Goal: Task Accomplishment & Management: Manage account settings

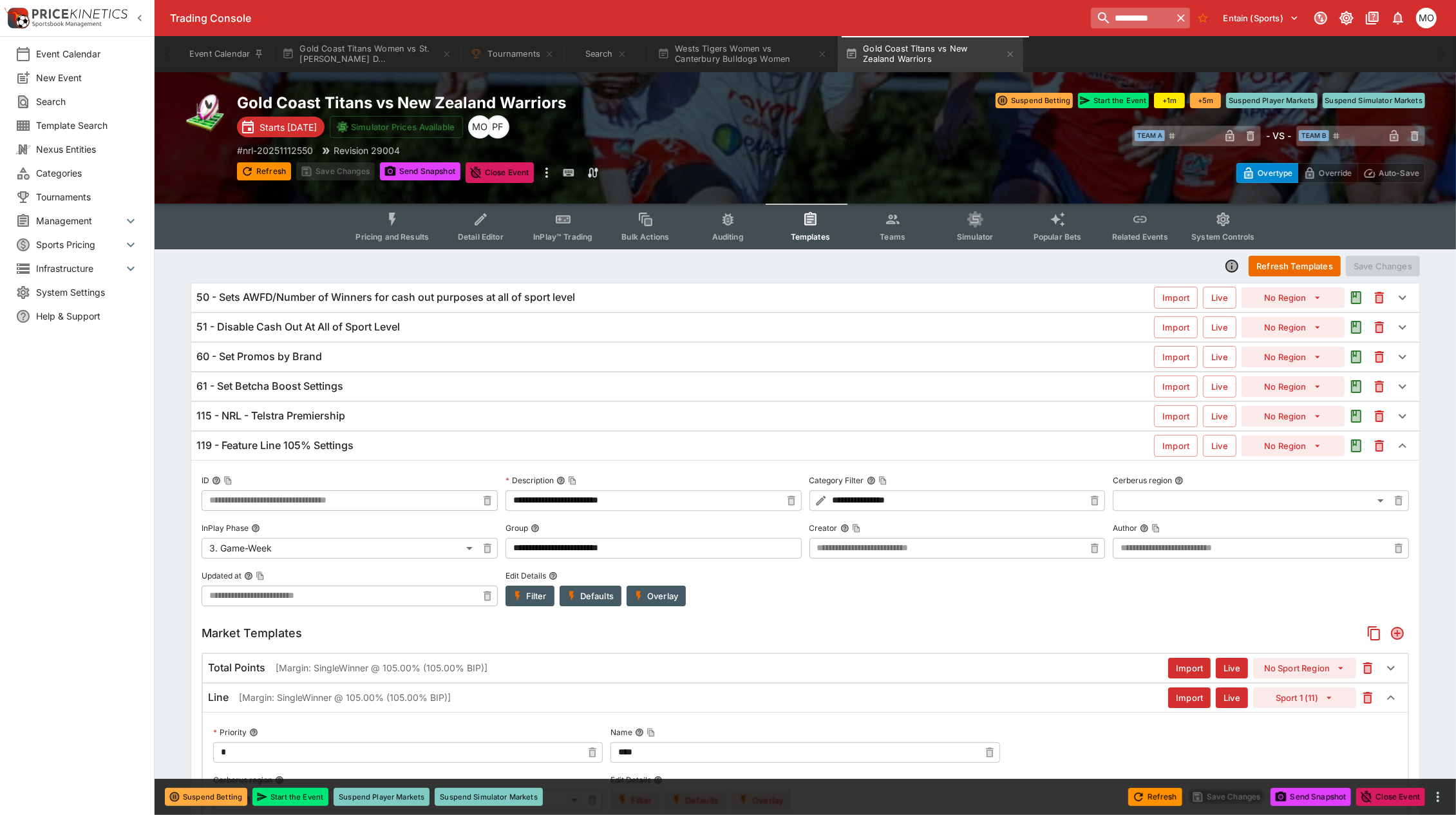
click at [1140, 18] on input "**********" at bounding box center [1132, 18] width 82 height 20
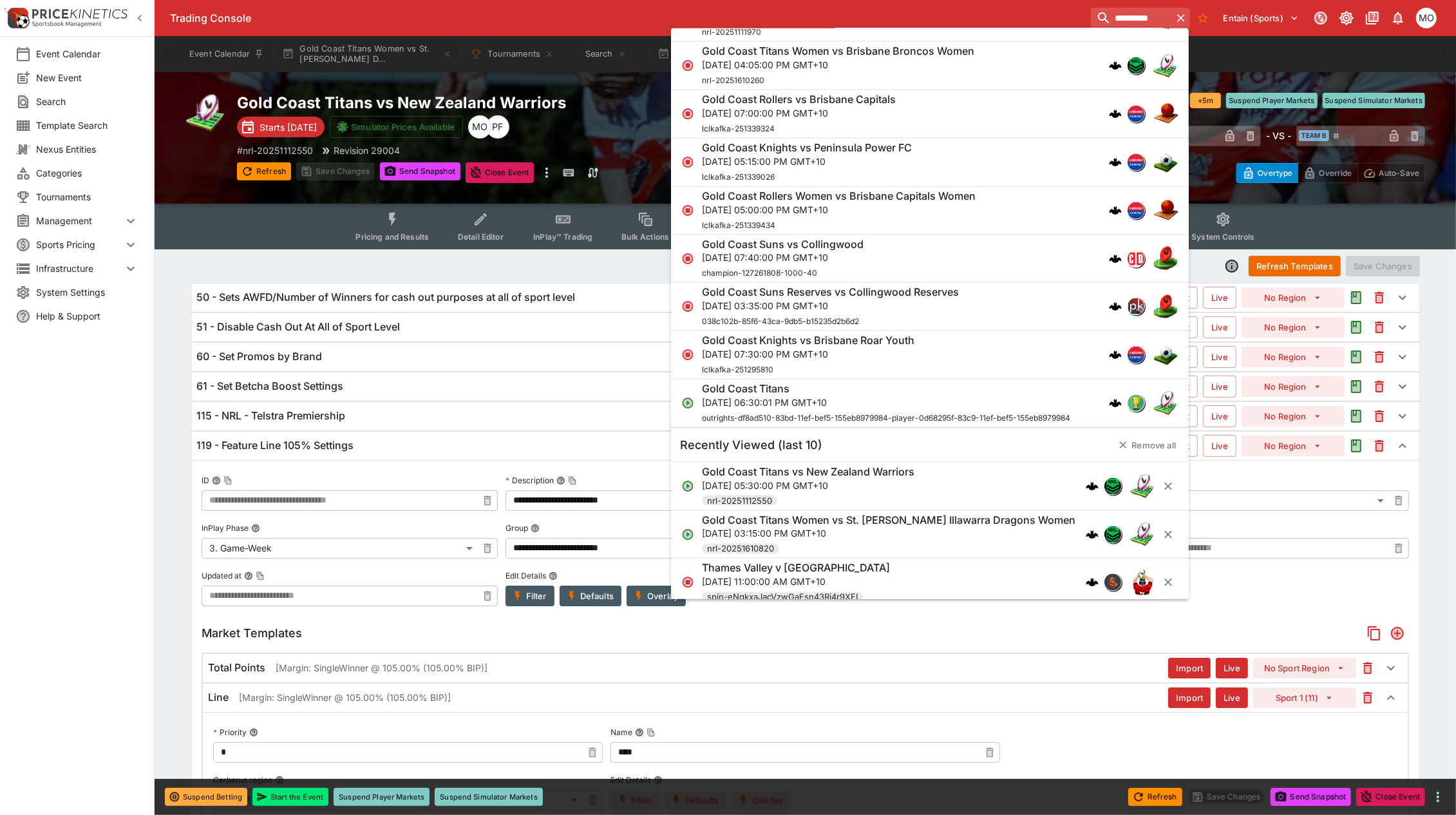
scroll to position [2368, 0]
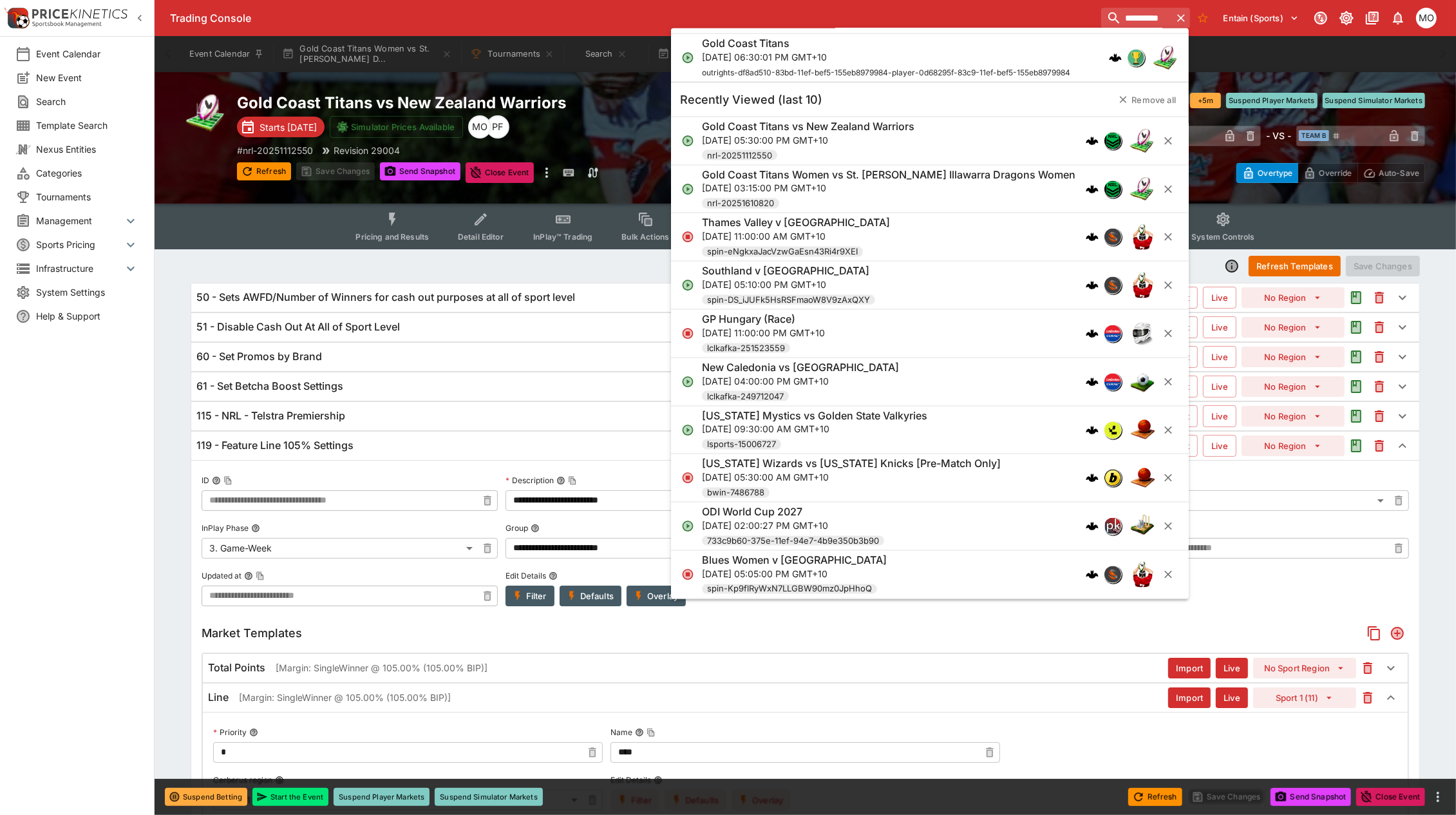
click at [910, 225] on div "Thames Valley v Mid Canterbury Sat, Aug 16, 2025, 11:00:00 AM GMT+10 spin-eNgkx…" at bounding box center [911, 237] width 420 height 43
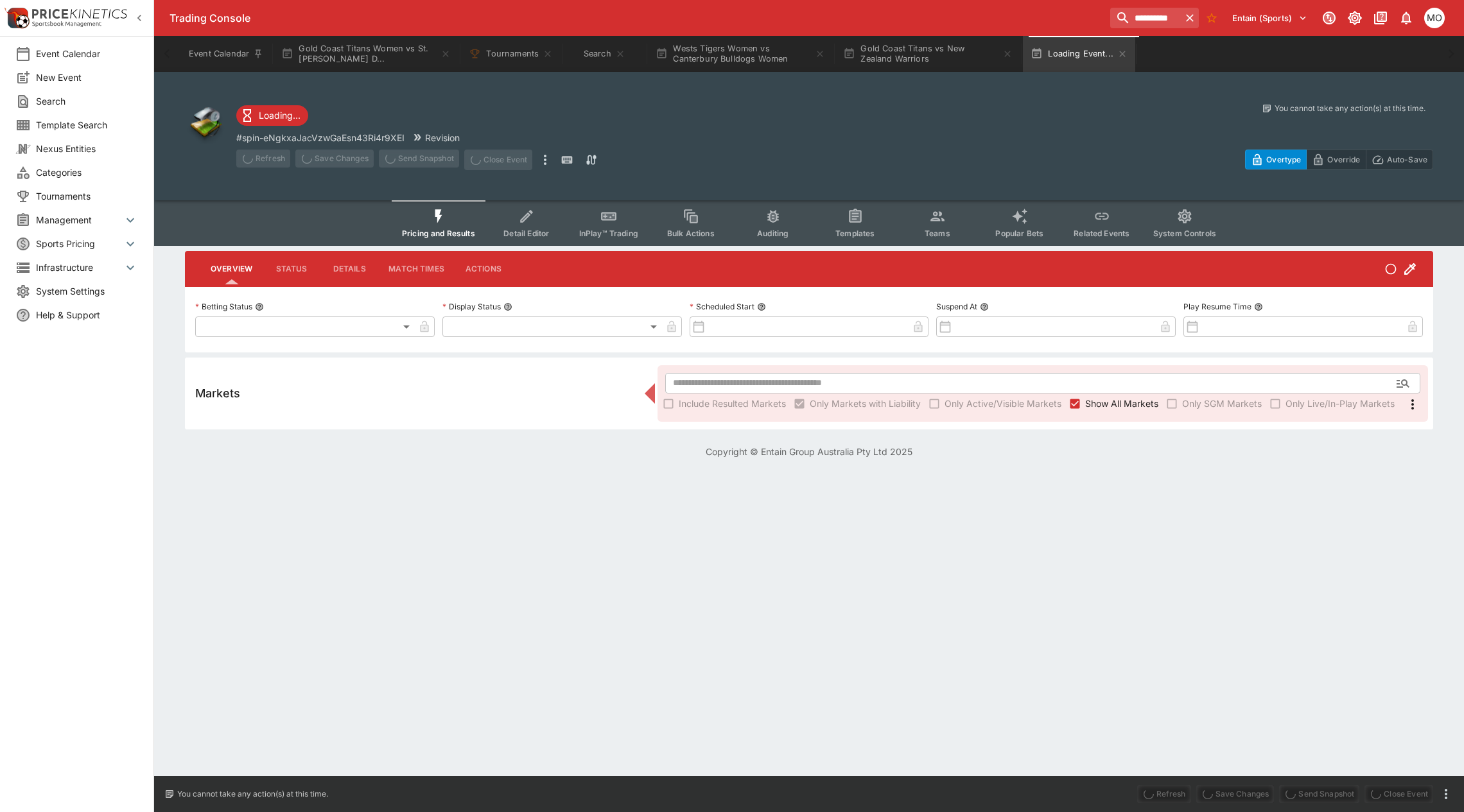
type input "**********"
type input "******"
type input "**********"
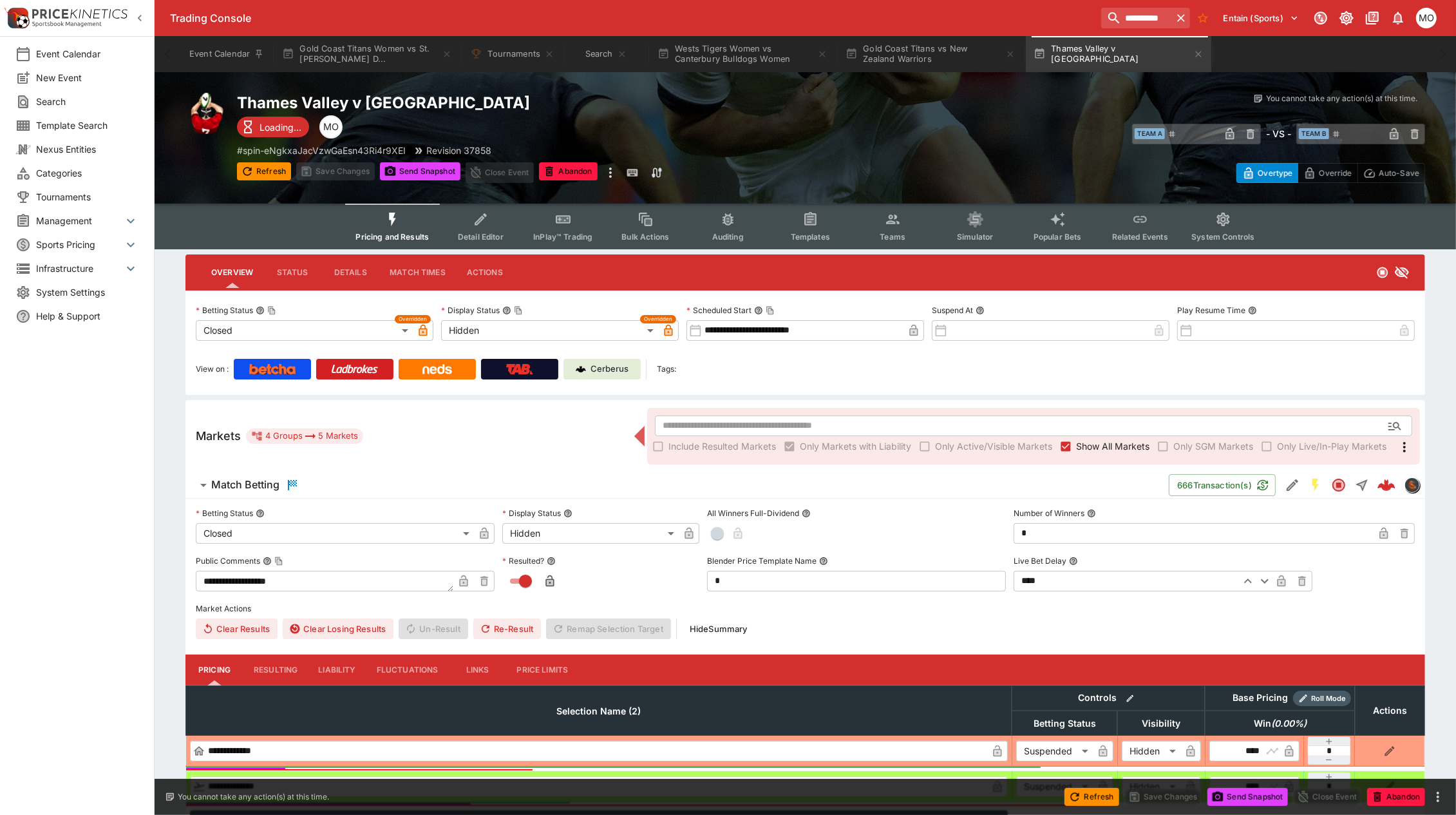
click at [803, 233] on span "Templates" at bounding box center [810, 236] width 39 height 9
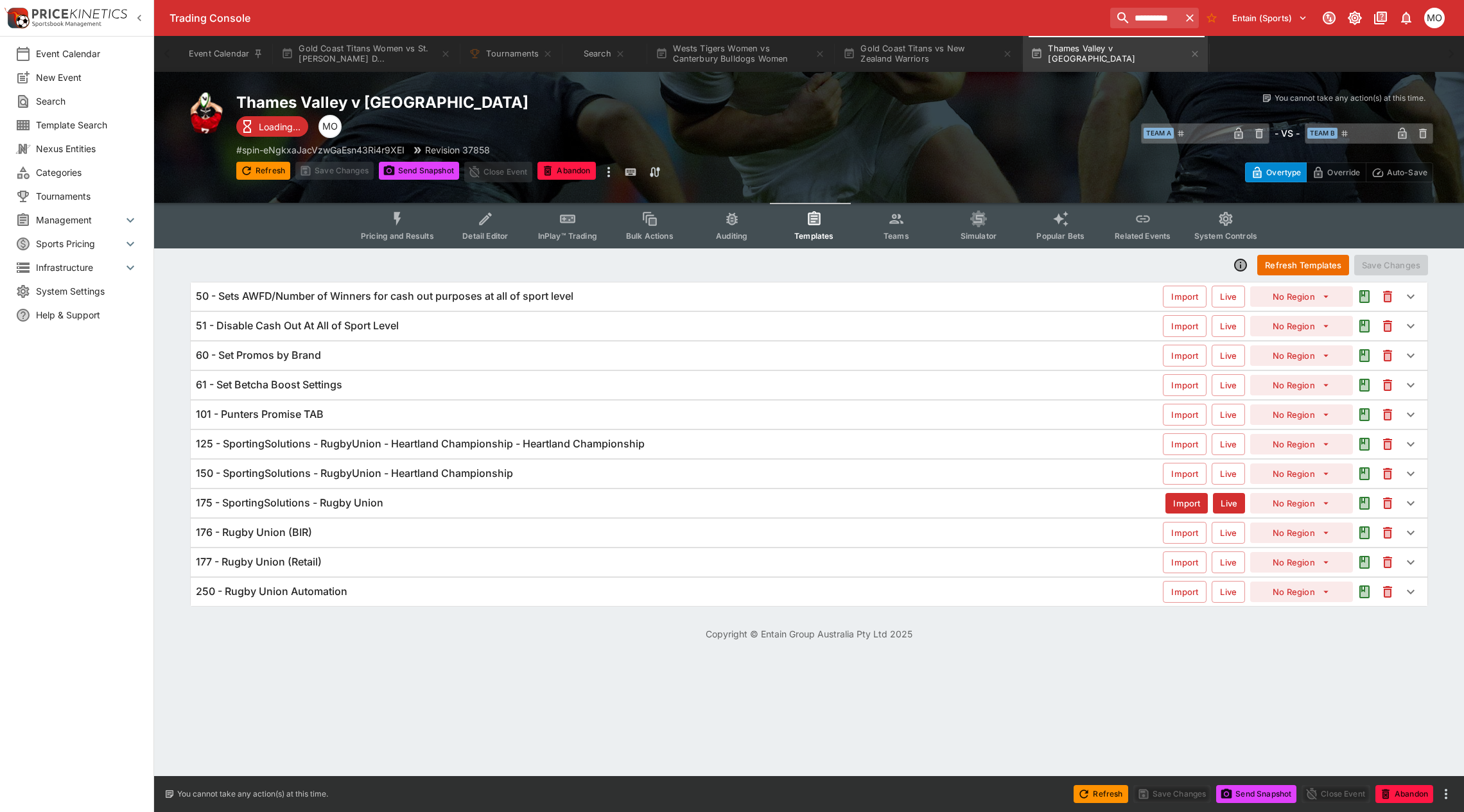
click at [68, 168] on span "Categories" at bounding box center [87, 172] width 102 height 14
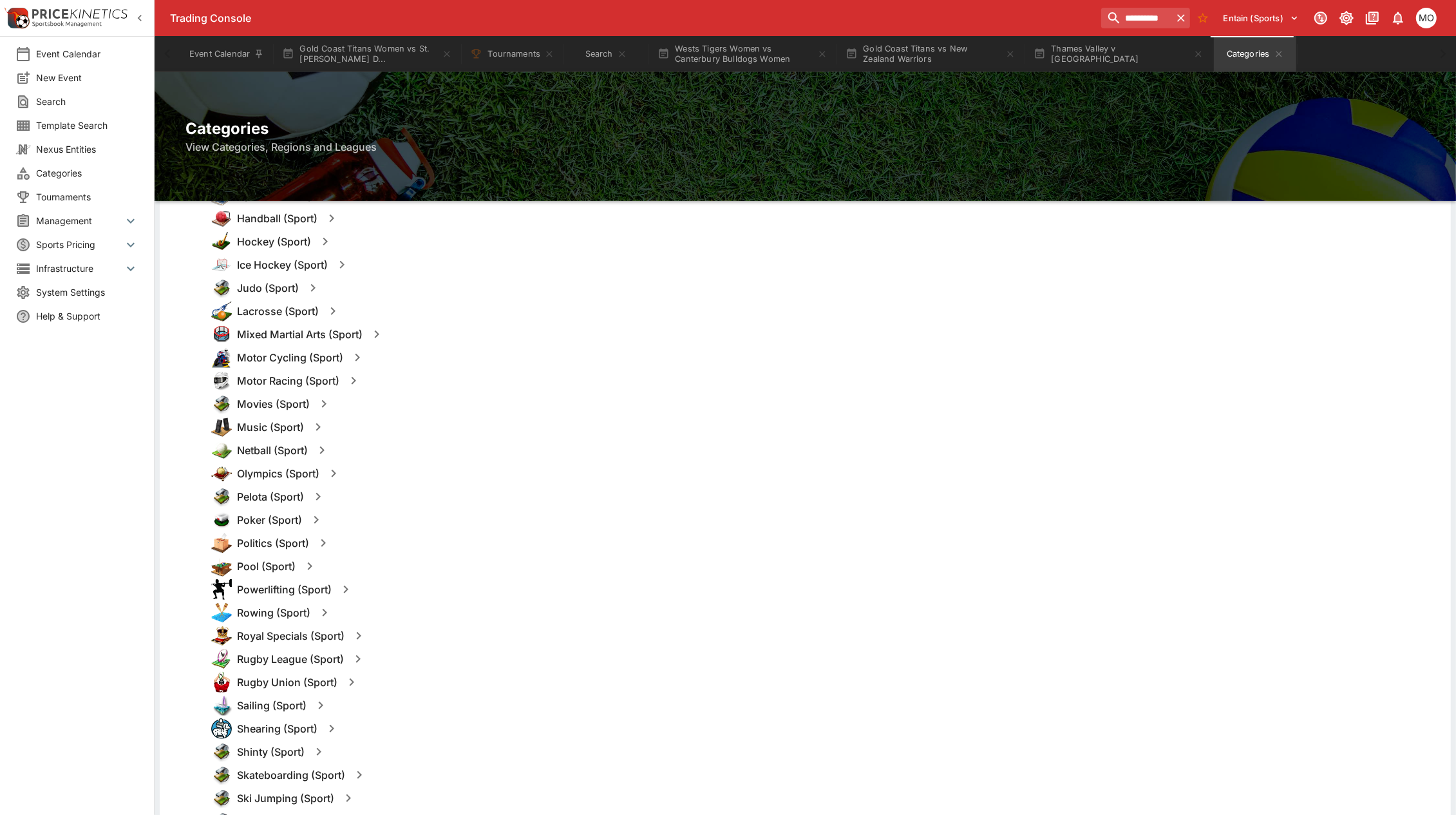
scroll to position [966, 0]
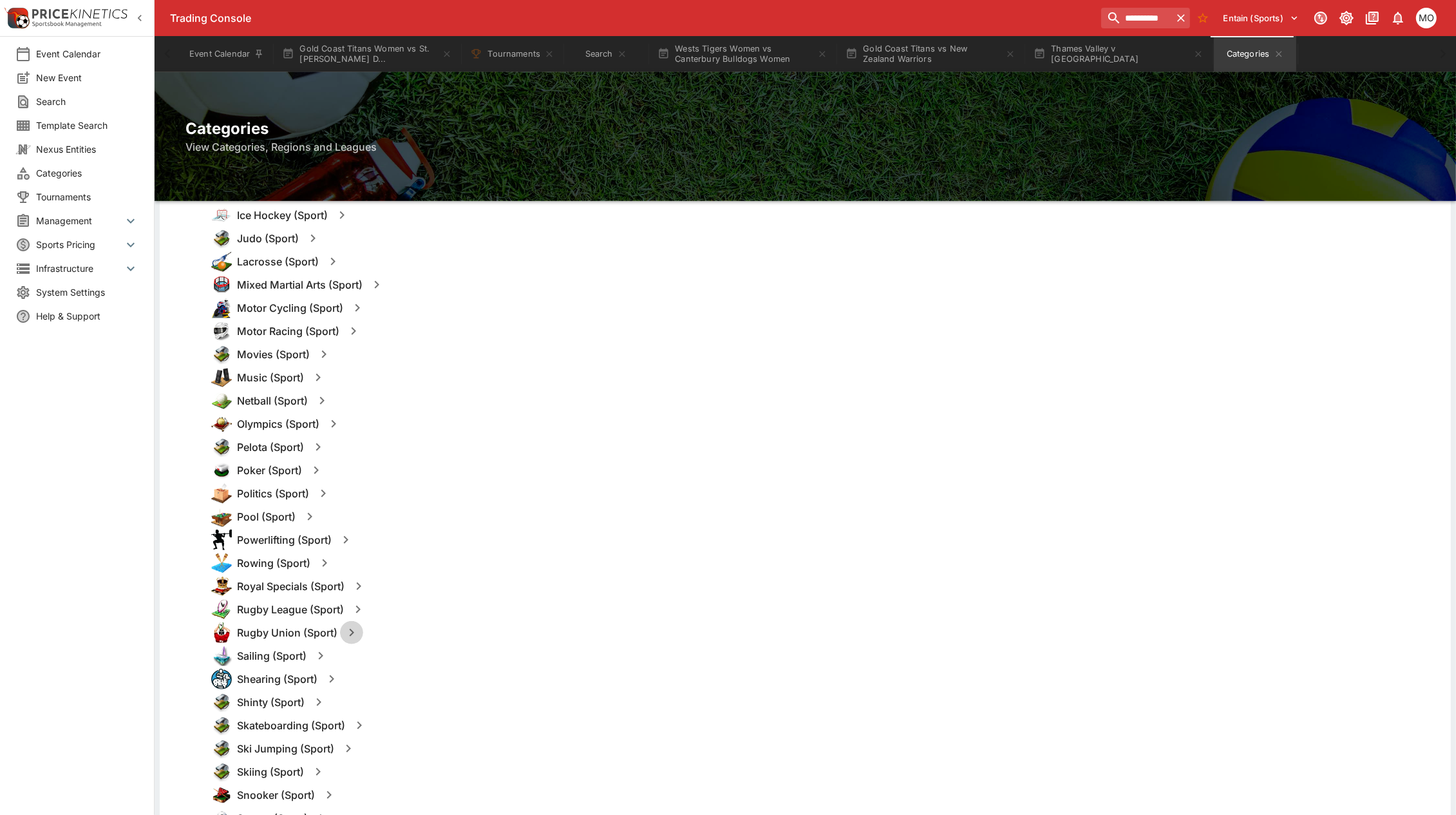
click at [353, 628] on icon "button" at bounding box center [351, 633] width 16 height 16
click at [483, 629] on button "Templates" at bounding box center [476, 633] width 57 height 20
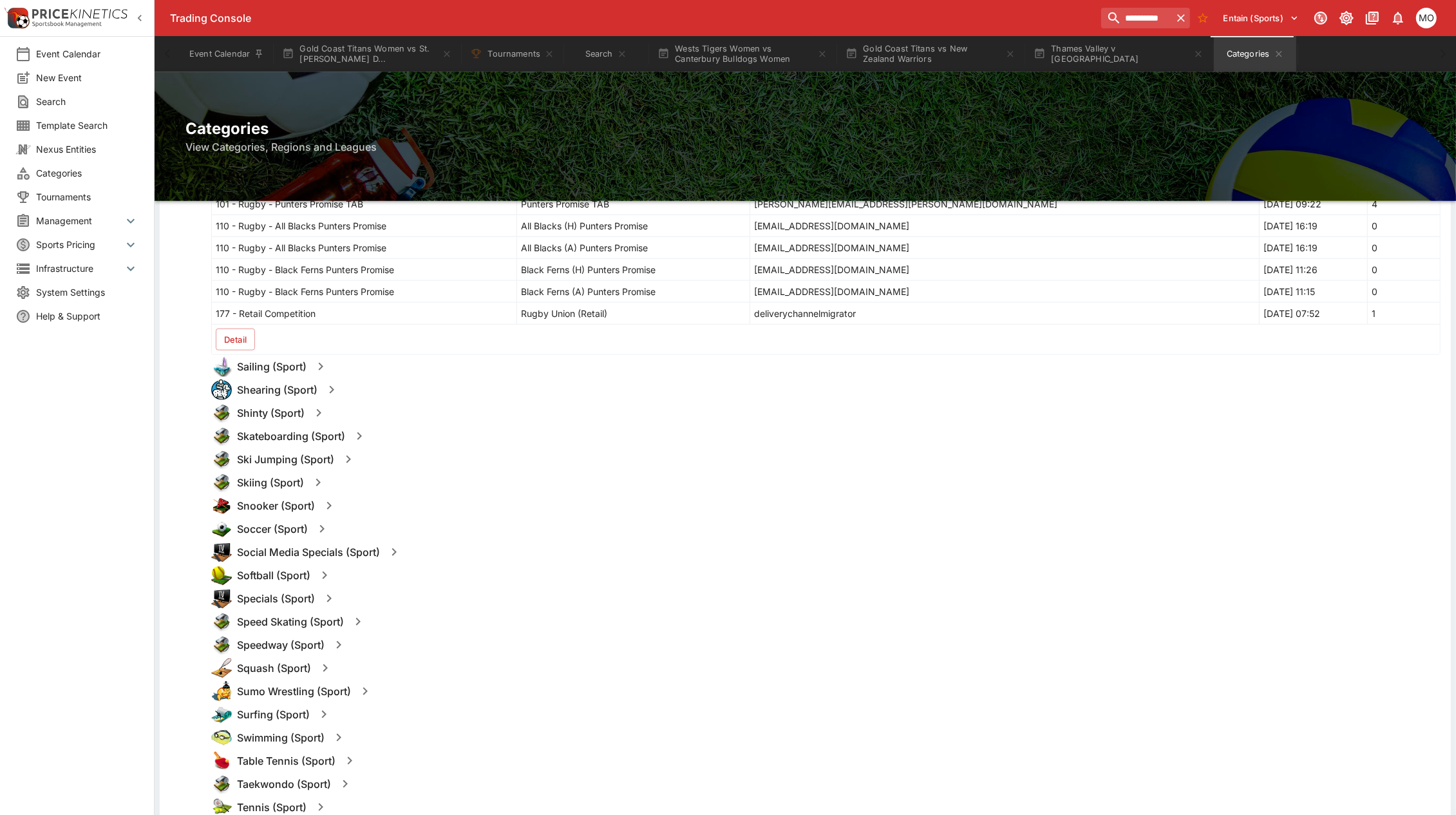
scroll to position [1314, 0]
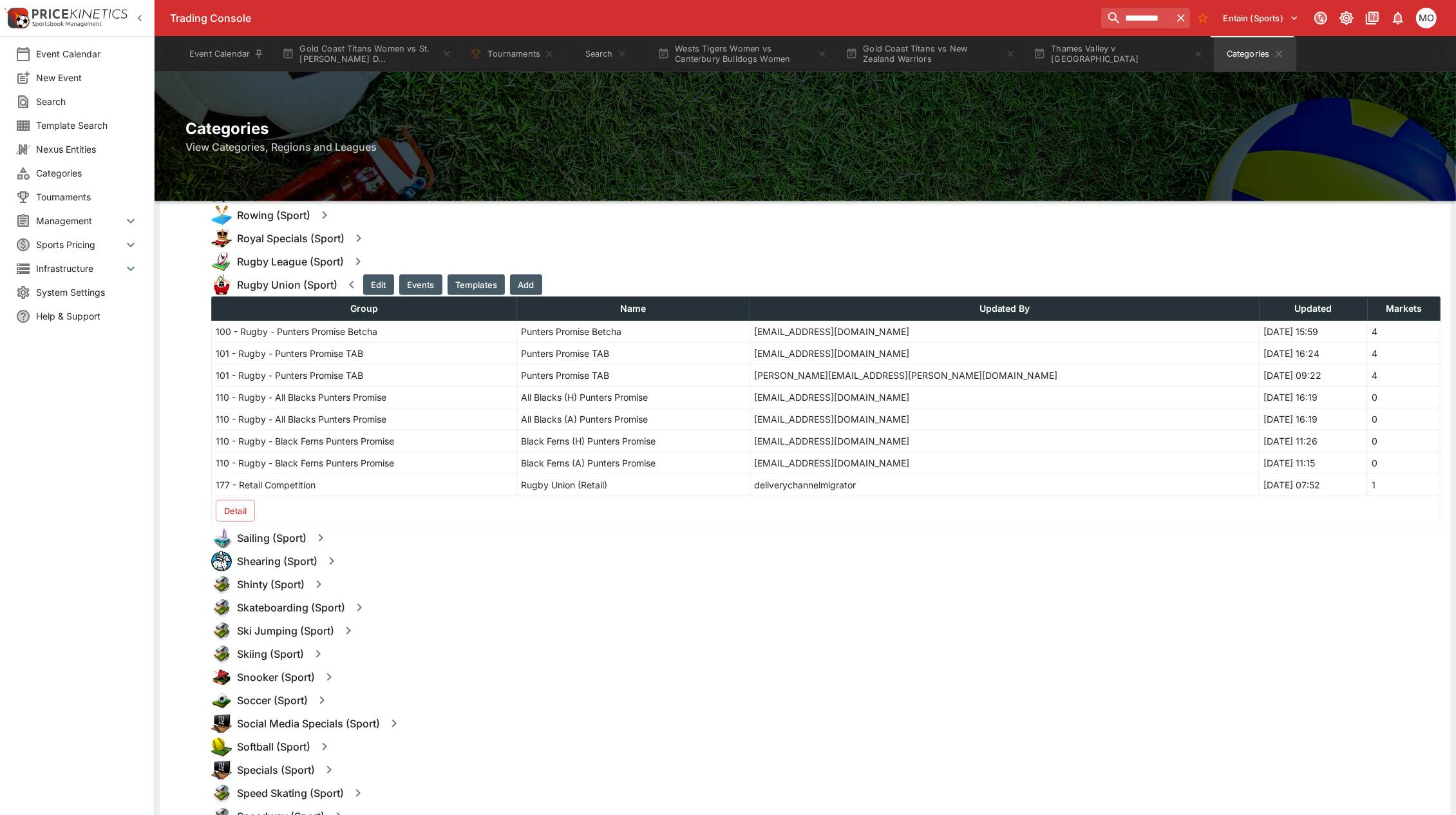
click at [238, 512] on button "Detail" at bounding box center [235, 511] width 39 height 22
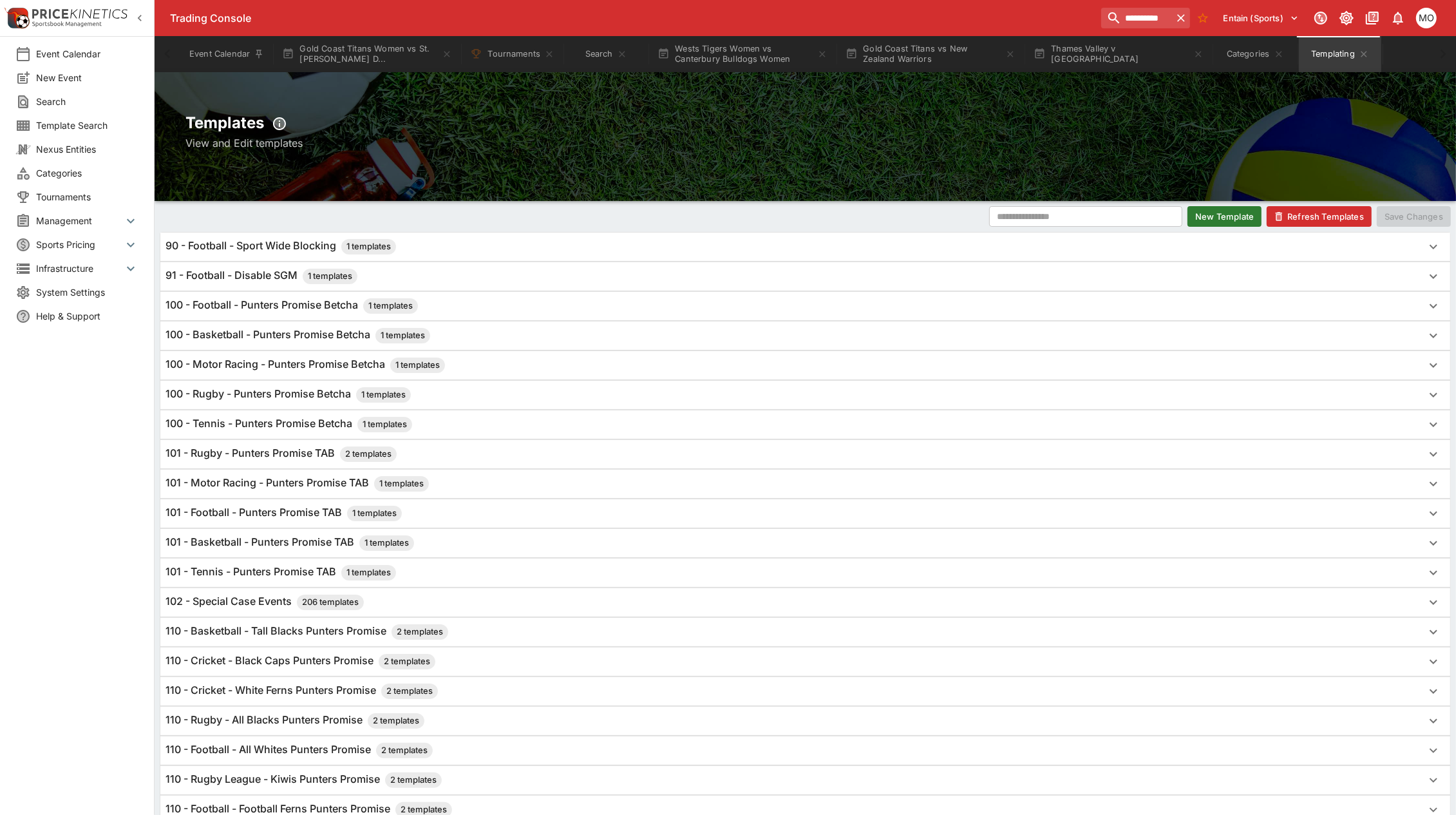
click at [265, 458] on h6 "101 - Rugby - Punters Promise TAB 2 templates" at bounding box center [282, 454] width 232 height 16
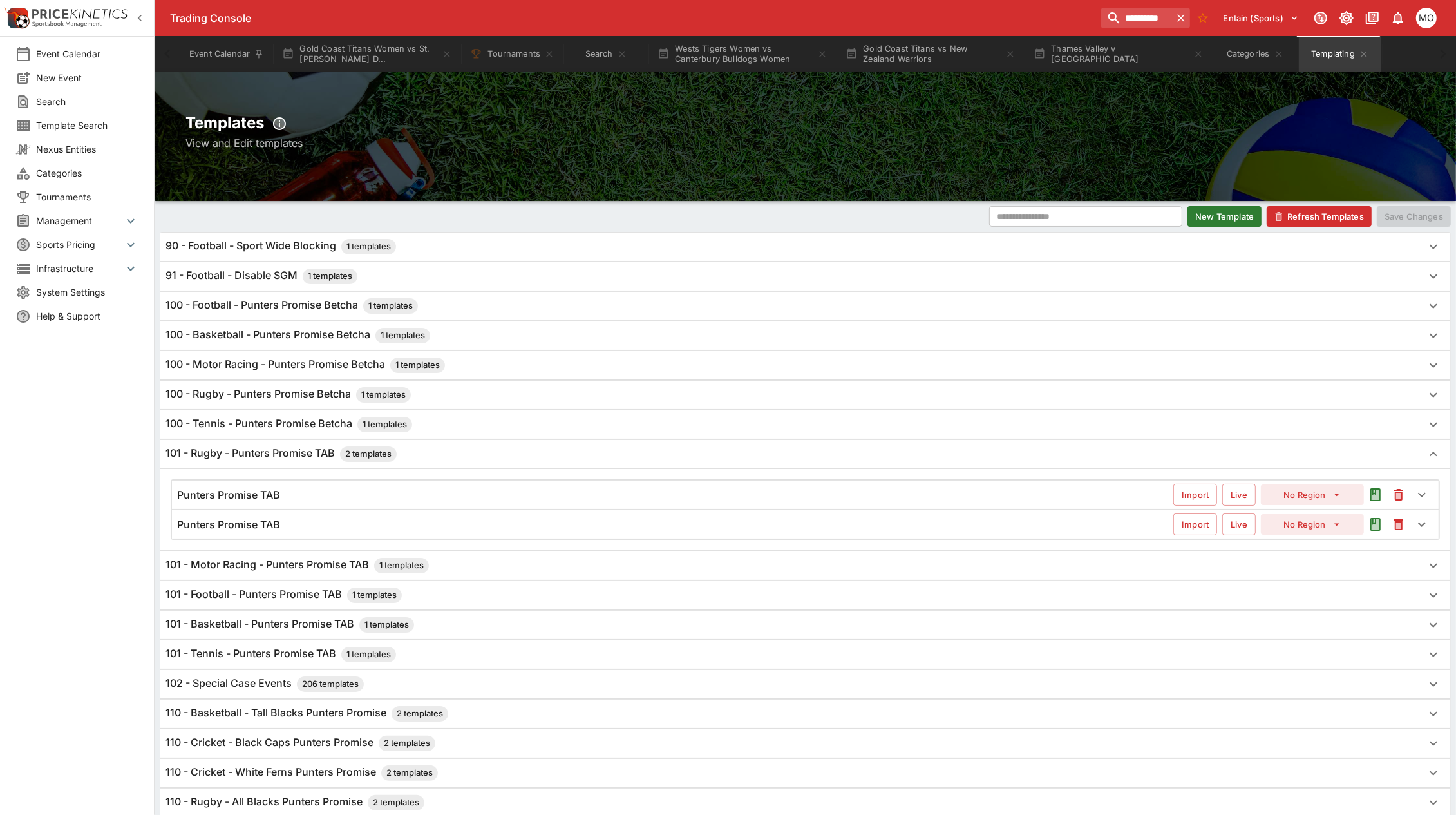
click at [259, 492] on h6 "Punters Promise TAB" at bounding box center [228, 495] width 103 height 14
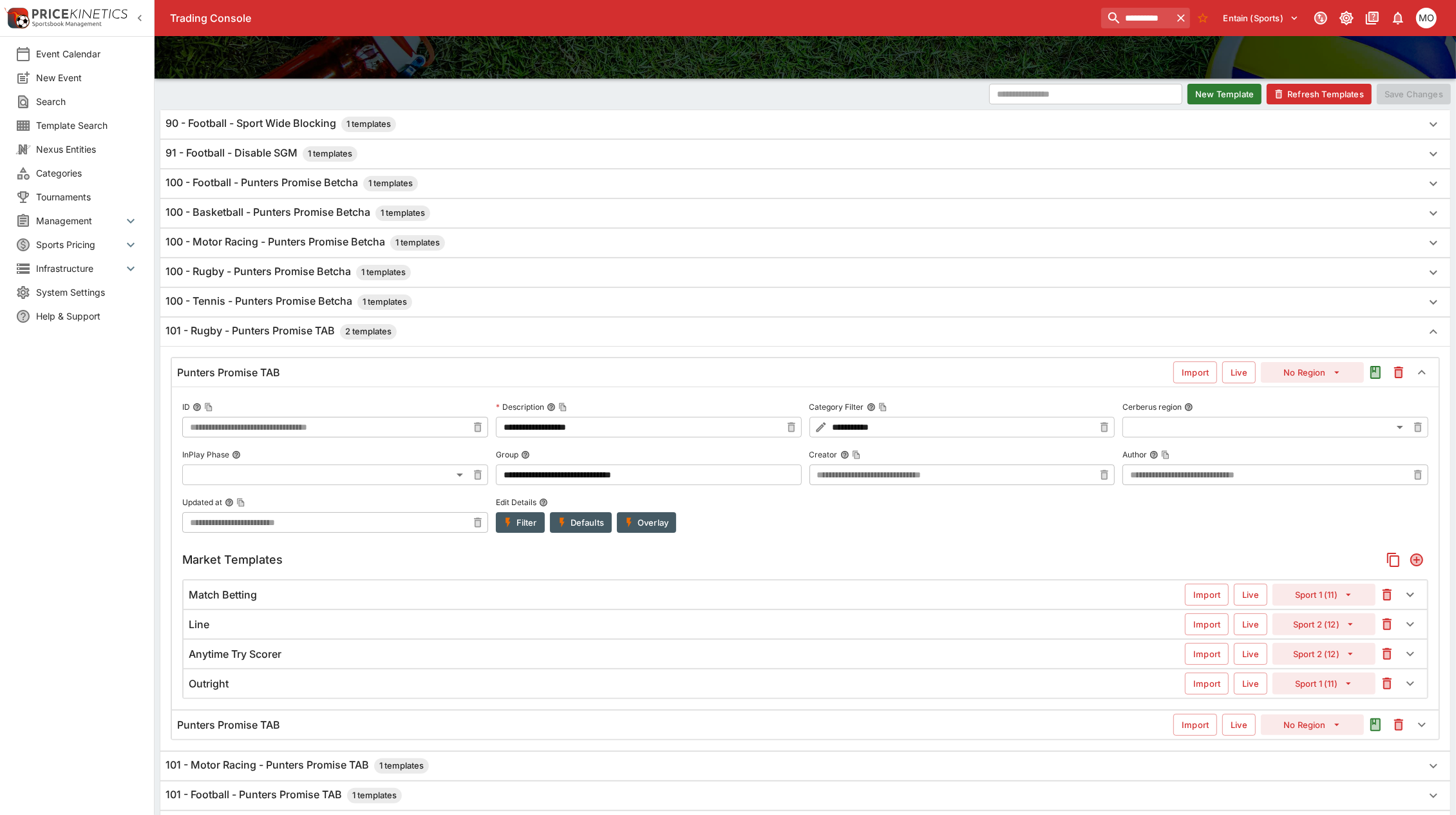
scroll to position [161, 0]
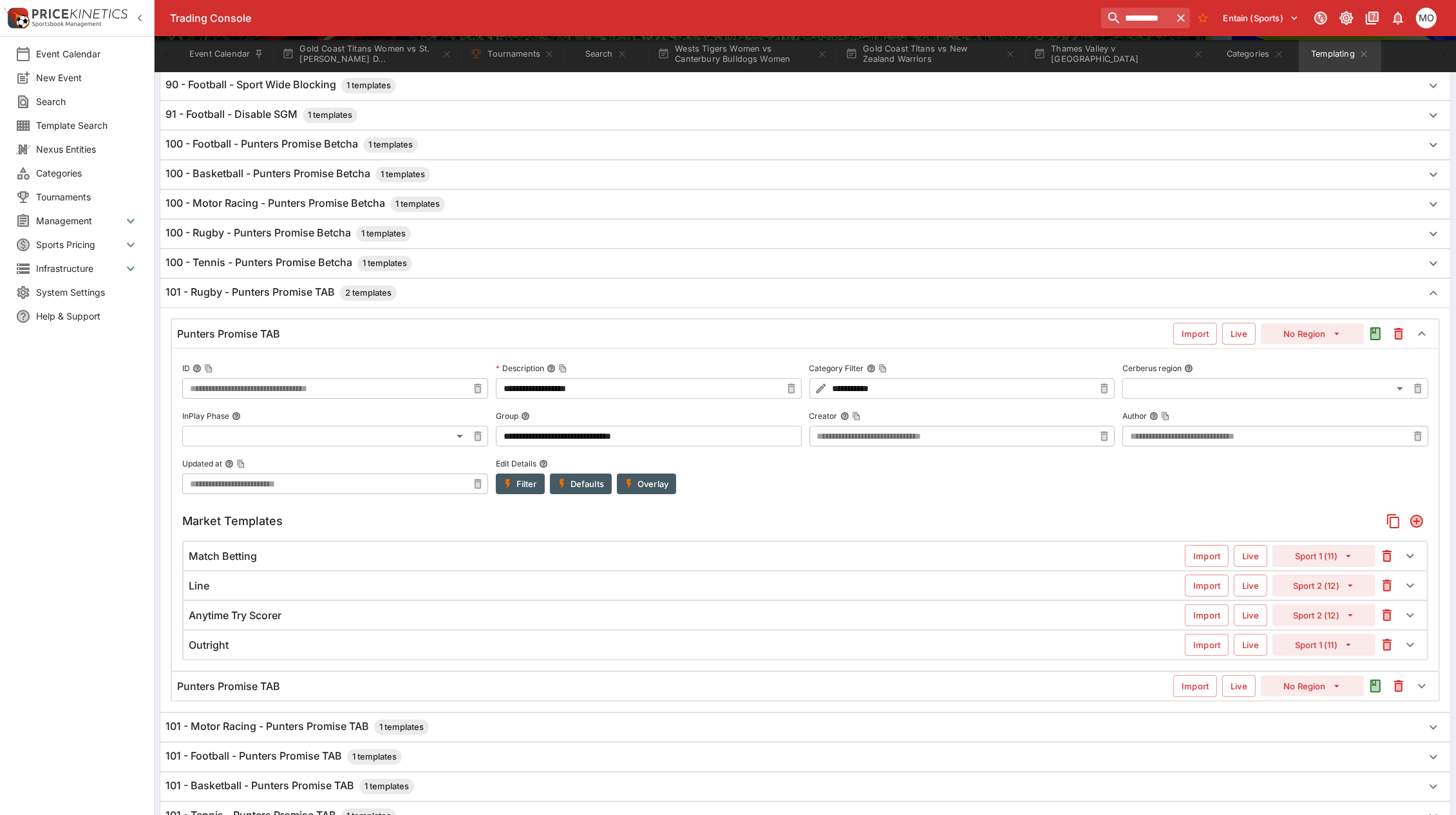
click at [259, 684] on h6 "Punters Promise TAB" at bounding box center [228, 686] width 103 height 14
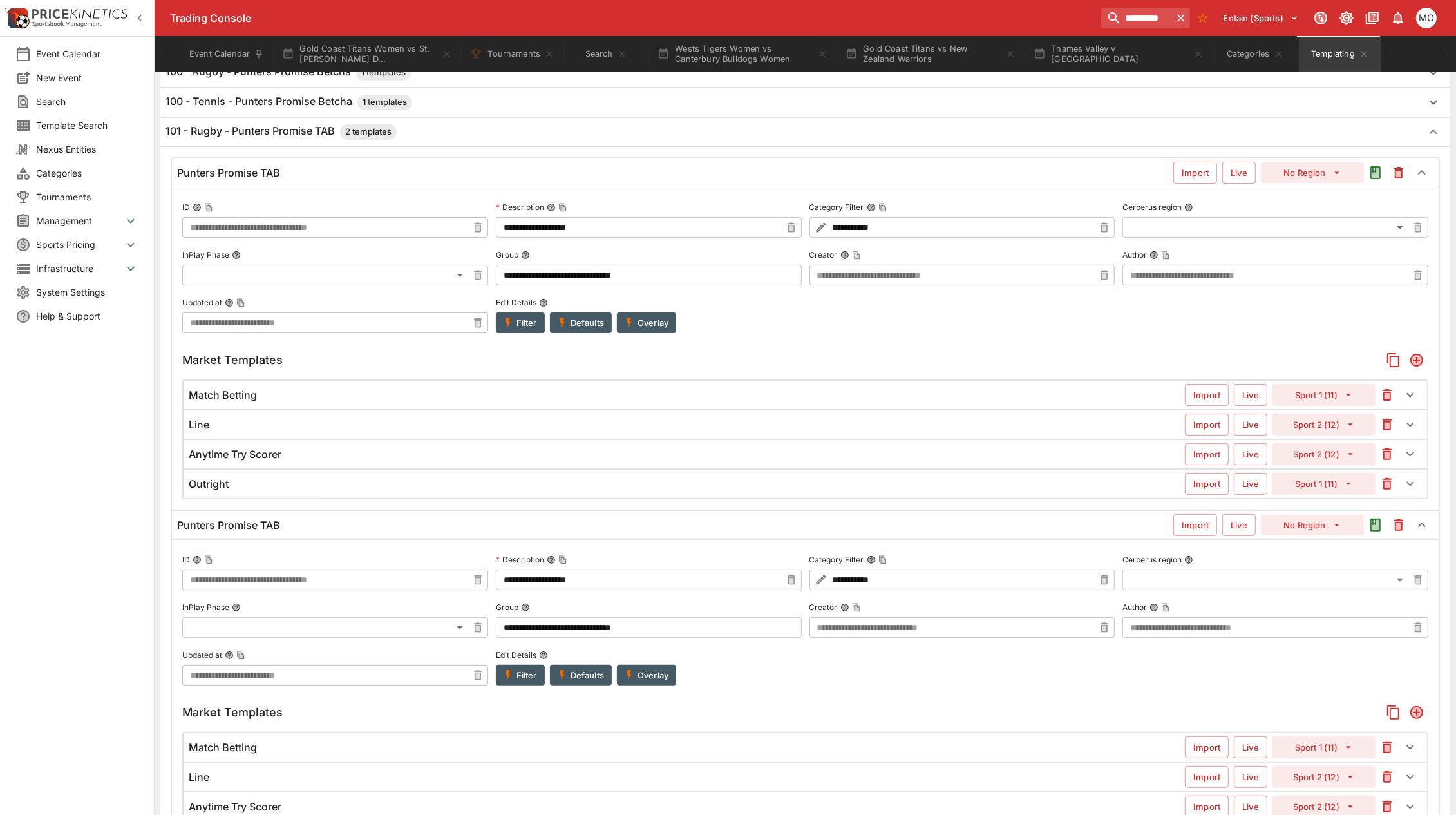
scroll to position [483, 0]
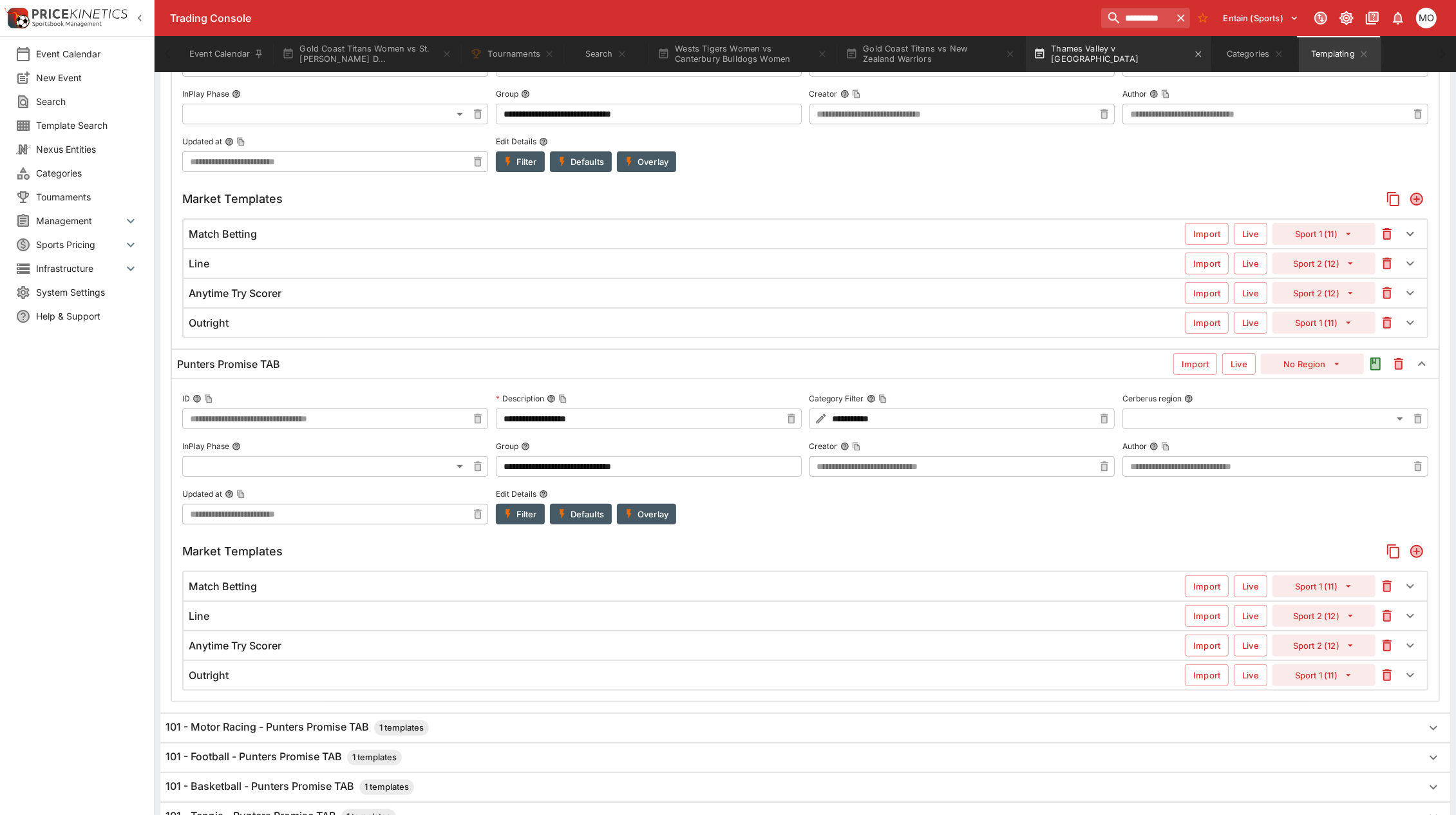
click at [1129, 53] on button "Thames Valley v Mid Canterbury" at bounding box center [1119, 54] width 185 height 36
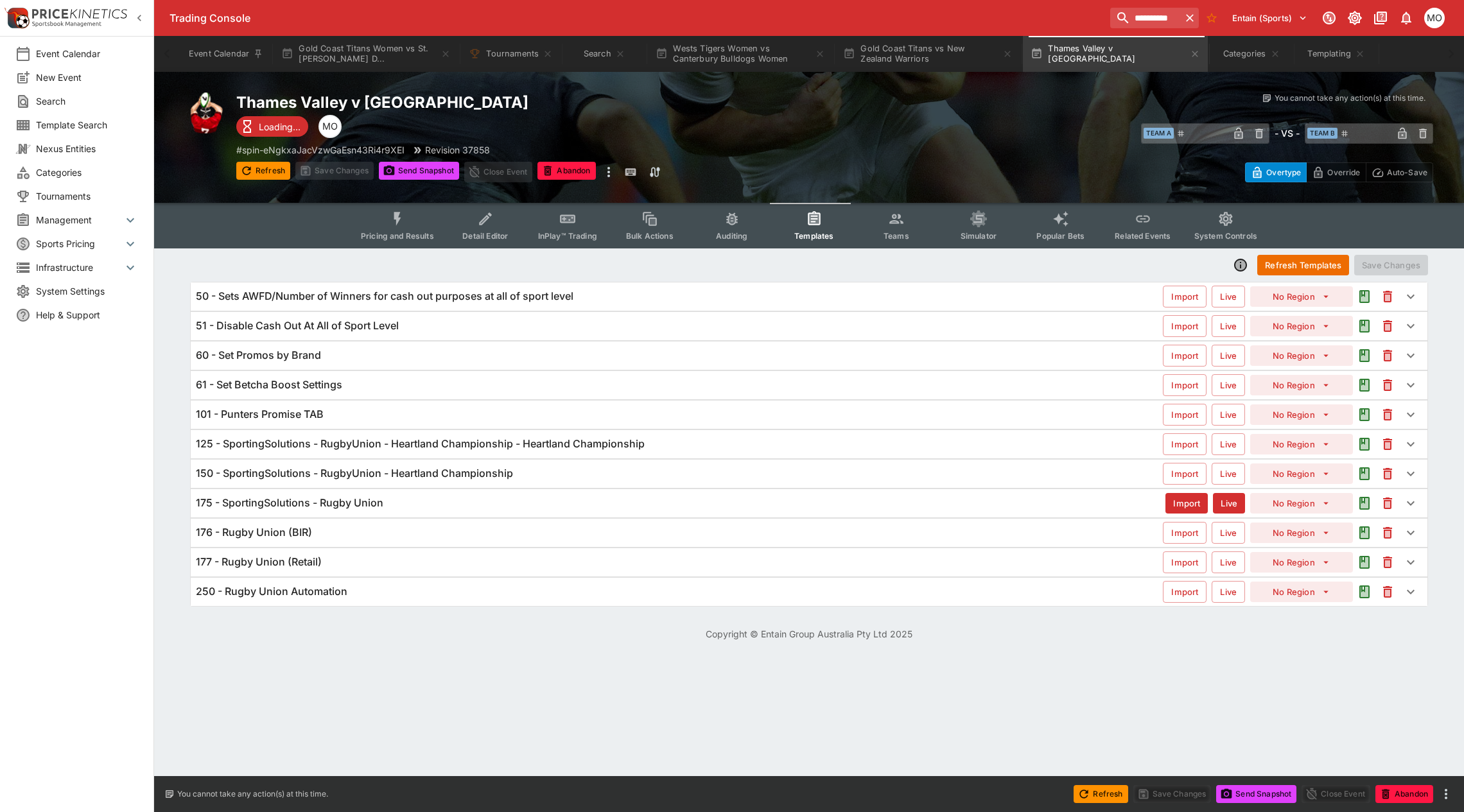
click at [267, 439] on h6 "125 - SportingSolutions - RugbyUnion - Heartland Championship - Heartland Champ…" at bounding box center [420, 444] width 449 height 14
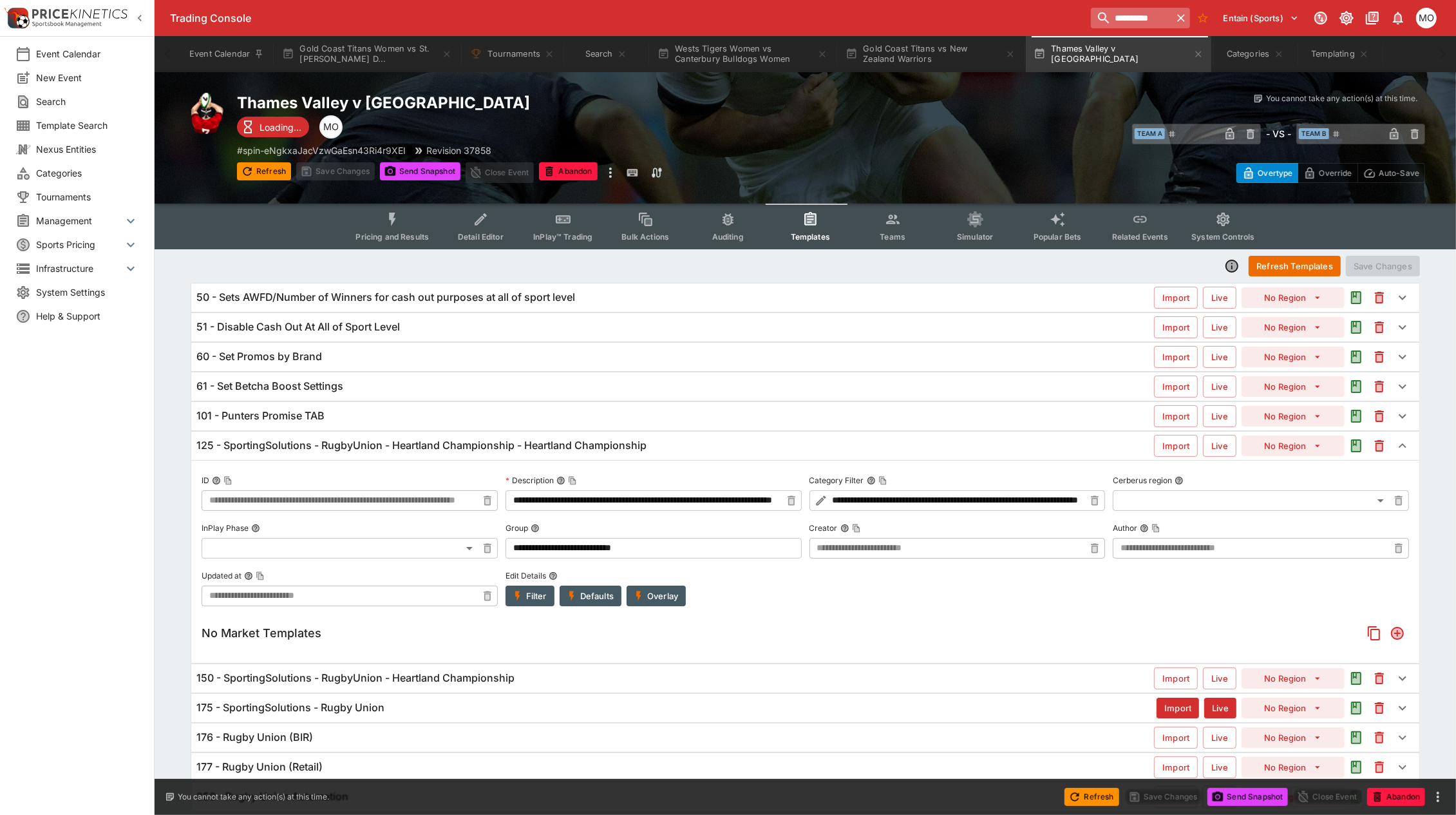
click at [1126, 12] on input "**********" at bounding box center [1132, 18] width 82 height 20
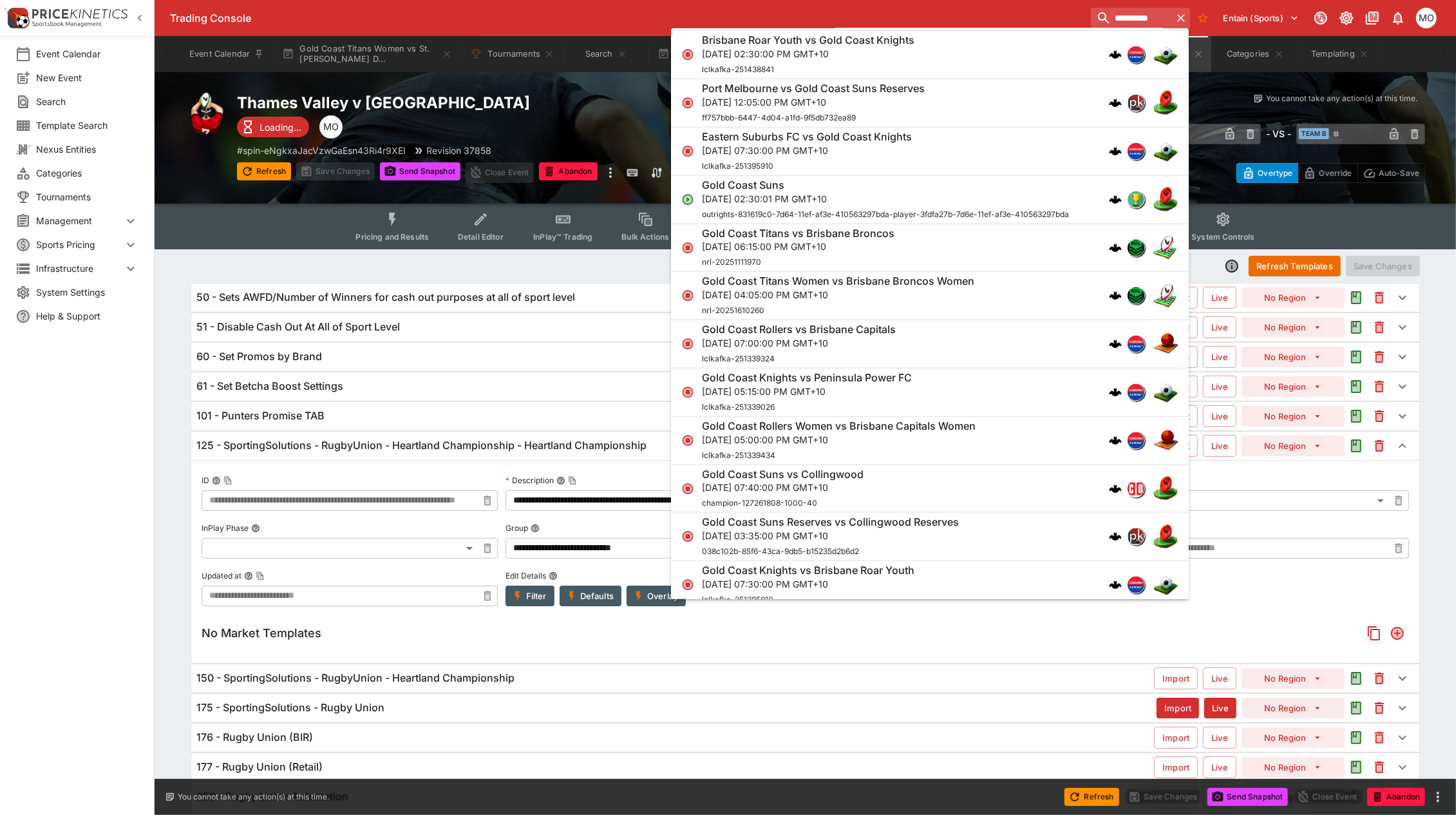
scroll to position [2368, 0]
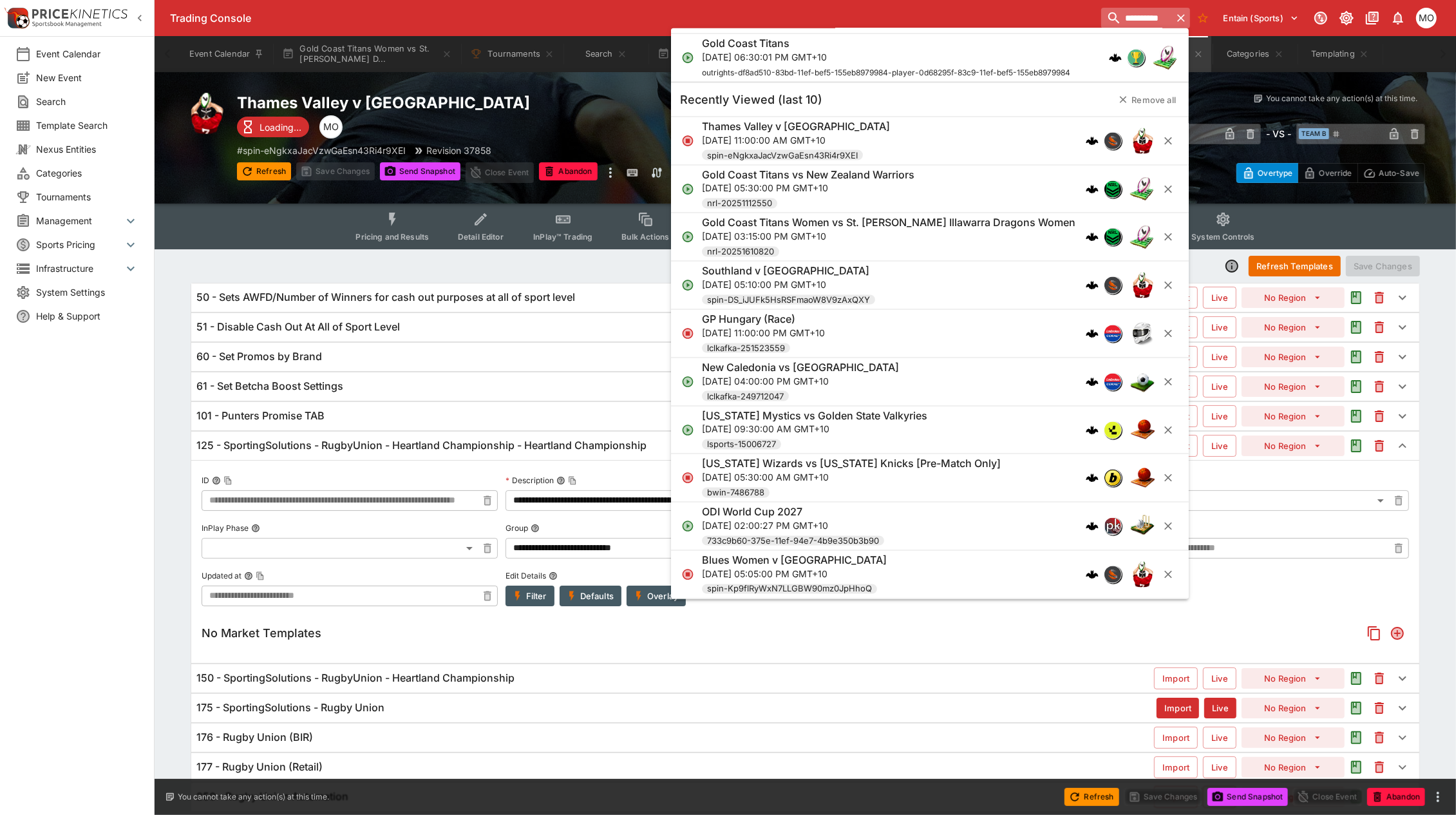
click at [1177, 16] on icon "button" at bounding box center [1181, 18] width 7 height 7
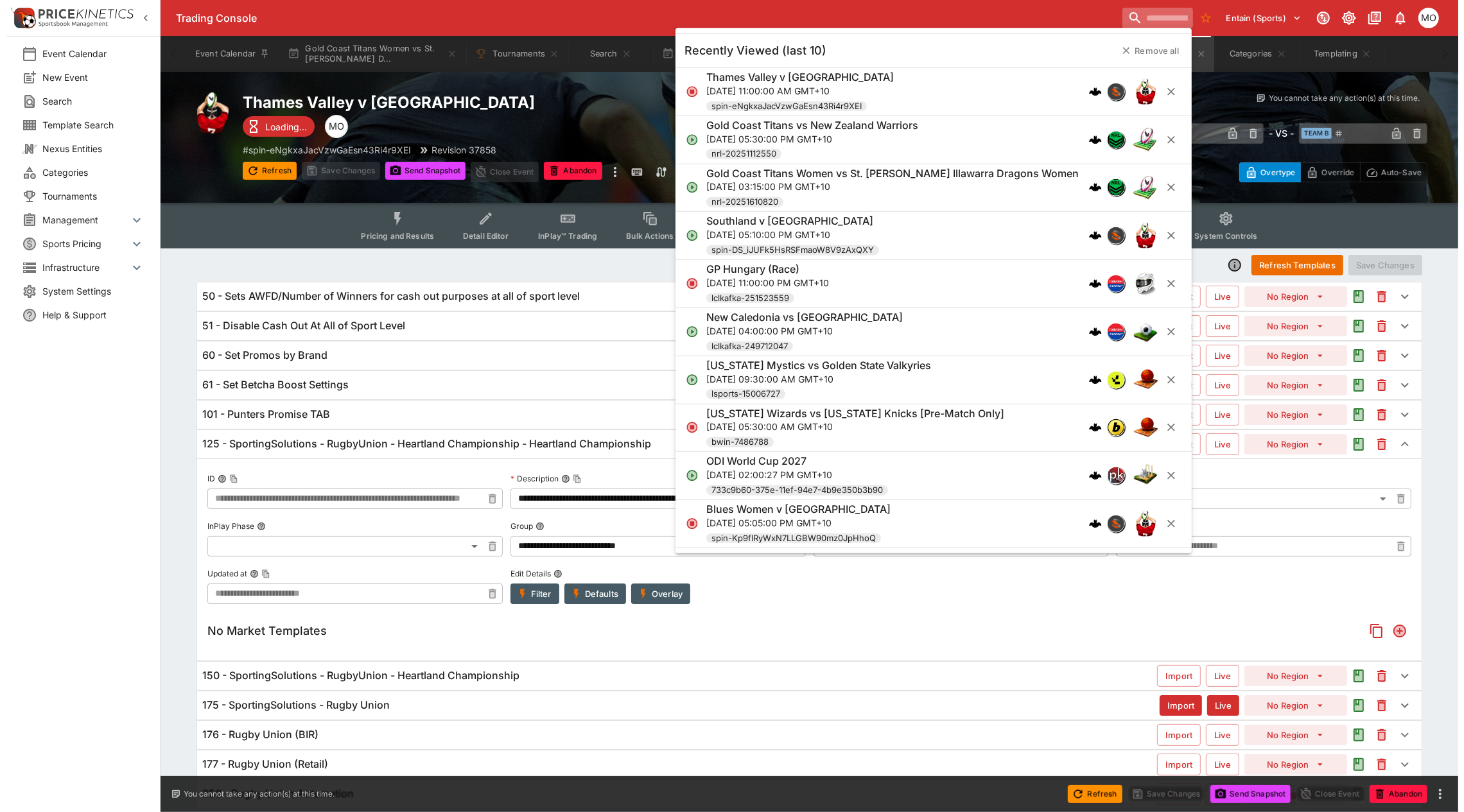
scroll to position [0, 0]
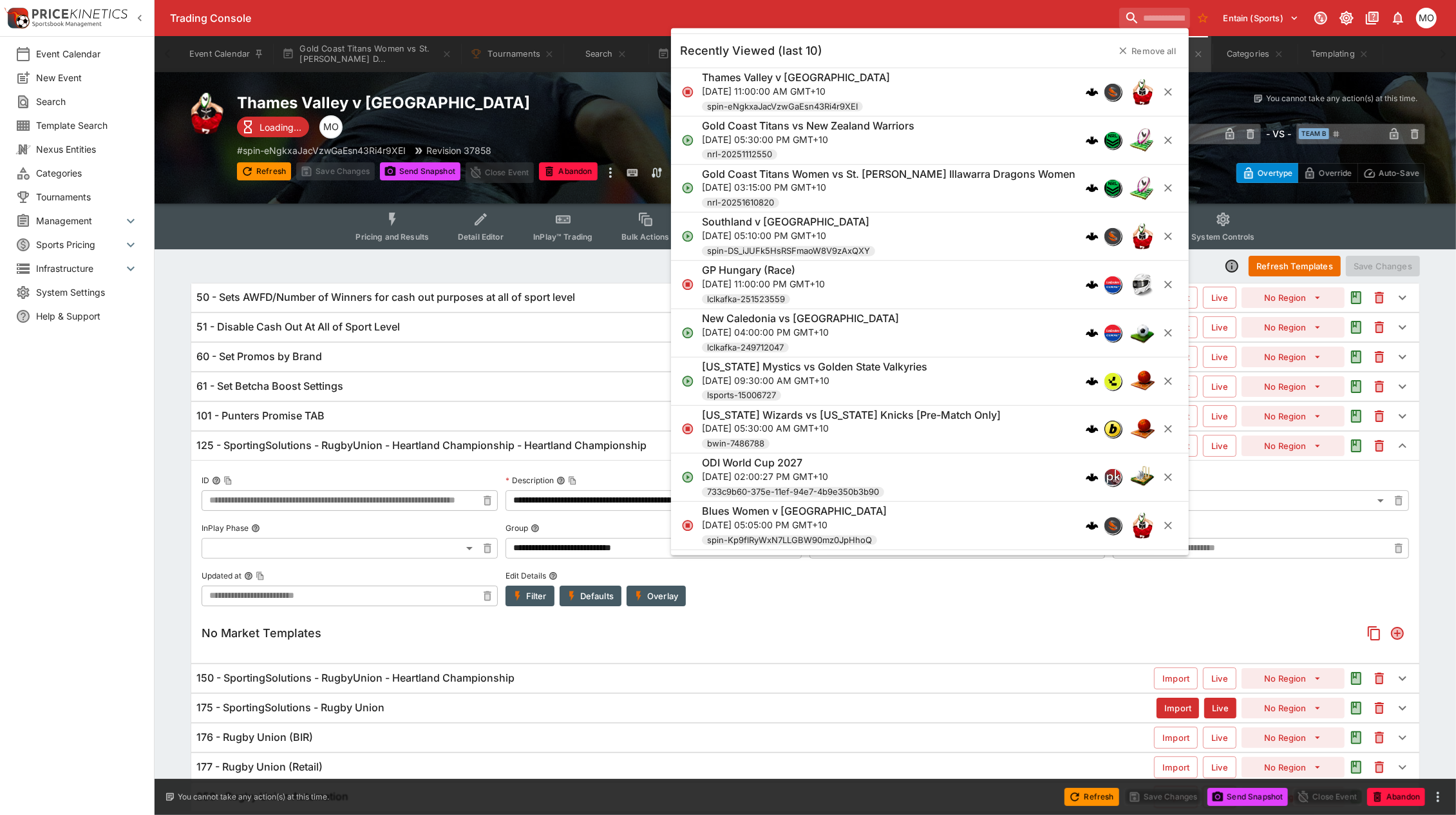
click at [838, 230] on p "Fri, Aug 15, 2025, 05:10:00 PM GMT+10" at bounding box center [788, 235] width 173 height 14
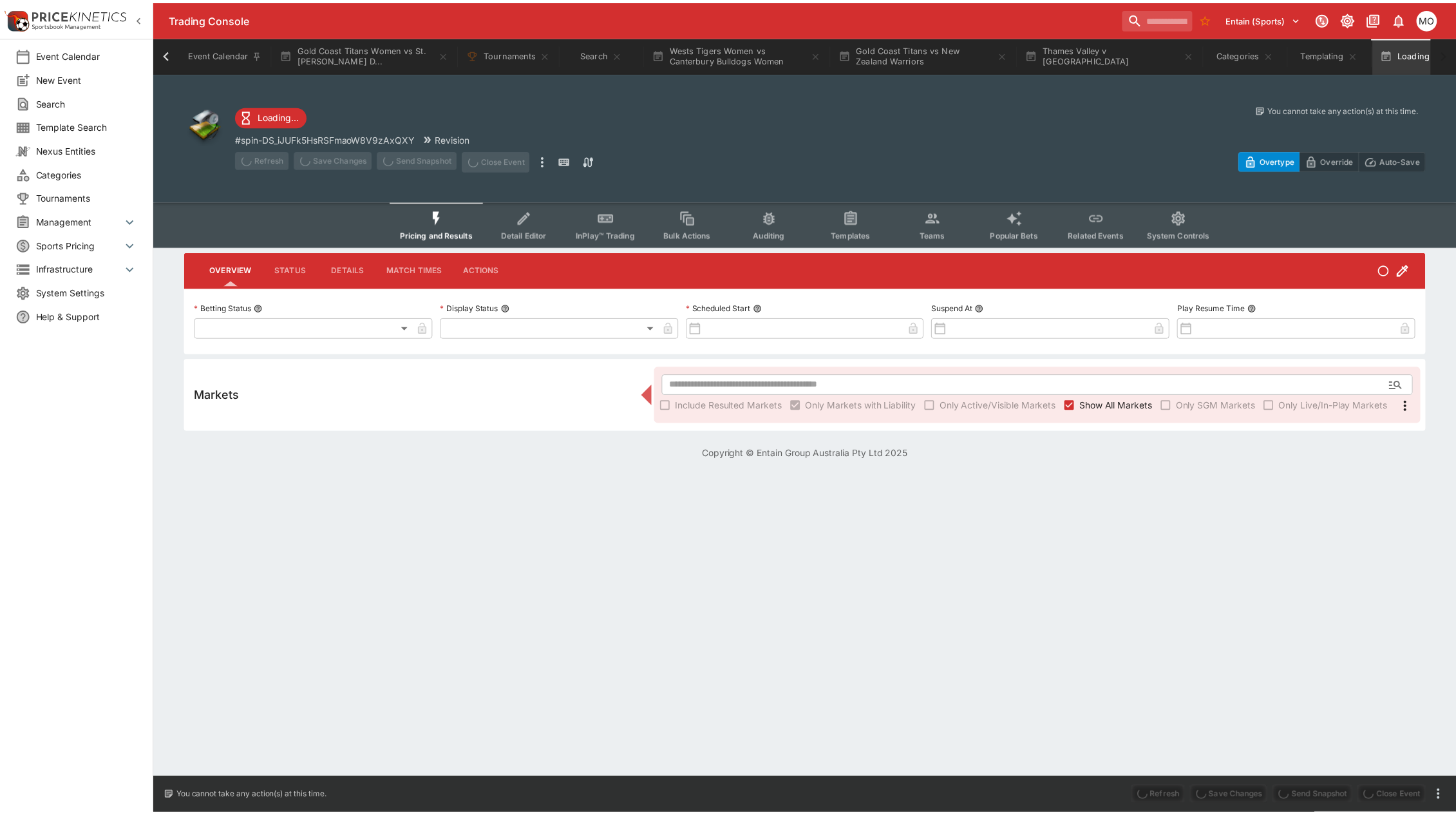
scroll to position [0, 52]
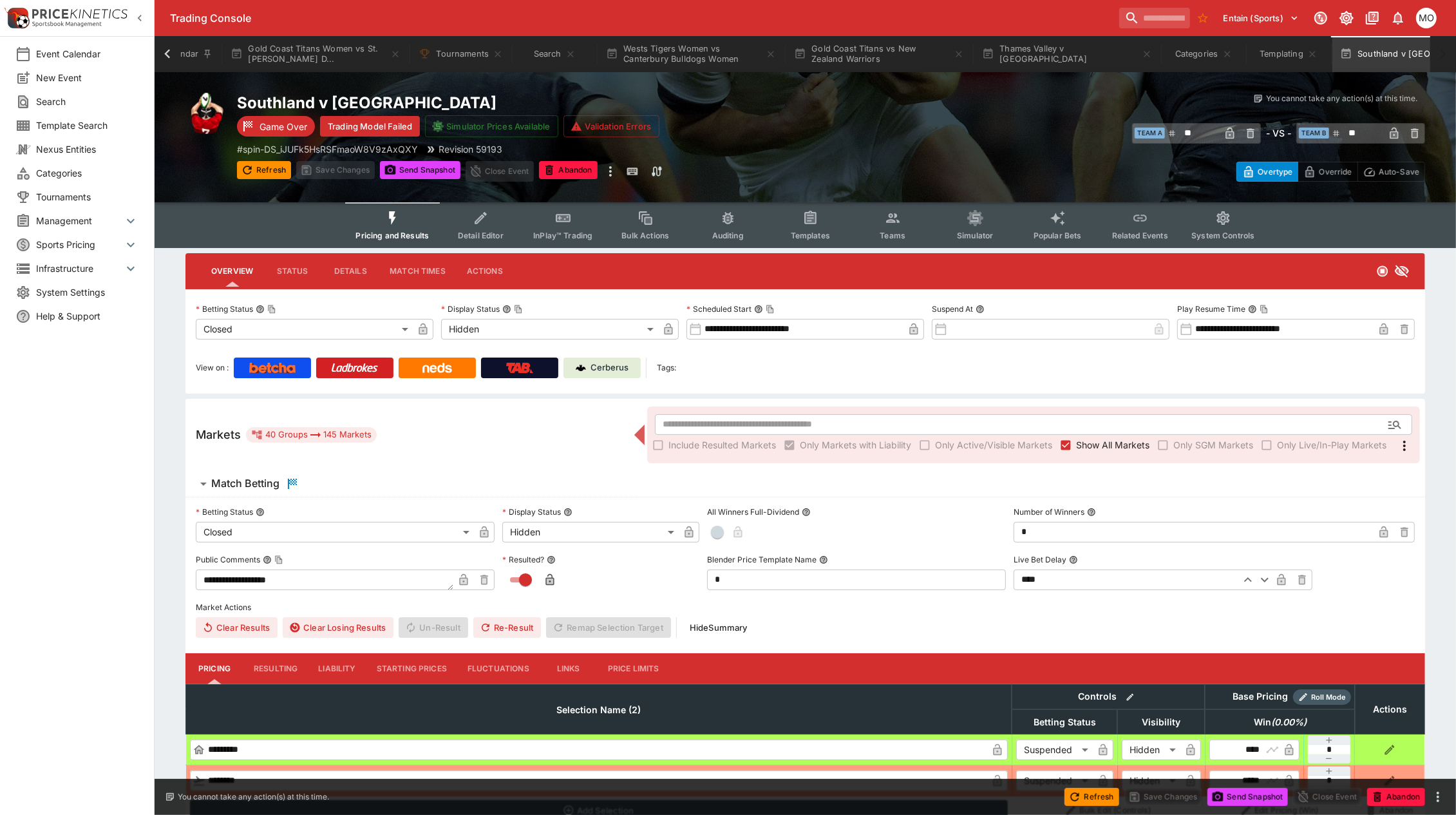
type input "**********"
type input "******"
type input "**********"
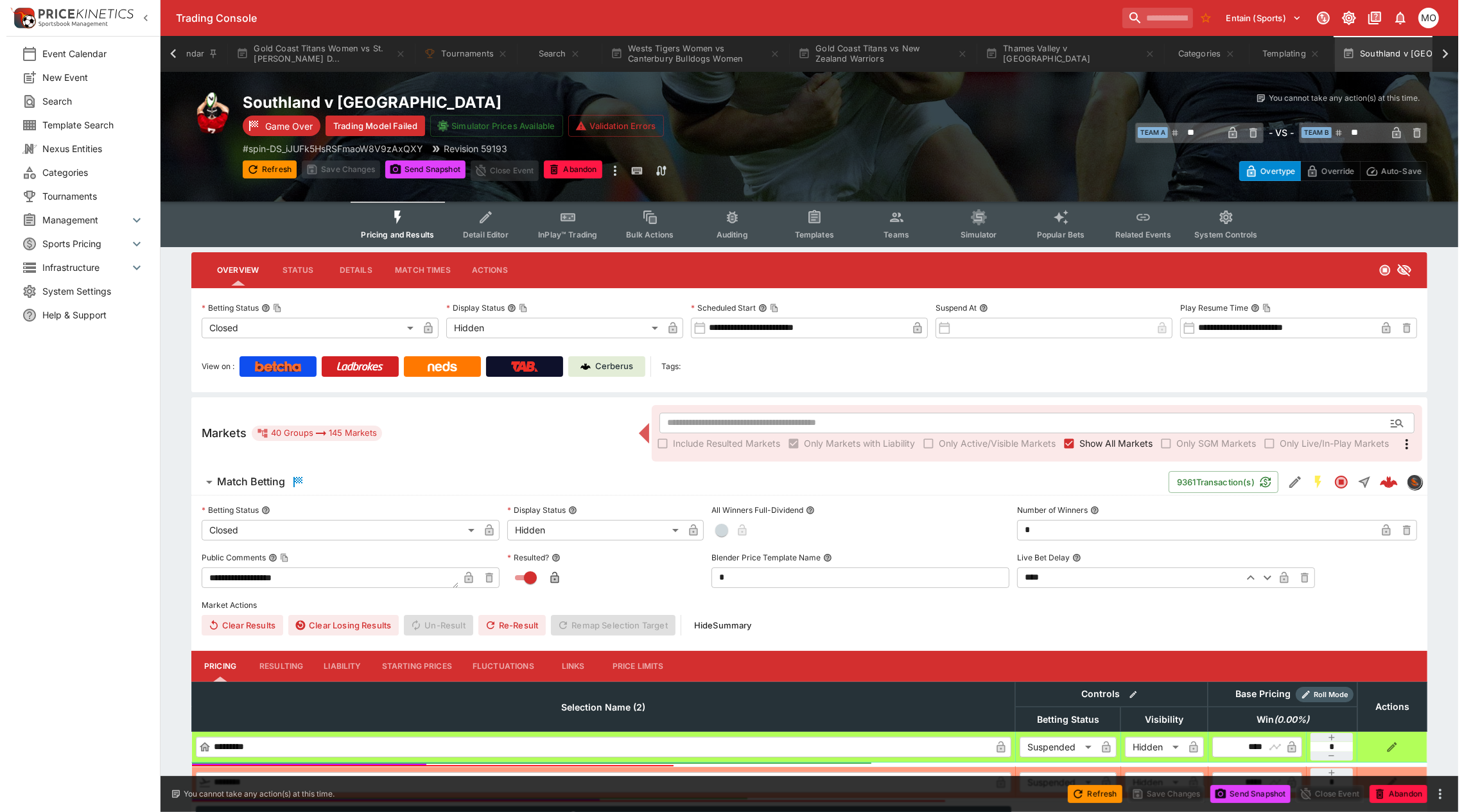
scroll to position [0, 90]
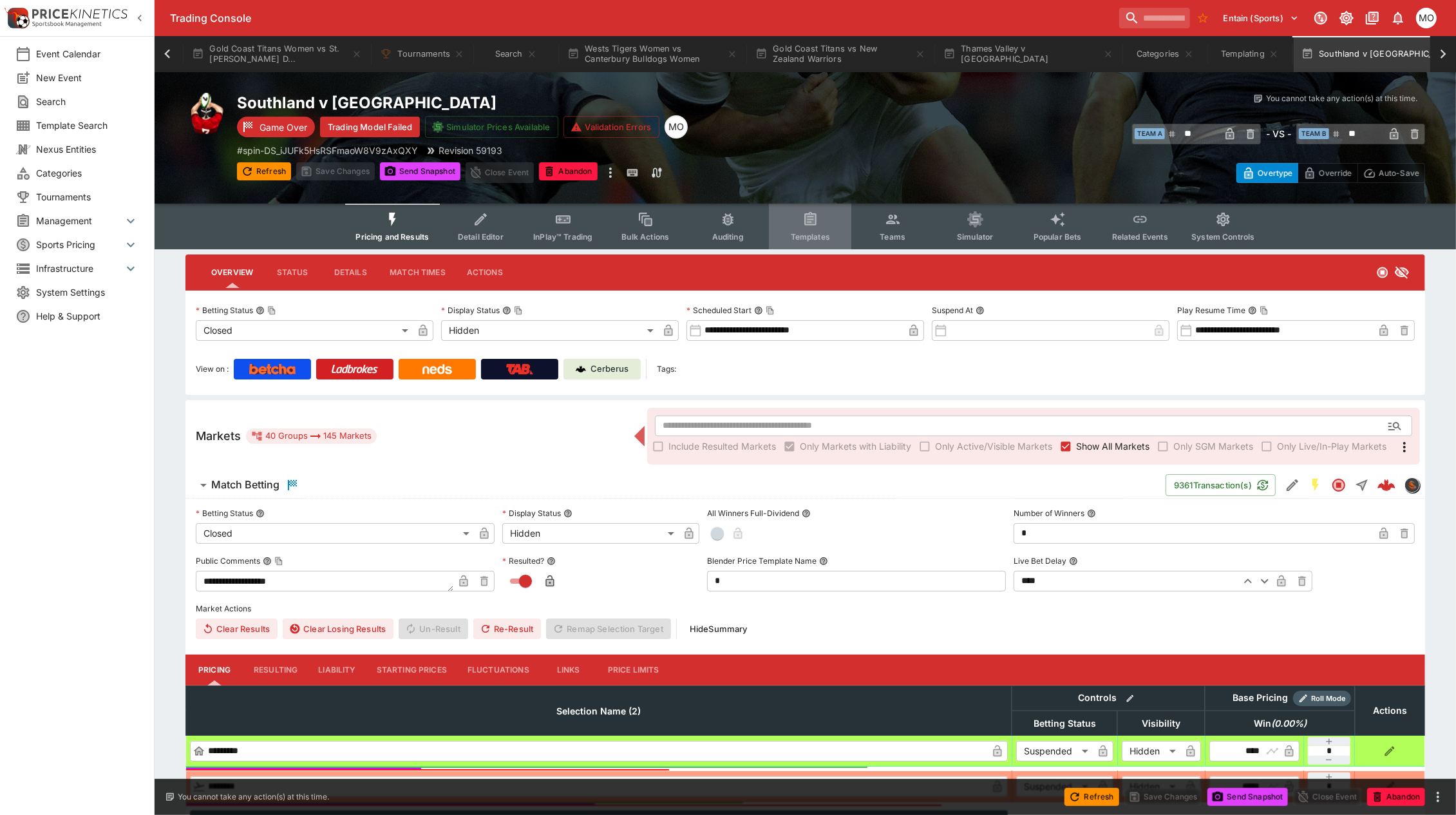
click at [807, 228] on button "Templates" at bounding box center [810, 226] width 82 height 45
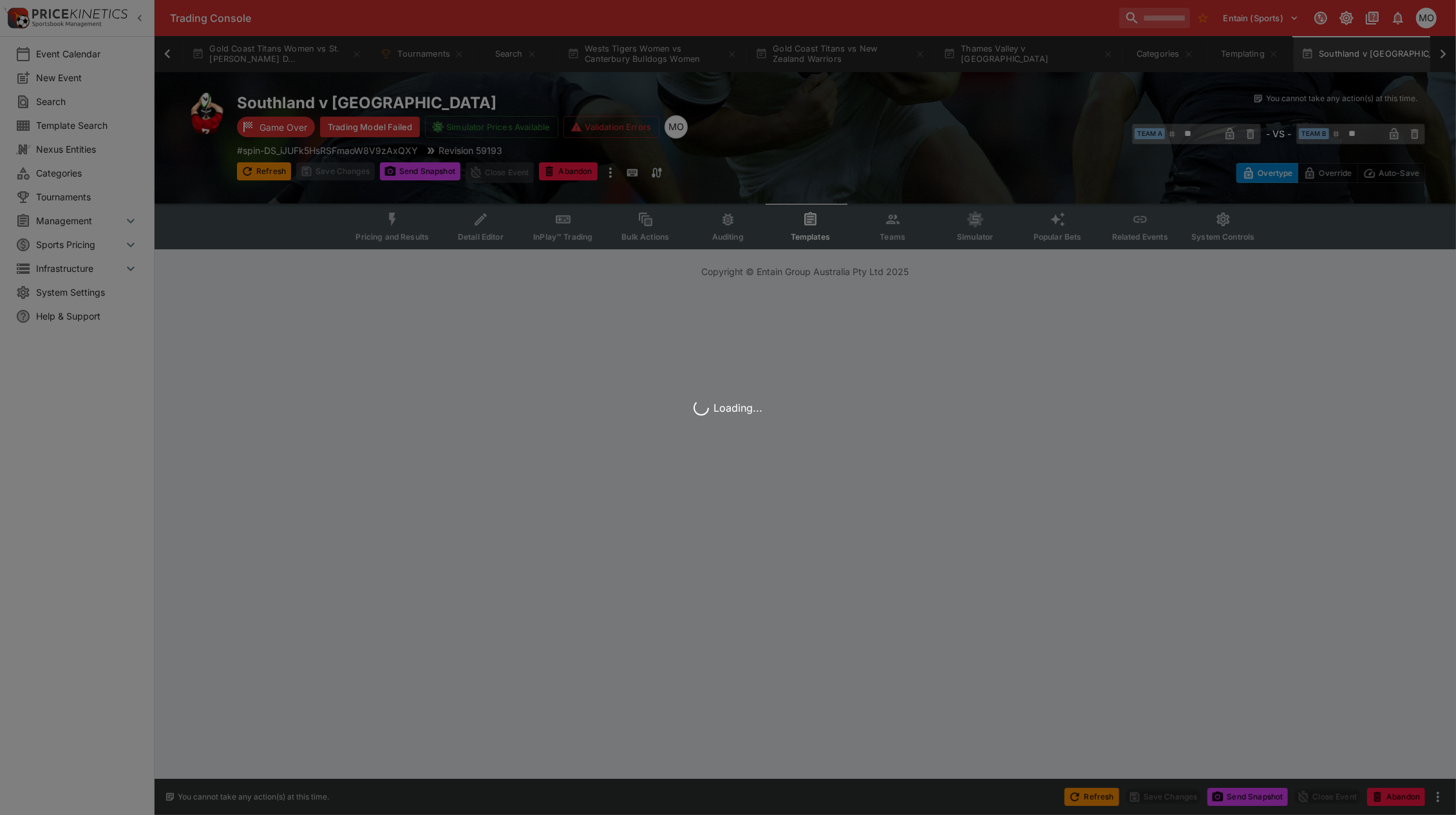
scroll to position [0, 80]
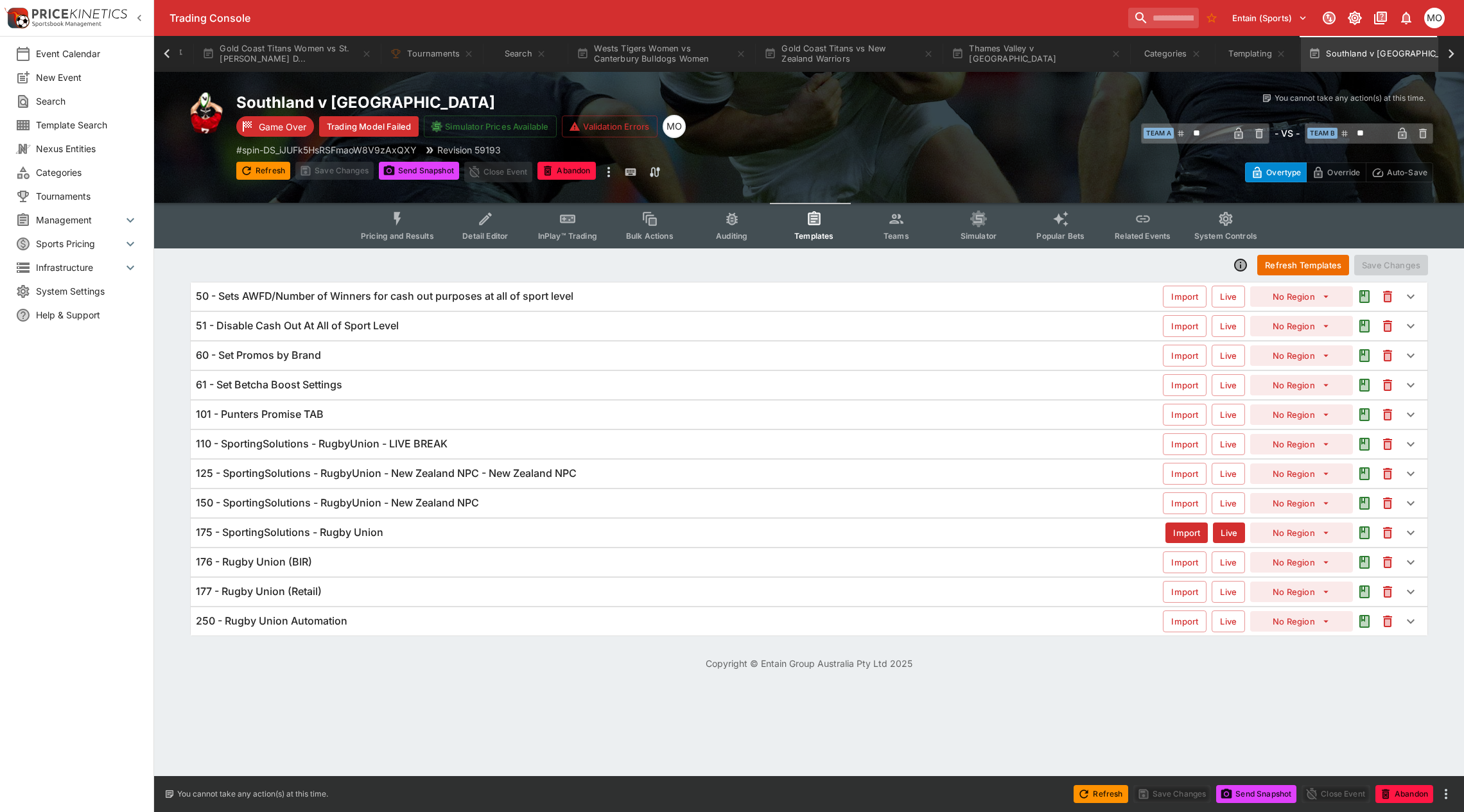
click at [597, 475] on div "125 - SportingSolutions - RugbyUnion - New Zealand NPC - New Zealand NPC" at bounding box center [678, 473] width 966 height 14
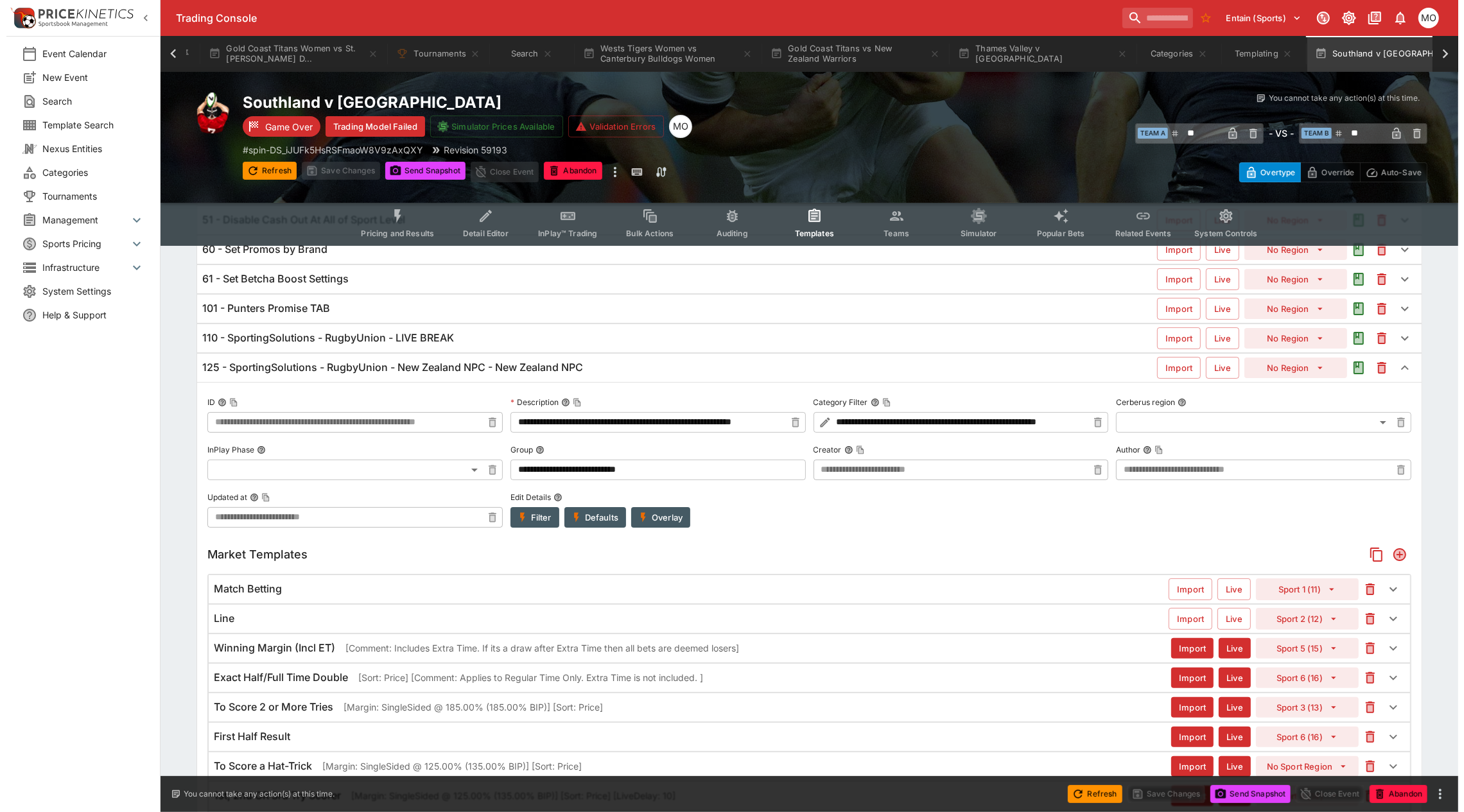
scroll to position [161, 0]
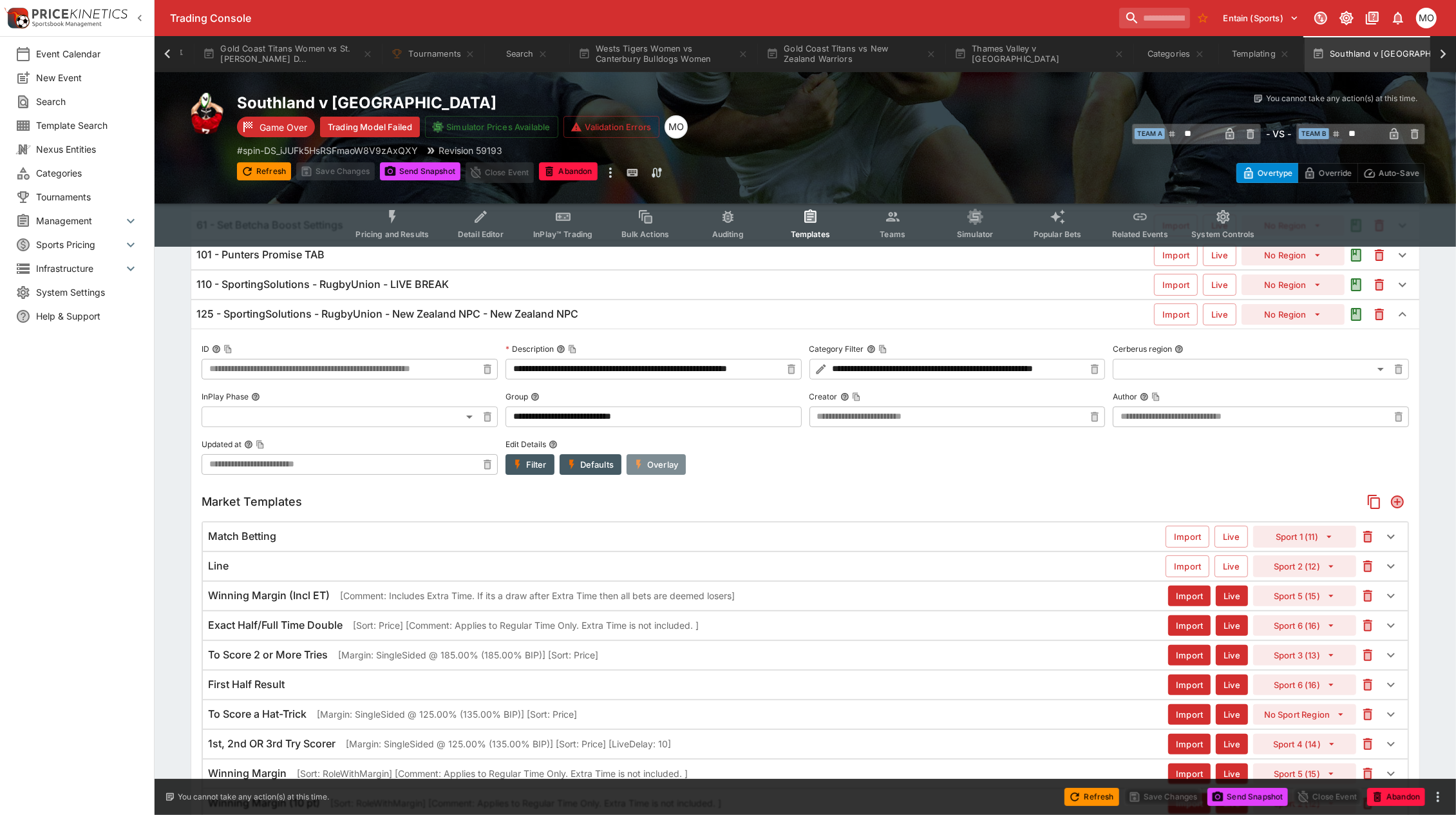
click at [665, 462] on button "Overlay" at bounding box center [657, 464] width 59 height 20
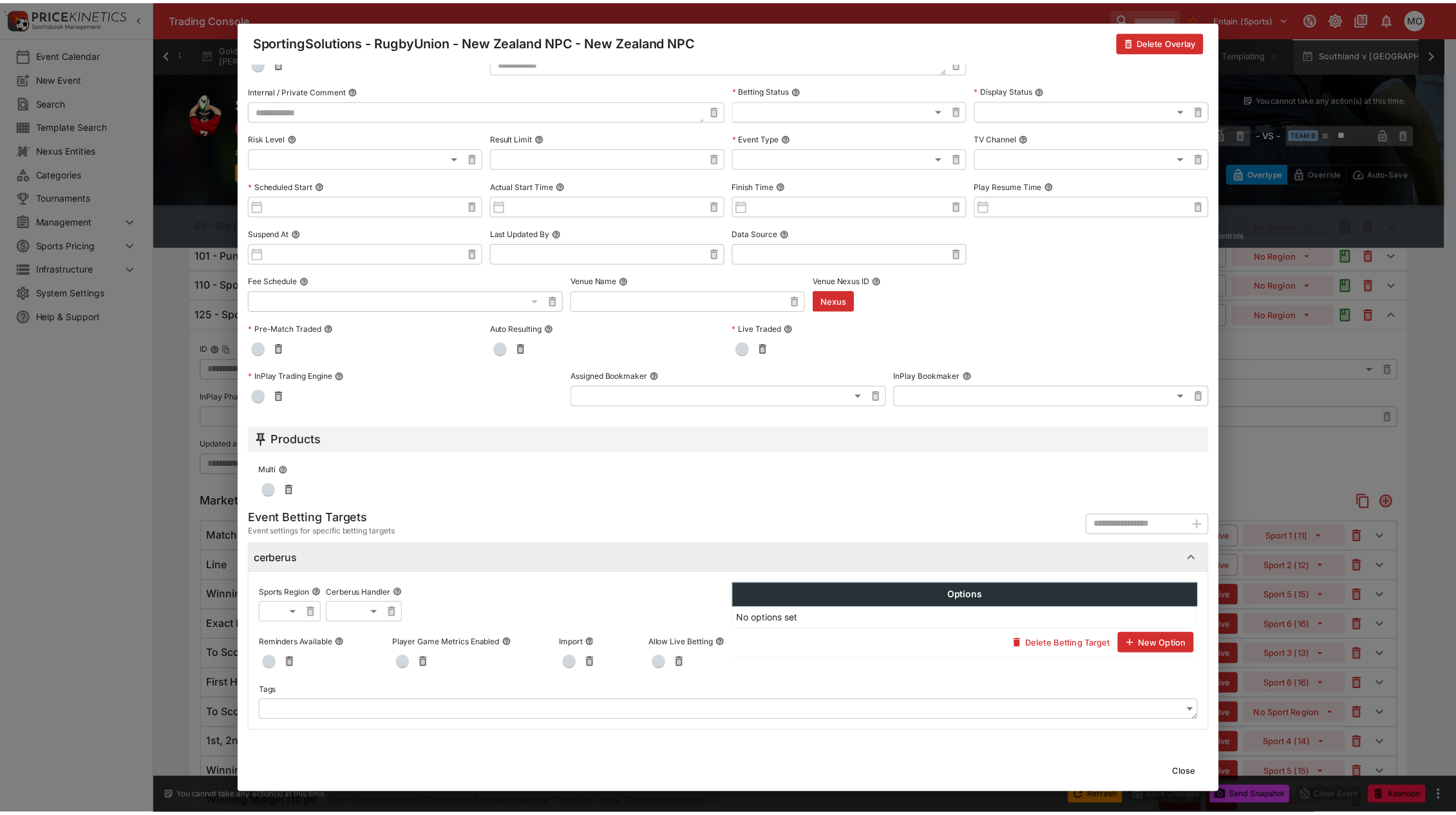
scroll to position [0, 0]
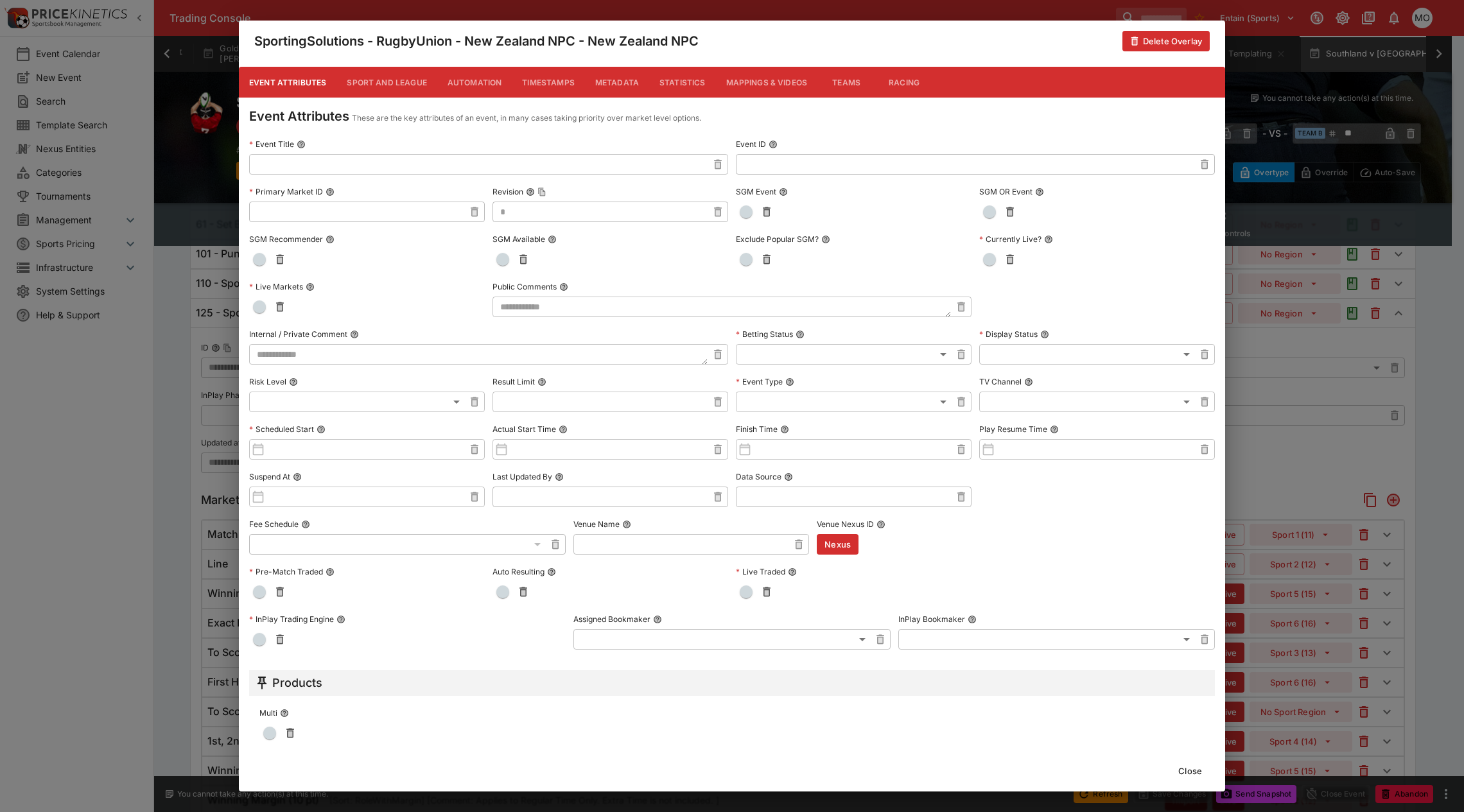
click at [619, 80] on button "Metadata" at bounding box center [618, 81] width 65 height 30
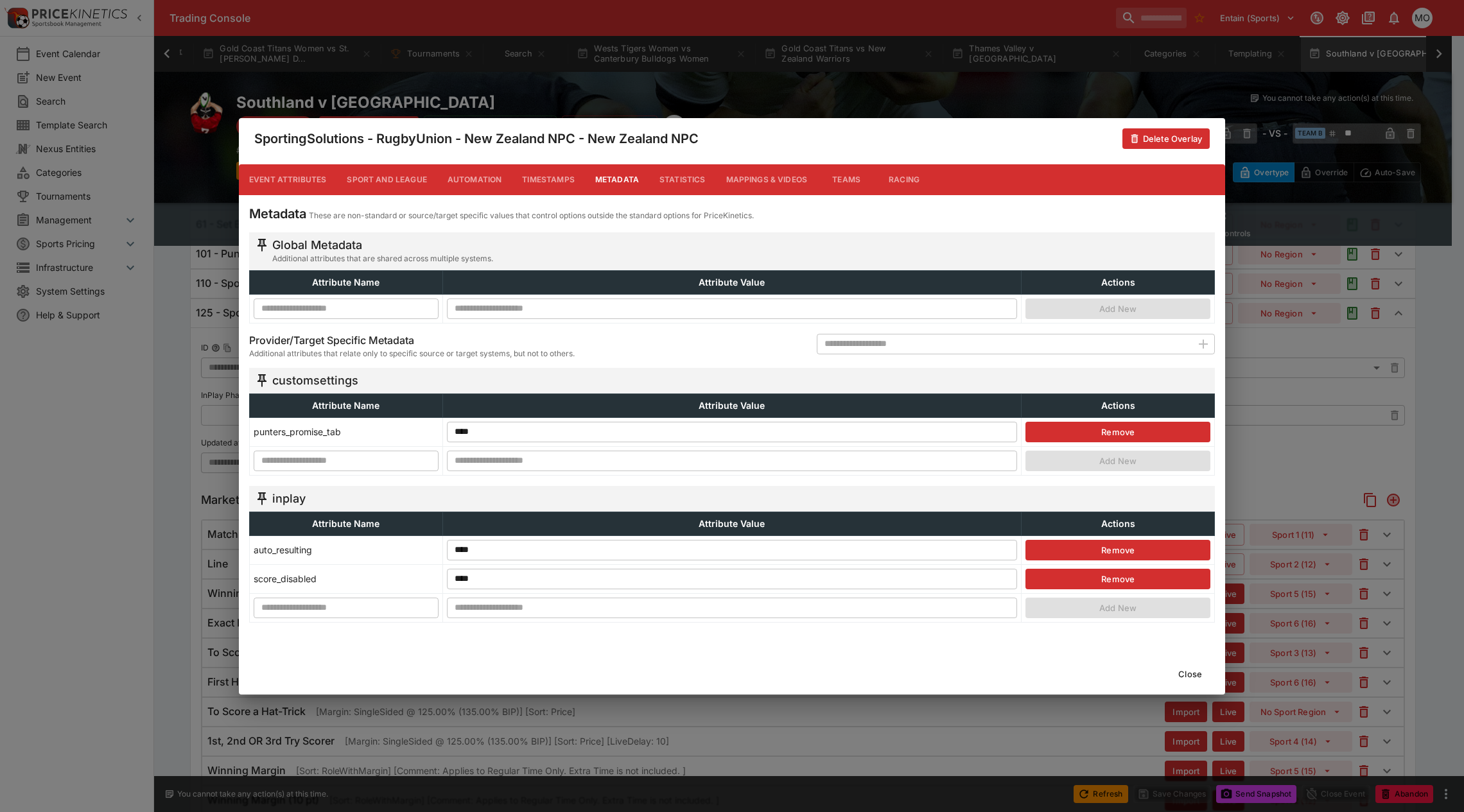
click at [1196, 677] on button "Close" at bounding box center [1190, 674] width 39 height 20
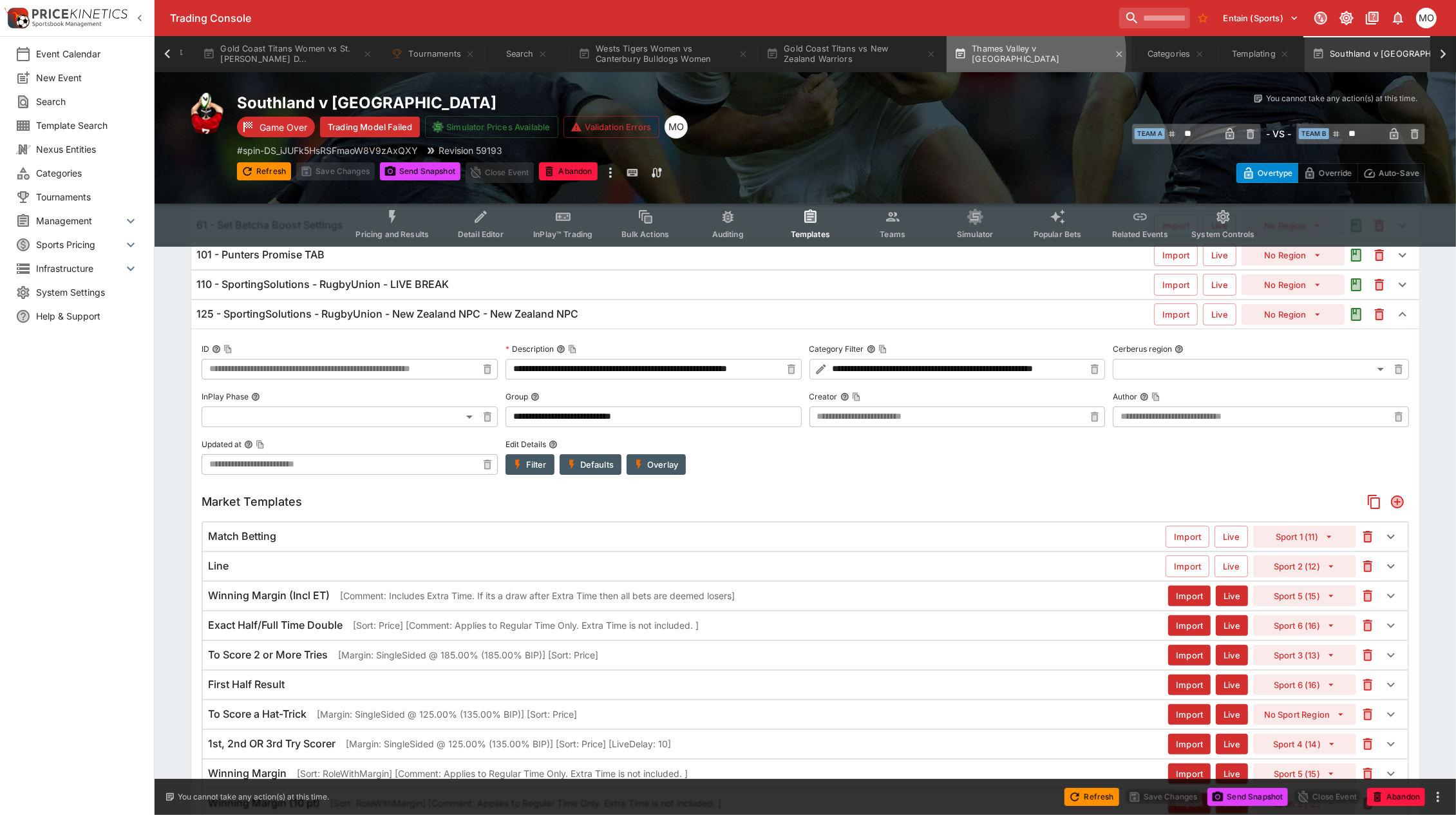
click at [1012, 55] on button "Thames Valley v Mid Canterbury" at bounding box center [1039, 54] width 185 height 36
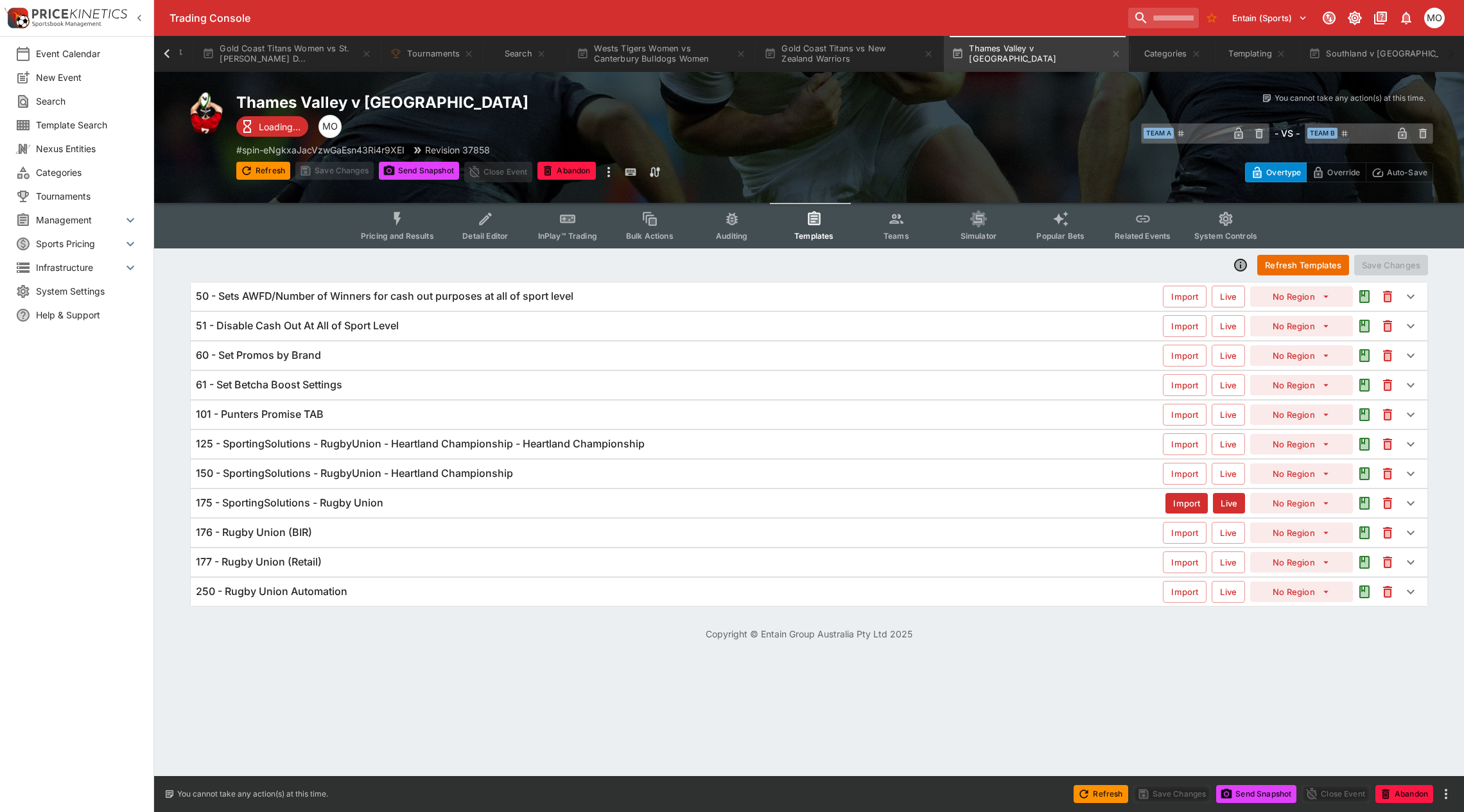
click at [552, 441] on h6 "125 - SportingSolutions - RugbyUnion - Heartland Championship - Heartland Champ…" at bounding box center [420, 444] width 449 height 14
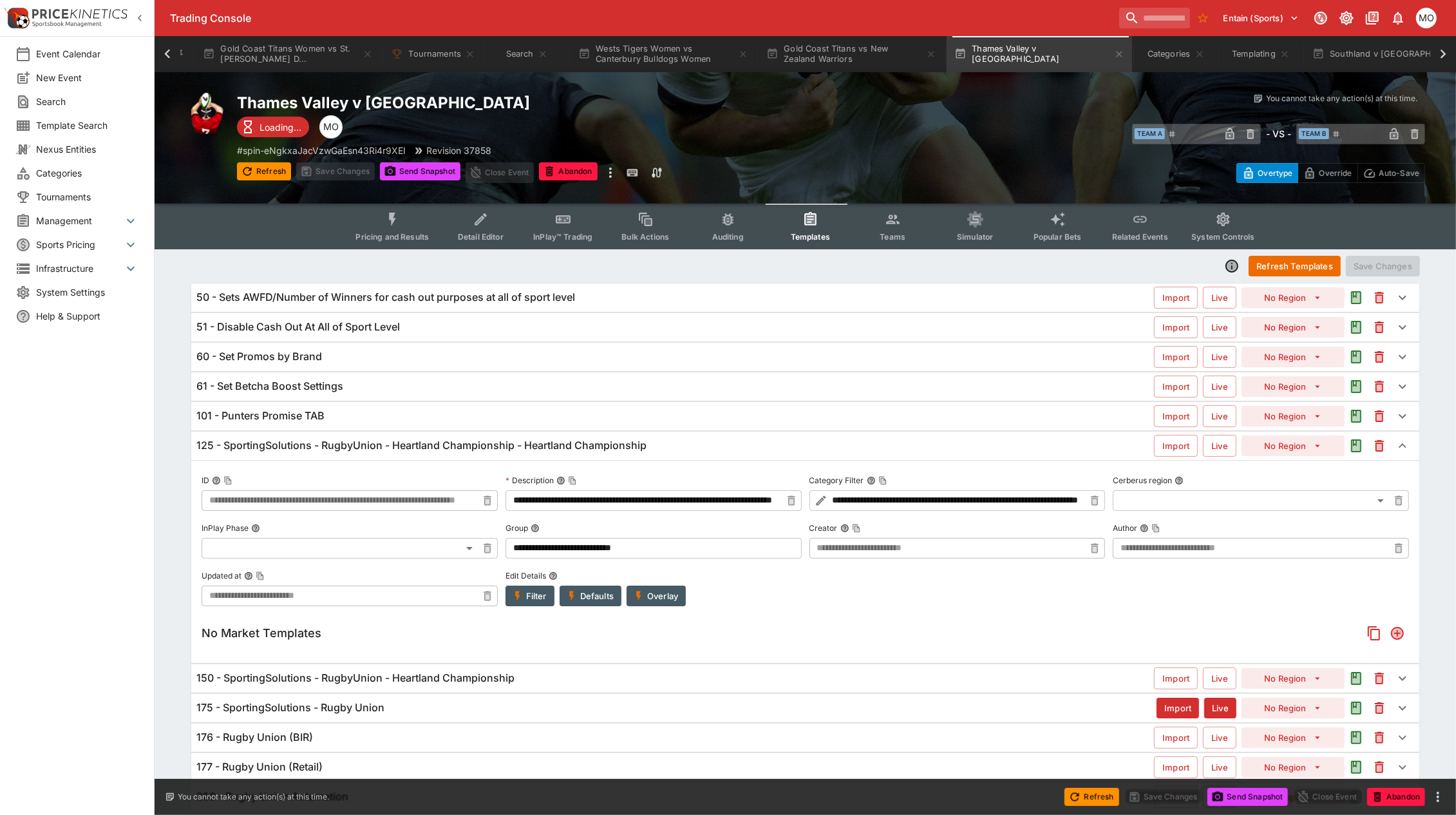
click at [670, 593] on button "Overlay" at bounding box center [657, 596] width 59 height 20
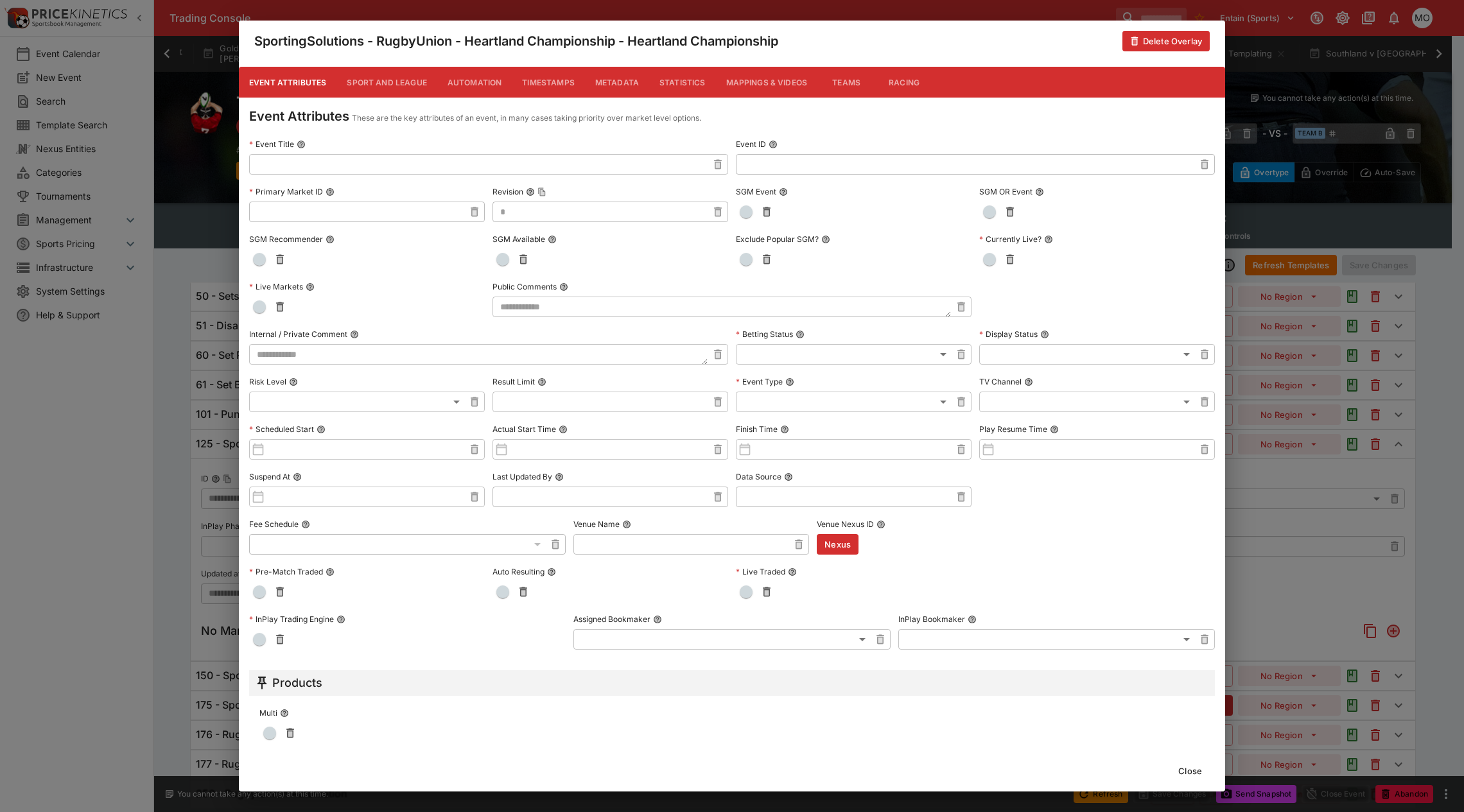
click at [608, 81] on button "Metadata" at bounding box center [618, 81] width 65 height 30
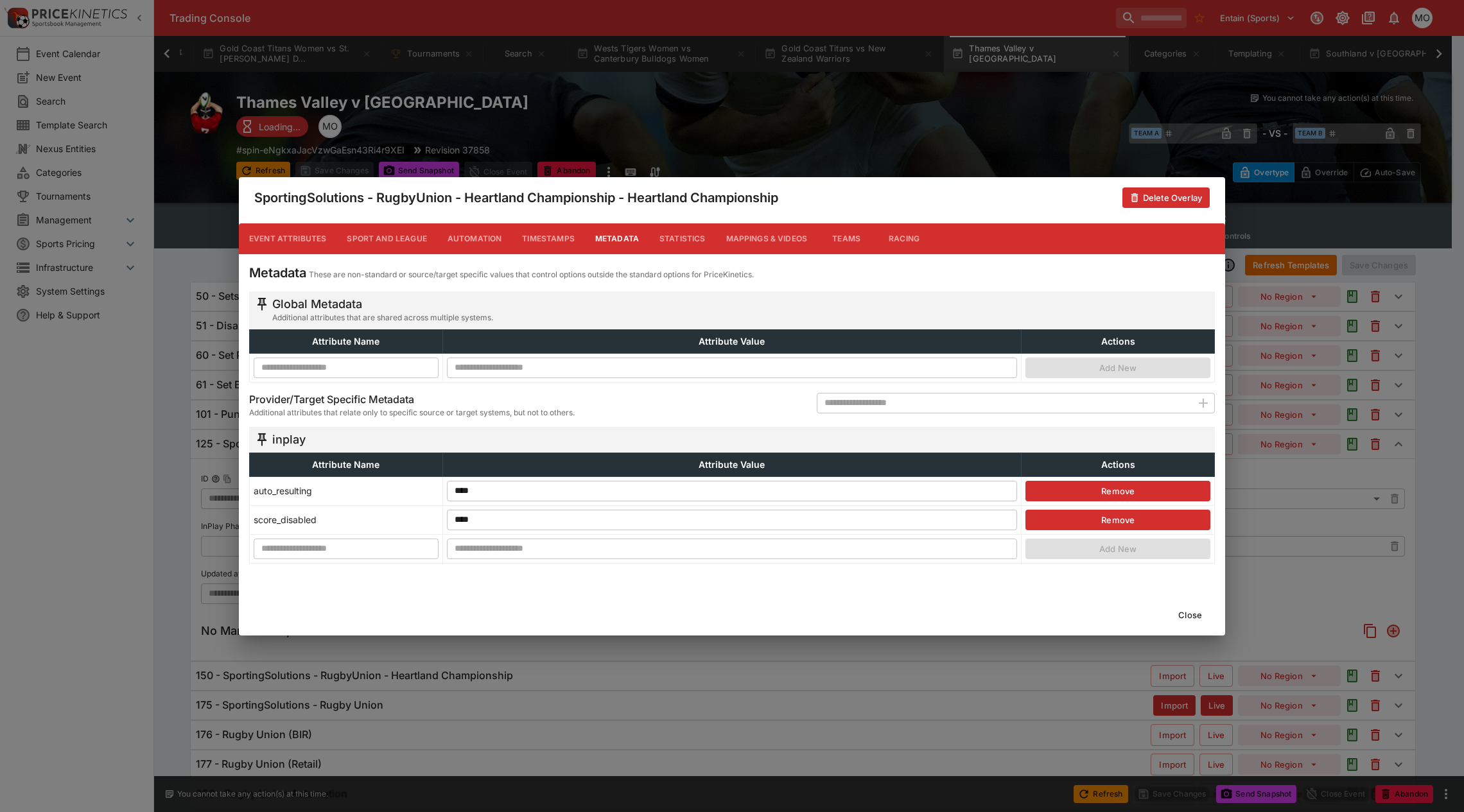
click at [1191, 614] on button "Close" at bounding box center [1190, 615] width 39 height 20
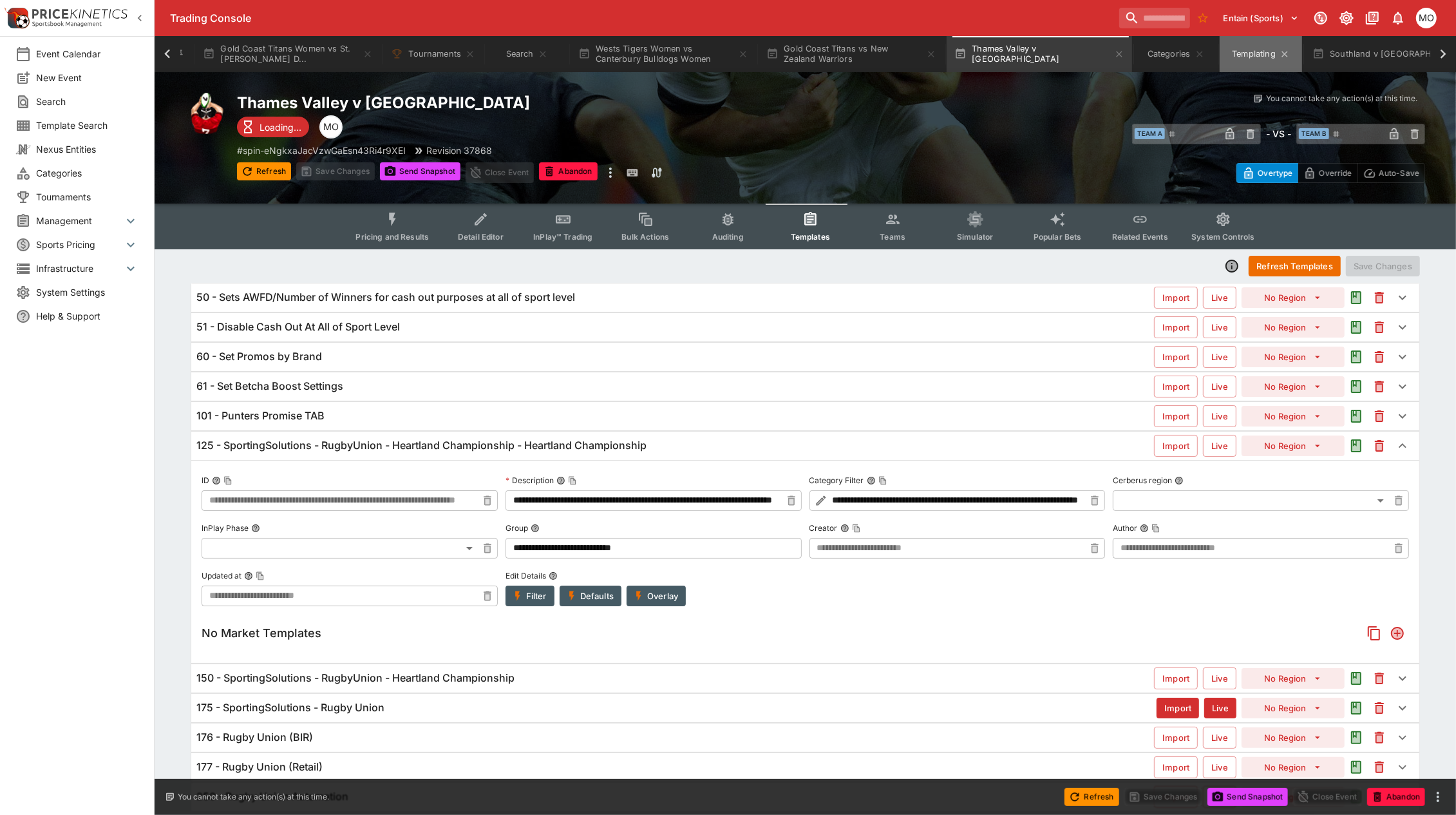
click at [1247, 65] on button "Templating" at bounding box center [1261, 54] width 82 height 36
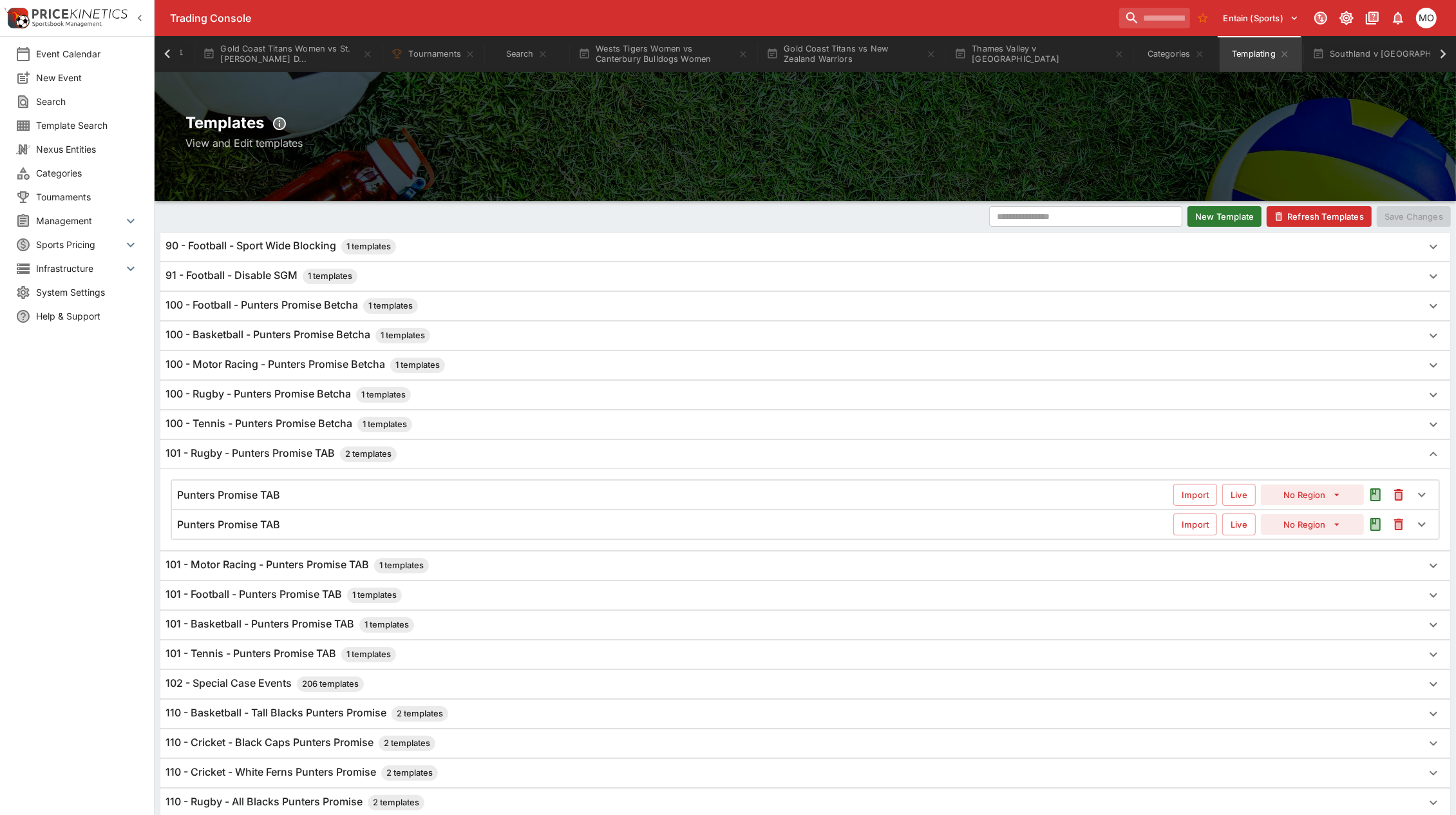
click at [410, 496] on div "Punters Promise TAB" at bounding box center [675, 495] width 997 height 14
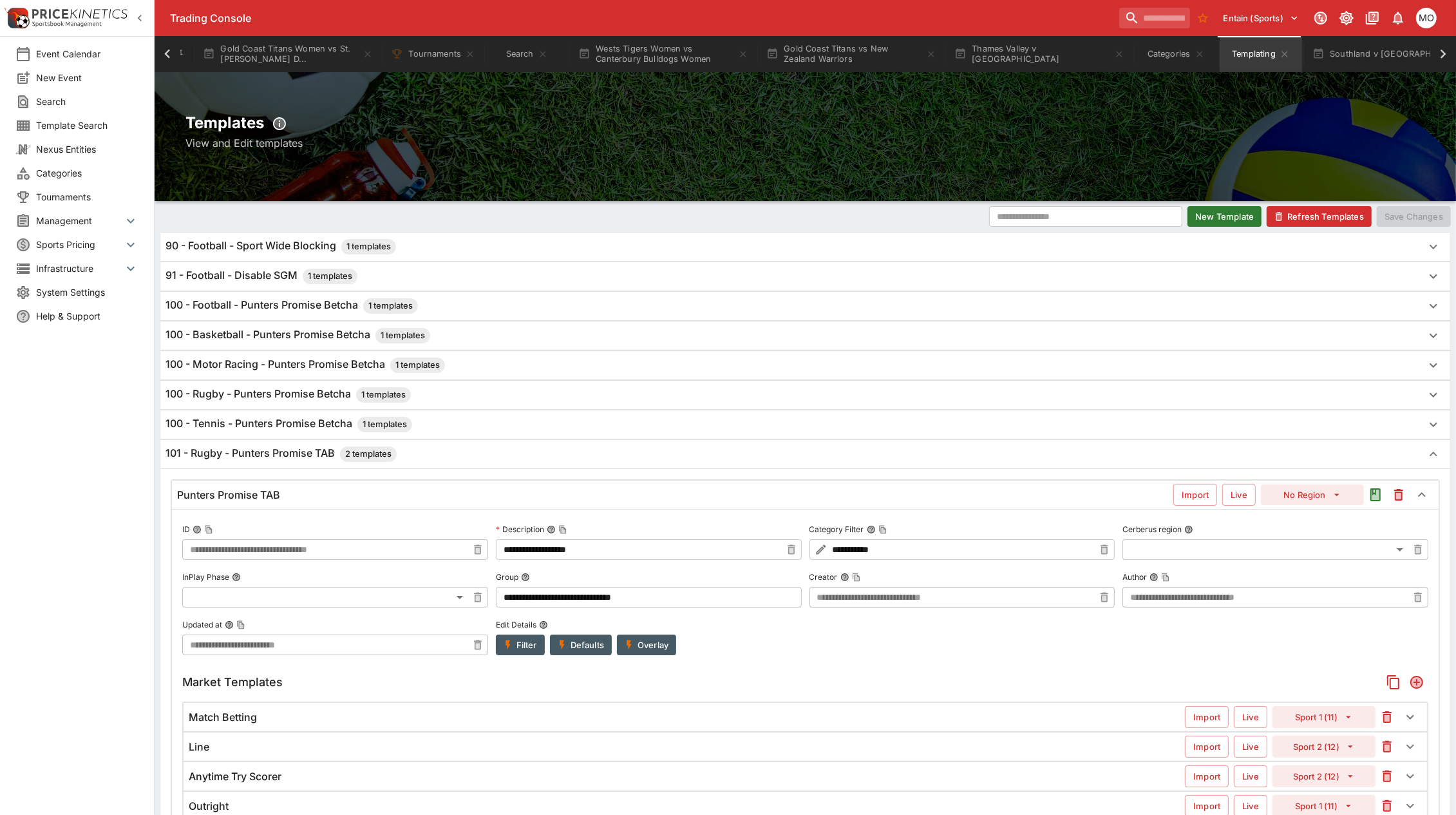
scroll to position [161, 0]
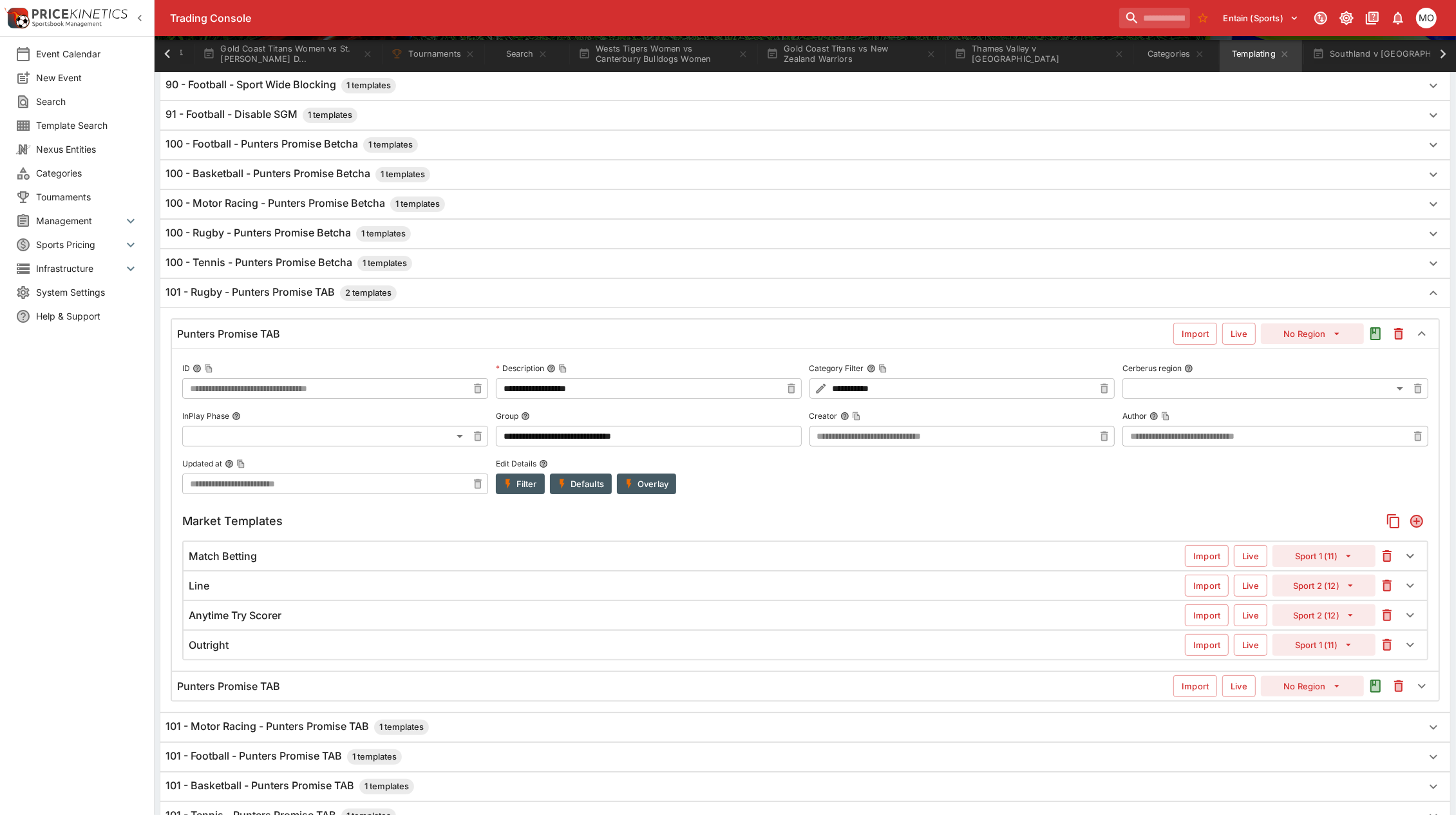
click at [507, 684] on div "Punters Promise TAB" at bounding box center [675, 686] width 997 height 14
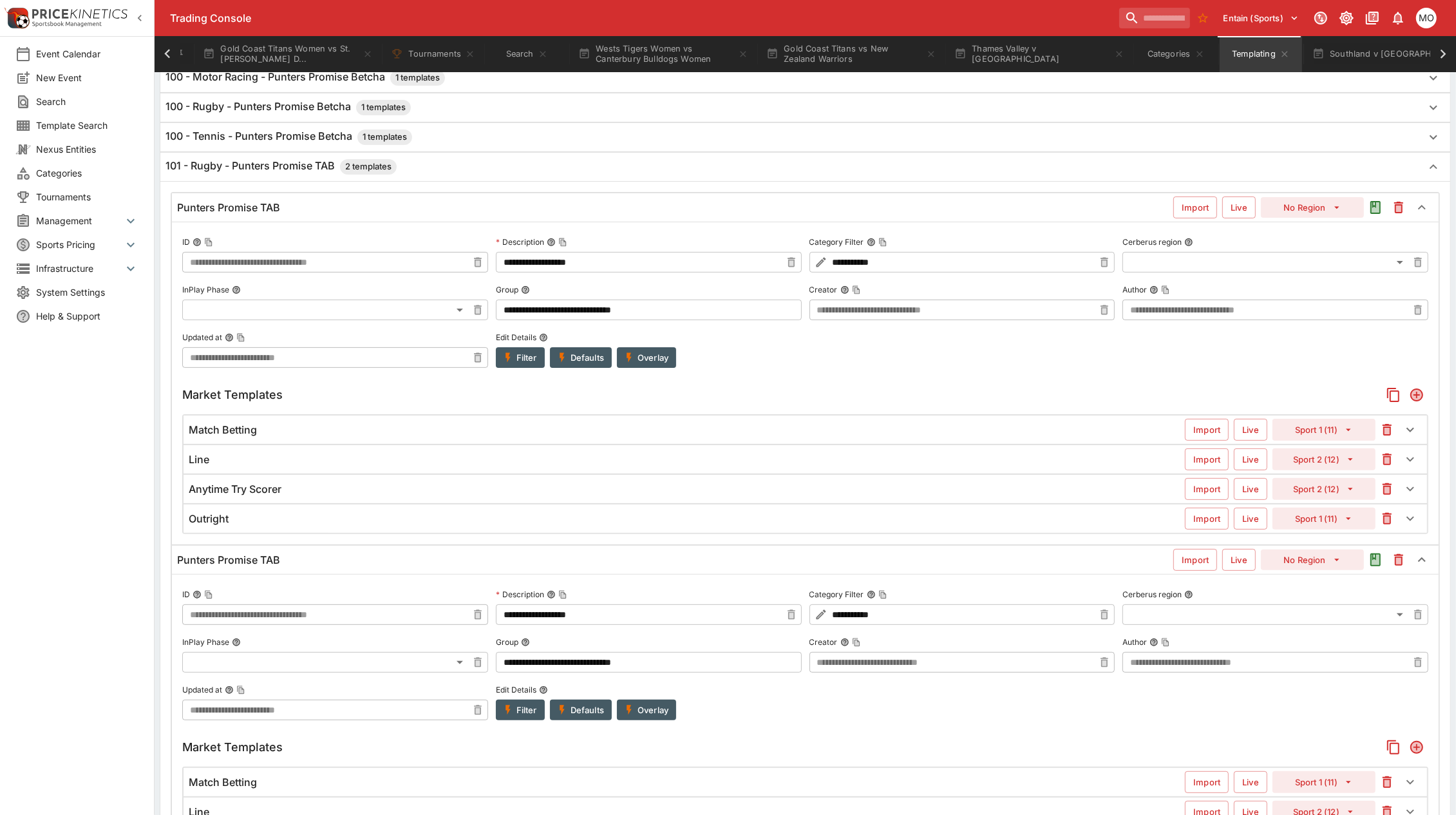
scroll to position [322, 0]
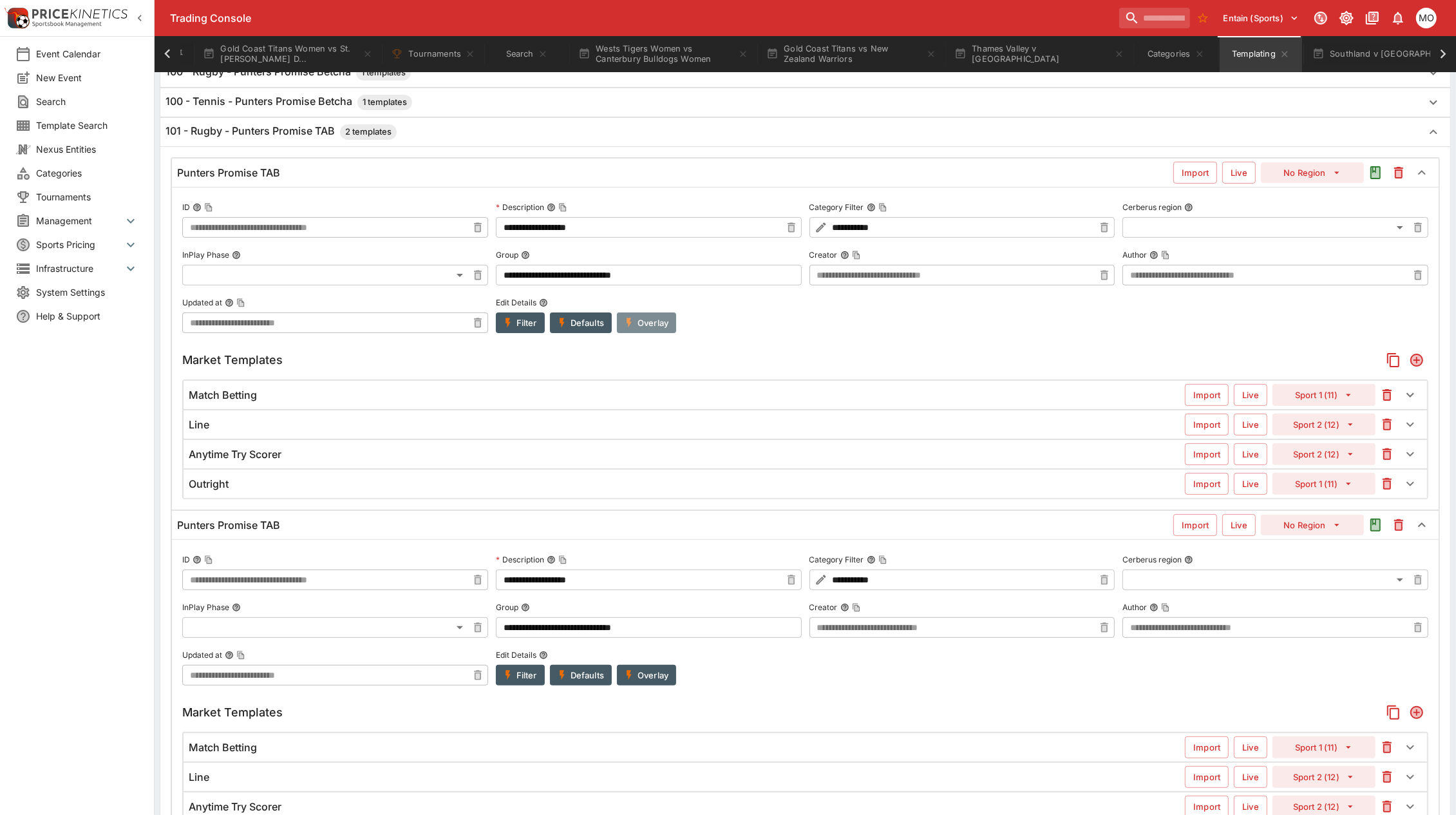
click at [652, 330] on button "Overlay" at bounding box center [646, 322] width 59 height 20
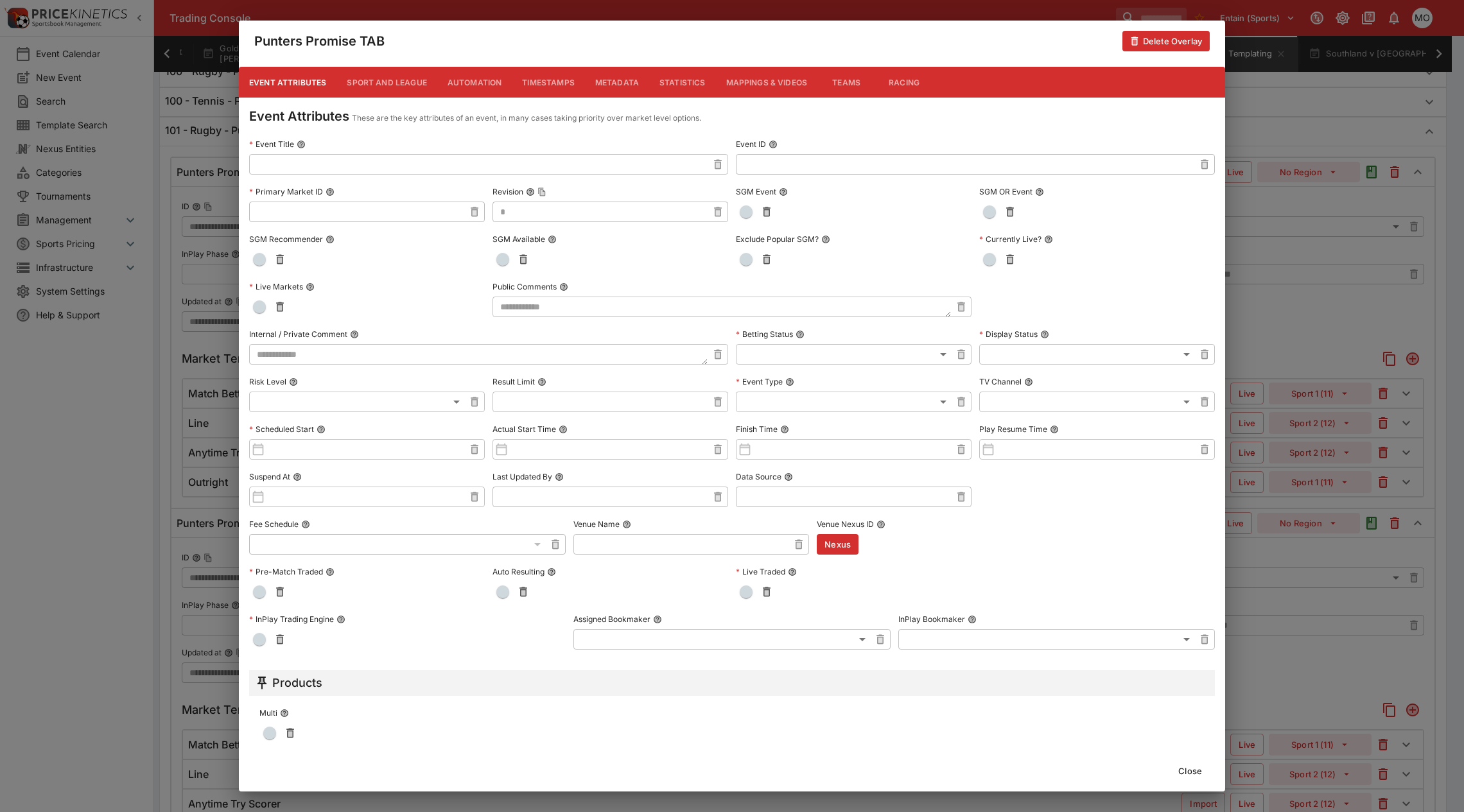
click at [408, 81] on button "Sport and League" at bounding box center [386, 81] width 100 height 30
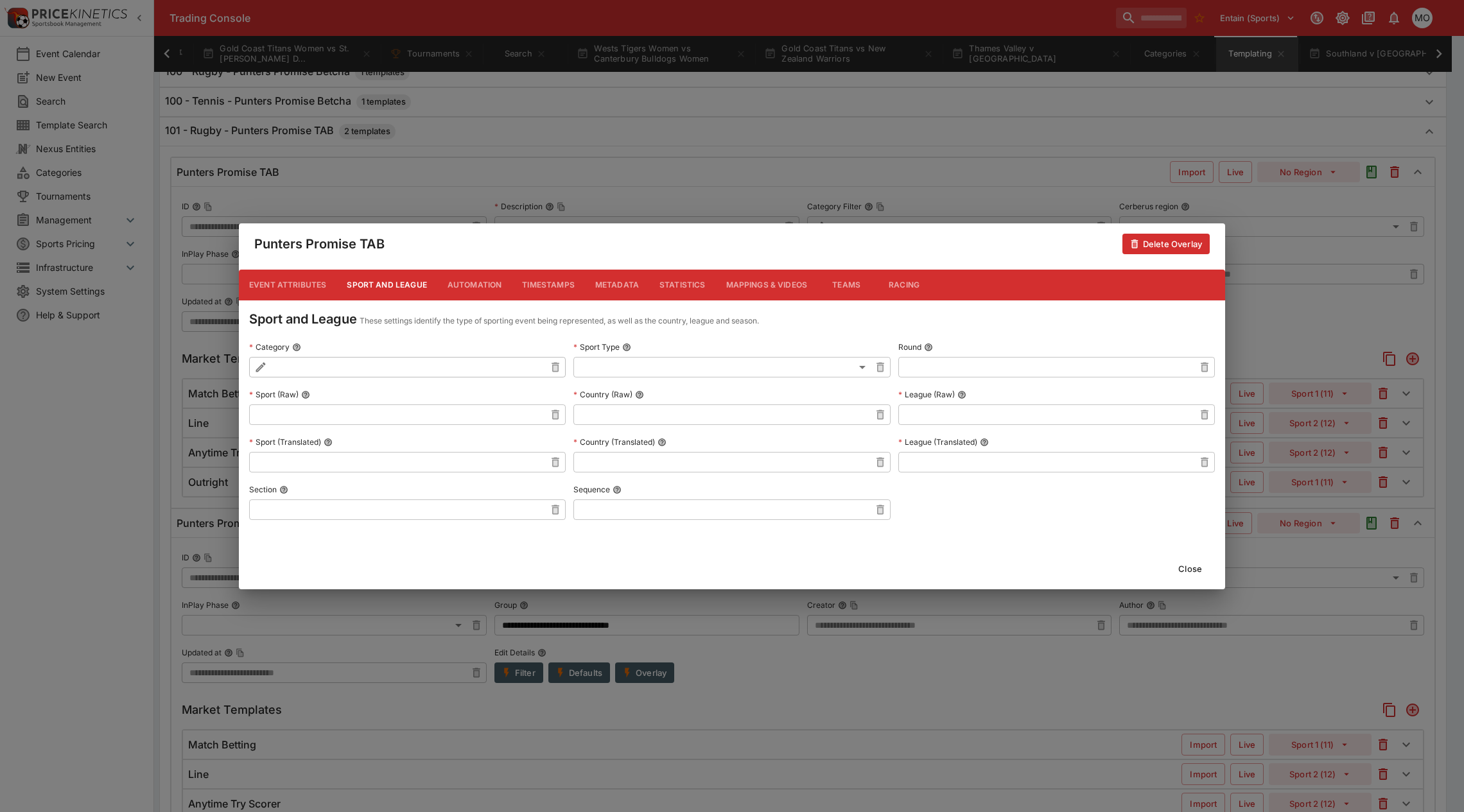
click at [1186, 559] on button "Close" at bounding box center [1190, 568] width 39 height 20
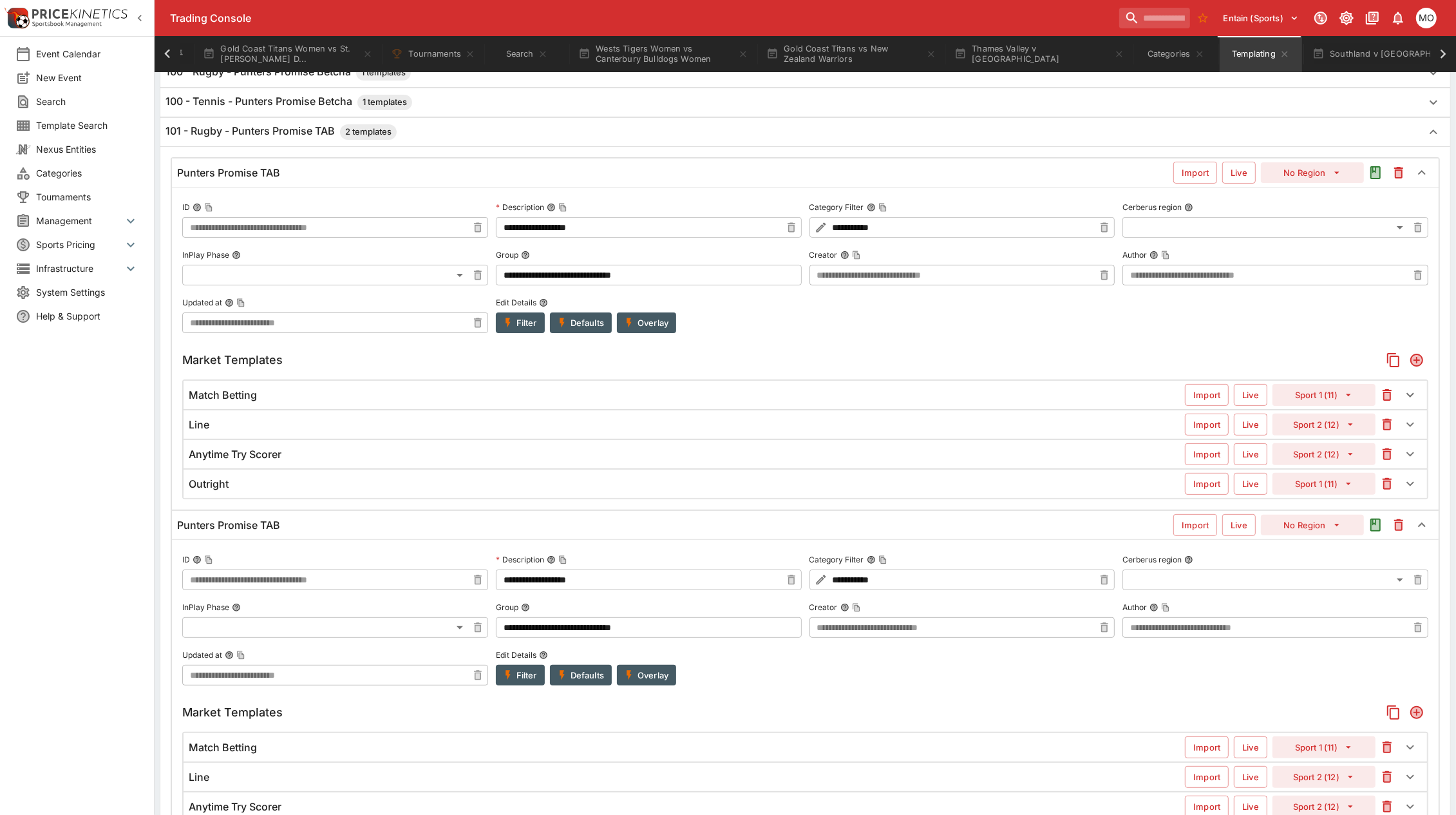
click at [643, 678] on button "Overlay" at bounding box center [646, 675] width 59 height 20
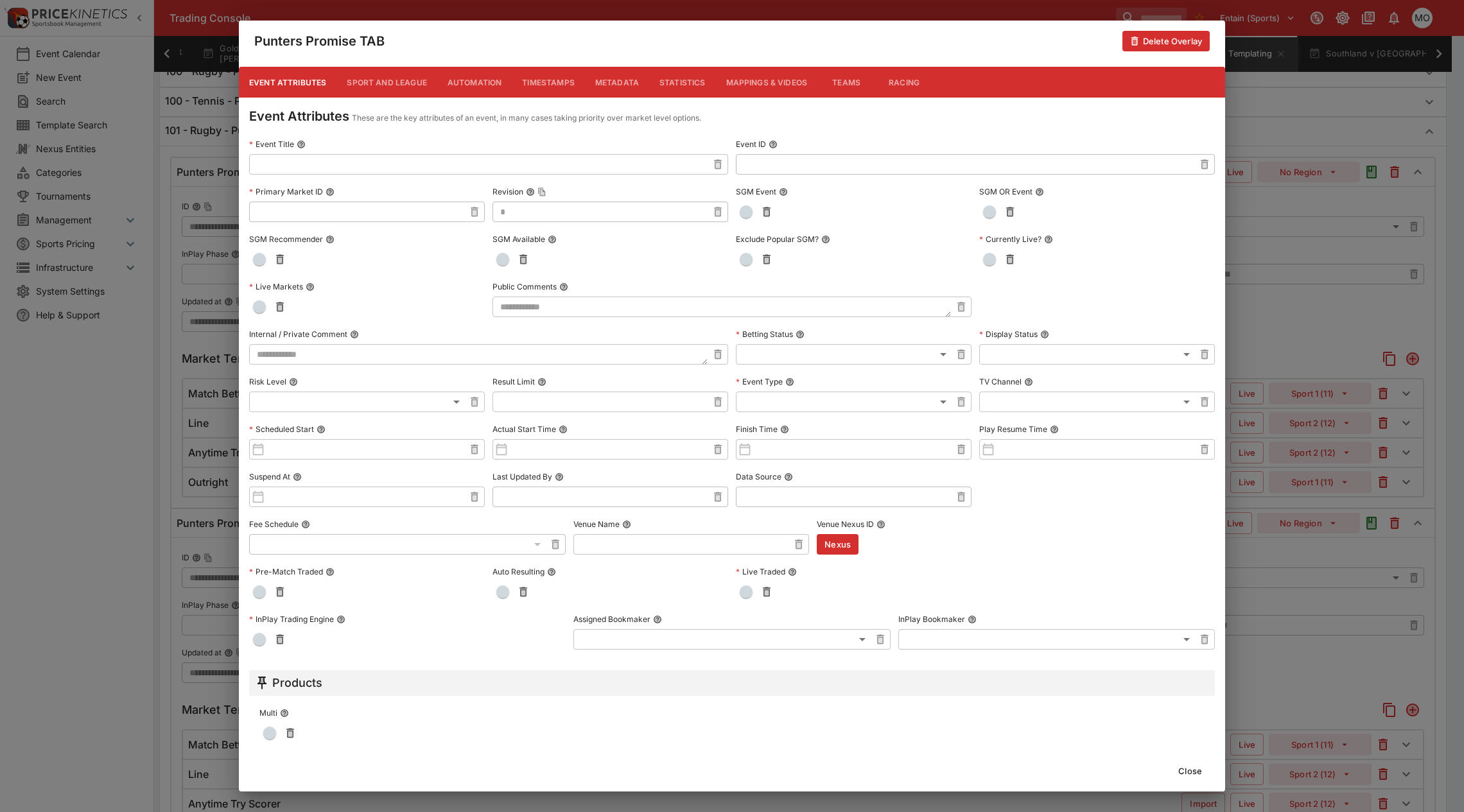
drag, startPoint x: 389, startPoint y: 84, endPoint x: 377, endPoint y: 85, distance: 12.0
click at [383, 94] on button "Sport and League" at bounding box center [386, 81] width 100 height 30
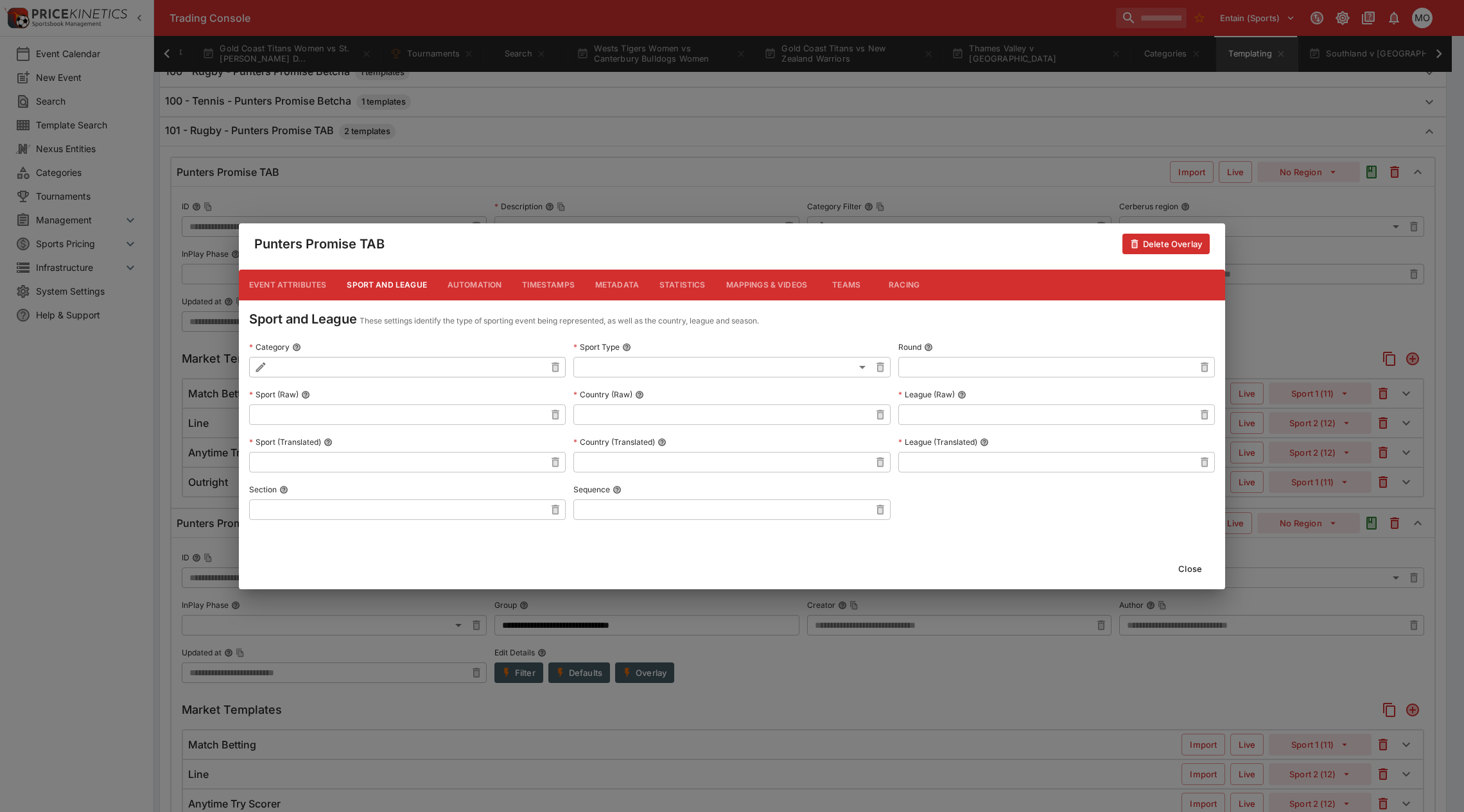
click at [459, 283] on button "Automation" at bounding box center [474, 284] width 75 height 30
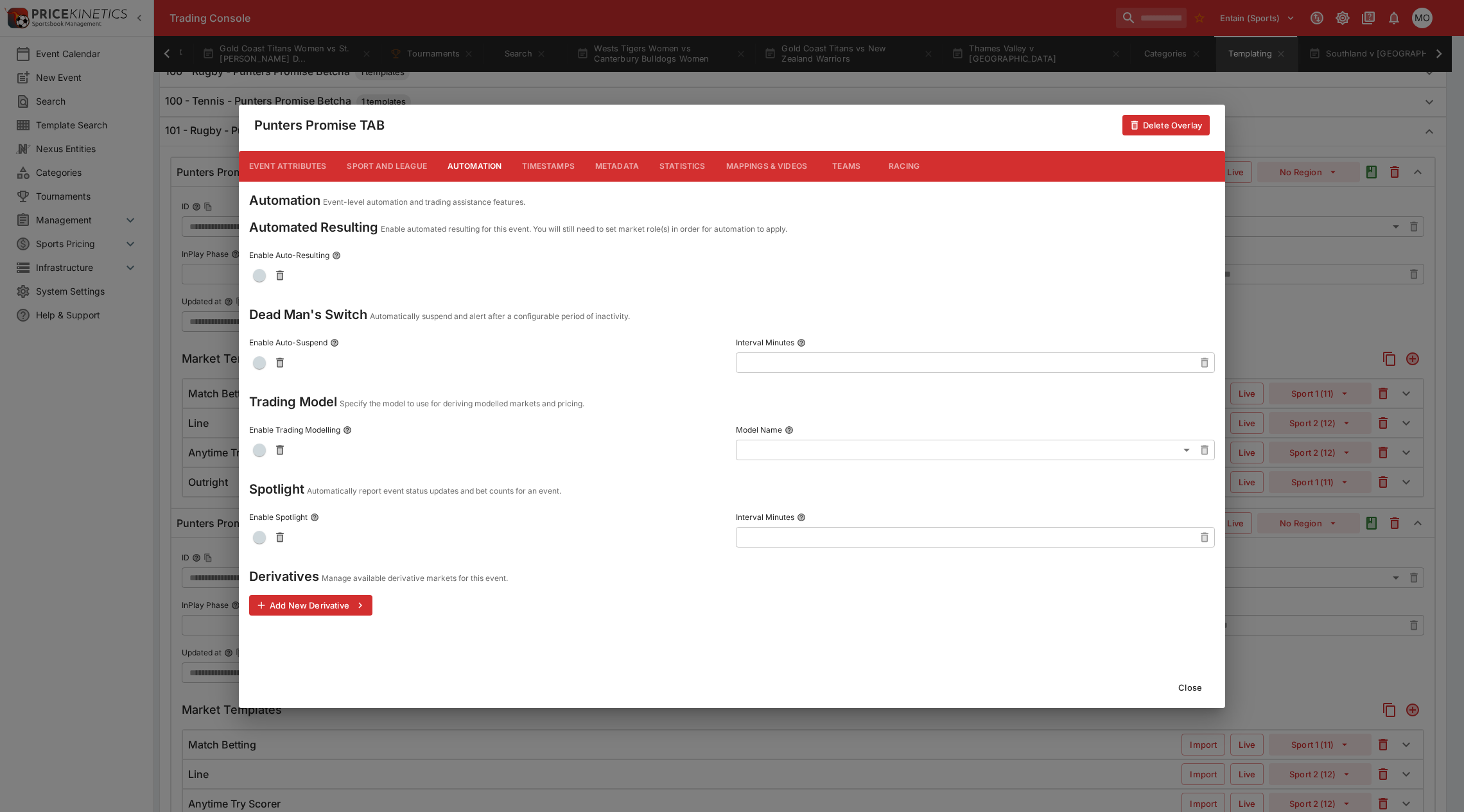
click at [539, 159] on button "Timestamps" at bounding box center [547, 165] width 73 height 30
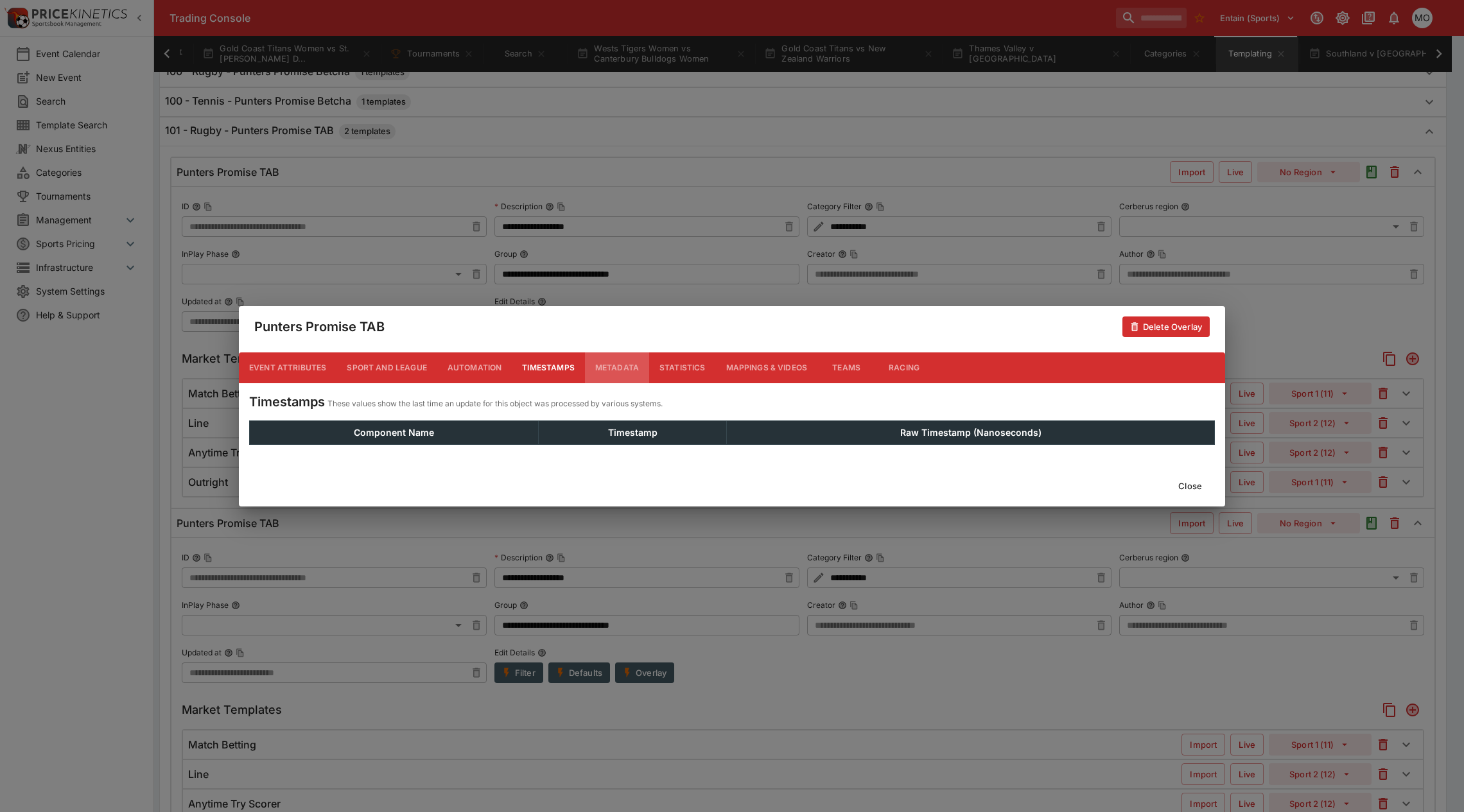
click at [623, 365] on button "Metadata" at bounding box center [618, 367] width 65 height 30
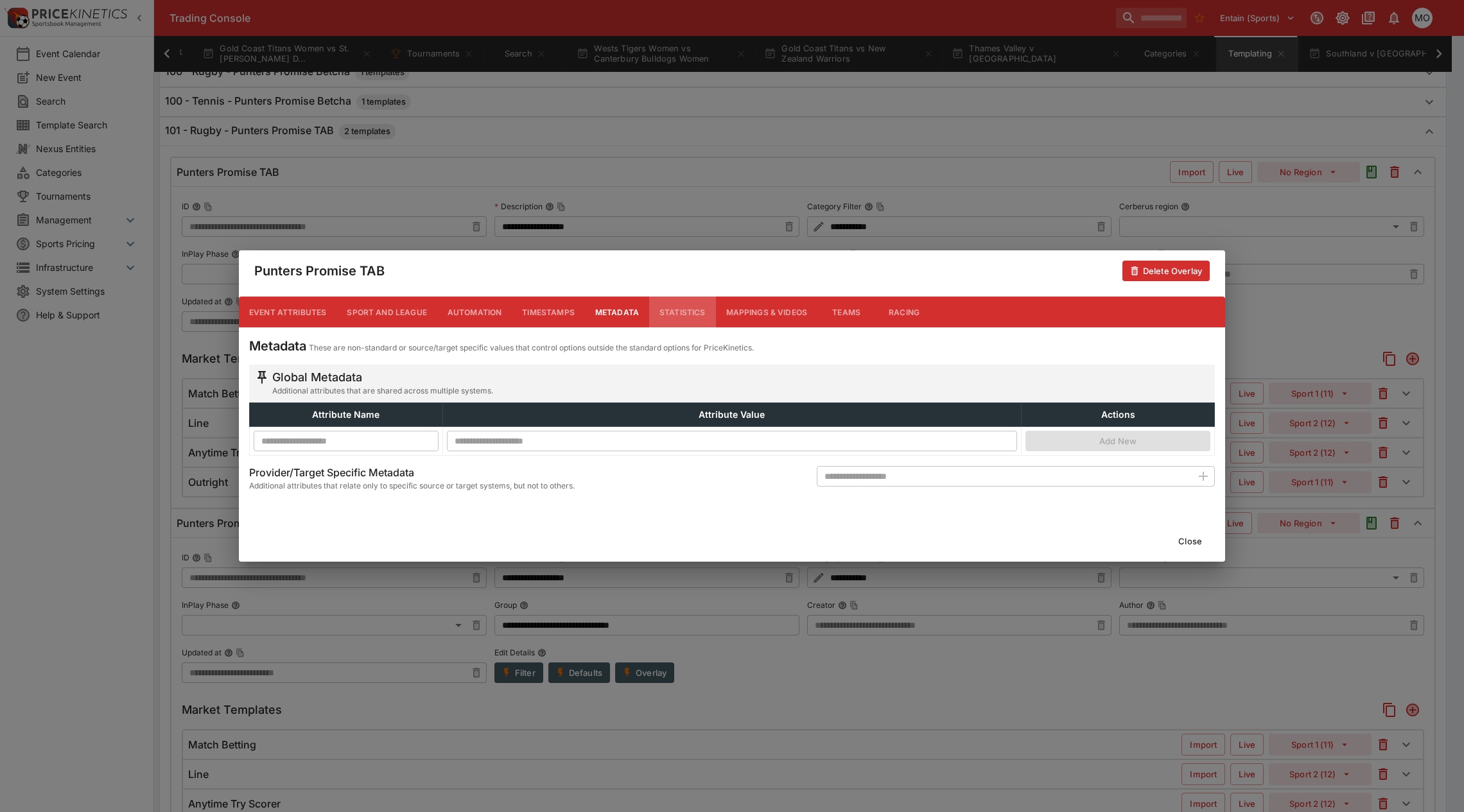
click at [676, 312] on button "Statistics" at bounding box center [682, 311] width 66 height 30
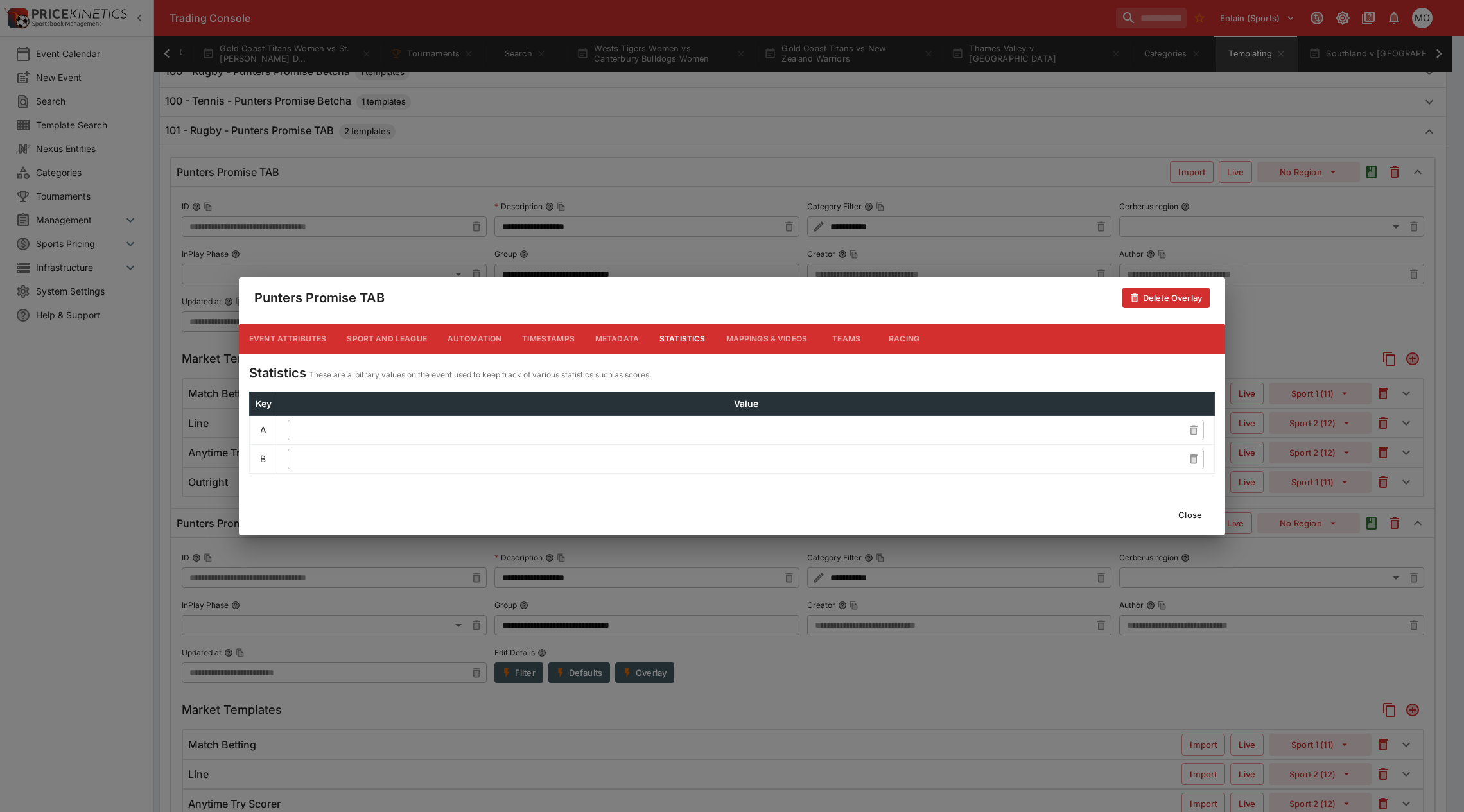
click at [1191, 514] on button "Close" at bounding box center [1190, 515] width 39 height 20
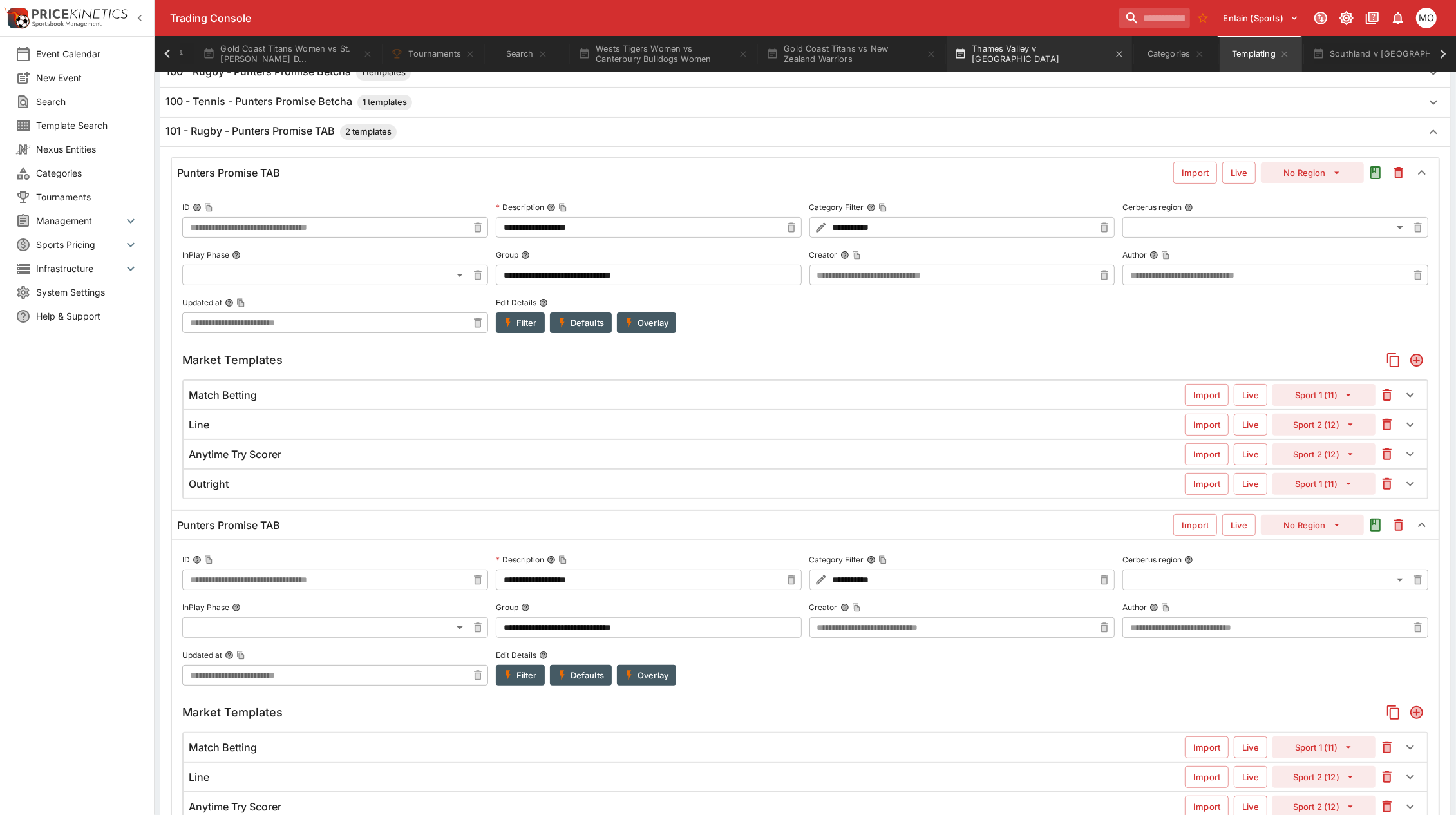
click at [997, 56] on button "Thames Valley v Mid Canterbury" at bounding box center [1039, 54] width 185 height 36
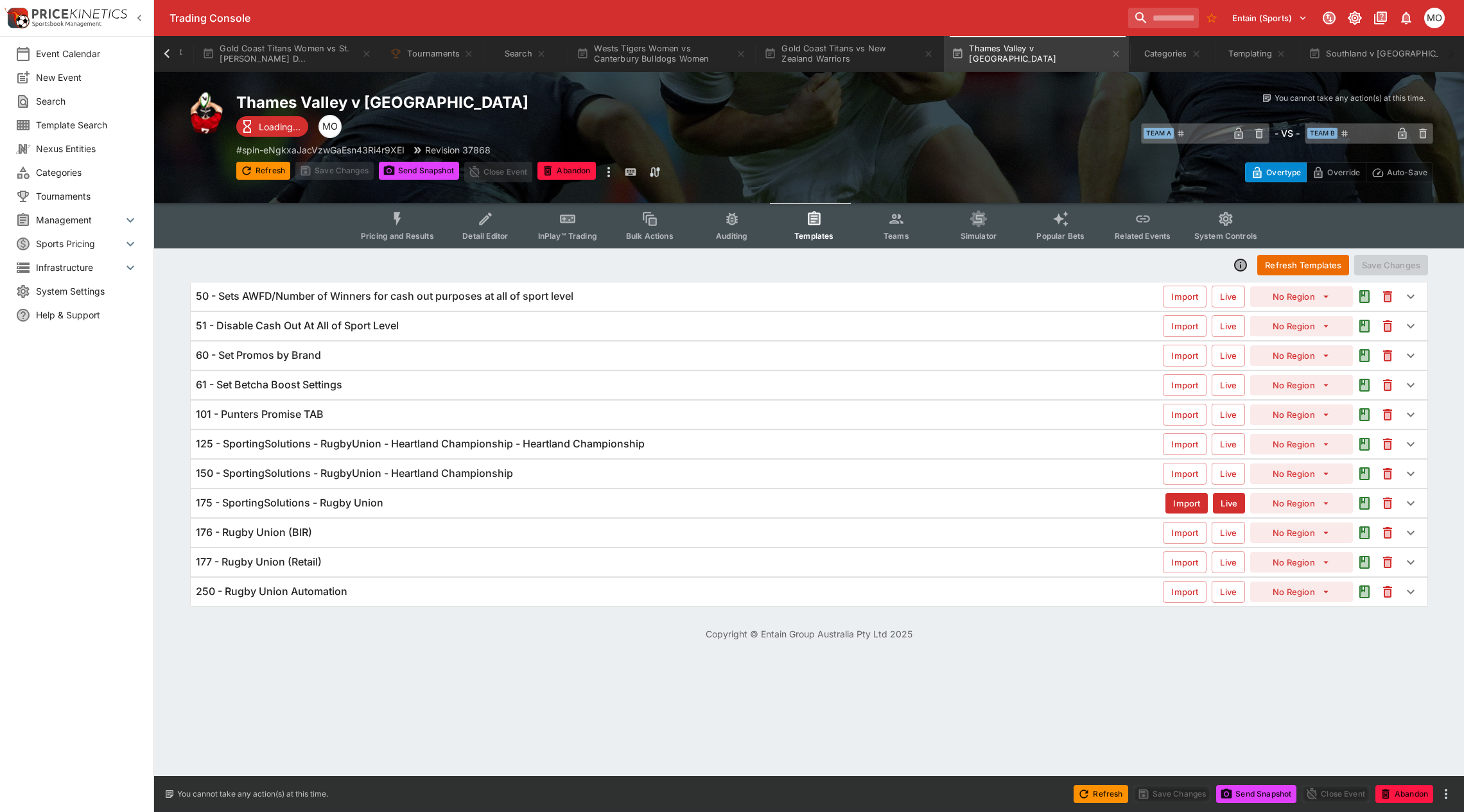
click at [495, 440] on h6 "125 - SportingSolutions - RugbyUnion - Heartland Championship - Heartland Champ…" at bounding box center [420, 444] width 449 height 14
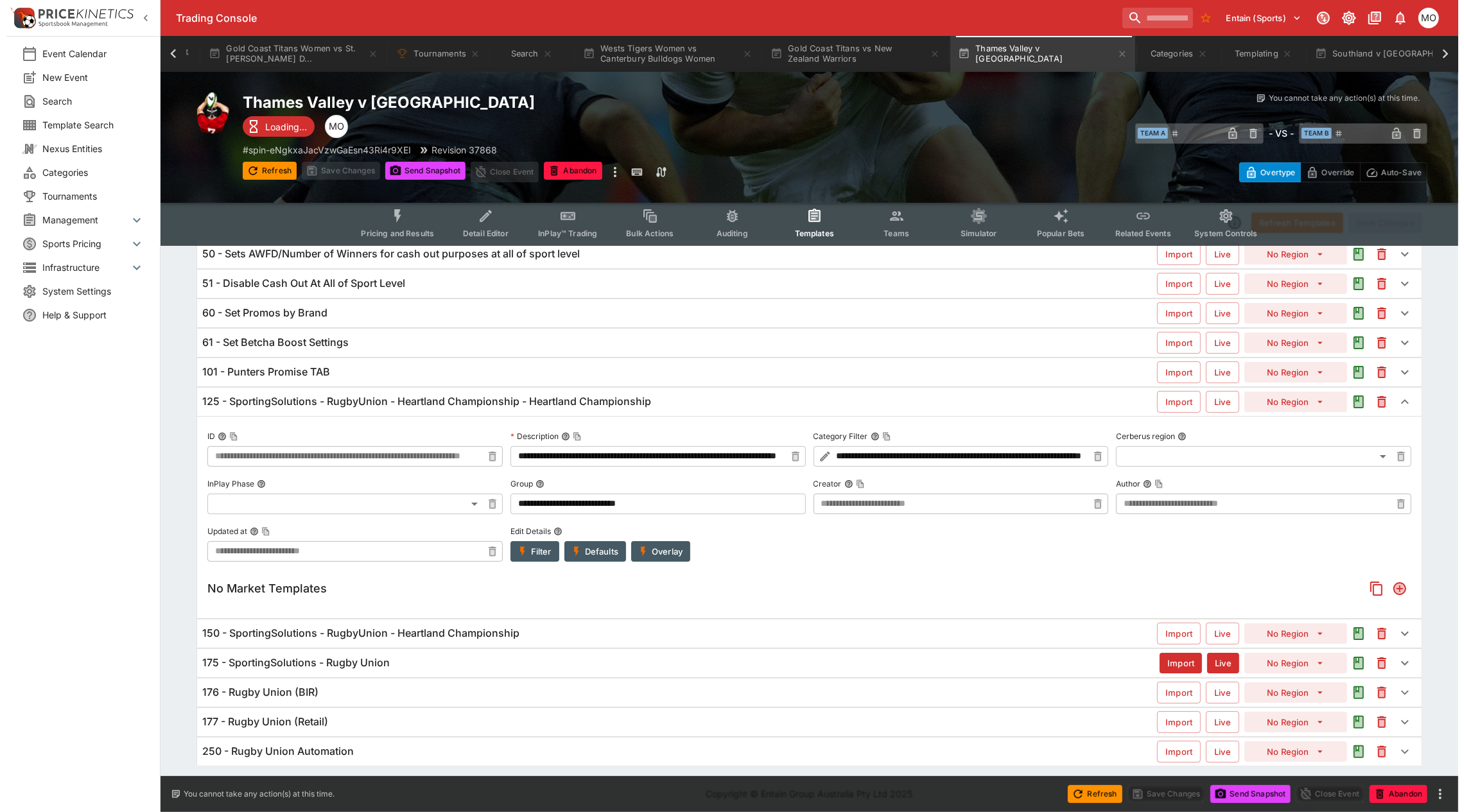
scroll to position [48, 0]
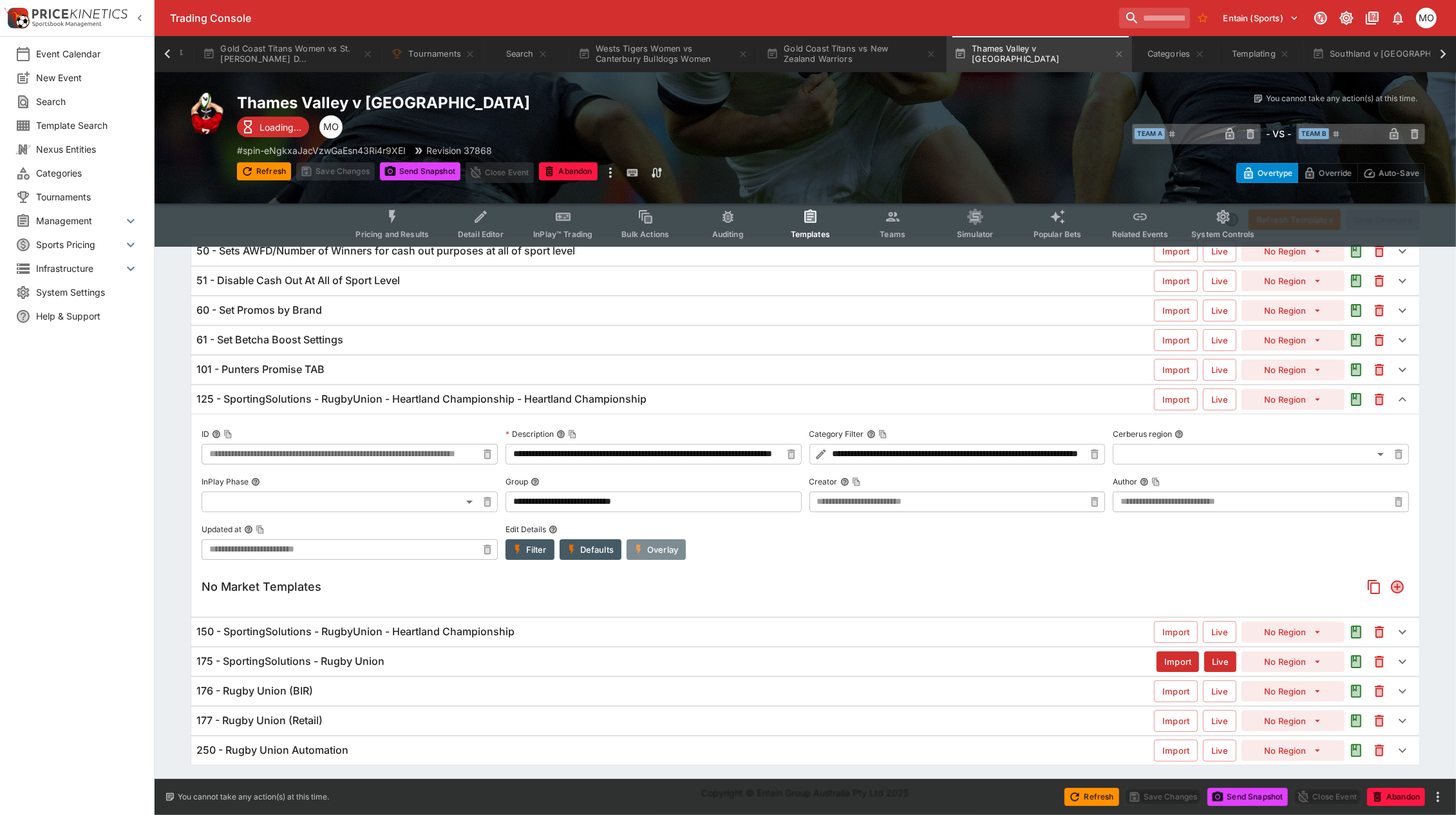
click at [651, 548] on button "Overlay" at bounding box center [657, 549] width 59 height 20
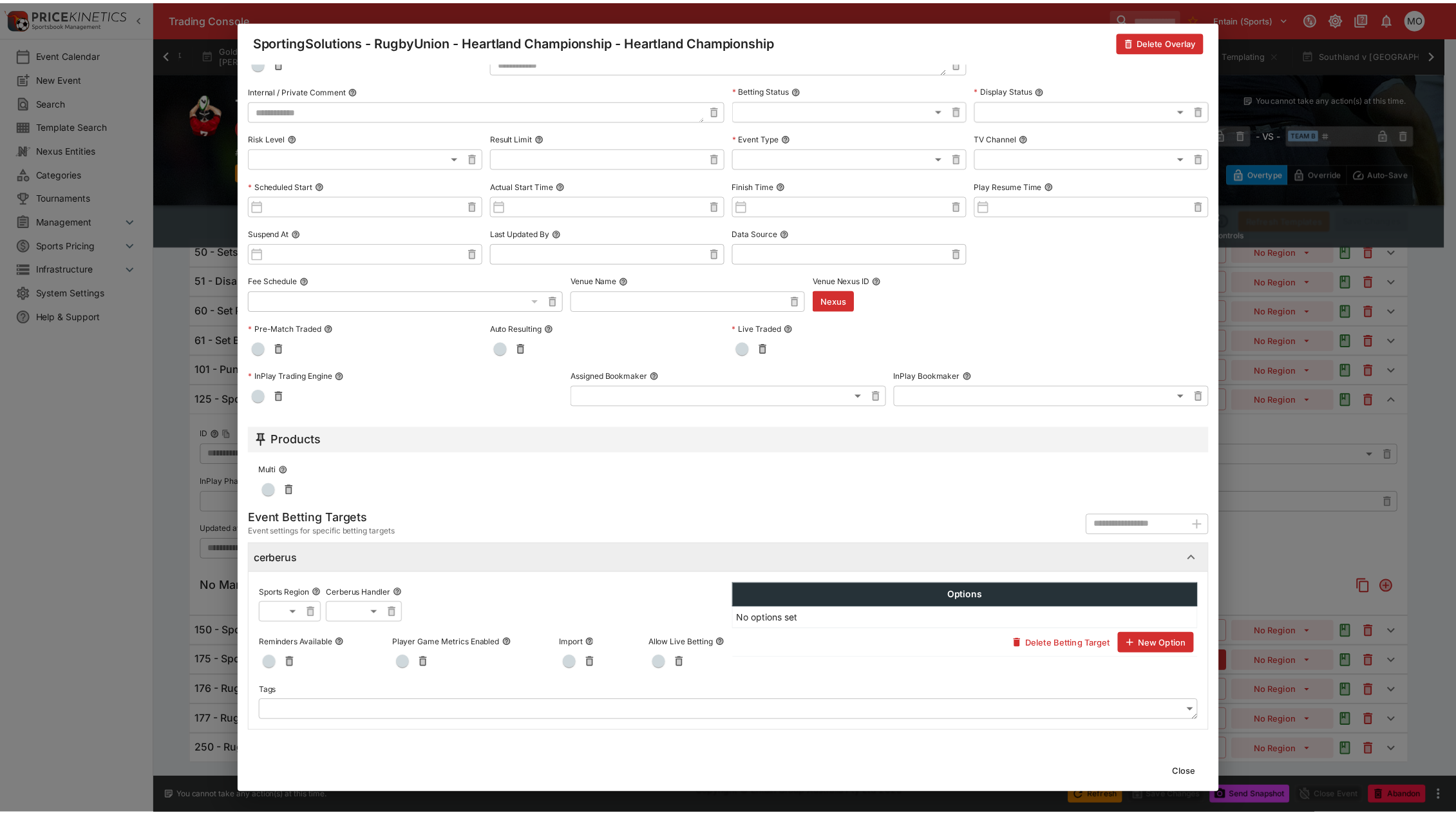
scroll to position [0, 0]
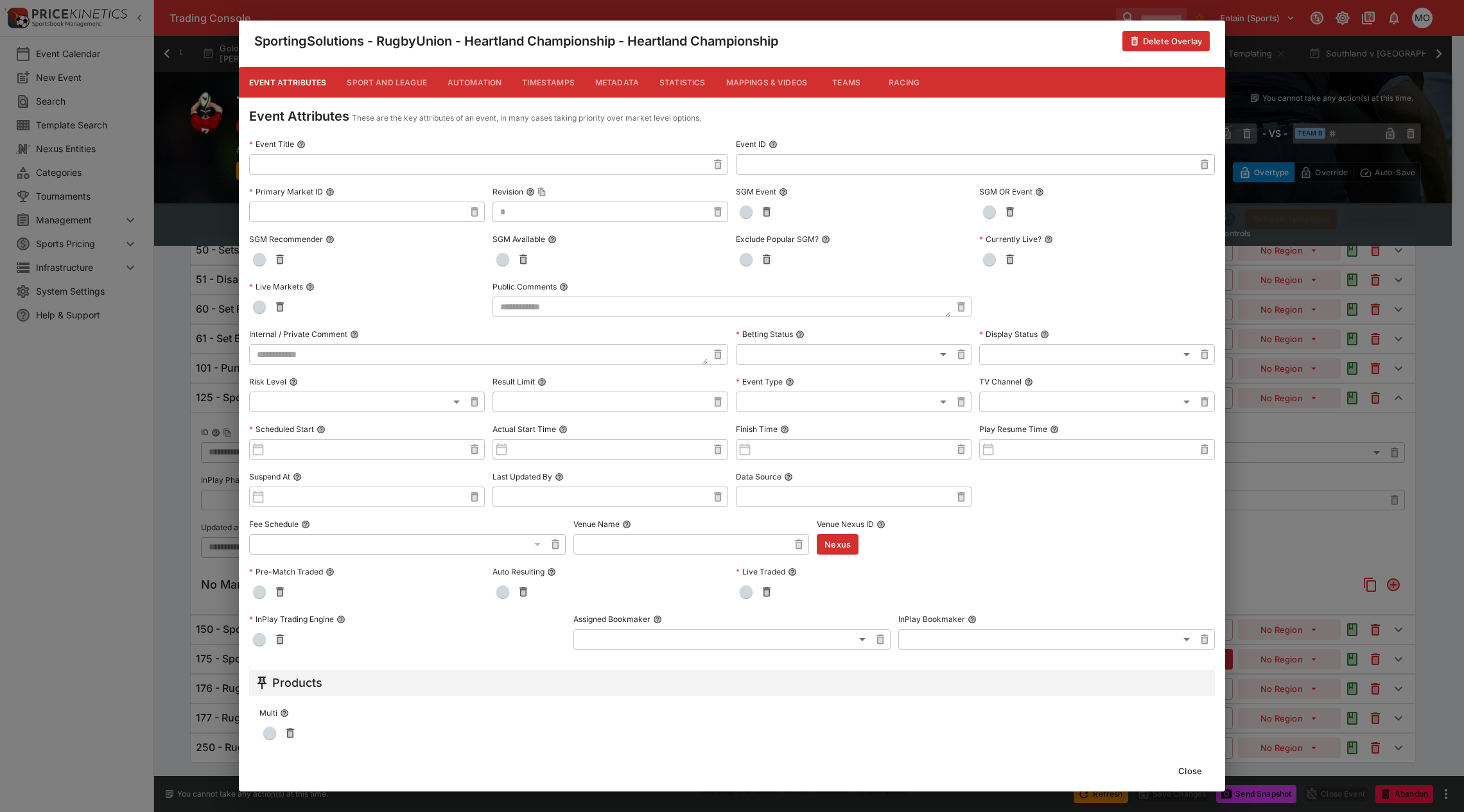
click at [615, 77] on button "Metadata" at bounding box center [618, 81] width 65 height 30
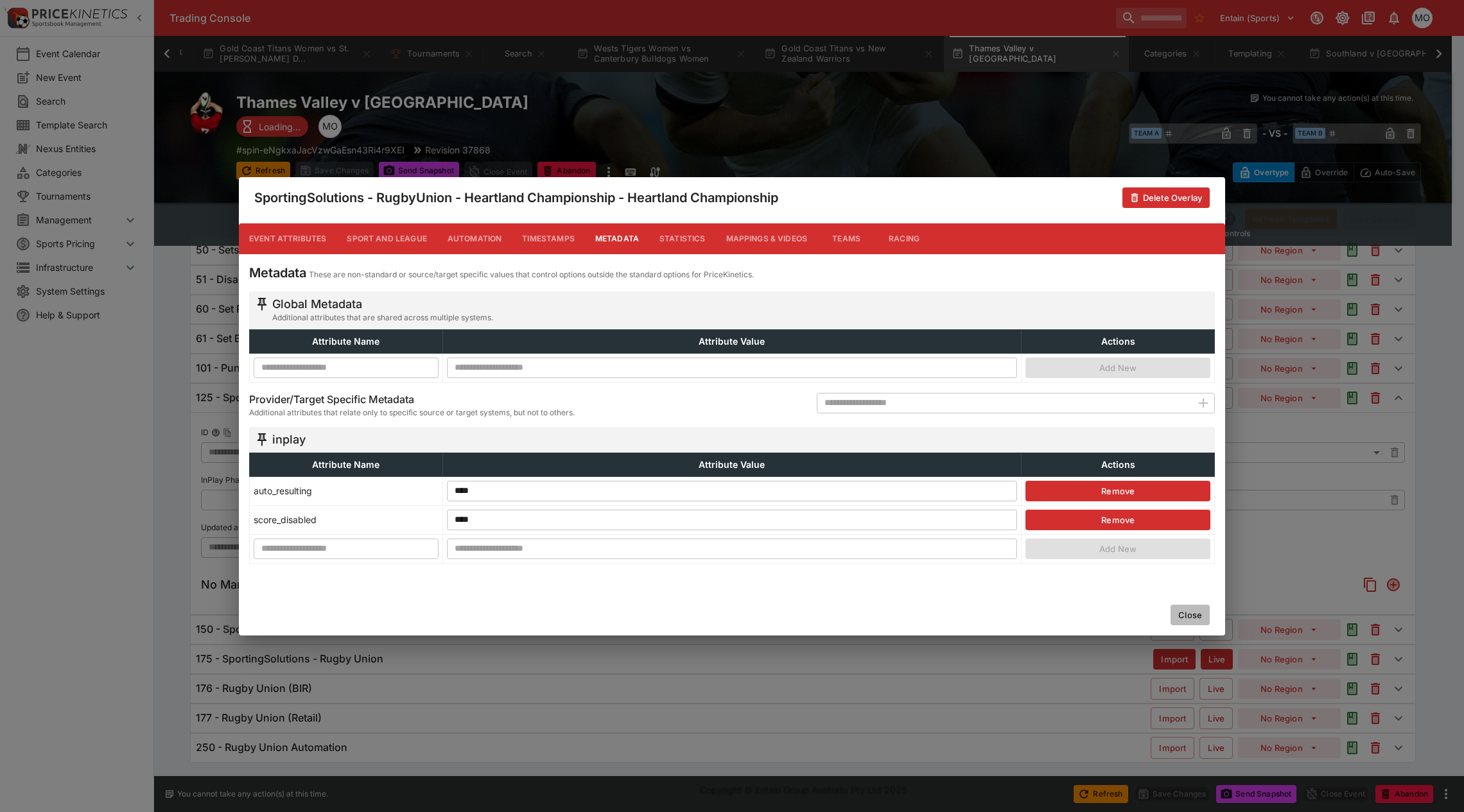
click at [1195, 616] on button "Close" at bounding box center [1190, 615] width 39 height 20
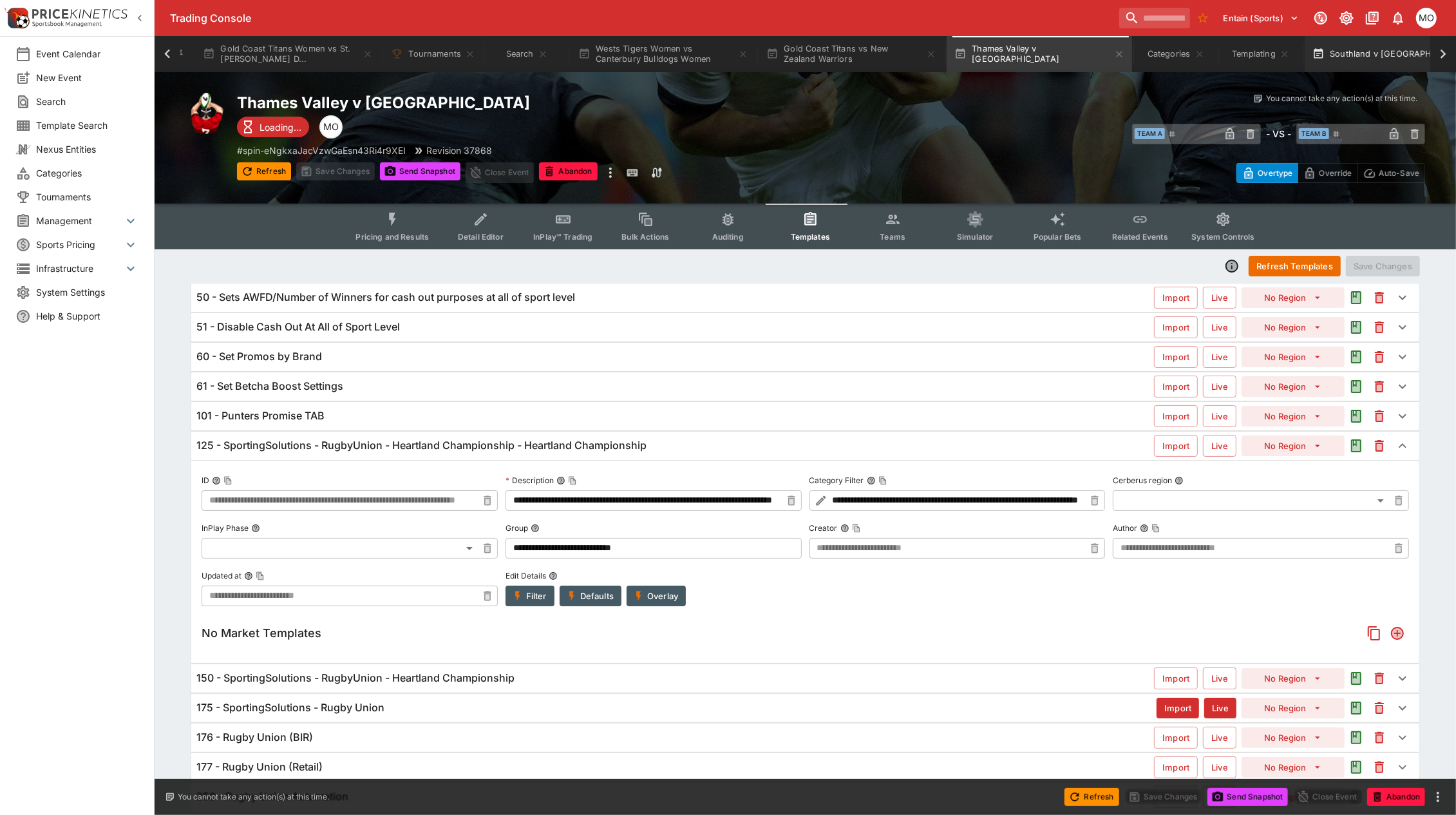
click at [1342, 48] on button "Southland v Manawatu" at bounding box center [1398, 54] width 185 height 36
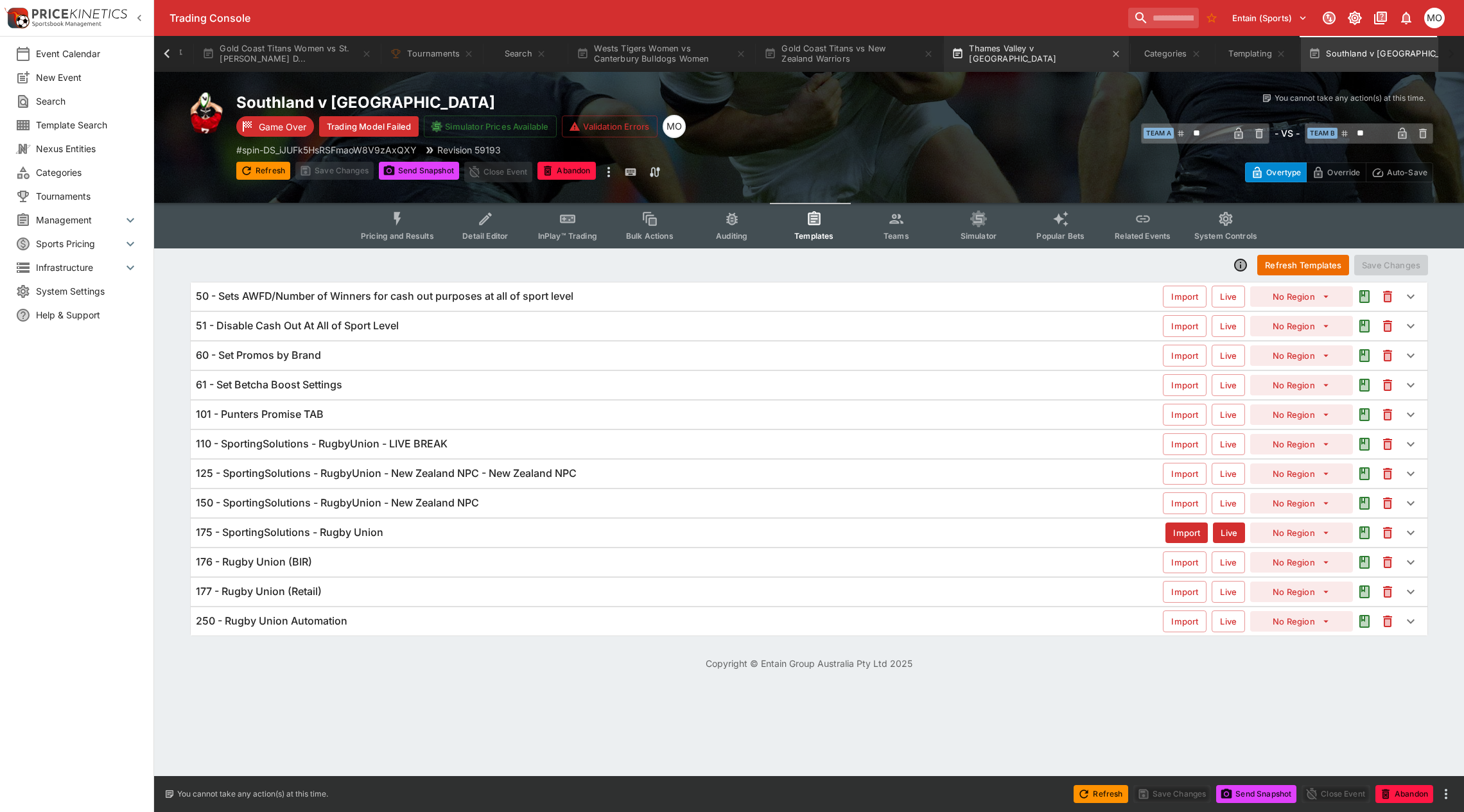
drag, startPoint x: 1349, startPoint y: 50, endPoint x: 1027, endPoint y: 45, distance: 322.0
click at [1027, 45] on div "Event Calendar Gold Coast Titans Women vs St. George Illawarra D... Tournaments…" at bounding box center [729, 54] width 1258 height 36
click at [457, 469] on h6 "125 - SportingSolutions - RugbyUnion - New Zealand NPC - New Zealand NPC" at bounding box center [386, 473] width 380 height 14
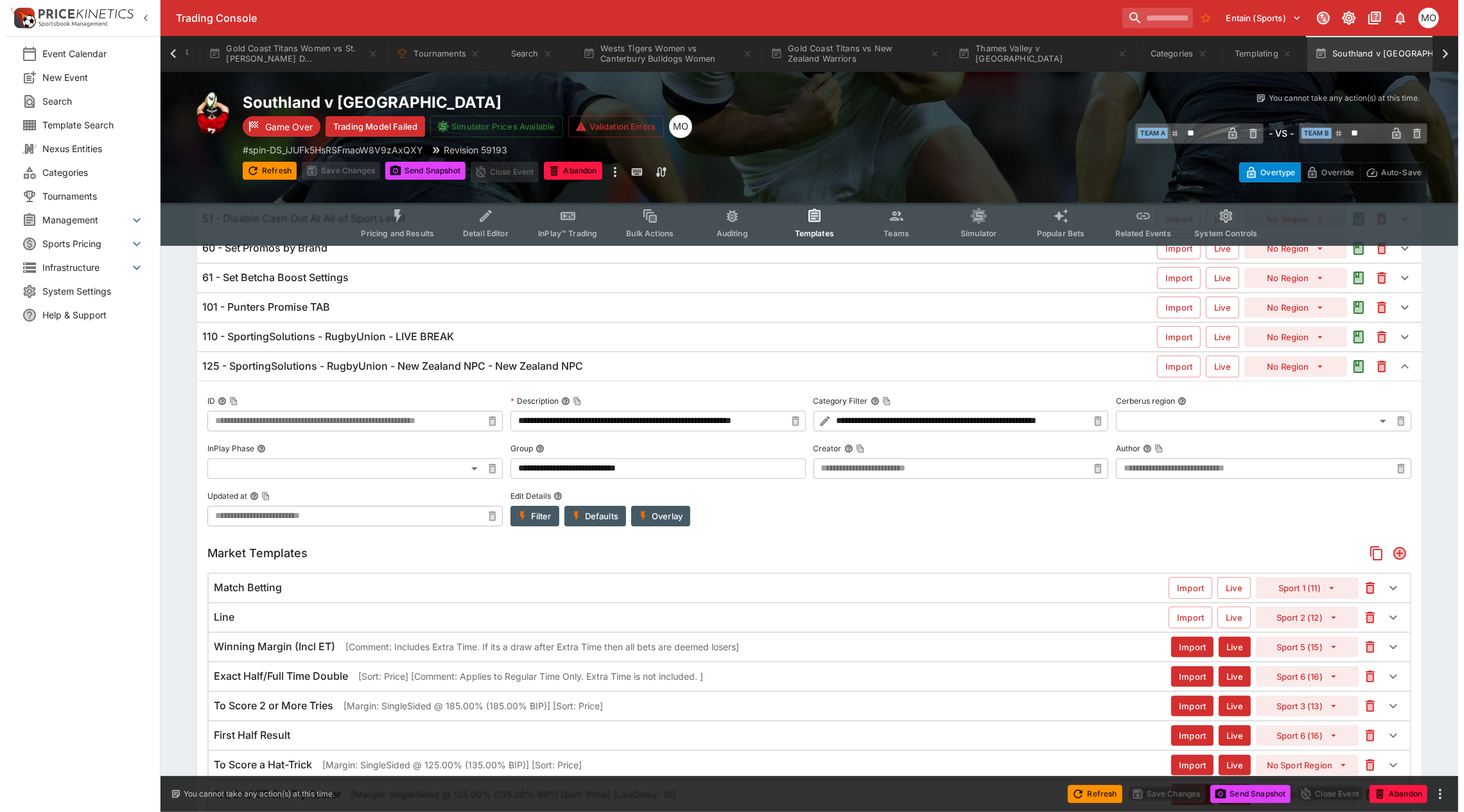
scroll to position [161, 0]
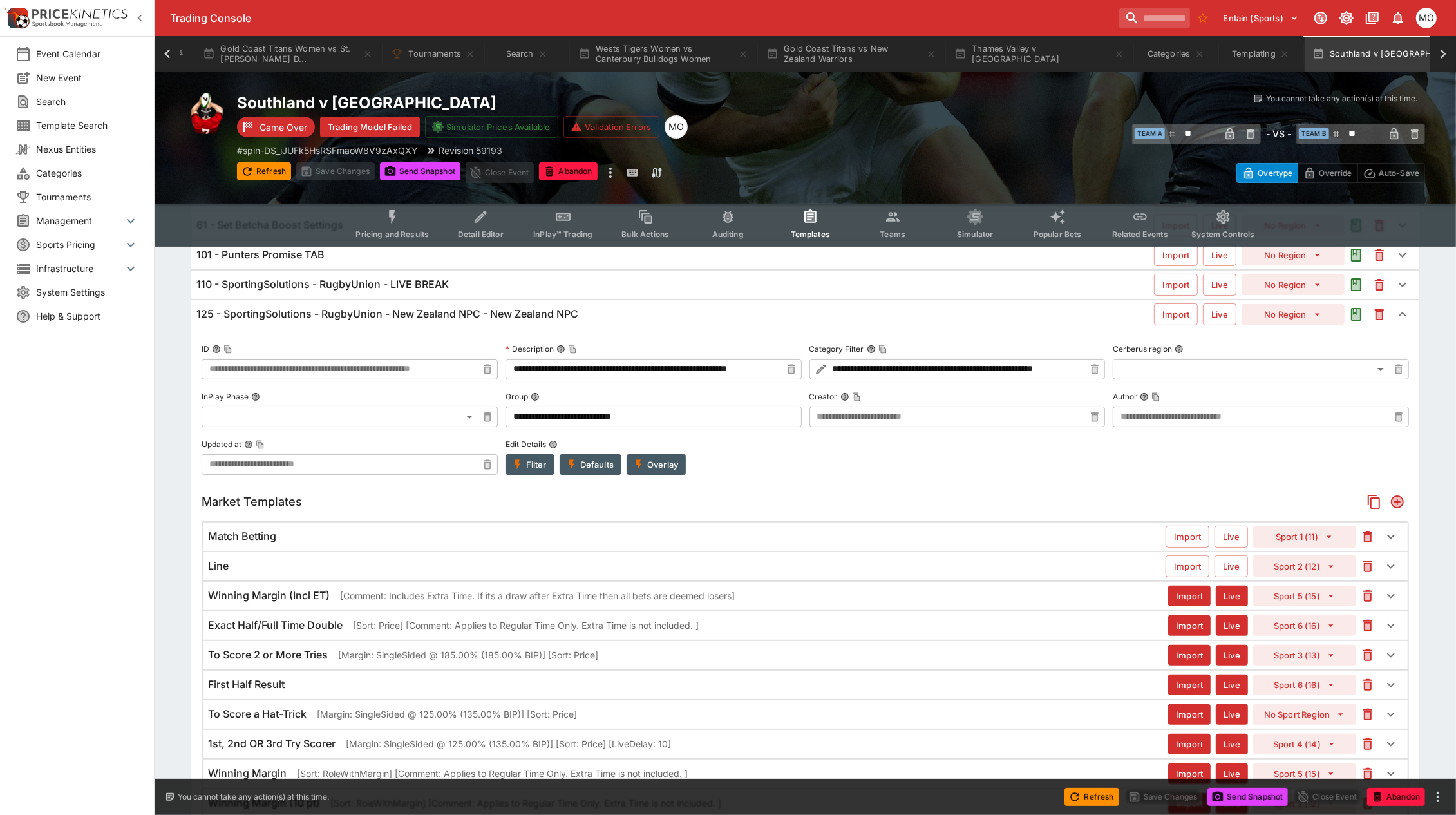
click at [651, 461] on button "Overlay" at bounding box center [657, 464] width 59 height 20
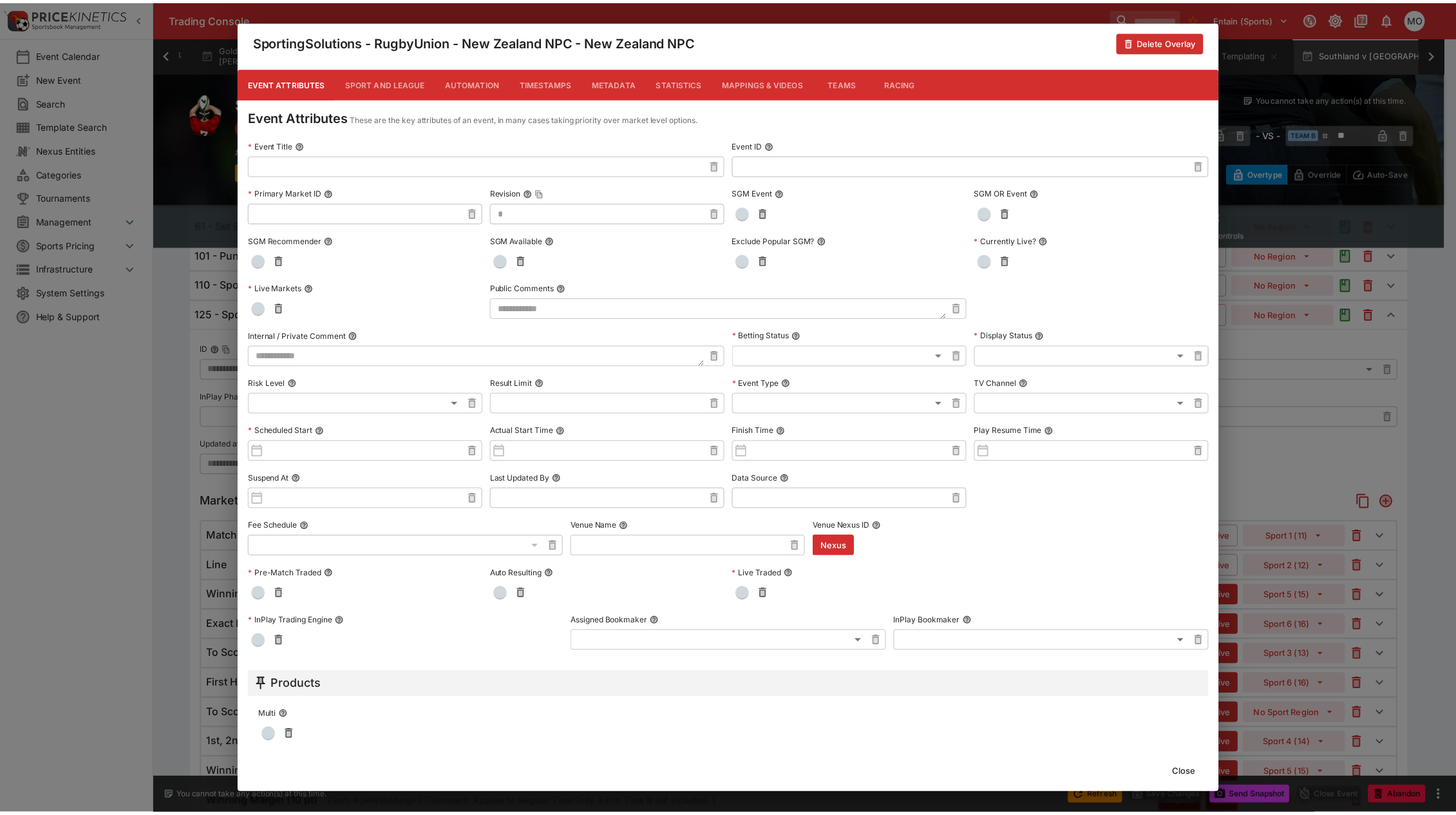
scroll to position [246, 0]
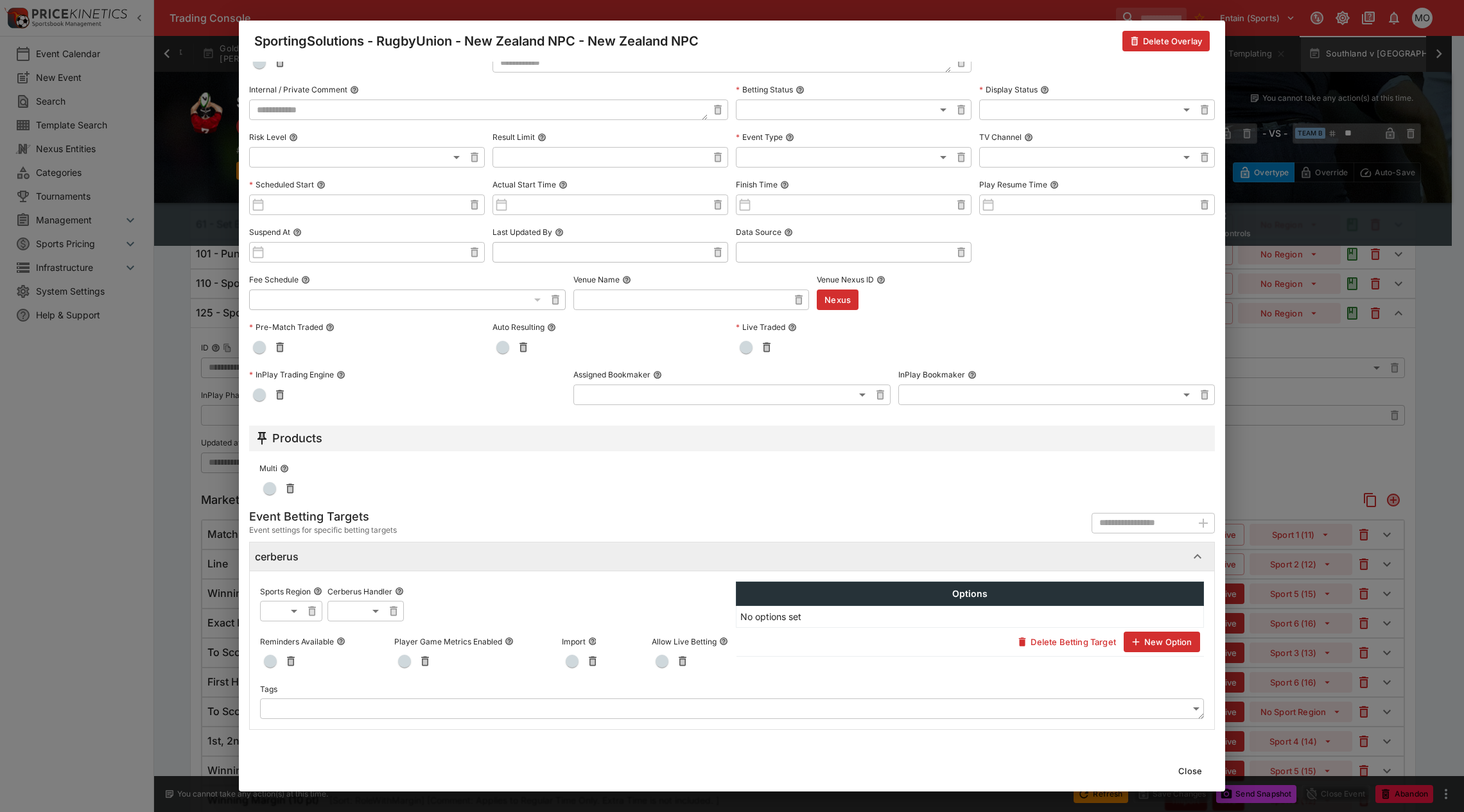
click at [1201, 773] on button "Close" at bounding box center [1190, 770] width 39 height 20
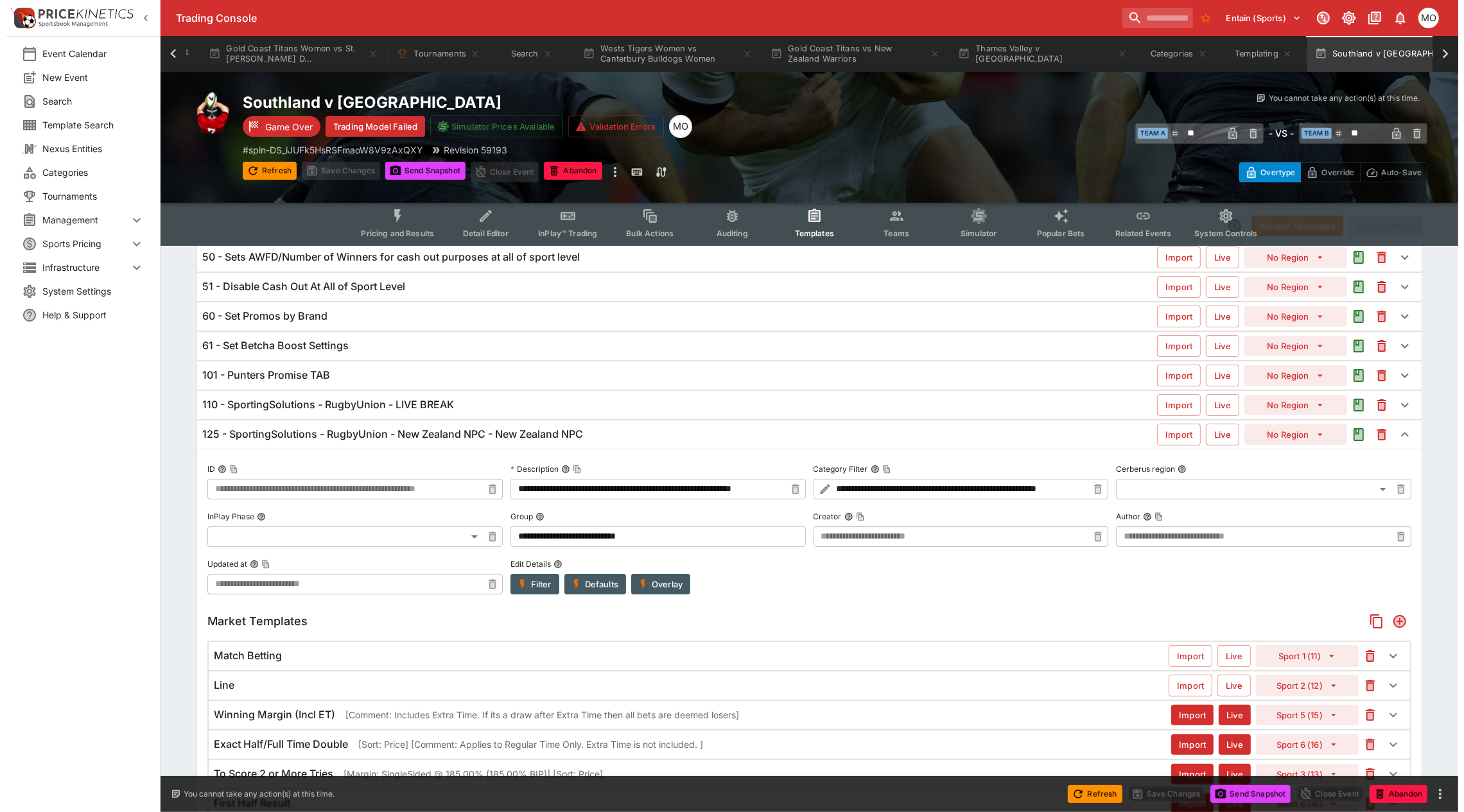
scroll to position [0, 0]
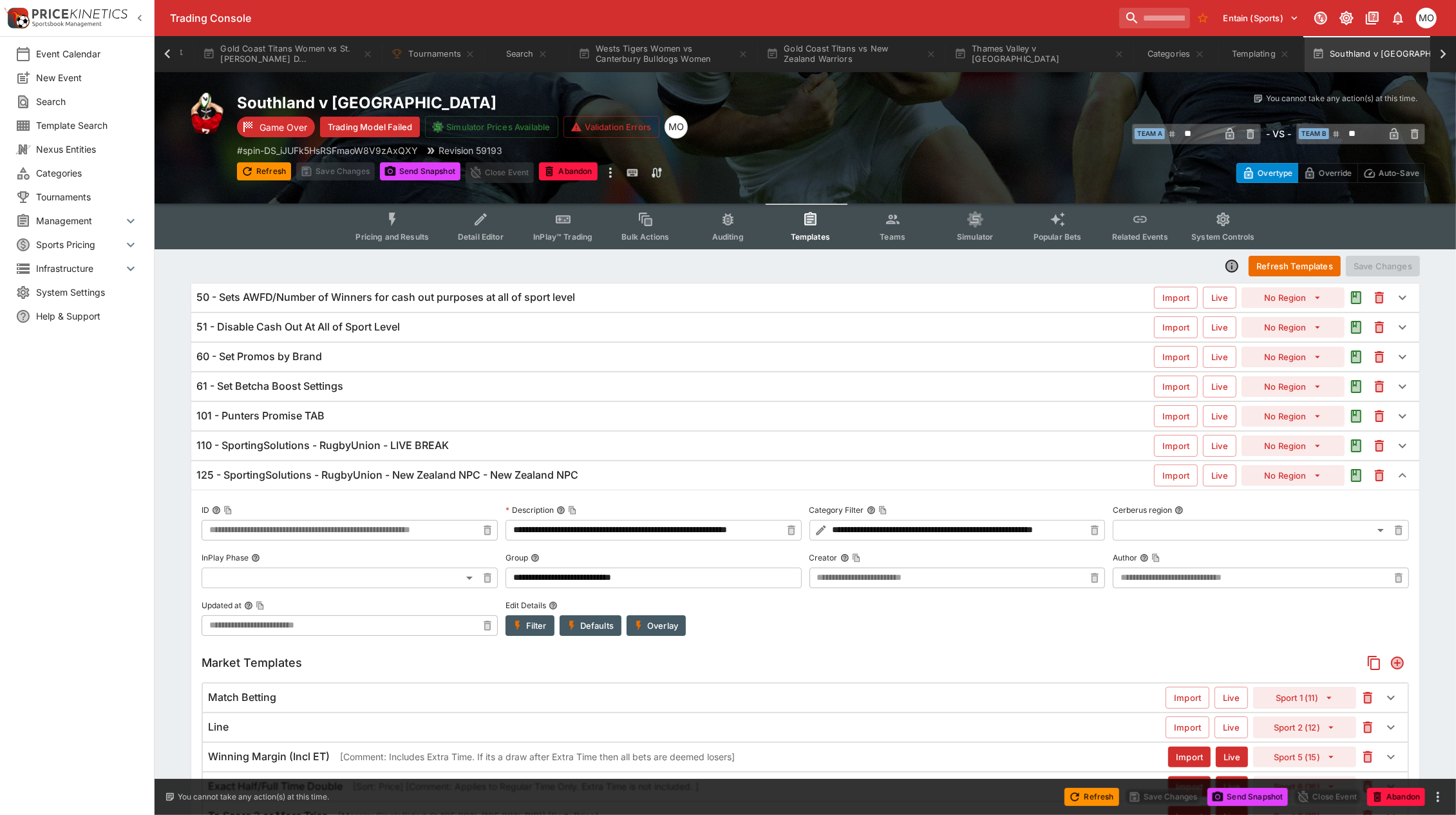
click at [538, 633] on button "Filter" at bounding box center [530, 625] width 49 height 20
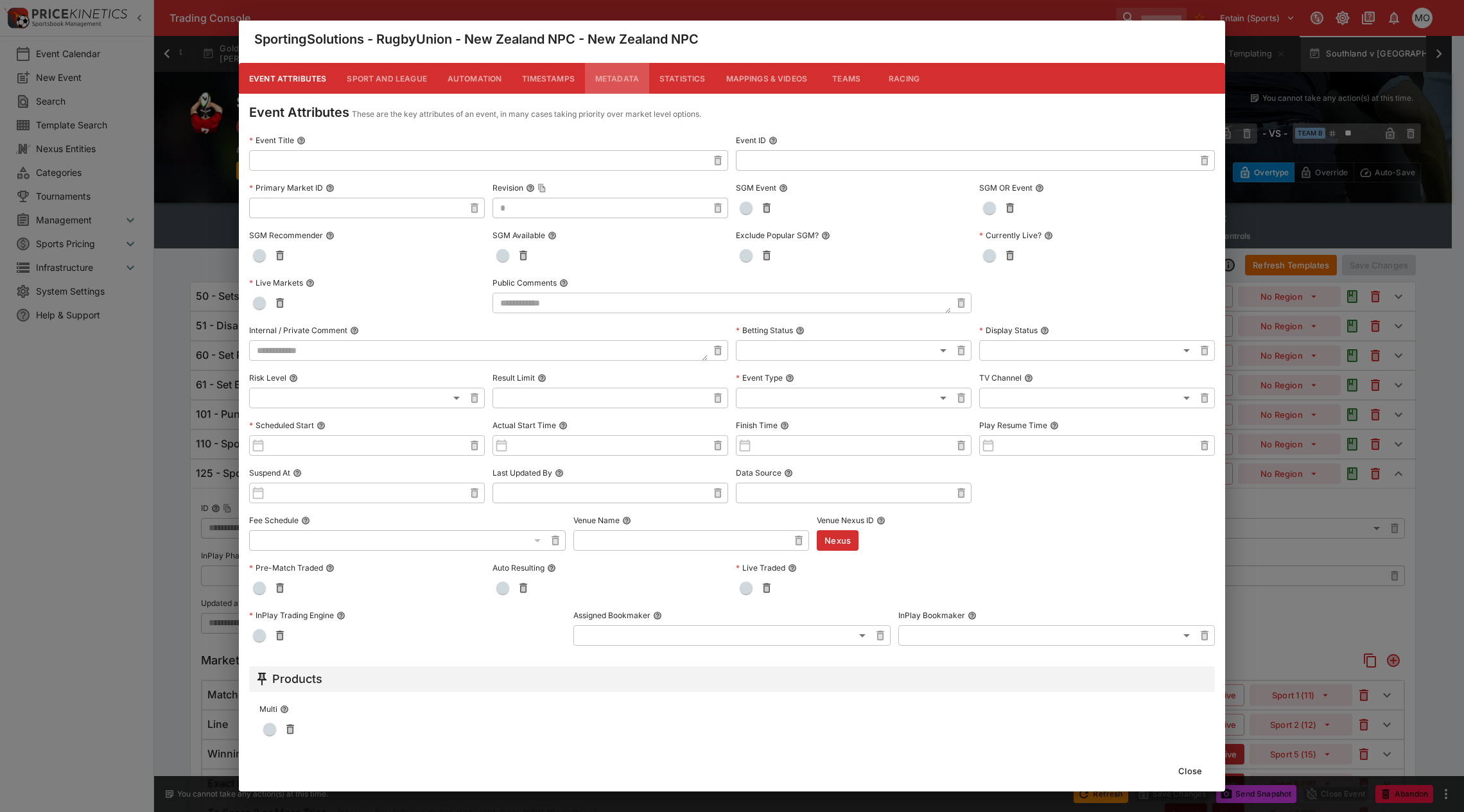
click at [623, 77] on button "Metadata" at bounding box center [618, 78] width 65 height 30
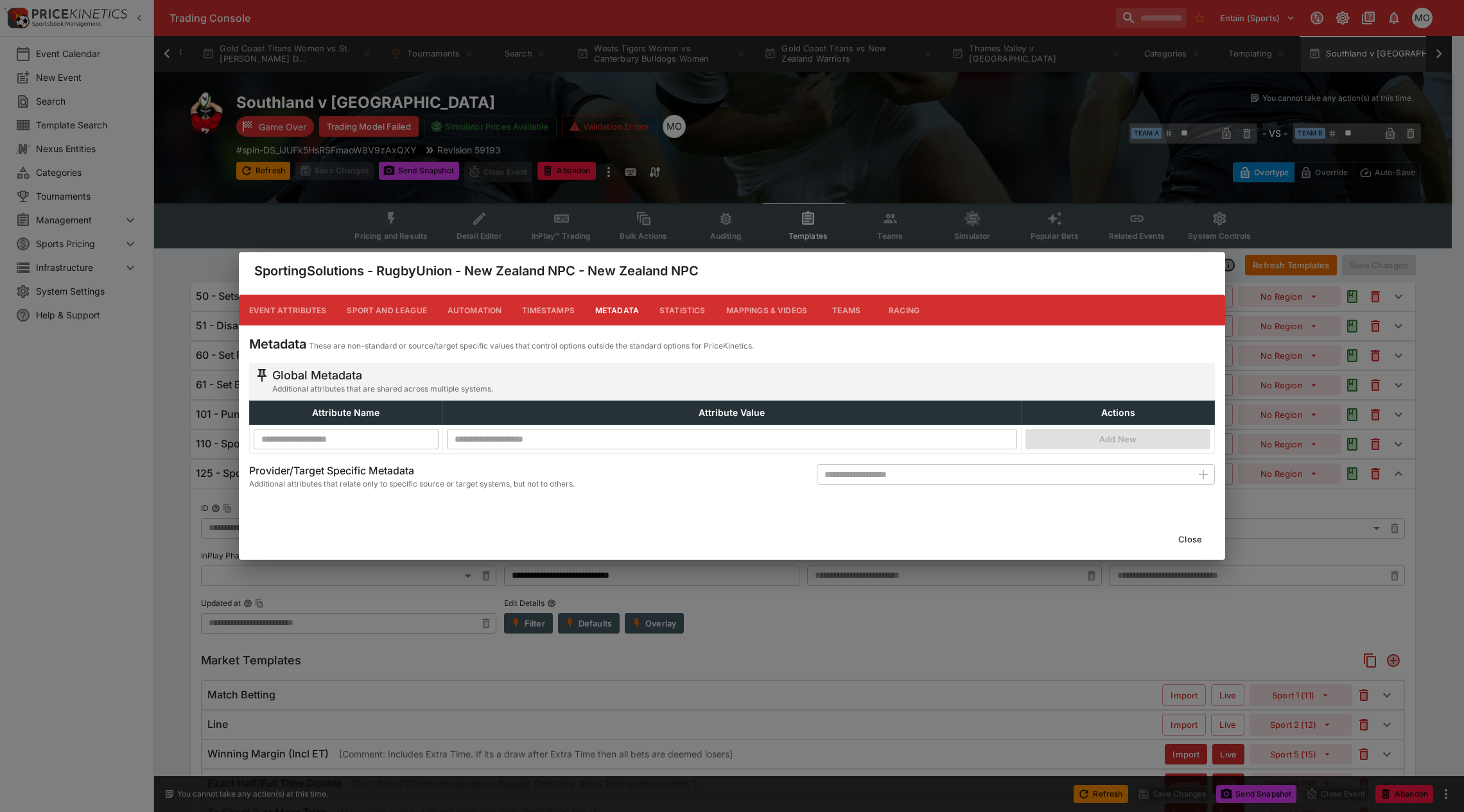
click at [1186, 540] on button "Close" at bounding box center [1190, 539] width 39 height 20
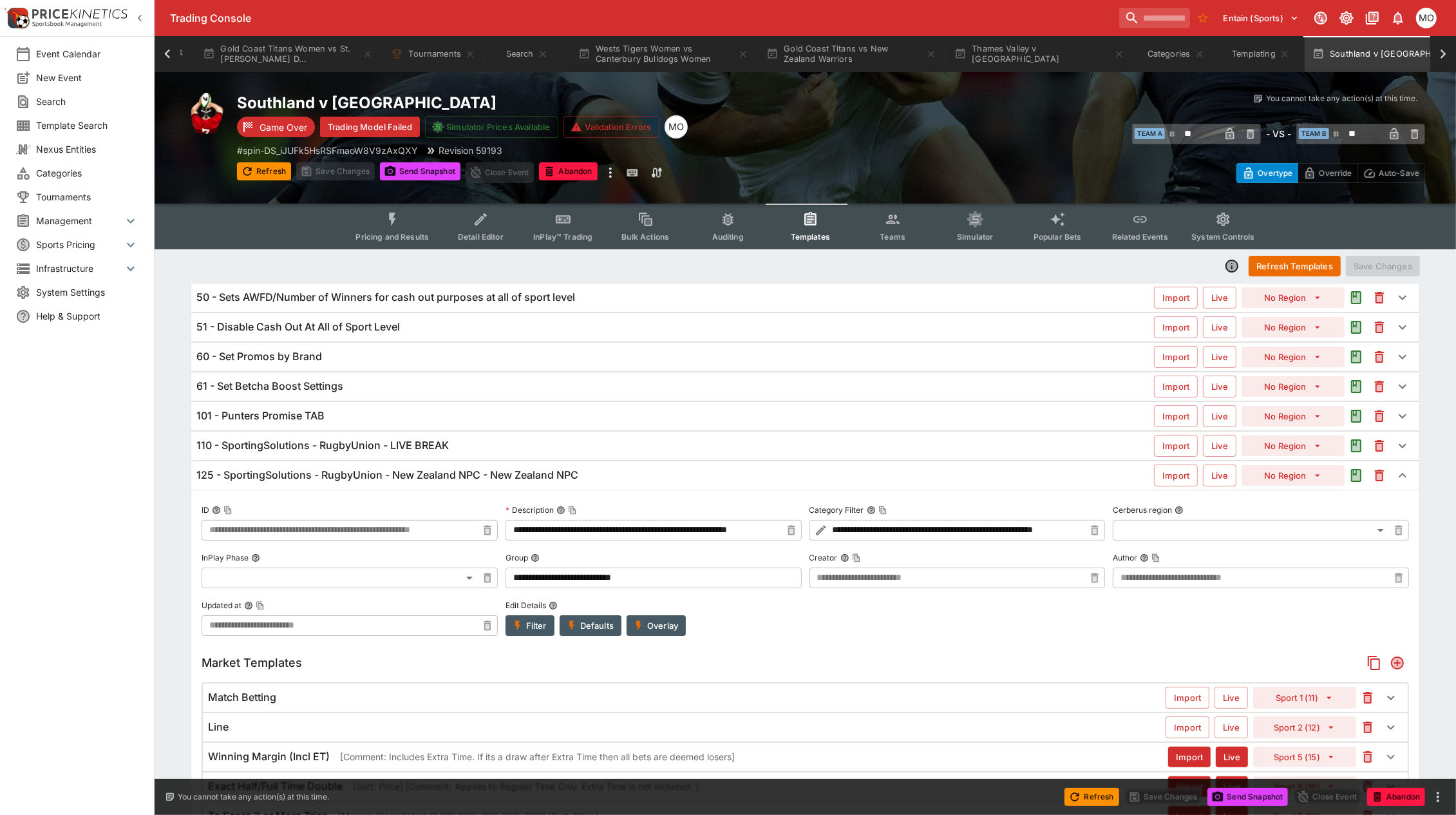
click at [682, 620] on button "Overlay" at bounding box center [657, 625] width 59 height 20
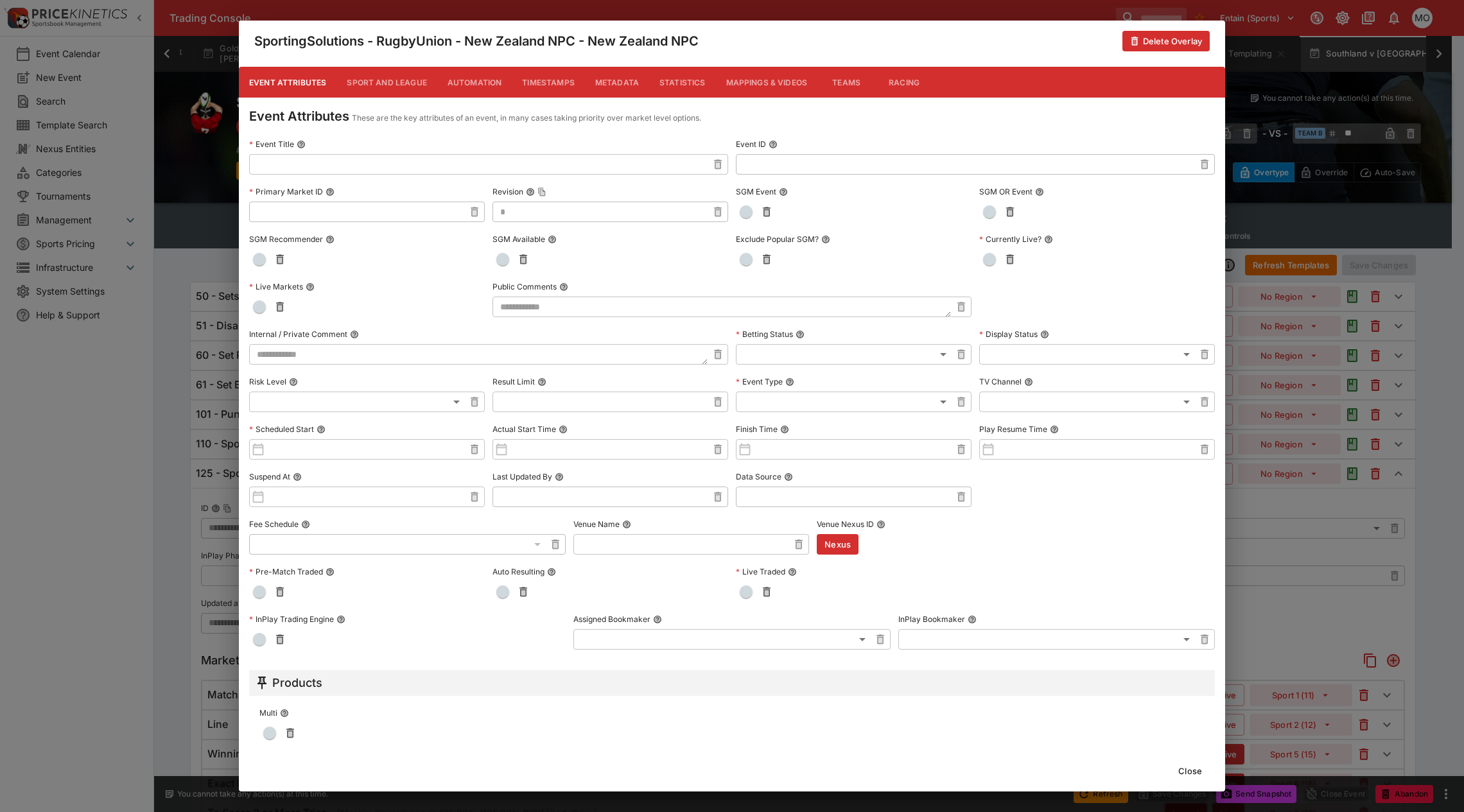
click at [613, 68] on button "Metadata" at bounding box center [618, 81] width 65 height 30
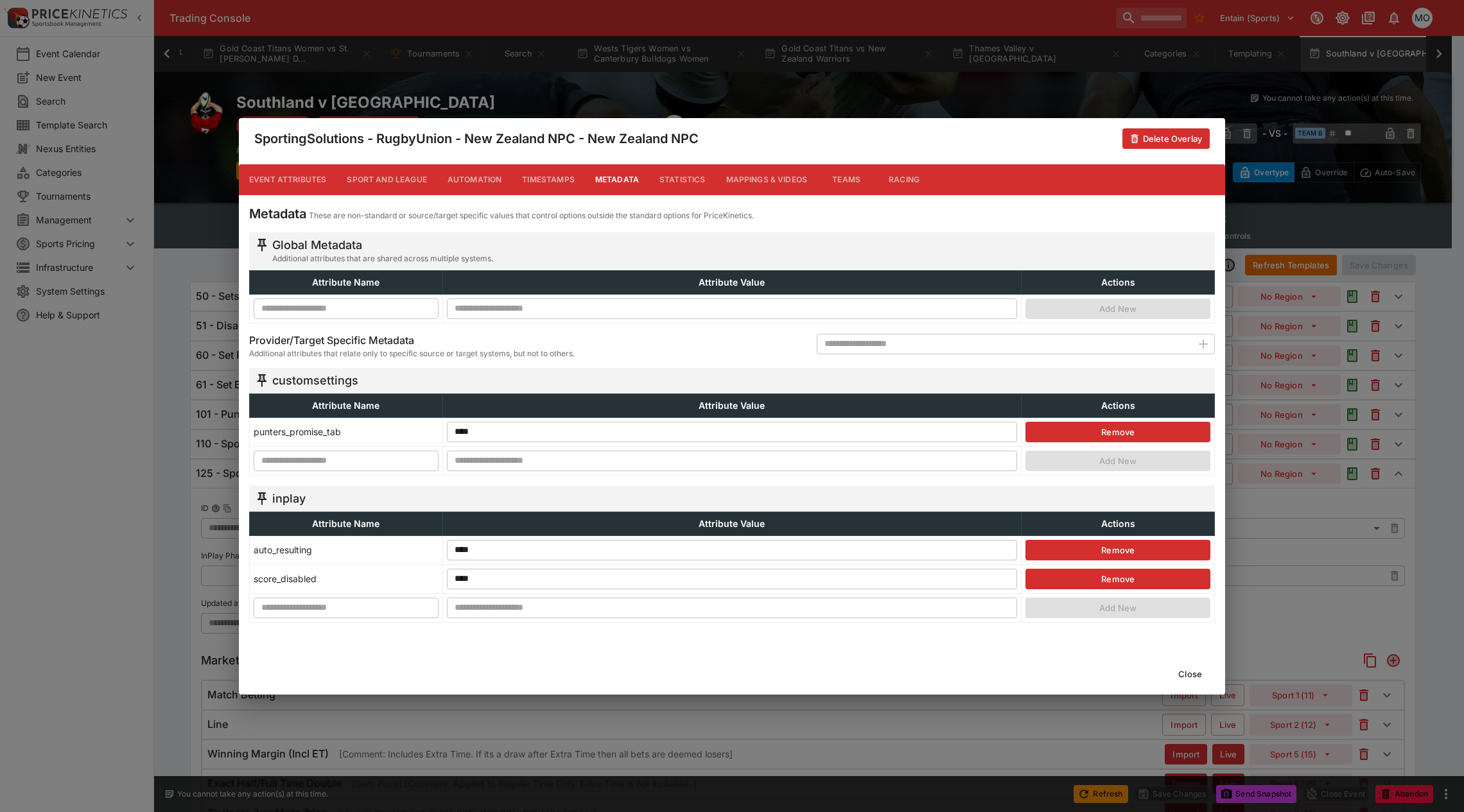
click at [1180, 667] on button "Close" at bounding box center [1190, 674] width 39 height 20
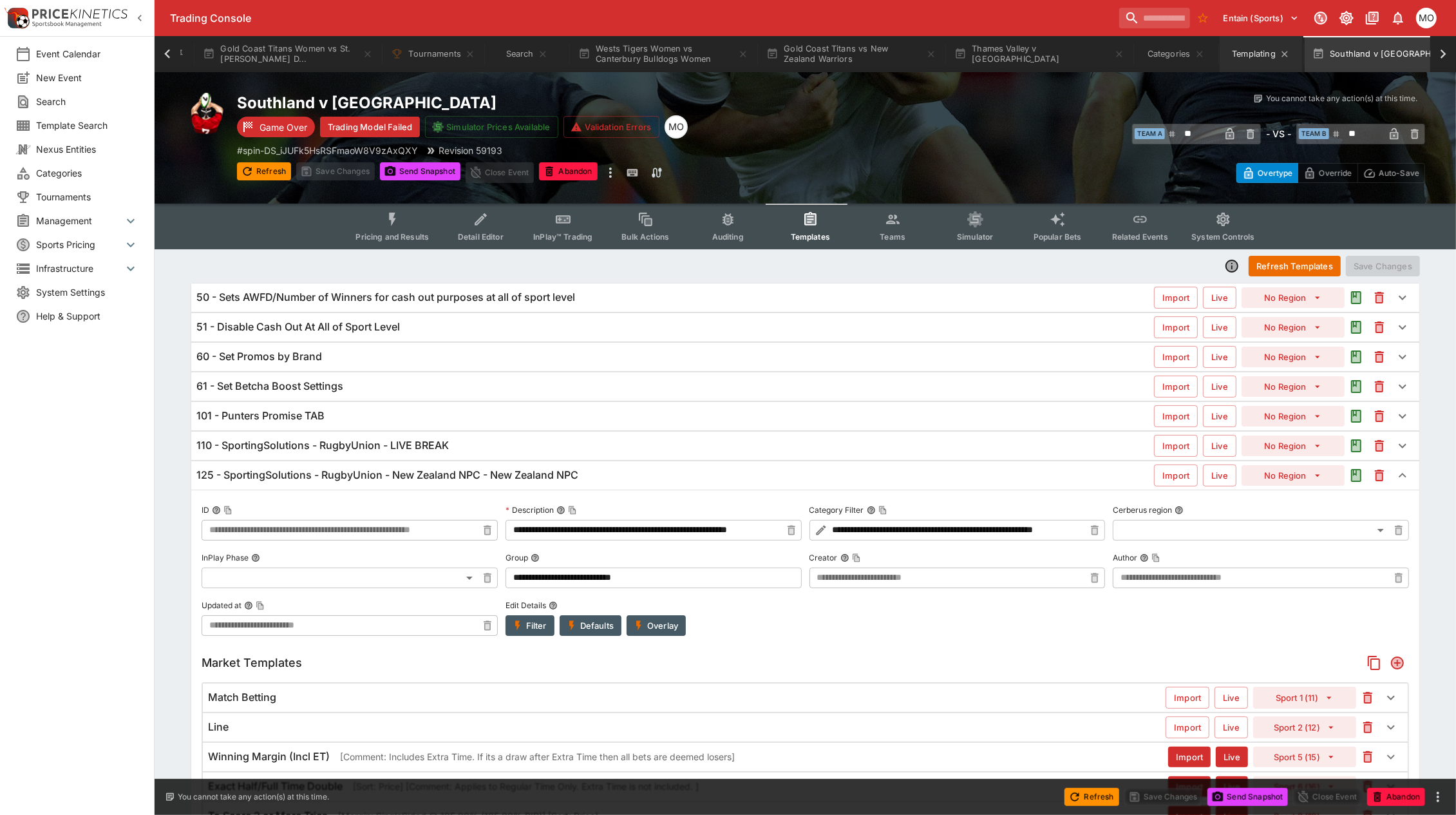
click at [1245, 53] on button "Templating" at bounding box center [1261, 54] width 82 height 36
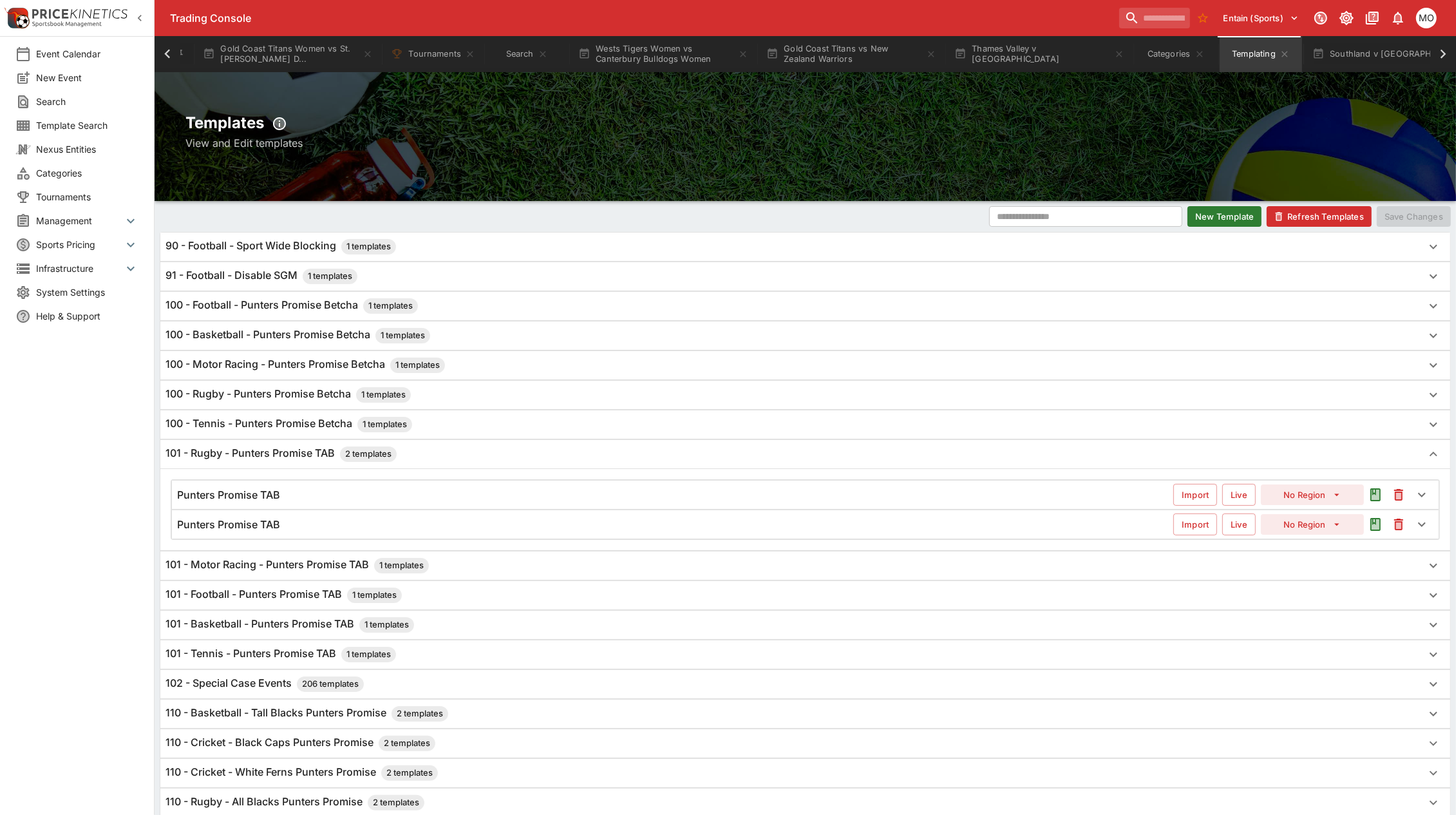
click at [551, 496] on div "Punters Promise TAB" at bounding box center [675, 495] width 997 height 14
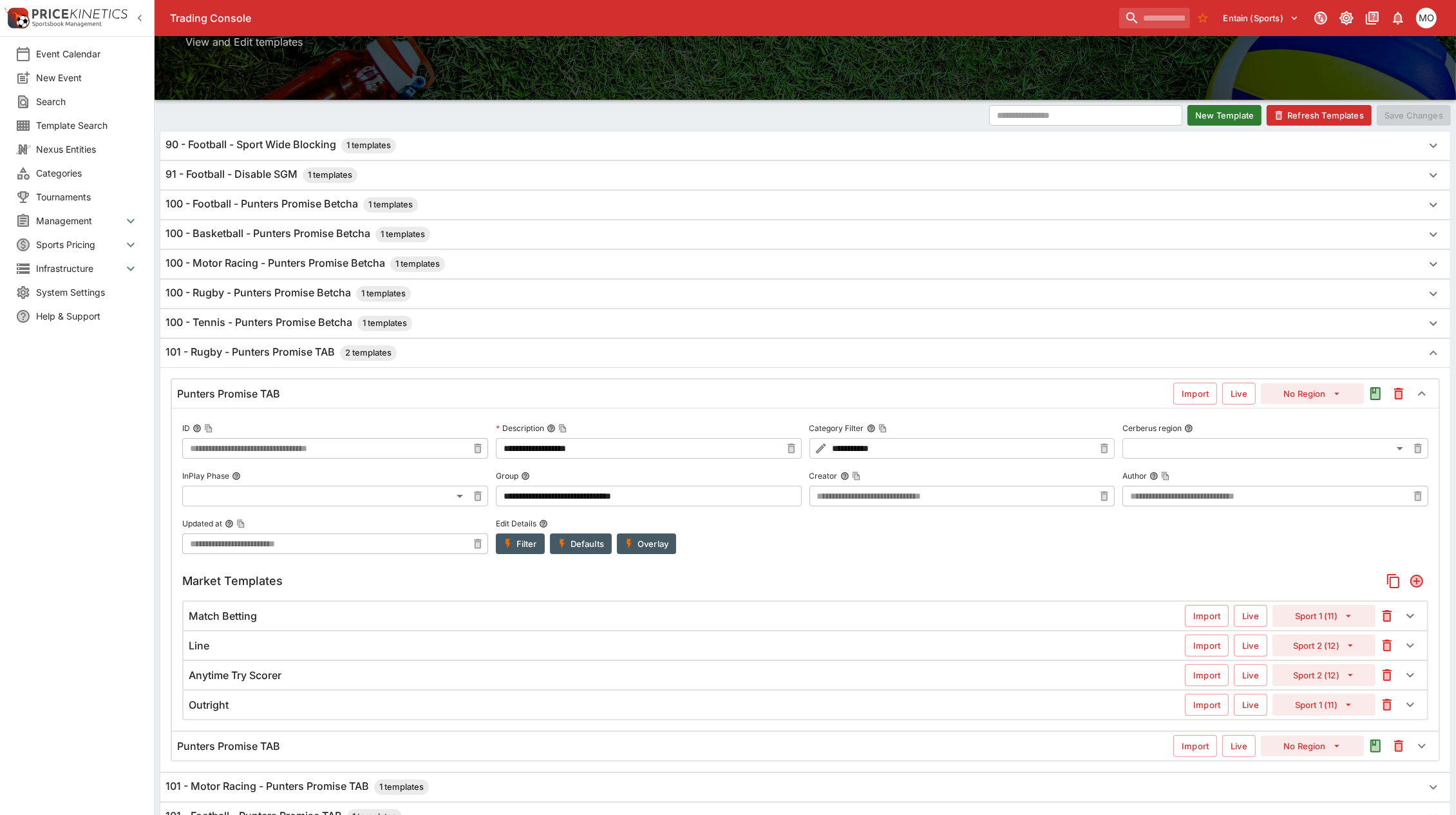
scroll to position [161, 0]
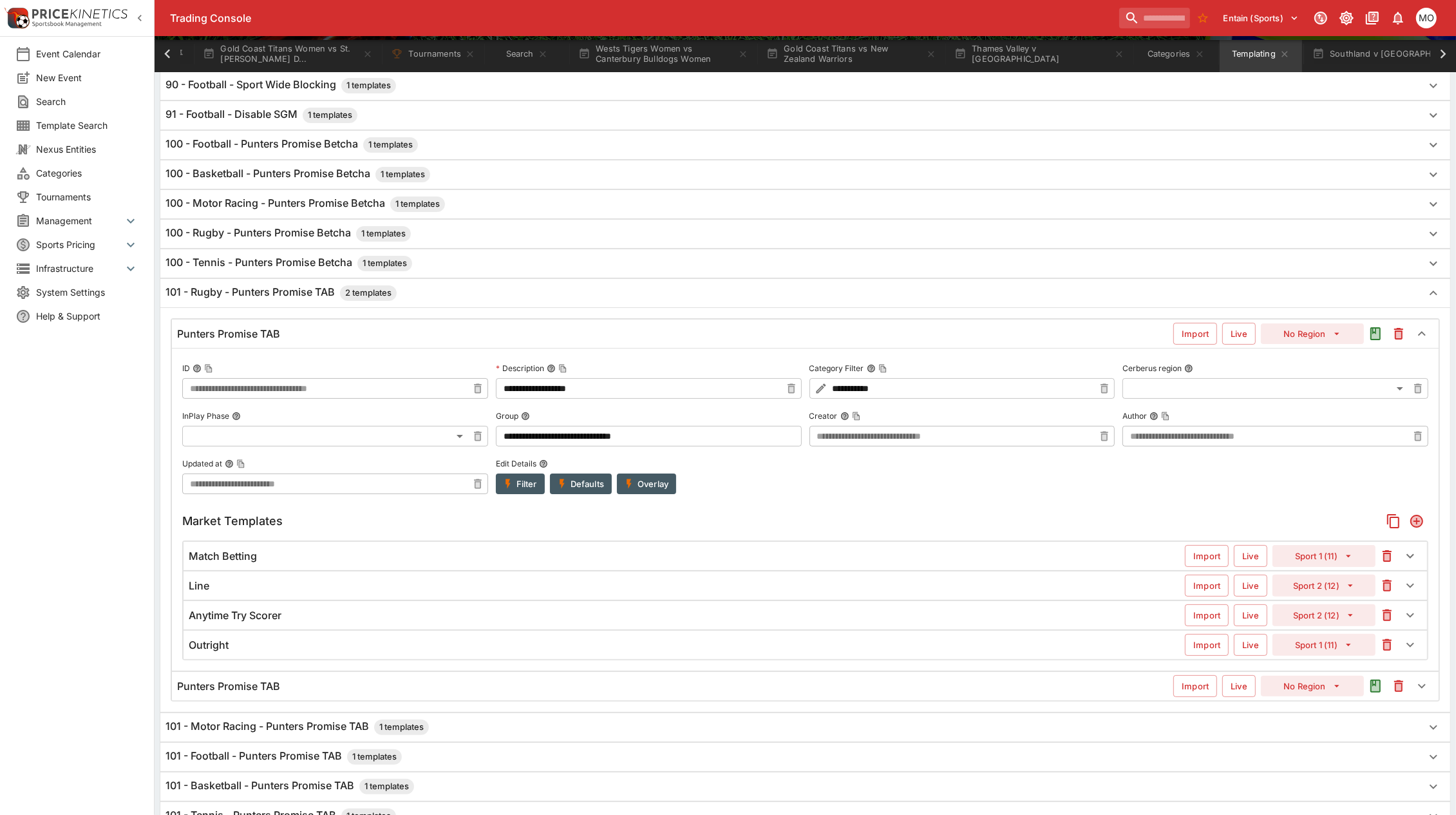
click at [581, 693] on div "Punters Promise TAB" at bounding box center [675, 686] width 997 height 14
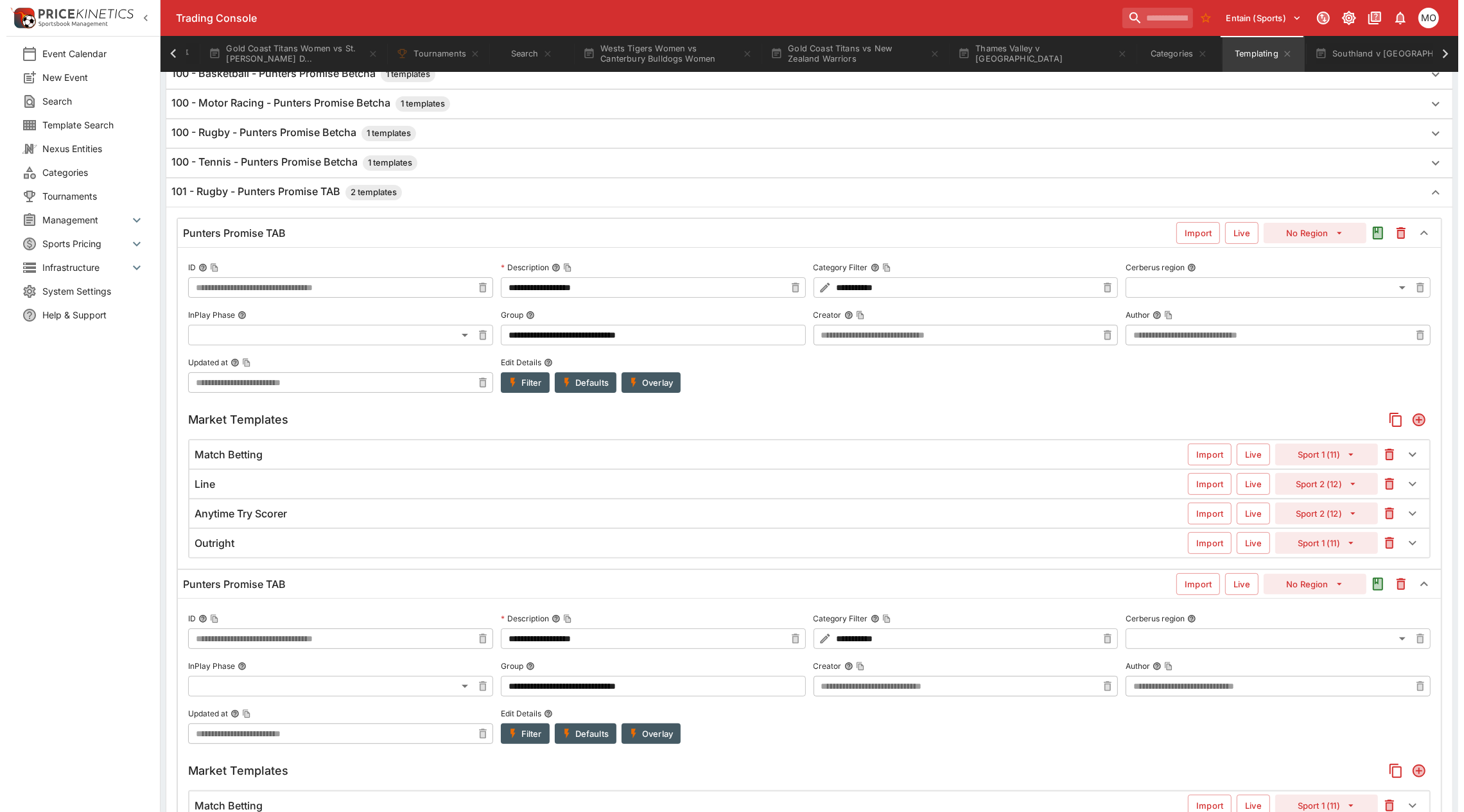
scroll to position [321, 0]
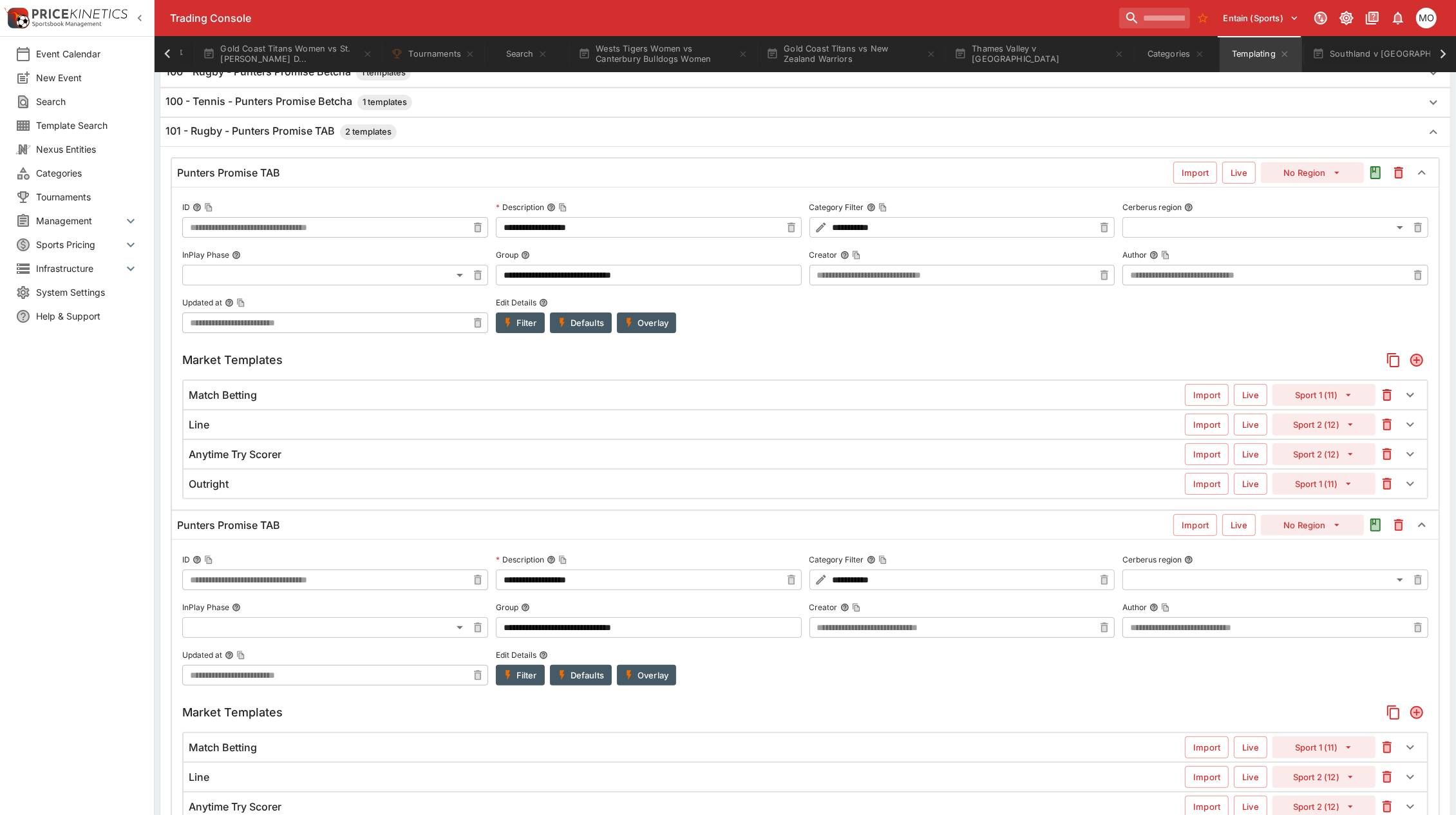
click at [626, 329] on icon "button" at bounding box center [629, 322] width 12 height 12
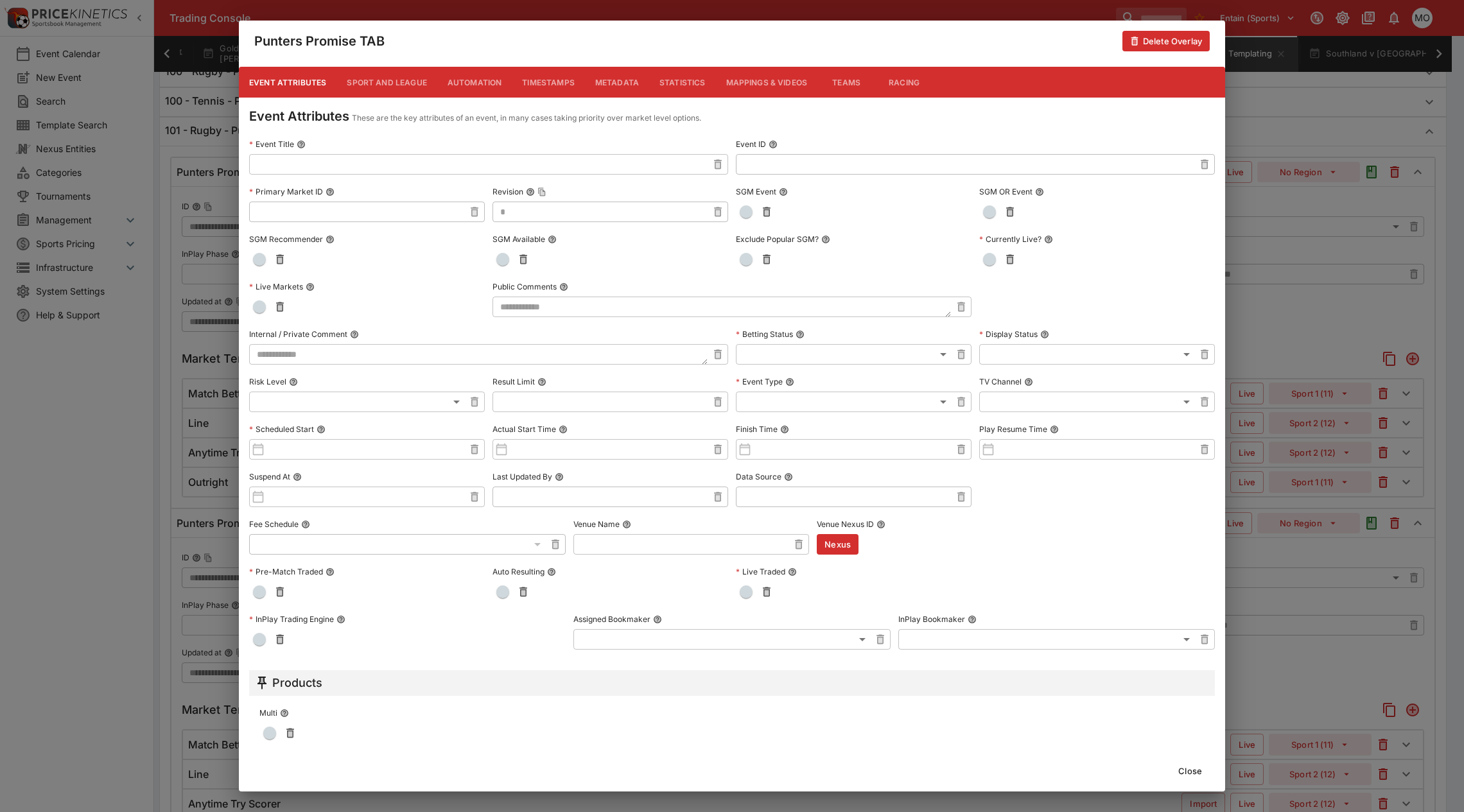
click at [627, 84] on button "Metadata" at bounding box center [618, 81] width 65 height 30
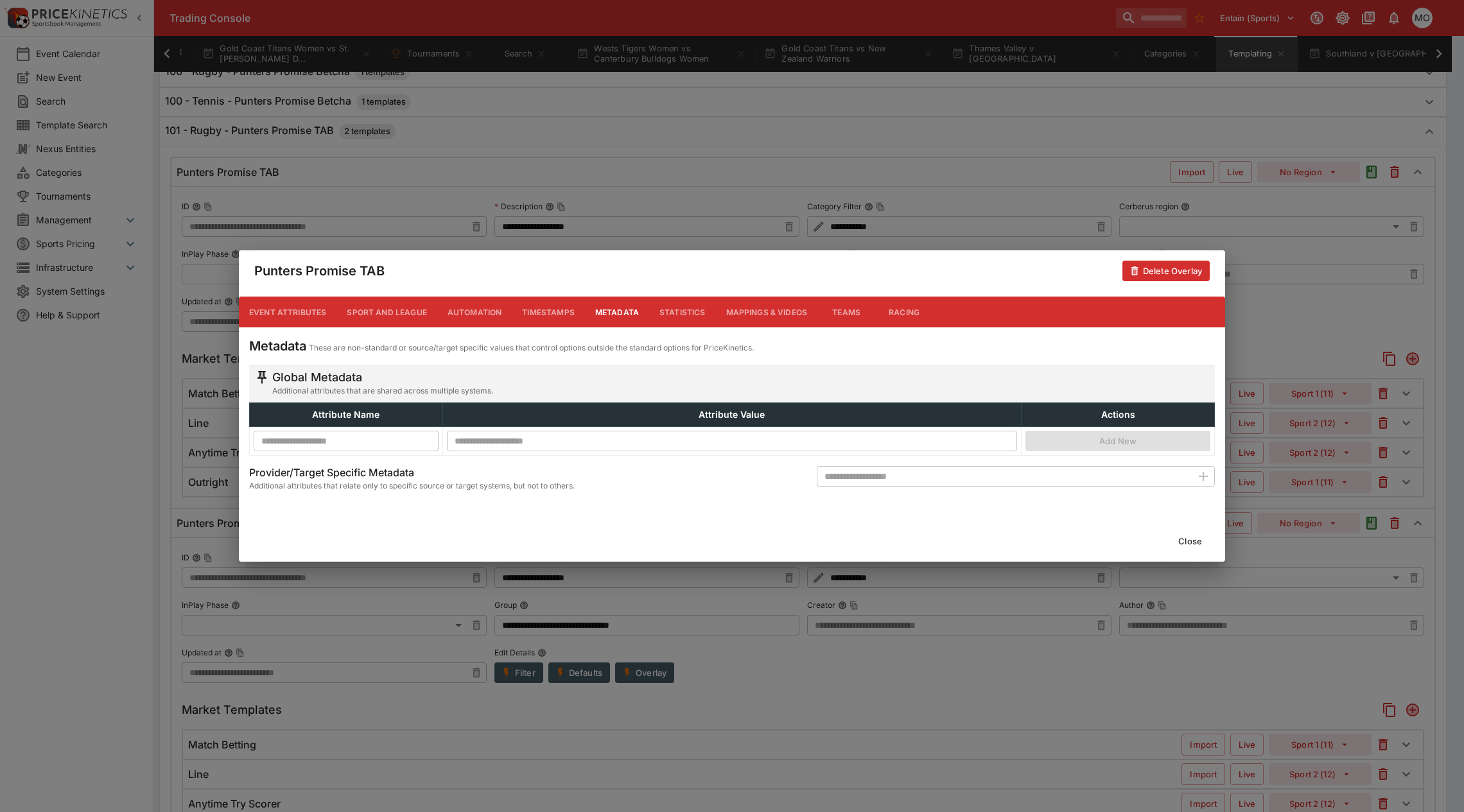
click at [1185, 534] on button "Close" at bounding box center [1190, 541] width 39 height 20
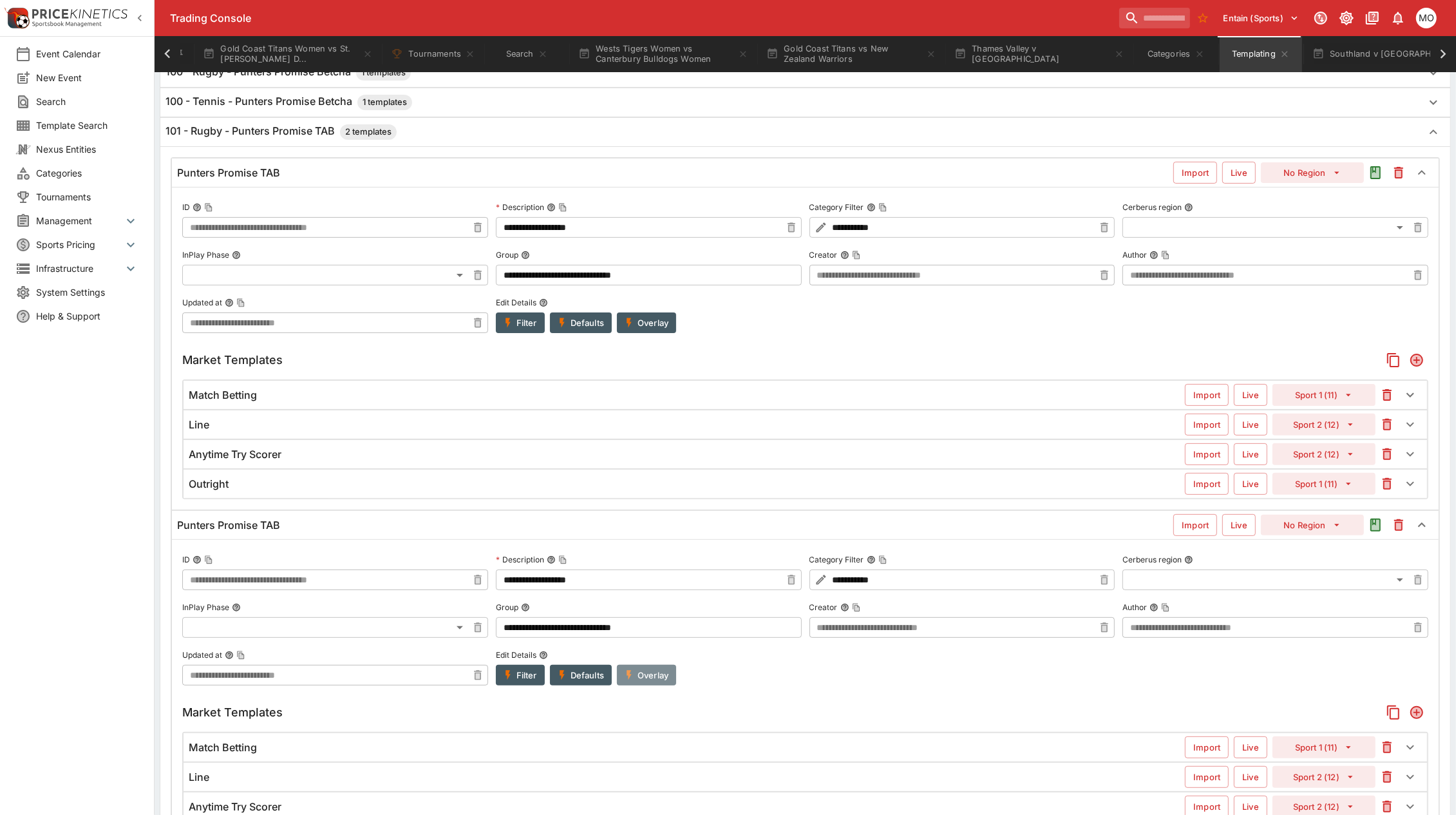
click at [661, 673] on button "Overlay" at bounding box center [646, 675] width 59 height 20
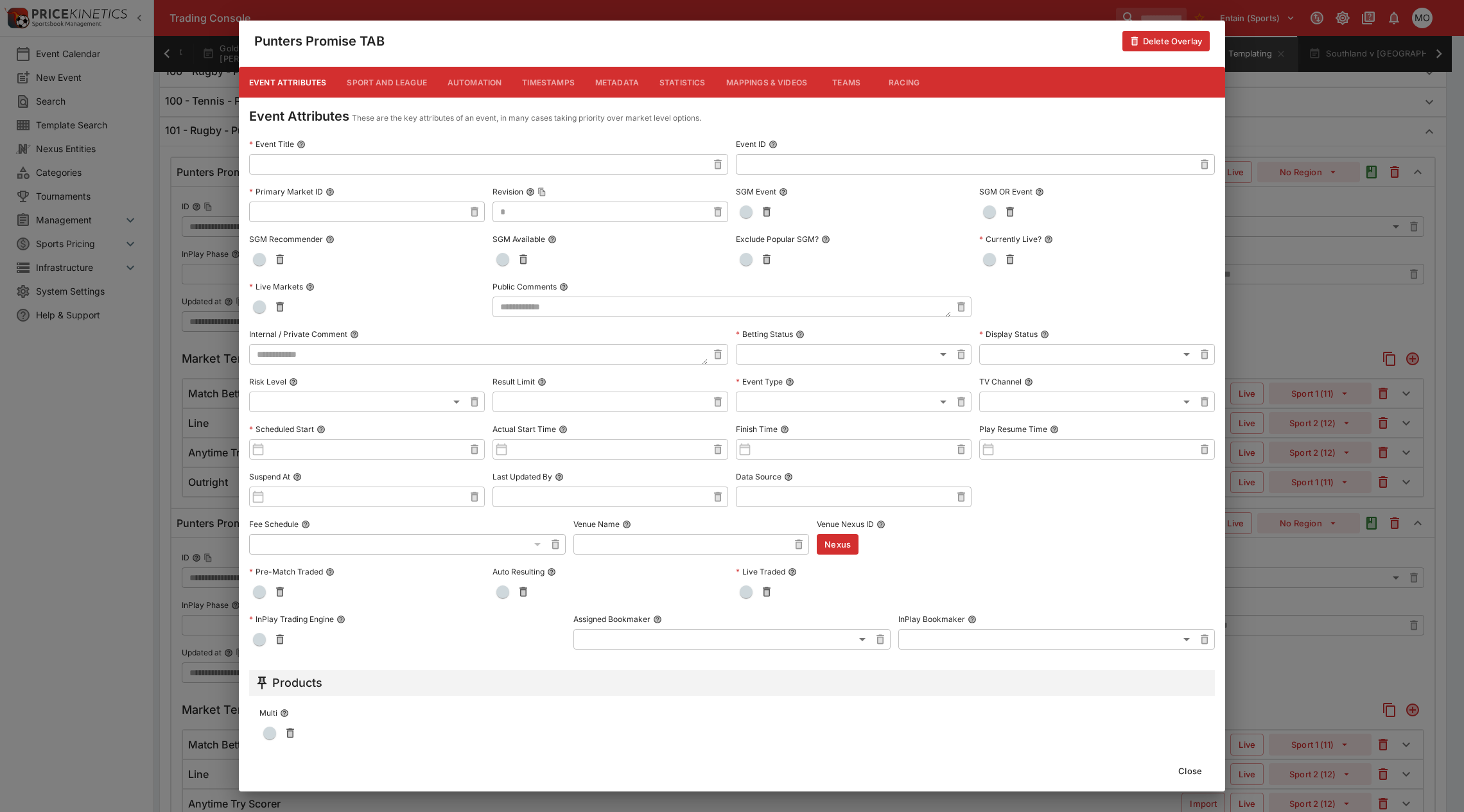
click at [615, 89] on button "Metadata" at bounding box center [618, 81] width 65 height 30
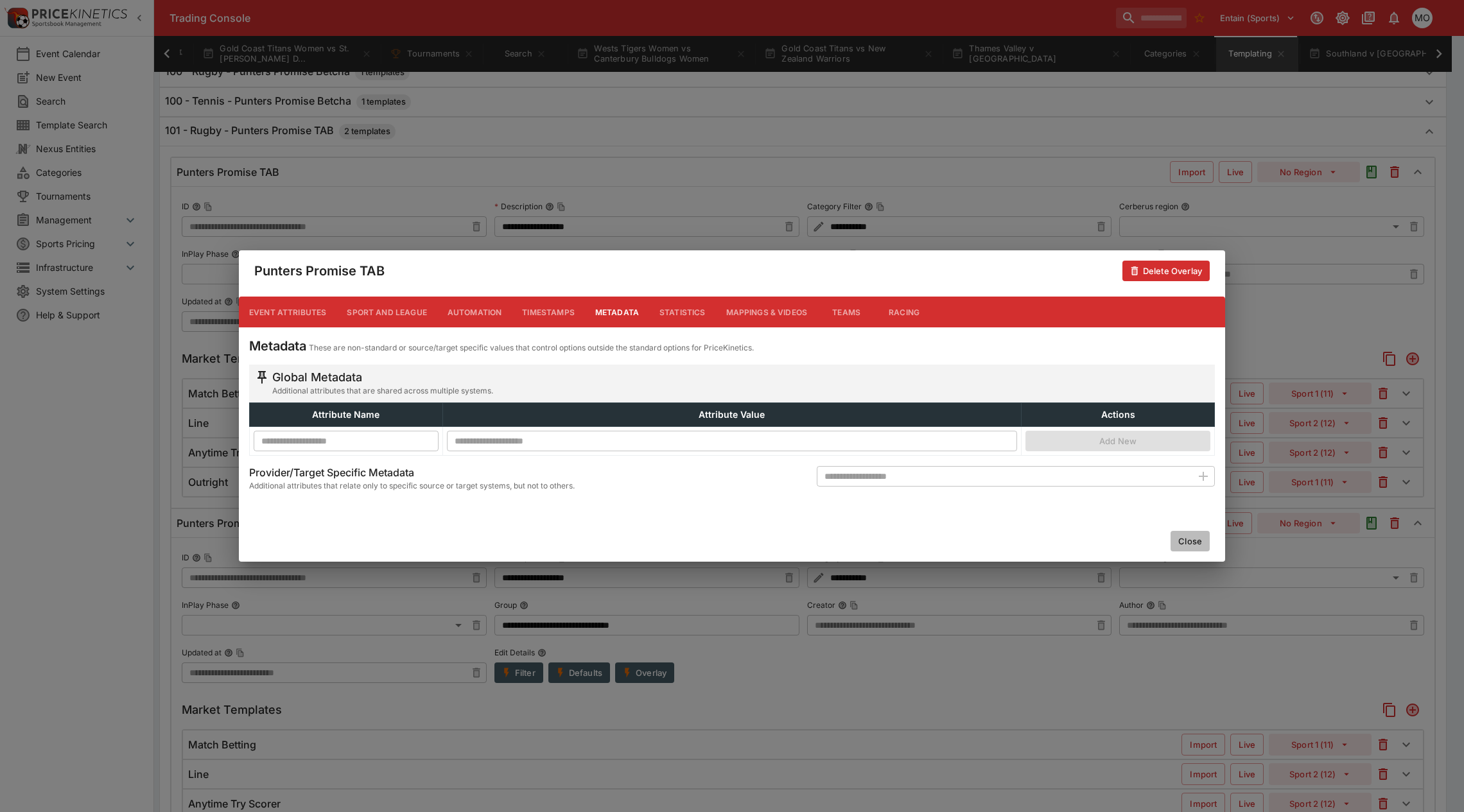
click at [1195, 540] on button "Close" at bounding box center [1190, 541] width 39 height 20
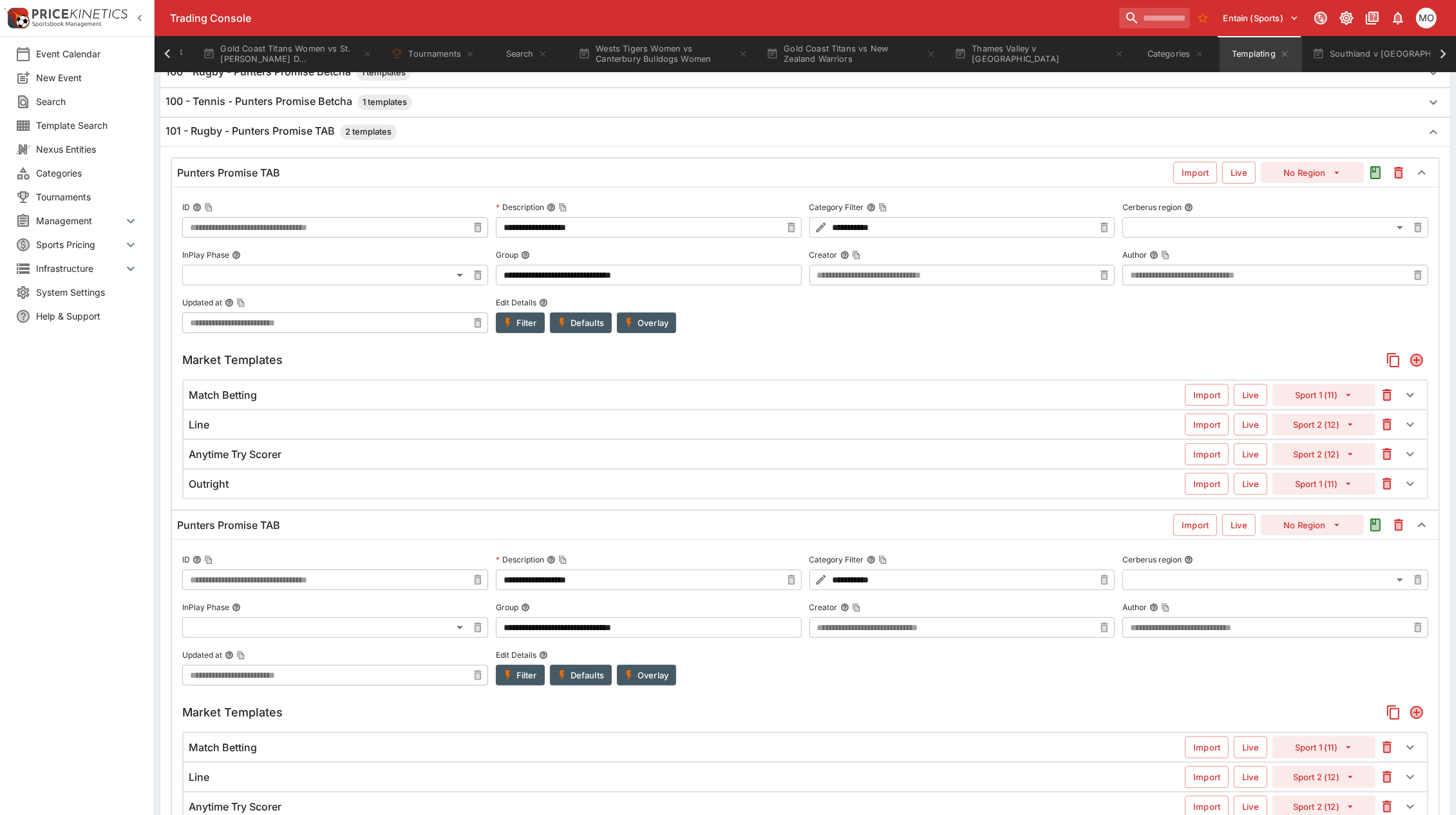
click at [521, 683] on button "Filter" at bounding box center [521, 675] width 49 height 20
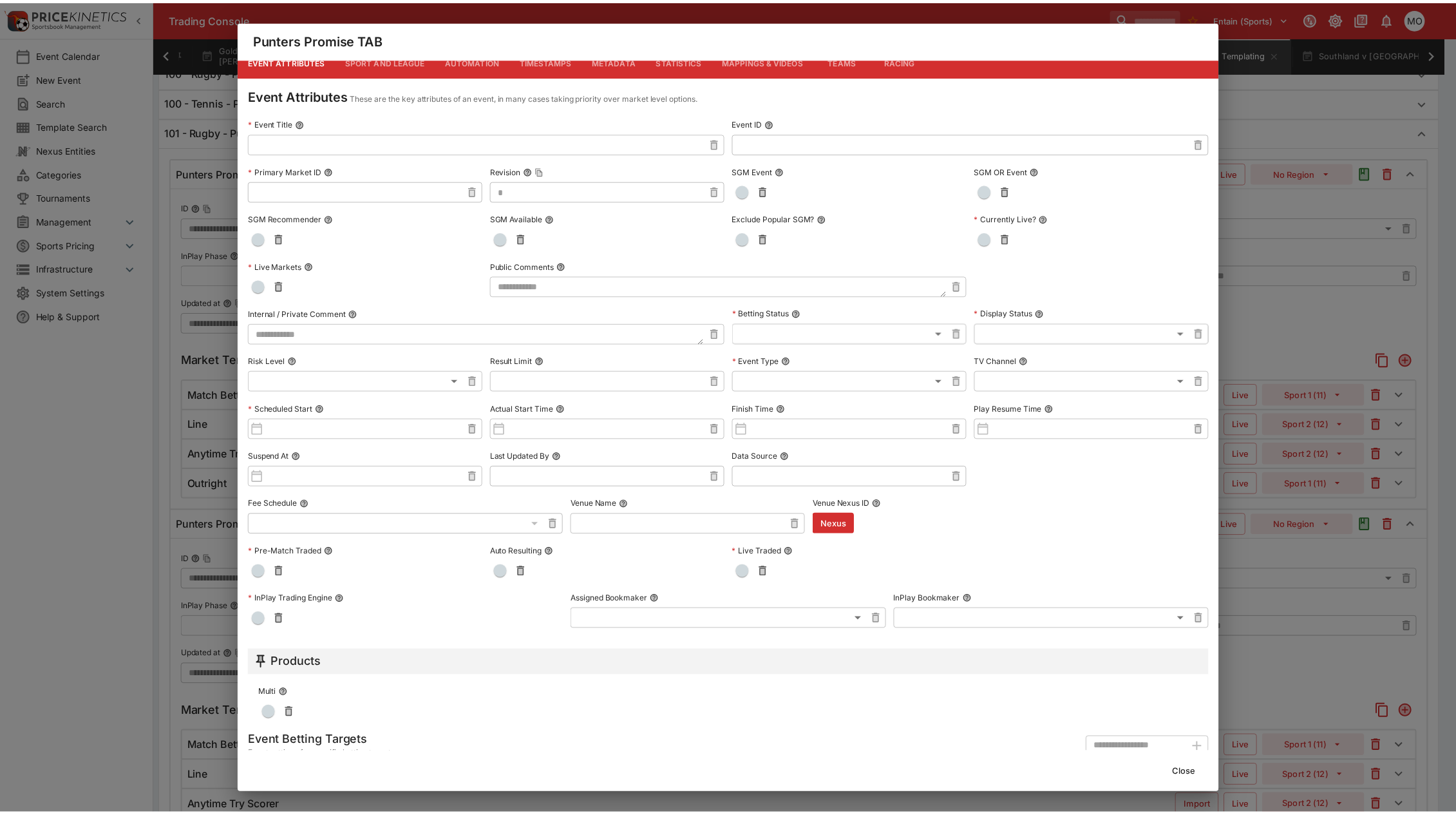
scroll to position [0, 0]
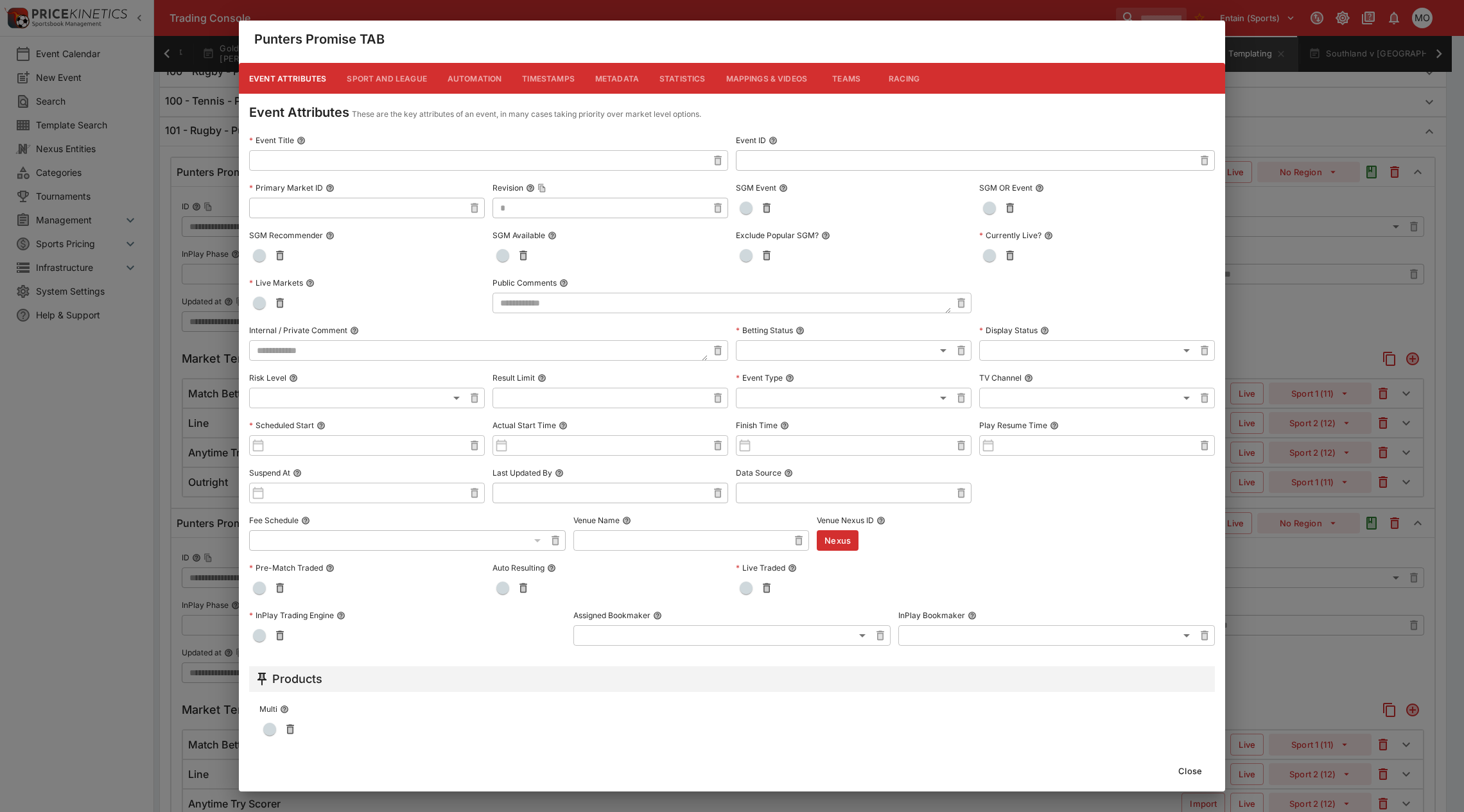
click at [615, 75] on button "Metadata" at bounding box center [618, 78] width 65 height 30
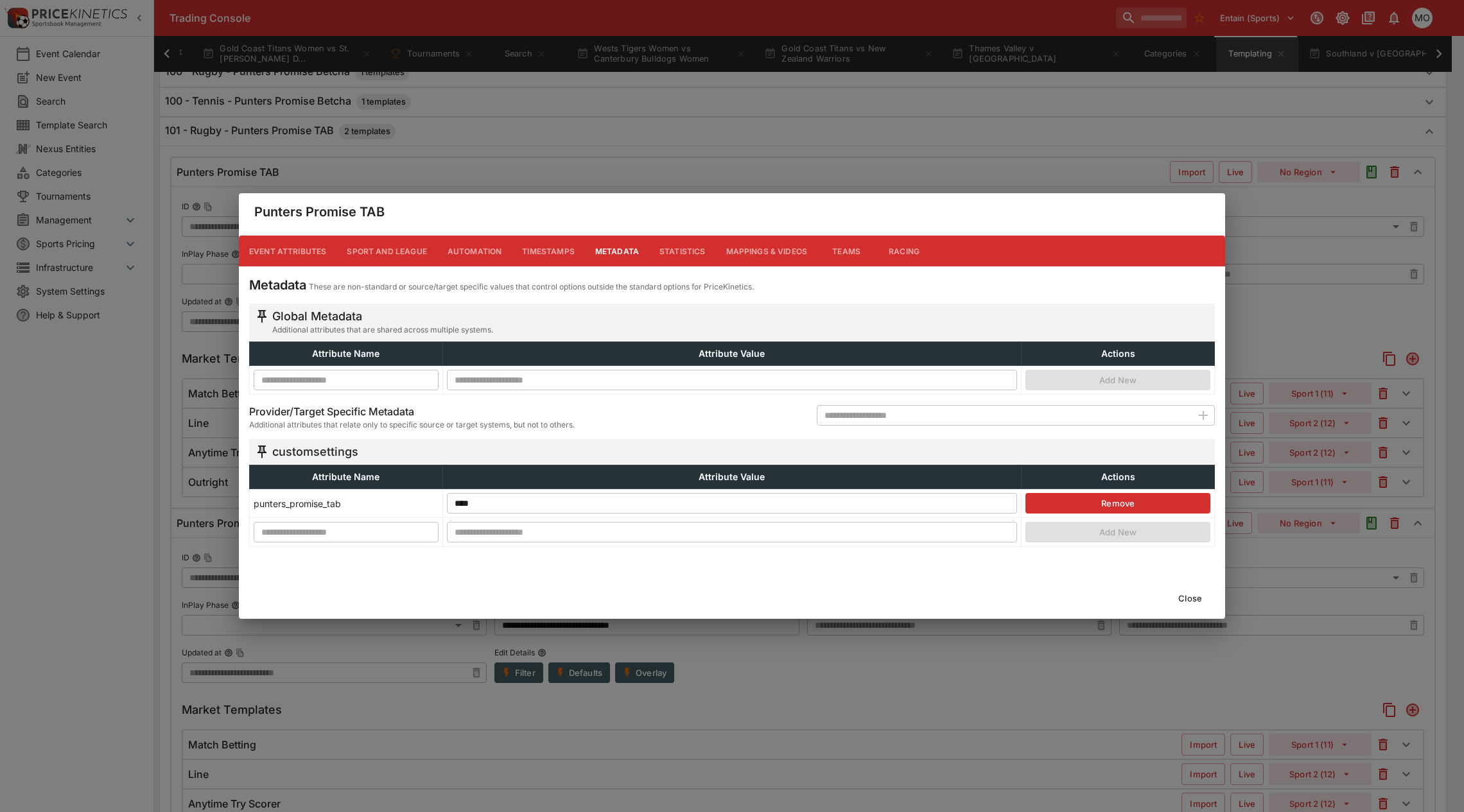
click at [1186, 600] on button "Close" at bounding box center [1190, 598] width 39 height 20
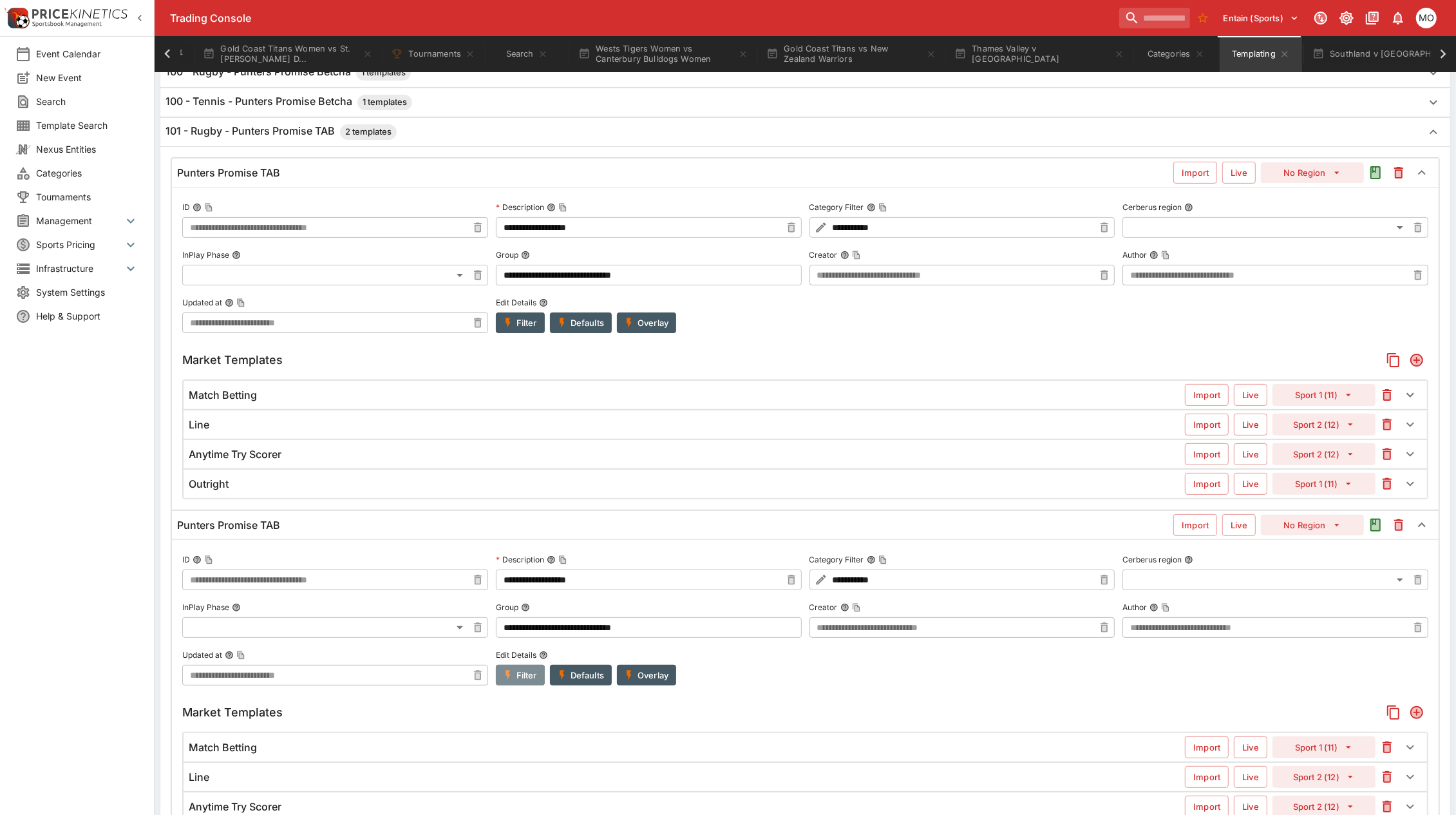
click at [532, 674] on button "Filter" at bounding box center [521, 675] width 49 height 20
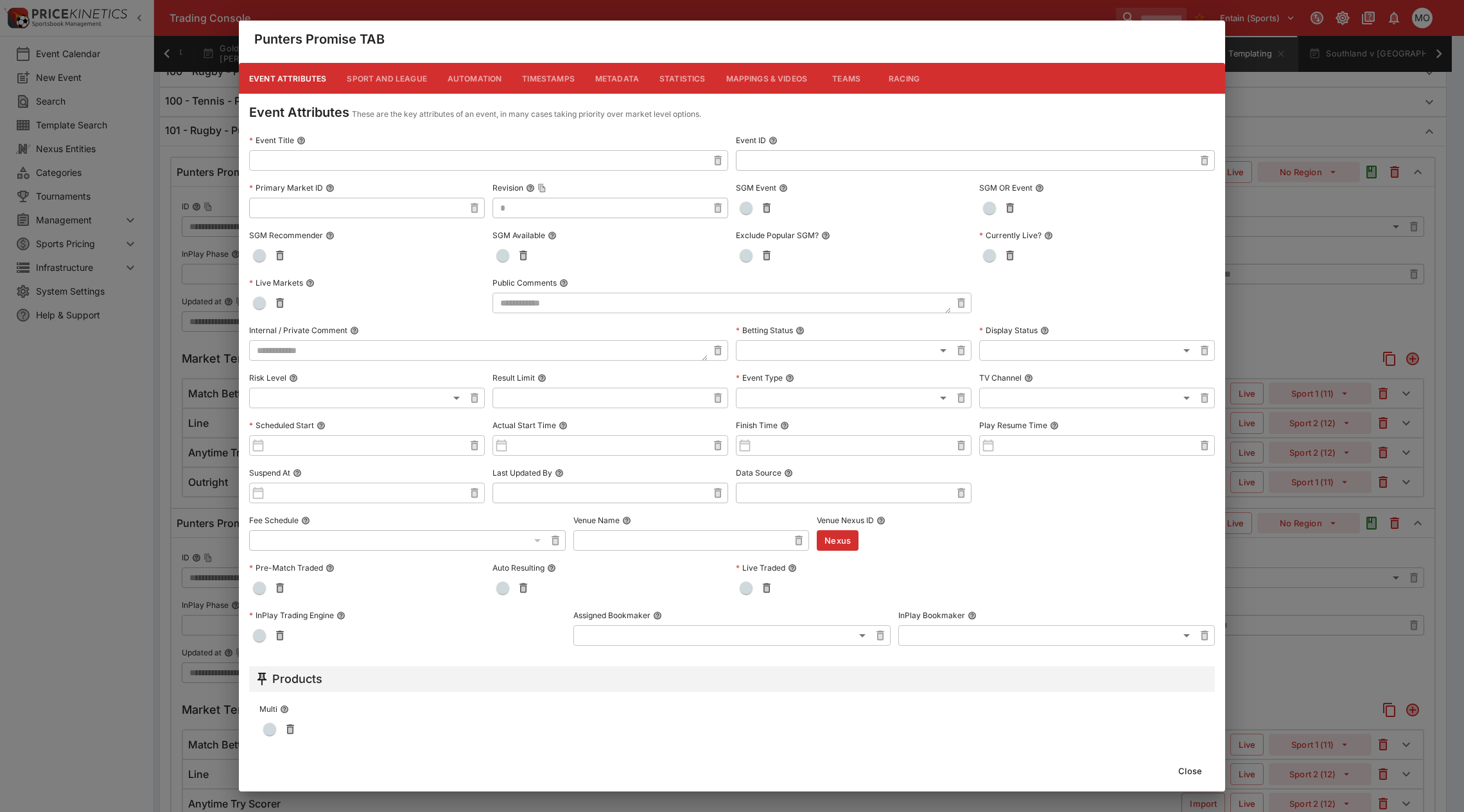
click at [606, 78] on button "Metadata" at bounding box center [618, 78] width 65 height 30
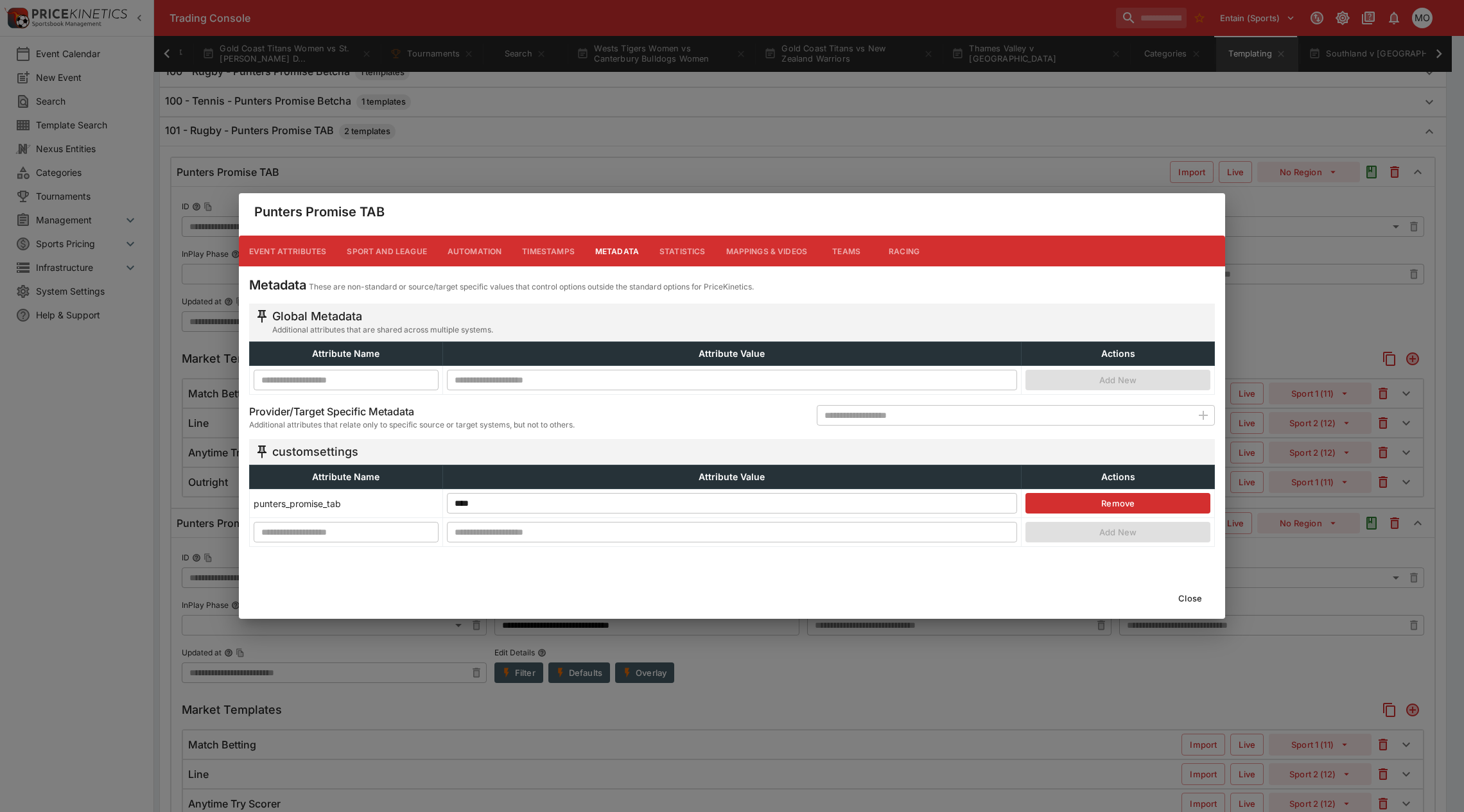
click at [1185, 600] on button "Close" at bounding box center [1190, 598] width 39 height 20
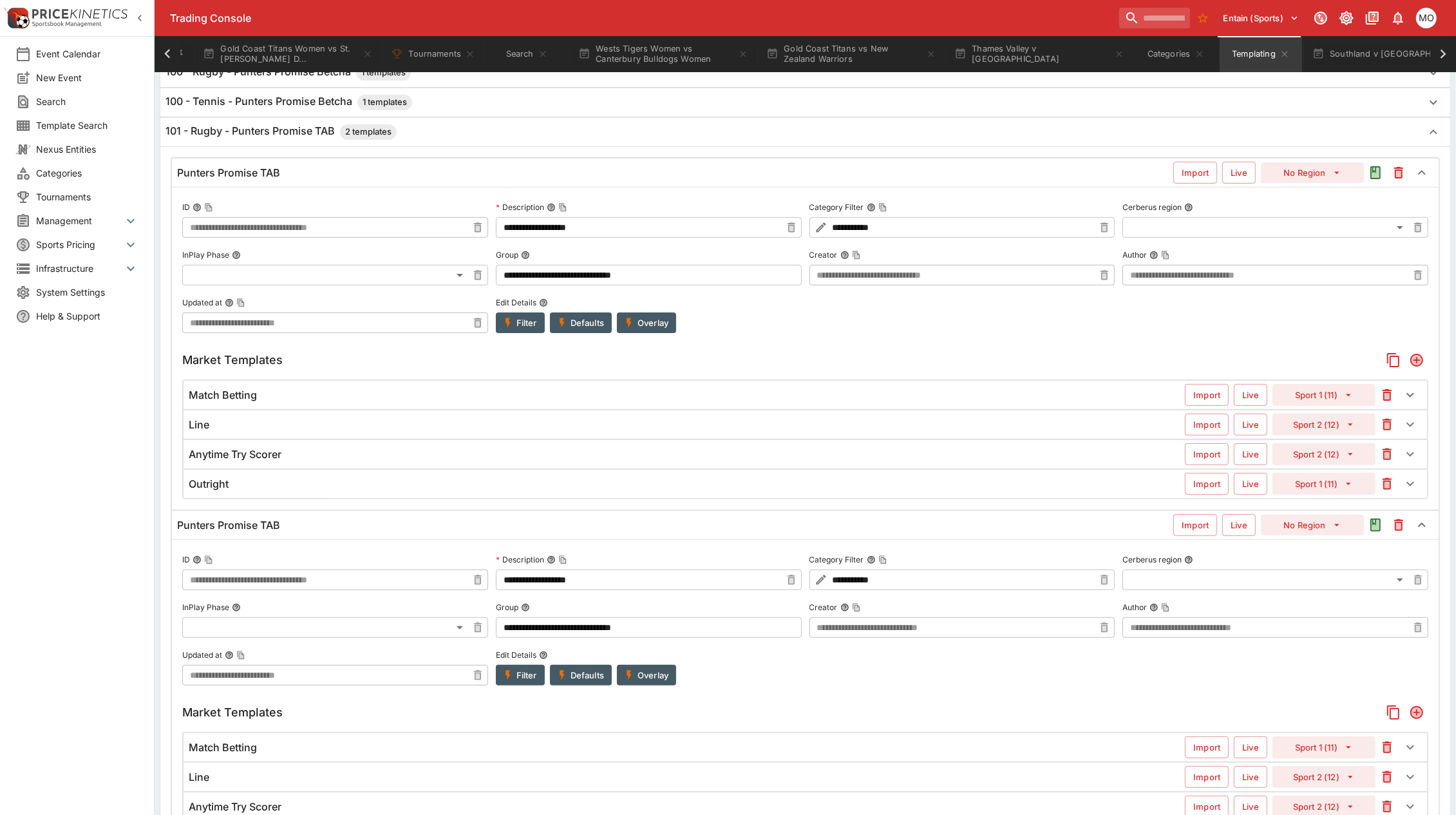
click at [1012, 229] on input "**********" at bounding box center [962, 227] width 265 height 20
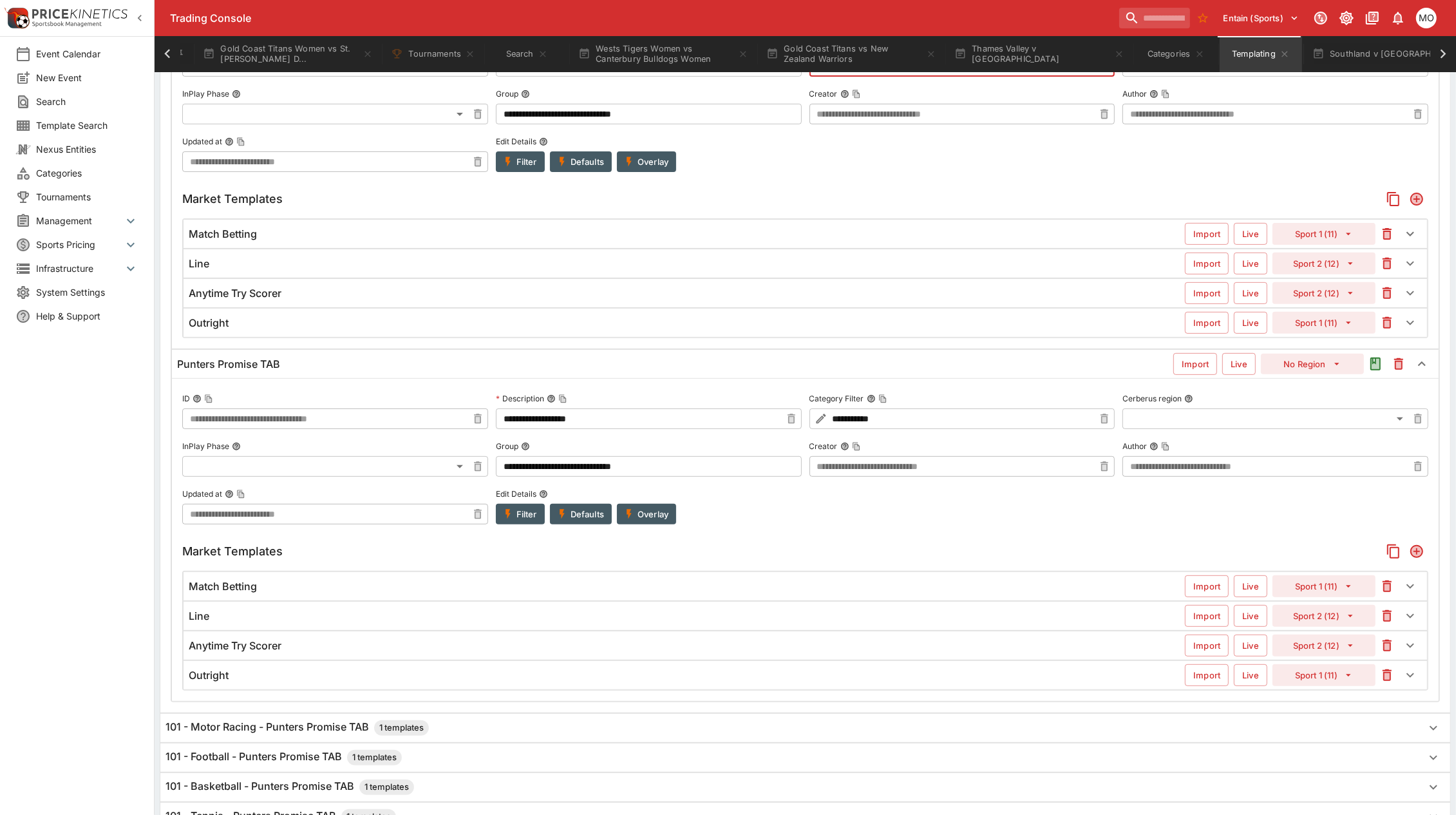
click at [655, 165] on button "Overlay" at bounding box center [646, 161] width 59 height 20
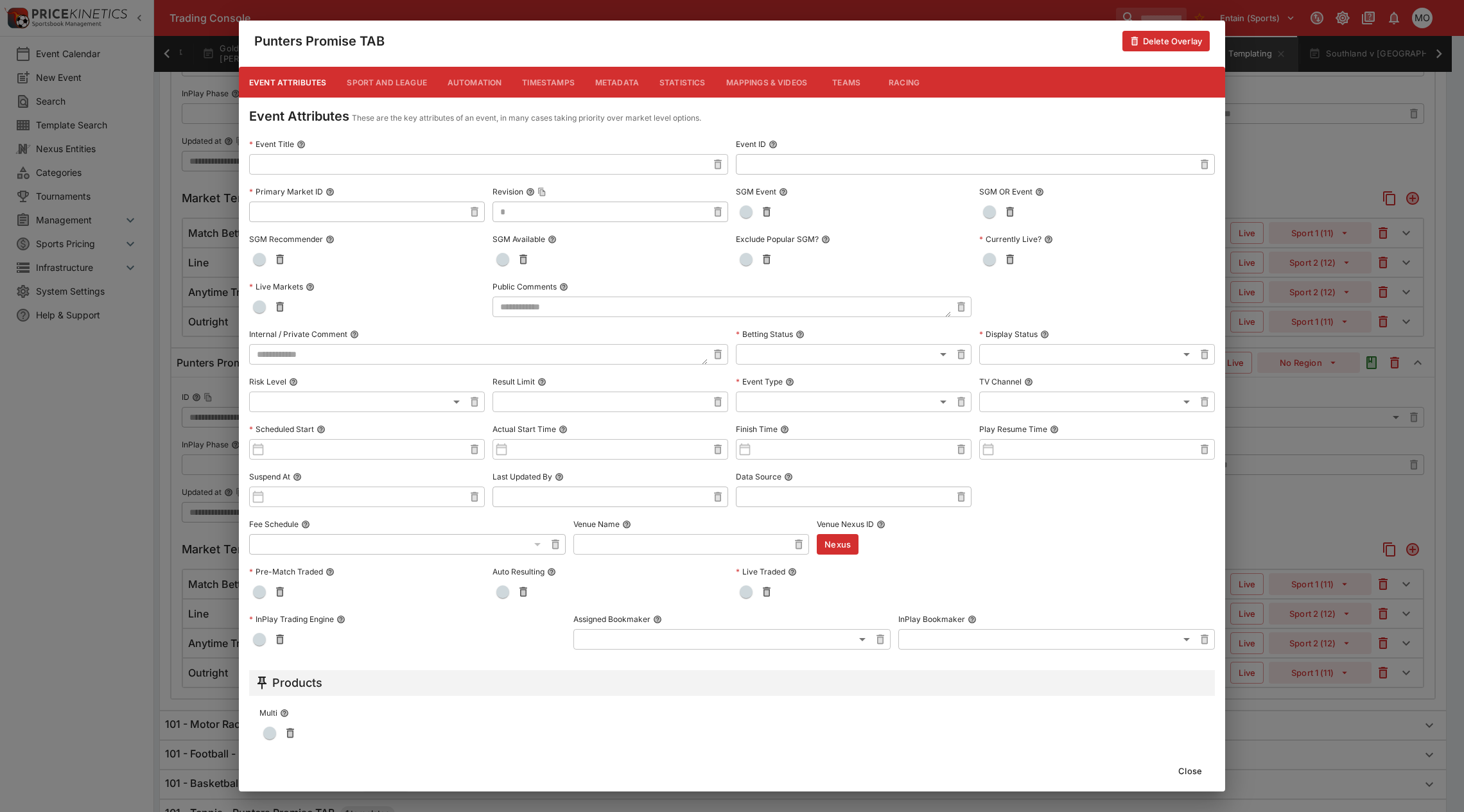
click at [610, 89] on button "Metadata" at bounding box center [618, 81] width 65 height 30
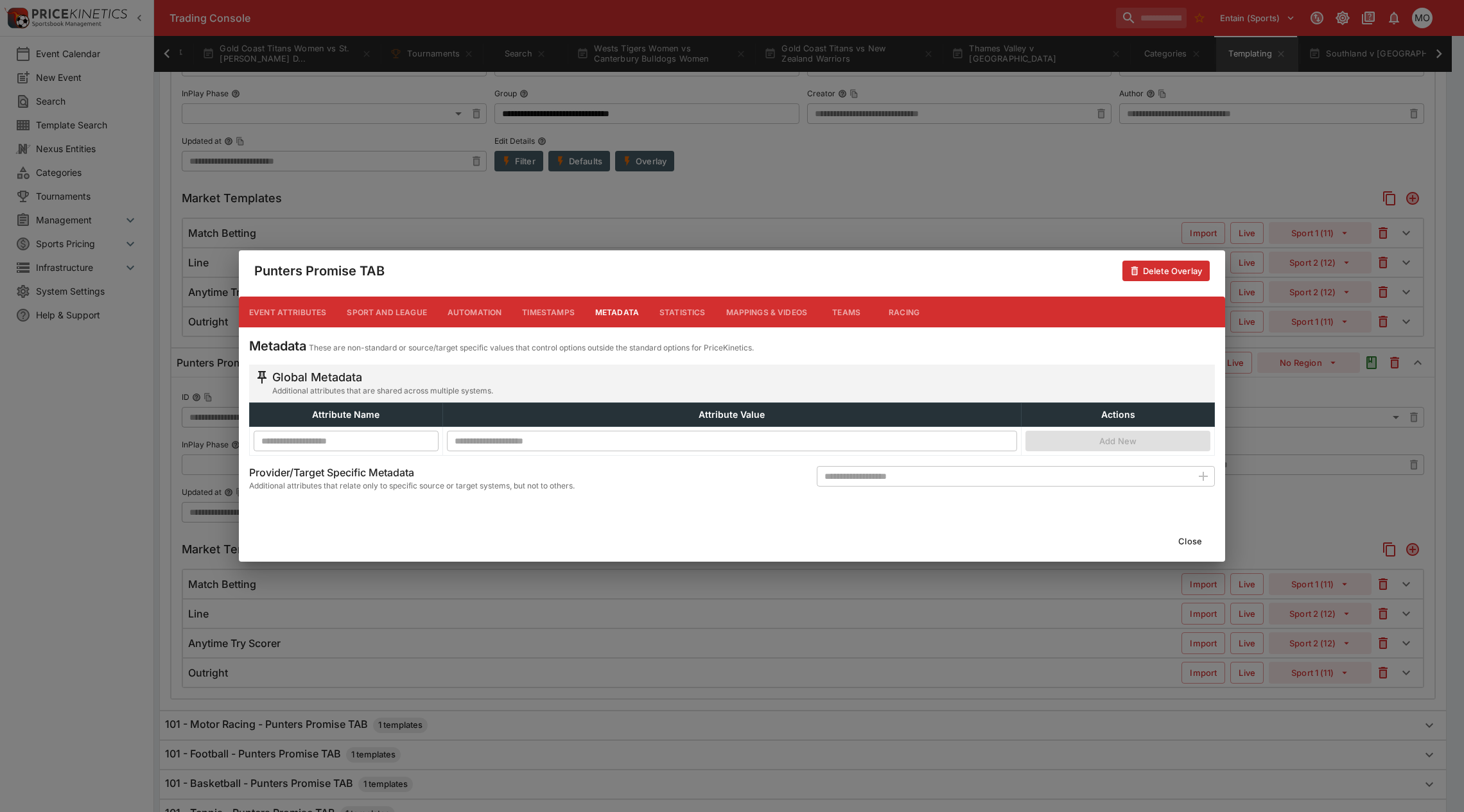
click at [1183, 541] on button "Close" at bounding box center [1190, 541] width 39 height 20
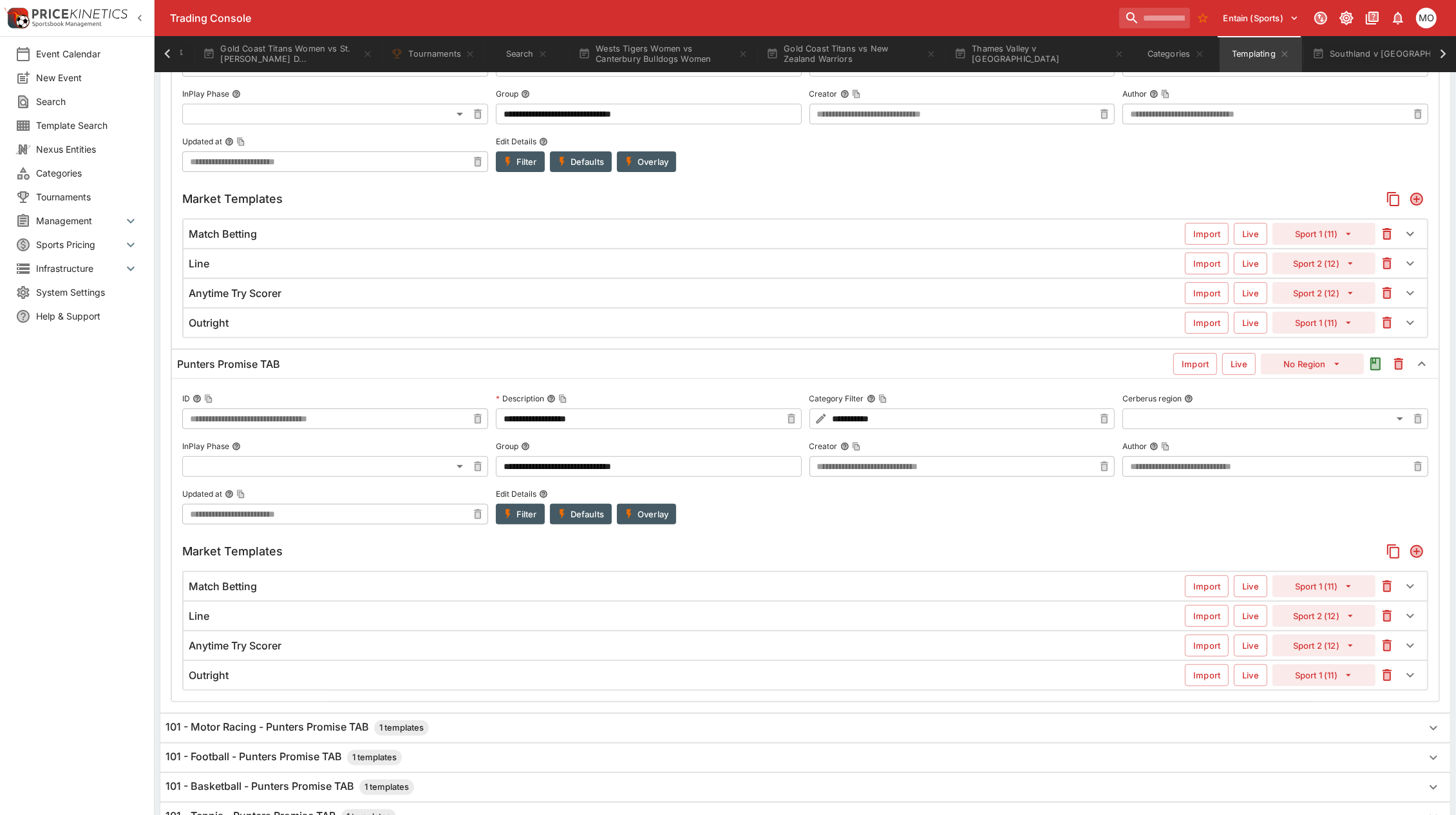
click at [646, 159] on button "Overlay" at bounding box center [646, 161] width 59 height 20
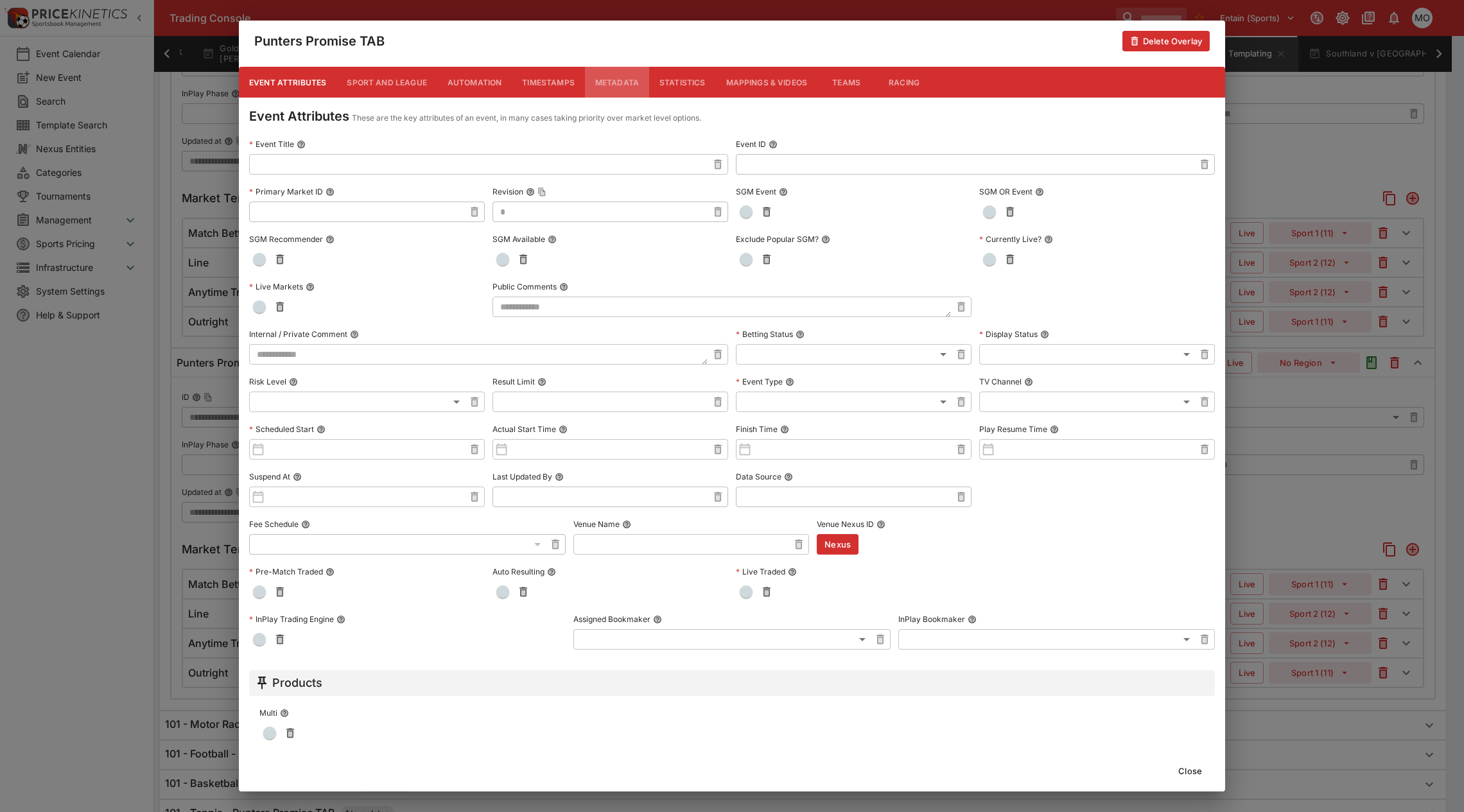
click at [608, 85] on button "Metadata" at bounding box center [618, 81] width 65 height 30
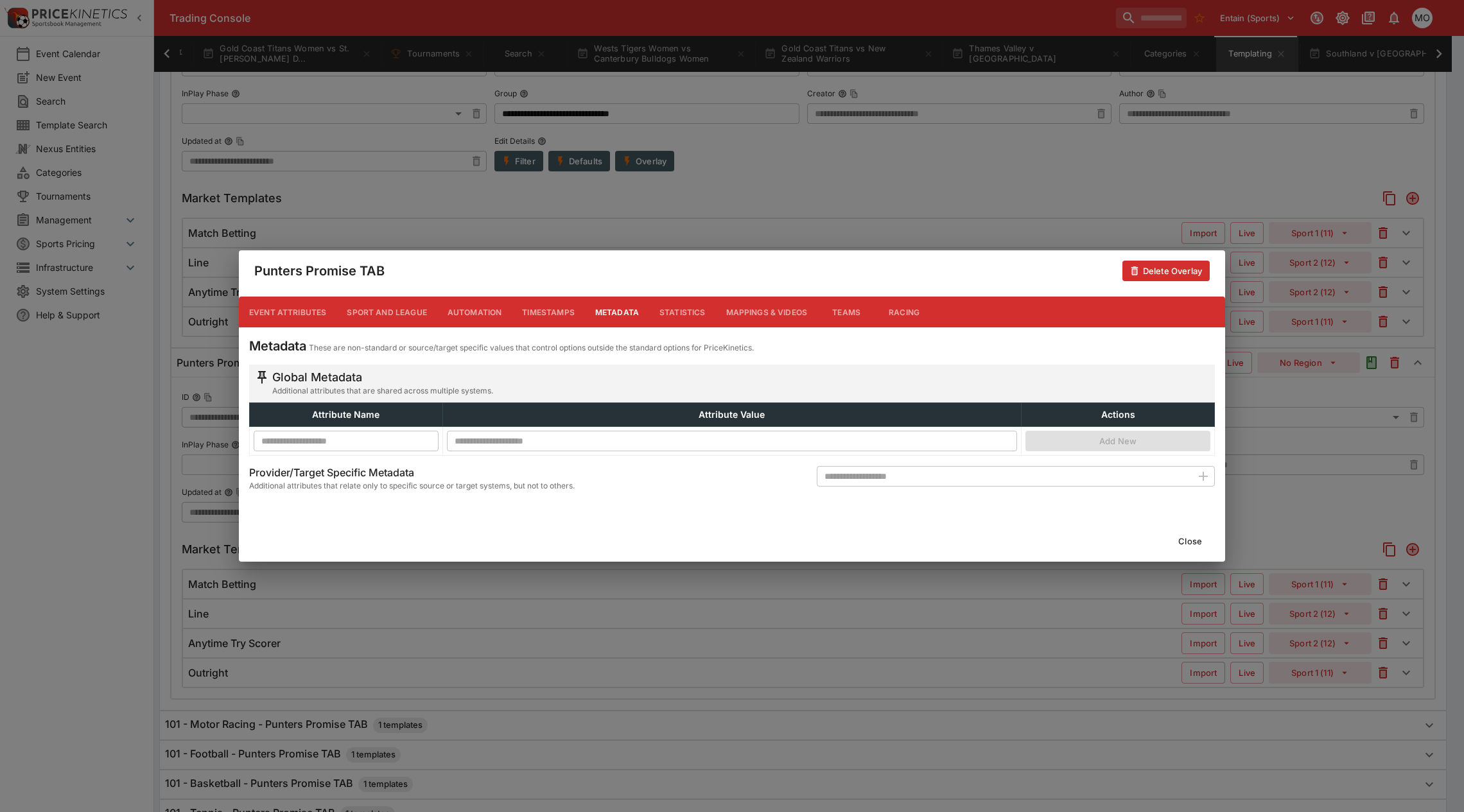
click at [1186, 533] on button "Close" at bounding box center [1190, 541] width 39 height 20
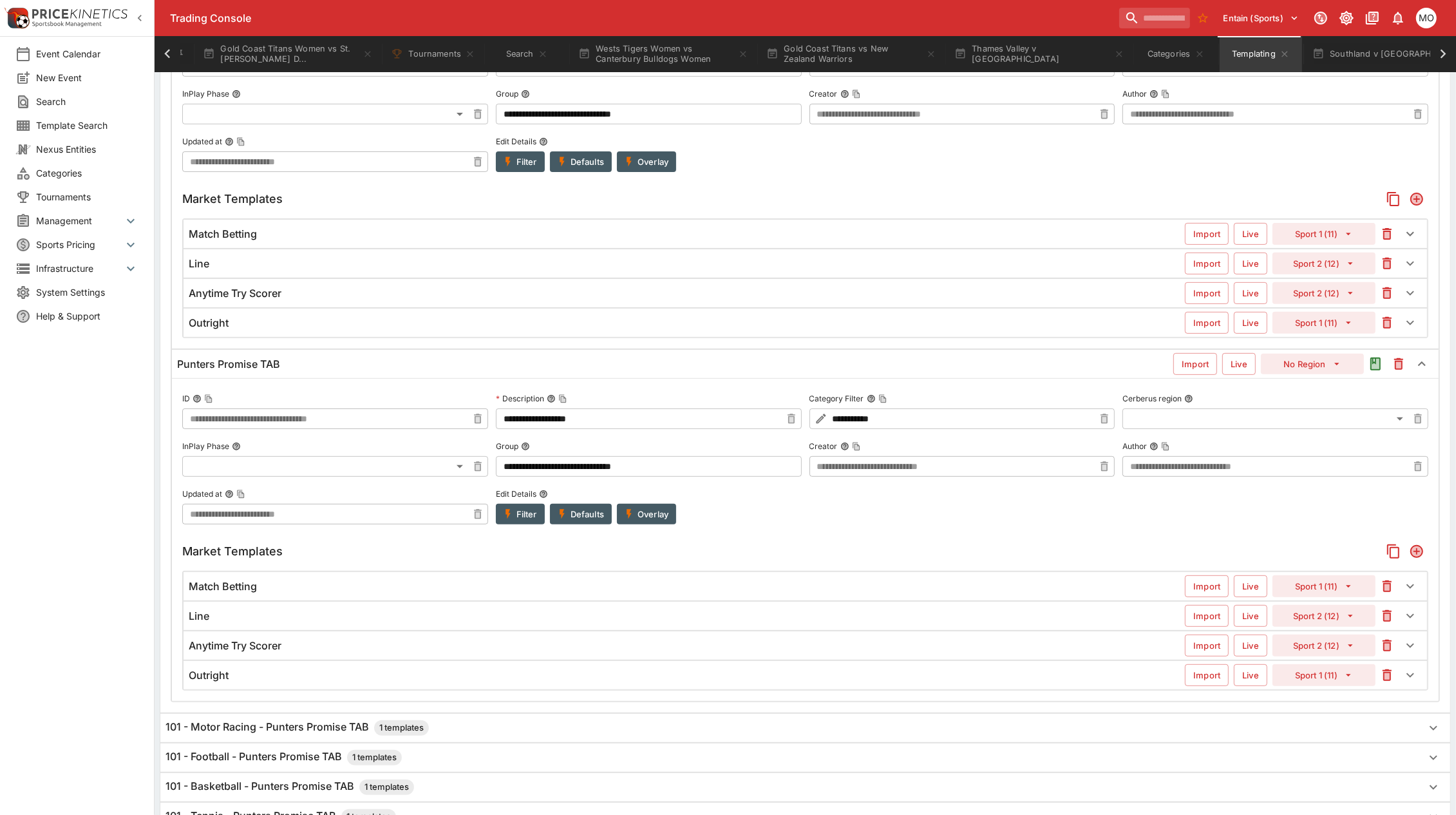
click at [648, 520] on button "Overlay" at bounding box center [646, 514] width 59 height 20
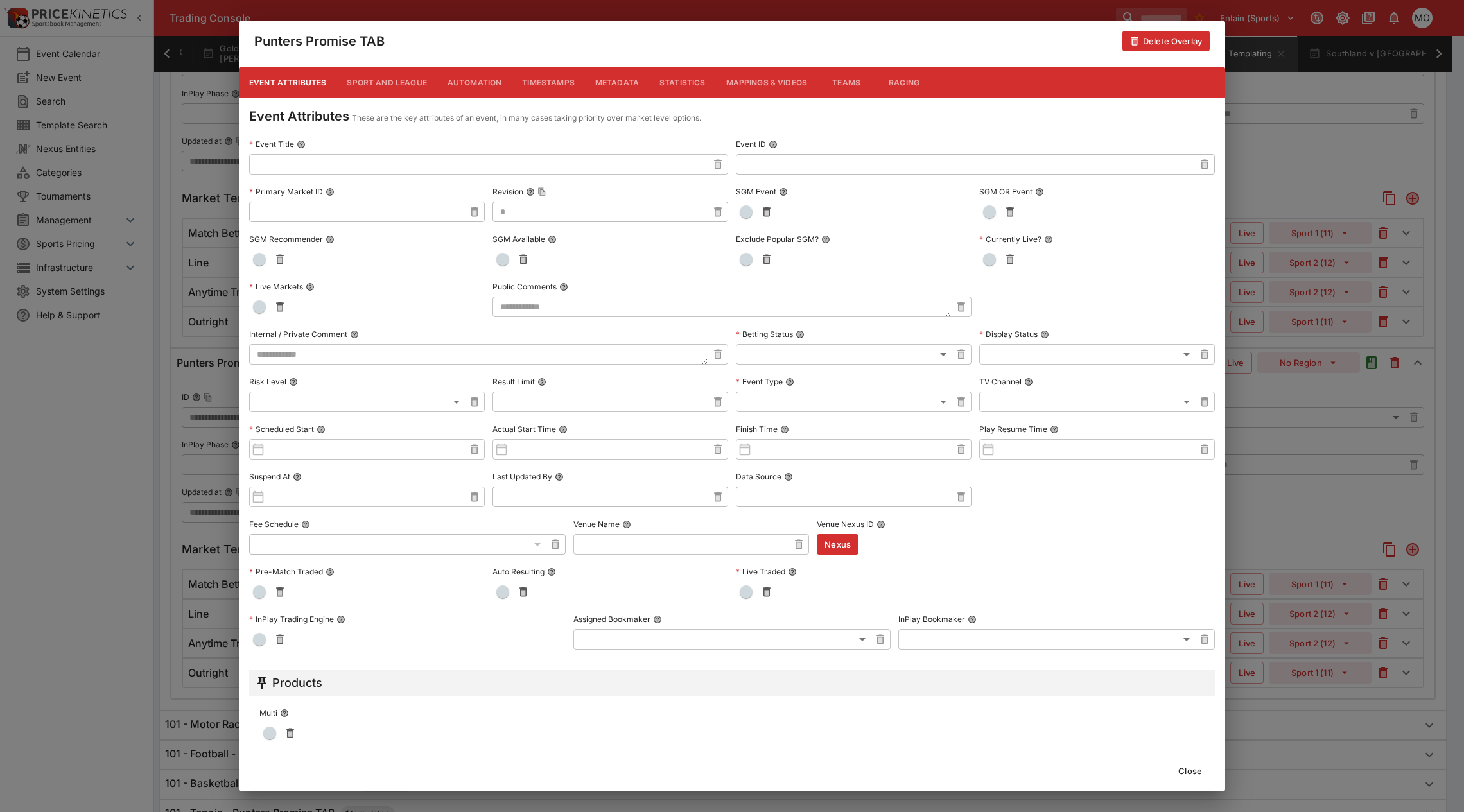
click at [623, 85] on button "Metadata" at bounding box center [618, 81] width 65 height 30
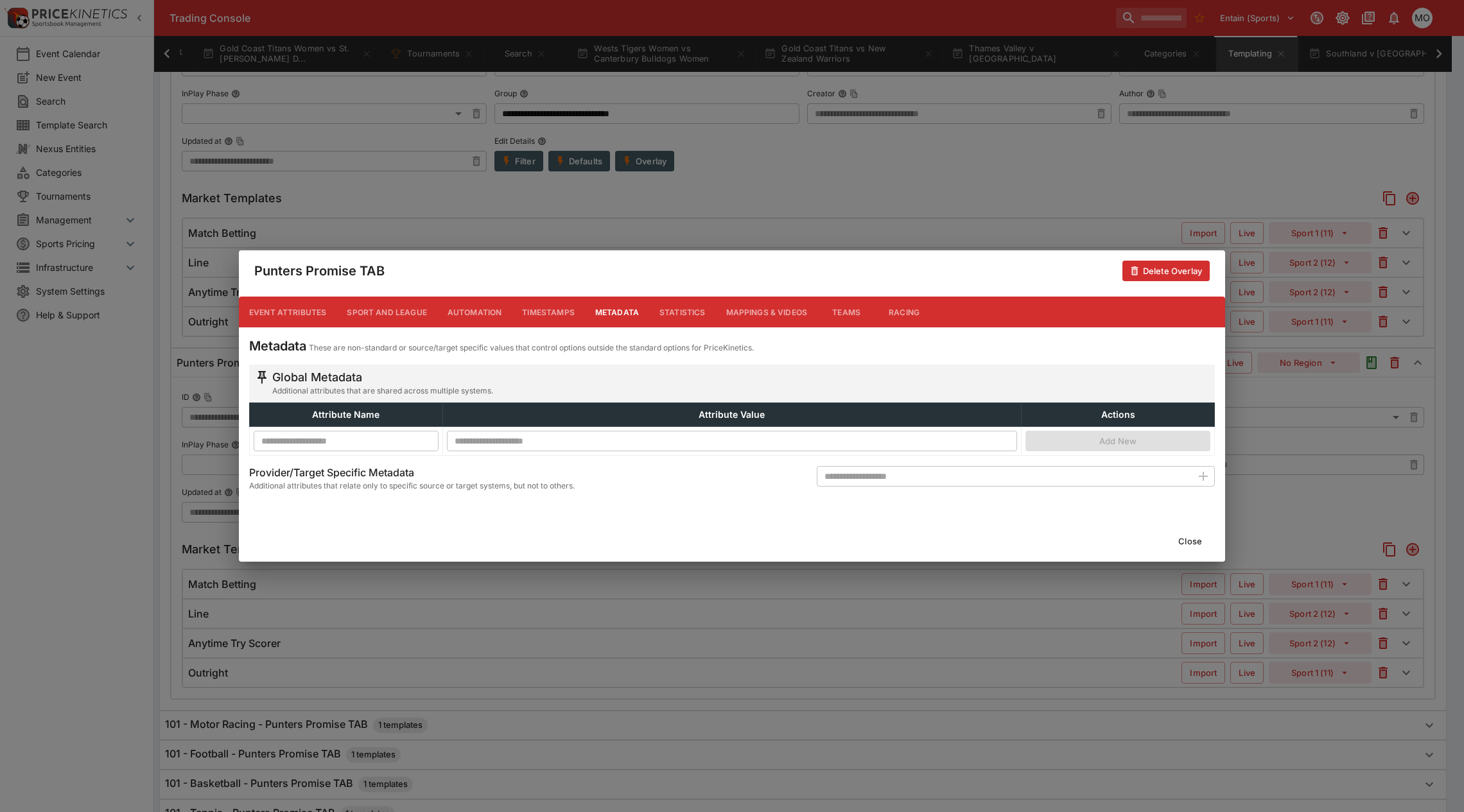
click at [1186, 547] on button "Close" at bounding box center [1190, 541] width 39 height 20
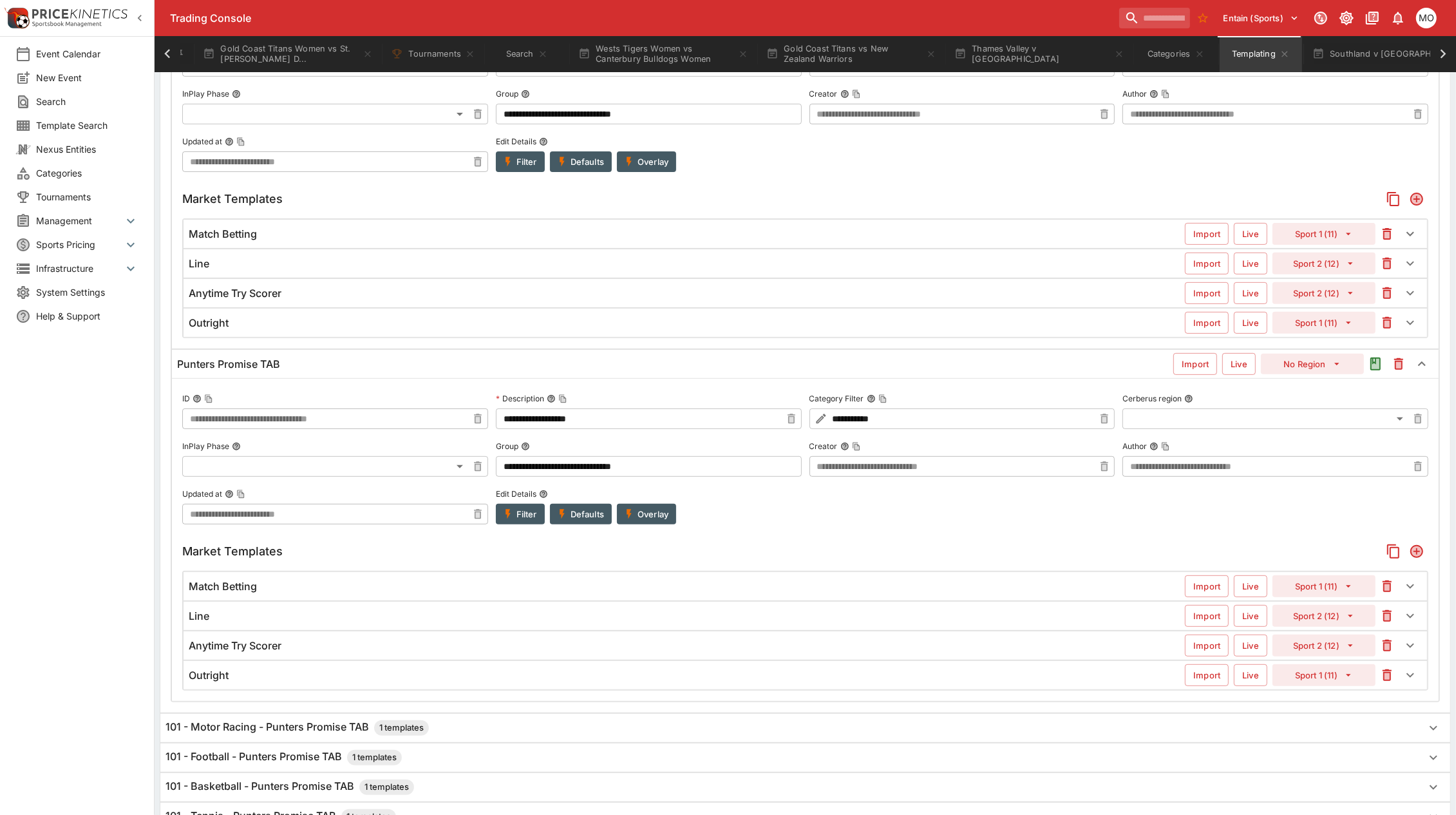
click at [520, 514] on button "Filter" at bounding box center [521, 514] width 49 height 20
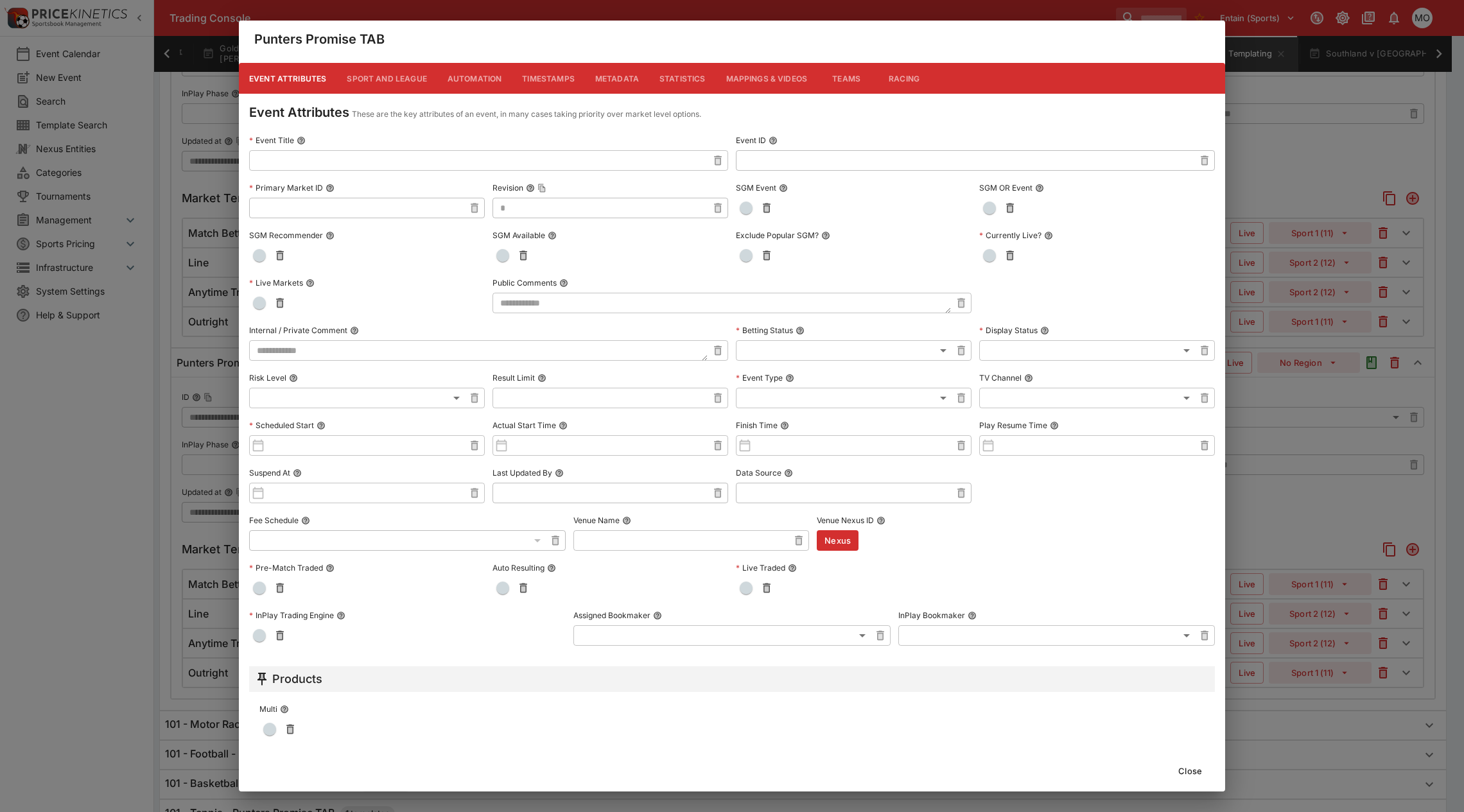
click at [598, 71] on button "Metadata" at bounding box center [618, 78] width 65 height 30
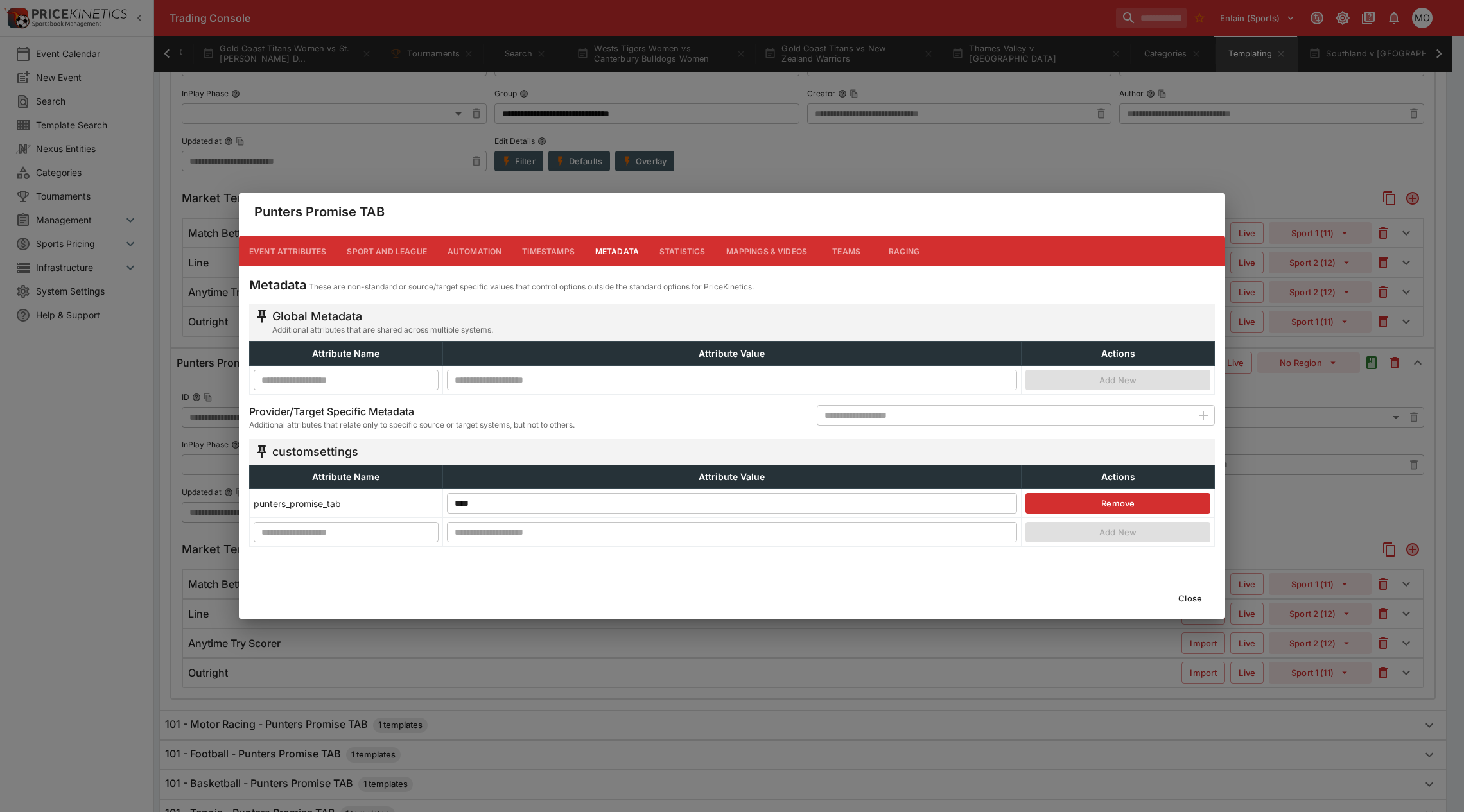
click at [1184, 595] on button "Close" at bounding box center [1190, 598] width 39 height 20
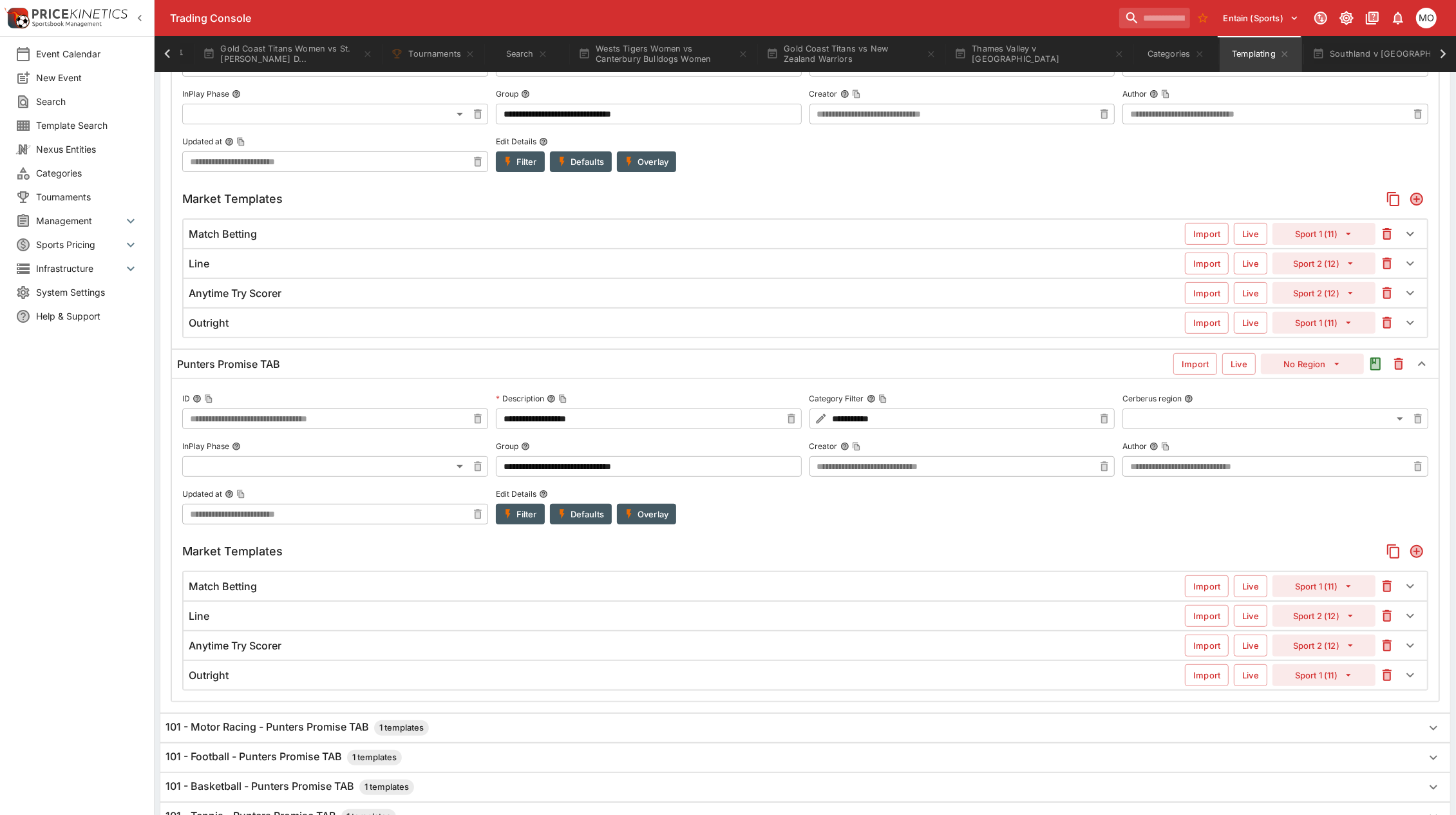
click at [529, 165] on button "Filter" at bounding box center [521, 161] width 49 height 20
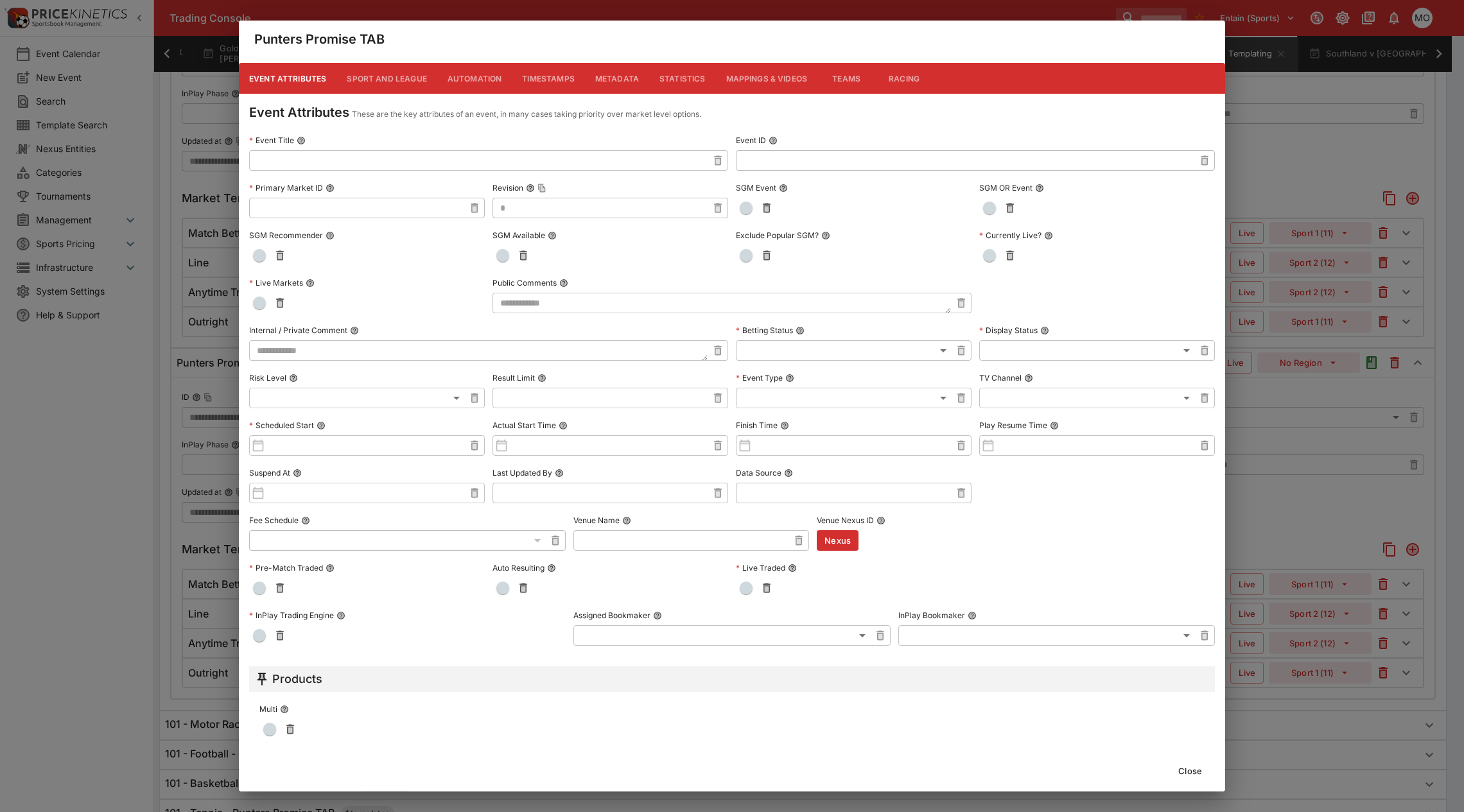
click at [606, 80] on button "Metadata" at bounding box center [618, 78] width 65 height 30
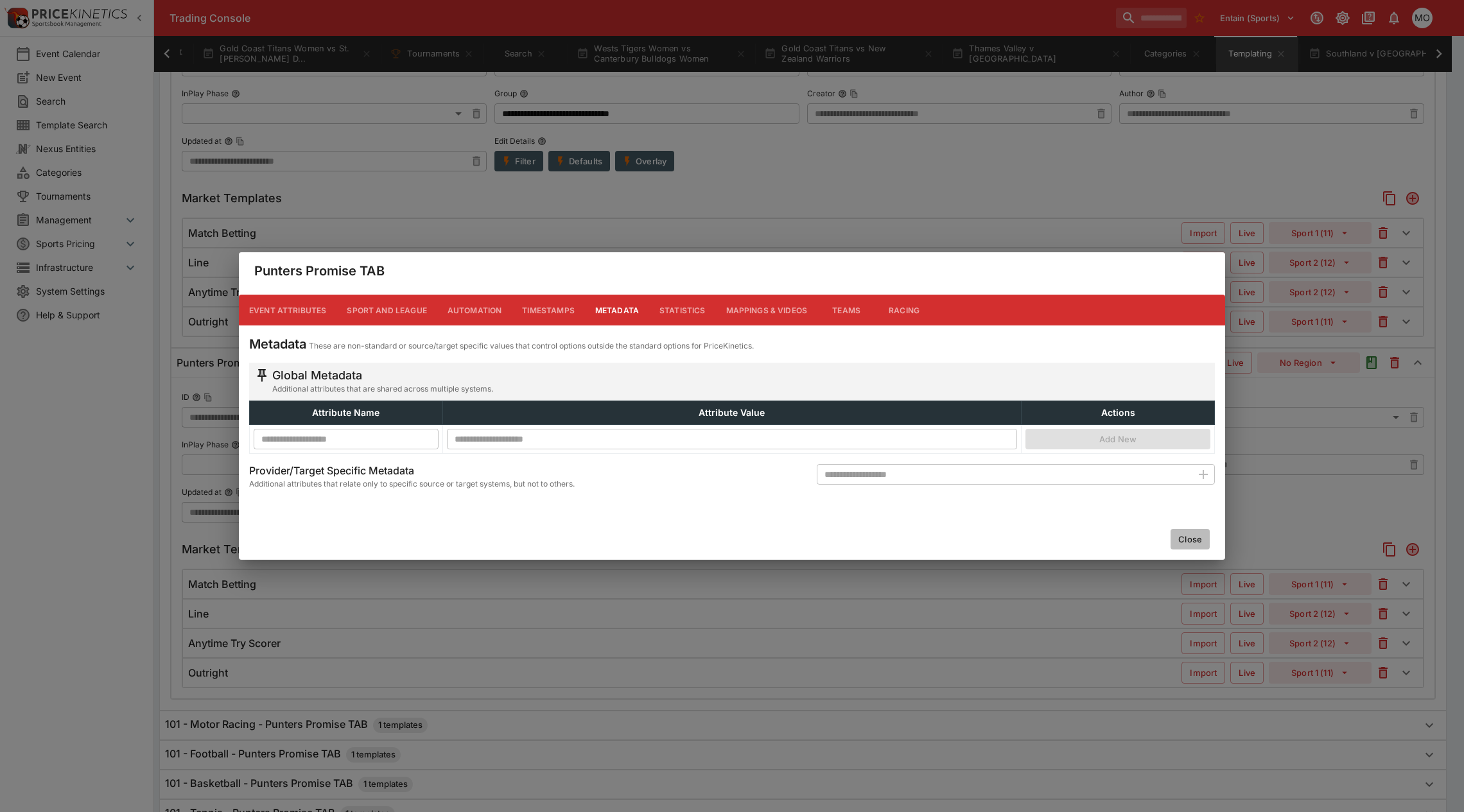
click at [1206, 534] on button "Close" at bounding box center [1190, 539] width 39 height 20
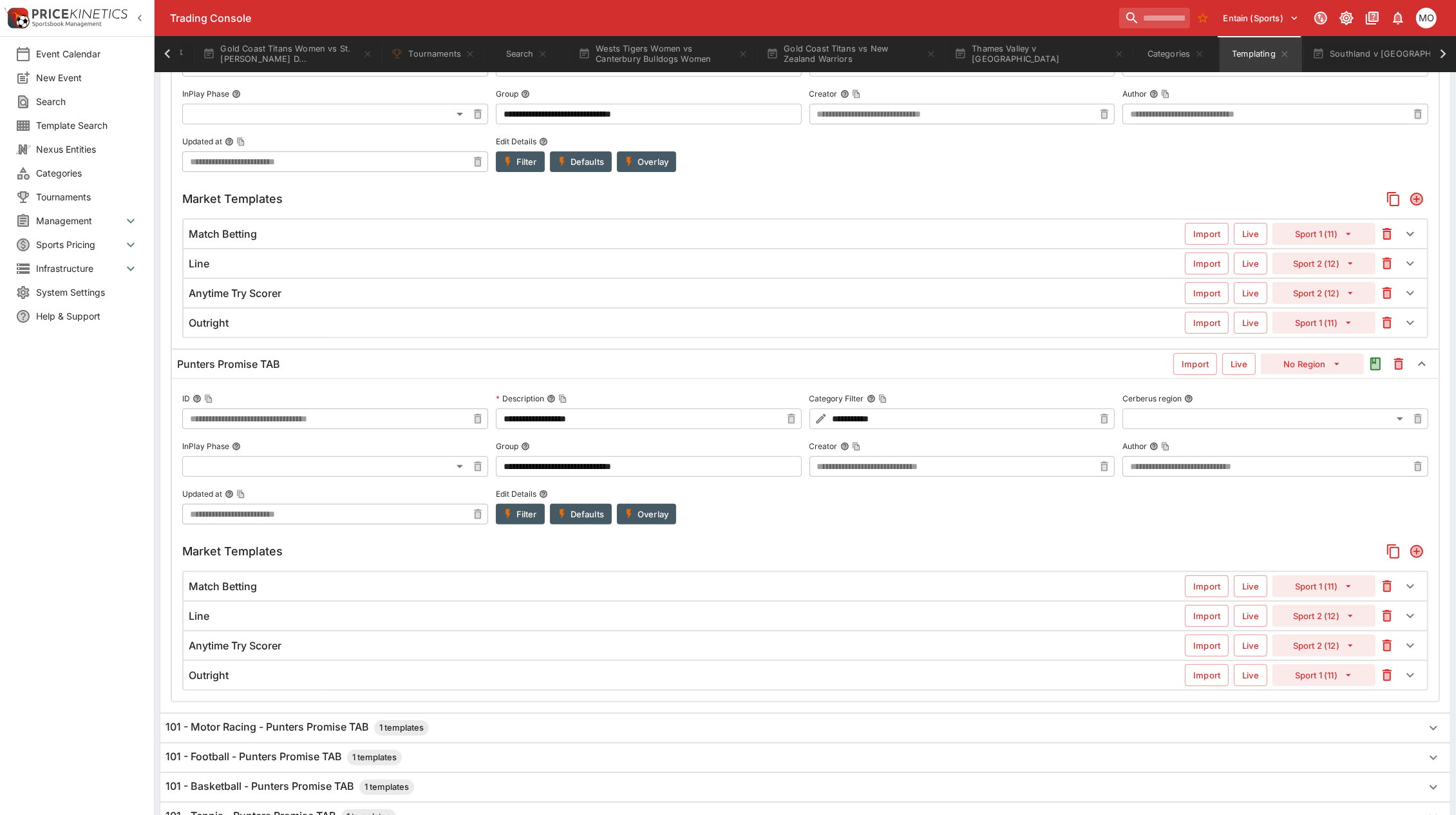
click at [523, 164] on button "Filter" at bounding box center [521, 161] width 49 height 20
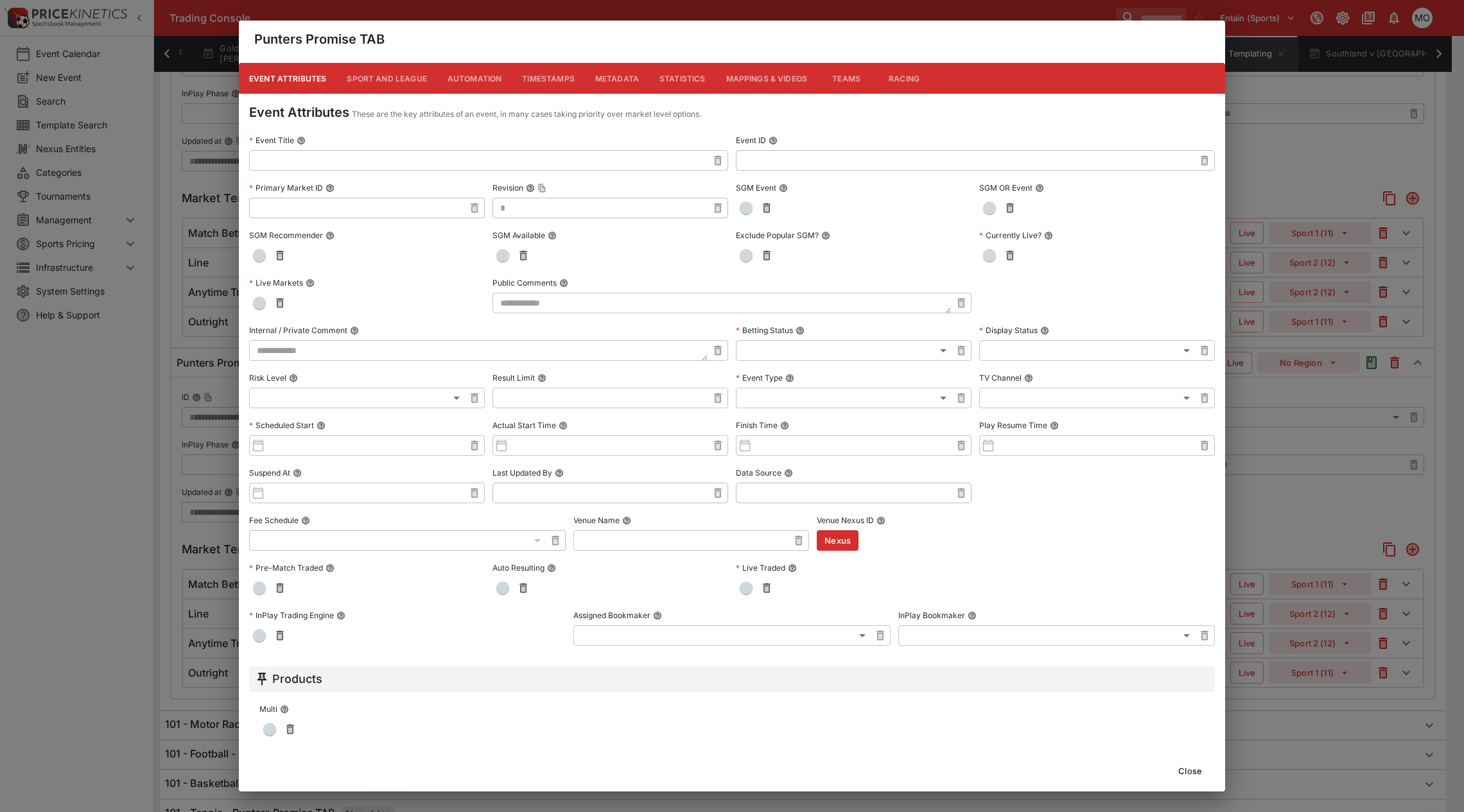
click at [615, 77] on button "Metadata" at bounding box center [618, 78] width 65 height 30
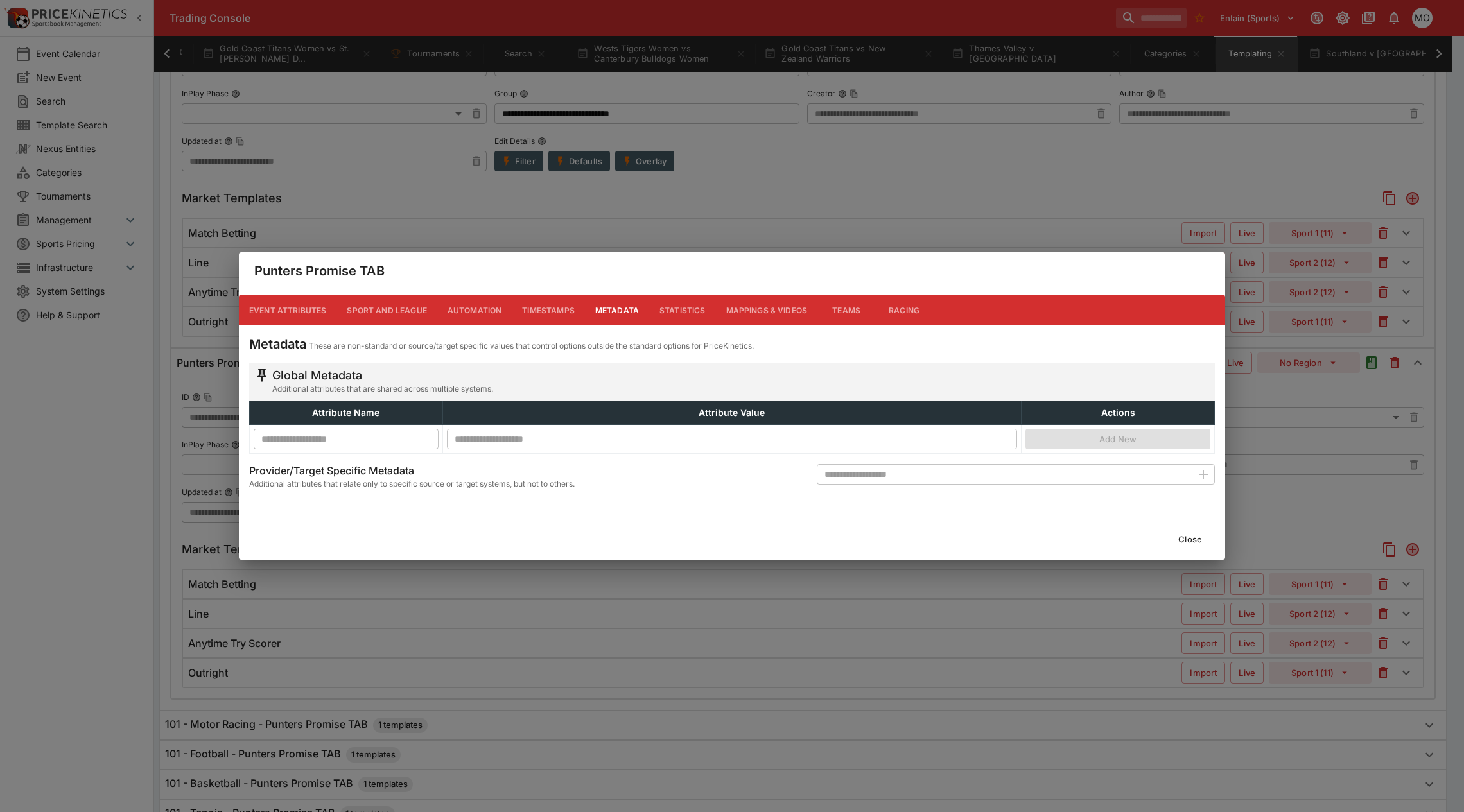
click at [1188, 534] on button "Close" at bounding box center [1190, 539] width 39 height 20
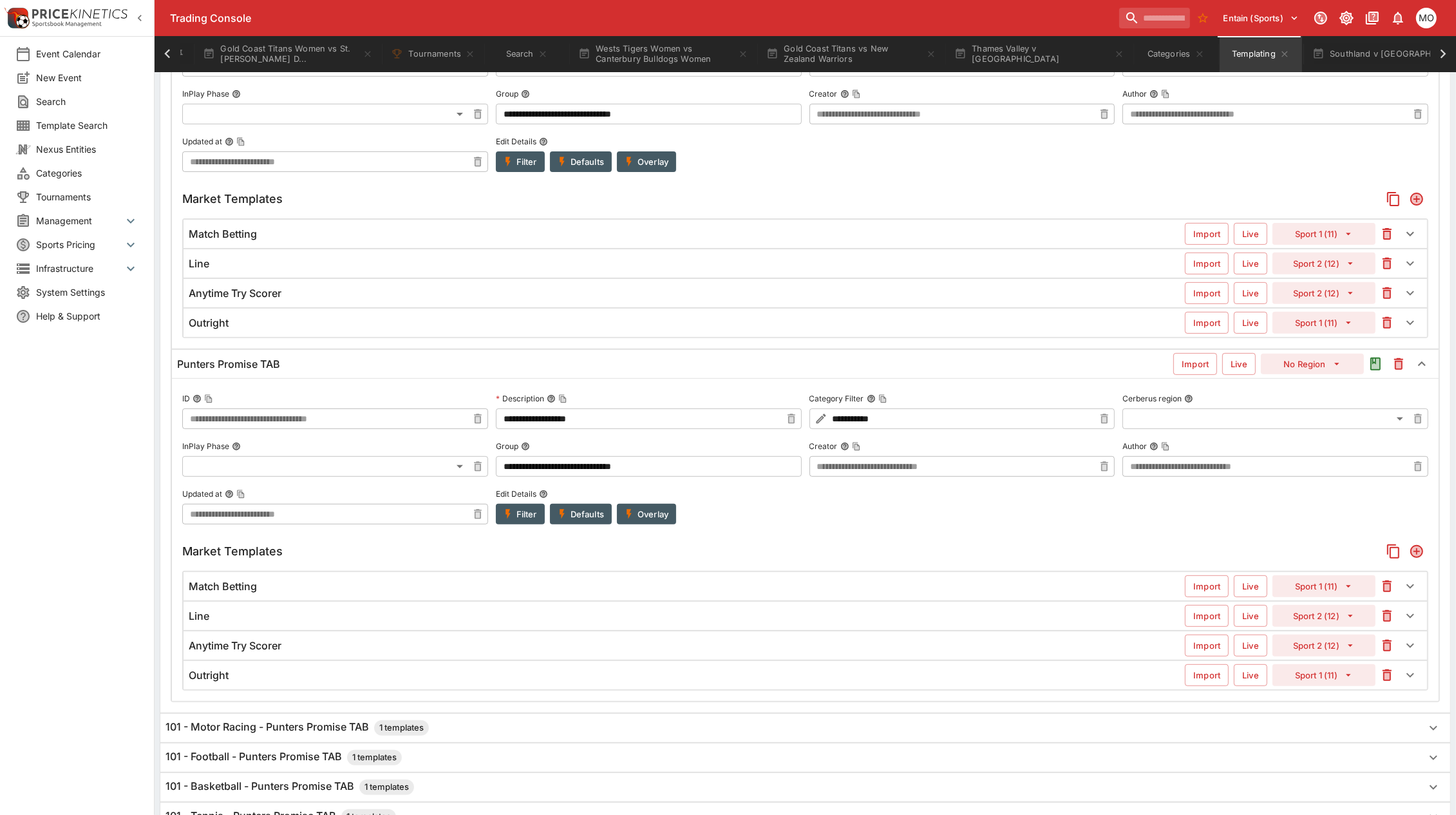
click at [526, 520] on button "Filter" at bounding box center [521, 514] width 49 height 20
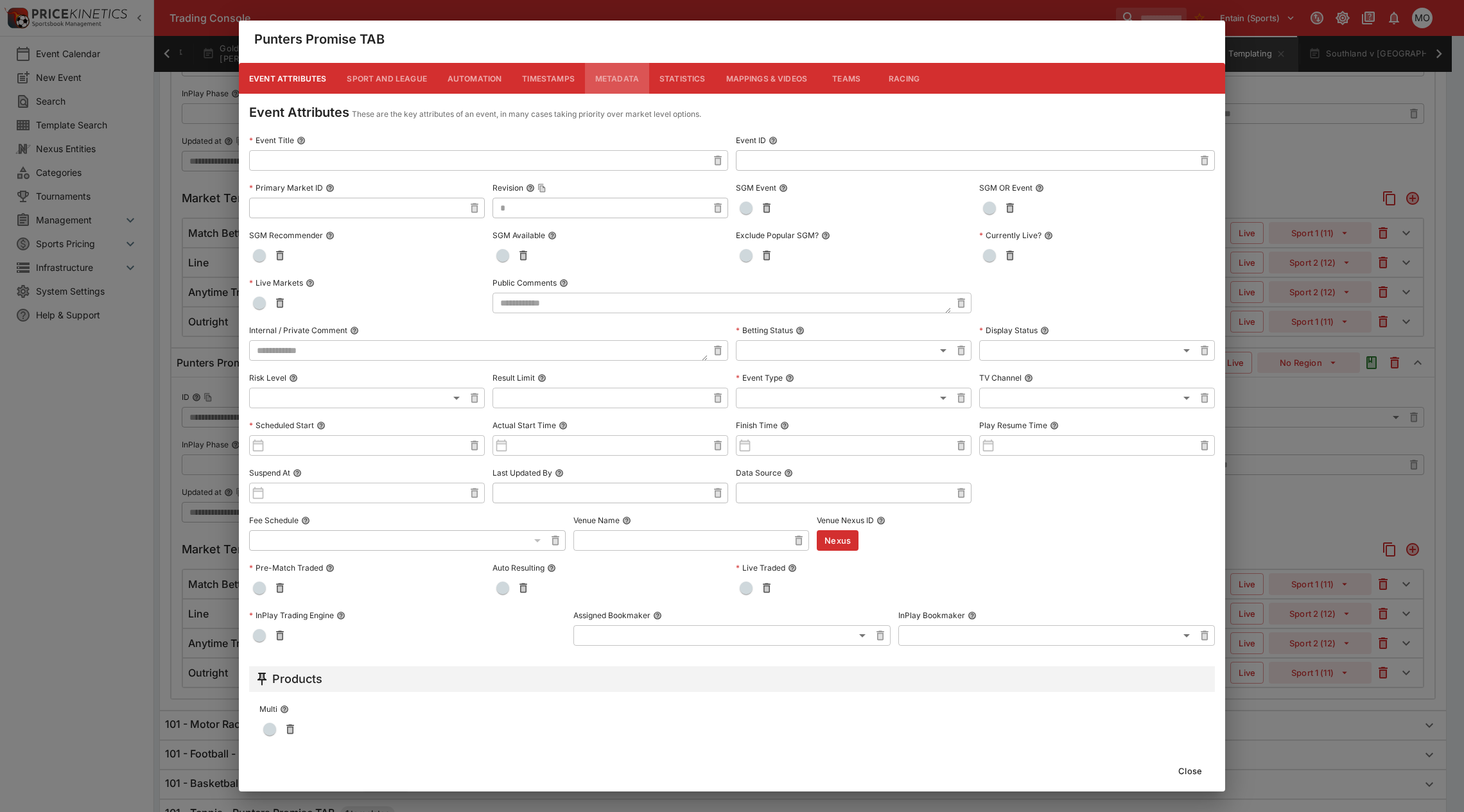
click at [617, 76] on button "Metadata" at bounding box center [618, 78] width 65 height 30
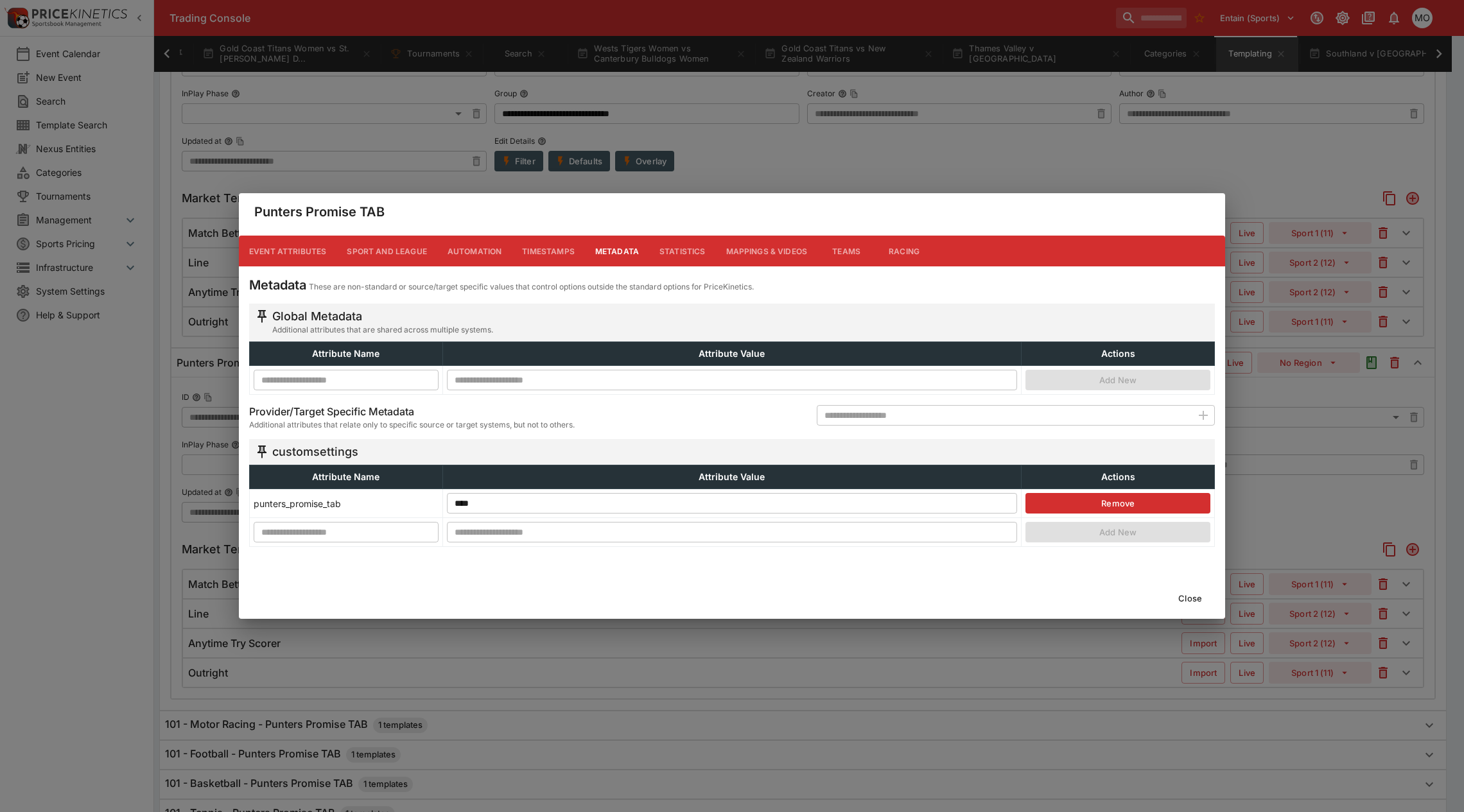
click at [1197, 598] on button "Close" at bounding box center [1190, 598] width 39 height 20
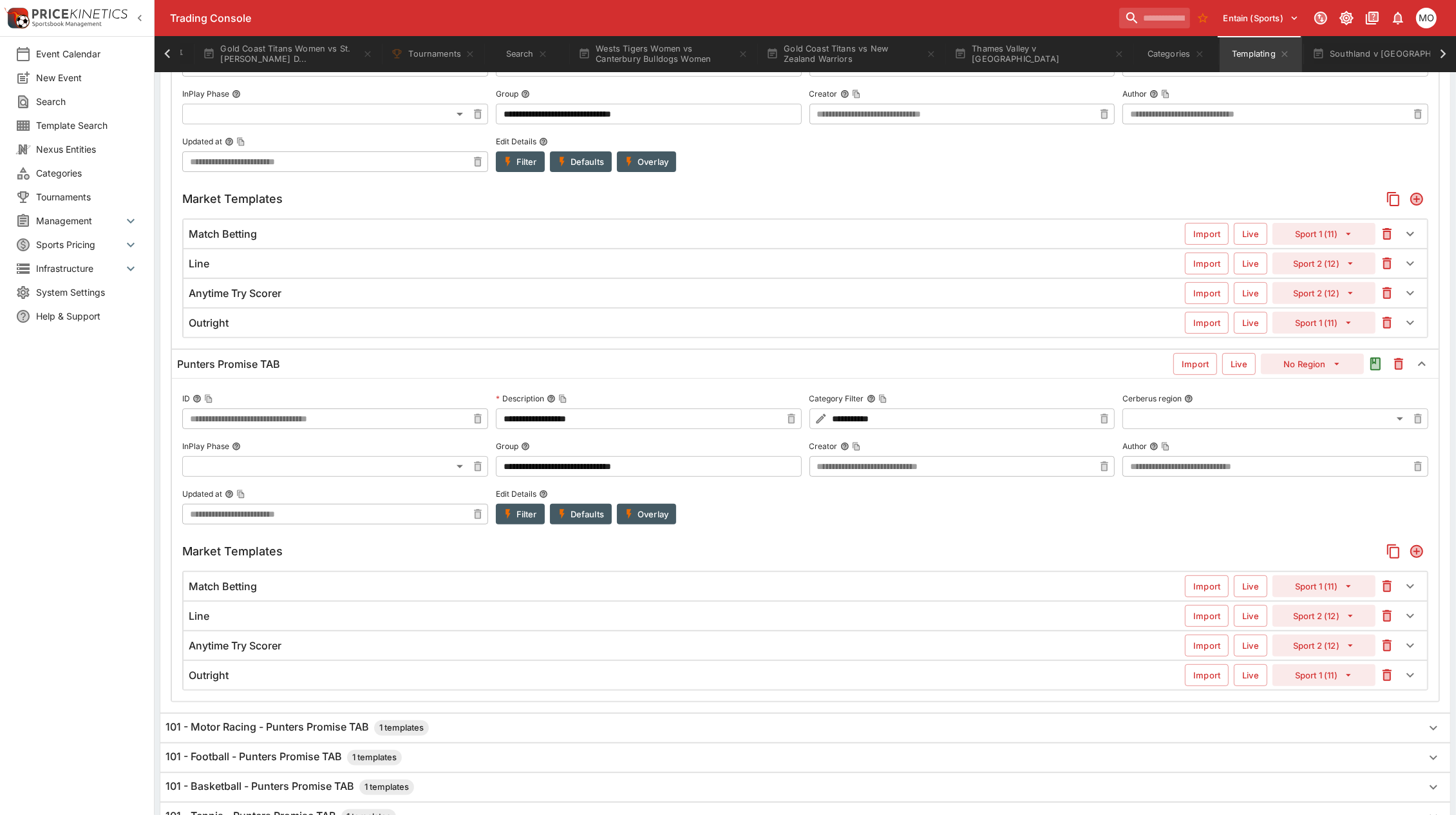
click at [517, 162] on button "Filter" at bounding box center [521, 161] width 49 height 20
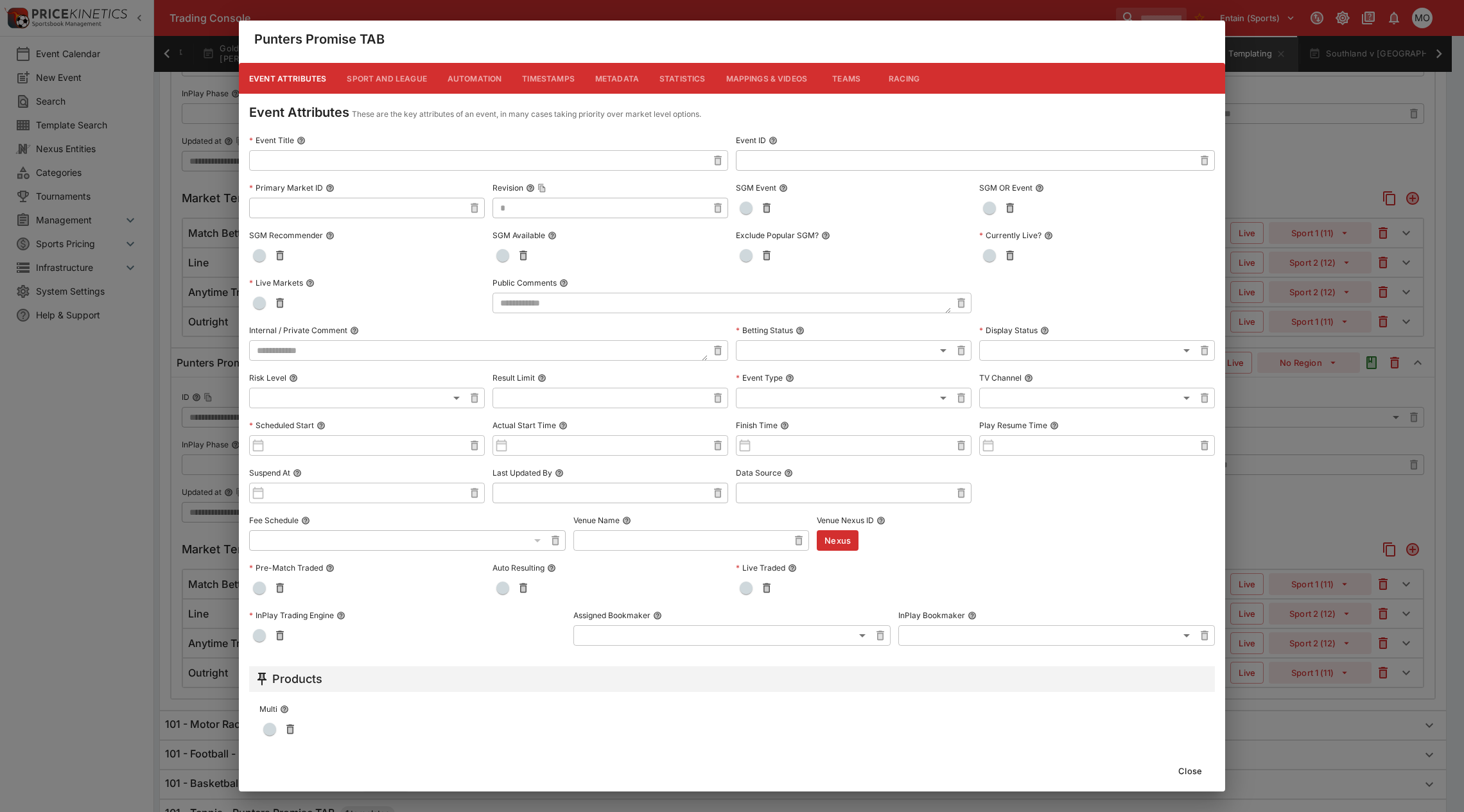
click at [617, 71] on button "Metadata" at bounding box center [618, 78] width 65 height 30
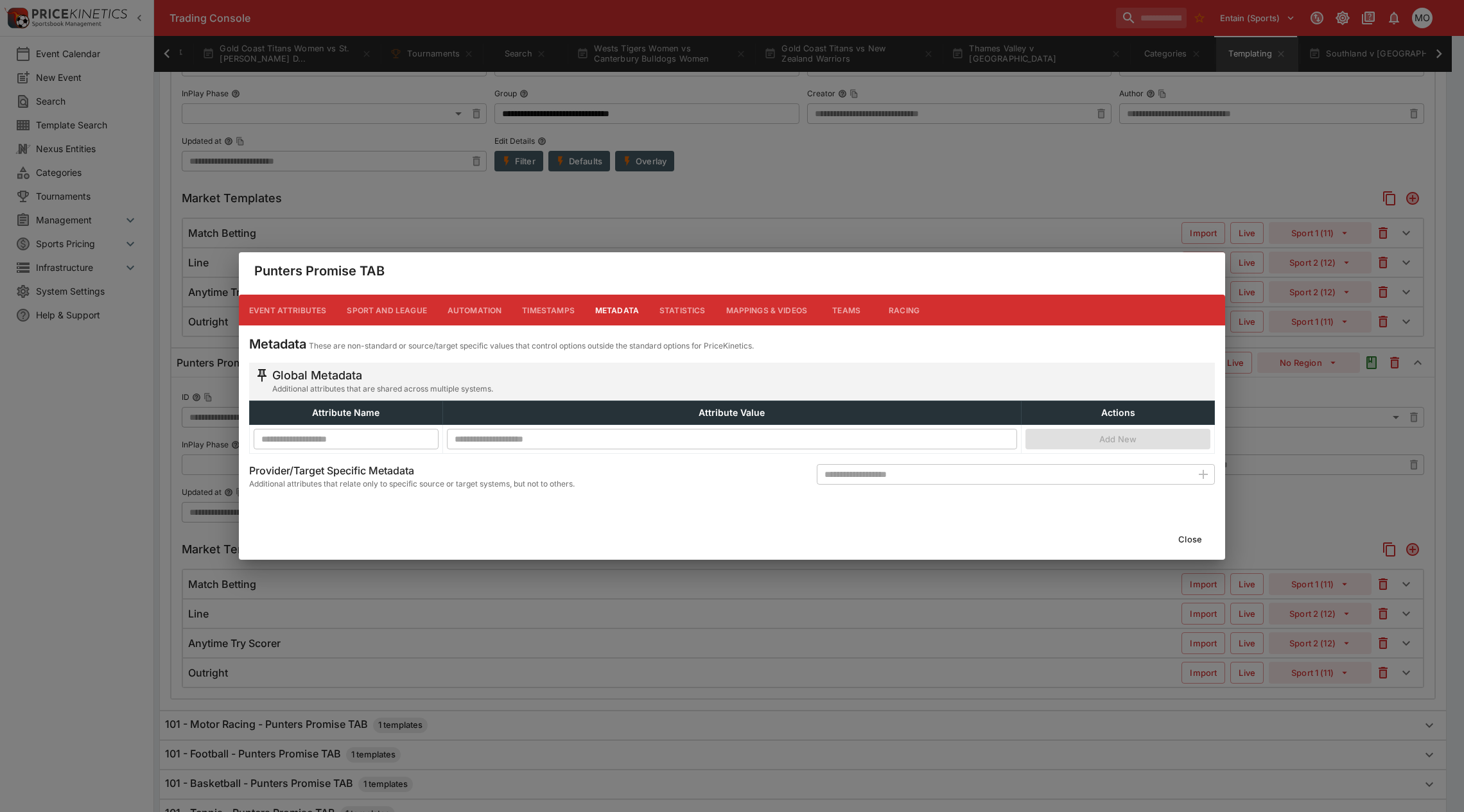
click at [1194, 539] on button "Close" at bounding box center [1190, 539] width 39 height 20
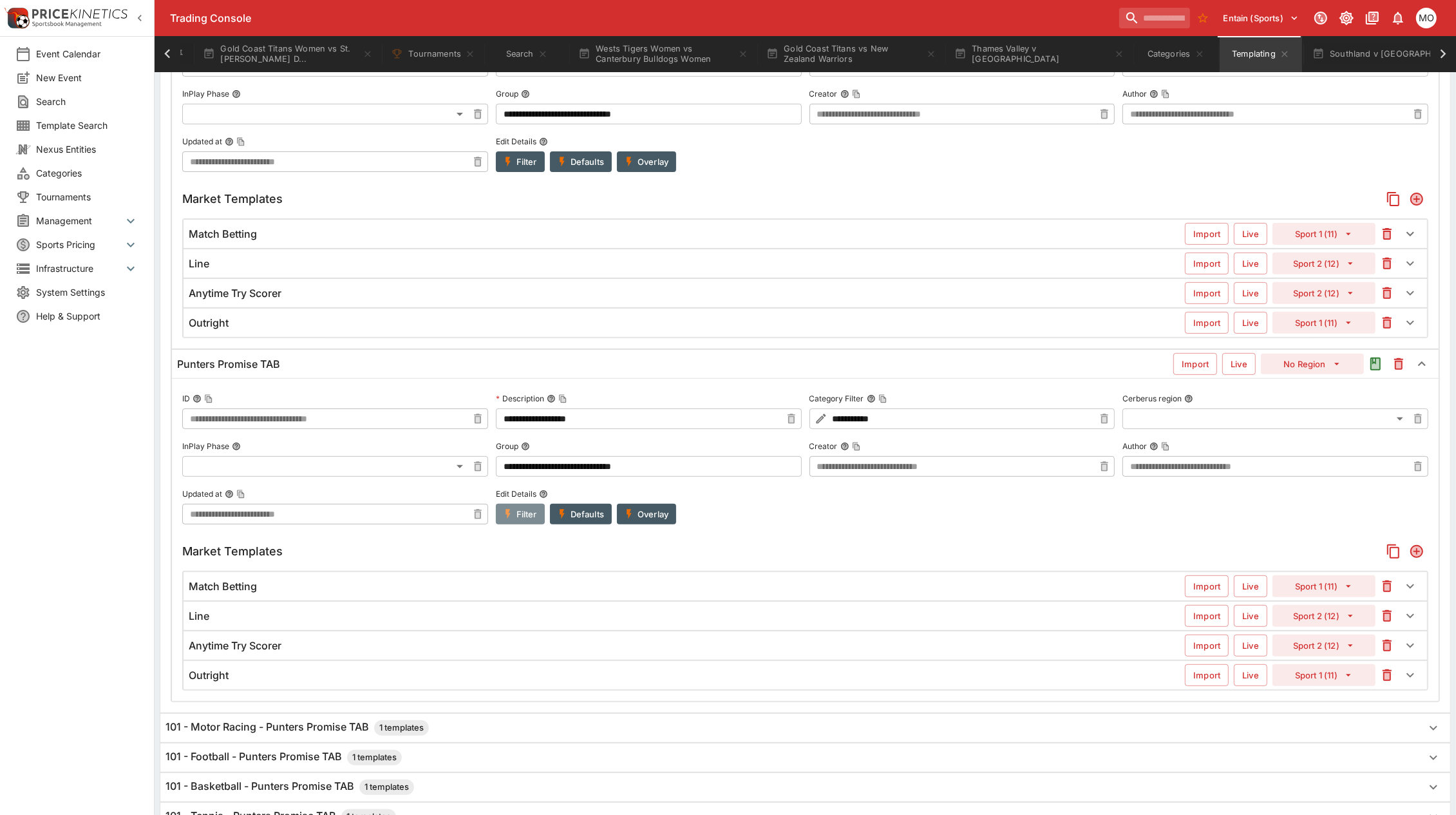
click at [515, 515] on button "Filter" at bounding box center [521, 514] width 49 height 20
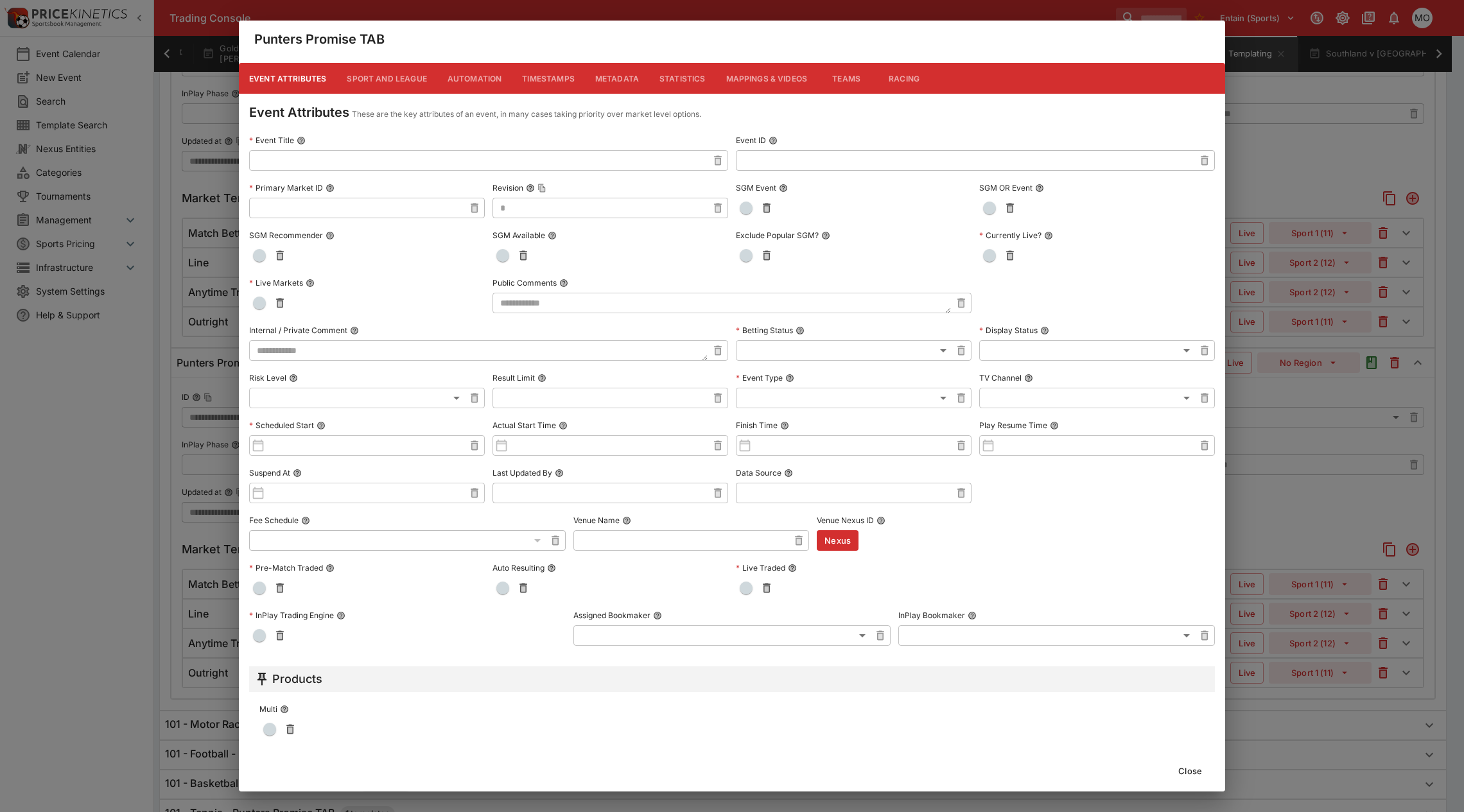
click at [601, 85] on button "Metadata" at bounding box center [618, 78] width 65 height 30
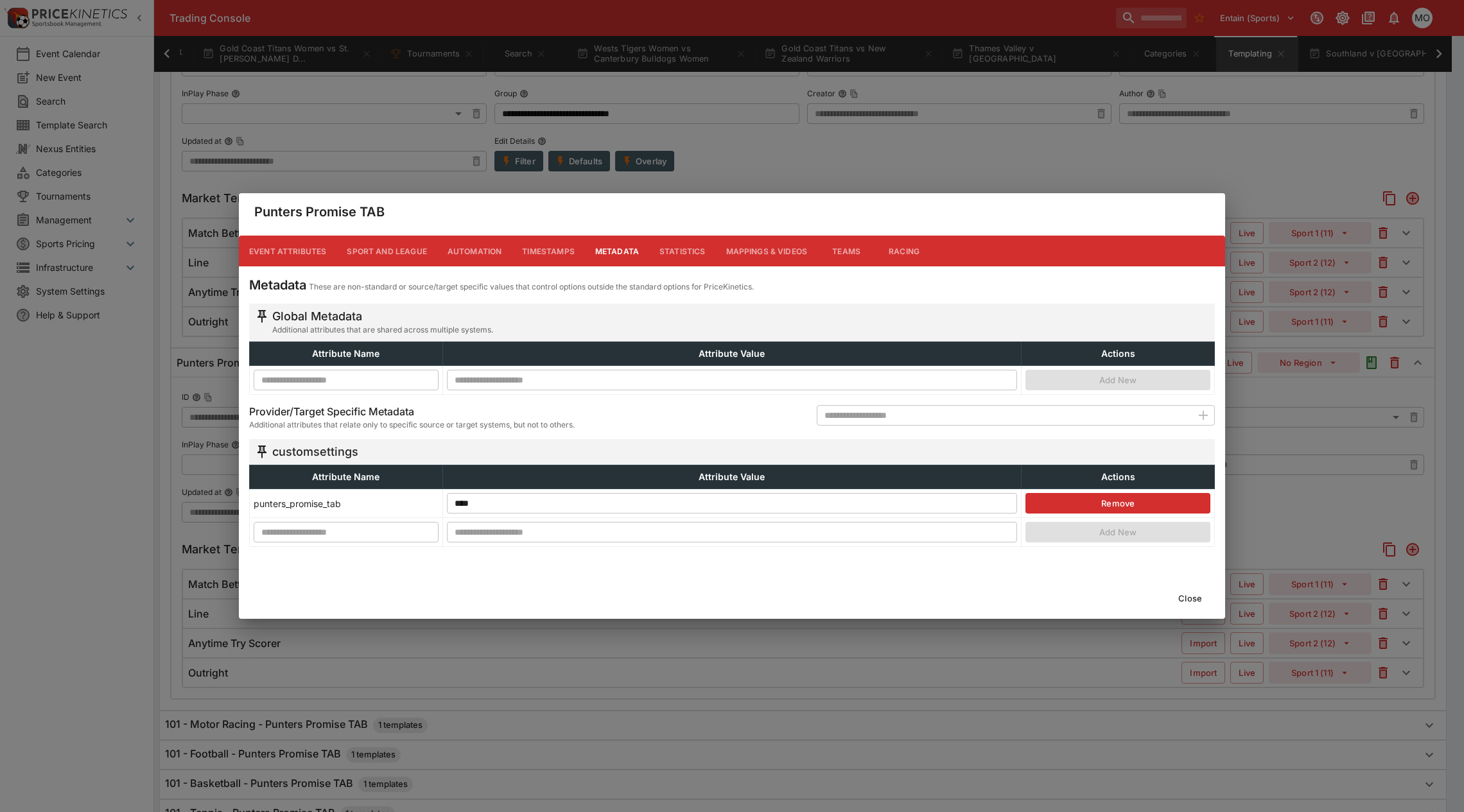
click at [1185, 591] on button "Close" at bounding box center [1190, 598] width 39 height 20
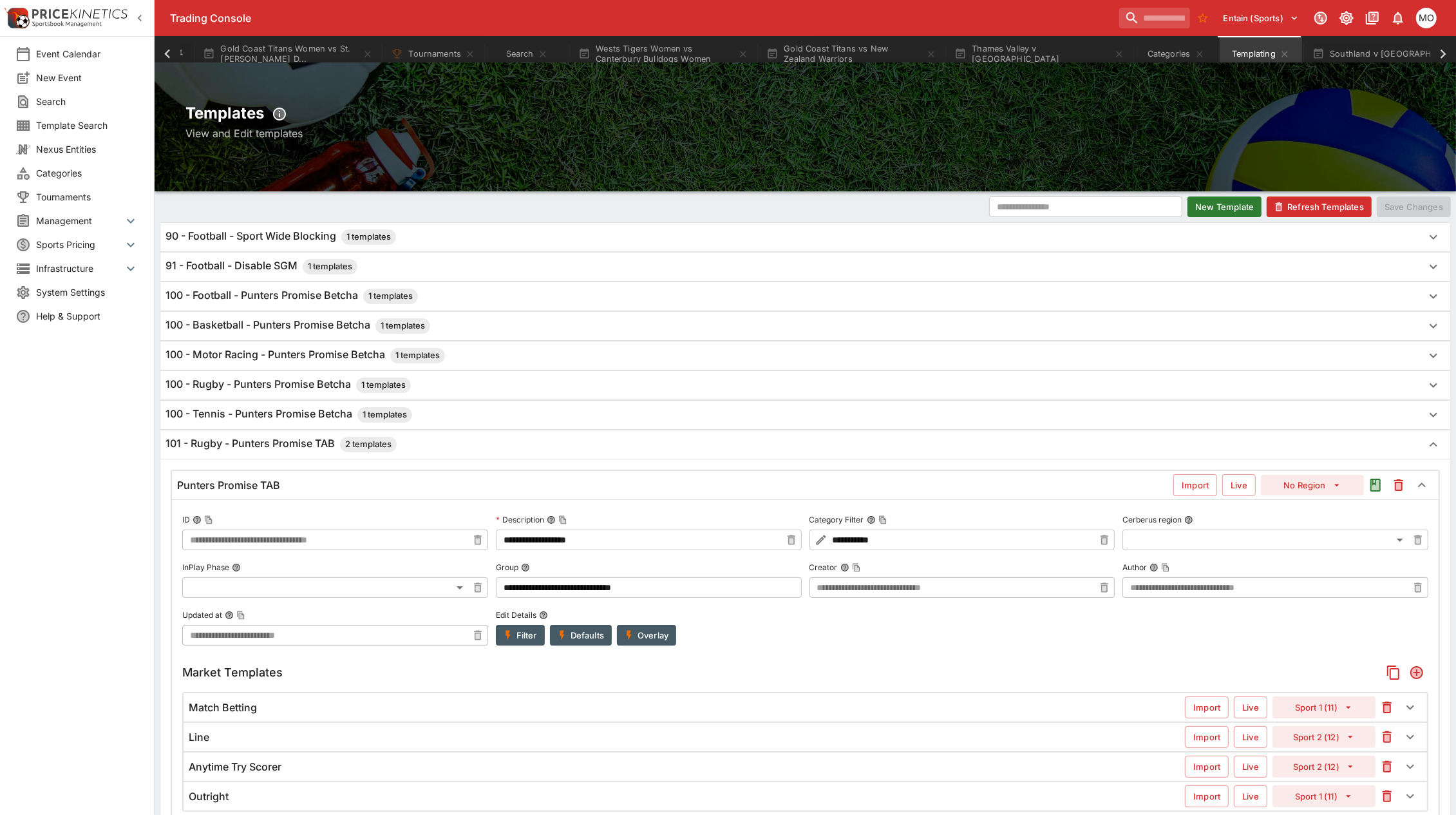
scroll to position [0, 0]
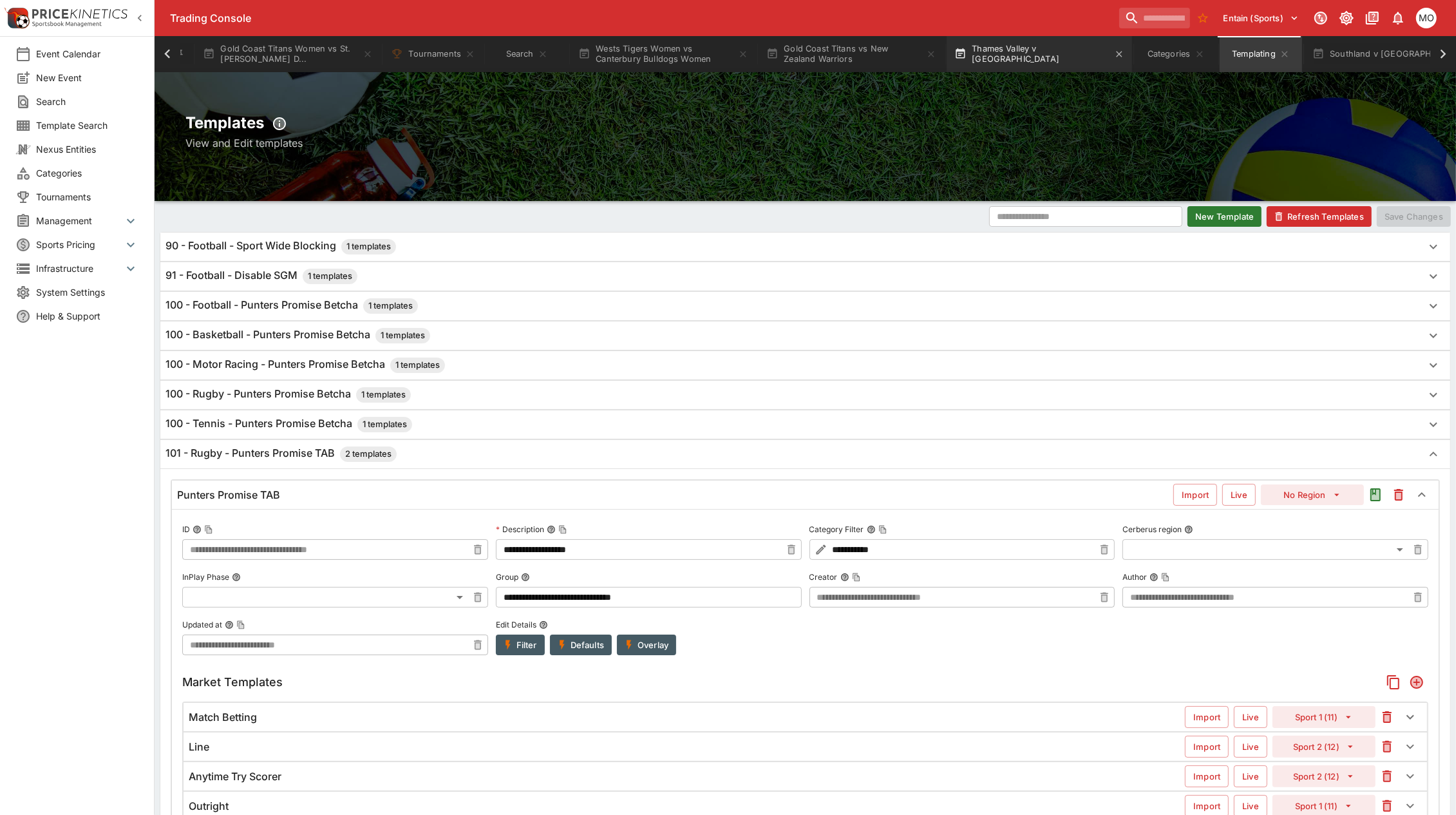
click at [1061, 62] on button "Thames Valley v Mid Canterbury" at bounding box center [1039, 54] width 185 height 36
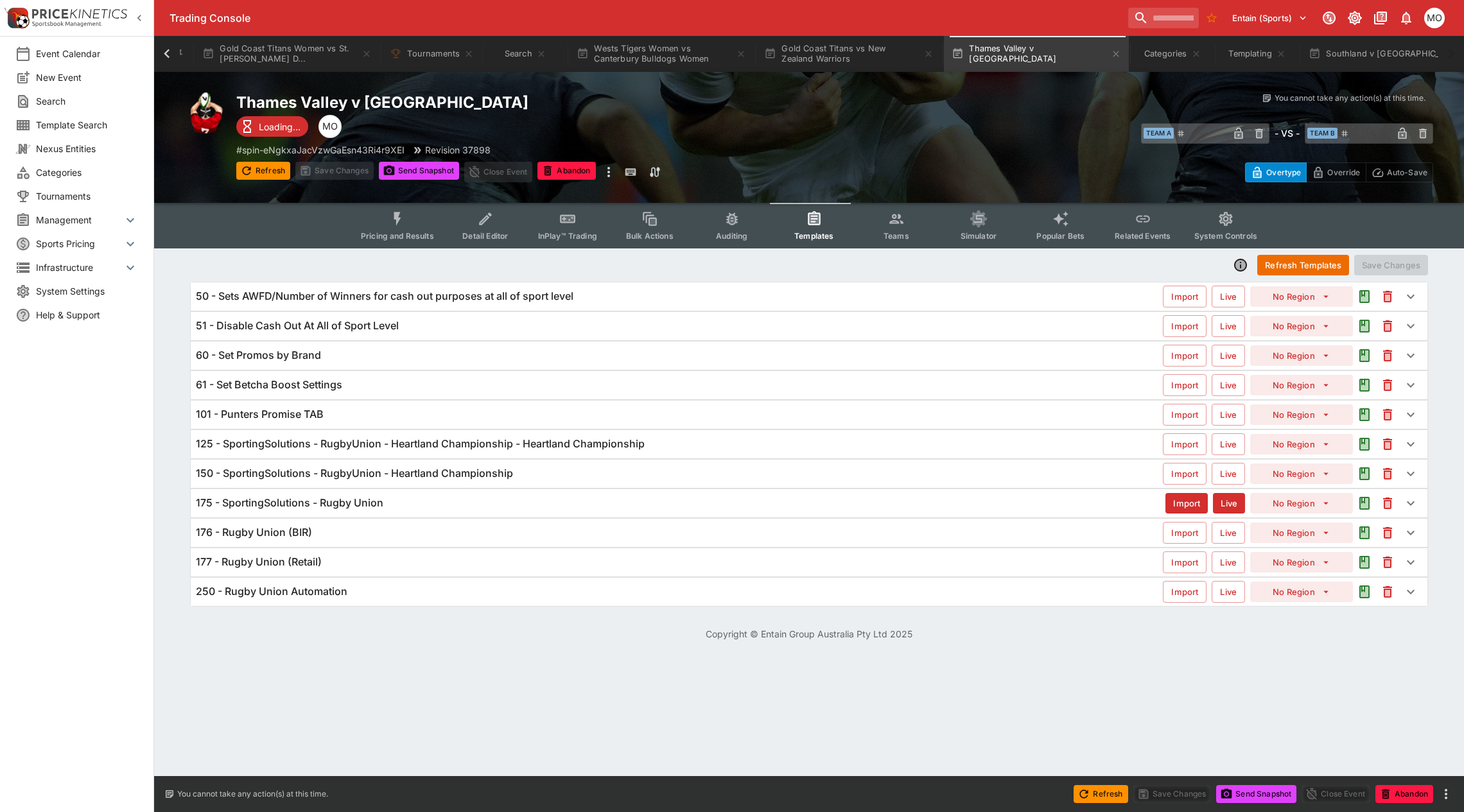
click at [395, 225] on icon "Event type filters" at bounding box center [397, 219] width 17 height 17
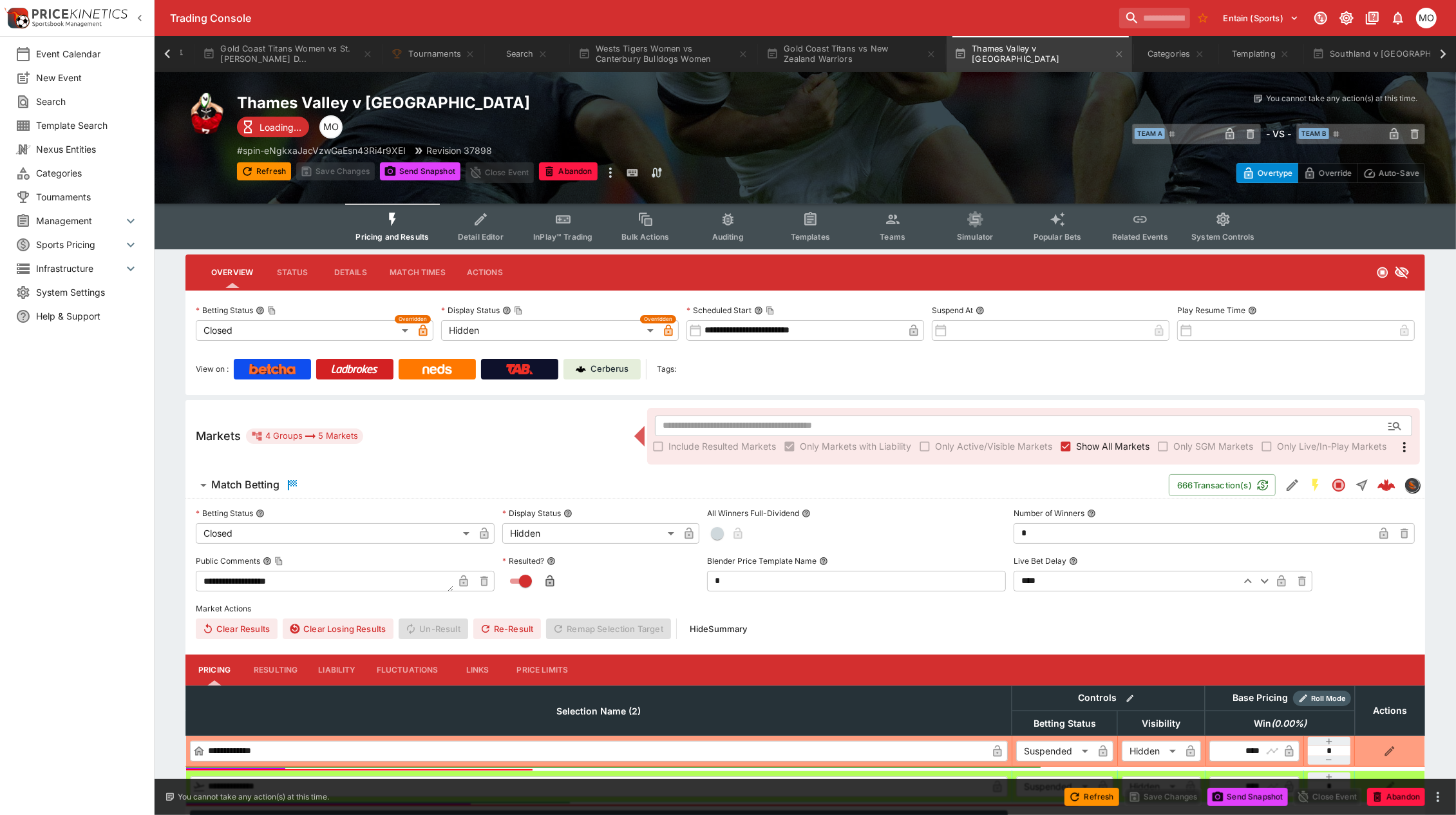
click at [596, 370] on p "Cerberus" at bounding box center [609, 370] width 38 height 13
click at [587, 368] on div "Cerberus" at bounding box center [603, 370] width 54 height 13
click at [285, 58] on button "Gold Coast Titans Women vs St. [PERSON_NAME] D..." at bounding box center [288, 54] width 185 height 36
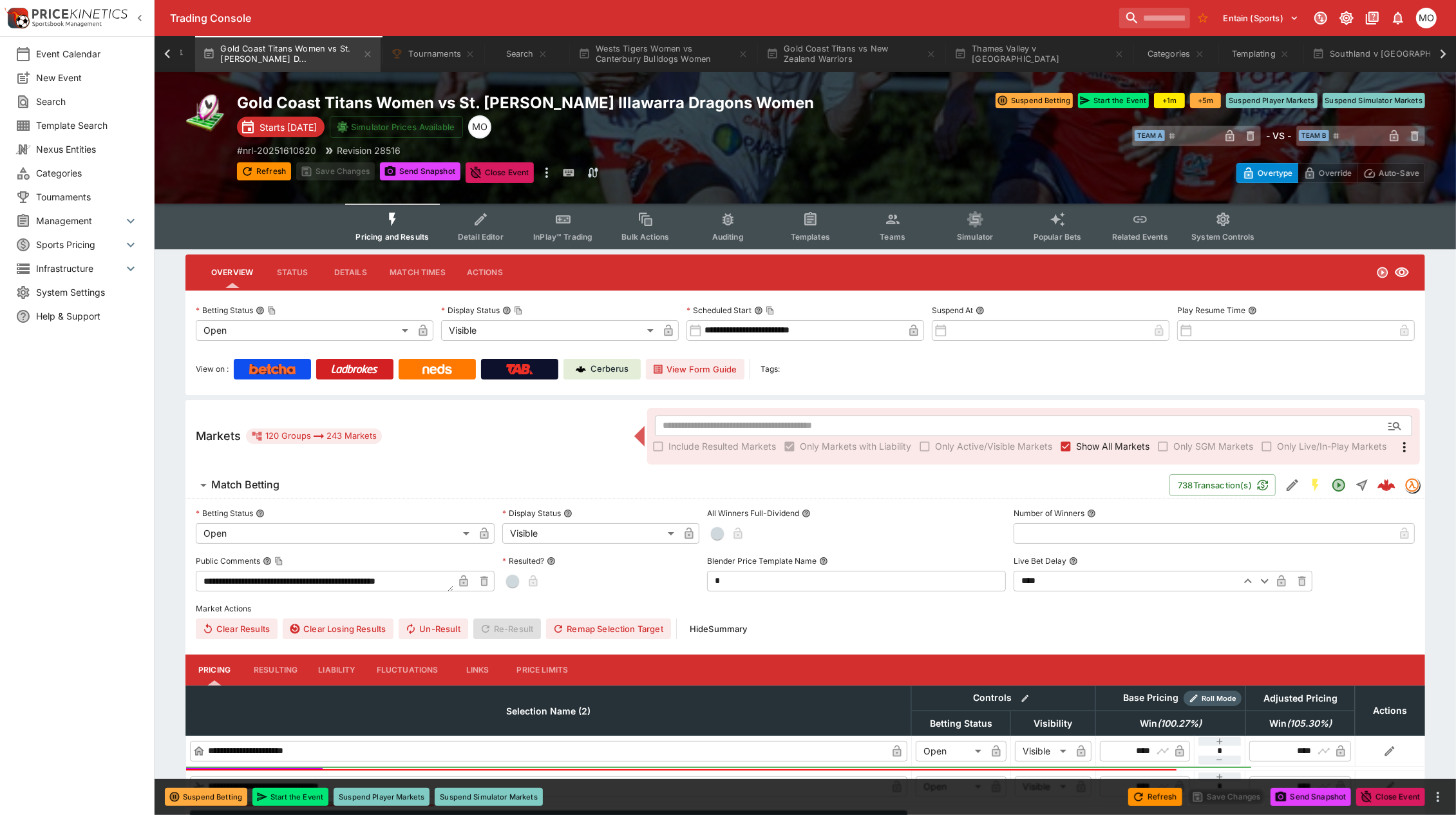
click at [815, 220] on icon "Event type filters" at bounding box center [810, 219] width 9 height 9
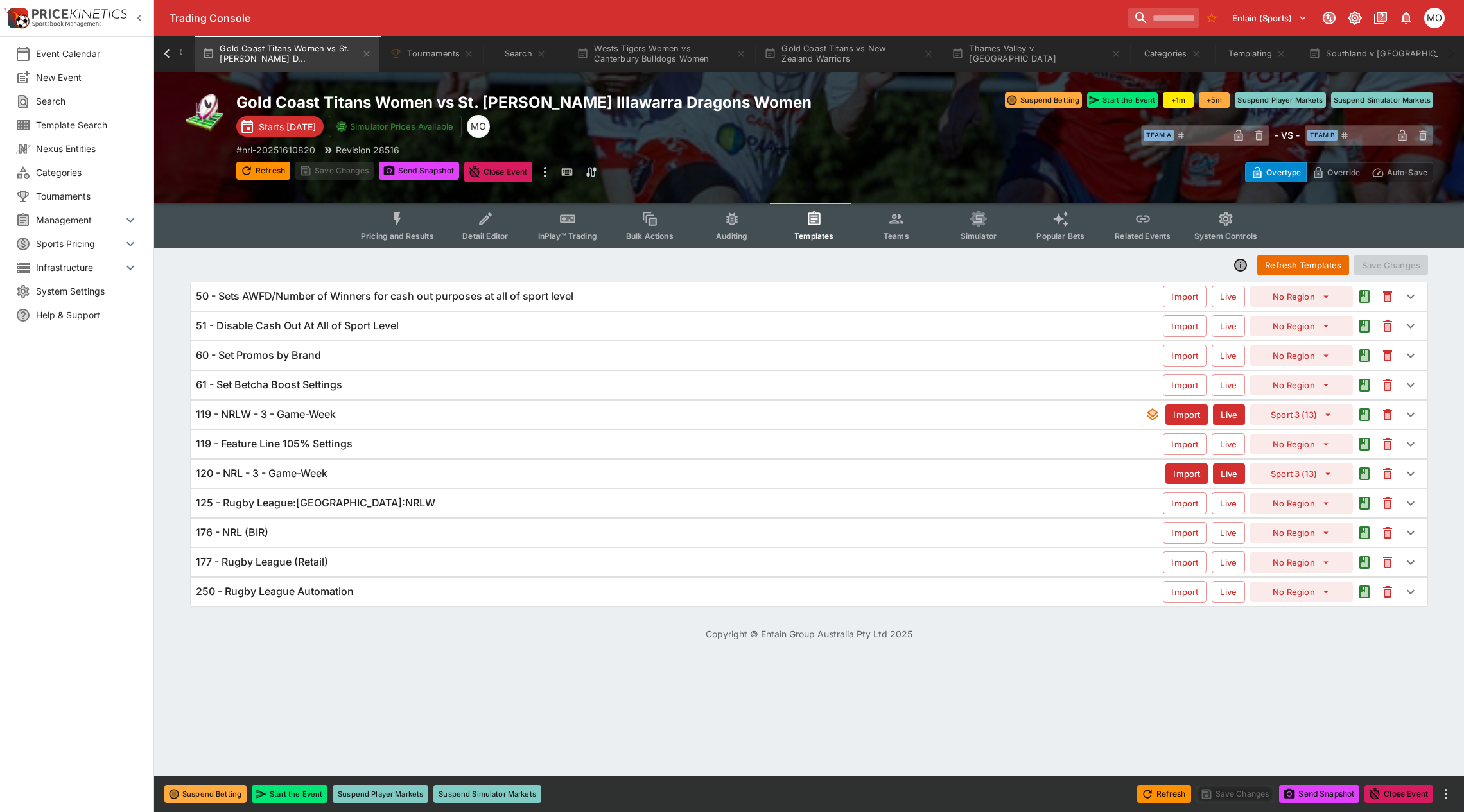
click at [383, 416] on div "119 - NRLW - 3 - Game-Week" at bounding box center [670, 414] width 949 height 14
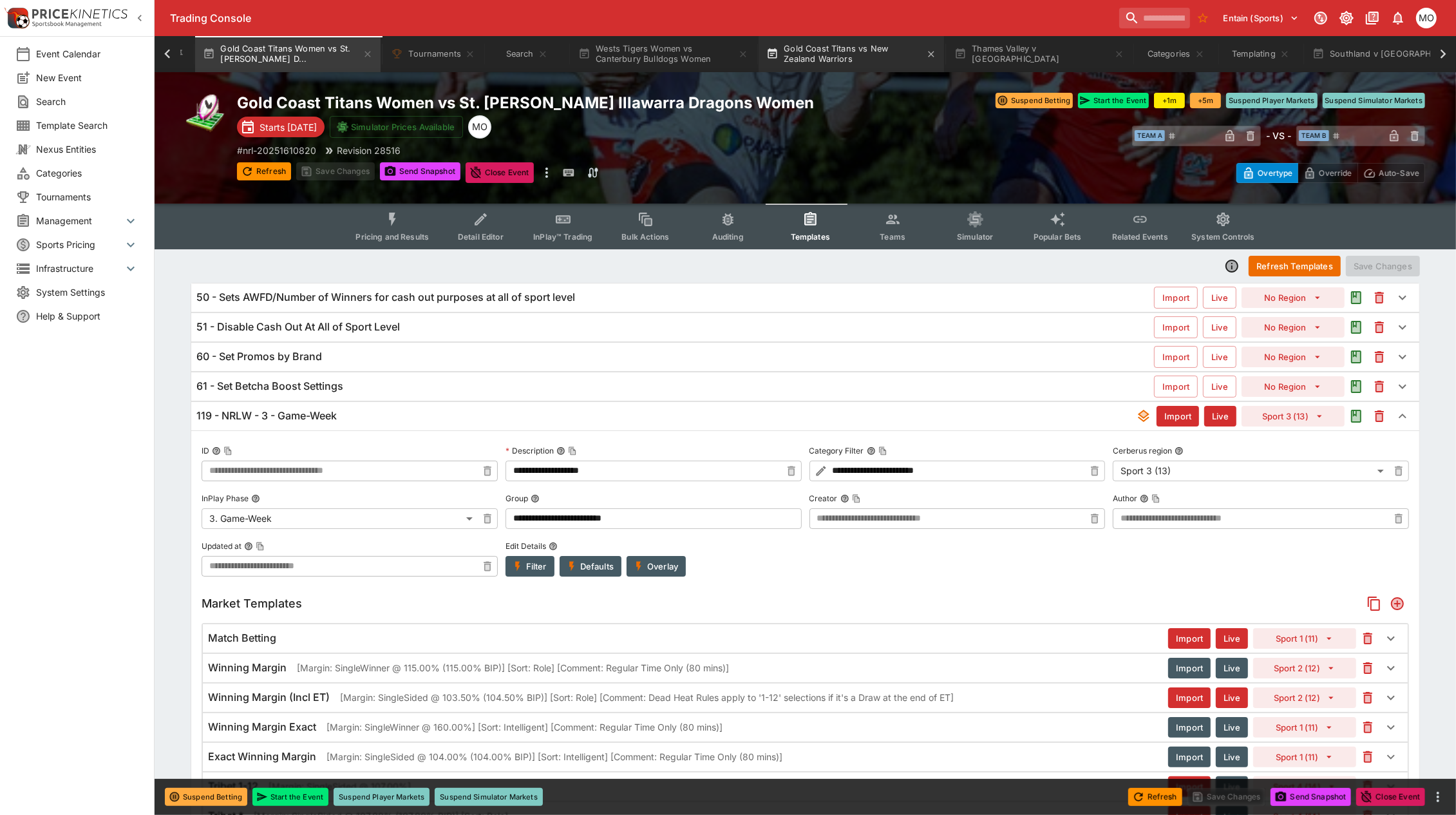
click at [873, 53] on button "Gold Coast Titans vs New Zealand Warriors" at bounding box center [851, 54] width 185 height 36
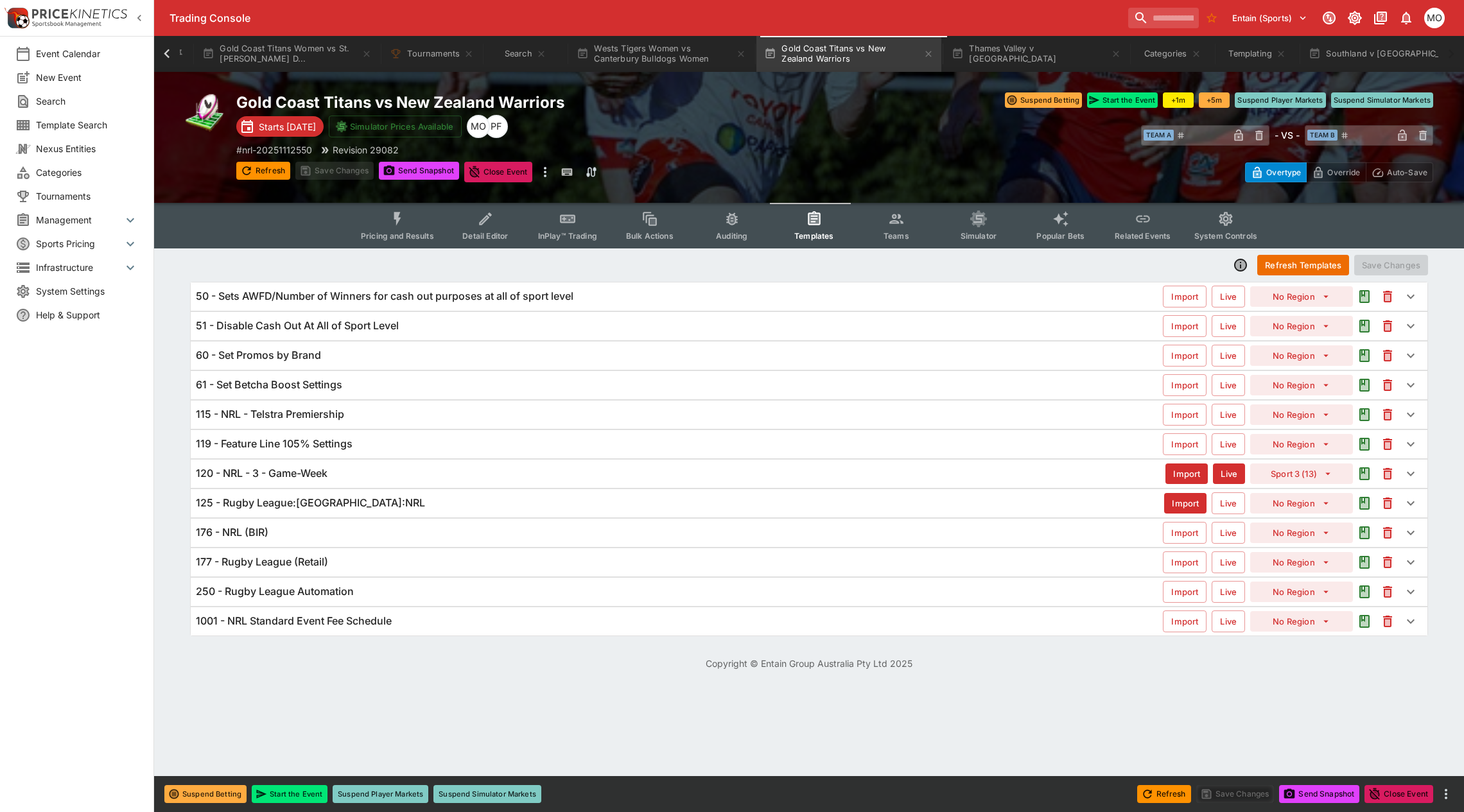
click at [352, 449] on h6 "119 - Feature Line 105% Settings" at bounding box center [274, 444] width 157 height 14
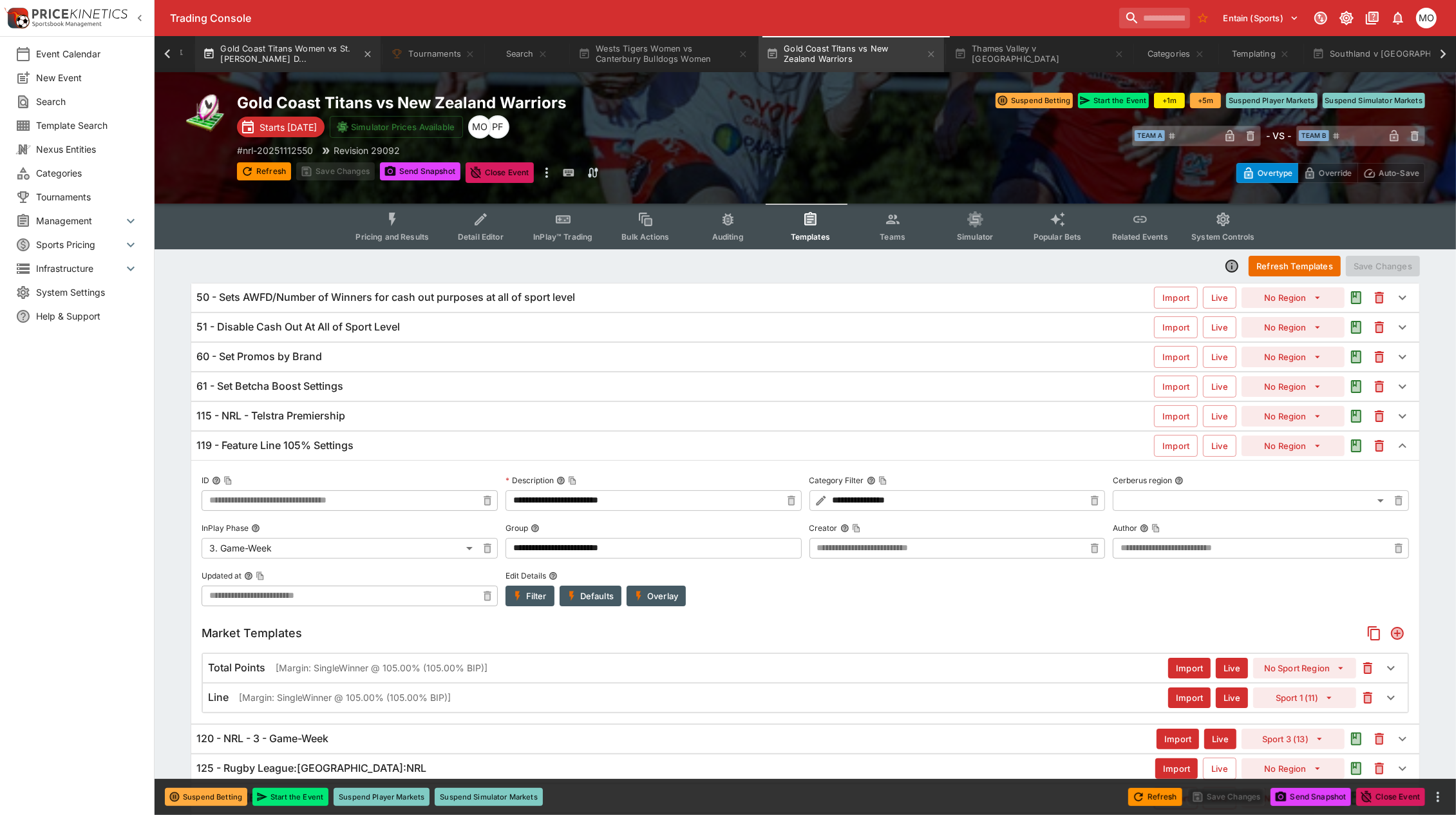
click at [282, 50] on button "Gold Coast Titans Women vs St. [PERSON_NAME] D..." at bounding box center [288, 54] width 185 height 36
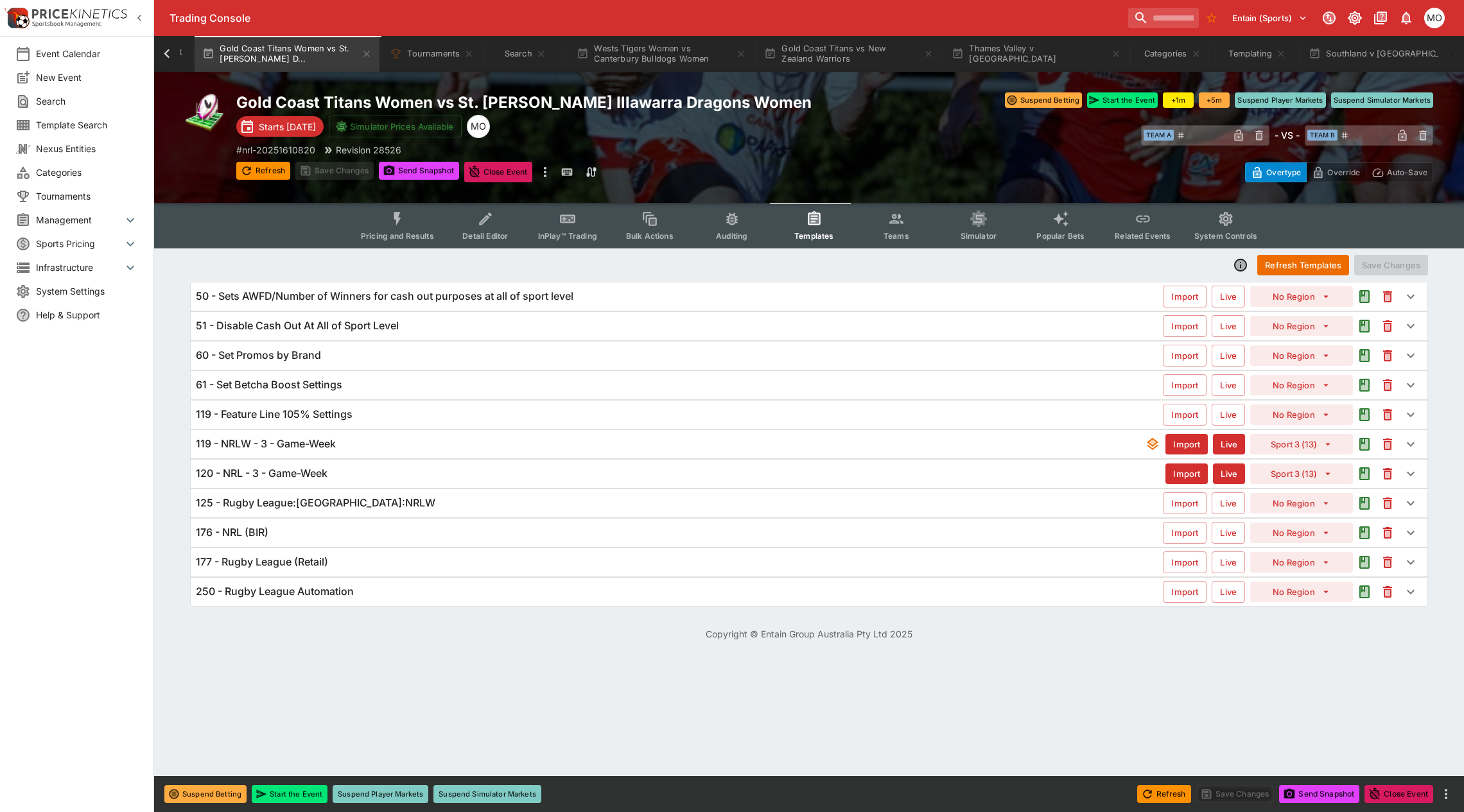
click at [332, 408] on h6 "119 - Feature Line 105% Settings" at bounding box center [274, 414] width 157 height 14
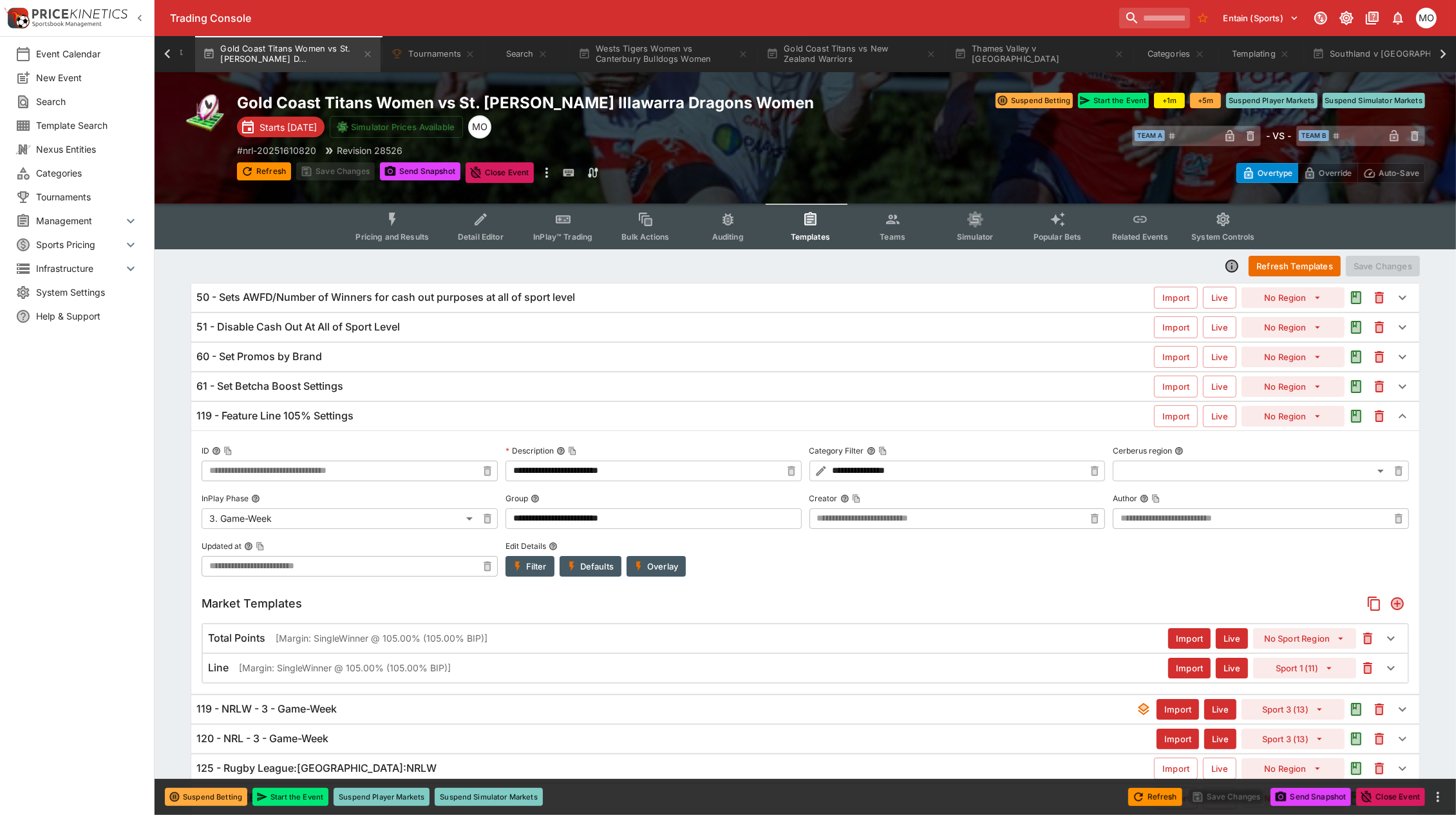
click at [252, 411] on h6 "119 - Feature Line 105% Settings" at bounding box center [275, 416] width 157 height 14
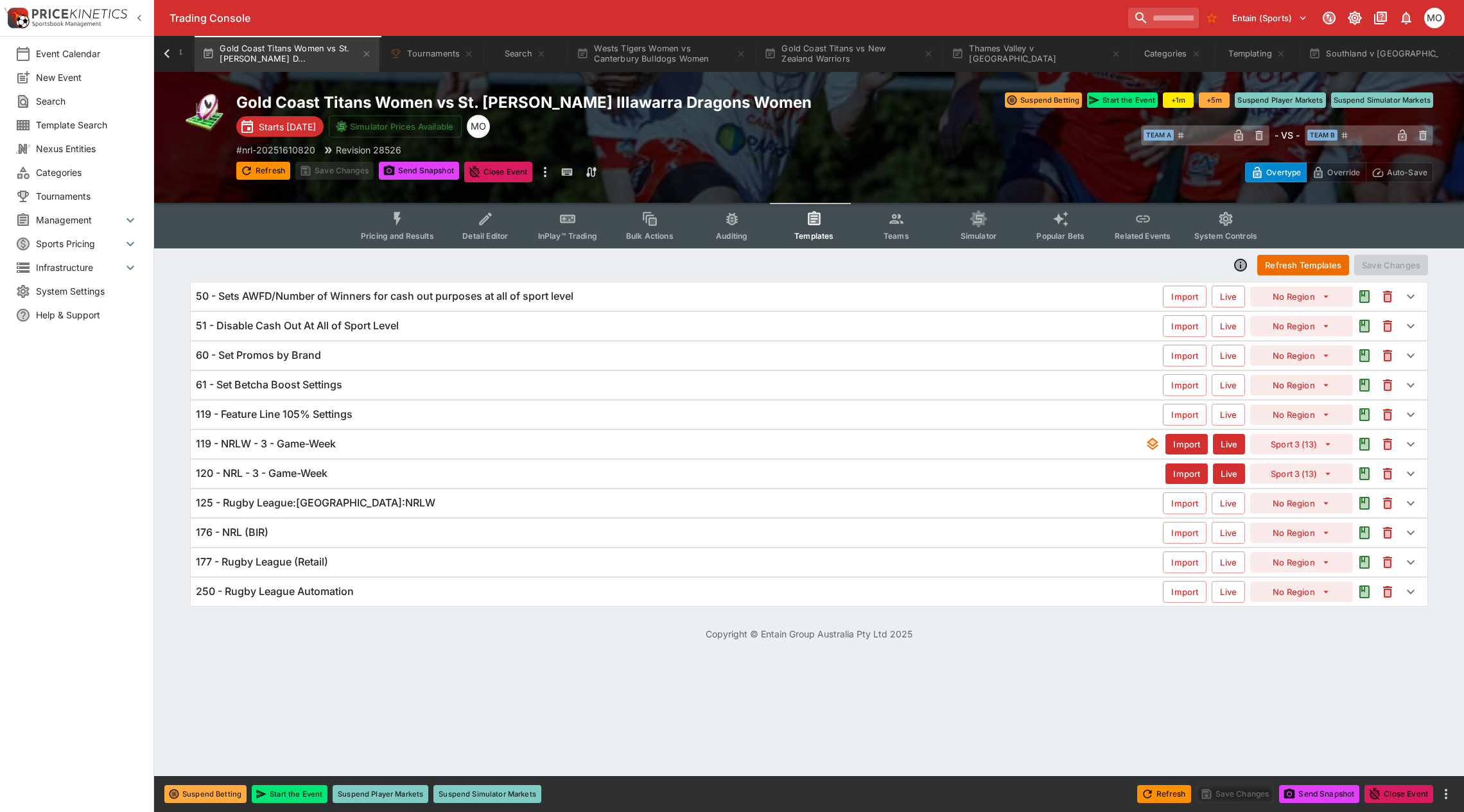
click at [254, 410] on h6 "119 - Feature Line 105% Settings" at bounding box center [274, 414] width 157 height 14
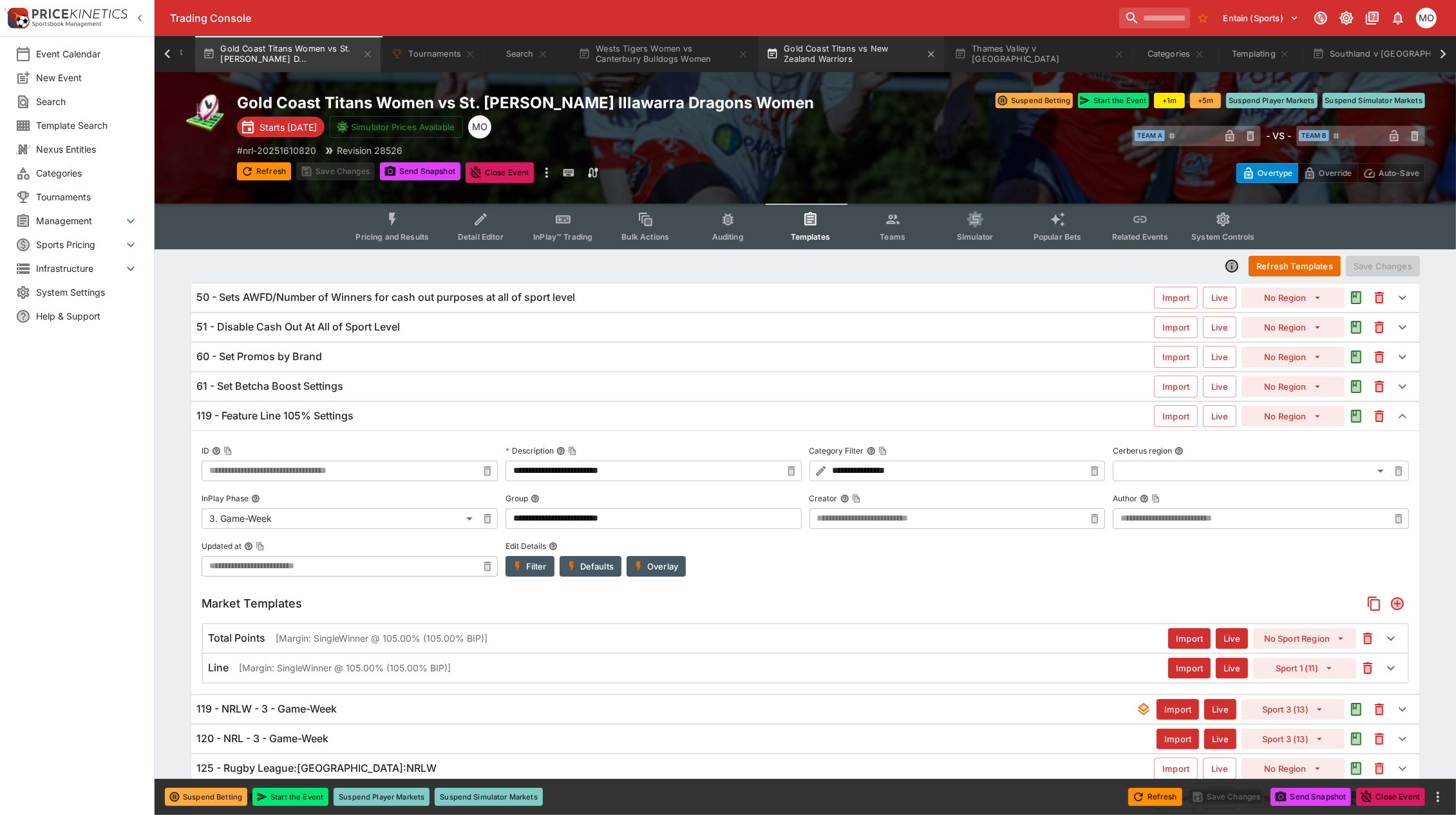
click at [846, 55] on button "Gold Coast Titans vs New Zealand Warriors" at bounding box center [851, 54] width 185 height 36
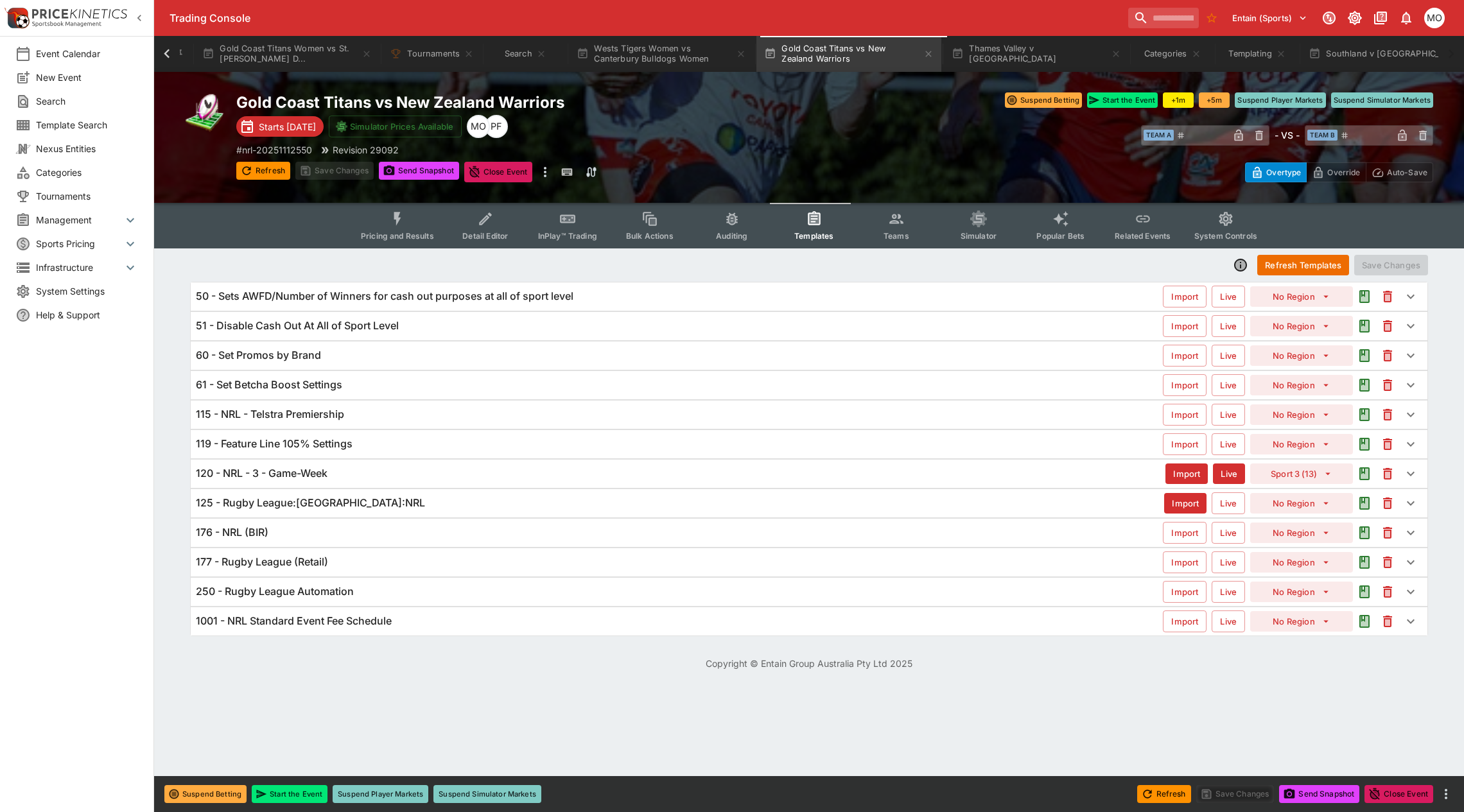
click at [477, 441] on div "119 - Feature Line 105% Settings" at bounding box center [678, 444] width 966 height 14
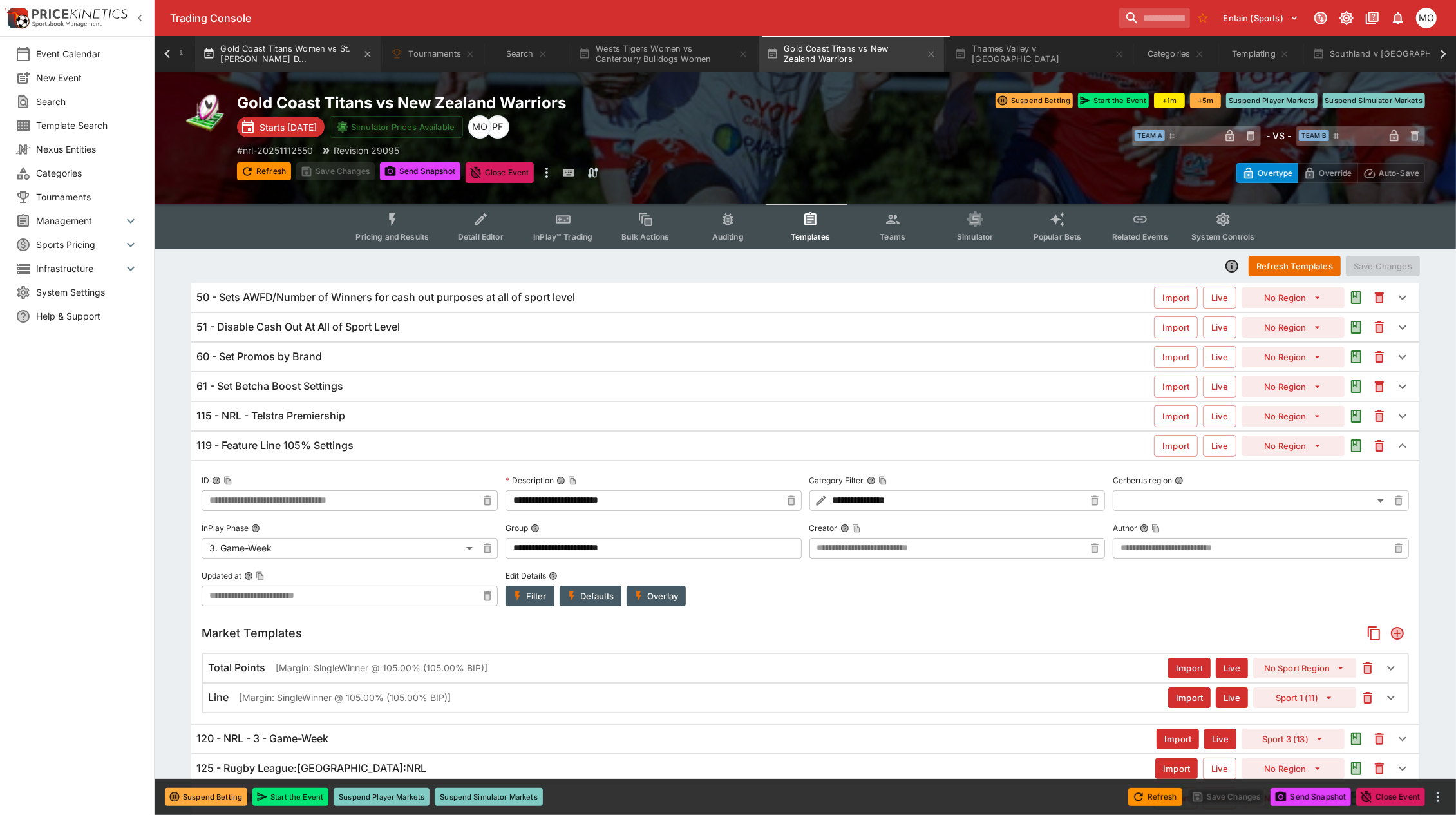
click at [268, 50] on button "Gold Coast Titans Women vs St. [PERSON_NAME] D..." at bounding box center [288, 54] width 185 height 36
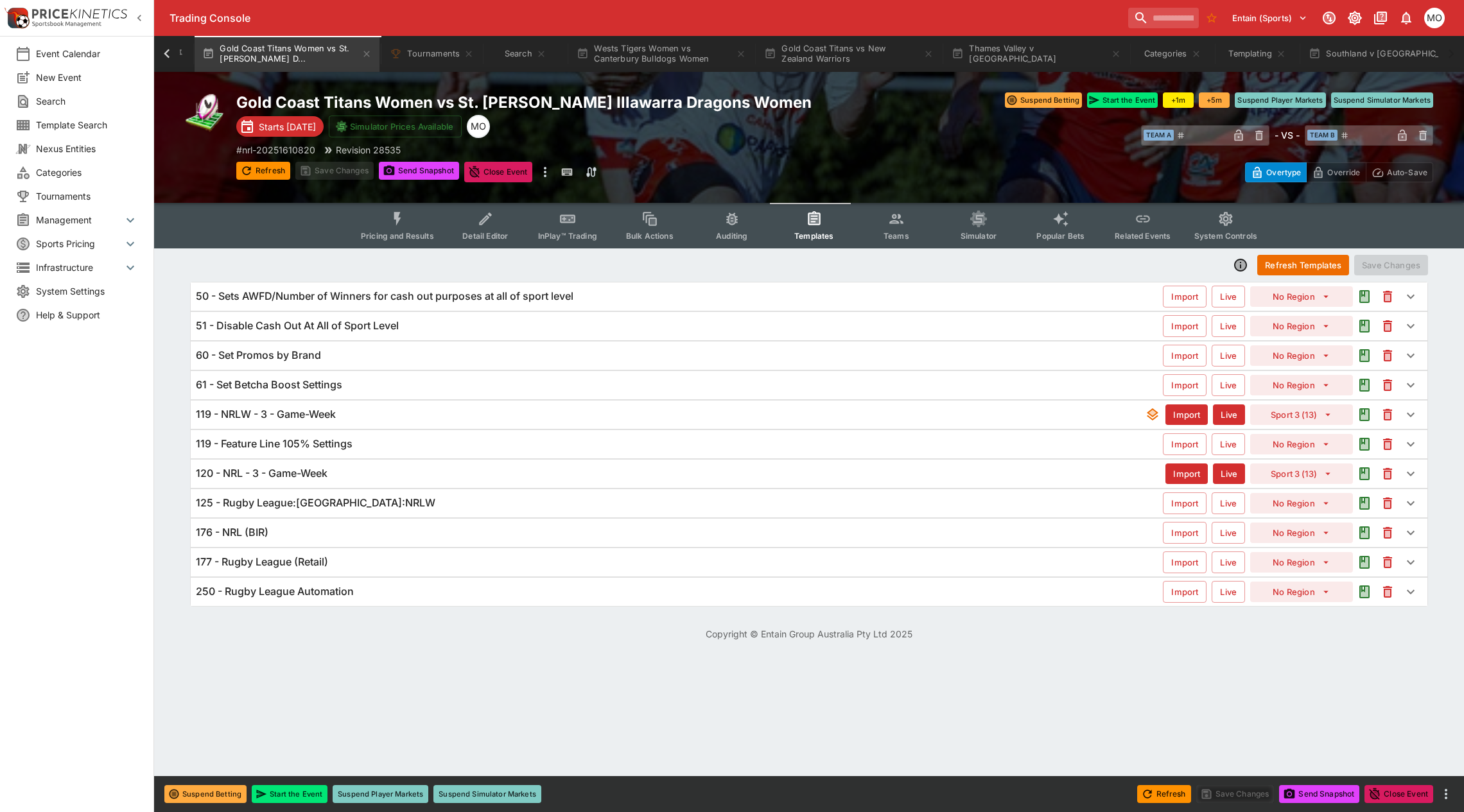
click at [300, 447] on h6 "119 - Feature Line 105% Settings" at bounding box center [274, 444] width 157 height 14
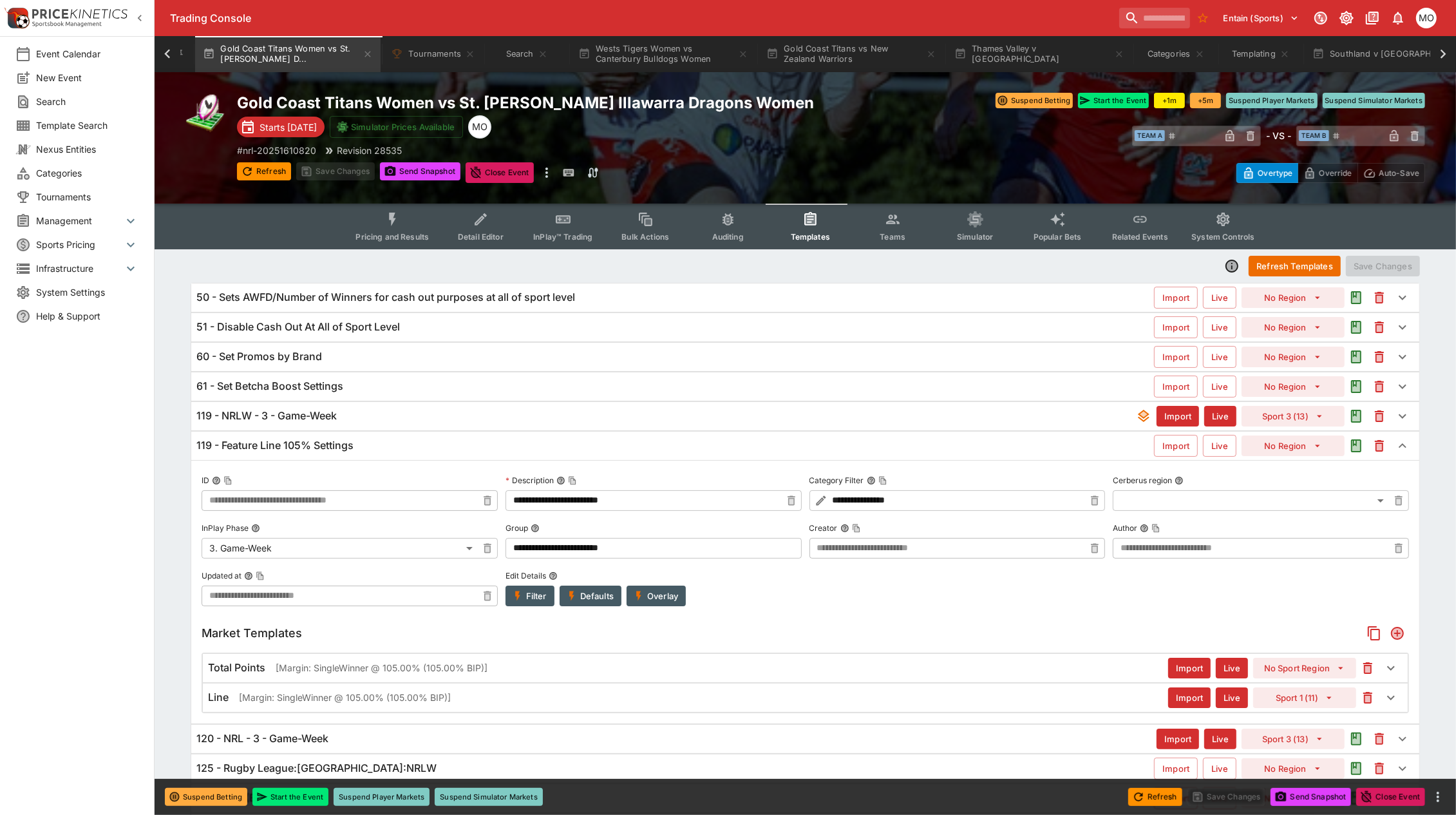
click at [815, 671] on div "Total Points [Margin: SingleWinner @ 105.00% (105.00% BIP)]" at bounding box center [688, 668] width 960 height 14
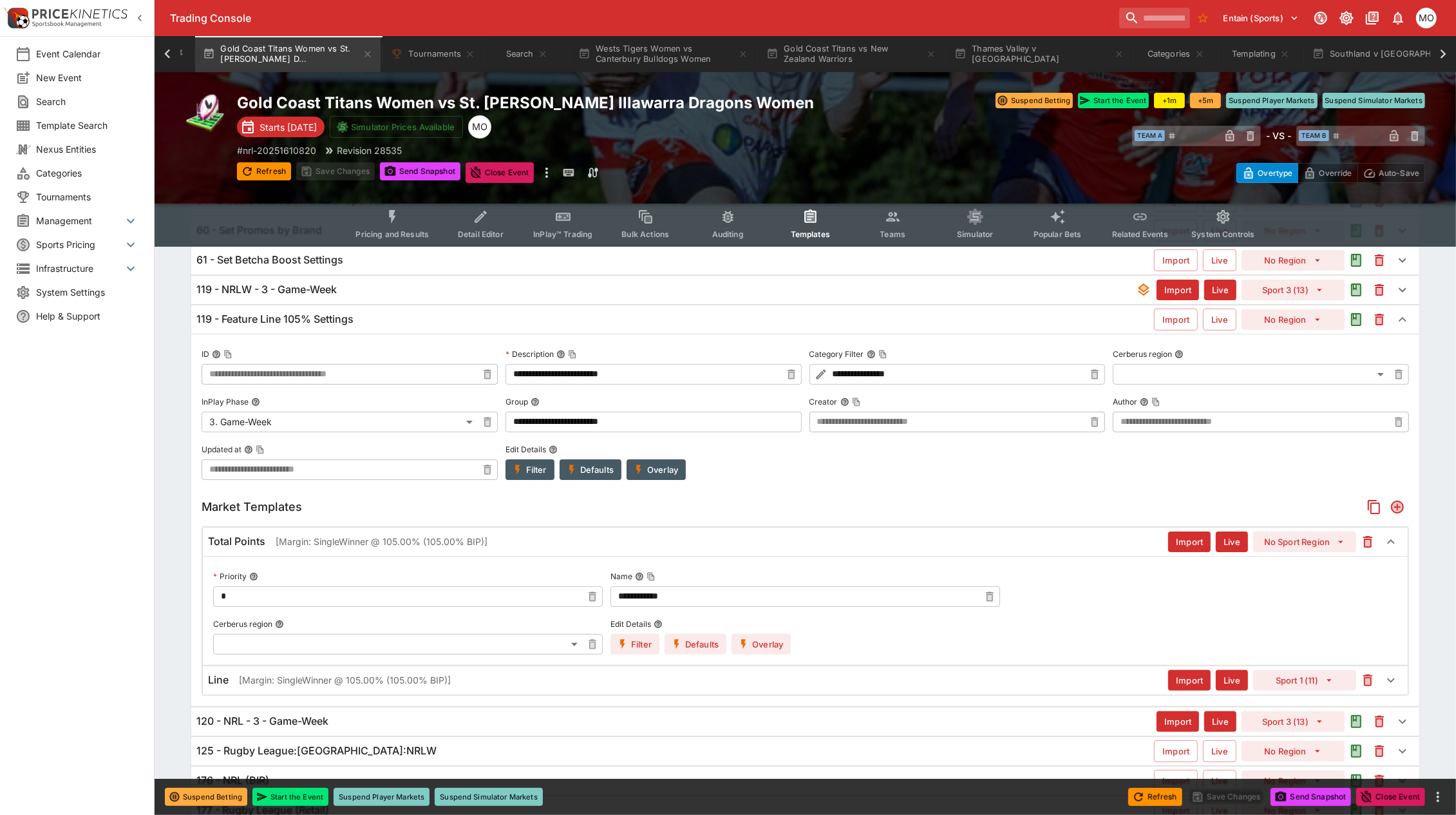
scroll to position [161, 0]
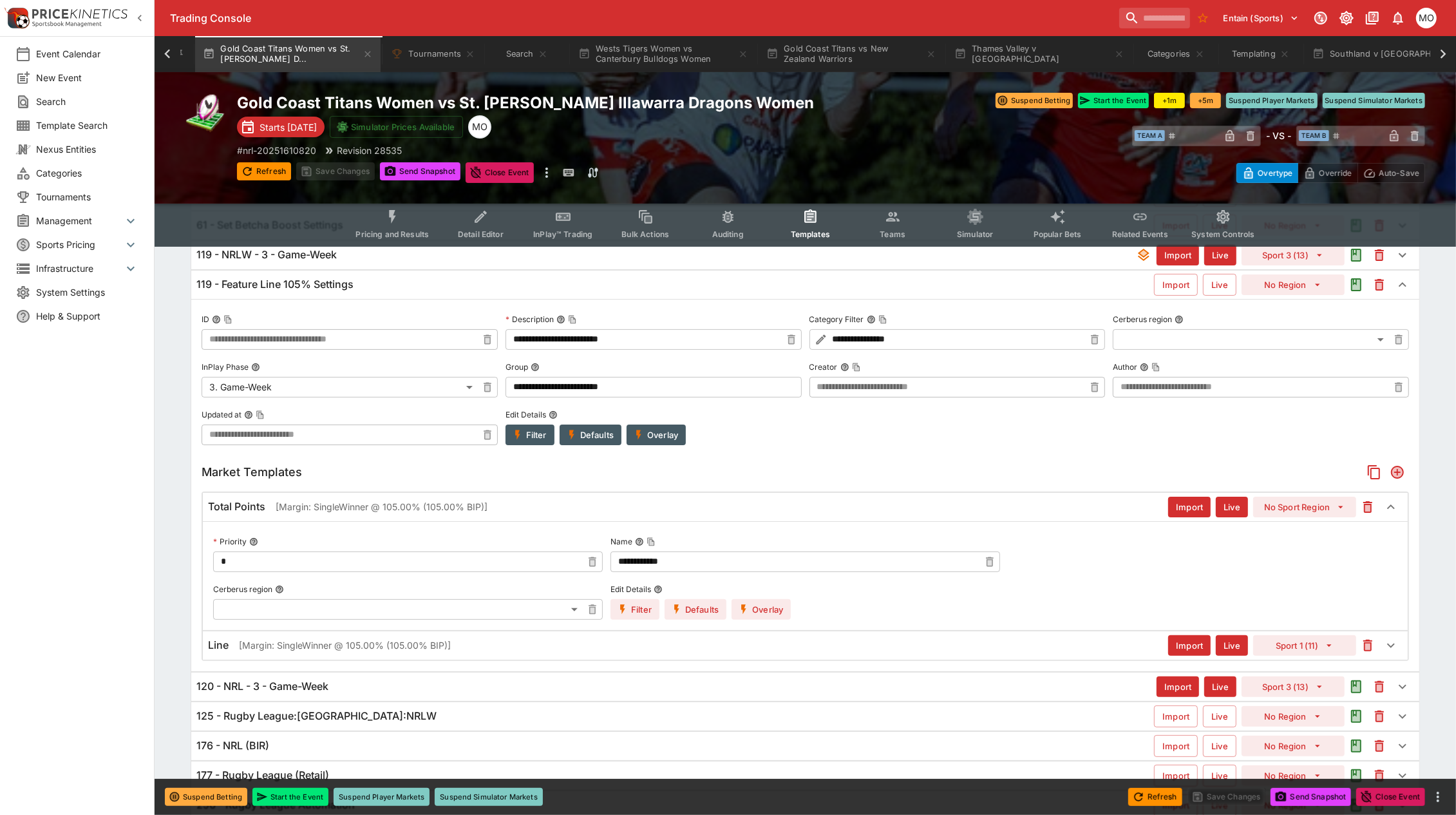
click at [833, 644] on div "Line [Margin: SingleWinner @ 105.00% (105.00% BIP)]" at bounding box center [688, 645] width 960 height 14
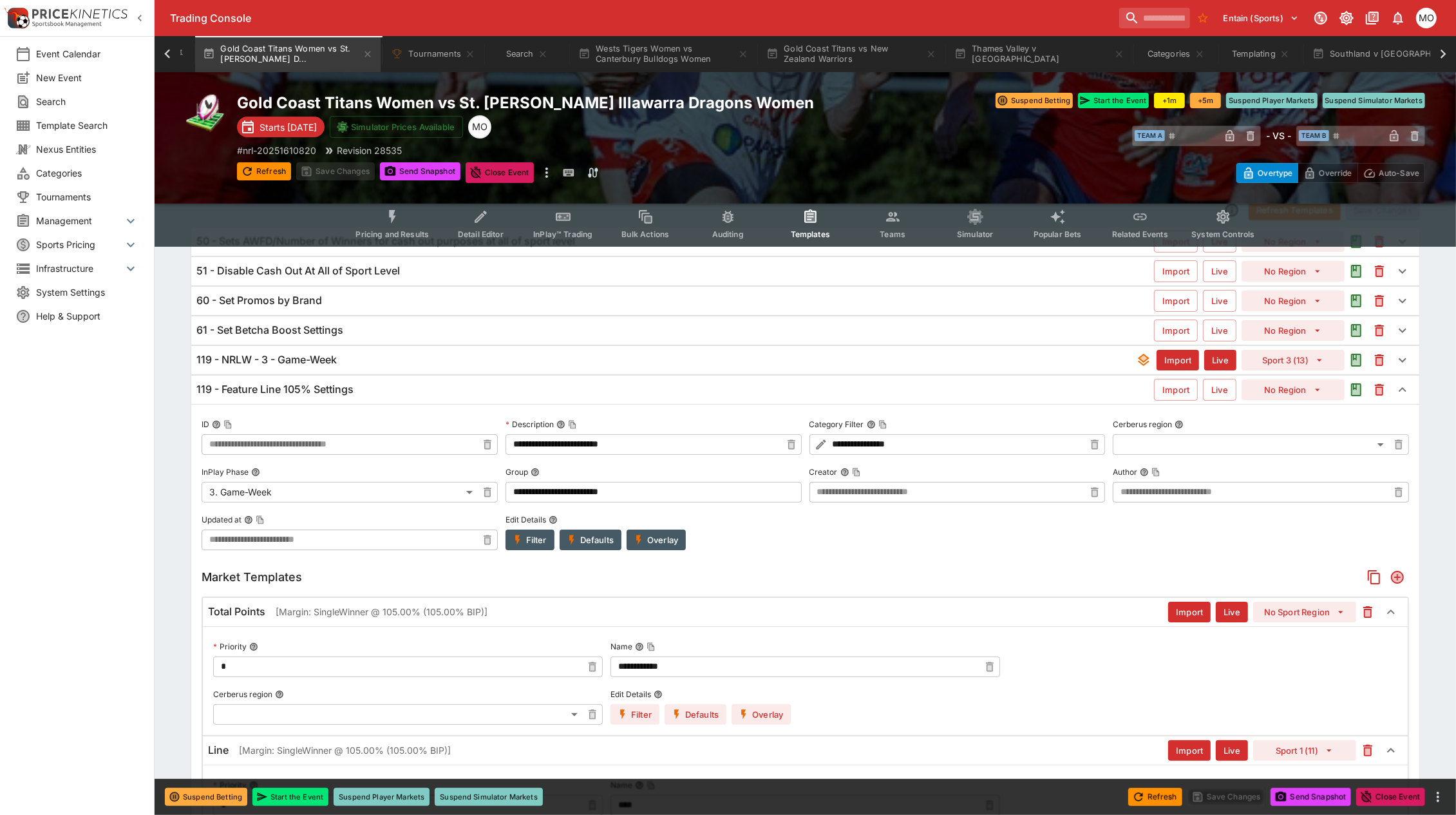
scroll to position [0, 0]
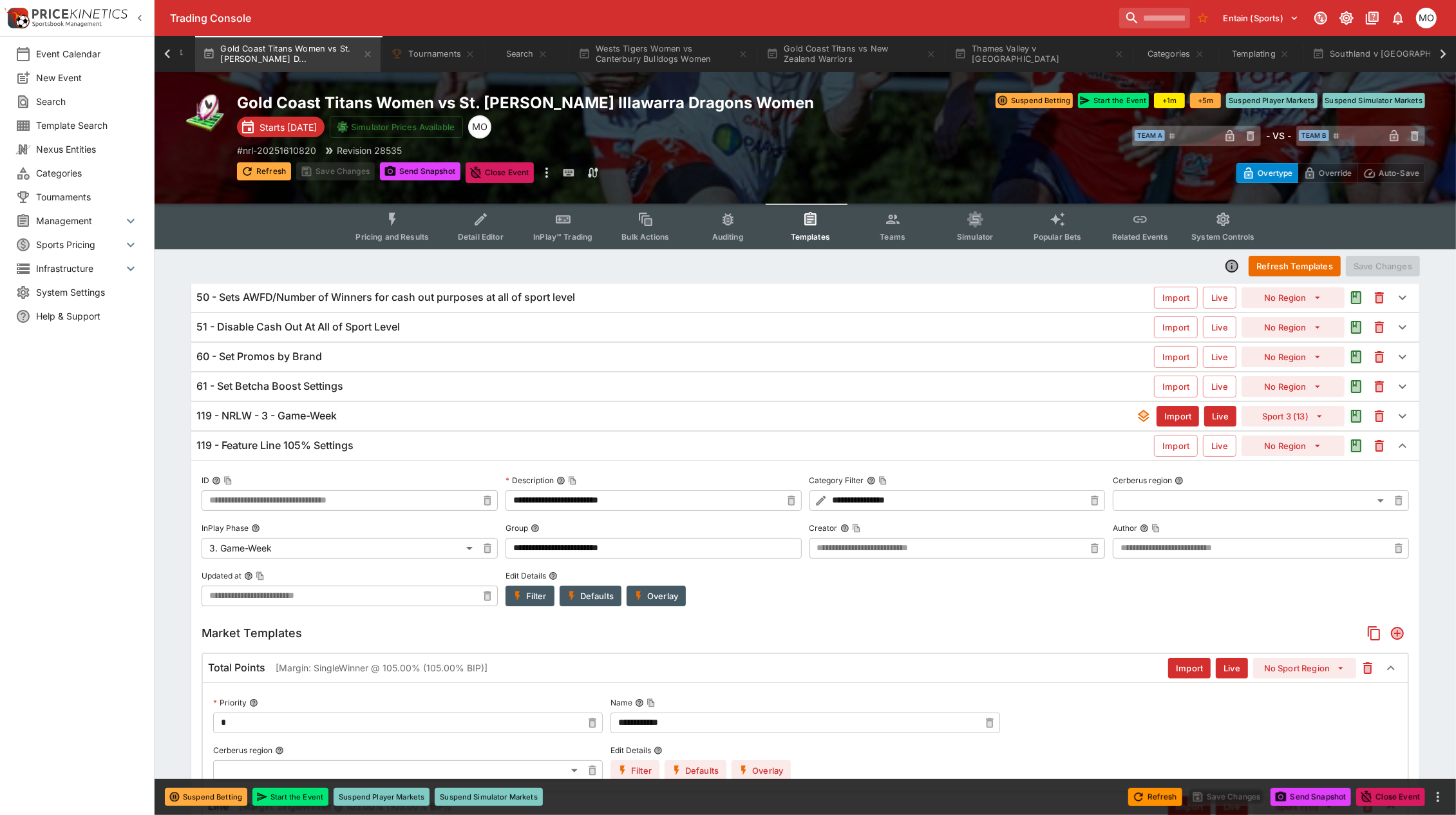
click at [270, 168] on button "Refresh" at bounding box center [264, 170] width 54 height 18
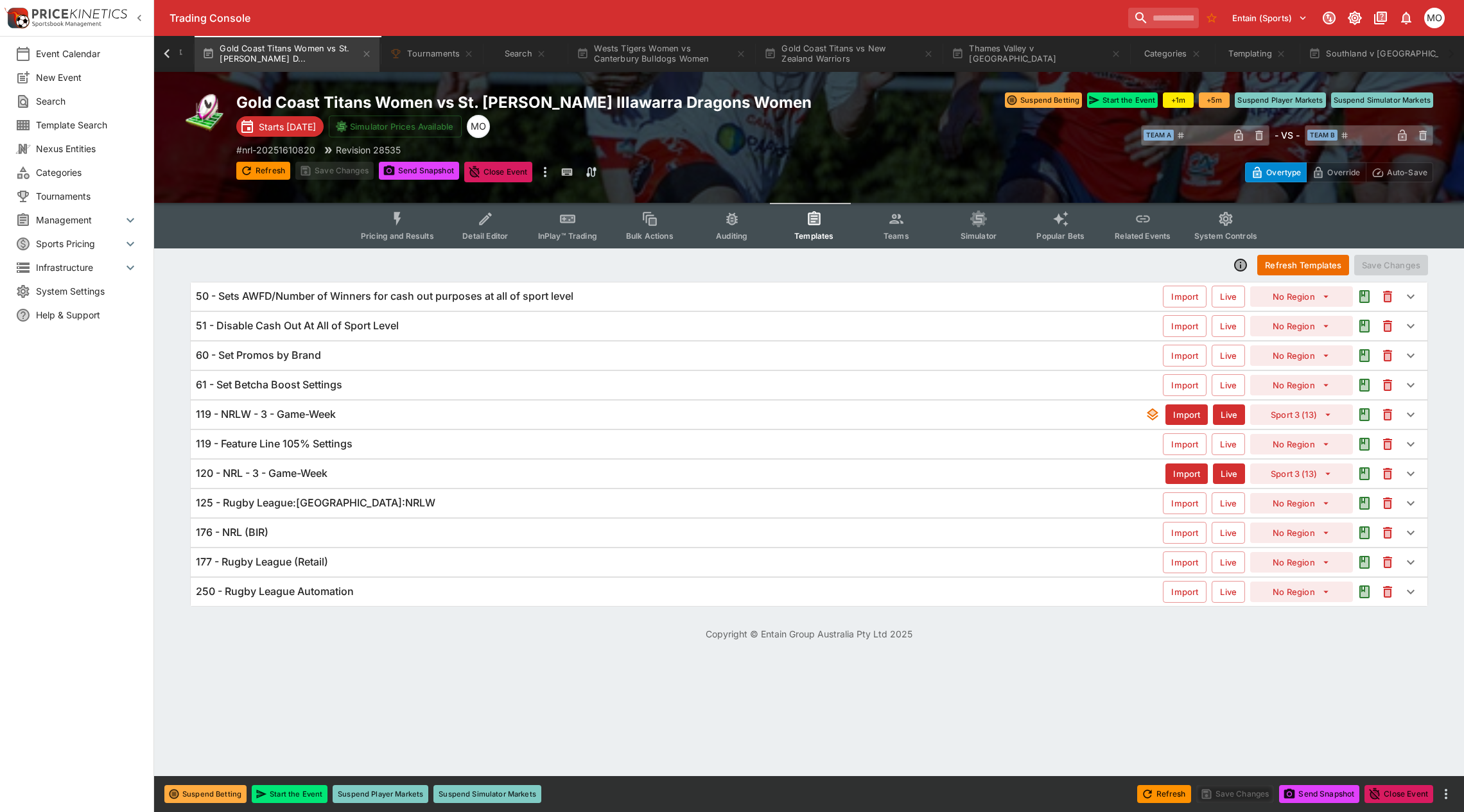
click at [387, 406] on div "119 - NRLW - 3 - Game-Week Import Live Sport 3 (13)" at bounding box center [810, 414] width 1237 height 29
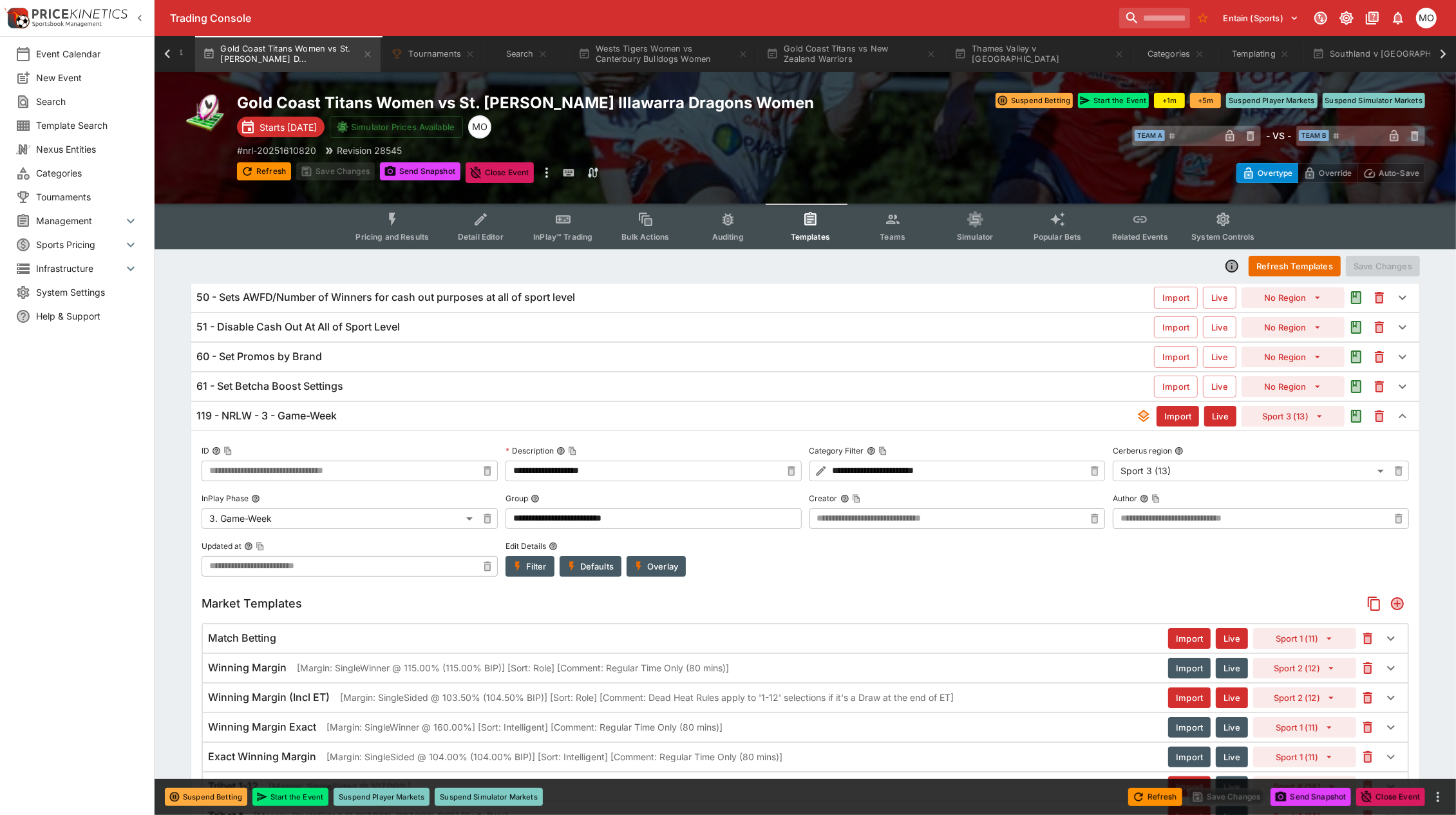
click at [655, 558] on button "Overlay" at bounding box center [657, 566] width 59 height 20
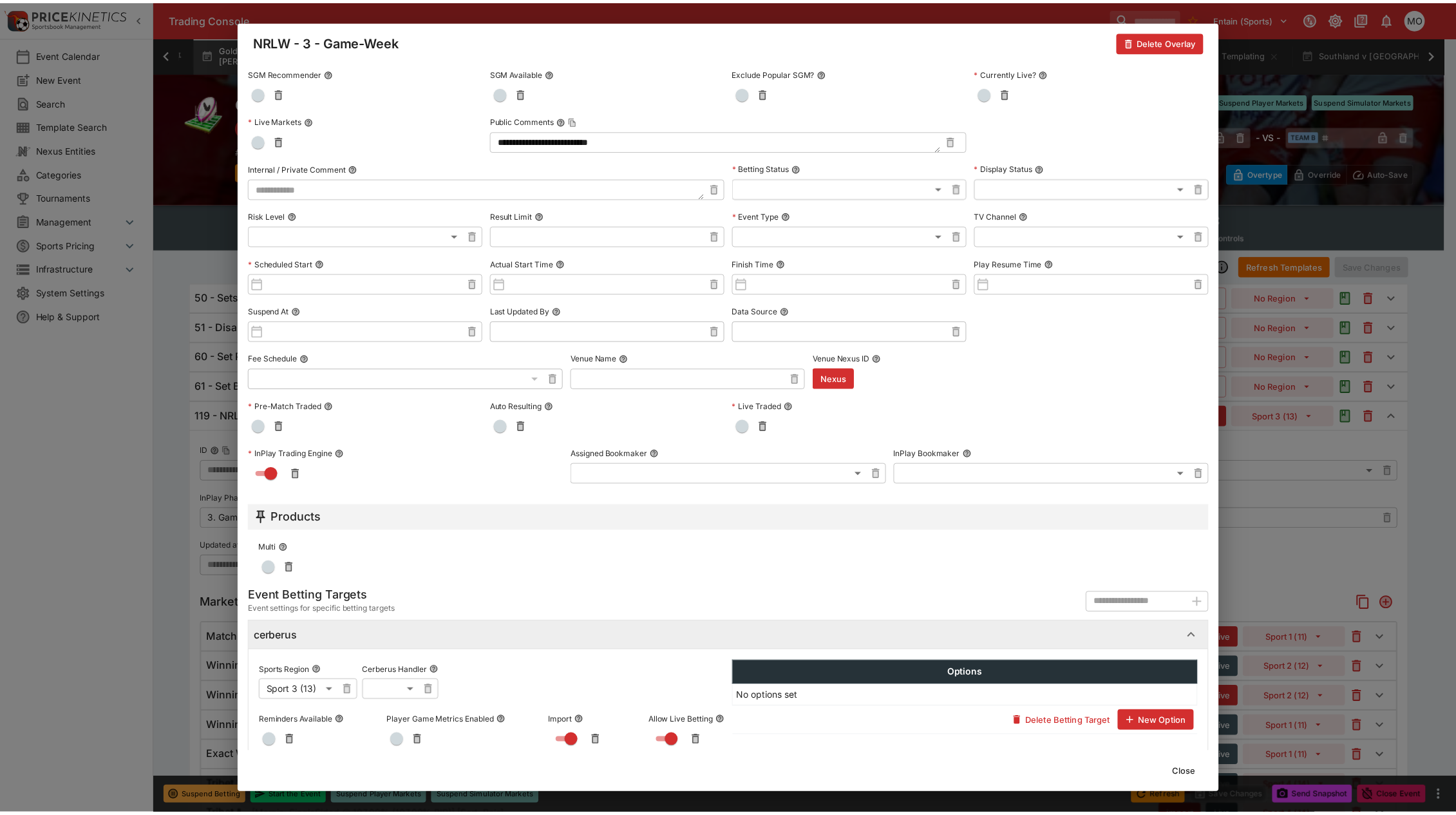
scroll to position [246, 0]
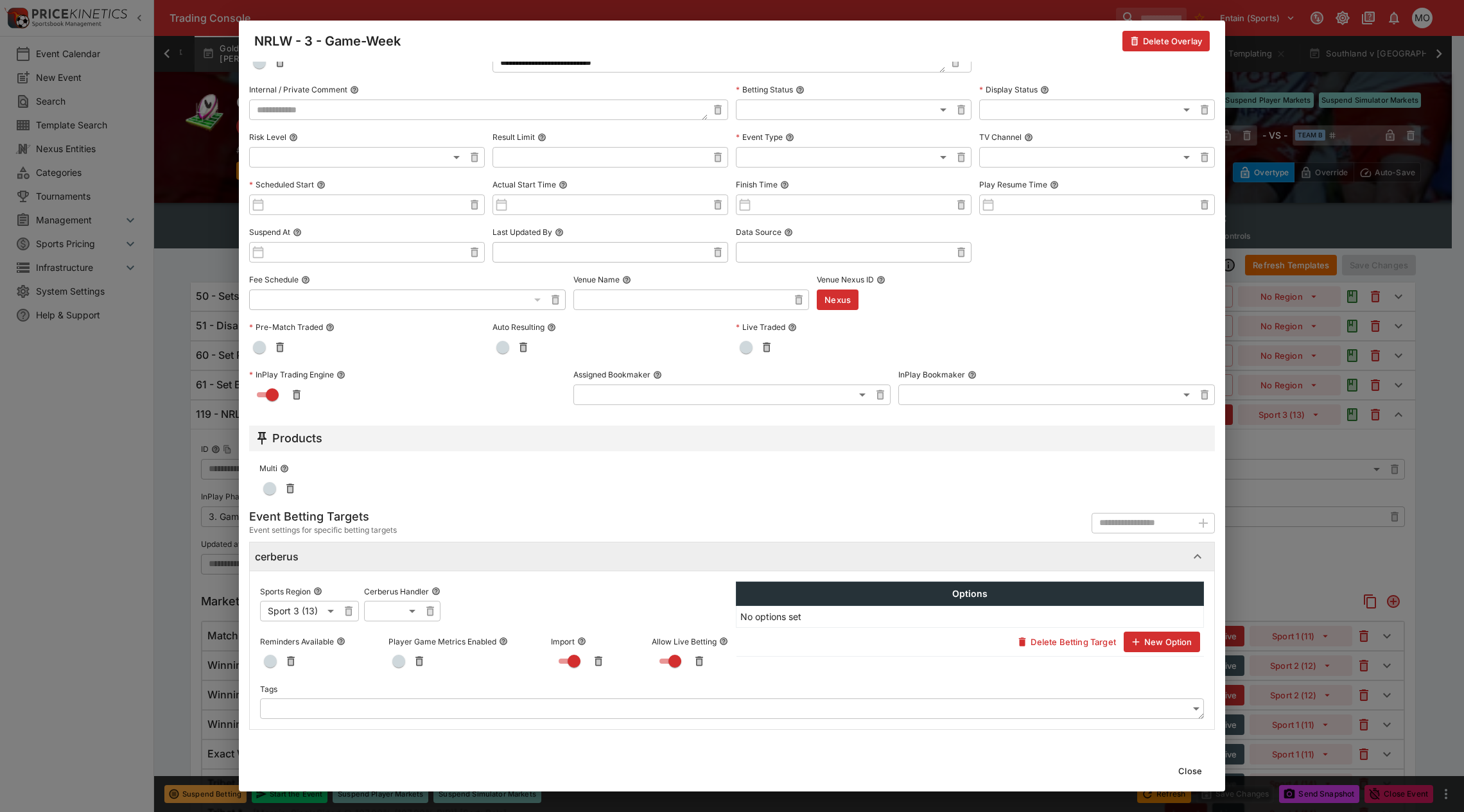
click at [1194, 766] on button "Close" at bounding box center [1190, 770] width 39 height 20
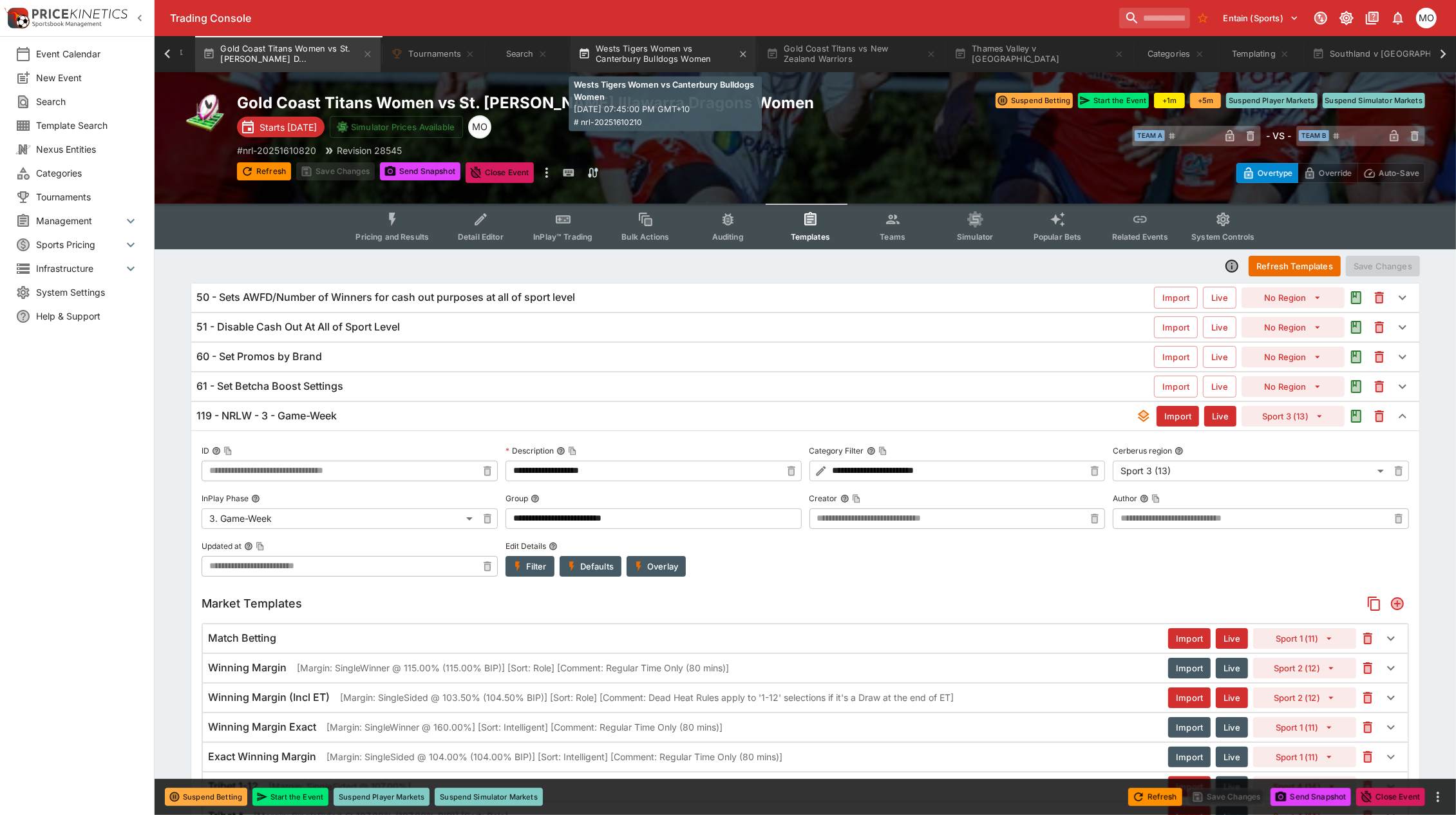
click at [655, 54] on button "Wests Tigers Women vs Canterbury Bulldogs Women" at bounding box center [663, 54] width 185 height 36
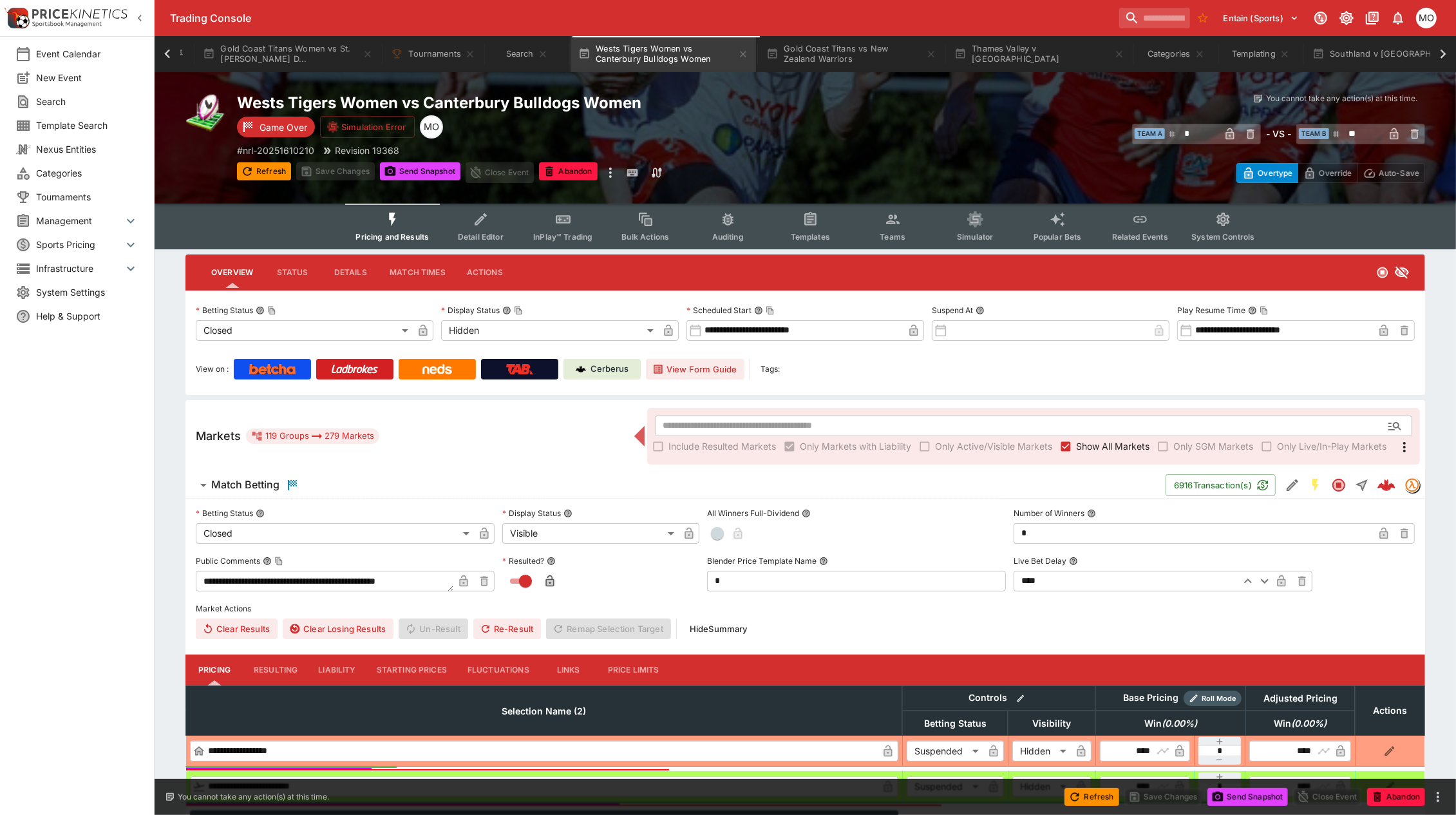
click at [797, 222] on button "Templates" at bounding box center [810, 226] width 82 height 45
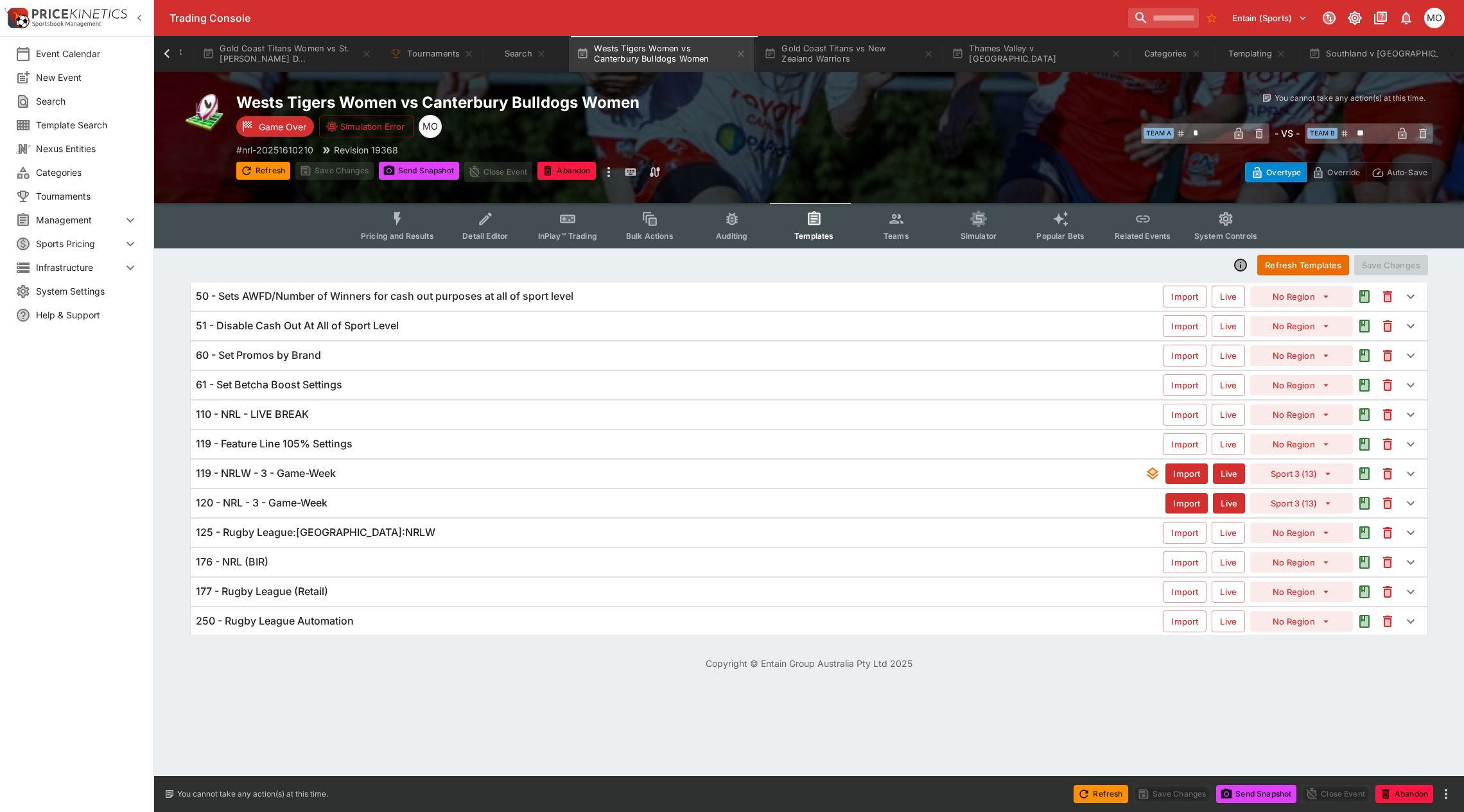
click at [467, 444] on div "119 - Feature Line 105% Settings" at bounding box center [678, 444] width 966 height 14
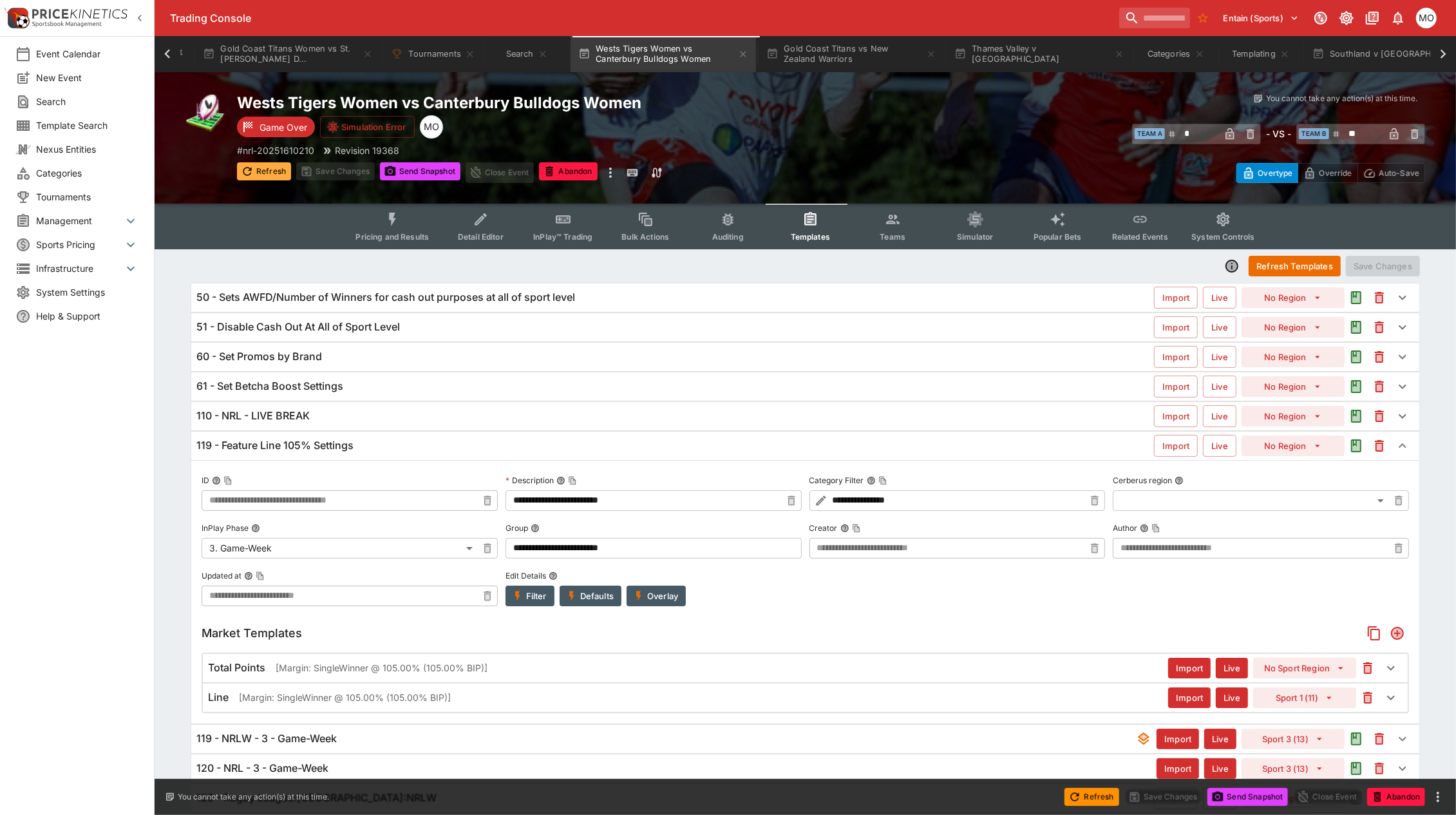
click at [274, 169] on button "Refresh" at bounding box center [264, 170] width 54 height 18
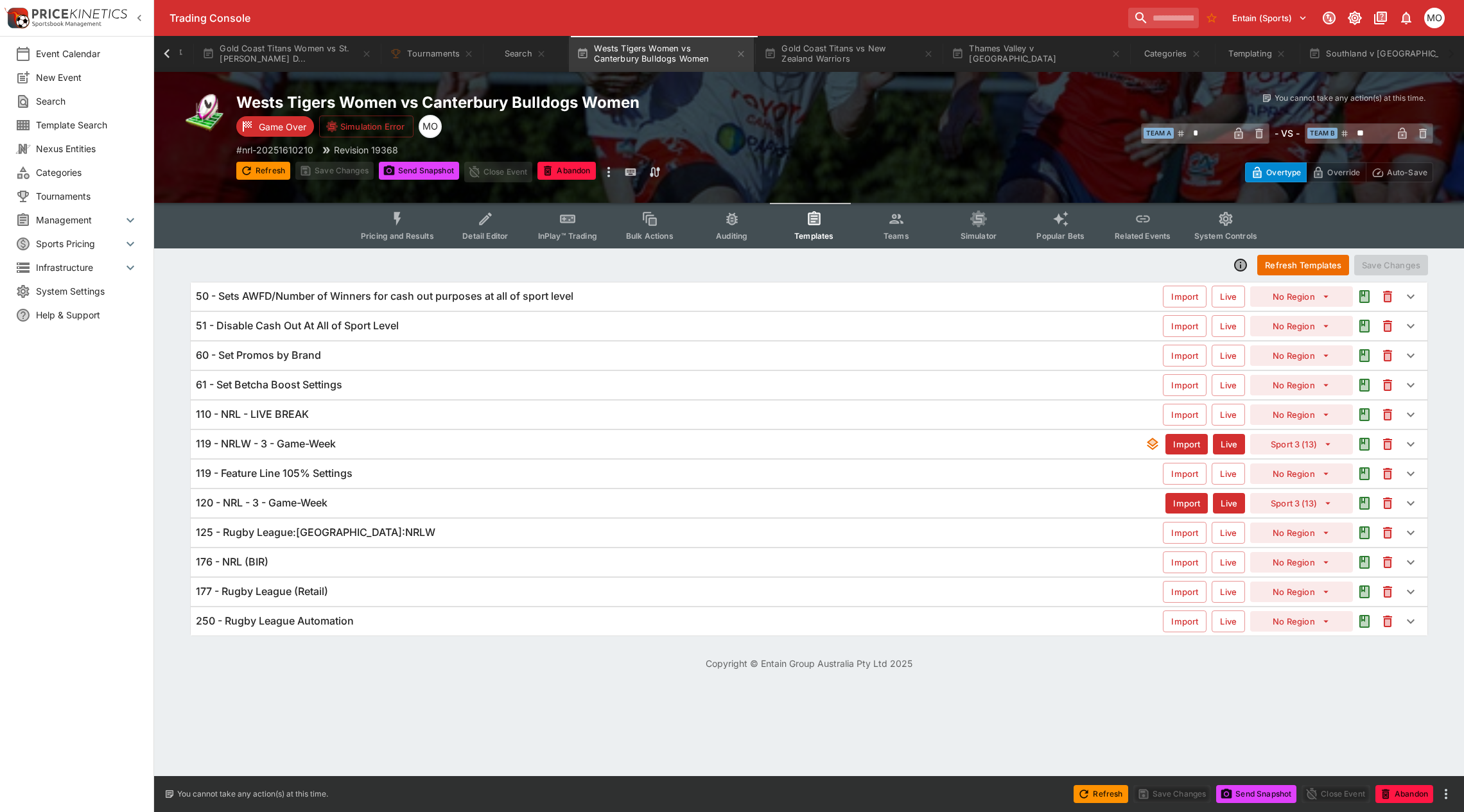
click at [290, 441] on h6 "119 - NRLW - 3 - Game-Week" at bounding box center [266, 444] width 140 height 14
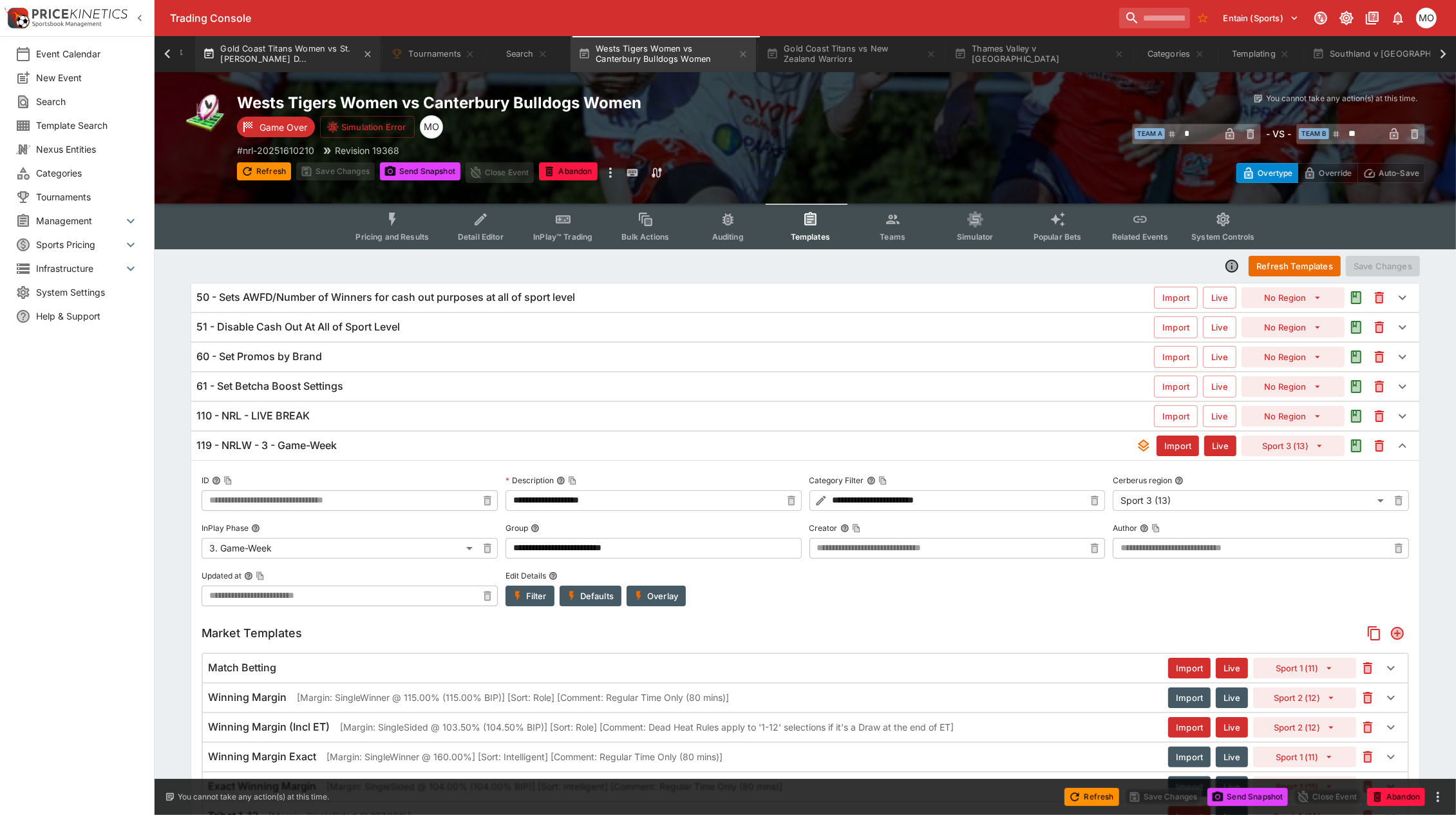
click at [263, 60] on button "Gold Coast Titans Women vs St. [PERSON_NAME] D..." at bounding box center [288, 54] width 185 height 36
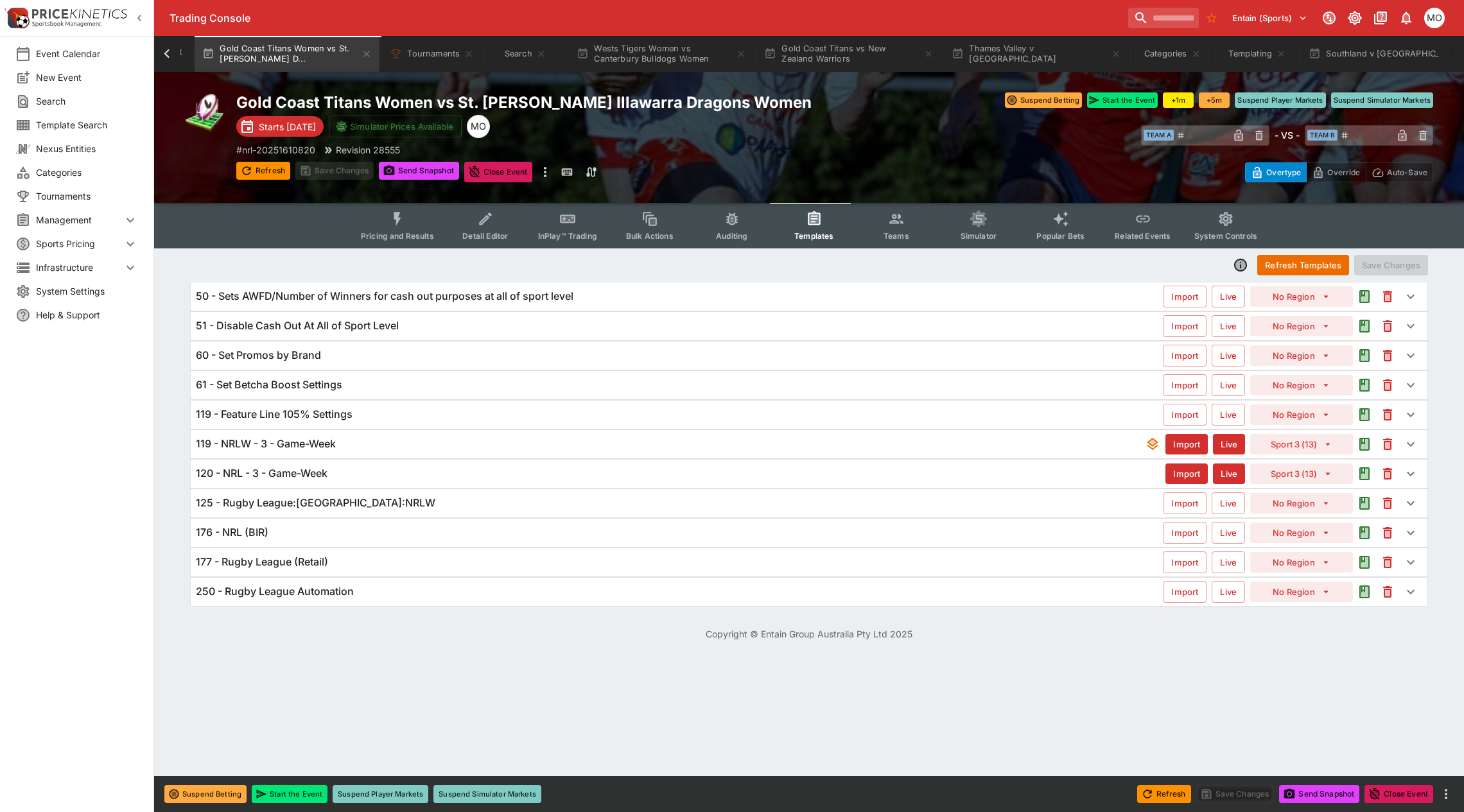
click at [274, 448] on h6 "119 - NRLW - 3 - Game-Week" at bounding box center [266, 444] width 140 height 14
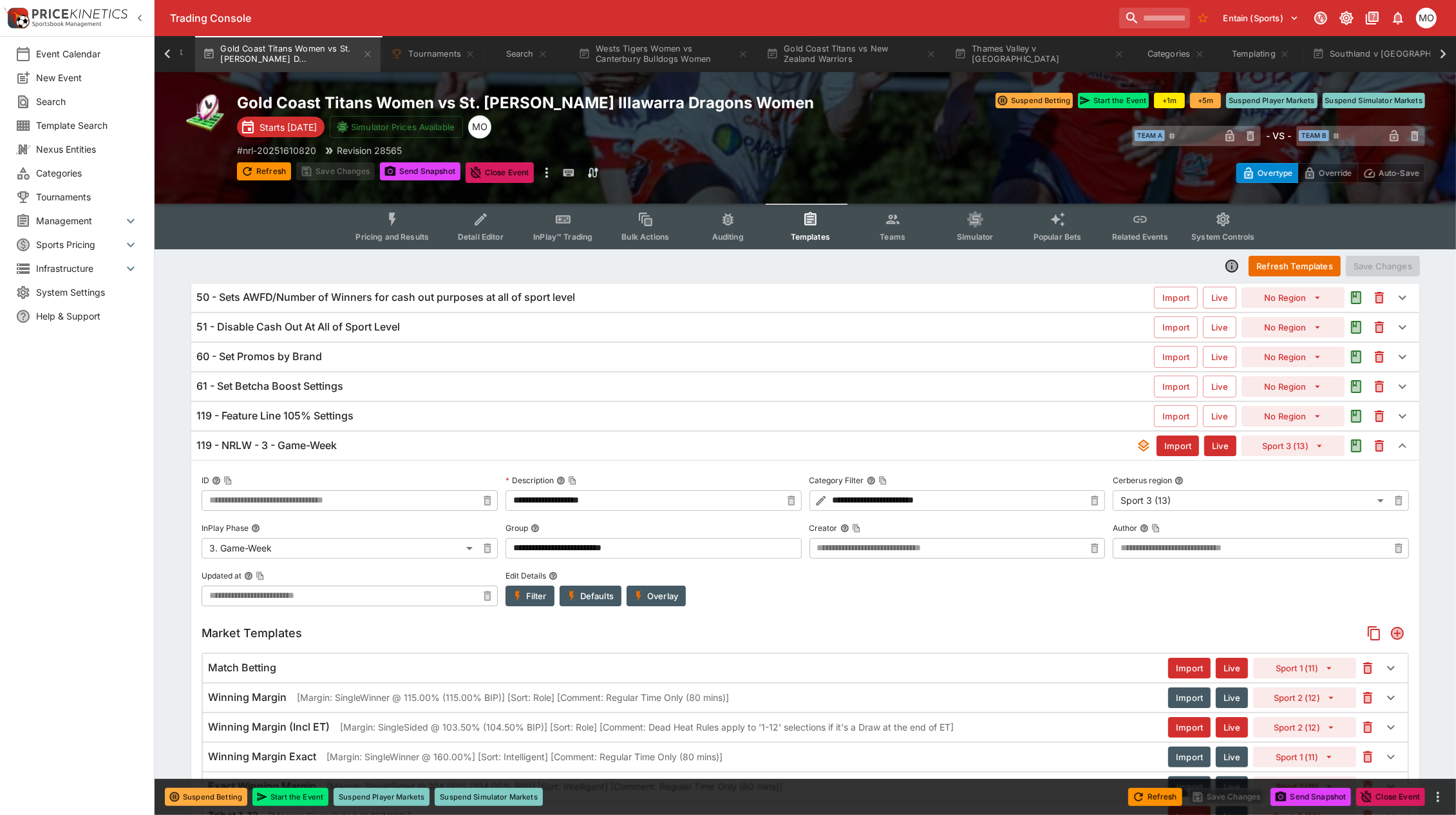
click at [113, 582] on div "Event Calendar New Event Search Template Search Nexus Entities Categories Tourn…" at bounding box center [77, 408] width 155 height 815
click at [1053, 56] on button "Thames Valley v Mid Canterbury" at bounding box center [1039, 54] width 185 height 36
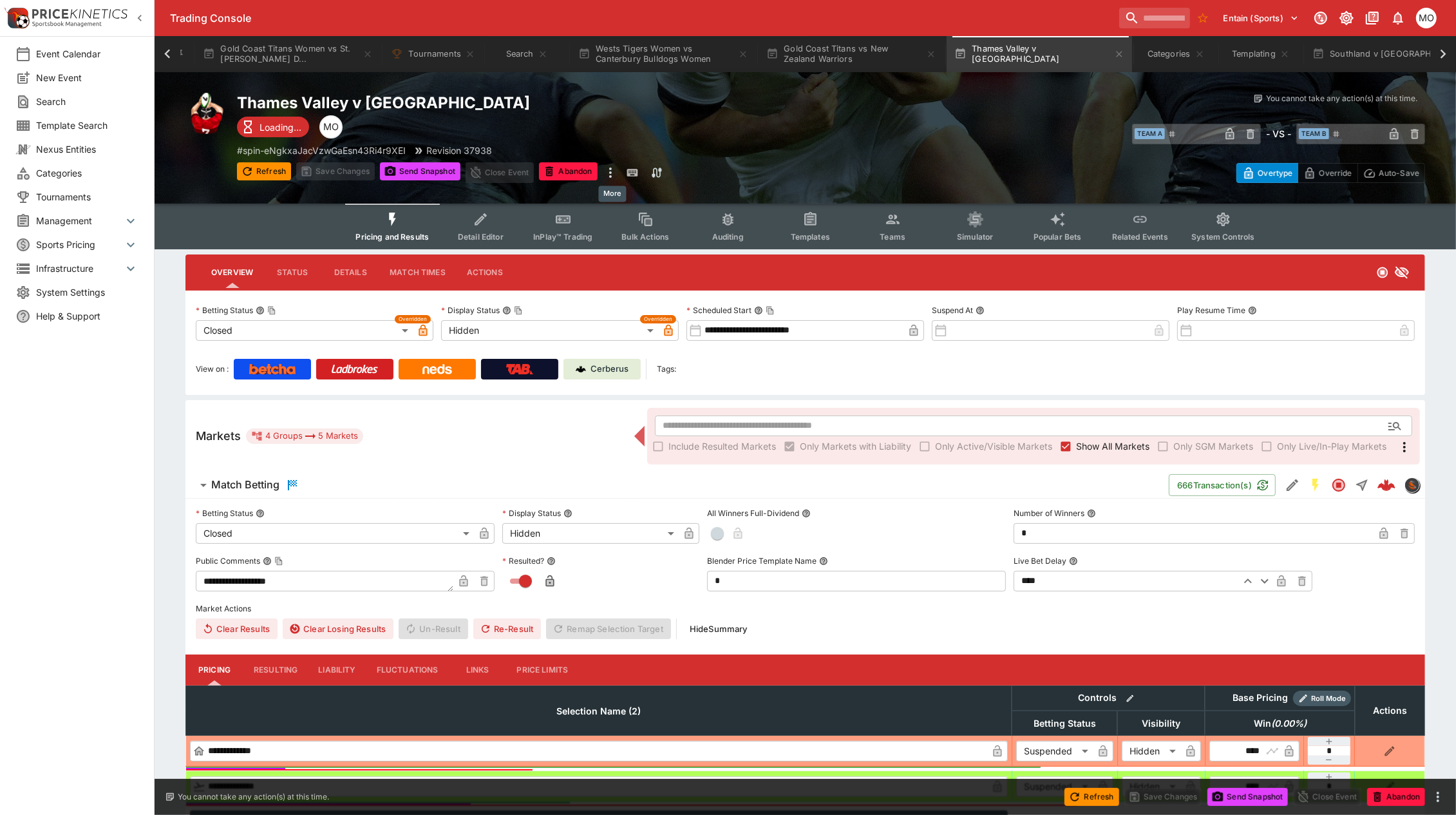
click at [608, 174] on icon "more" at bounding box center [610, 172] width 16 height 16
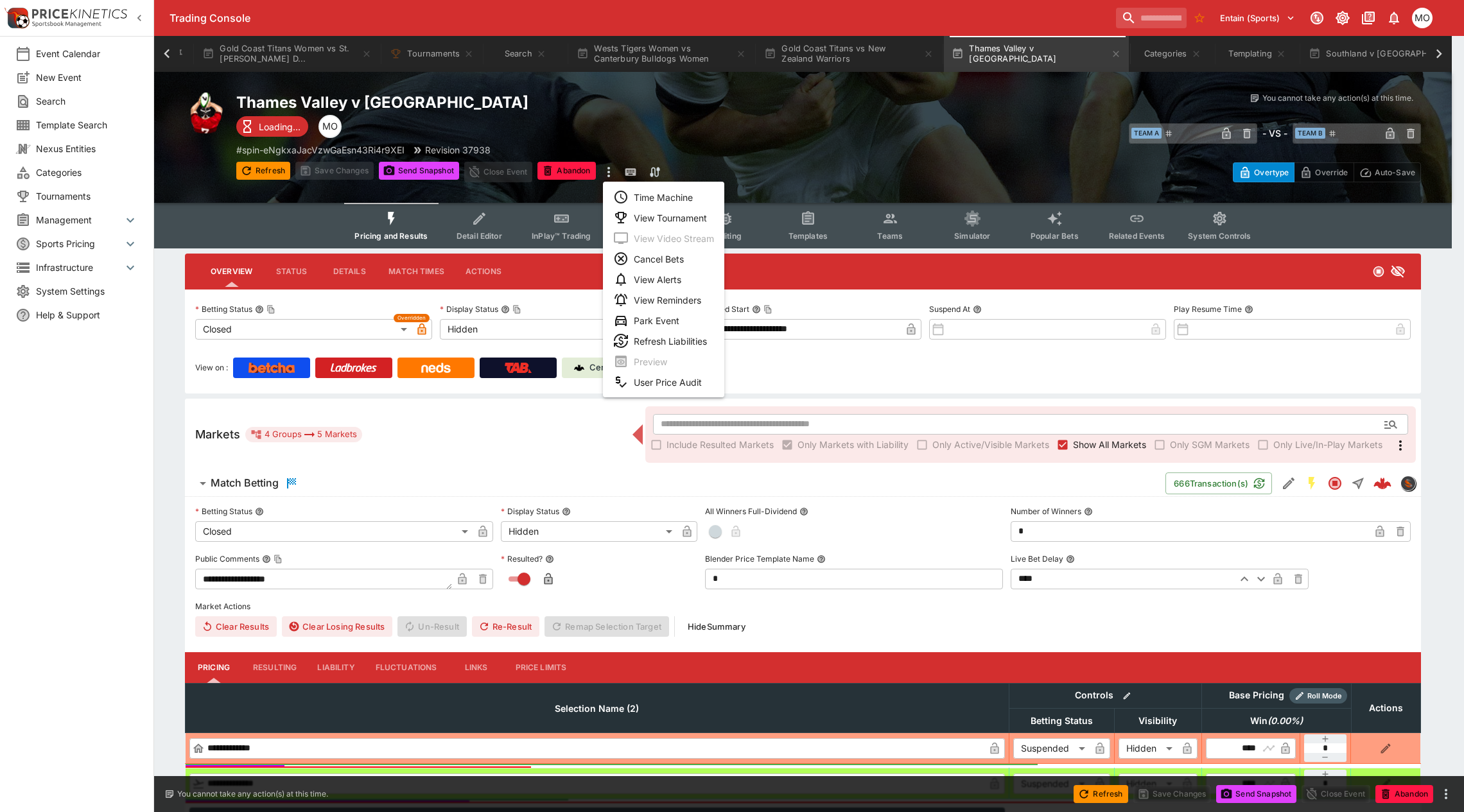
click at [640, 219] on li "View Tournament" at bounding box center [663, 218] width 121 height 20
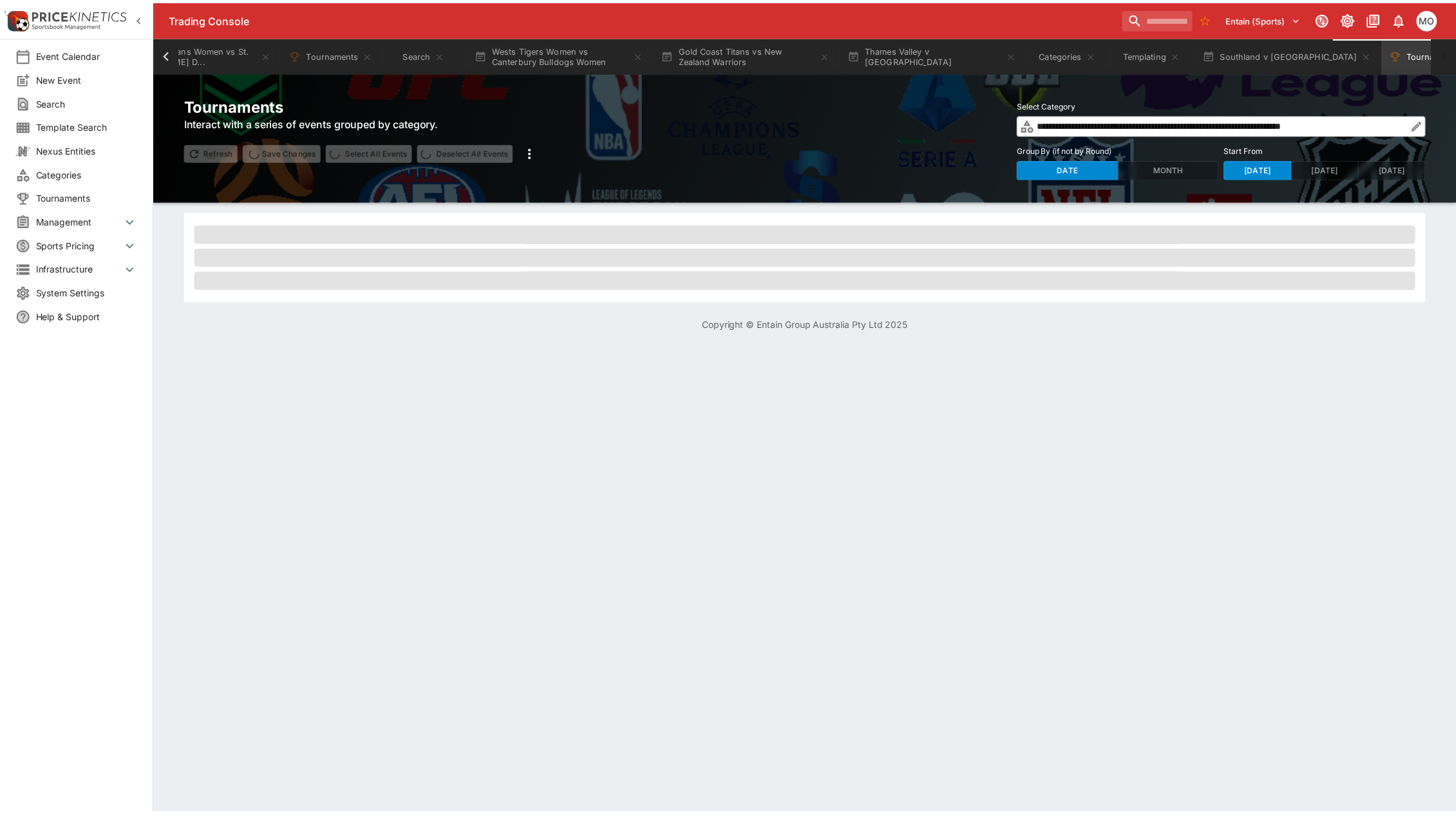
scroll to position [0, 181]
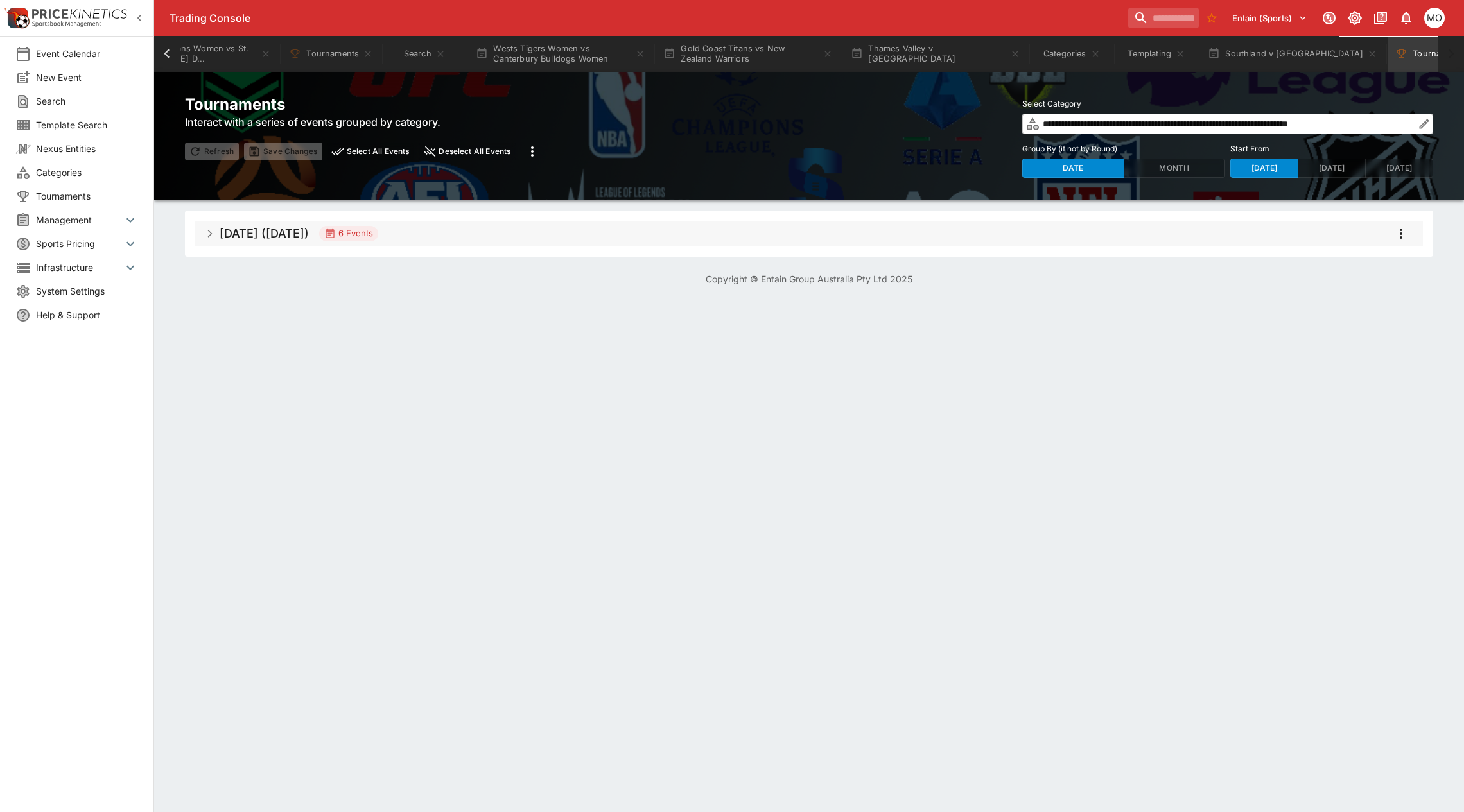
click at [230, 235] on h5 "[DATE] ([DATE])" at bounding box center [264, 233] width 90 height 15
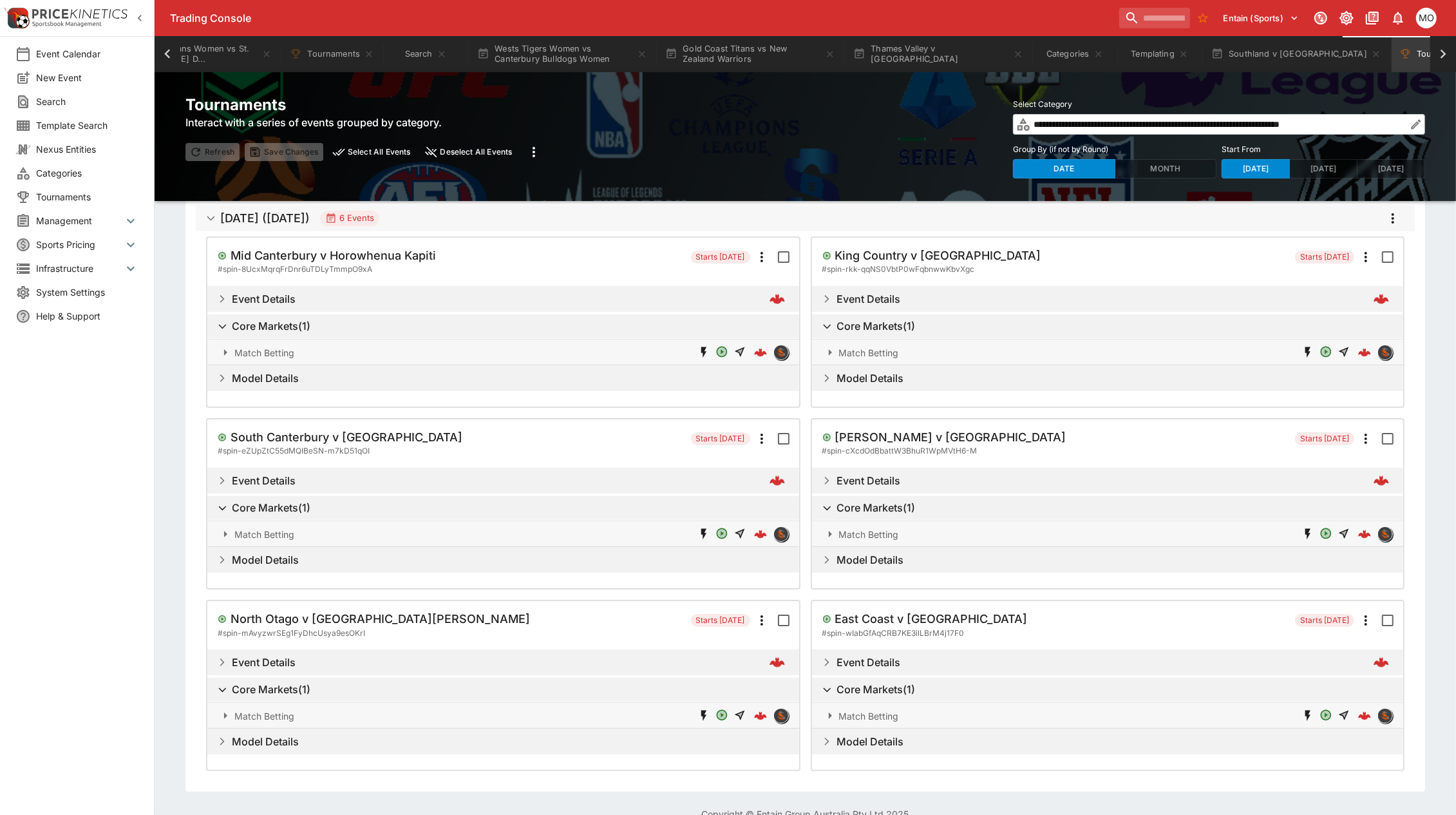
scroll to position [0, 0]
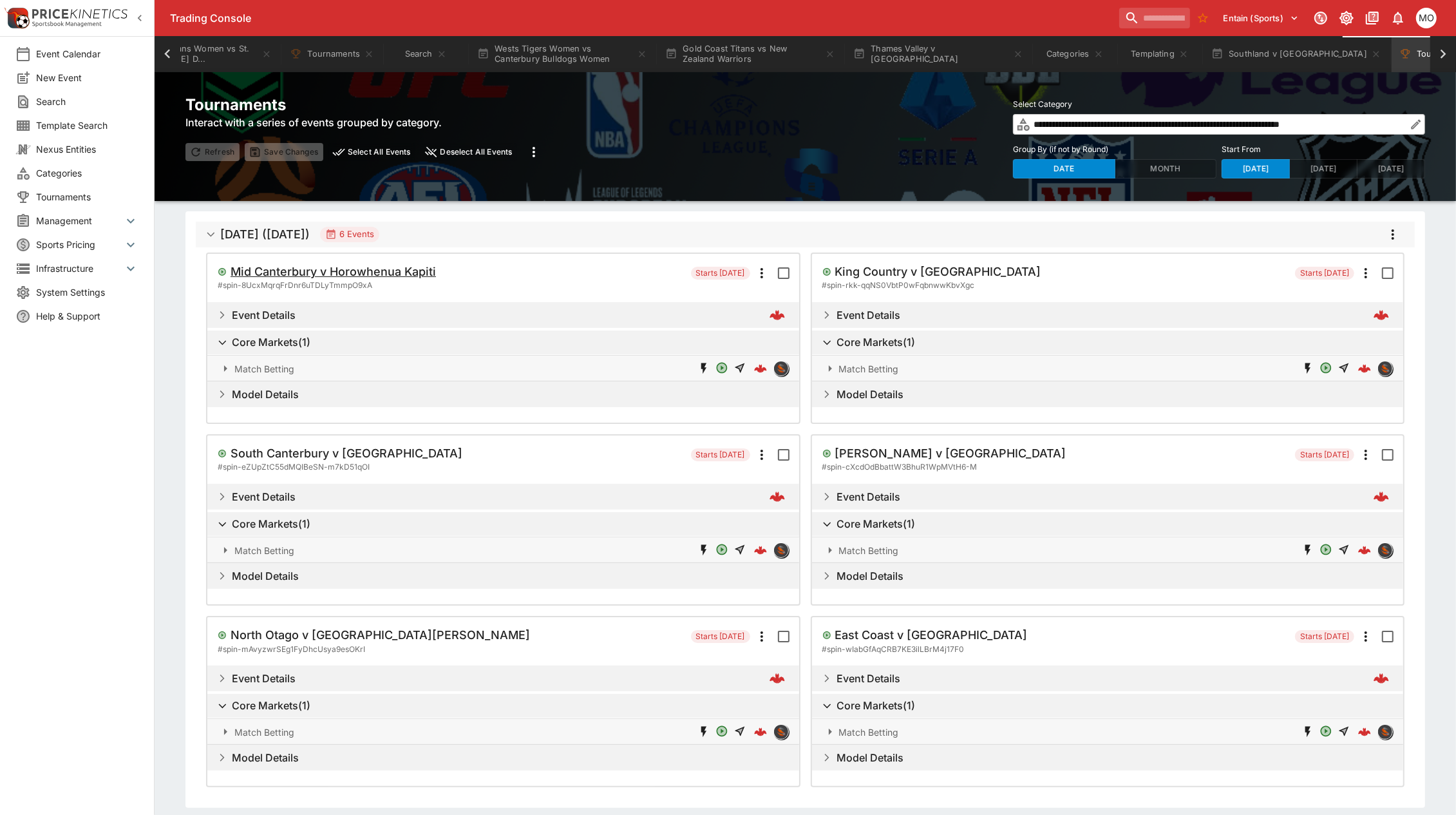
click at [363, 265] on h5 "Mid Canterbury v Horowhenua Kapiti" at bounding box center [333, 271] width 206 height 15
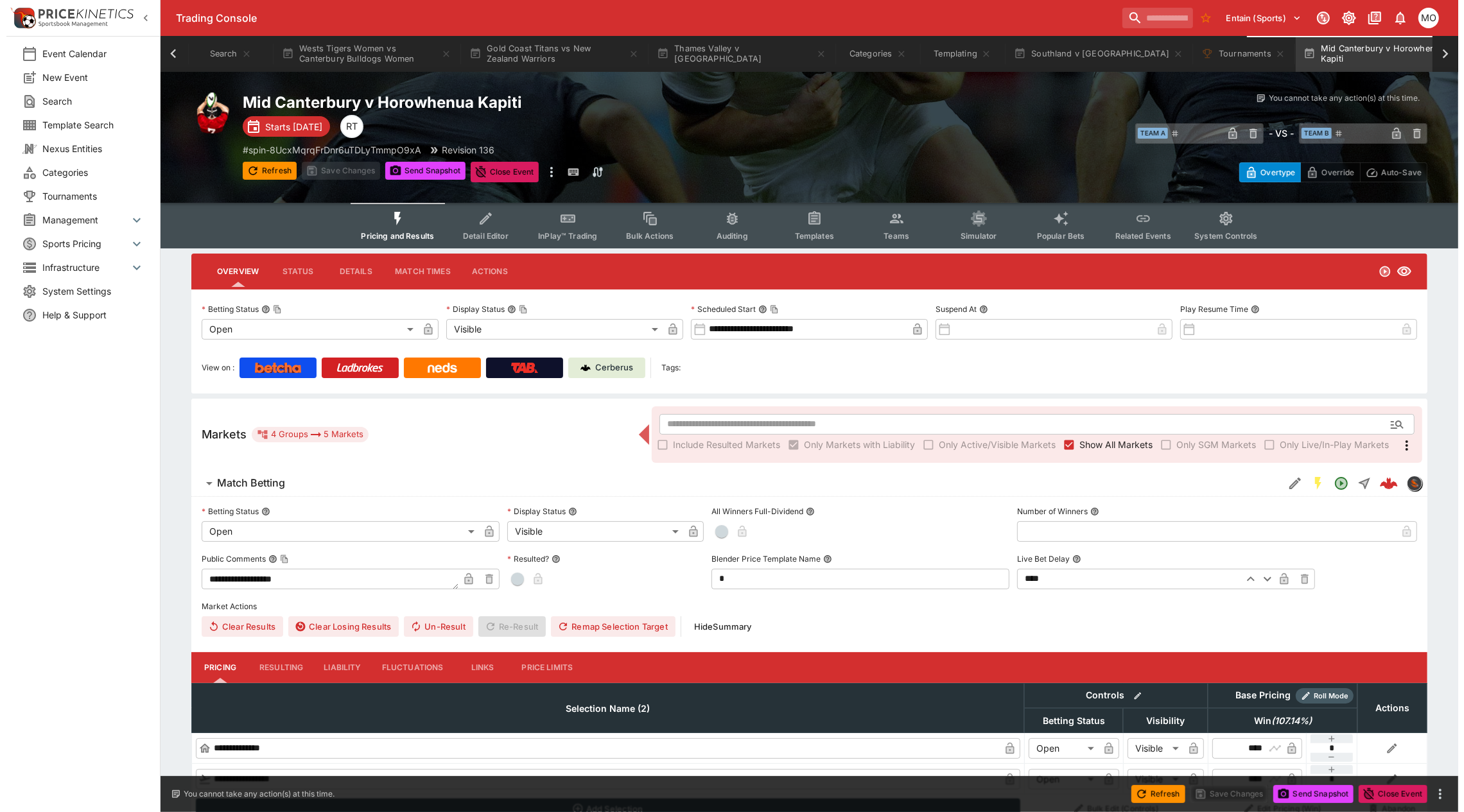
scroll to position [0, 380]
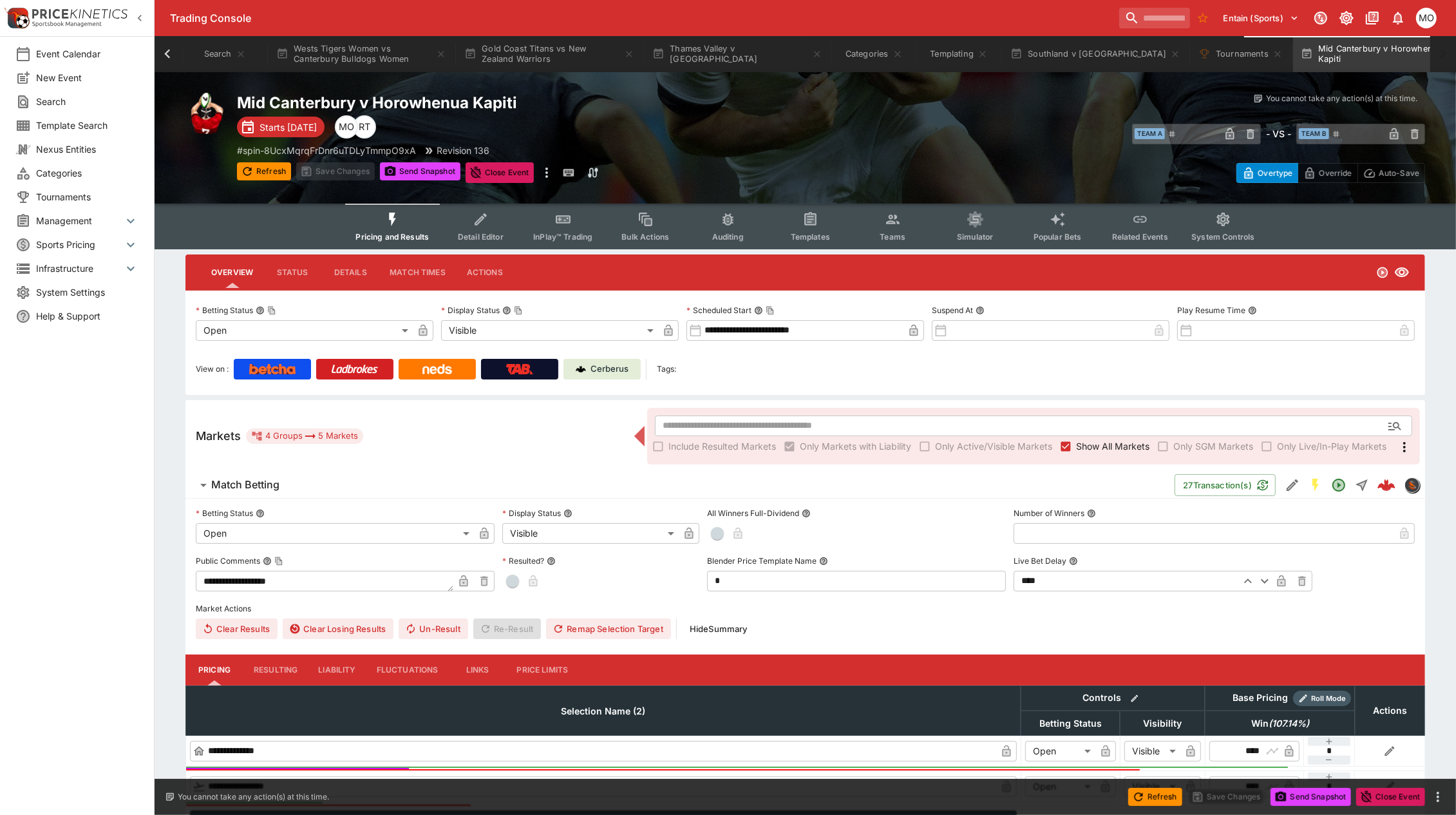
click at [816, 240] on span "Templates" at bounding box center [810, 236] width 39 height 9
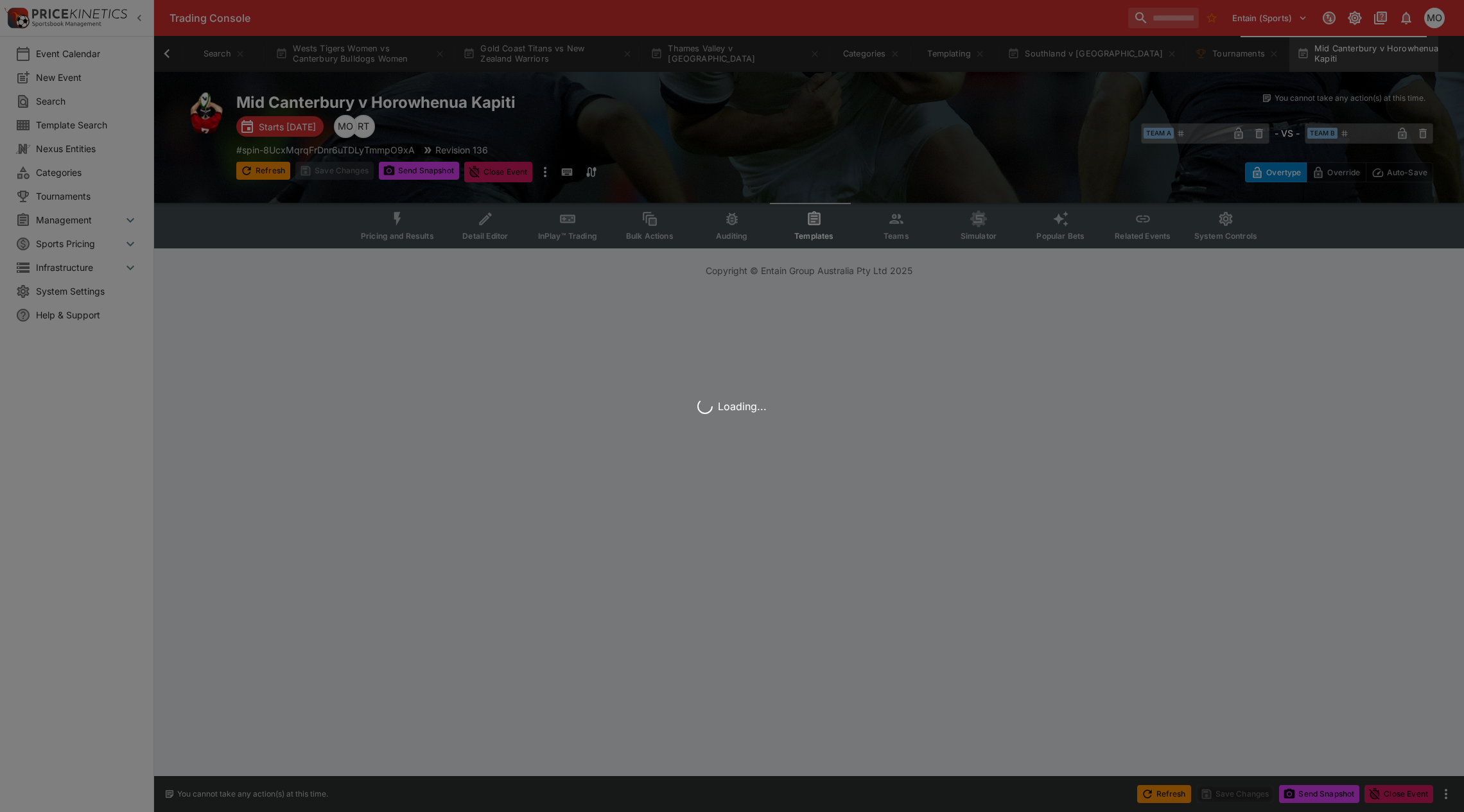
scroll to position [0, 370]
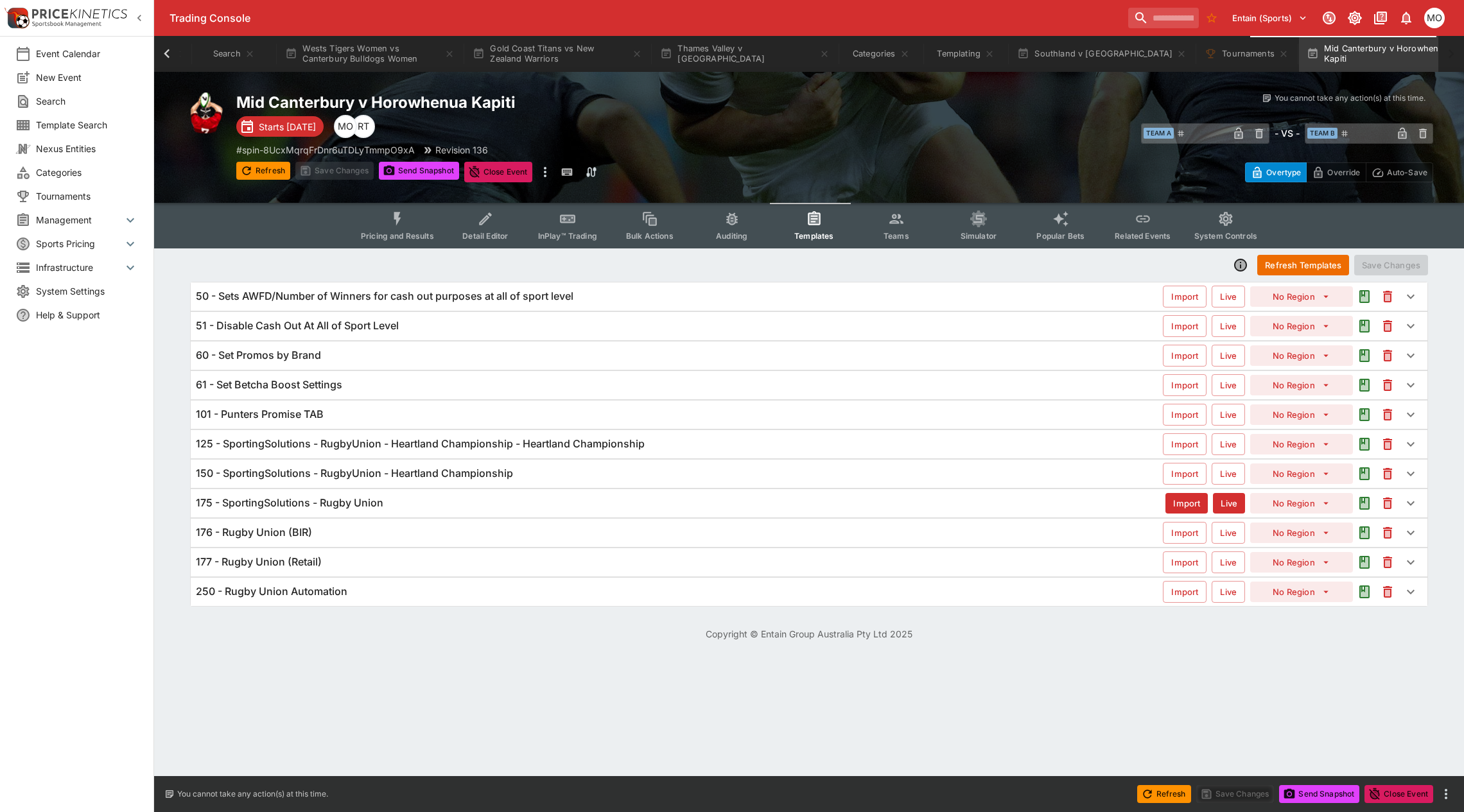
click at [585, 439] on h6 "125 - SportingSolutions - RugbyUnion - Heartland Championship - Heartland Champ…" at bounding box center [420, 444] width 449 height 14
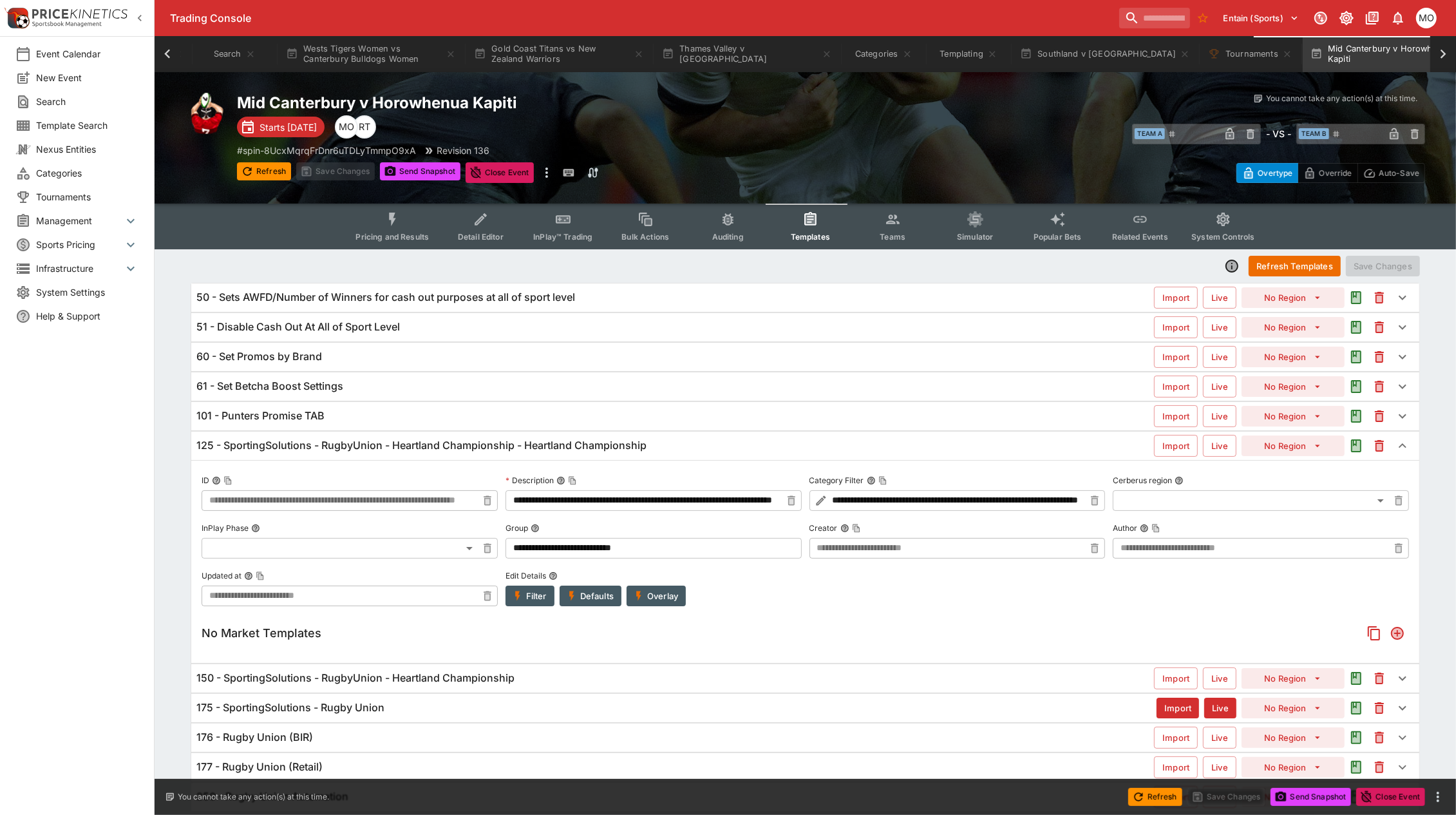
click at [665, 602] on button "Overlay" at bounding box center [657, 596] width 59 height 20
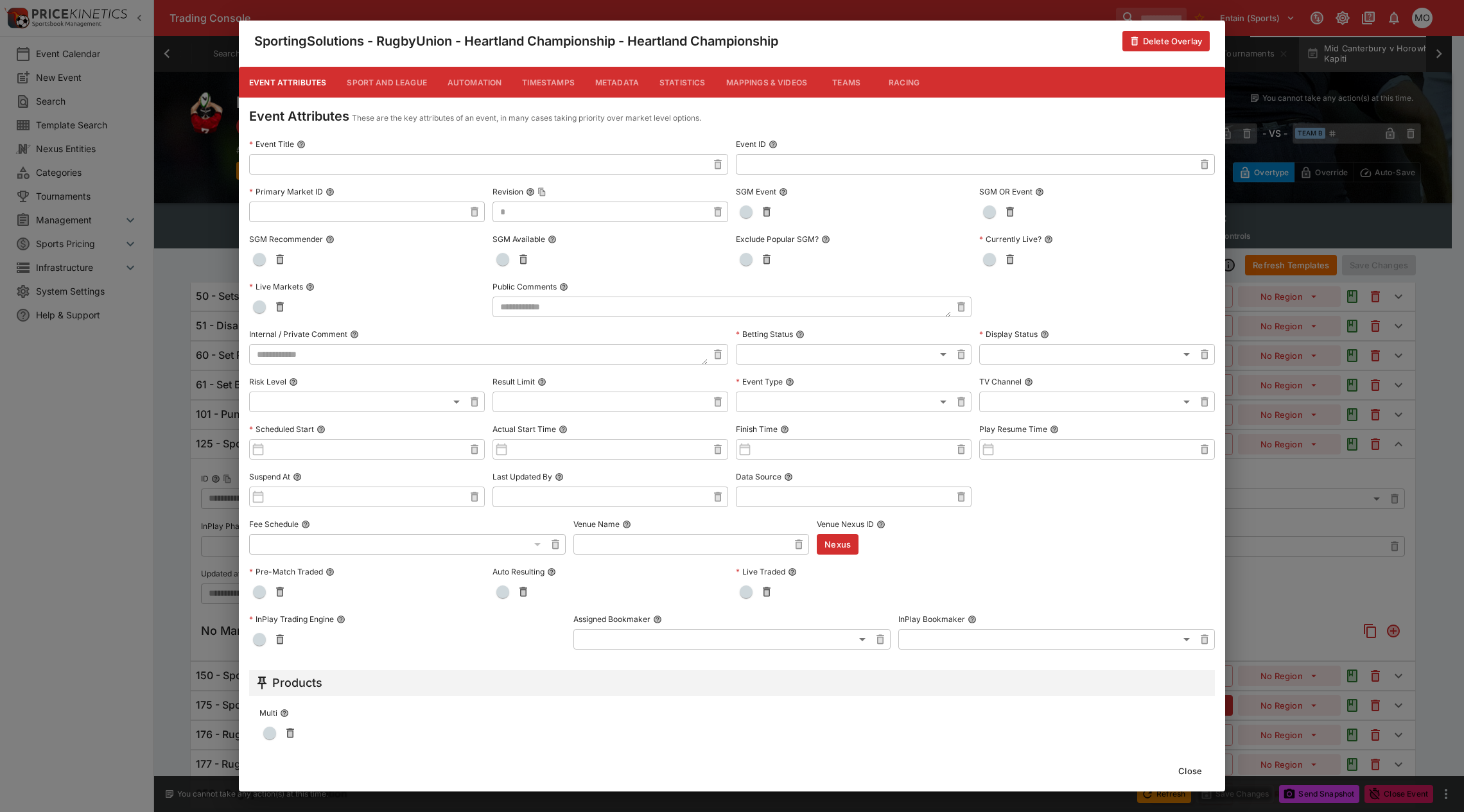
click at [615, 80] on button "Metadata" at bounding box center [618, 81] width 65 height 30
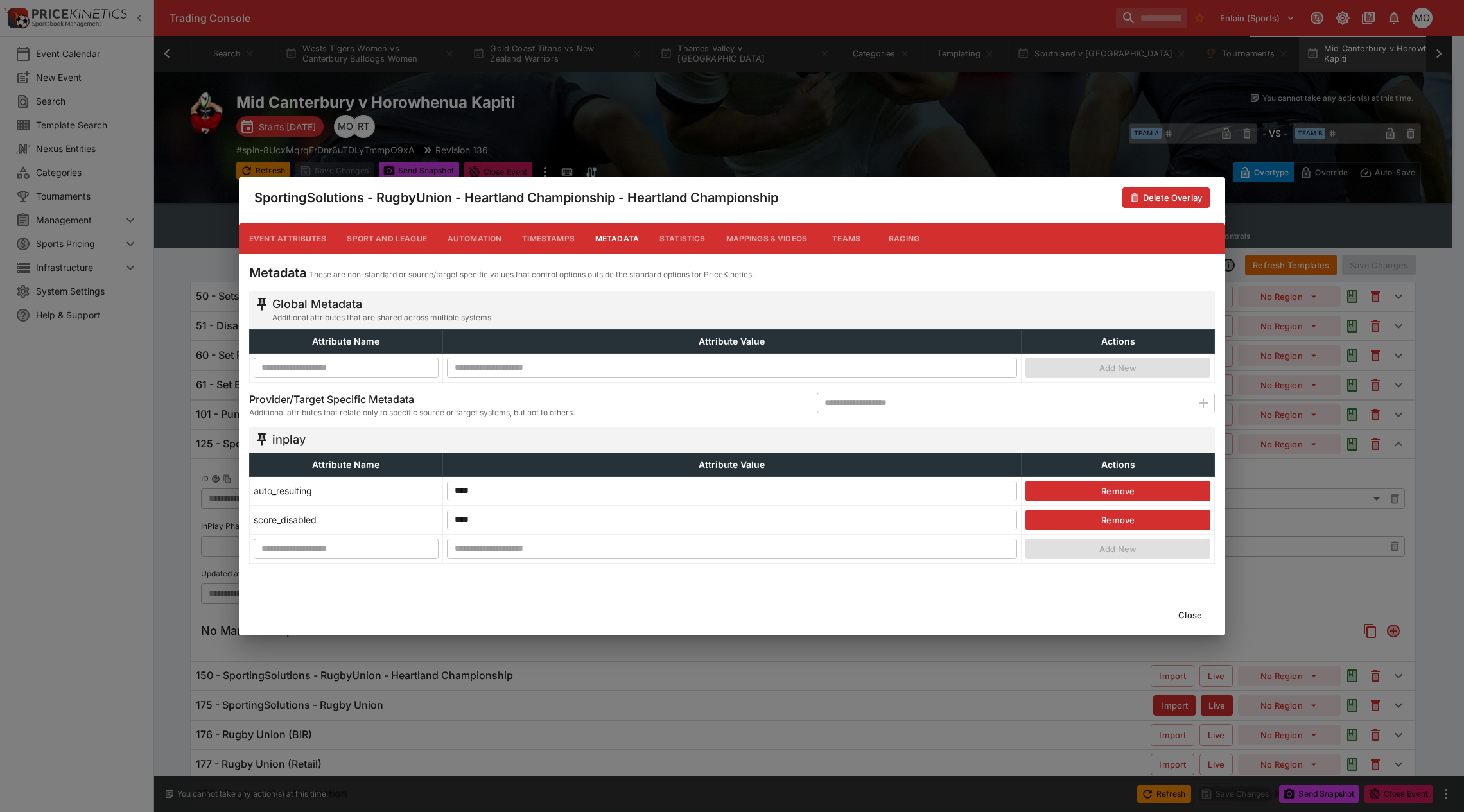
click at [1186, 611] on button "Close" at bounding box center [1190, 615] width 39 height 20
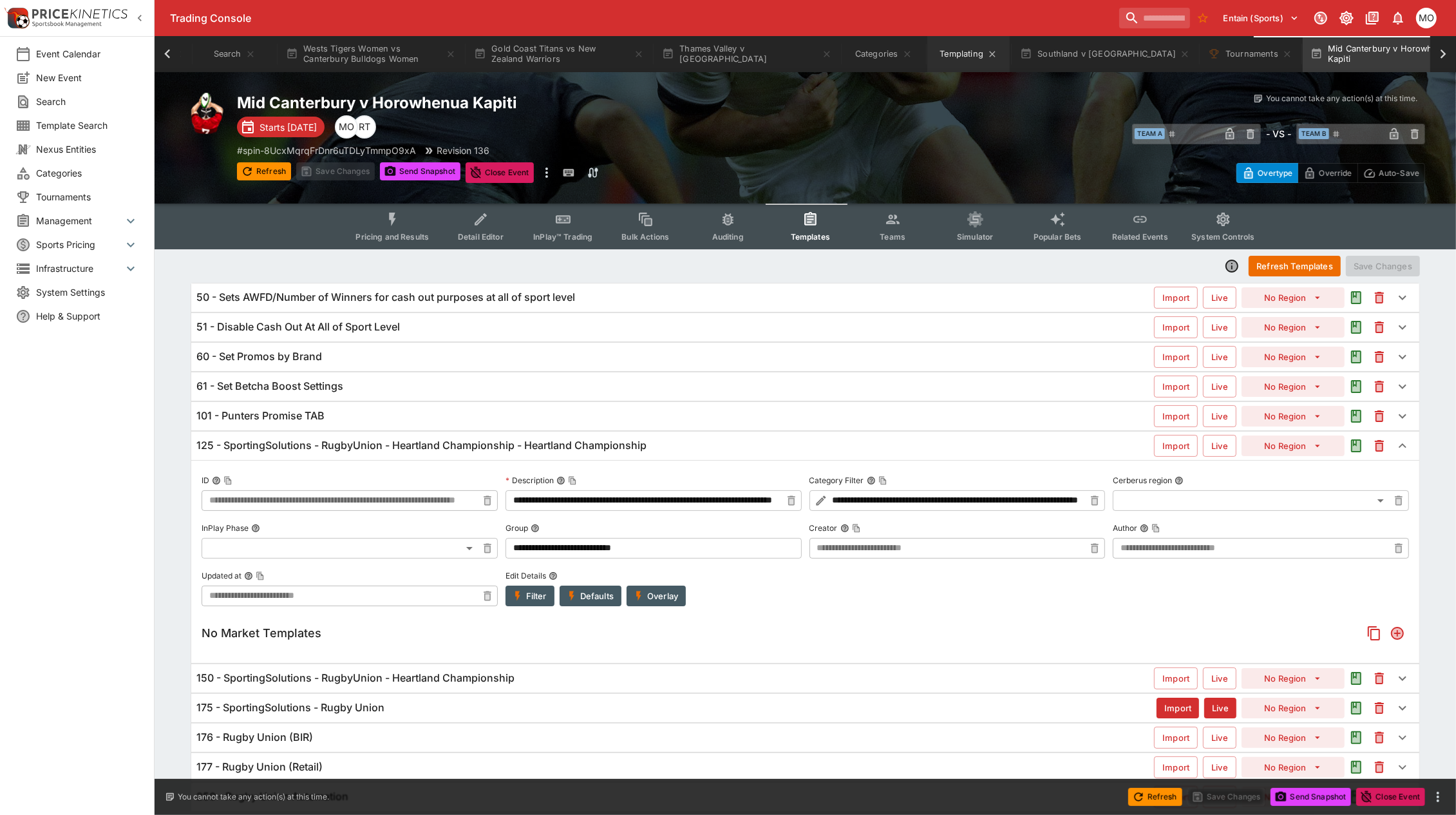
click at [959, 54] on button "Templating" at bounding box center [969, 54] width 82 height 36
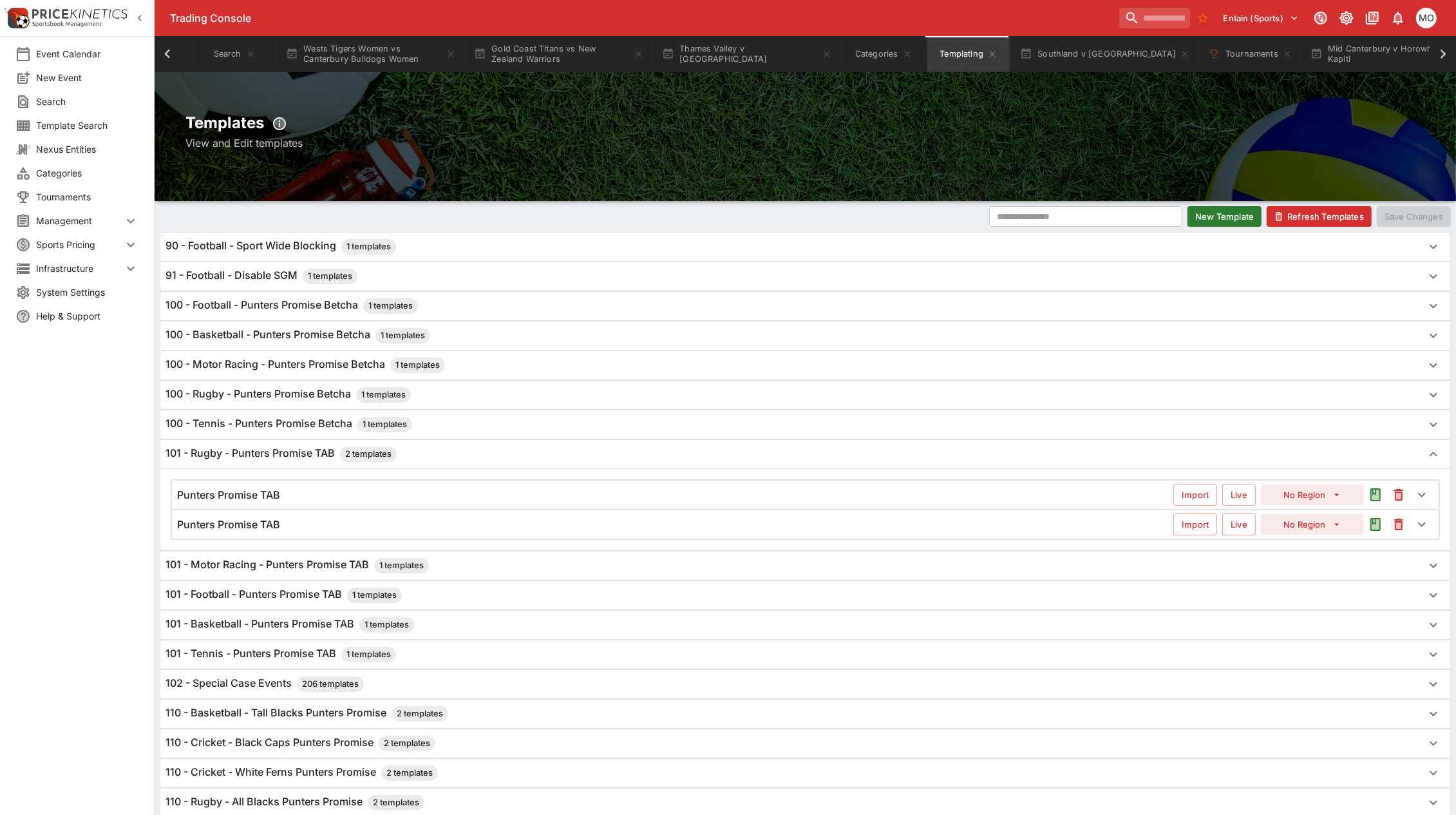
click at [312, 505] on div "Punters Promise TAB Import Live No Region" at bounding box center [806, 495] width 1267 height 29
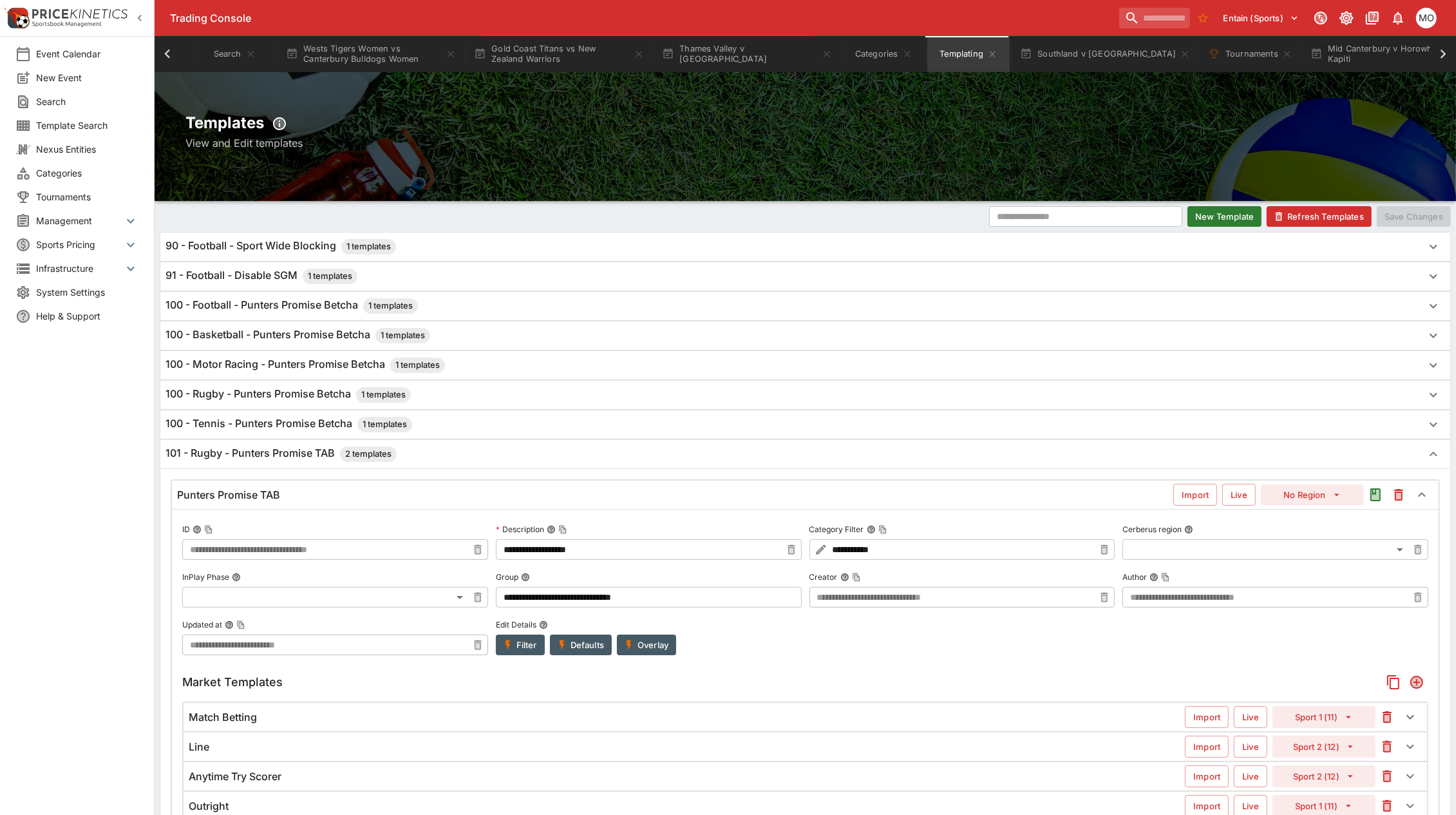
click at [517, 646] on button "Filter" at bounding box center [521, 645] width 49 height 20
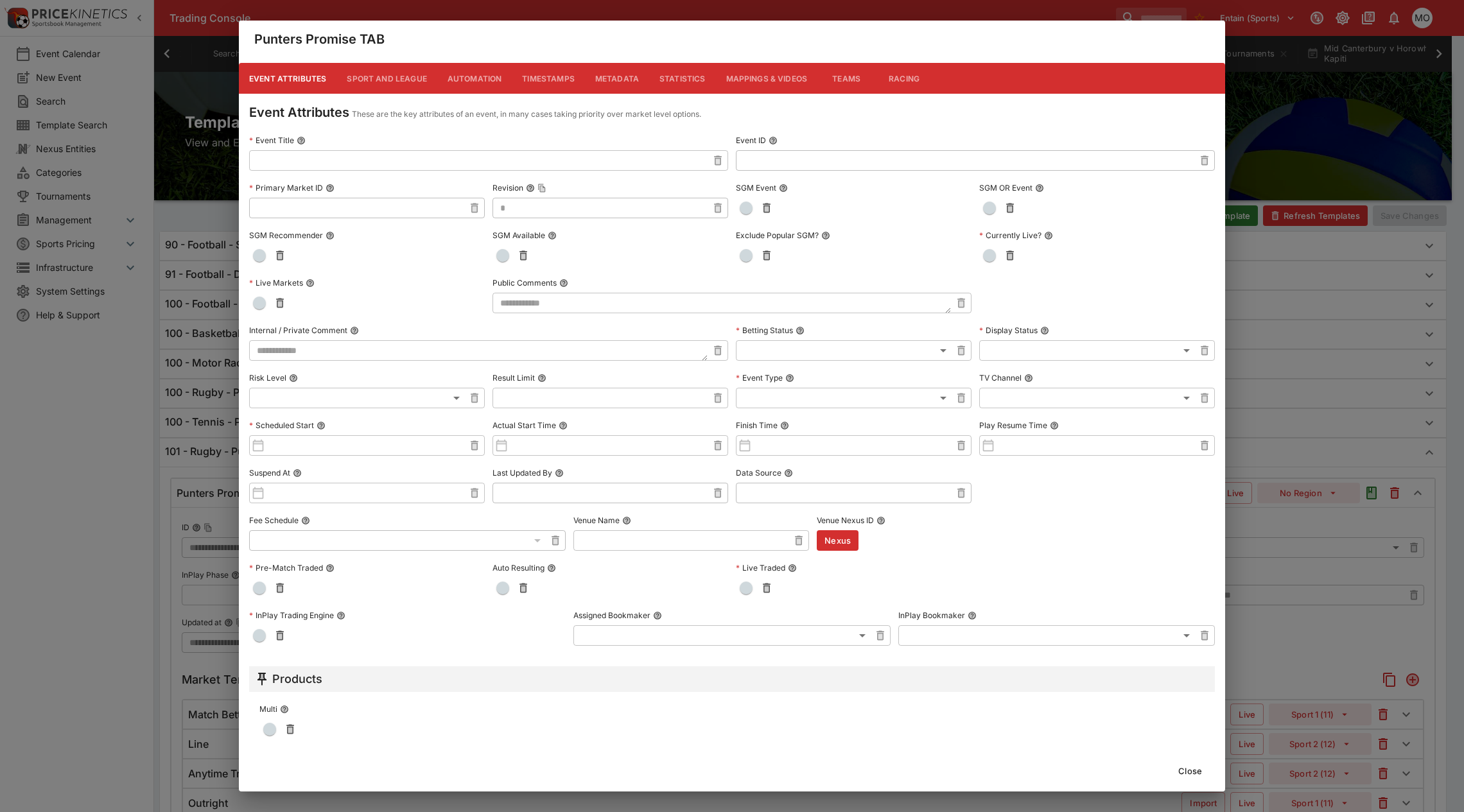
click at [631, 72] on button "Metadata" at bounding box center [618, 78] width 65 height 30
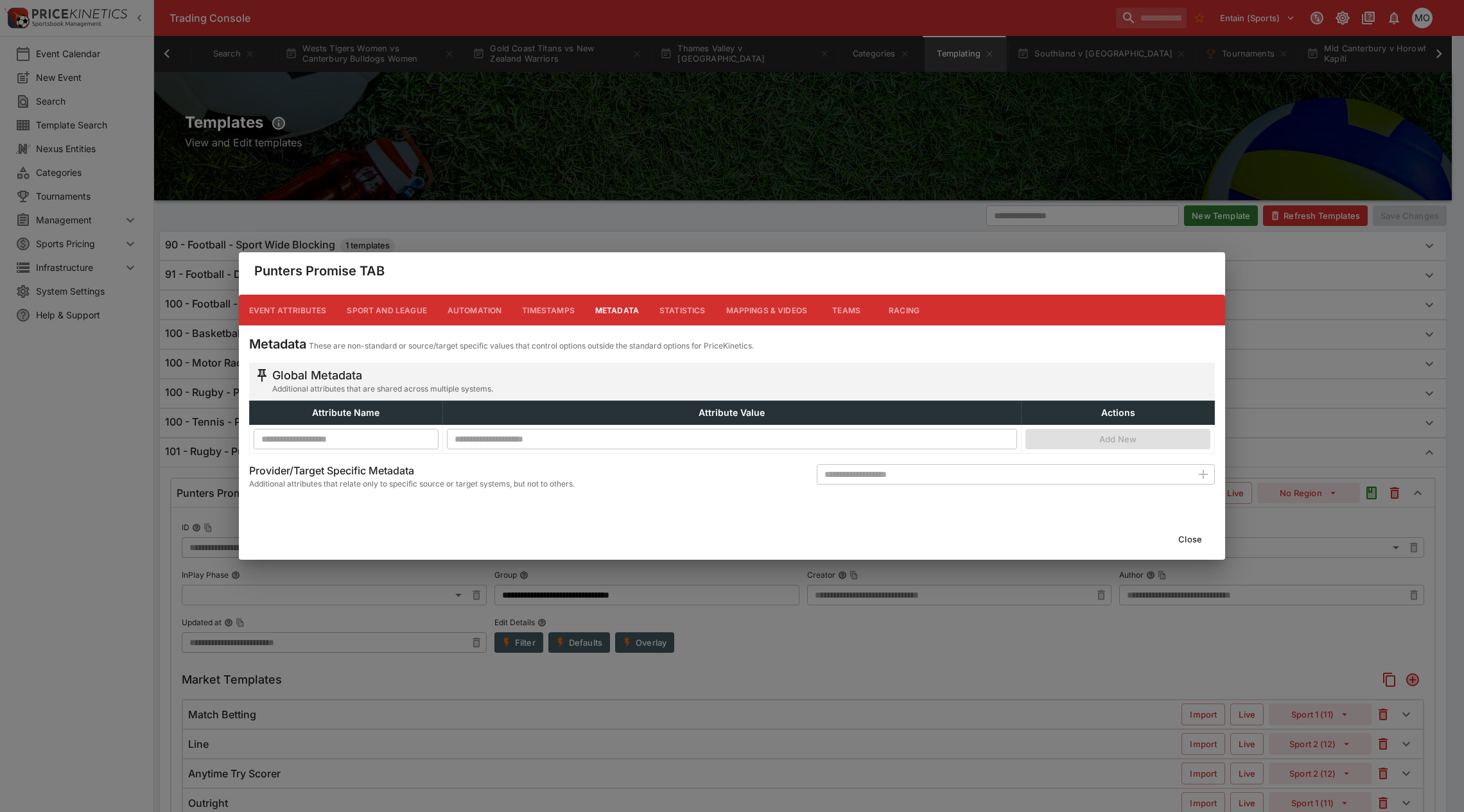
click at [1189, 534] on button "Close" at bounding box center [1190, 539] width 39 height 20
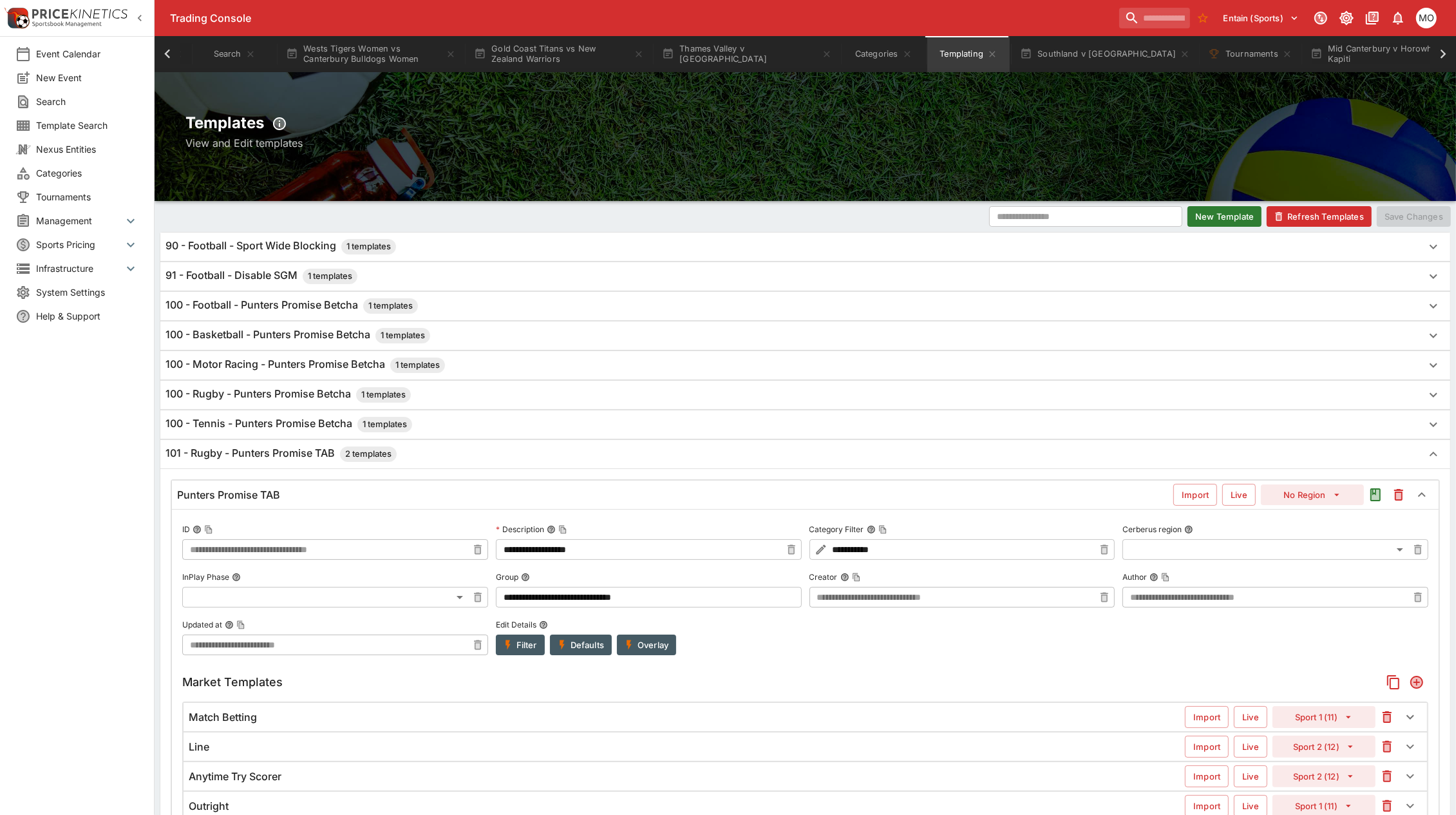
click at [61, 625] on div "Event Calendar New Event Search Template Search Nexus Entities Categories Tourn…" at bounding box center [77, 408] width 155 height 815
click at [1061, 50] on button "Southland v Manawatu" at bounding box center [1105, 54] width 185 height 36
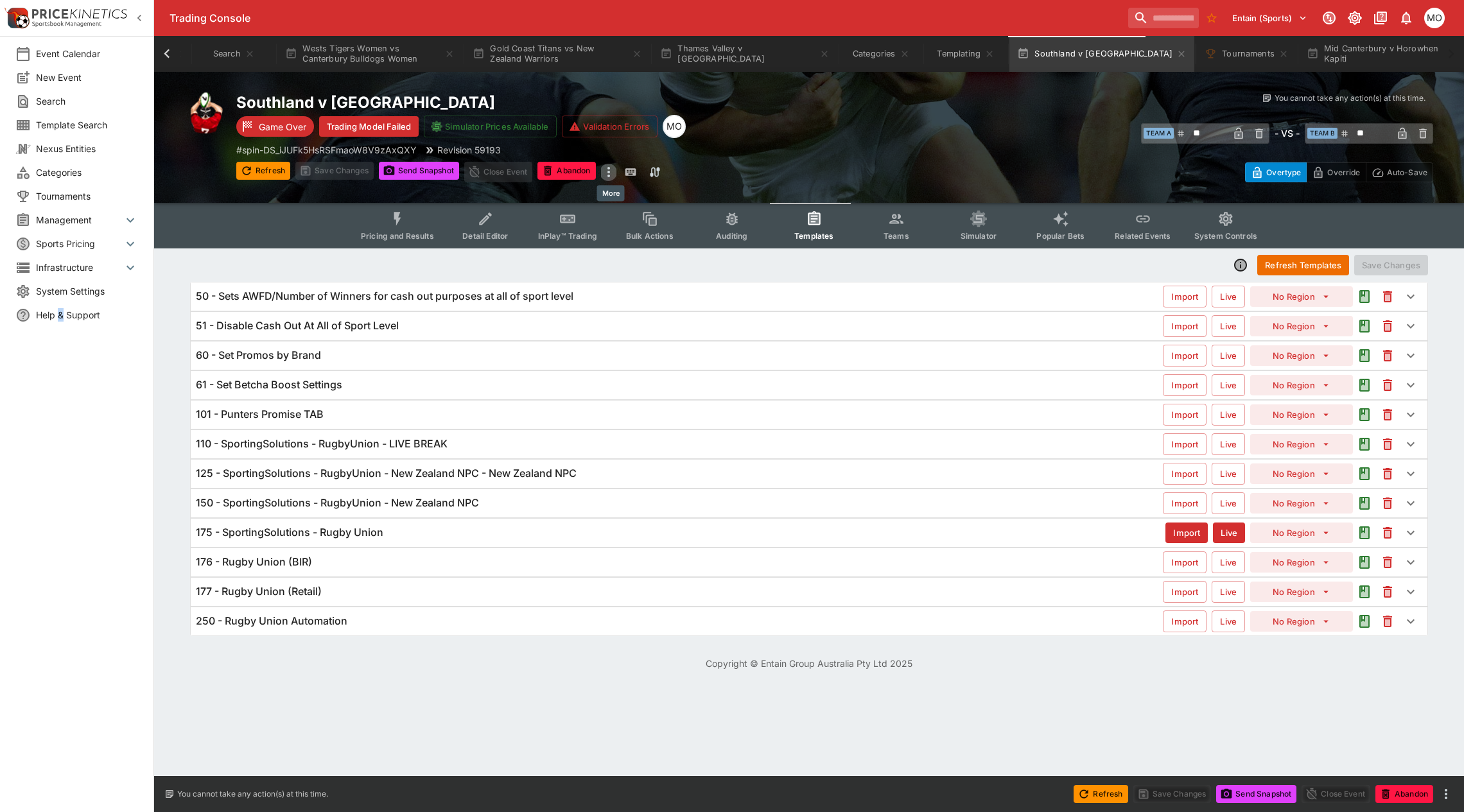
click at [610, 173] on icon "more" at bounding box center [608, 172] width 16 height 16
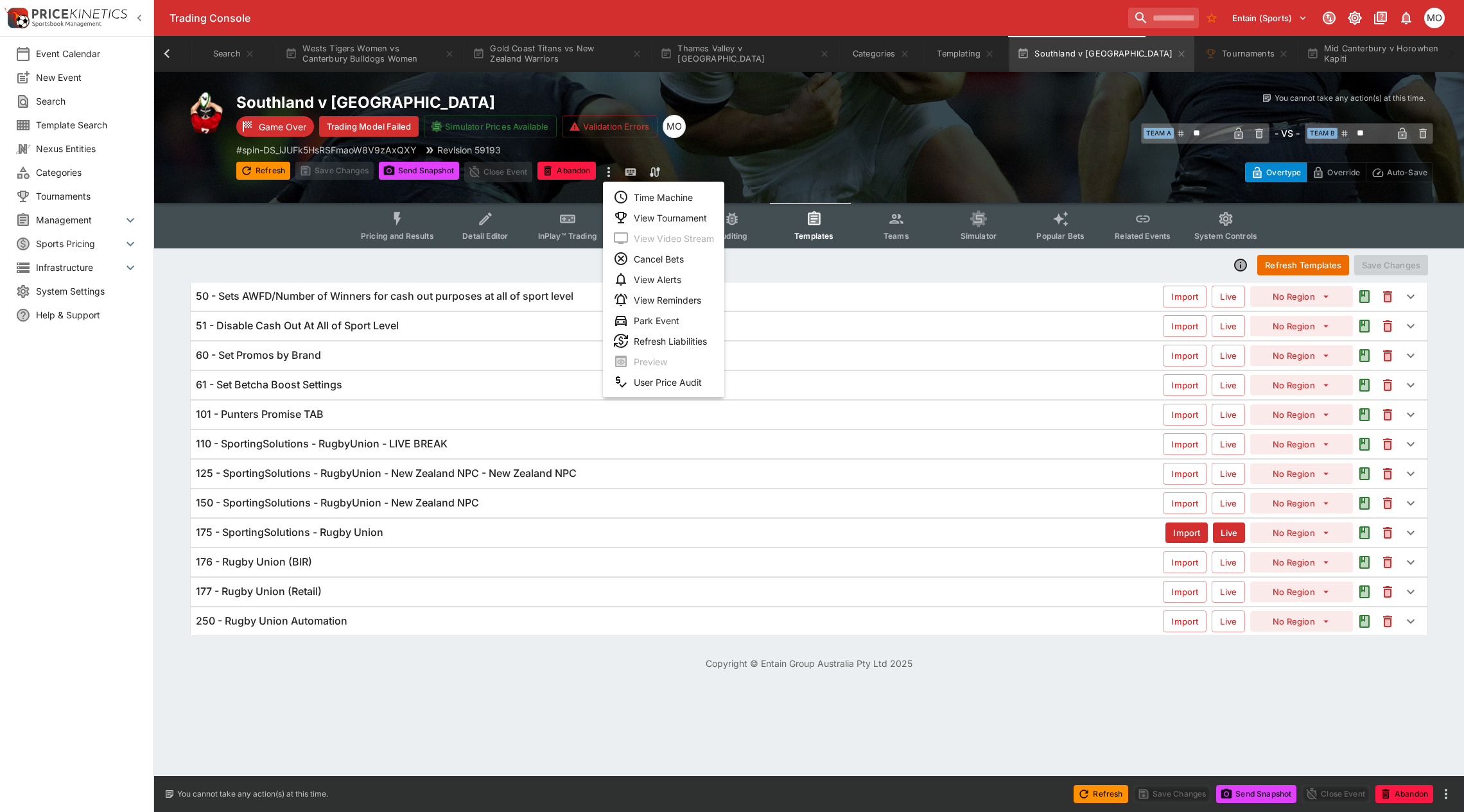
click at [1176, 43] on div at bounding box center [732, 406] width 1464 height 812
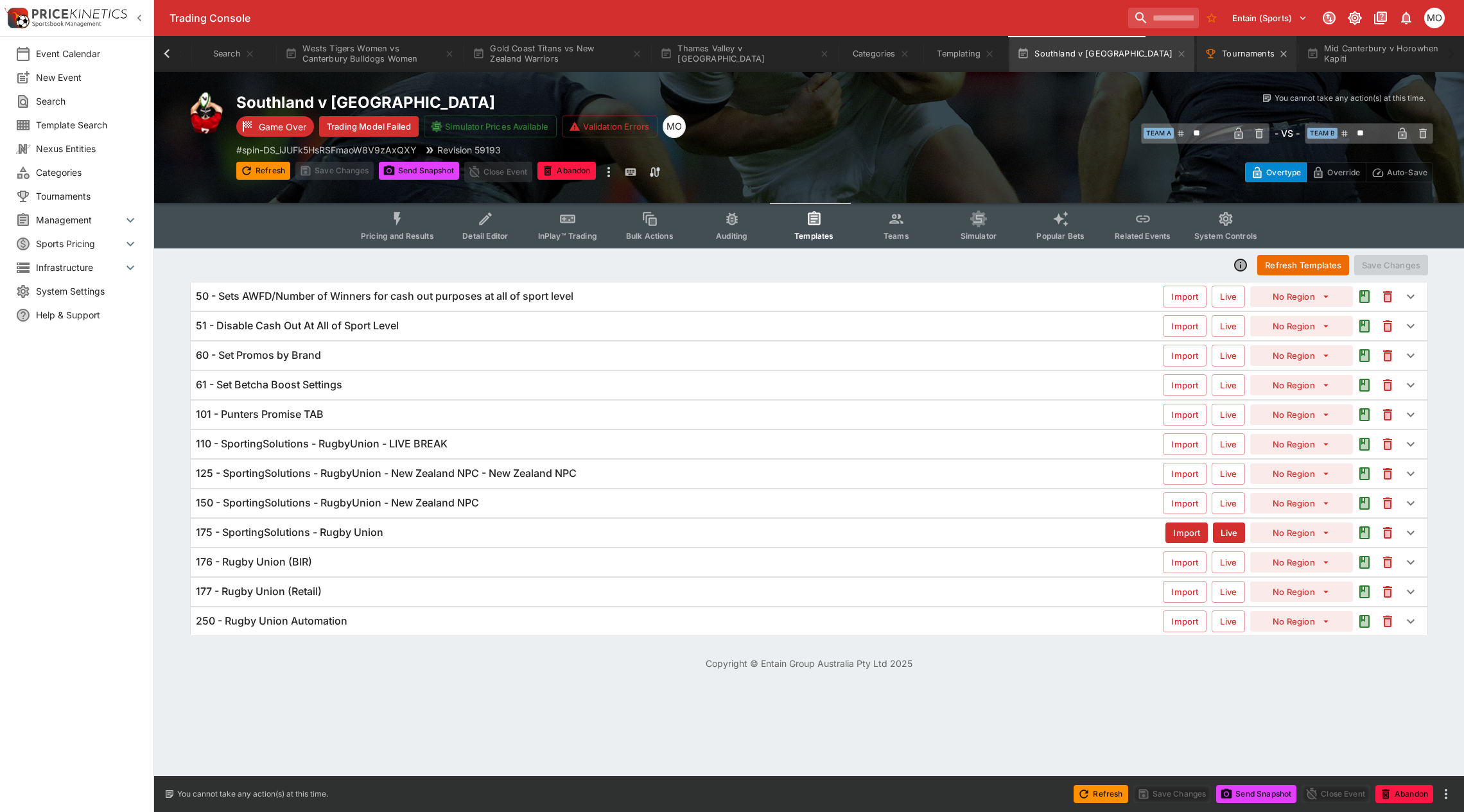
click at [1196, 55] on button "Tournaments" at bounding box center [1246, 54] width 100 height 36
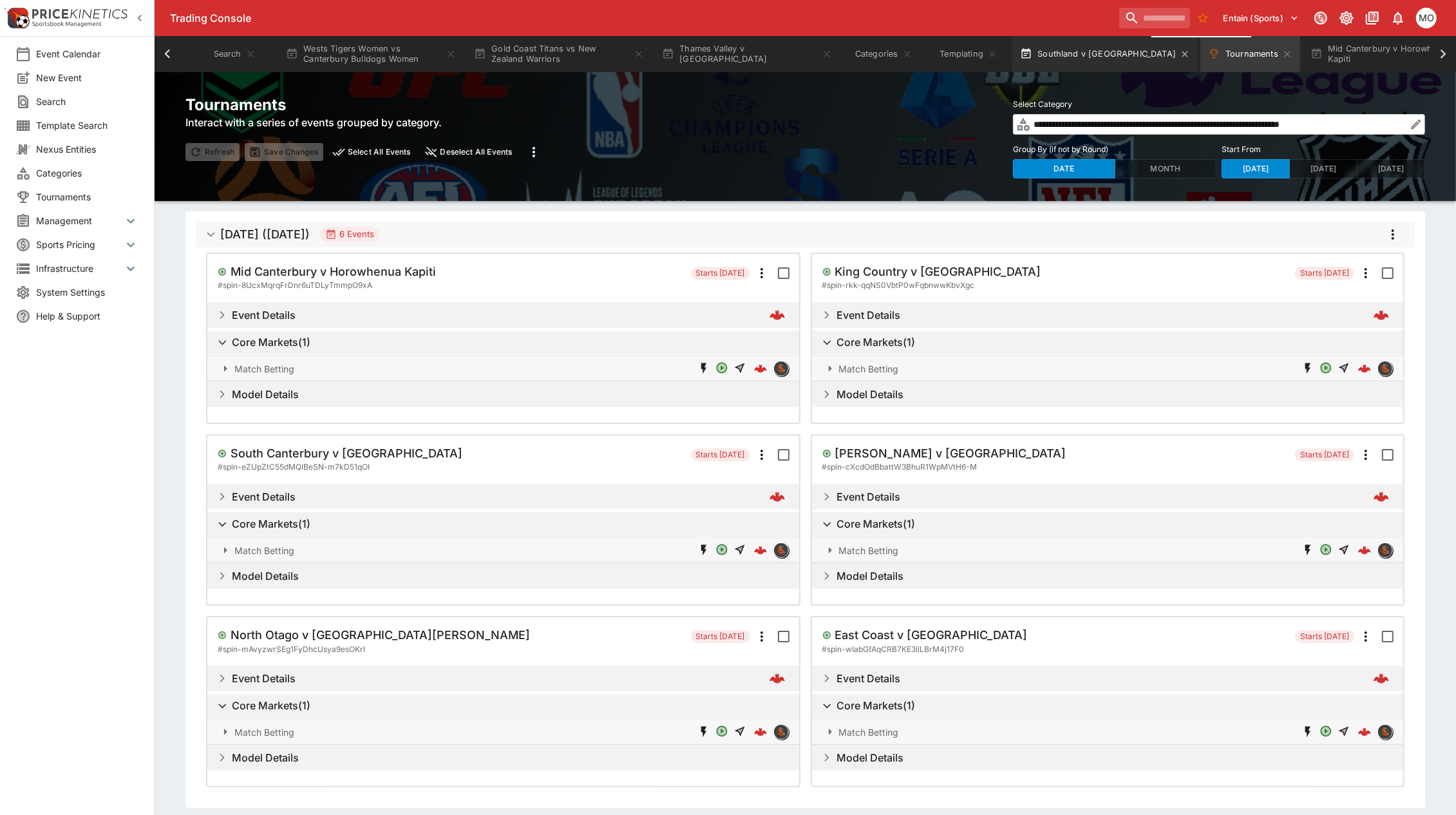
click at [1082, 52] on button "Southland v Manawatu" at bounding box center [1105, 54] width 185 height 36
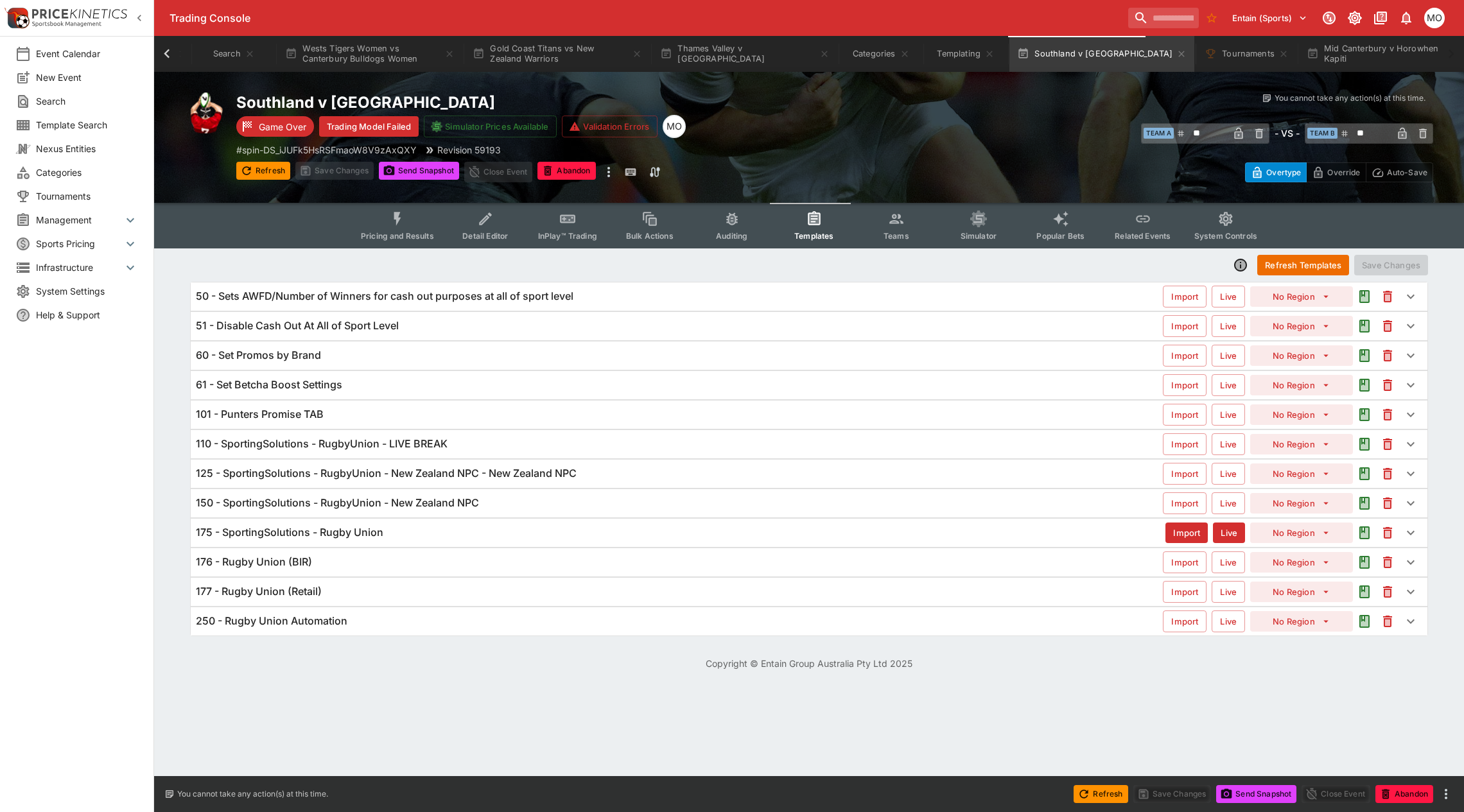
click at [608, 168] on icon "more" at bounding box center [608, 172] width 16 height 16
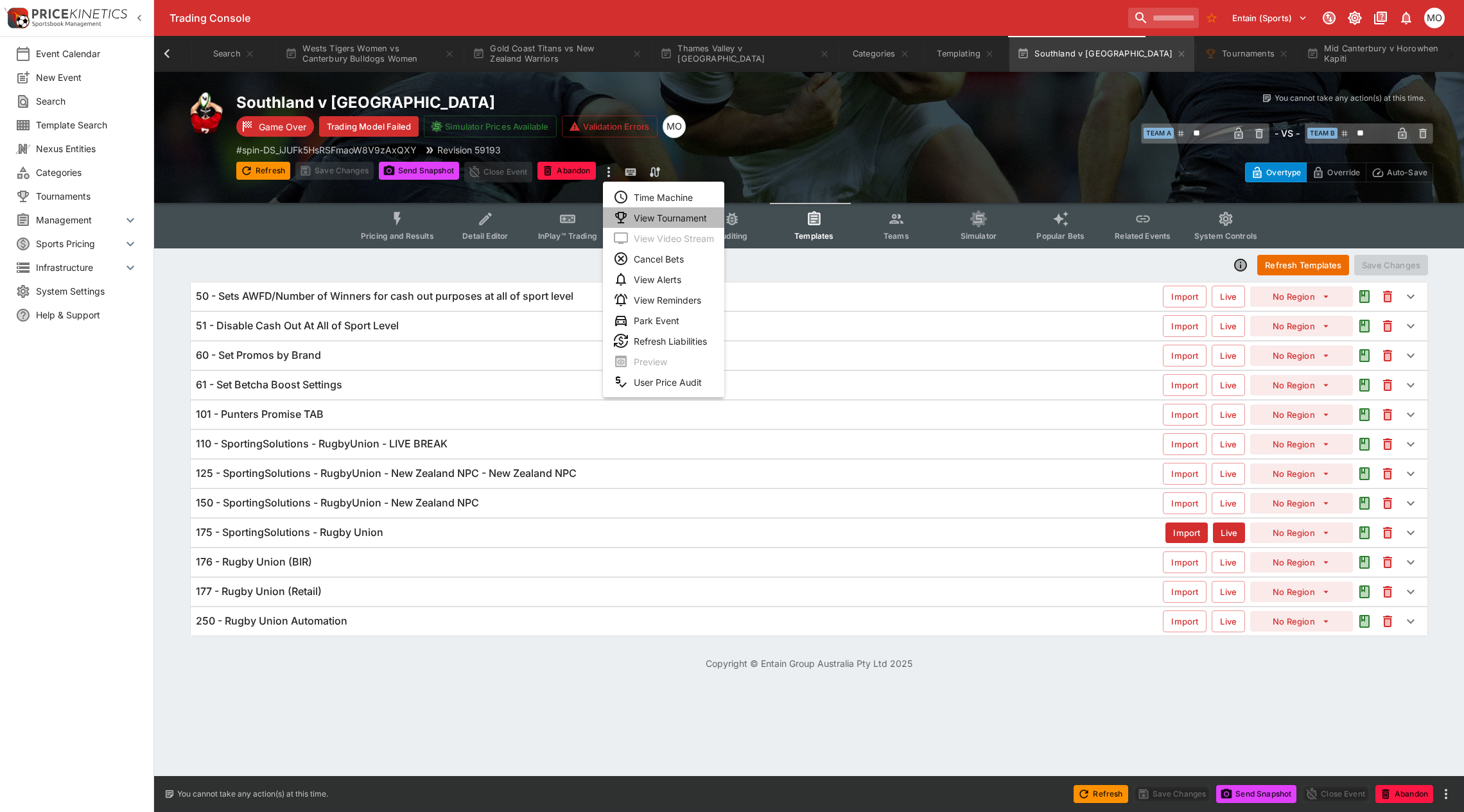
click at [637, 221] on li "View Tournament" at bounding box center [663, 218] width 121 height 20
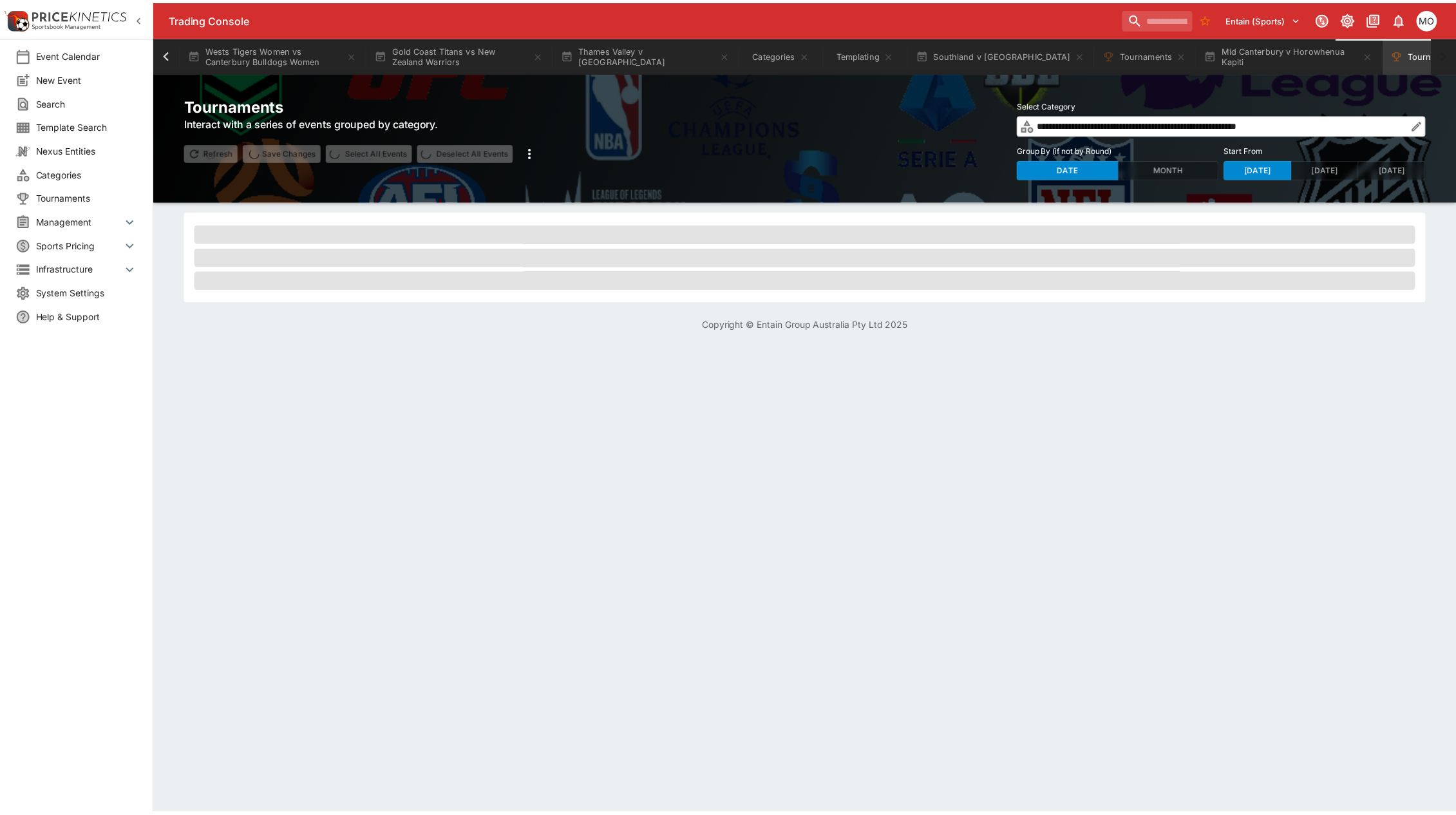
scroll to position [0, 471]
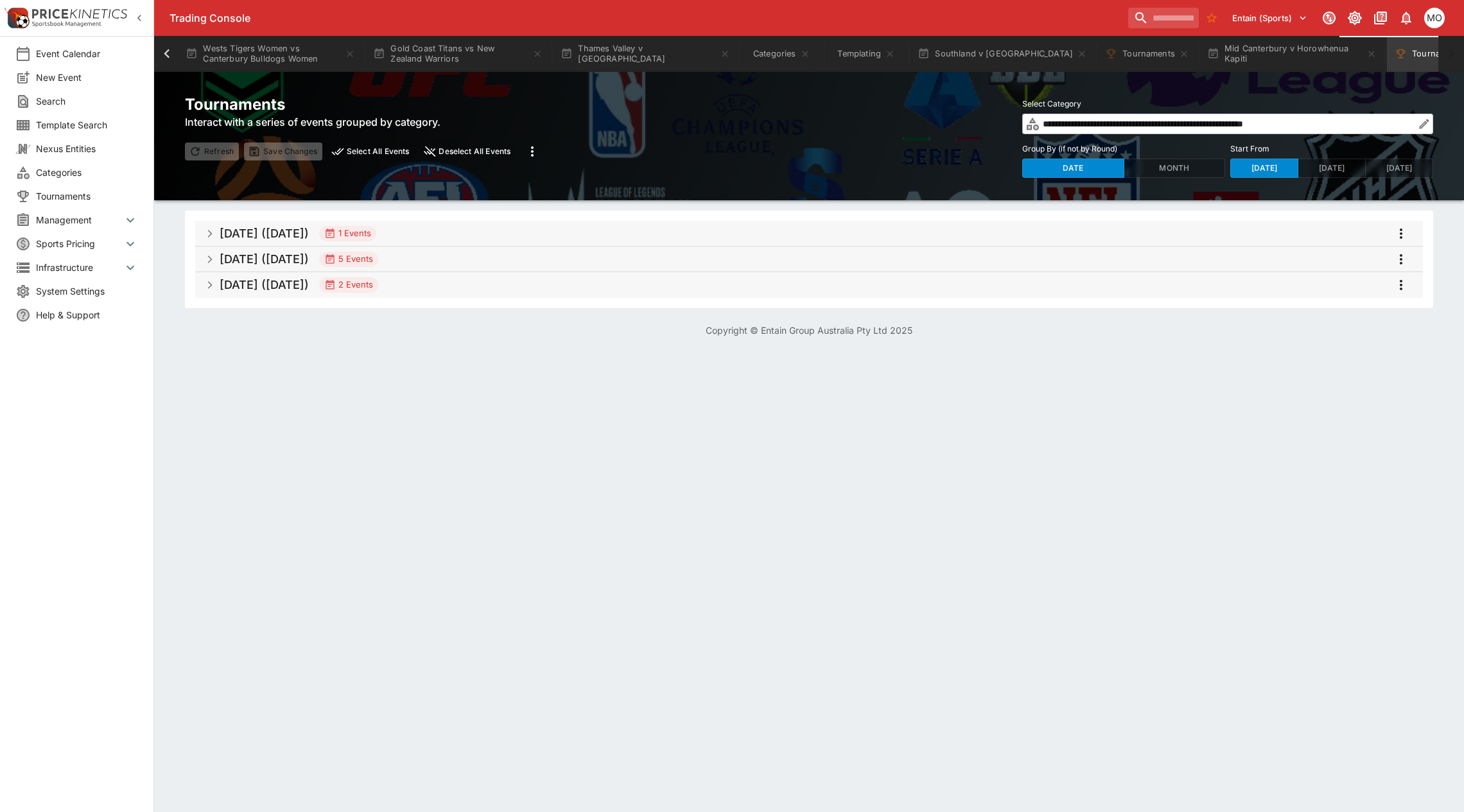
click at [249, 234] on h5 "[DATE] ([DATE])" at bounding box center [264, 233] width 90 height 15
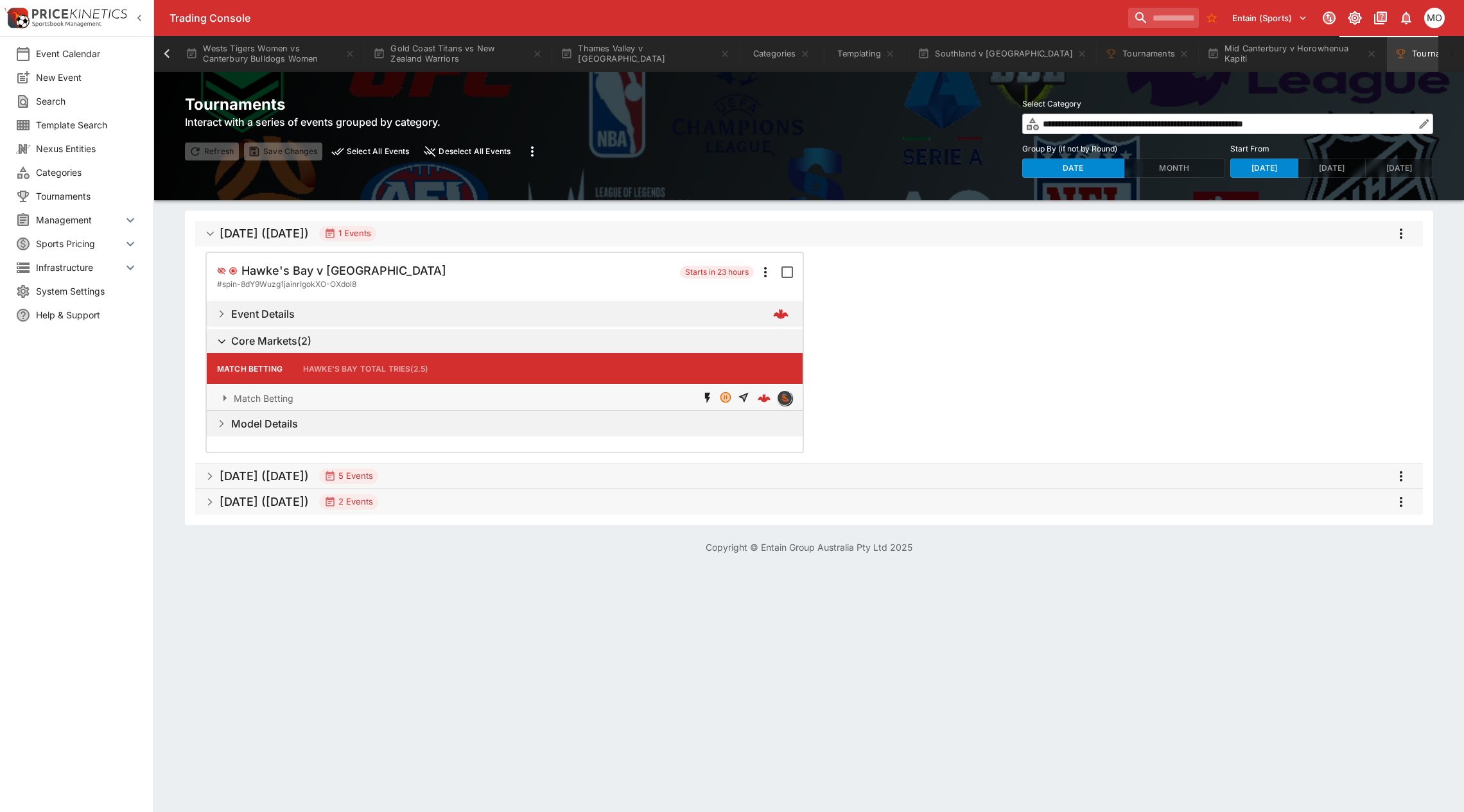
click at [252, 231] on h5 "[DATE] ([DATE])" at bounding box center [264, 233] width 90 height 15
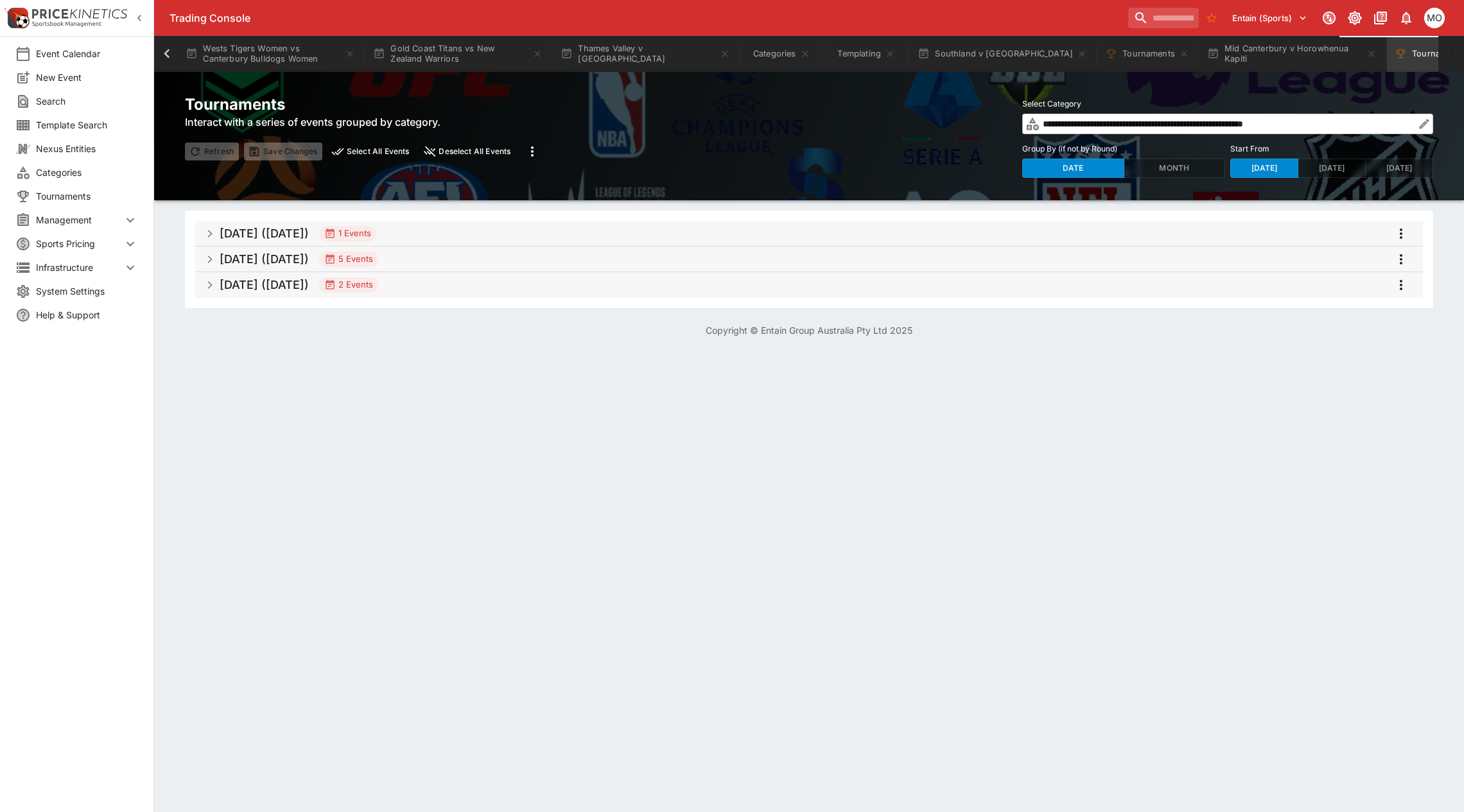
click at [257, 258] on h5 "[DATE] ([DATE])" at bounding box center [264, 259] width 90 height 15
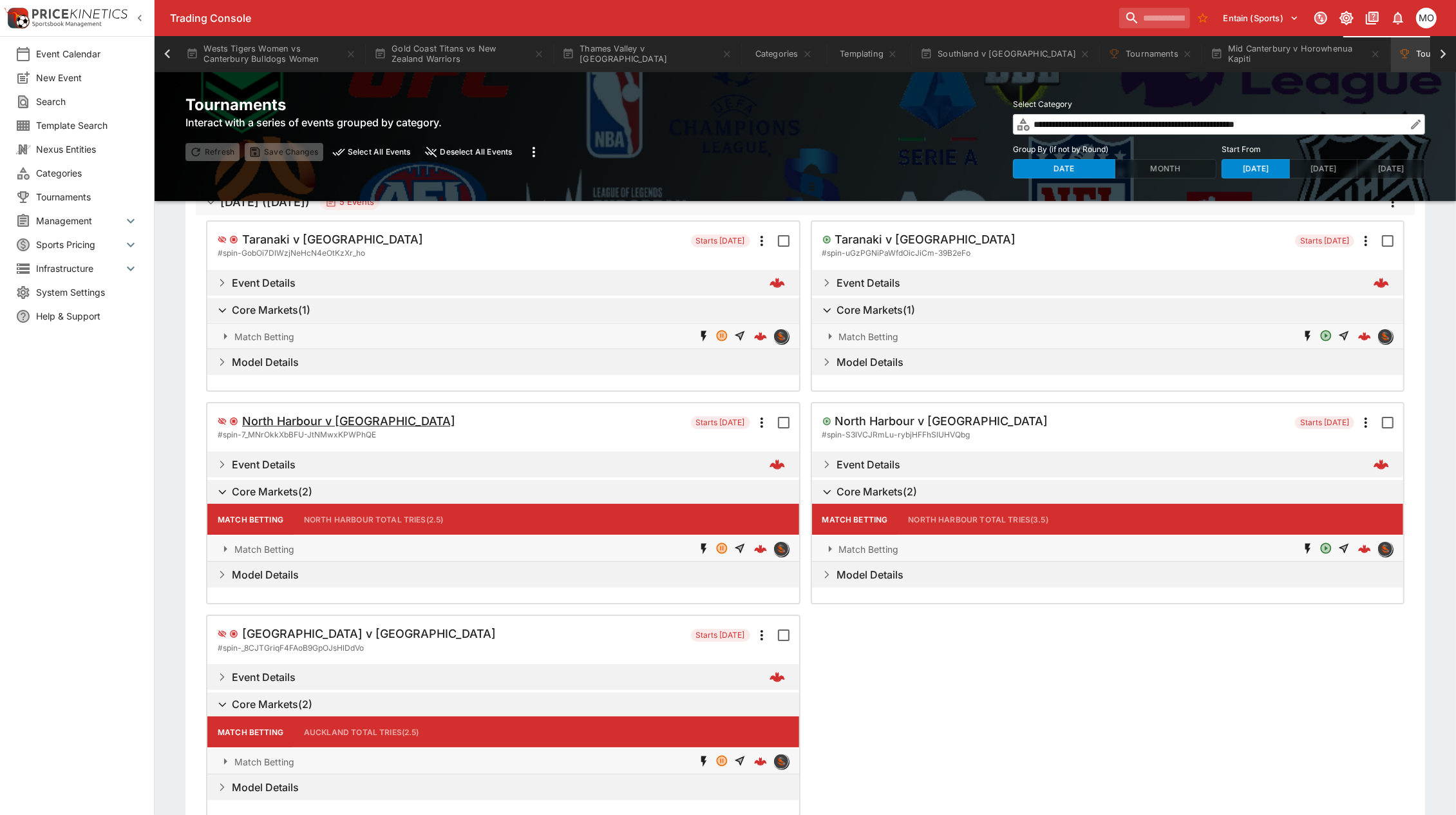
scroll to position [0, 0]
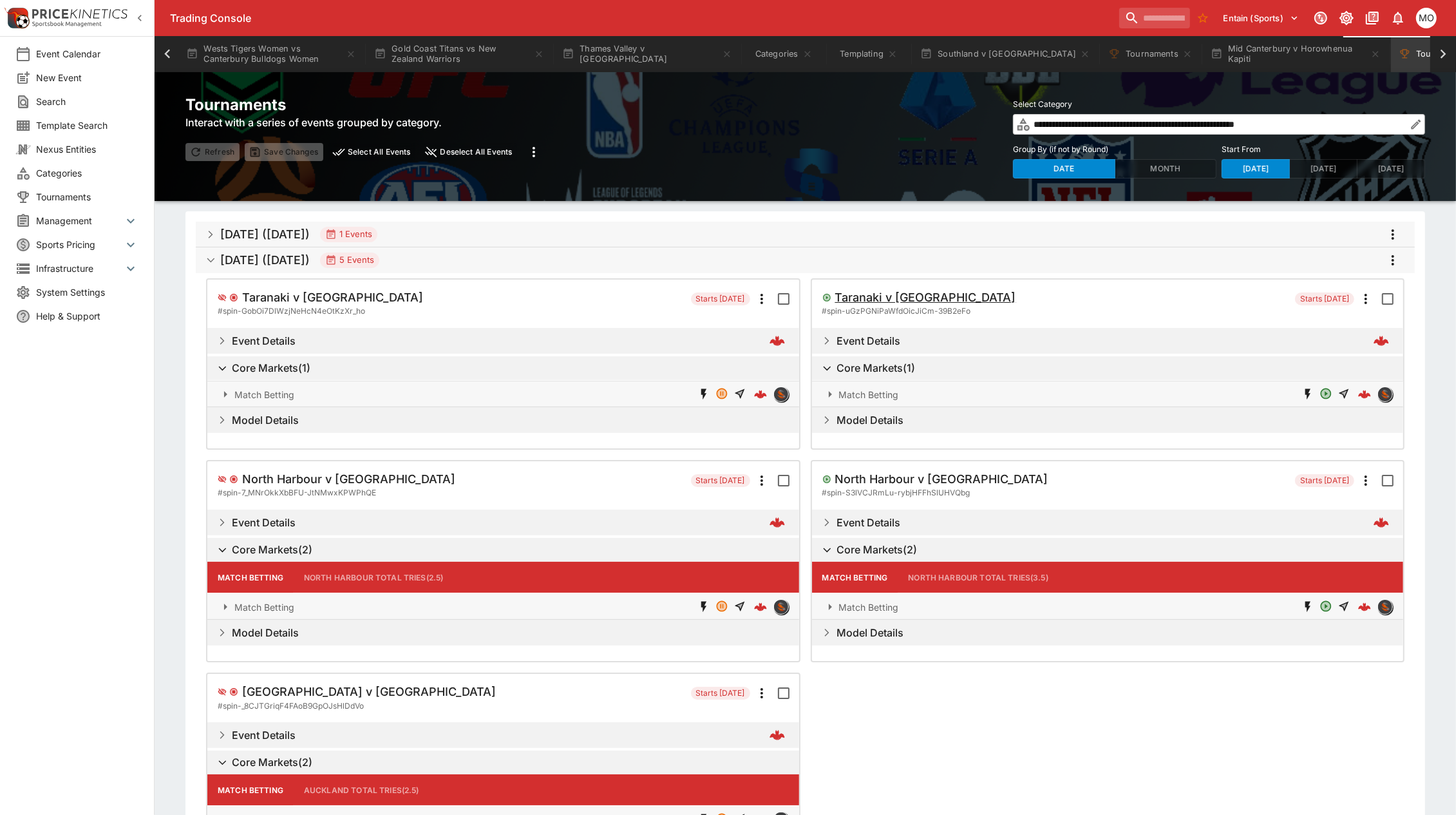
click at [860, 295] on h5 "Taranaki v [GEOGRAPHIC_DATA]" at bounding box center [925, 297] width 181 height 15
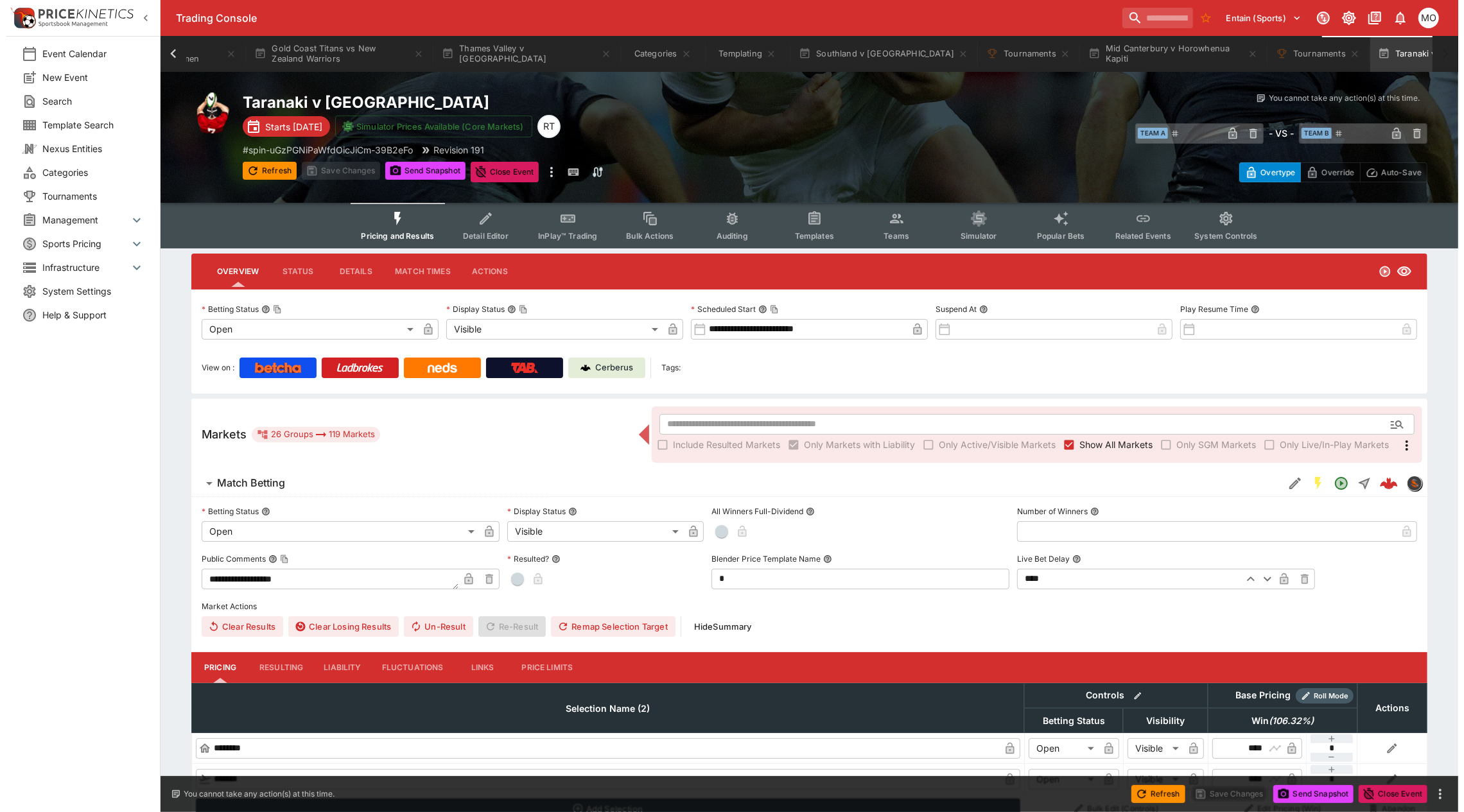
scroll to position [0, 606]
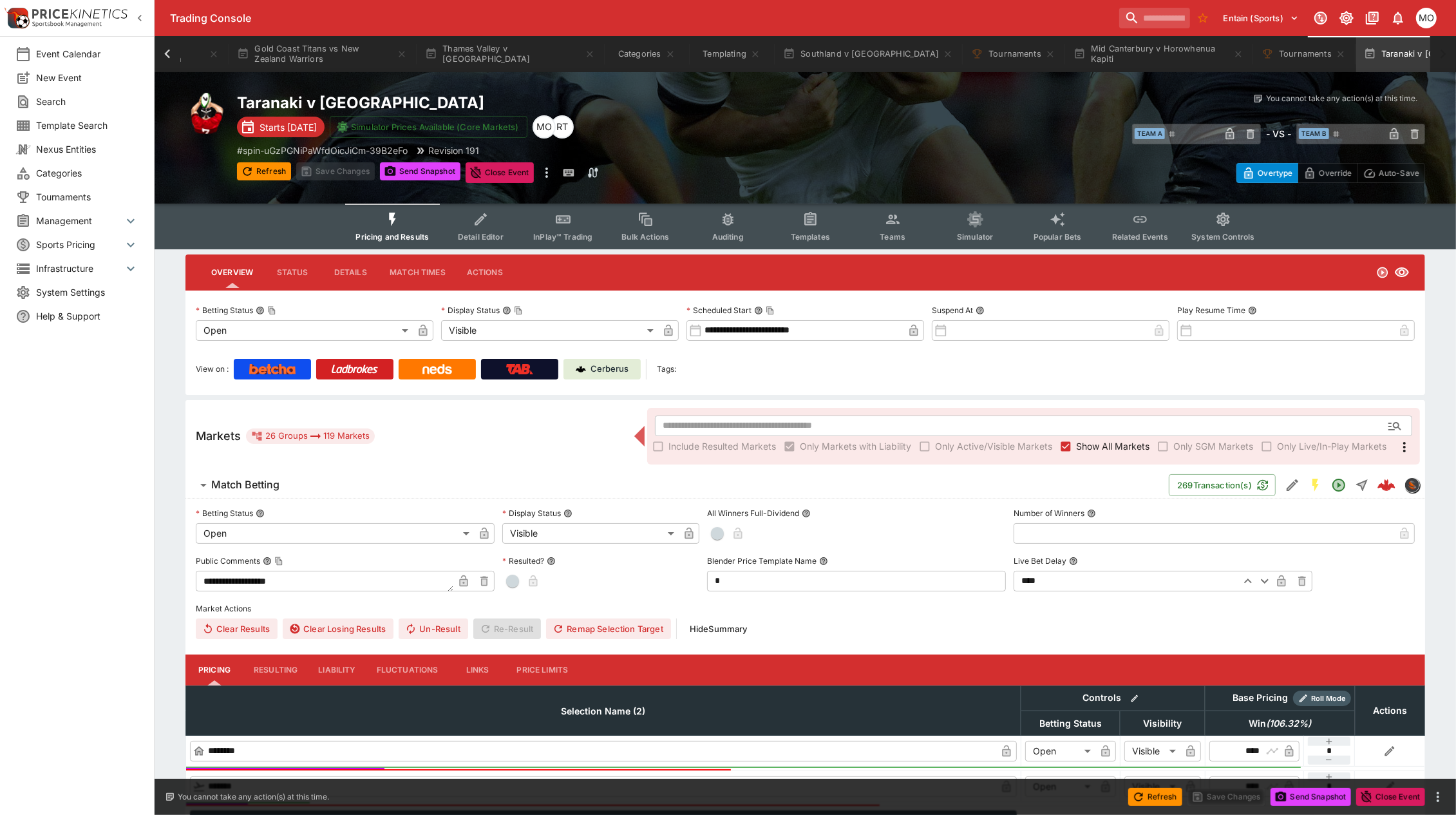
click at [806, 220] on icon "Event type filters" at bounding box center [810, 219] width 9 height 9
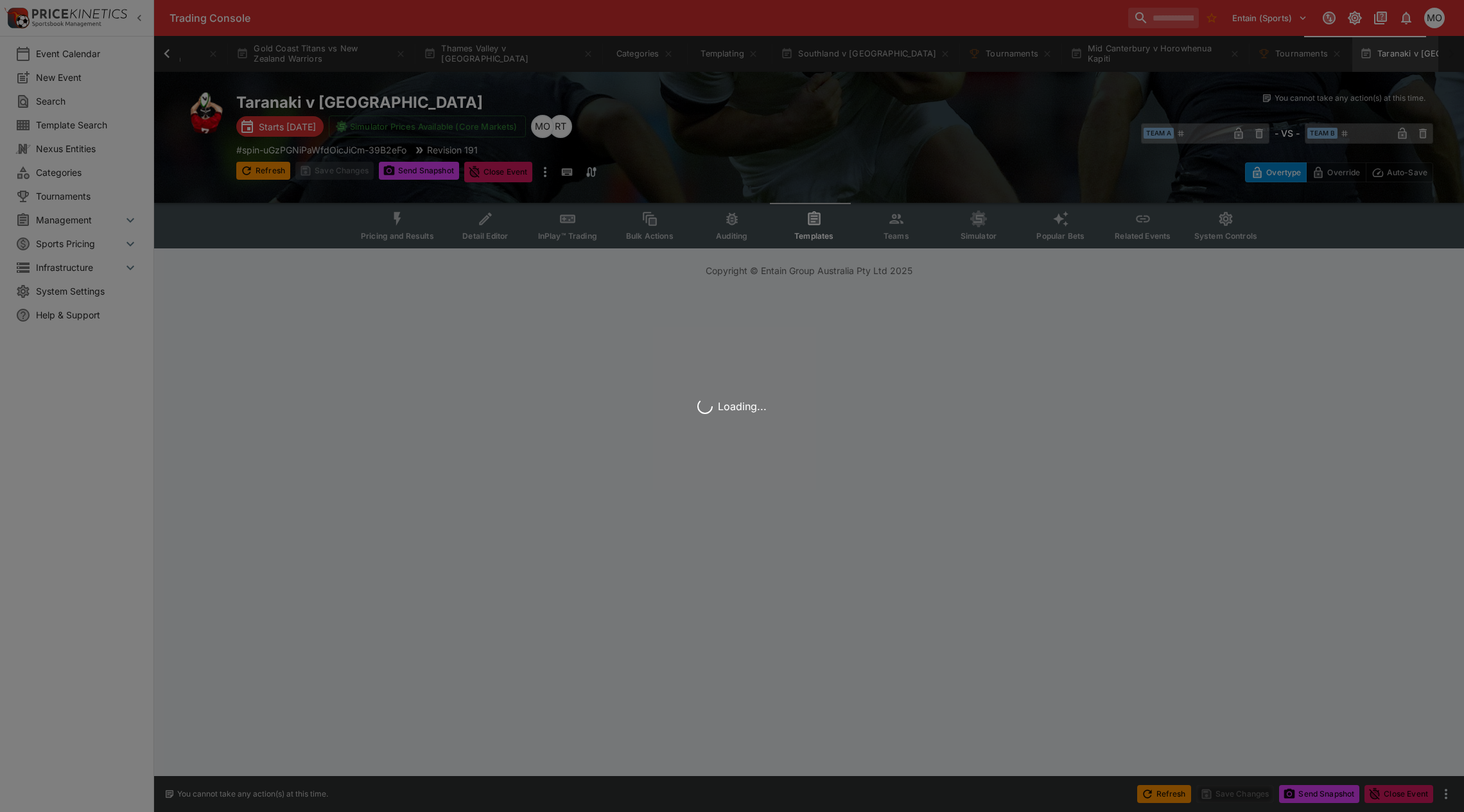
scroll to position [0, 597]
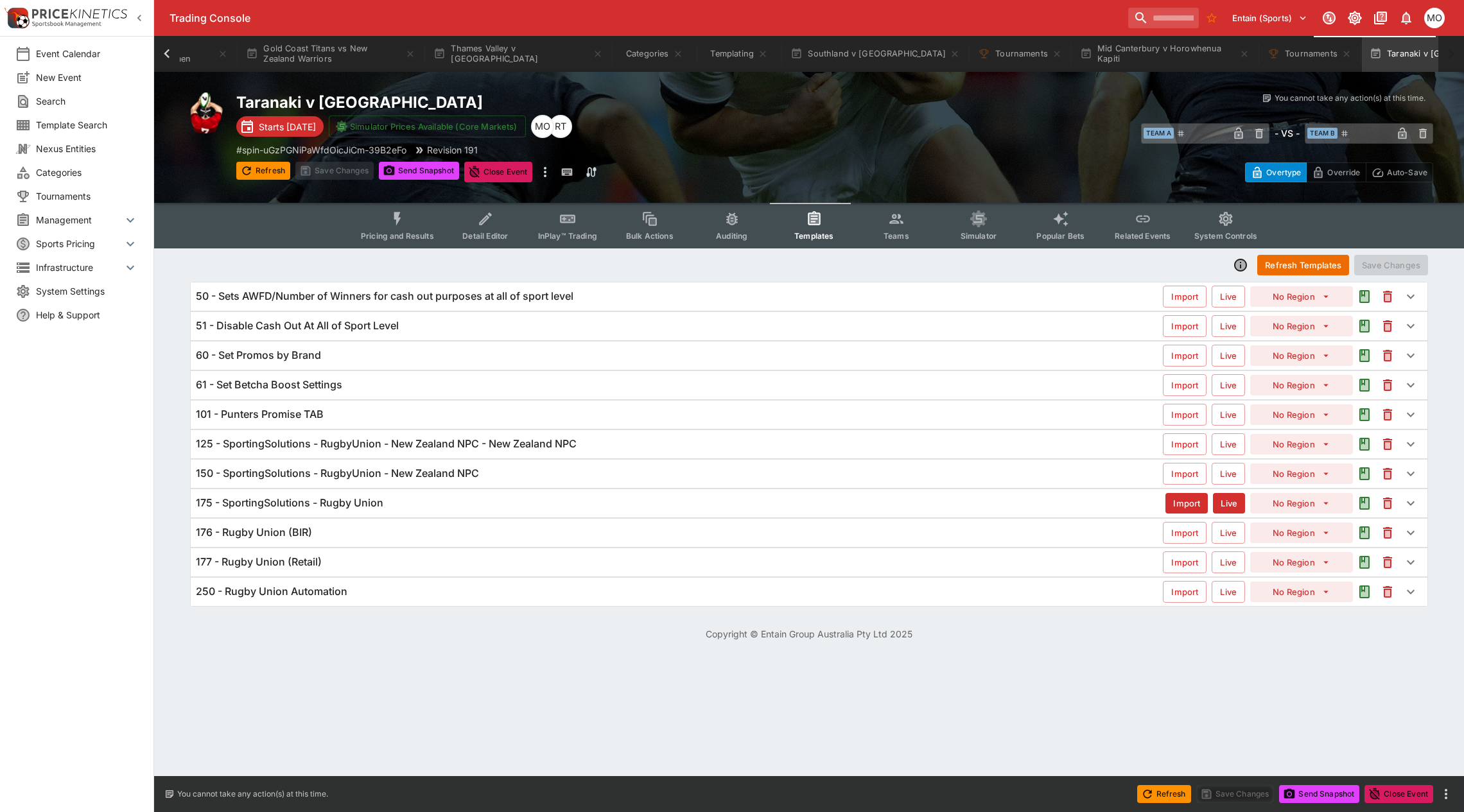
click at [557, 445] on h6 "125 - SportingSolutions - RugbyUnion - New Zealand NPC - New Zealand NPC" at bounding box center [386, 444] width 380 height 14
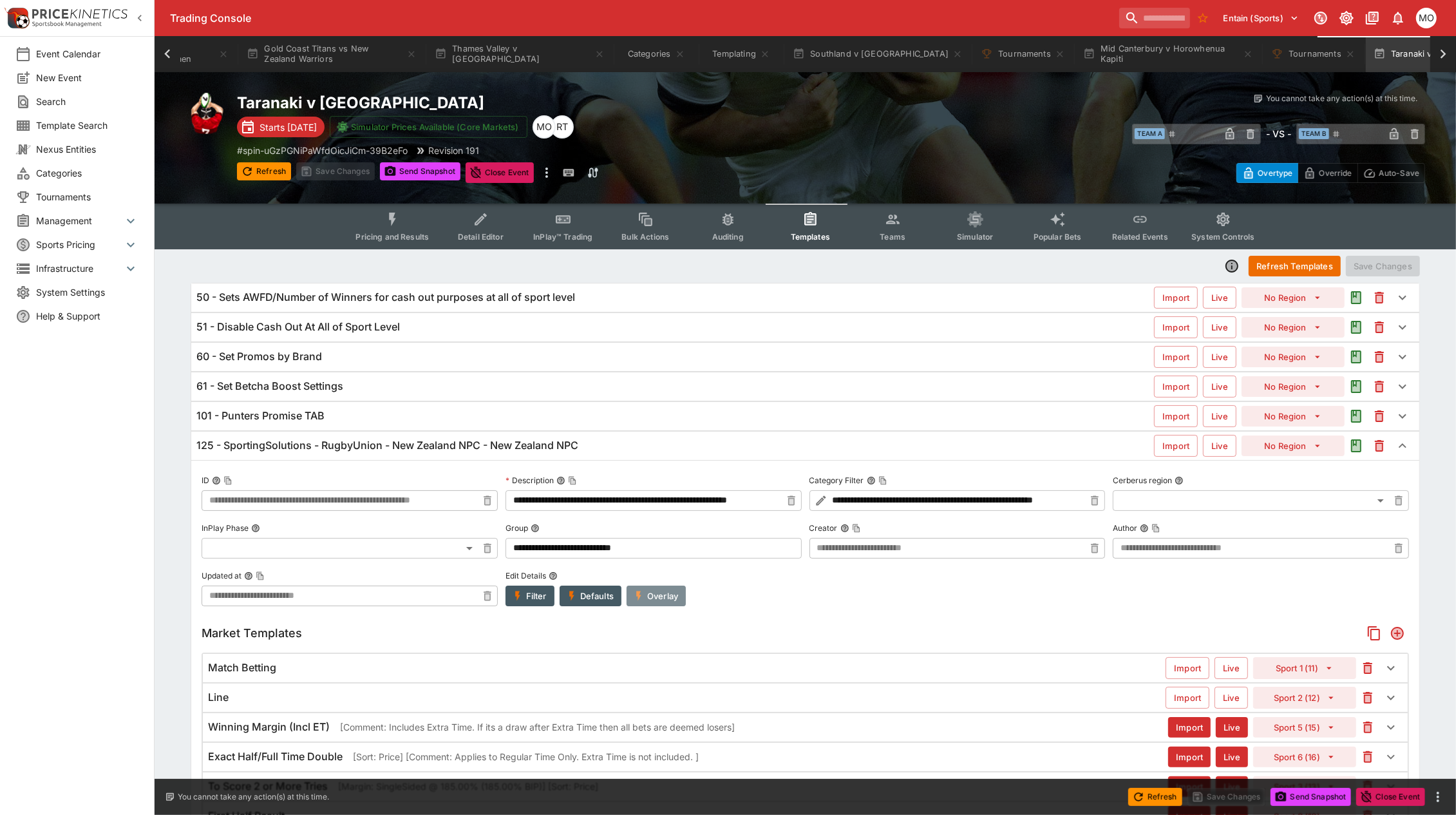
click at [659, 591] on button "Overlay" at bounding box center [657, 596] width 59 height 20
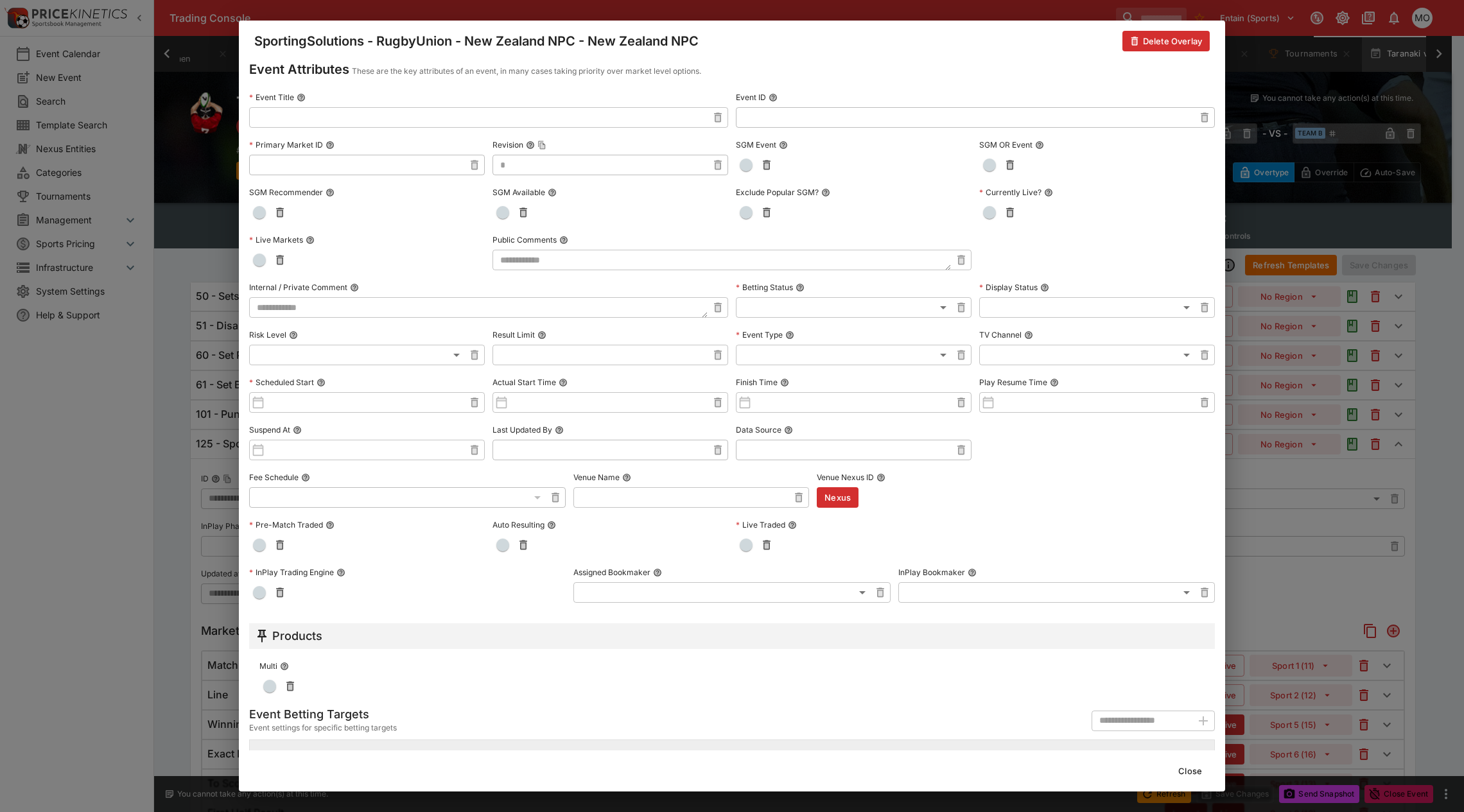
scroll to position [0, 0]
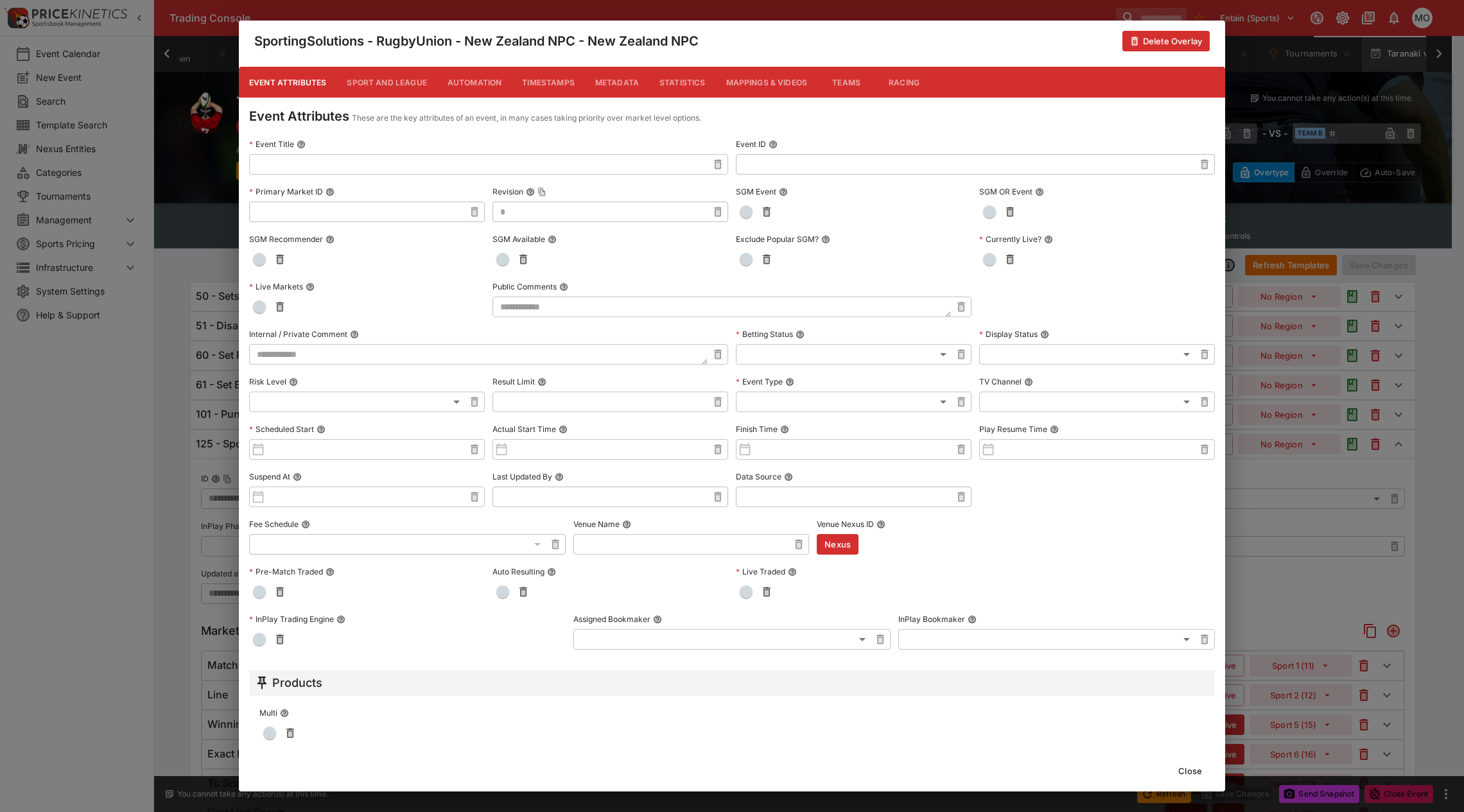
click at [620, 83] on button "Metadata" at bounding box center [618, 81] width 65 height 30
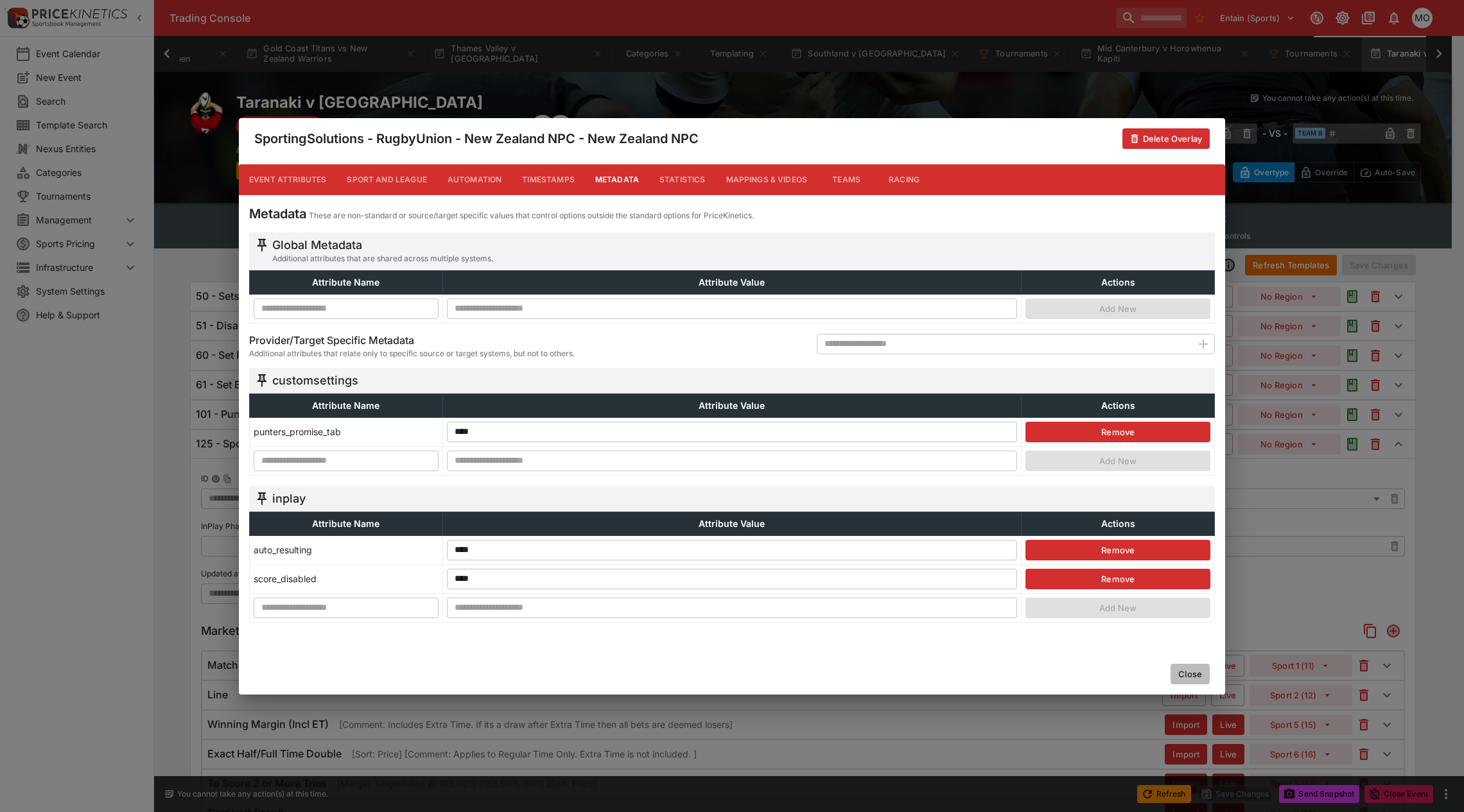
click at [1182, 664] on button "Close" at bounding box center [1190, 674] width 39 height 20
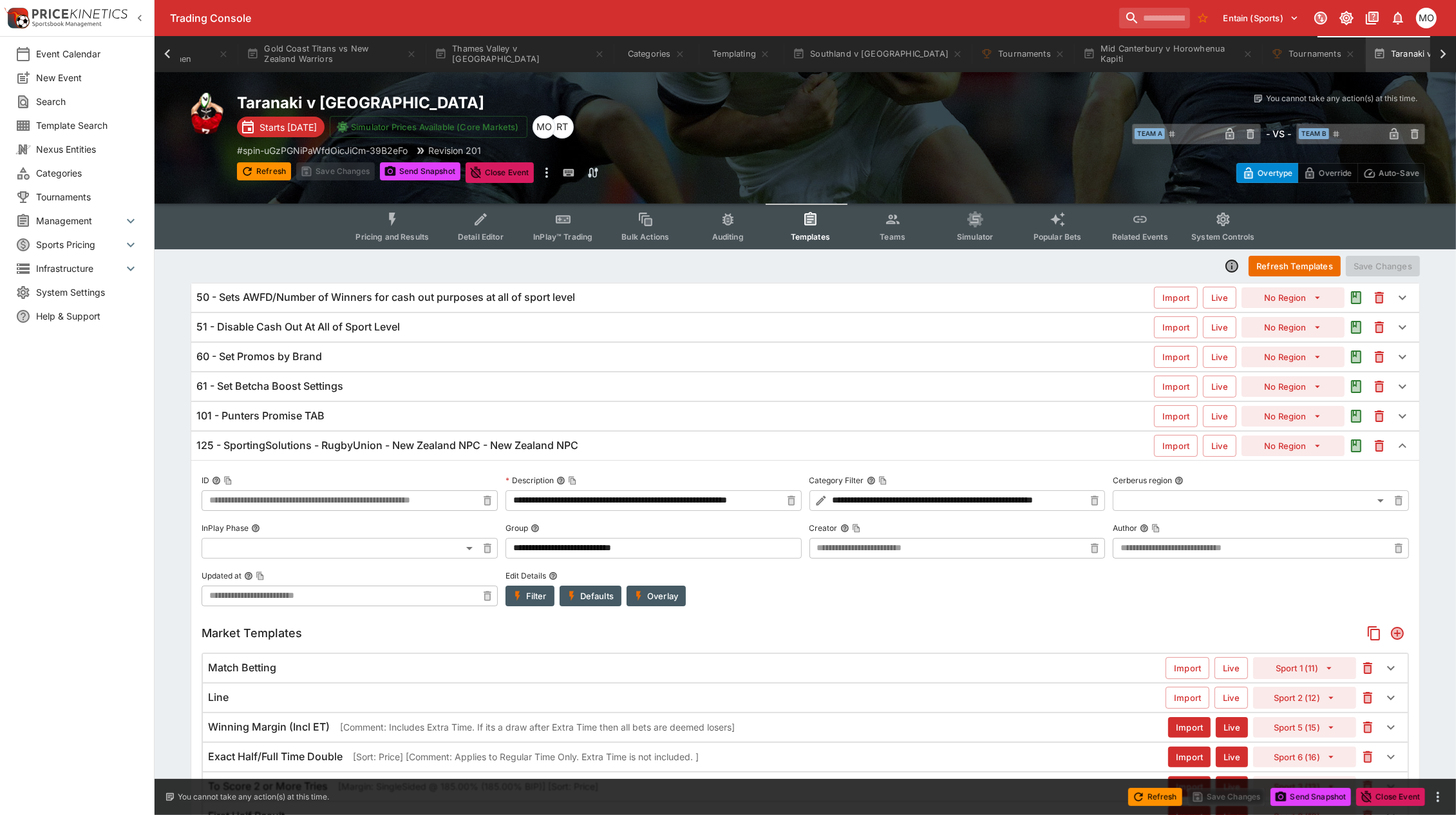
click at [660, 599] on button "Overlay" at bounding box center [657, 596] width 59 height 20
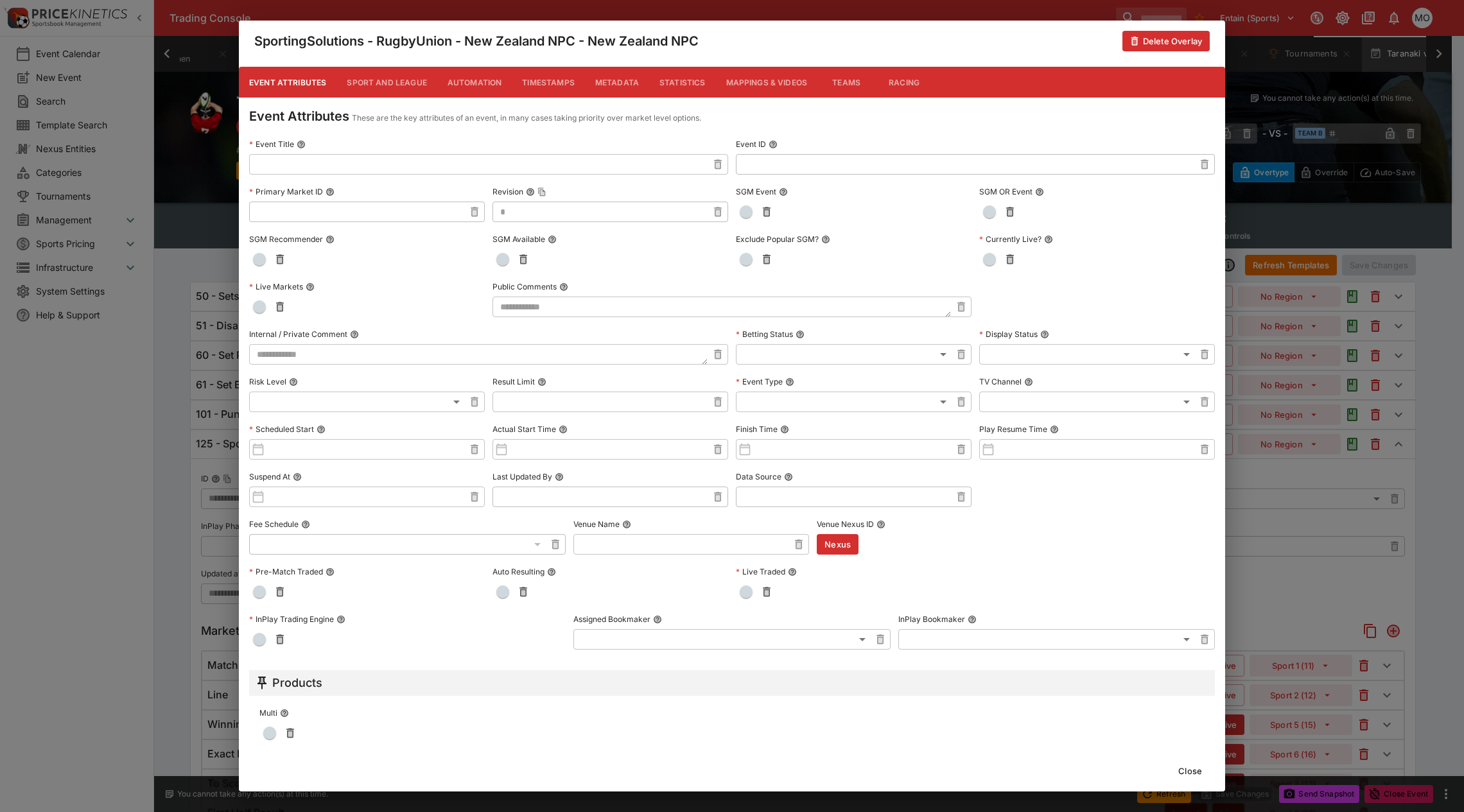
click at [621, 80] on button "Metadata" at bounding box center [618, 81] width 65 height 30
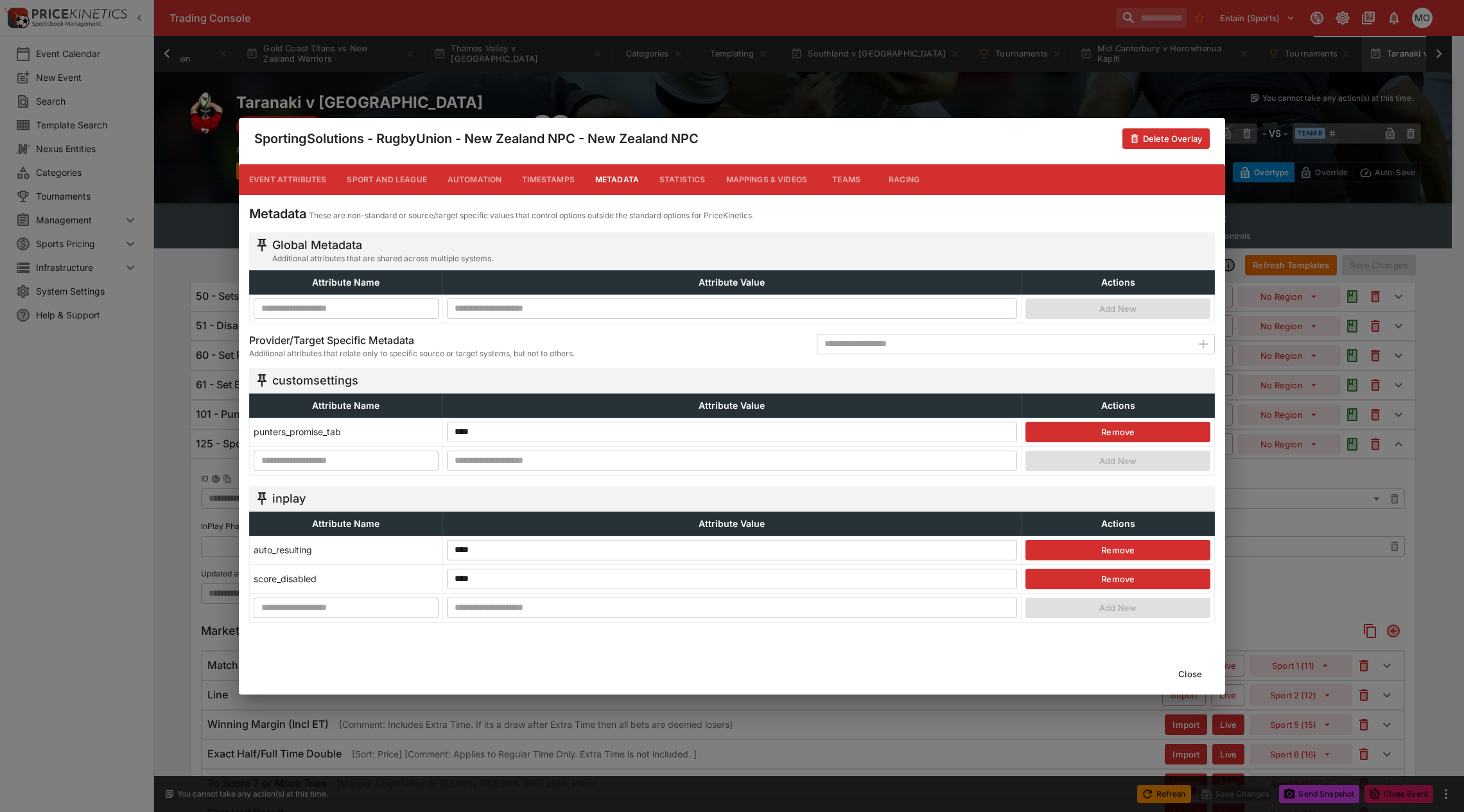
click at [1186, 668] on button "Close" at bounding box center [1190, 674] width 39 height 20
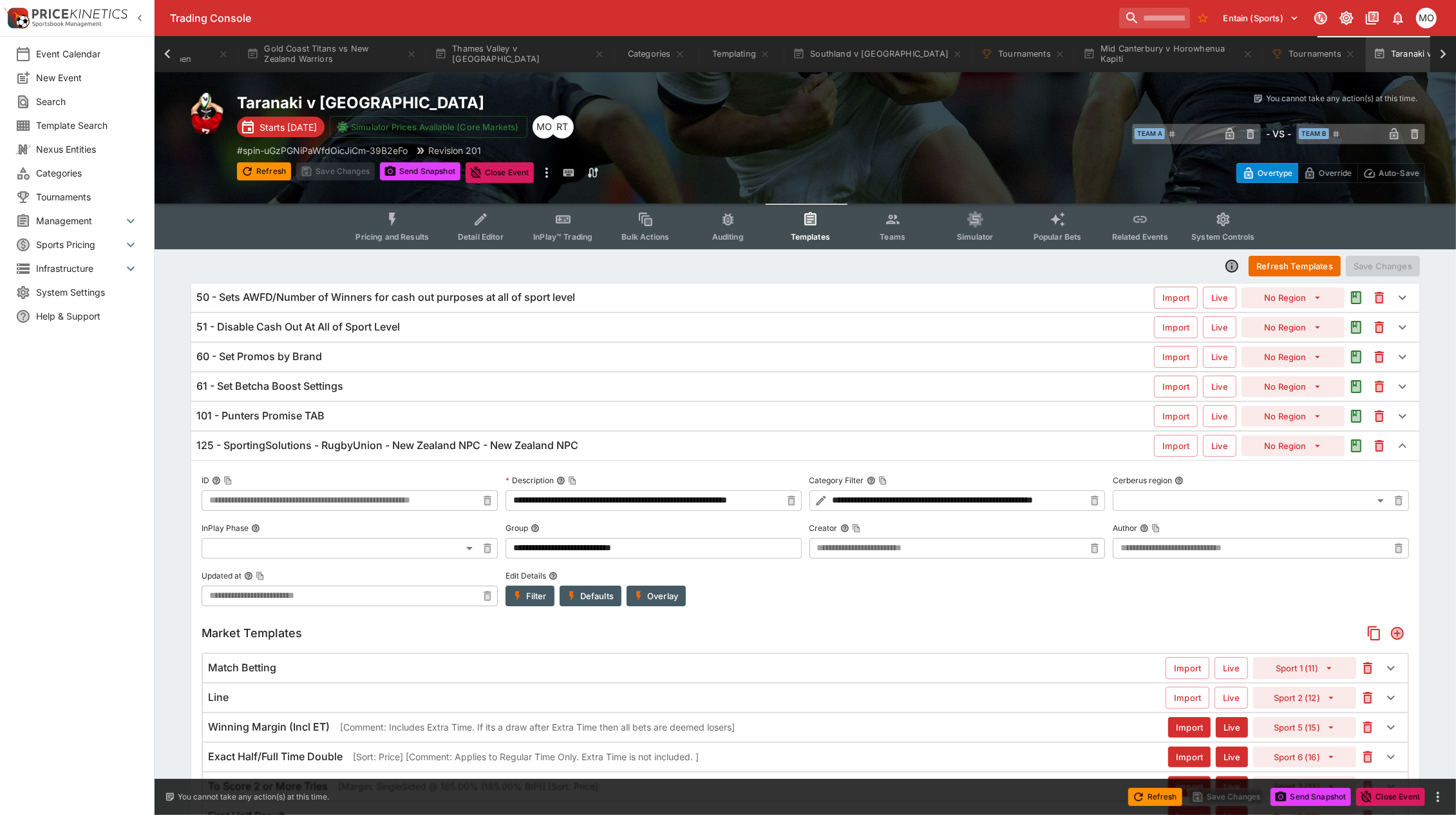
click at [670, 591] on button "Overlay" at bounding box center [657, 596] width 59 height 20
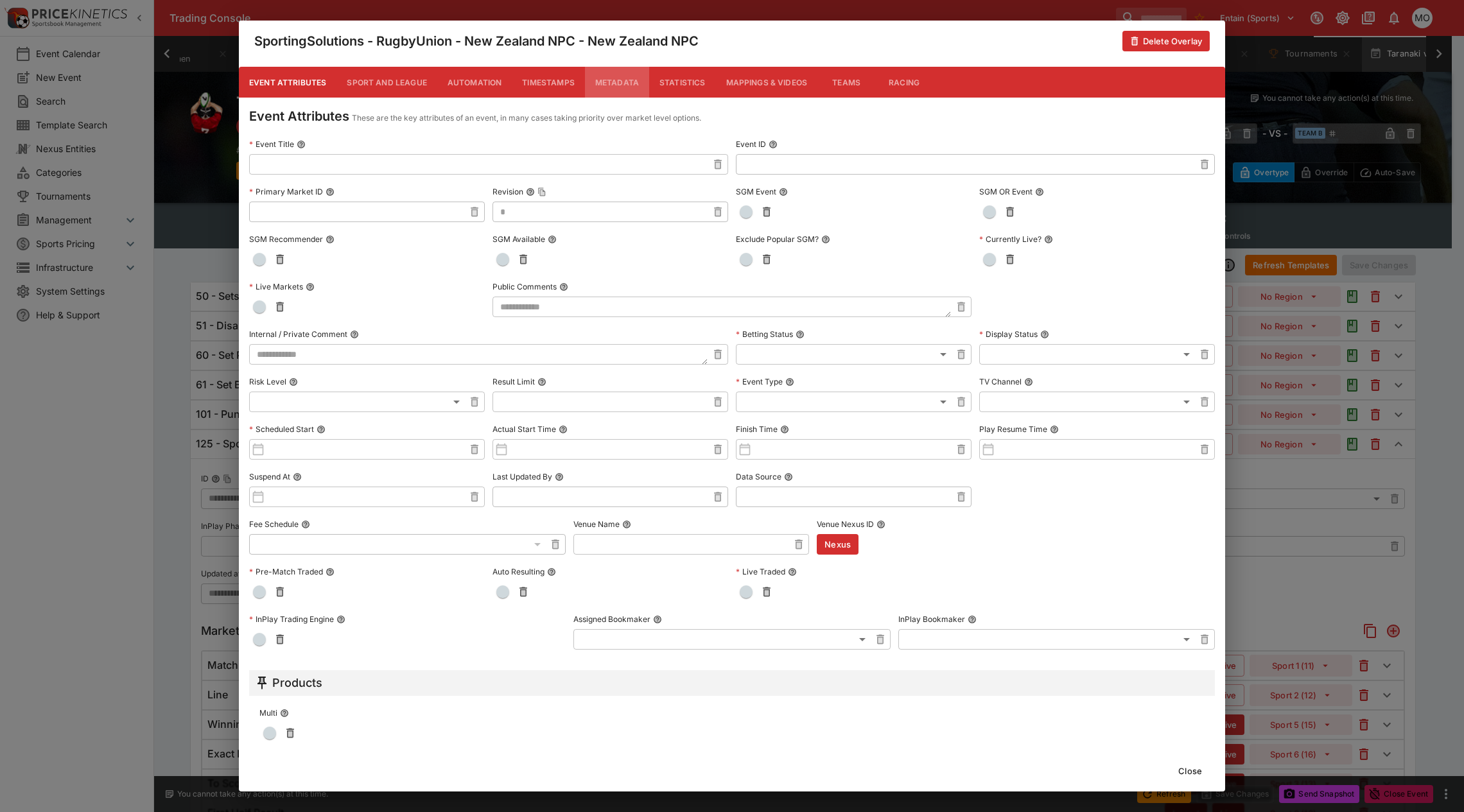
click at [595, 75] on button "Metadata" at bounding box center [618, 81] width 65 height 30
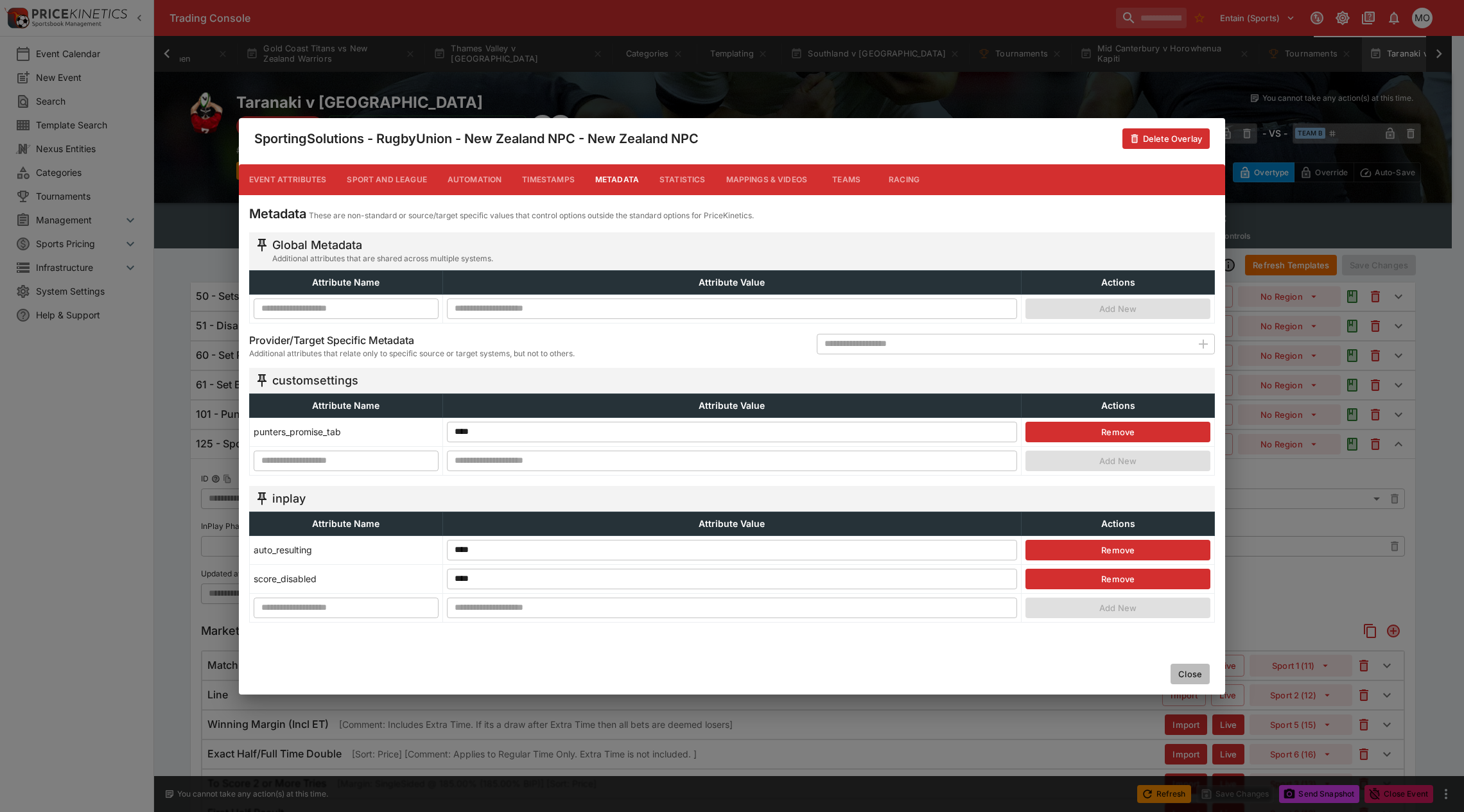
click at [1186, 675] on button "Close" at bounding box center [1190, 674] width 39 height 20
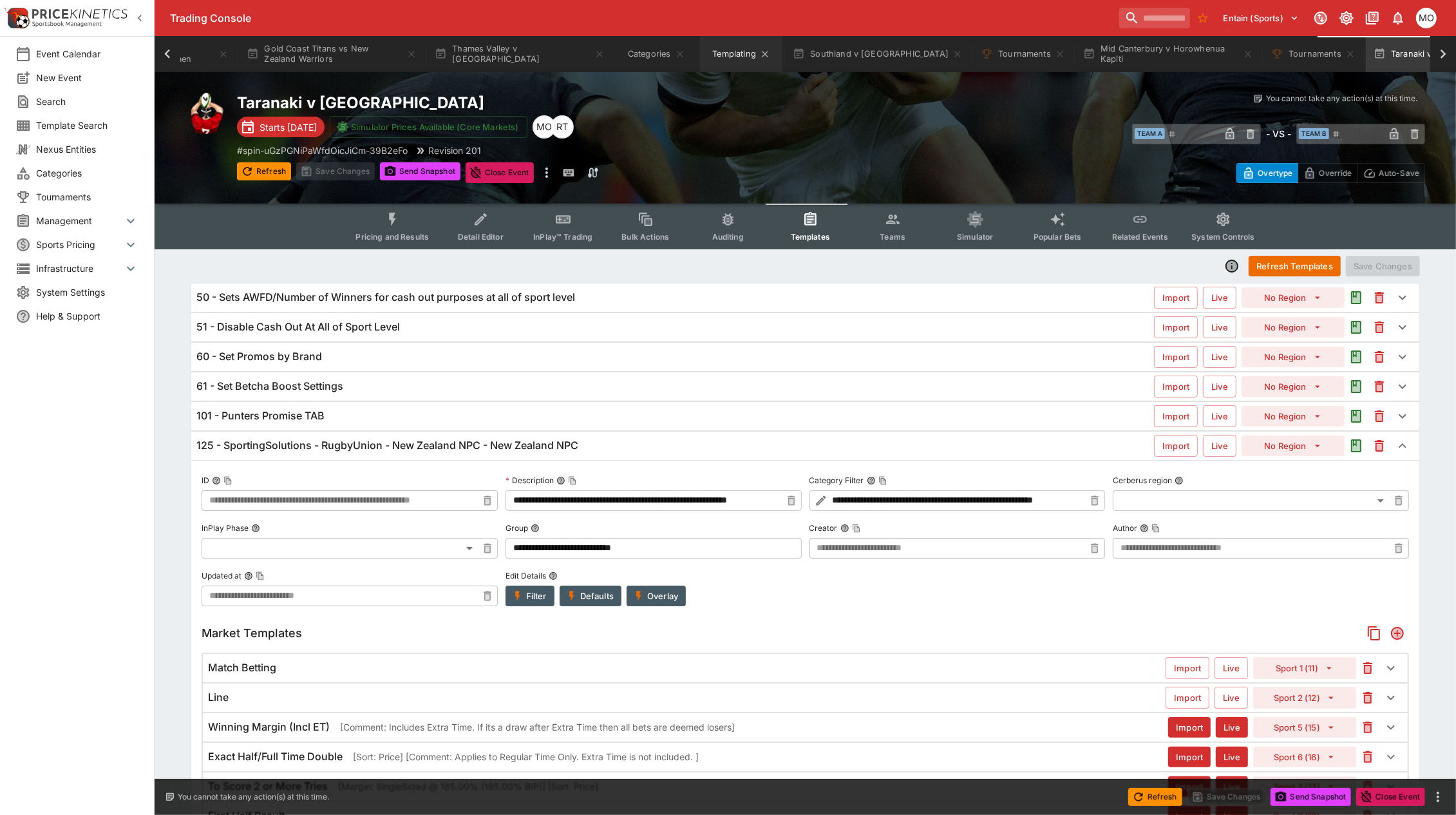
click at [732, 50] on button "Templating" at bounding box center [741, 54] width 82 height 36
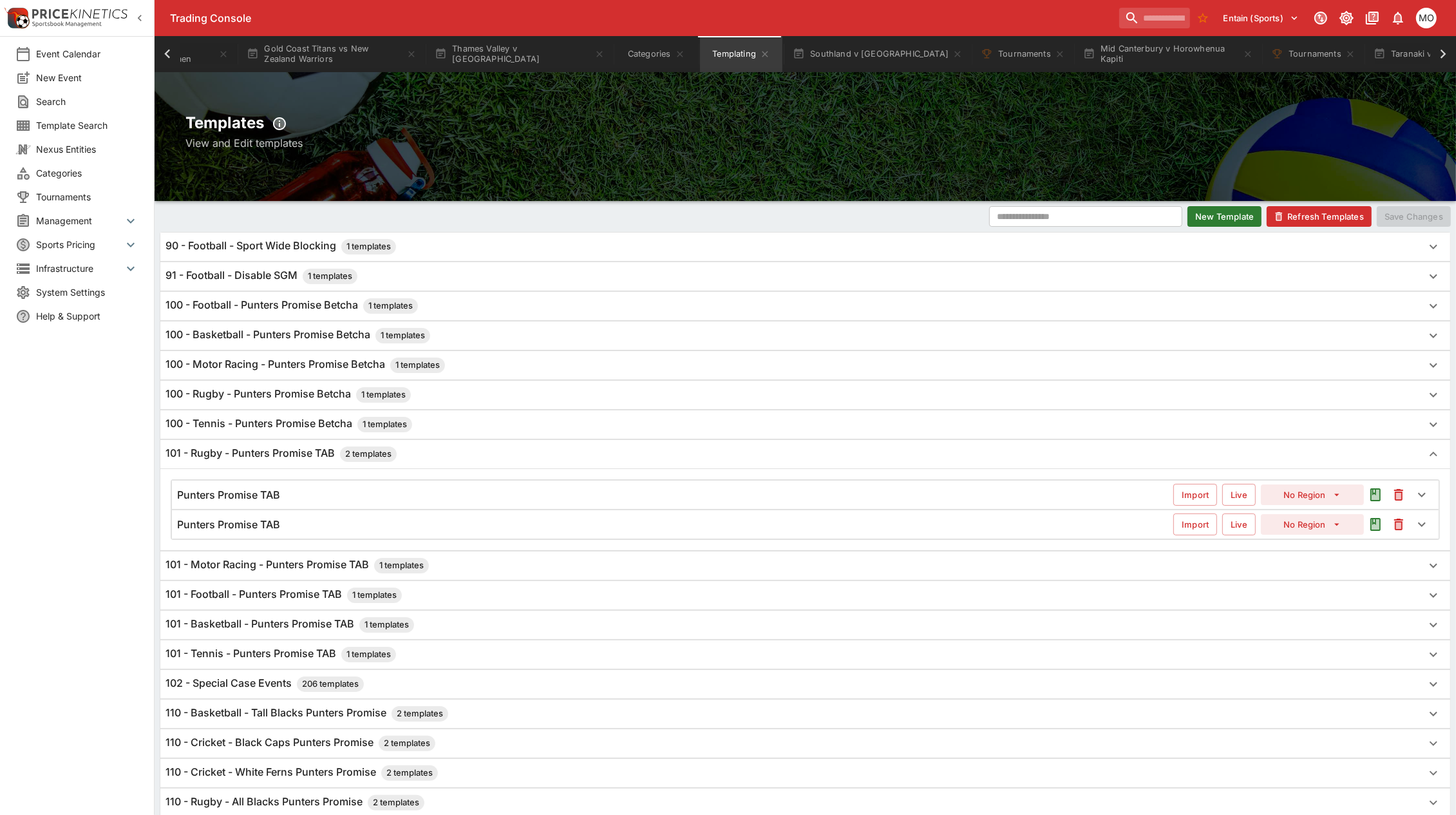
click at [487, 496] on div "Punters Promise TAB" at bounding box center [675, 495] width 997 height 14
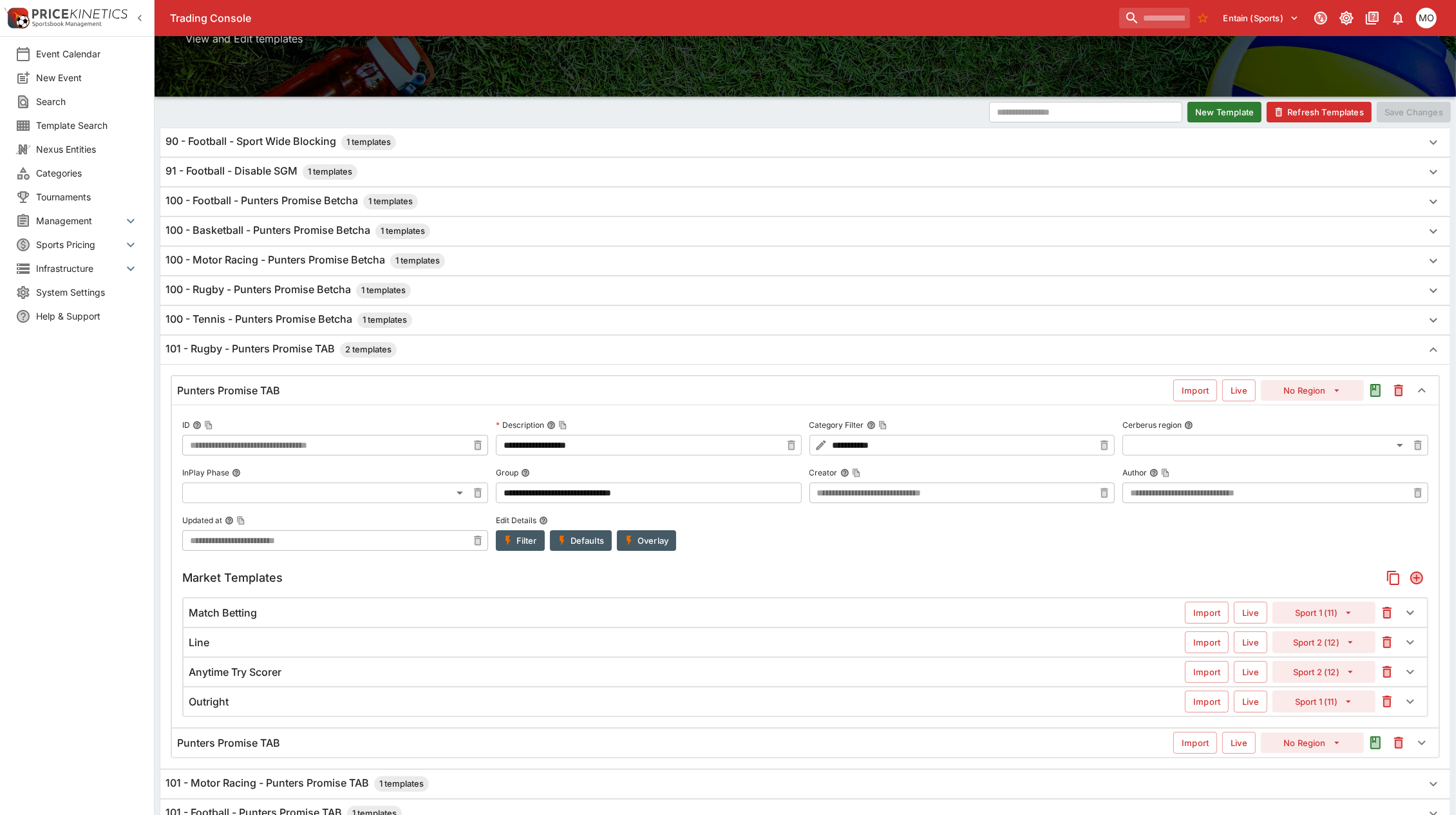
scroll to position [161, 0]
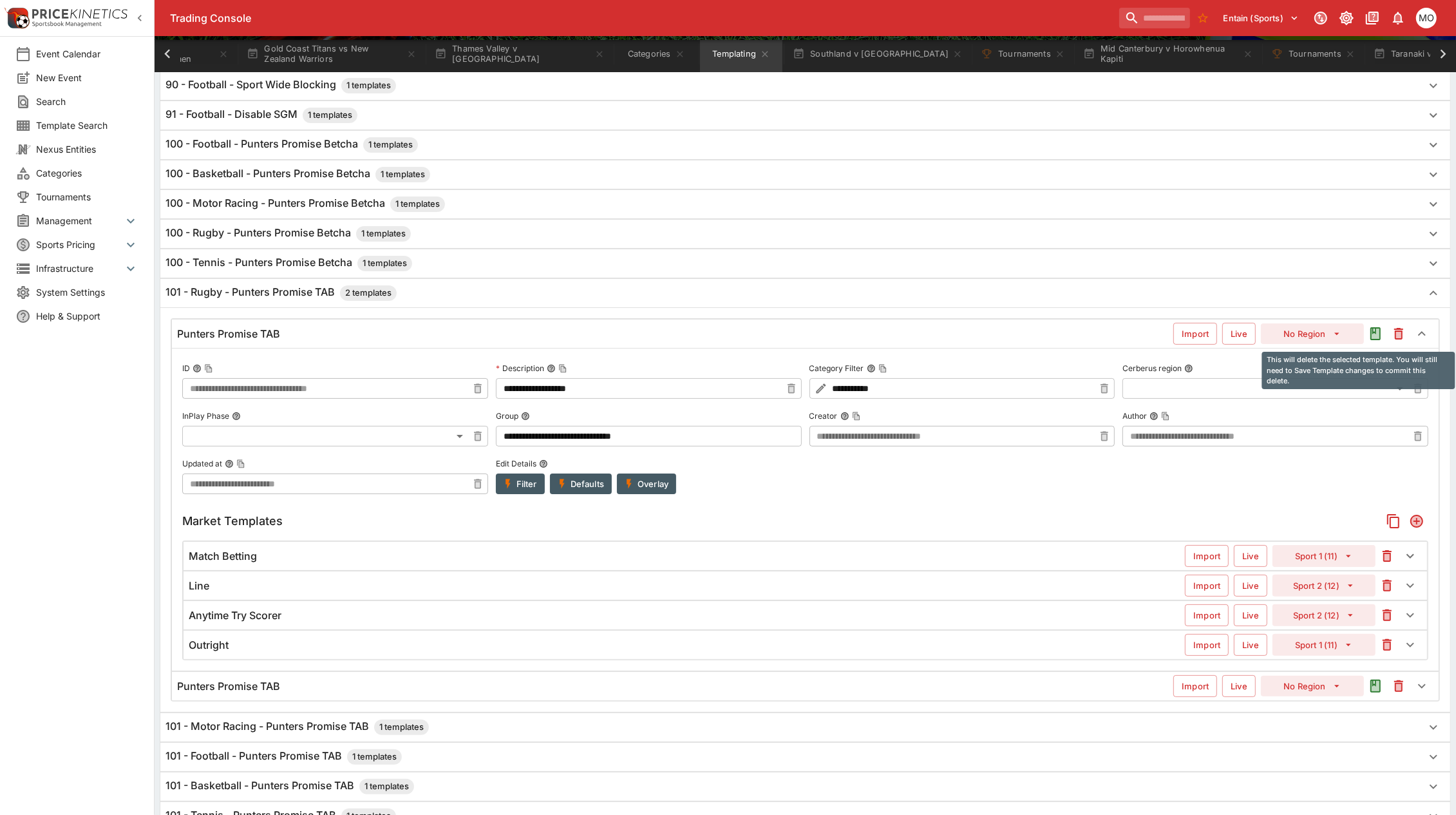
click at [1397, 337] on icon "This will delete the selected template. You will still need to Save Template ch…" at bounding box center [1400, 334] width 6 height 6
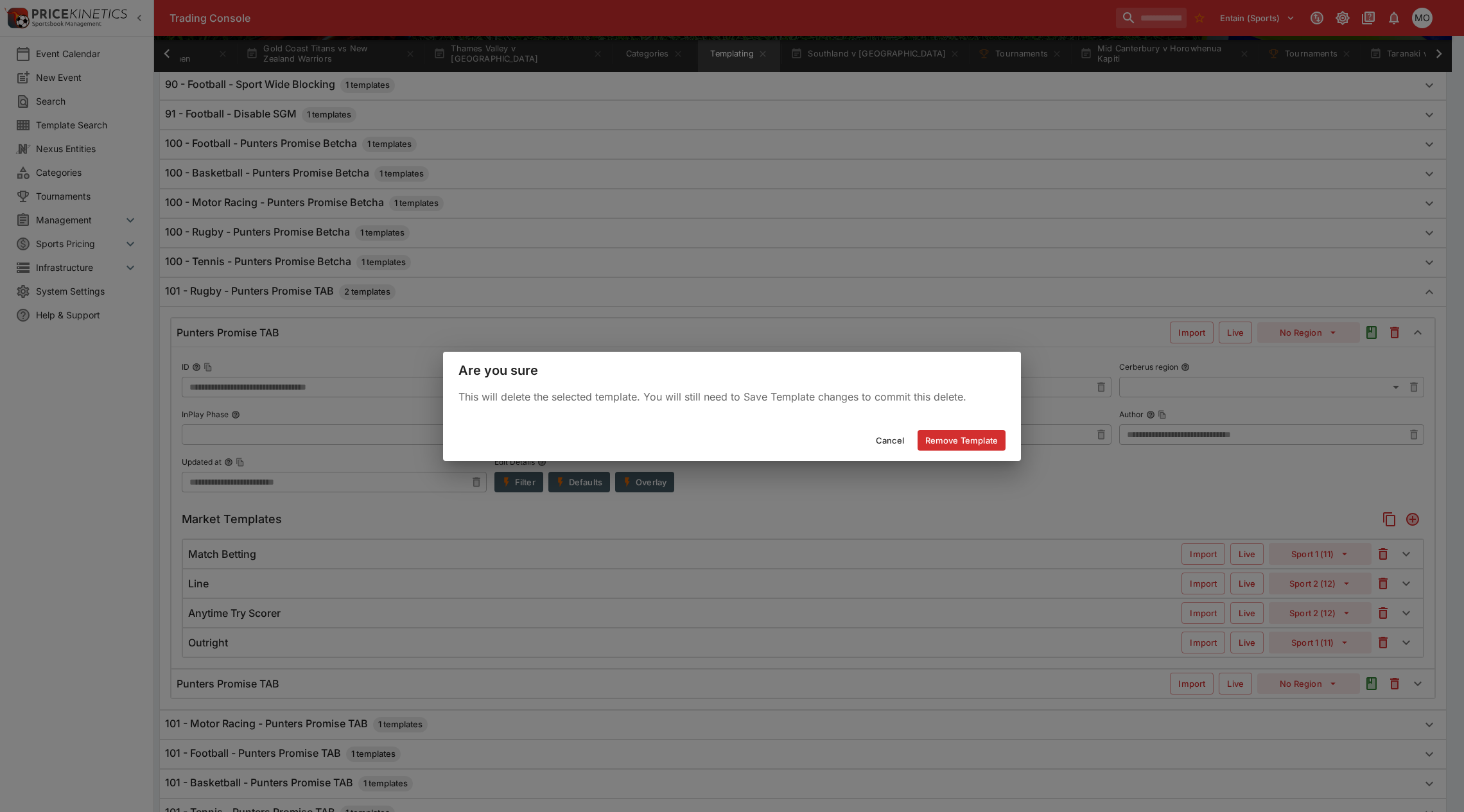
click at [966, 431] on button "Remove Template" at bounding box center [961, 440] width 88 height 20
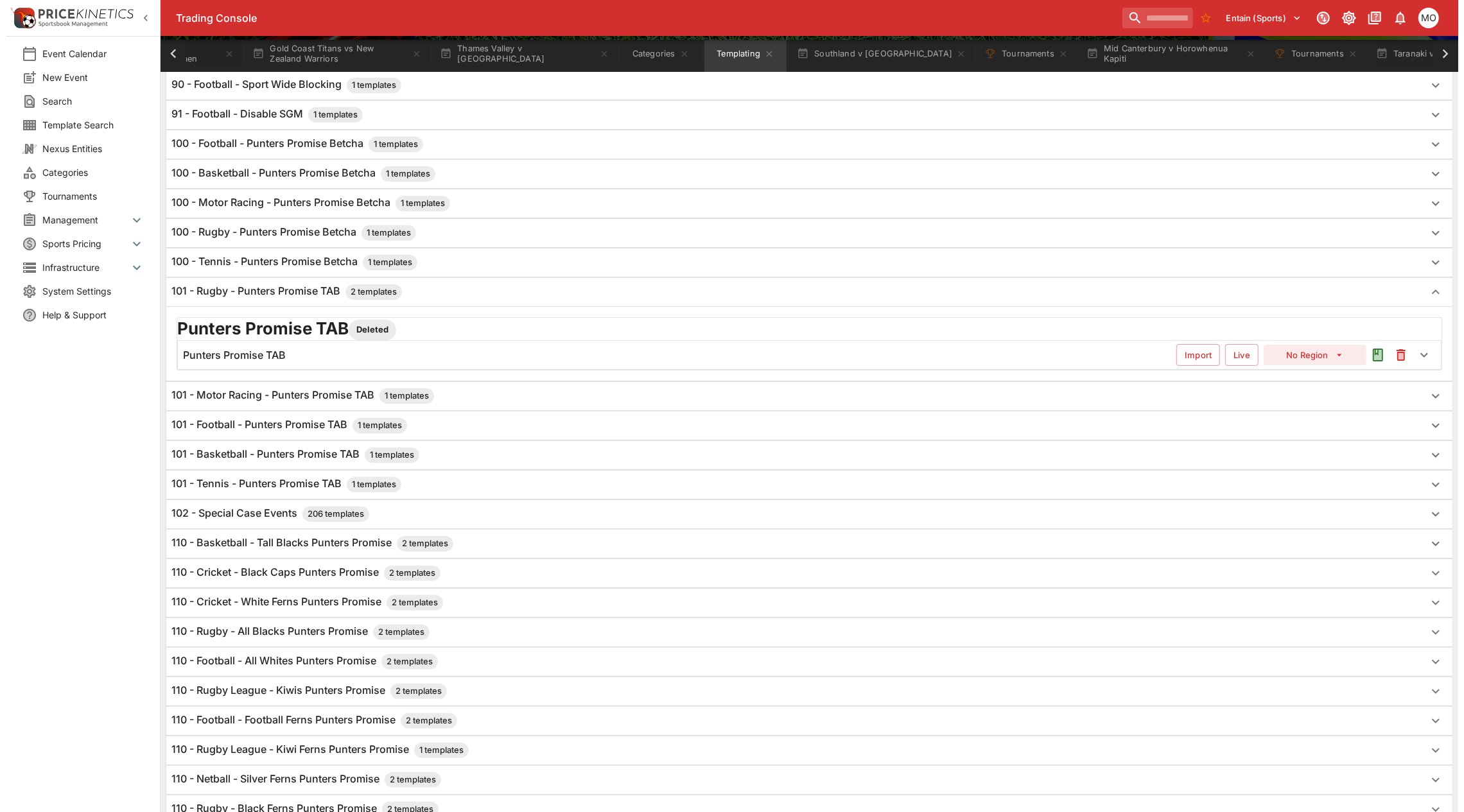
scroll to position [0, 0]
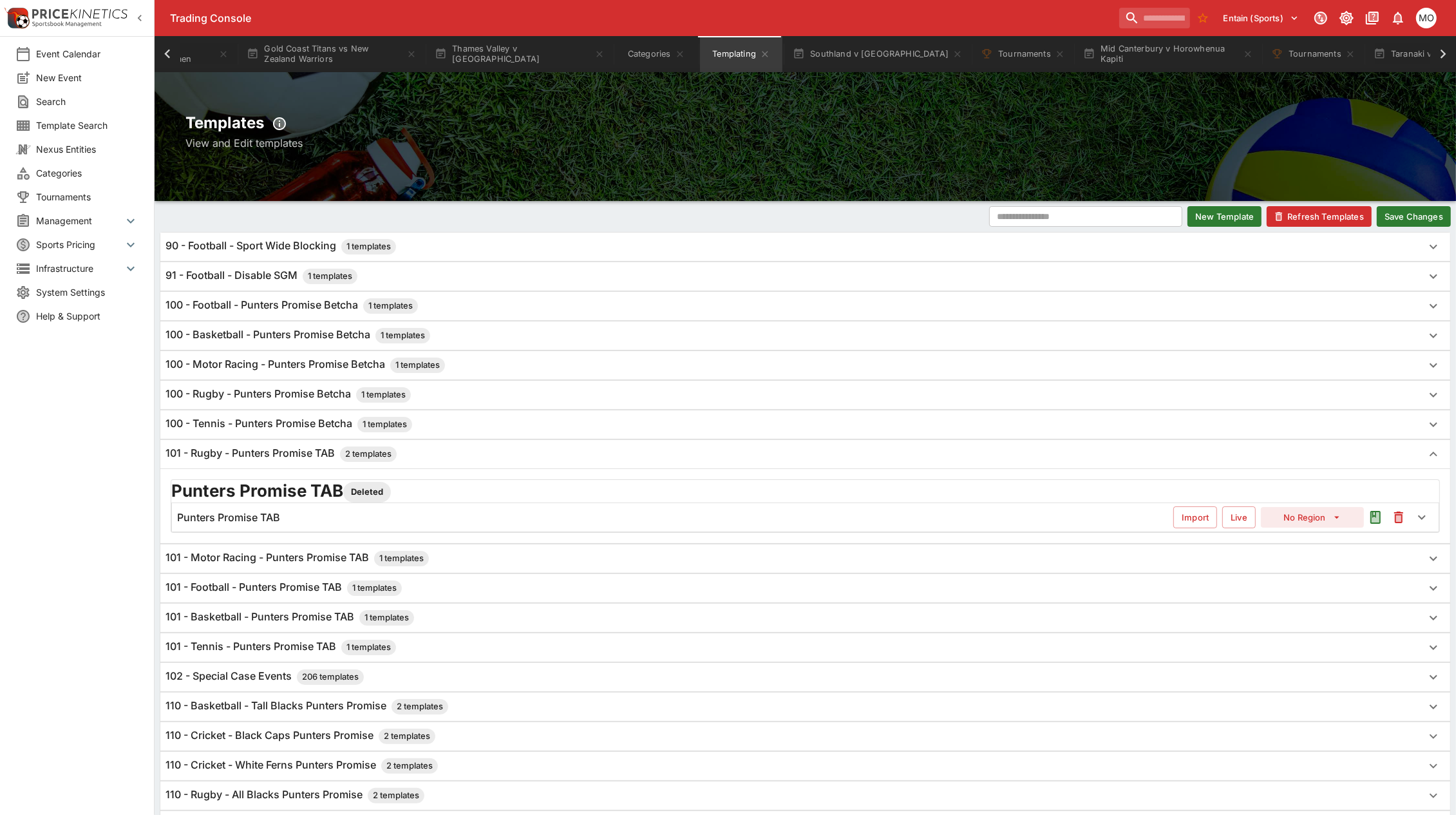
click at [1417, 213] on button "Save Changes" at bounding box center [1414, 217] width 74 height 20
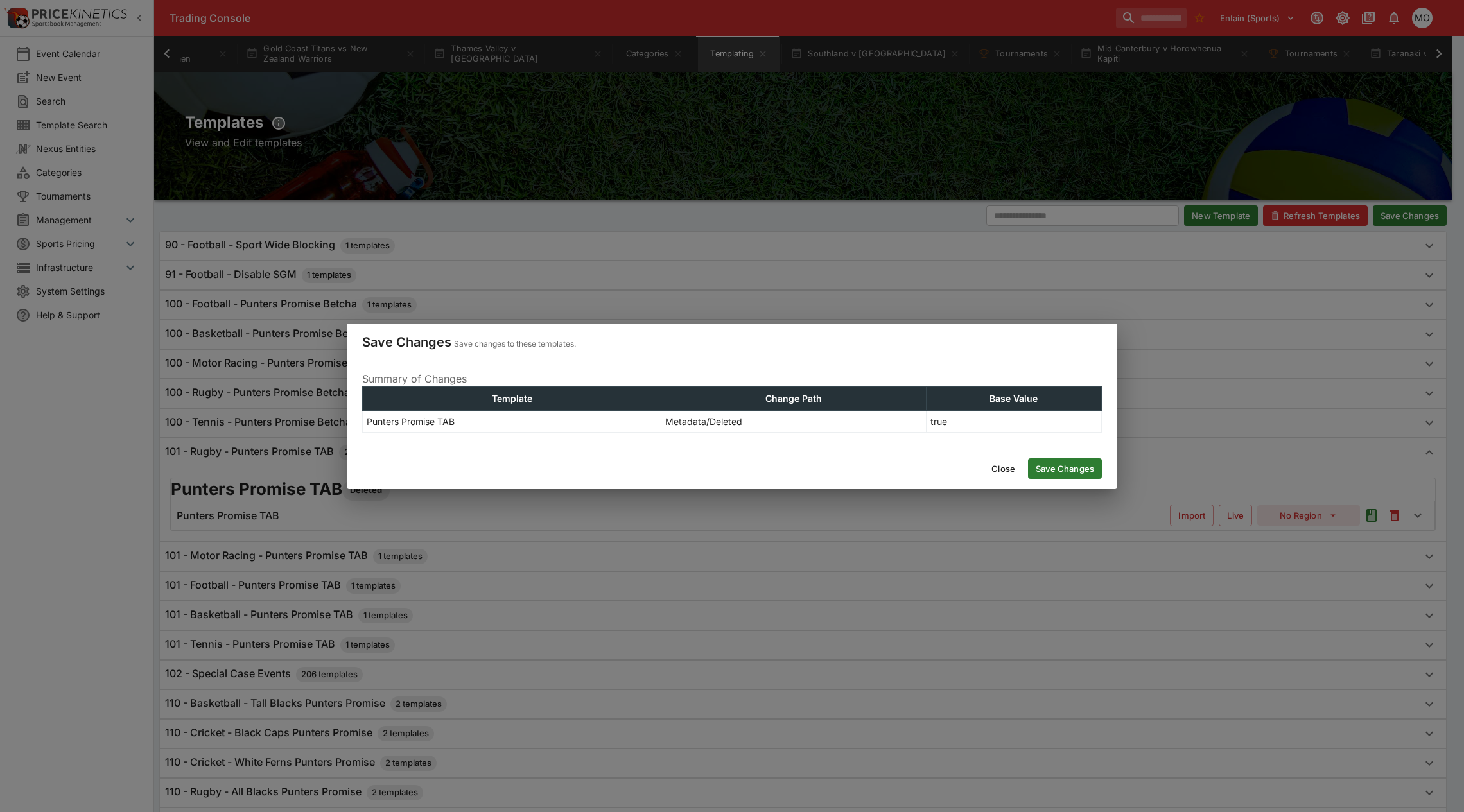
click at [1063, 471] on button "Save Changes" at bounding box center [1064, 469] width 74 height 20
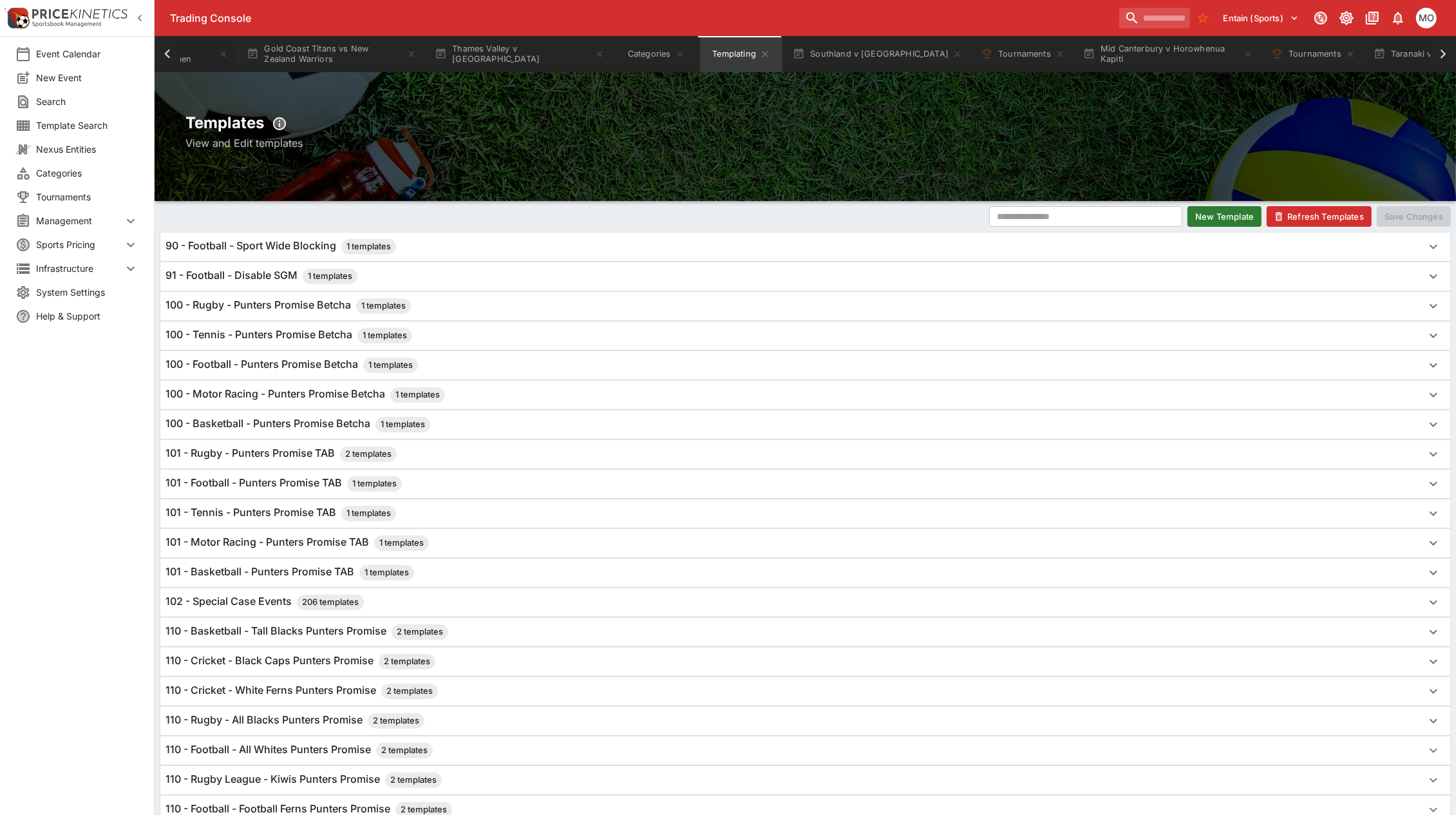
click at [1321, 220] on button "Refresh Templates" at bounding box center [1319, 217] width 105 height 20
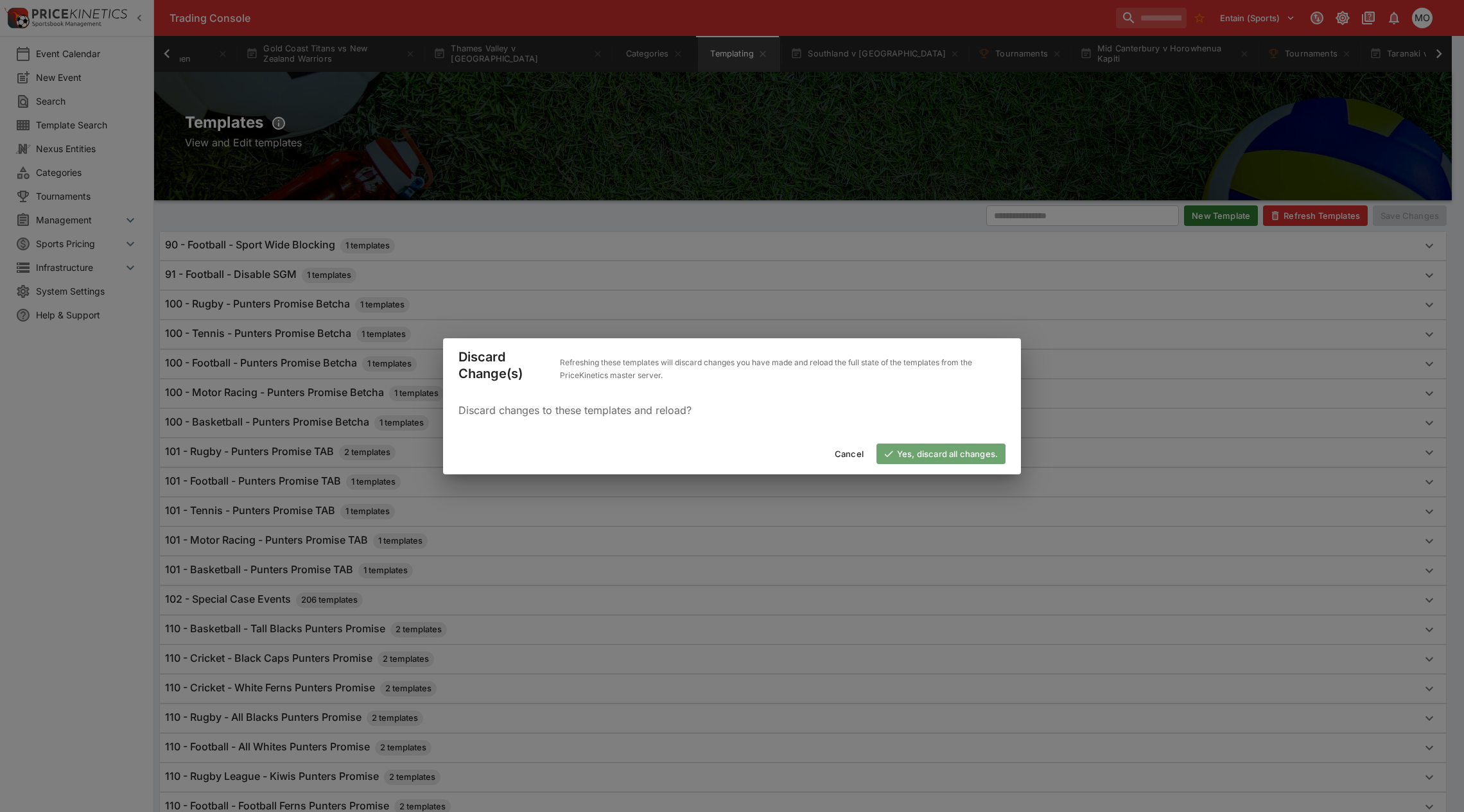
click at [937, 450] on button "Yes, discard all changes." at bounding box center [941, 454] width 129 height 20
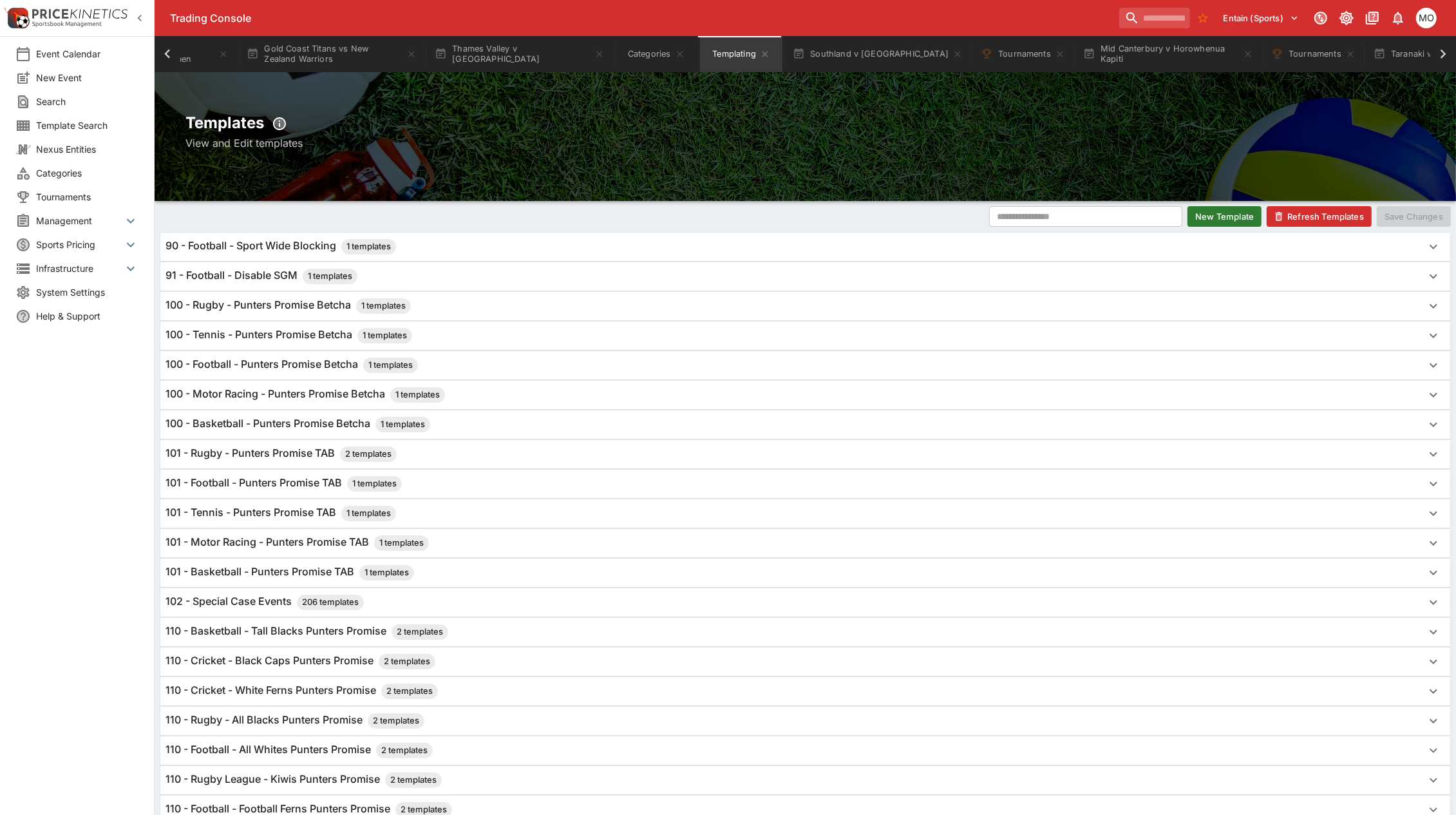
click at [277, 454] on h6 "101 - Rugby - Punters Promise TAB 2 templates" at bounding box center [282, 454] width 232 height 16
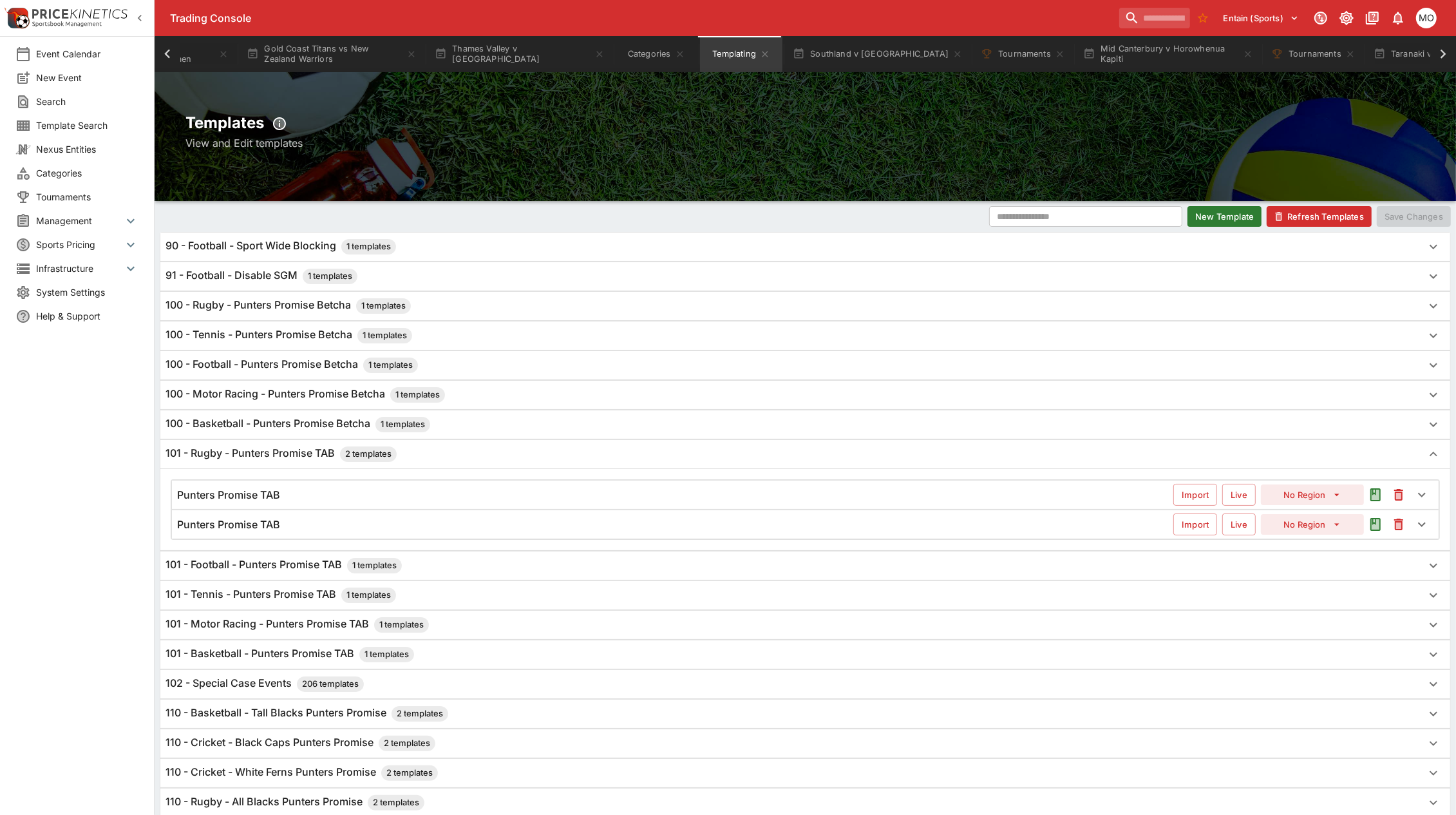
click at [275, 491] on div "Punters Promise TAB Import Live No Region" at bounding box center [806, 495] width 1267 height 29
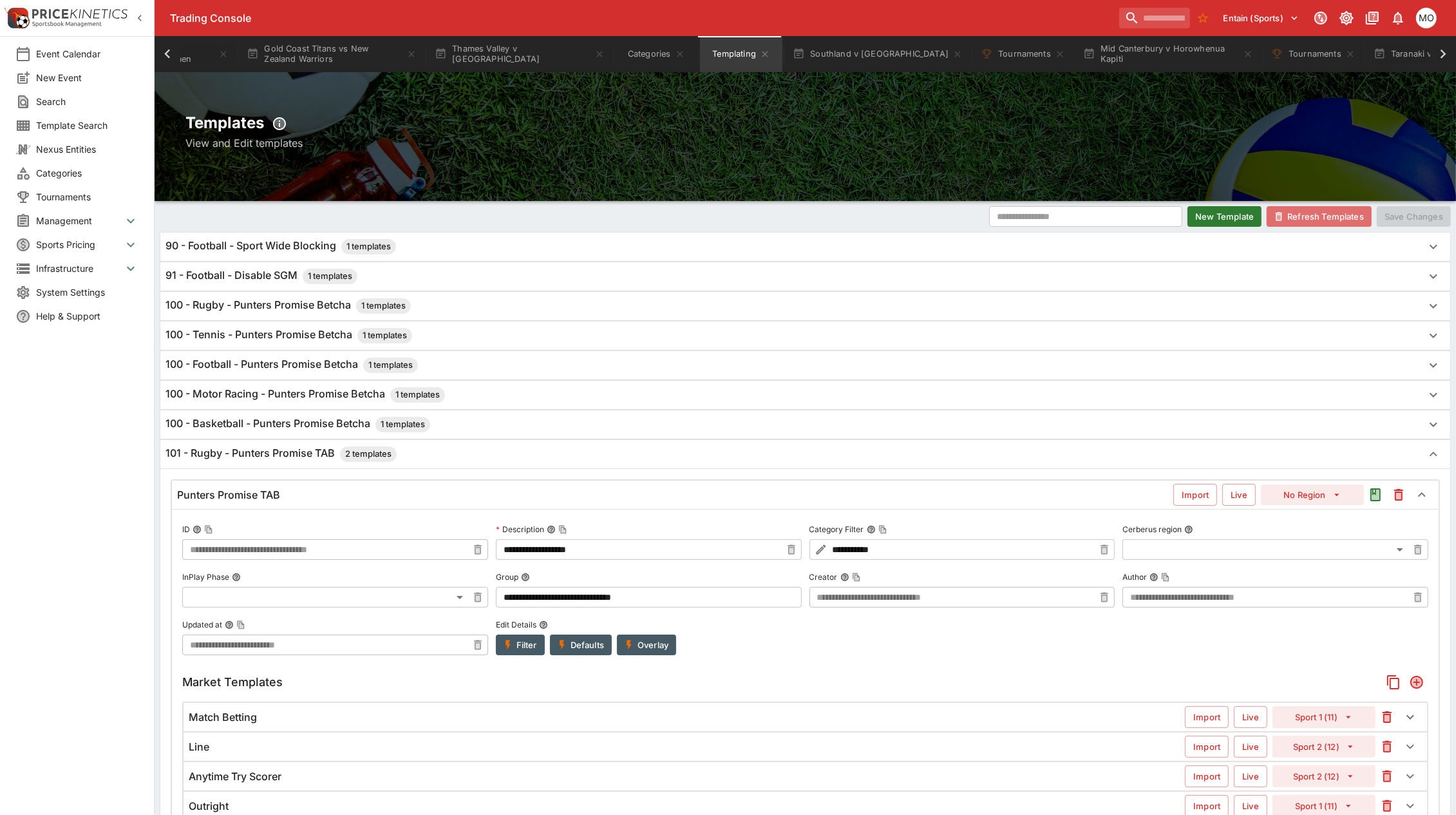
click at [1308, 211] on button "Refresh Templates" at bounding box center [1319, 217] width 105 height 20
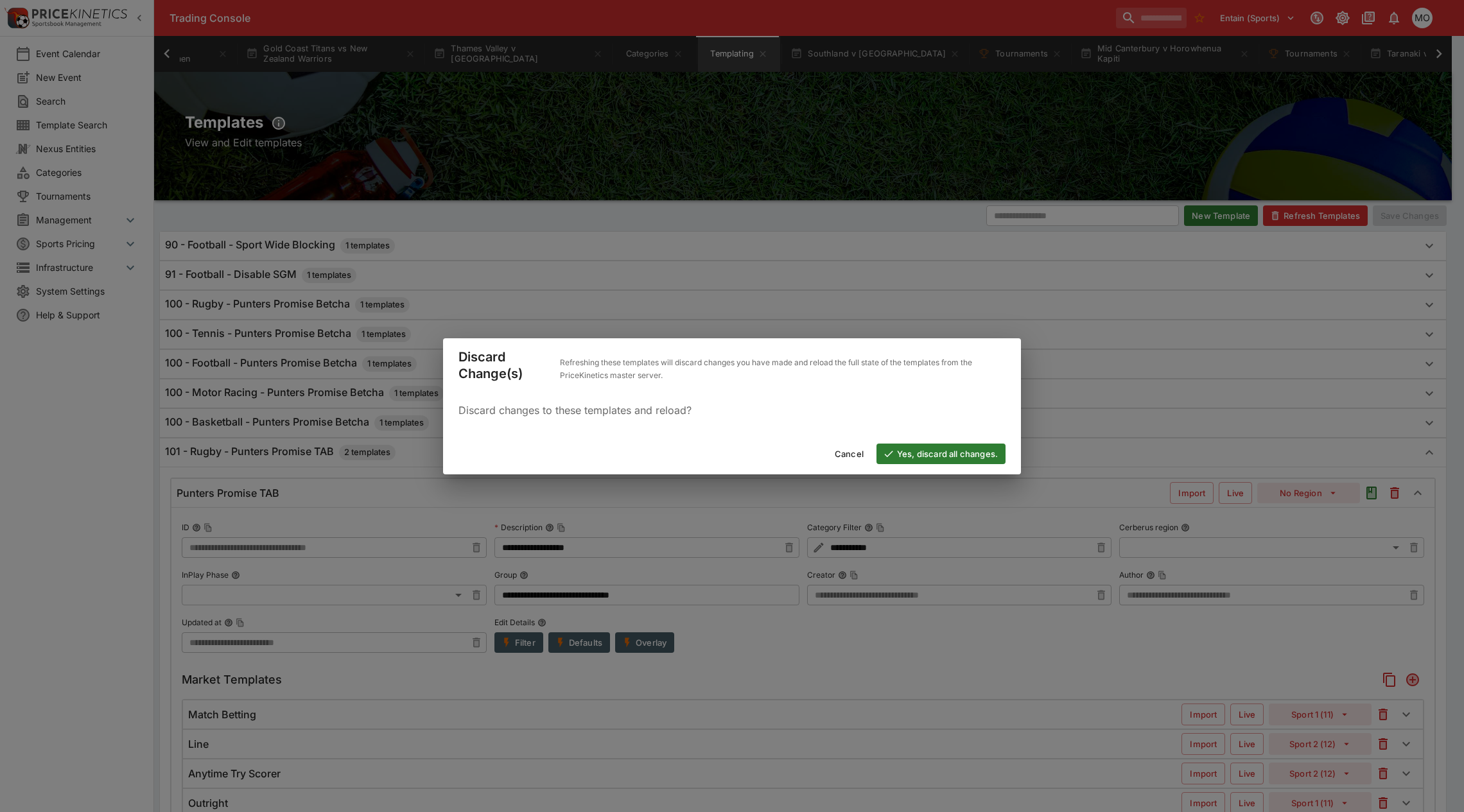
click at [948, 453] on button "Yes, discard all changes." at bounding box center [941, 454] width 129 height 20
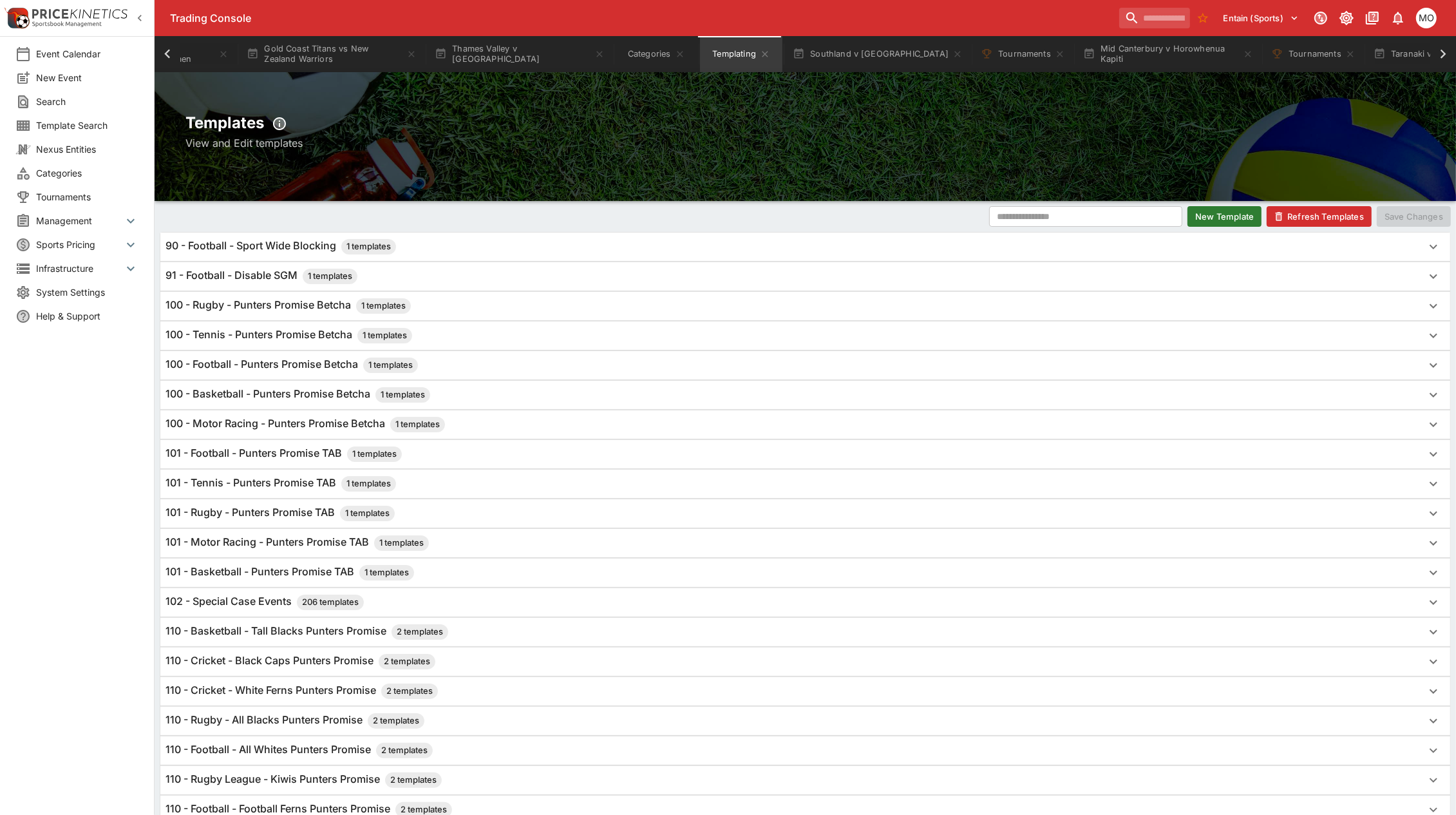
click at [248, 458] on h6 "101 - Football - Punters Promise TAB 1 templates" at bounding box center [283, 454] width 236 height 16
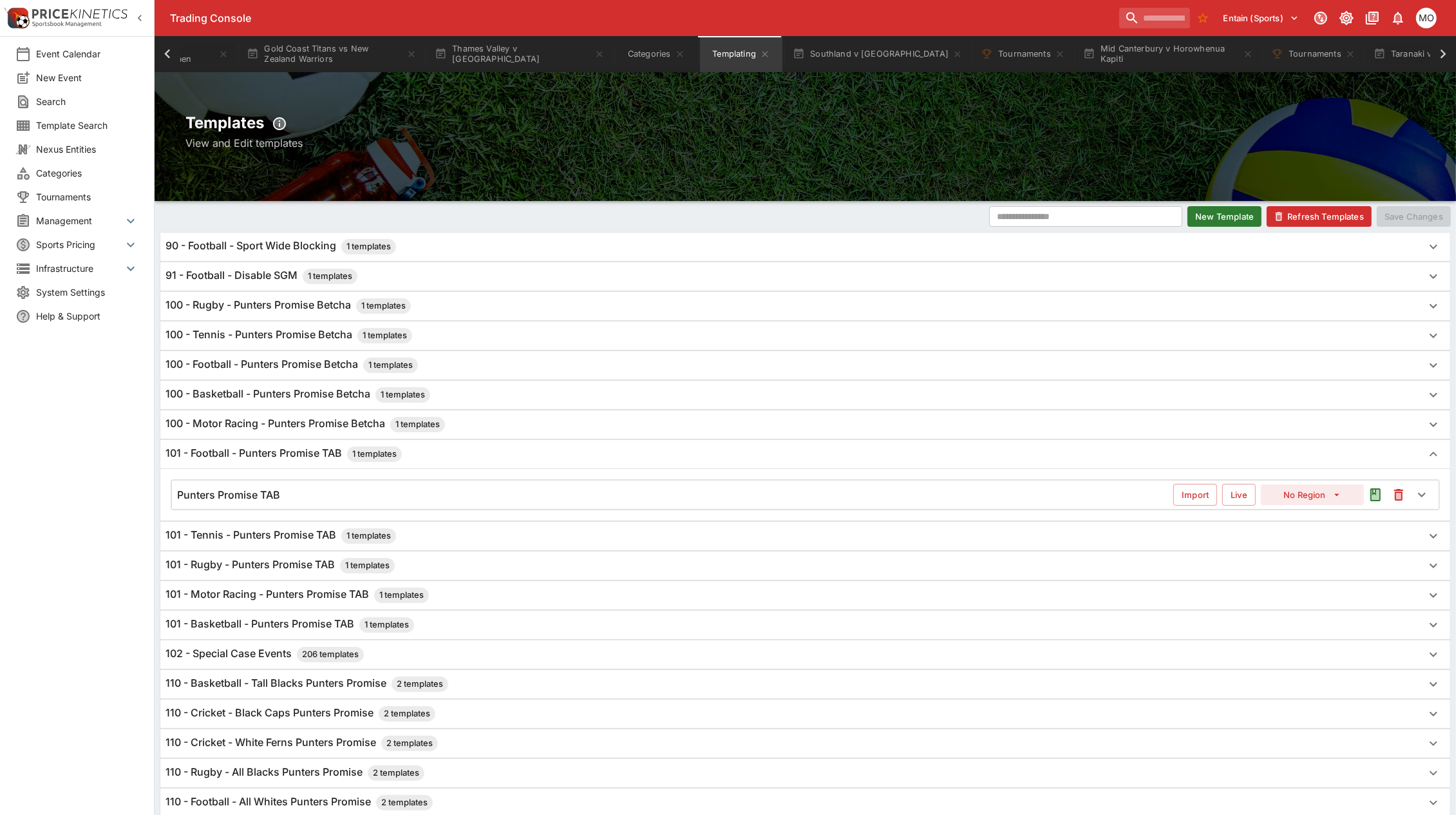
click at [248, 458] on h6 "101 - Football - Punters Promise TAB 1 templates" at bounding box center [283, 454] width 236 height 16
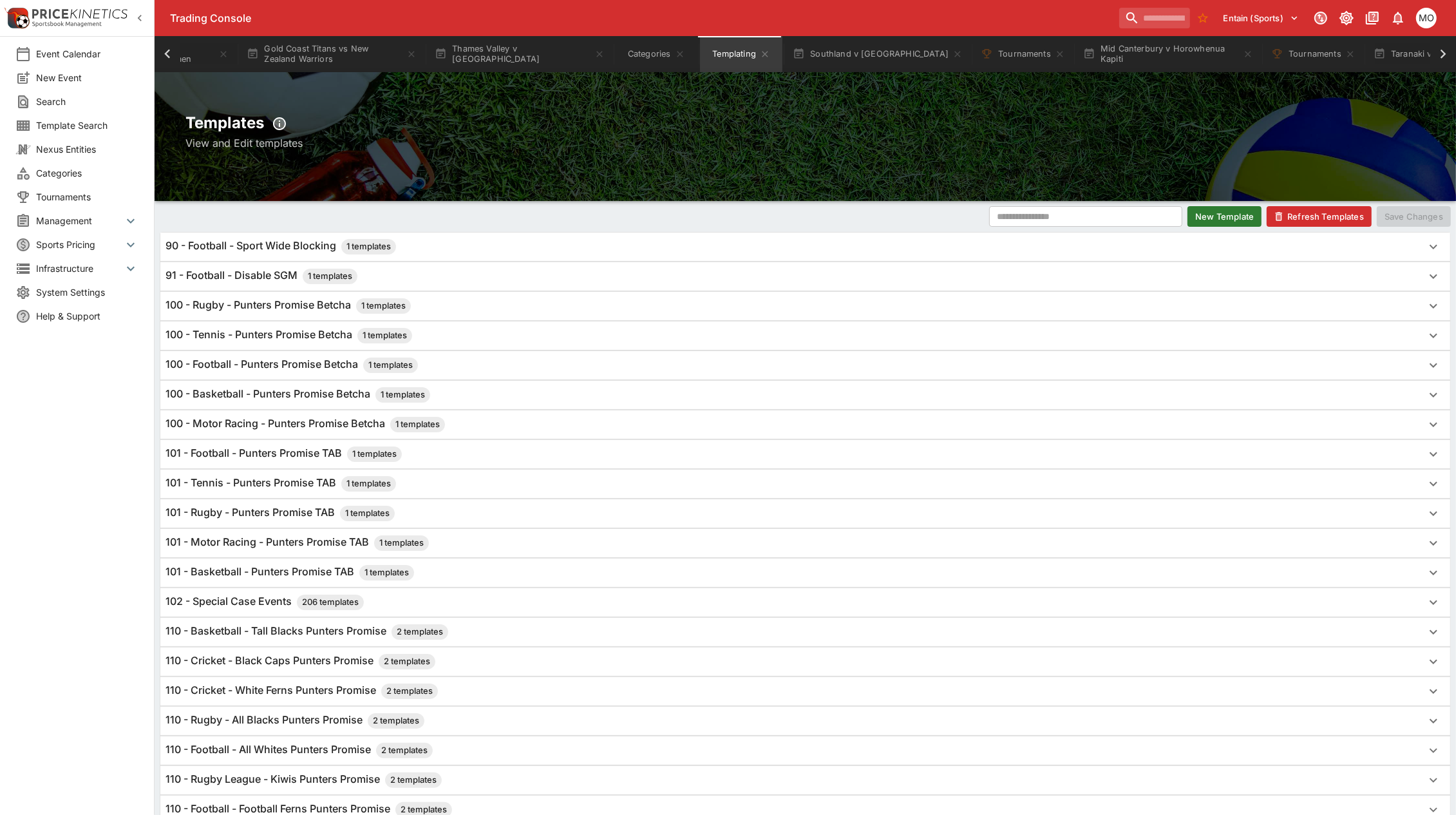
click at [249, 510] on h6 "101 - Rugby - Punters Promise TAB 1 templates" at bounding box center [281, 513] width 230 height 16
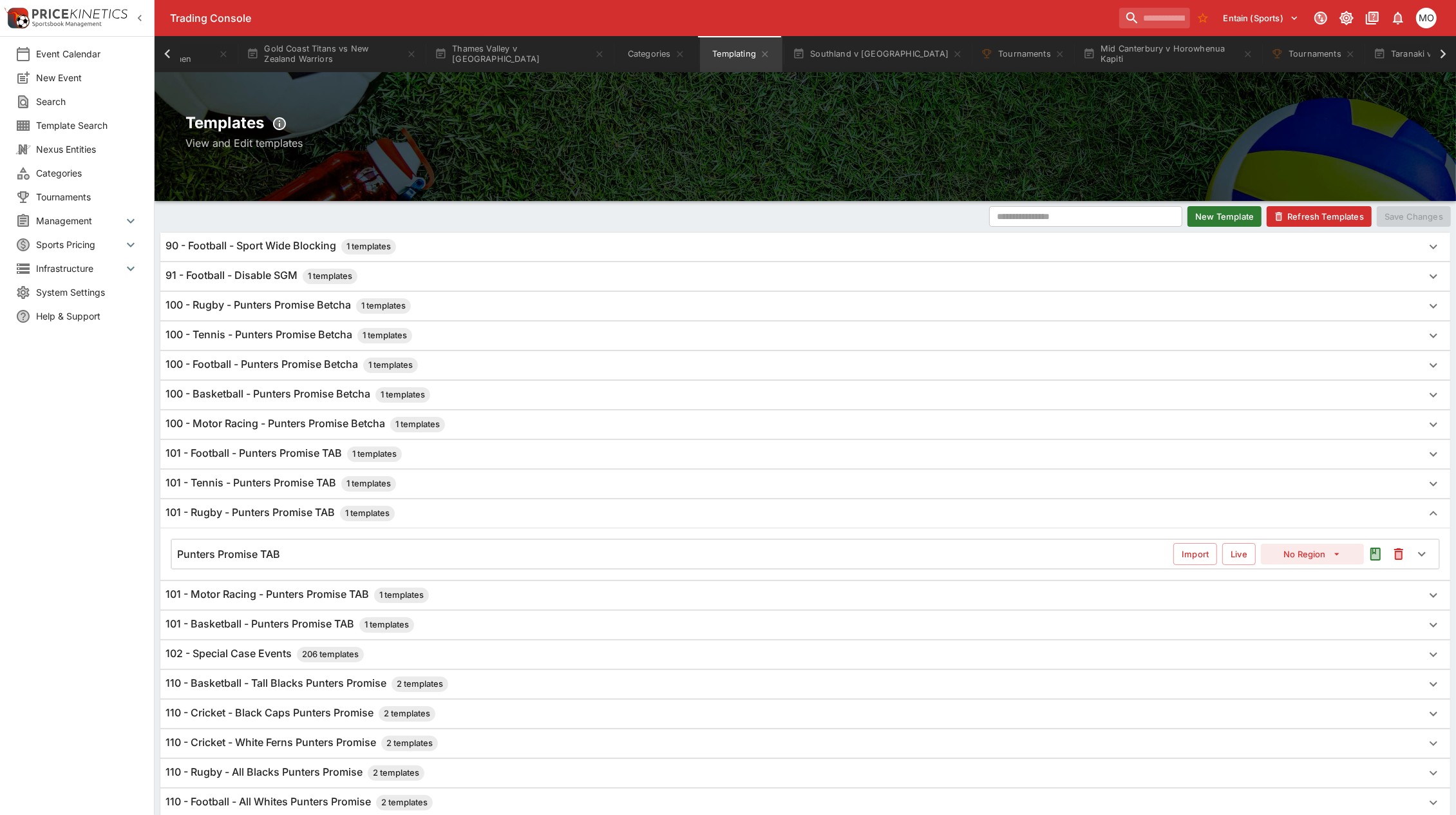
click at [243, 459] on h6 "101 - Football - Punters Promise TAB 1 templates" at bounding box center [283, 454] width 236 height 16
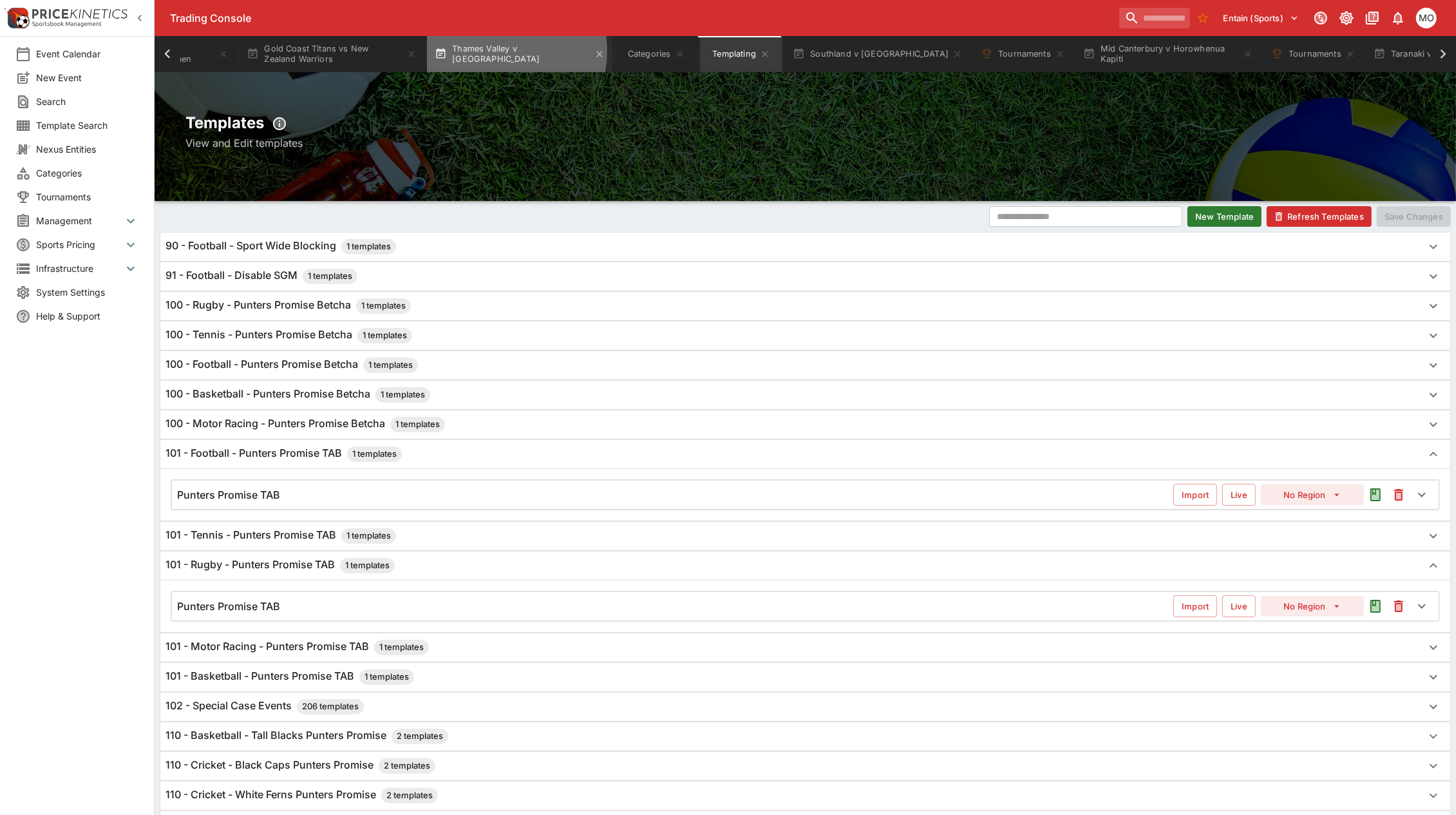
click at [513, 52] on button "Thames Valley v Mid Canterbury" at bounding box center [520, 54] width 185 height 36
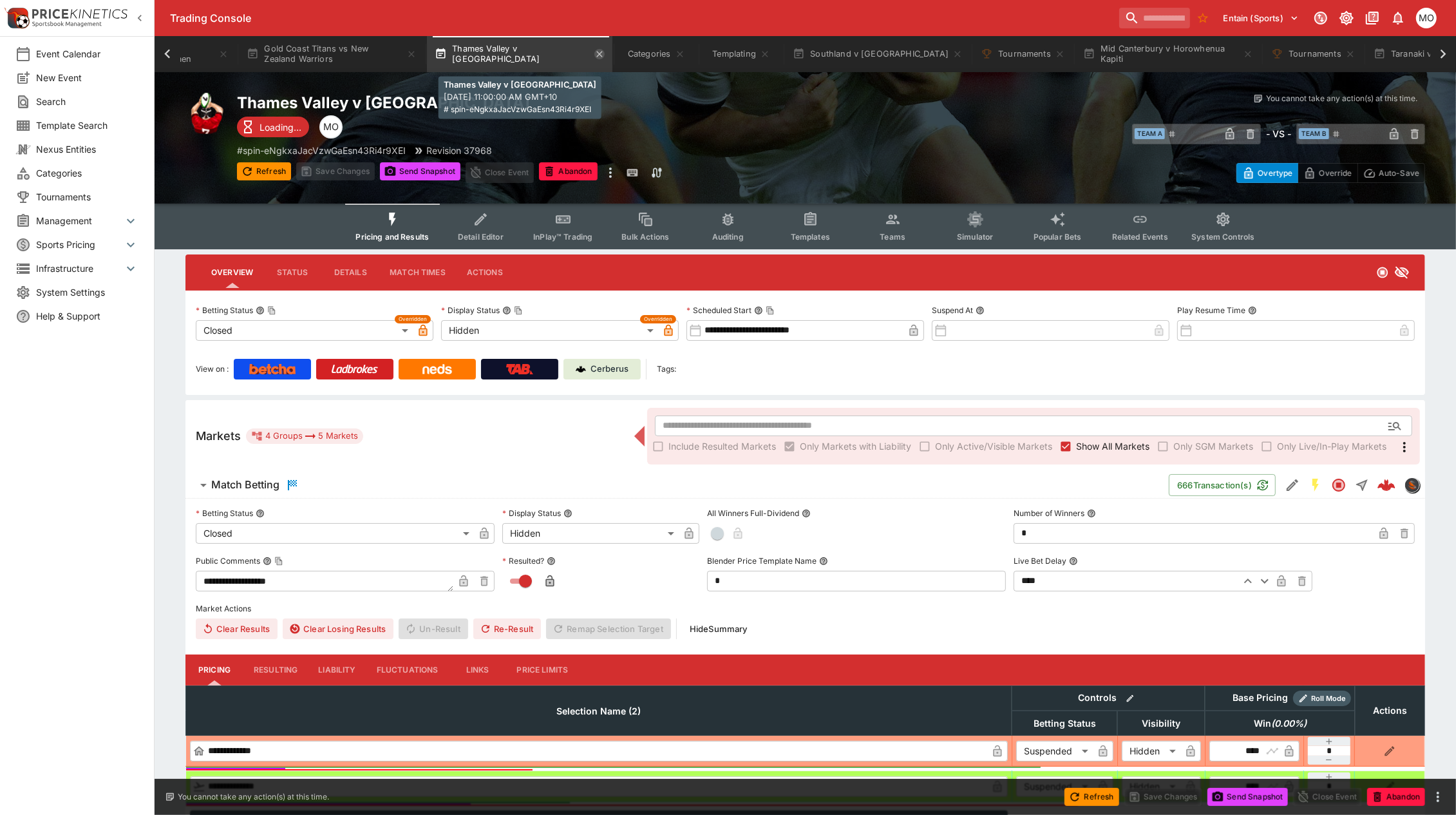
click at [595, 53] on icon "button" at bounding box center [599, 54] width 10 height 10
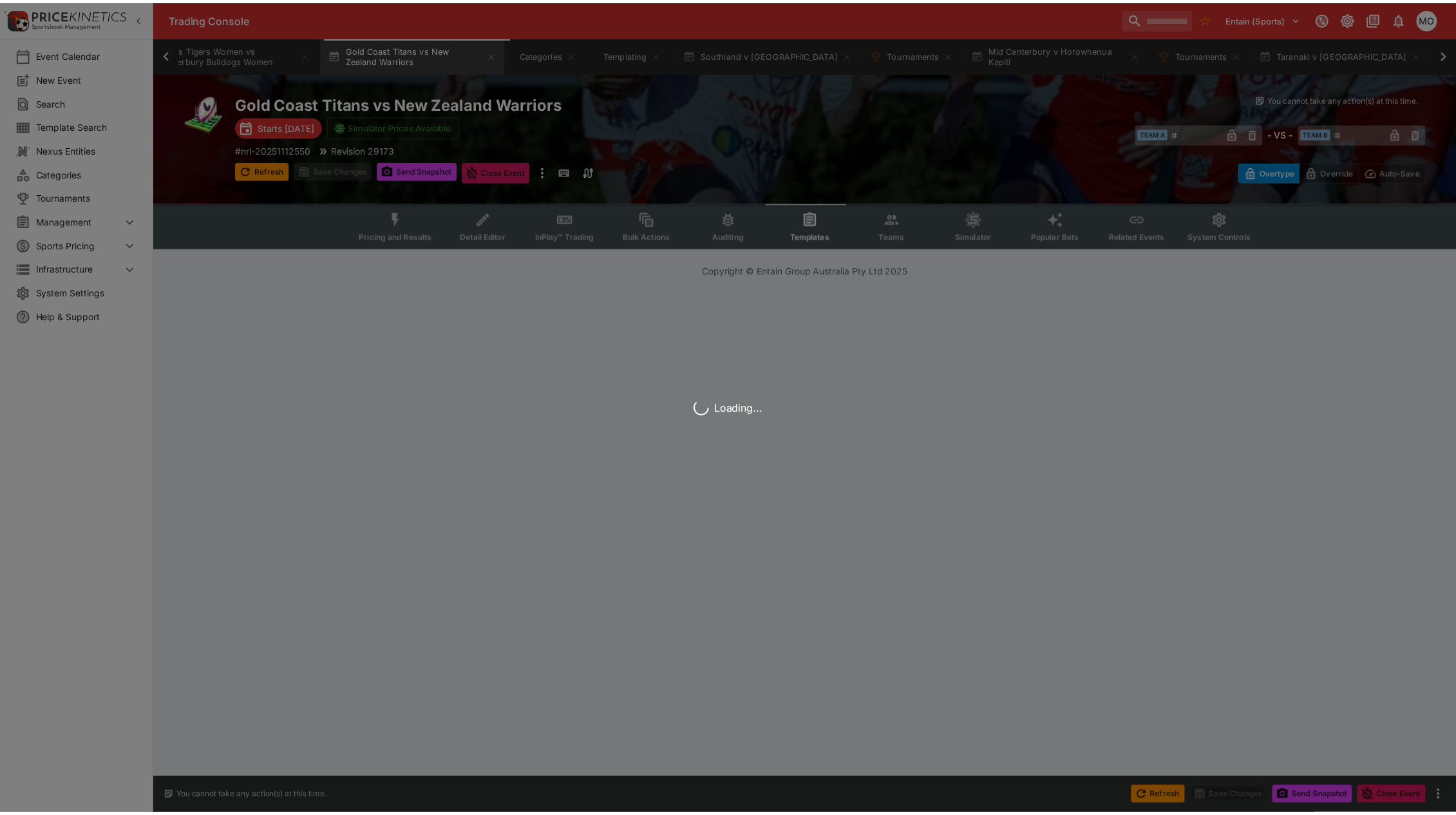
scroll to position [0, 420]
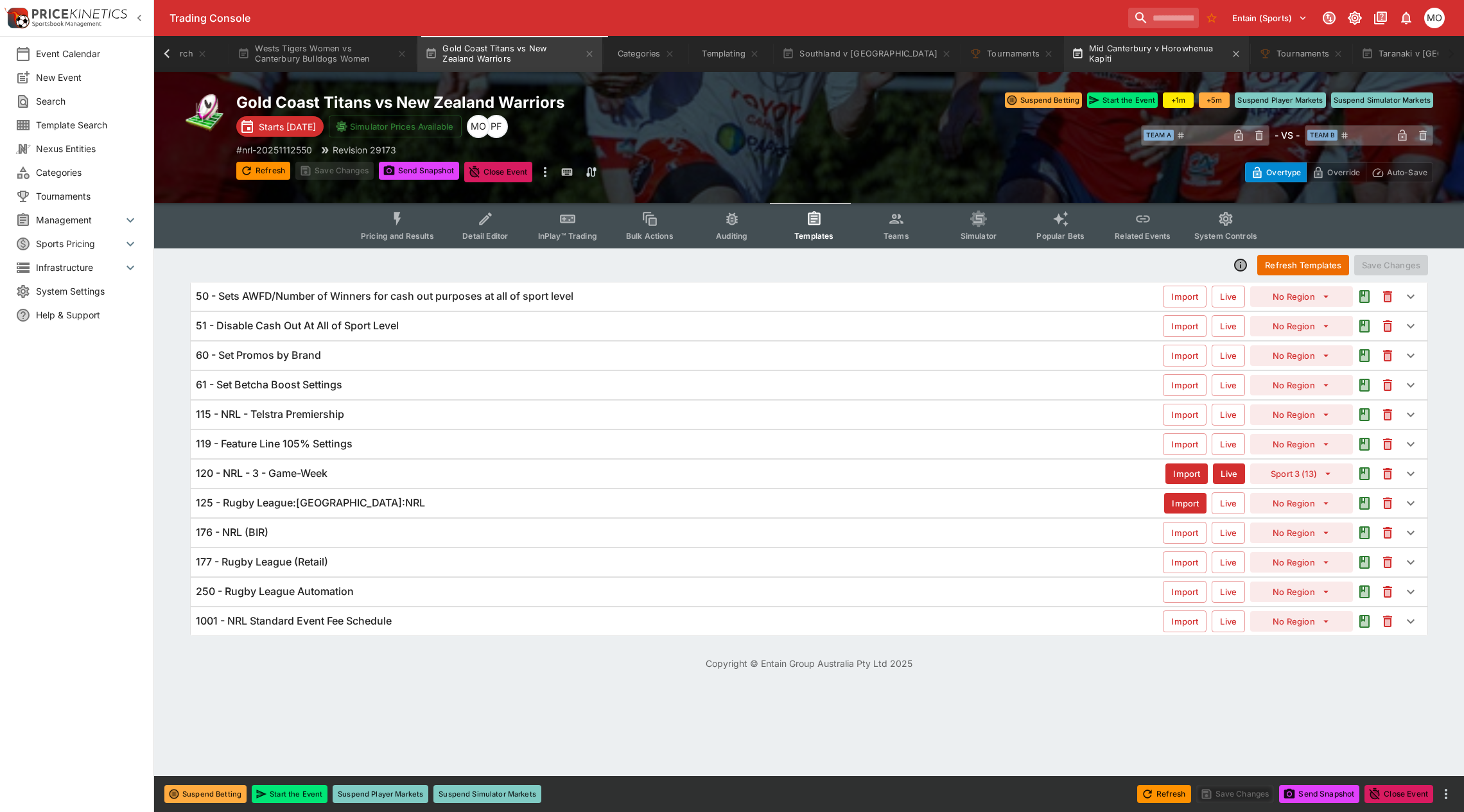
click at [1118, 55] on button "Mid Canterbury v Horowhenua Kapiti" at bounding box center [1156, 54] width 185 height 36
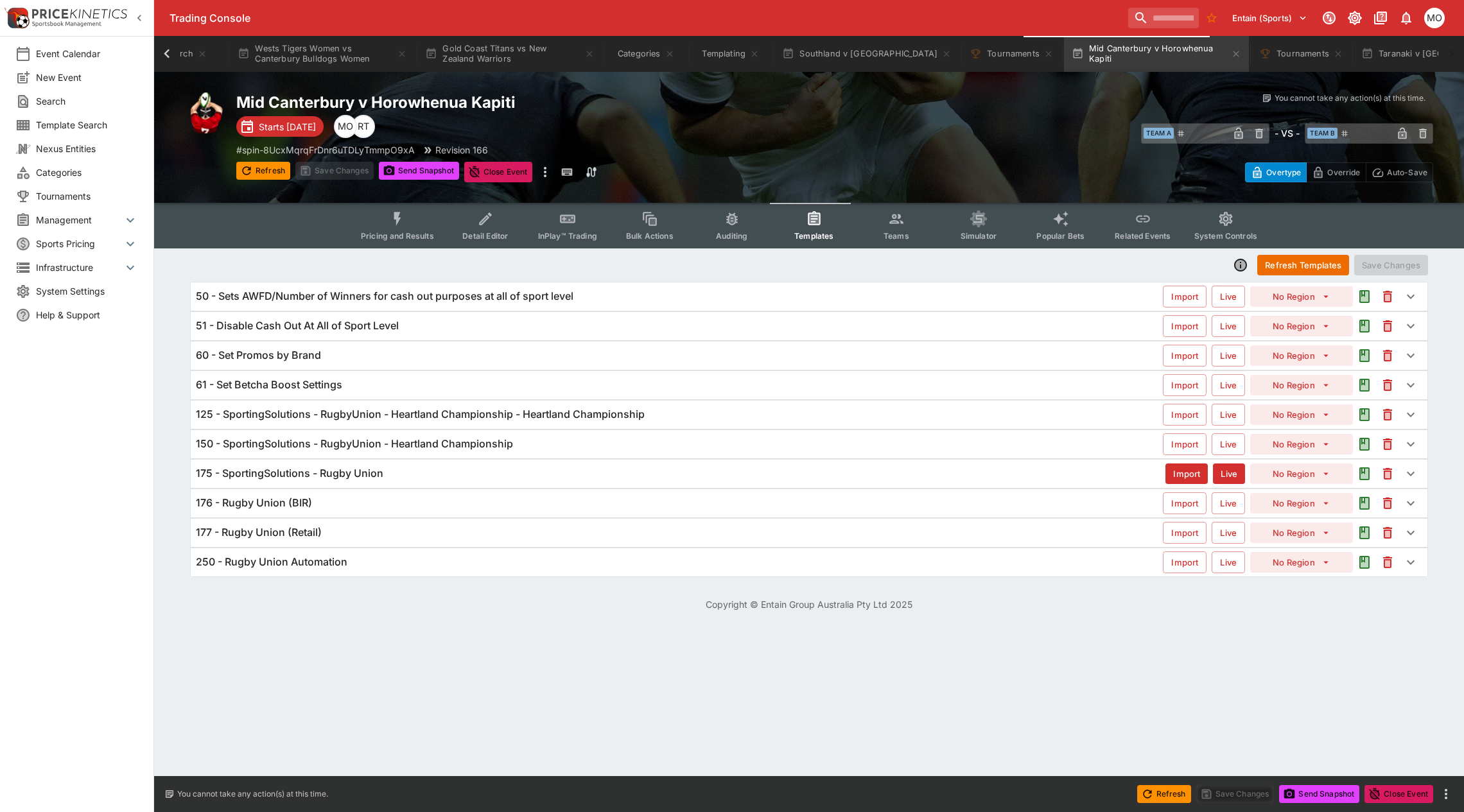
click at [248, 159] on div "Mid Canterbury v Horowhenua Kapiti Starts in 1 day RT MO # spin-8UcxMqrqFrDnr6u…" at bounding box center [535, 137] width 598 height 90
click at [273, 172] on button "Refresh" at bounding box center [263, 170] width 54 height 18
click at [395, 410] on h6 "125 - SportingSolutions - RugbyUnion - Heartland Championship - Heartland Champ…" at bounding box center [420, 414] width 449 height 14
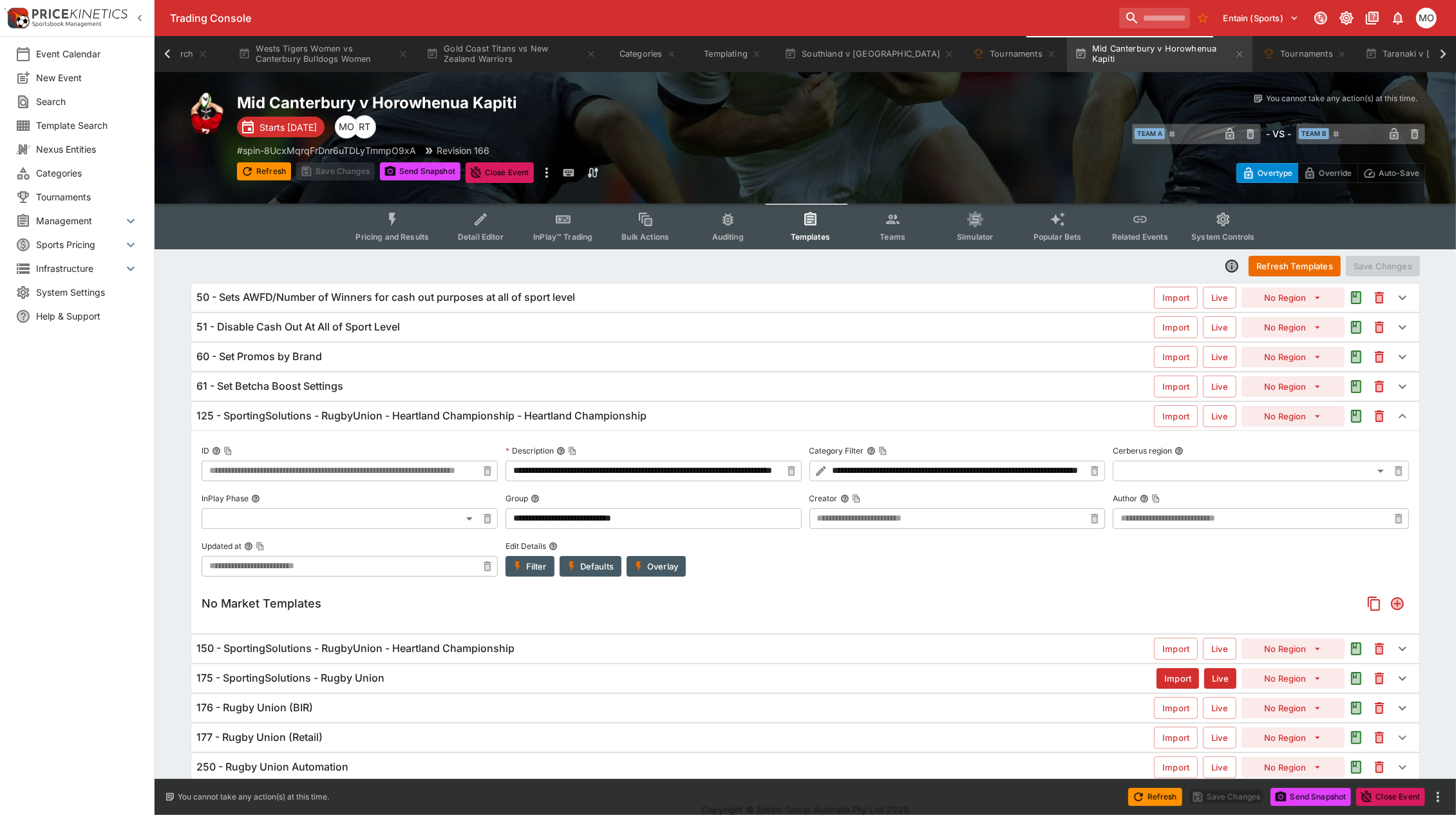
click at [667, 565] on button "Overlay" at bounding box center [657, 566] width 59 height 20
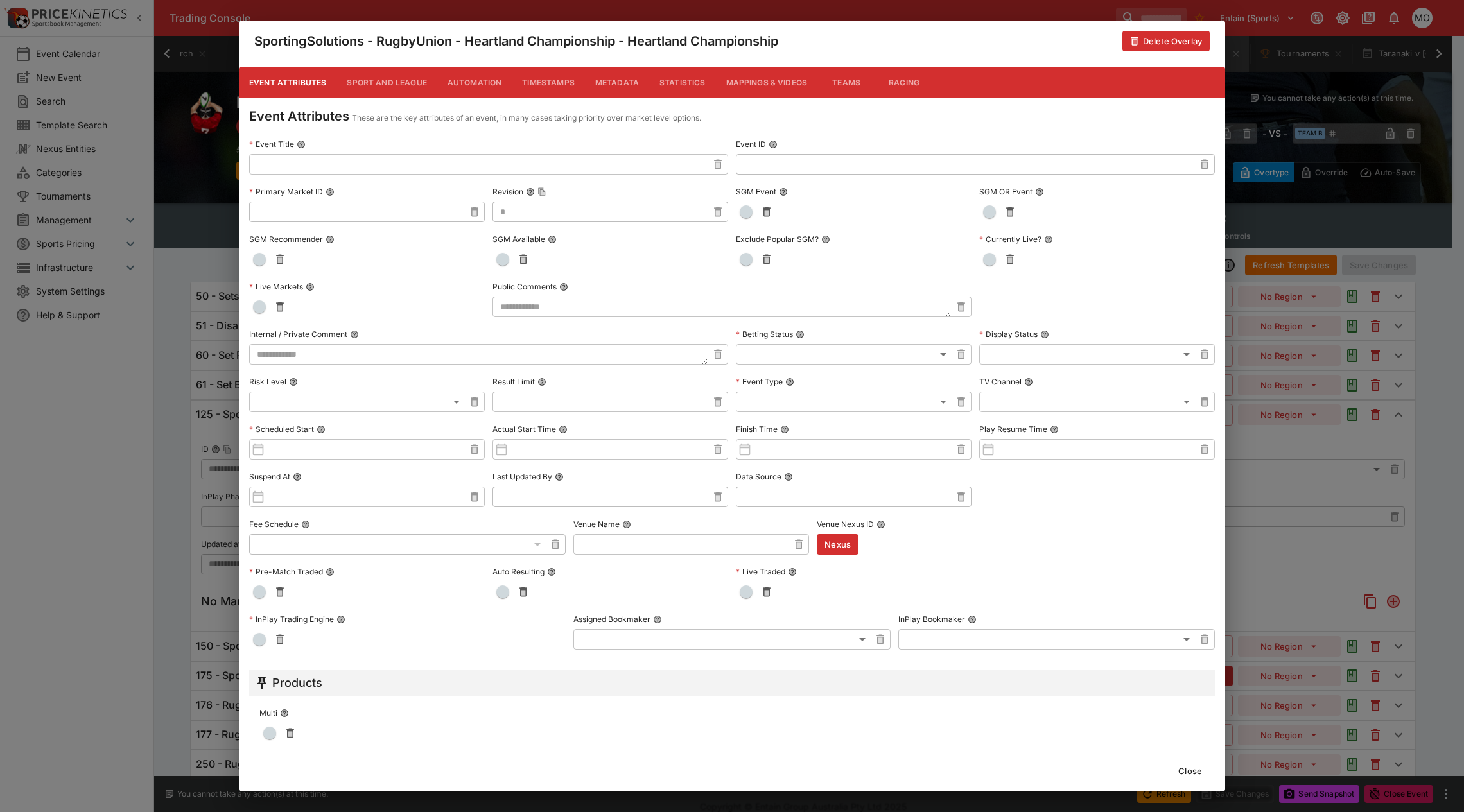
click at [623, 83] on button "Metadata" at bounding box center [618, 81] width 65 height 30
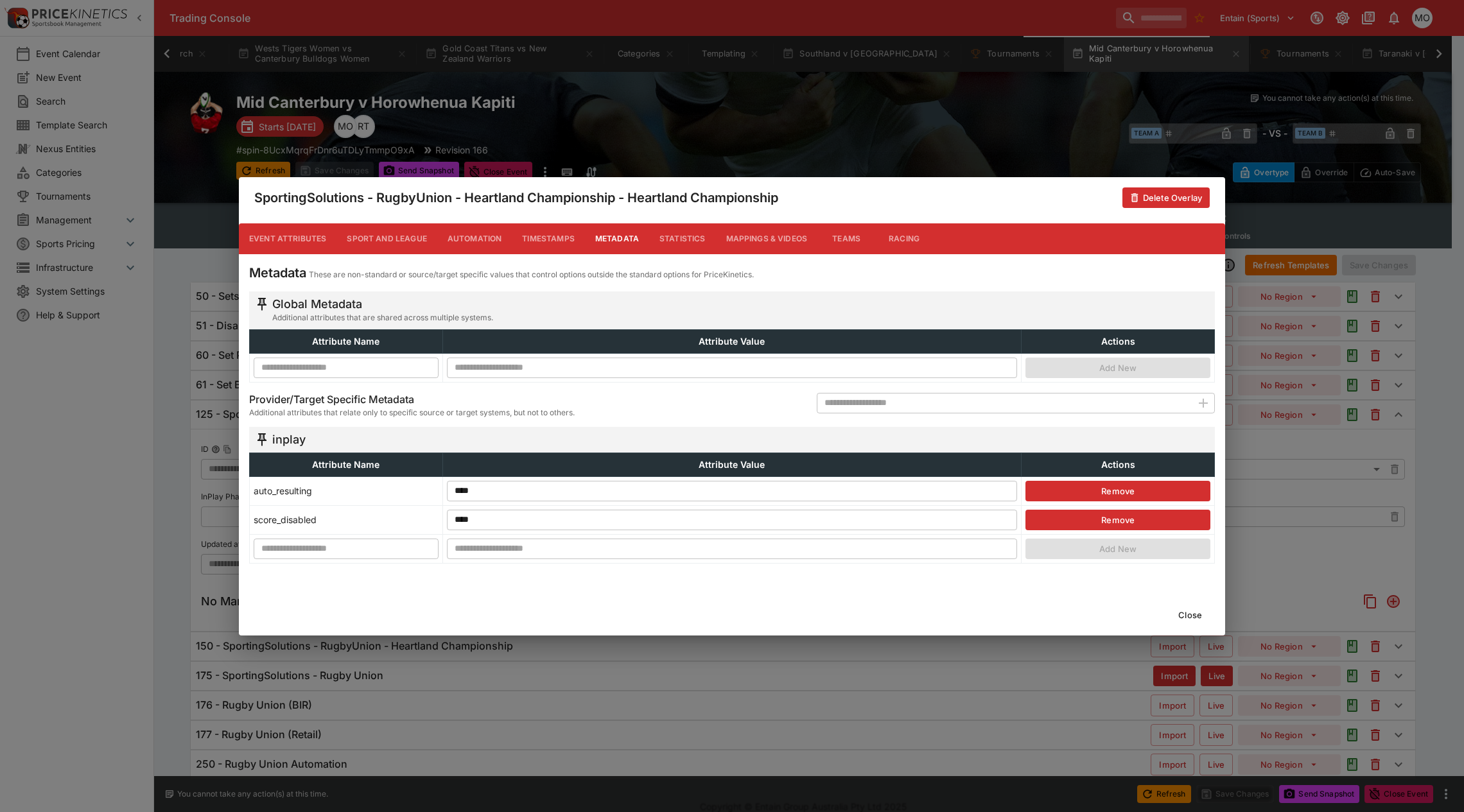
click at [1192, 611] on button "Close" at bounding box center [1190, 615] width 39 height 20
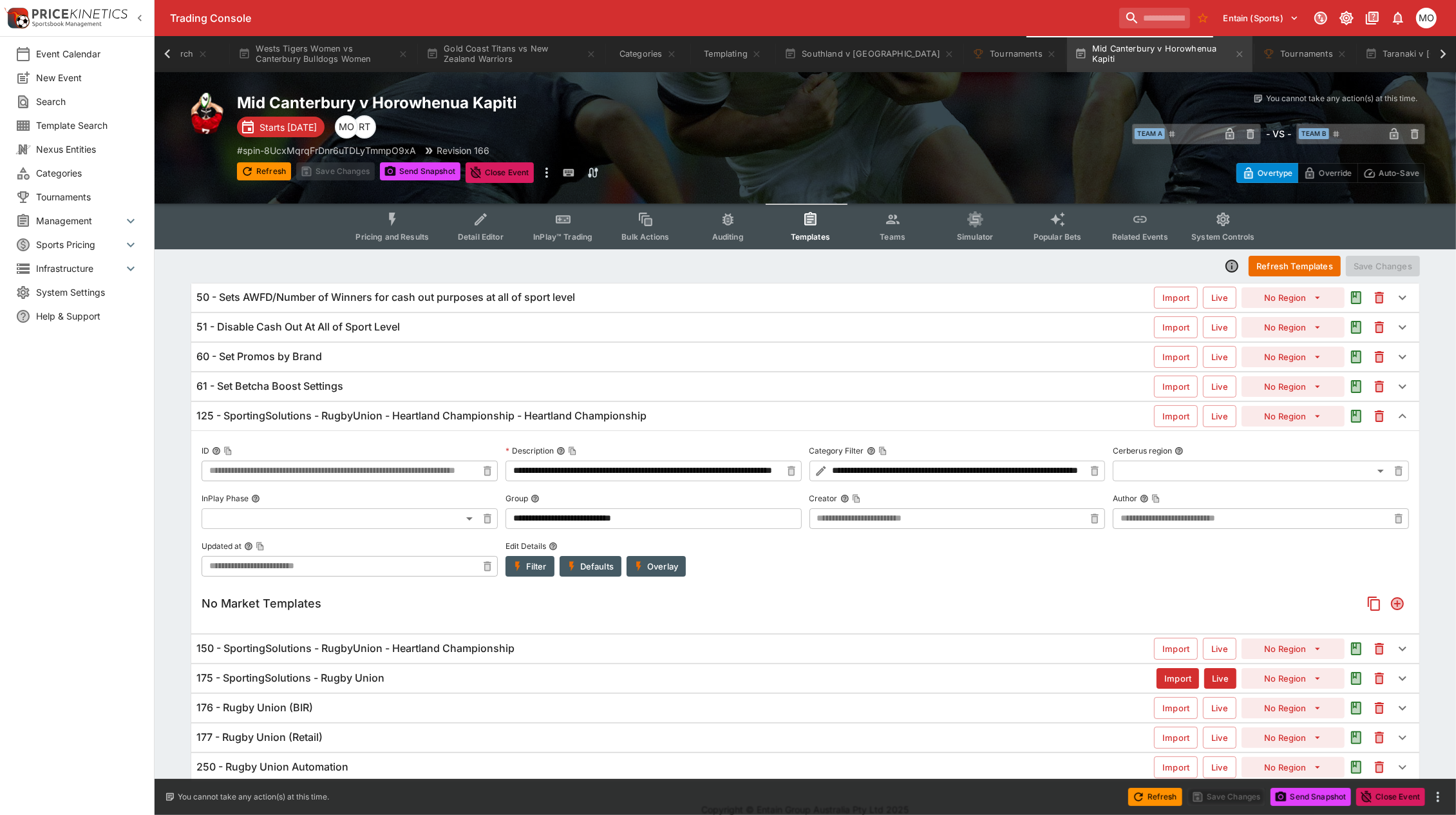
click at [591, 416] on h6 "125 - SportingSolutions - RugbyUnion - Heartland Championship - Heartland Champ…" at bounding box center [421, 416] width 450 height 14
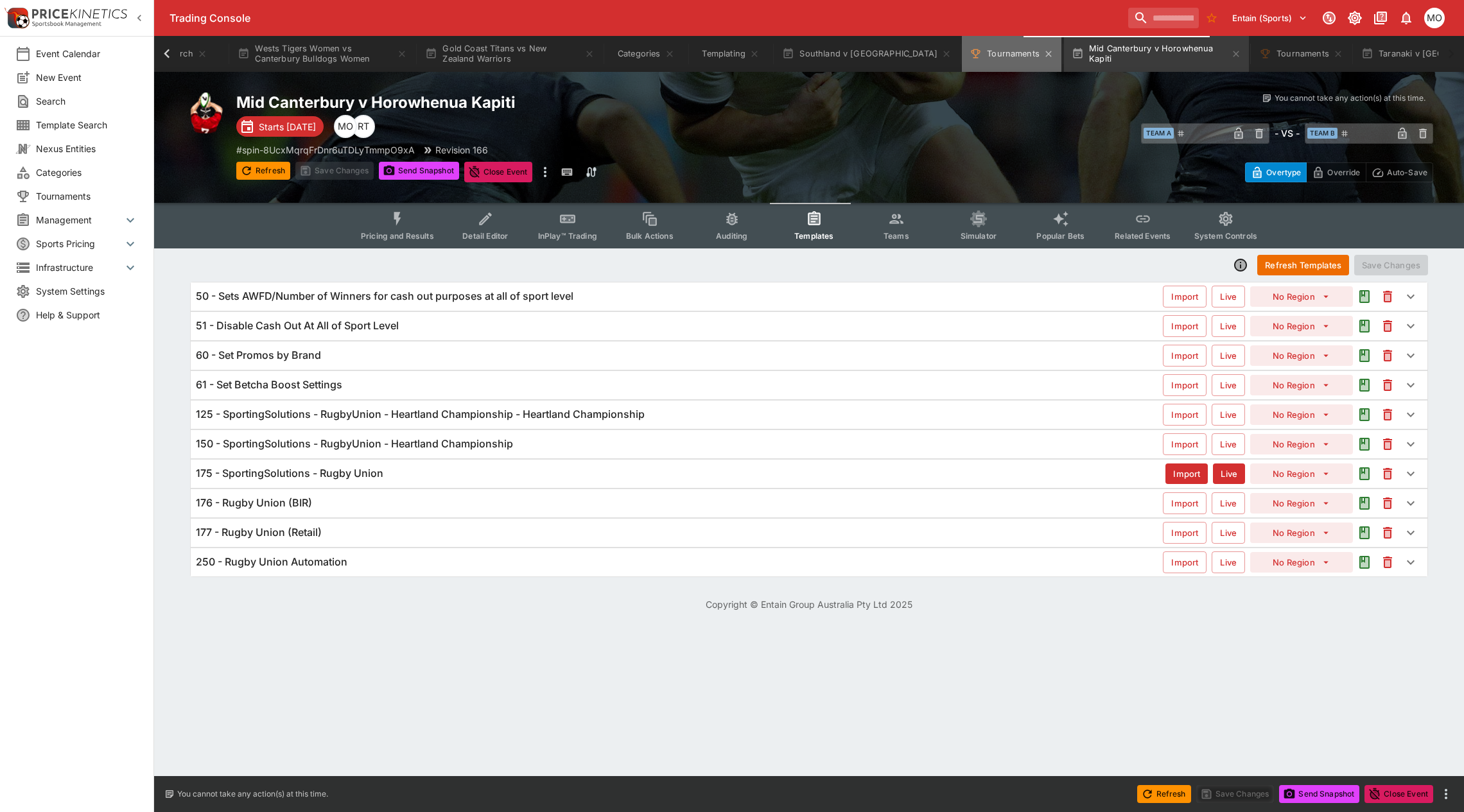
click at [971, 54] on button "Tournaments" at bounding box center [1012, 54] width 100 height 36
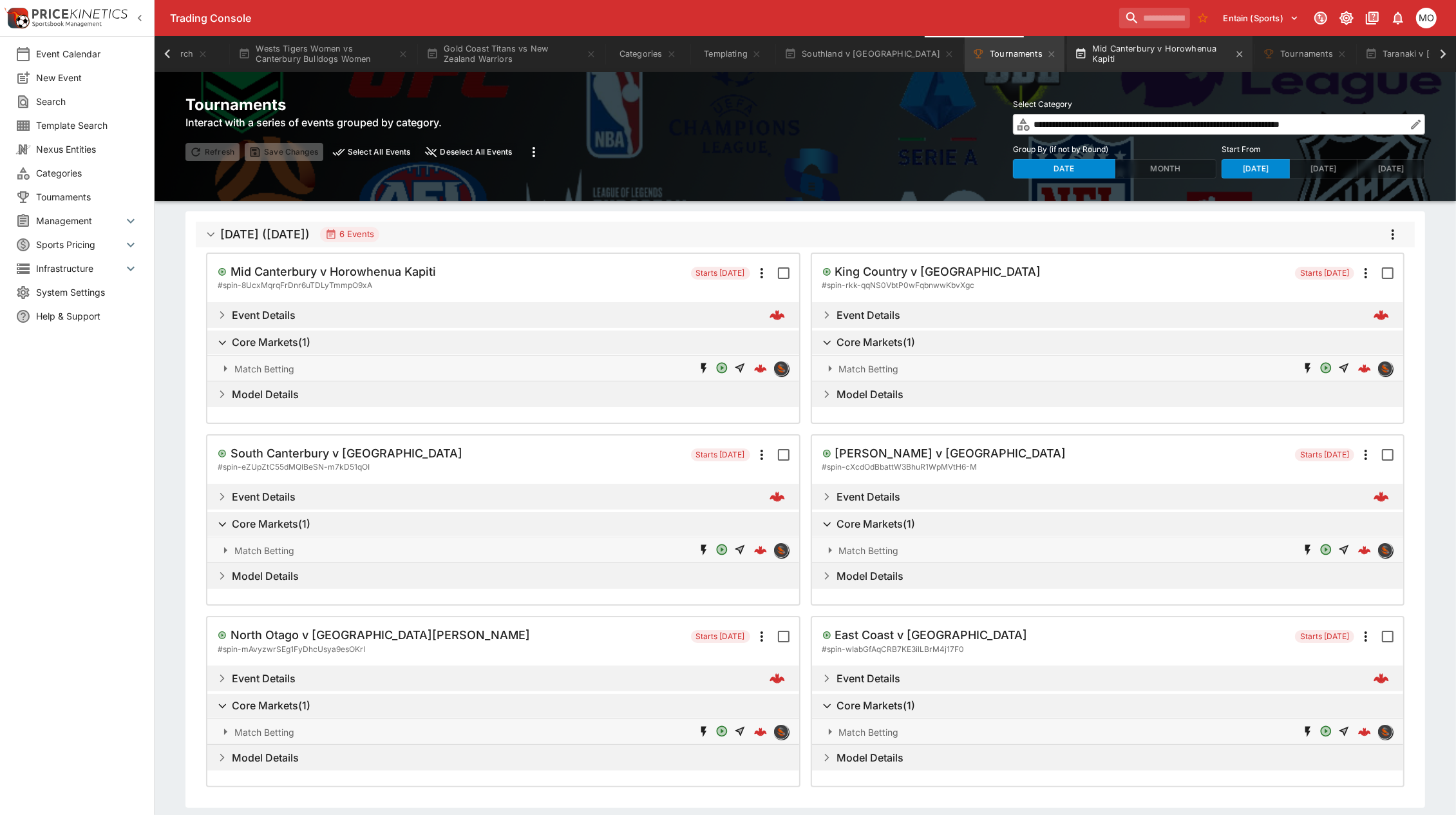
click at [1094, 59] on button "Mid Canterbury v Horowhenua Kapiti" at bounding box center [1160, 54] width 185 height 36
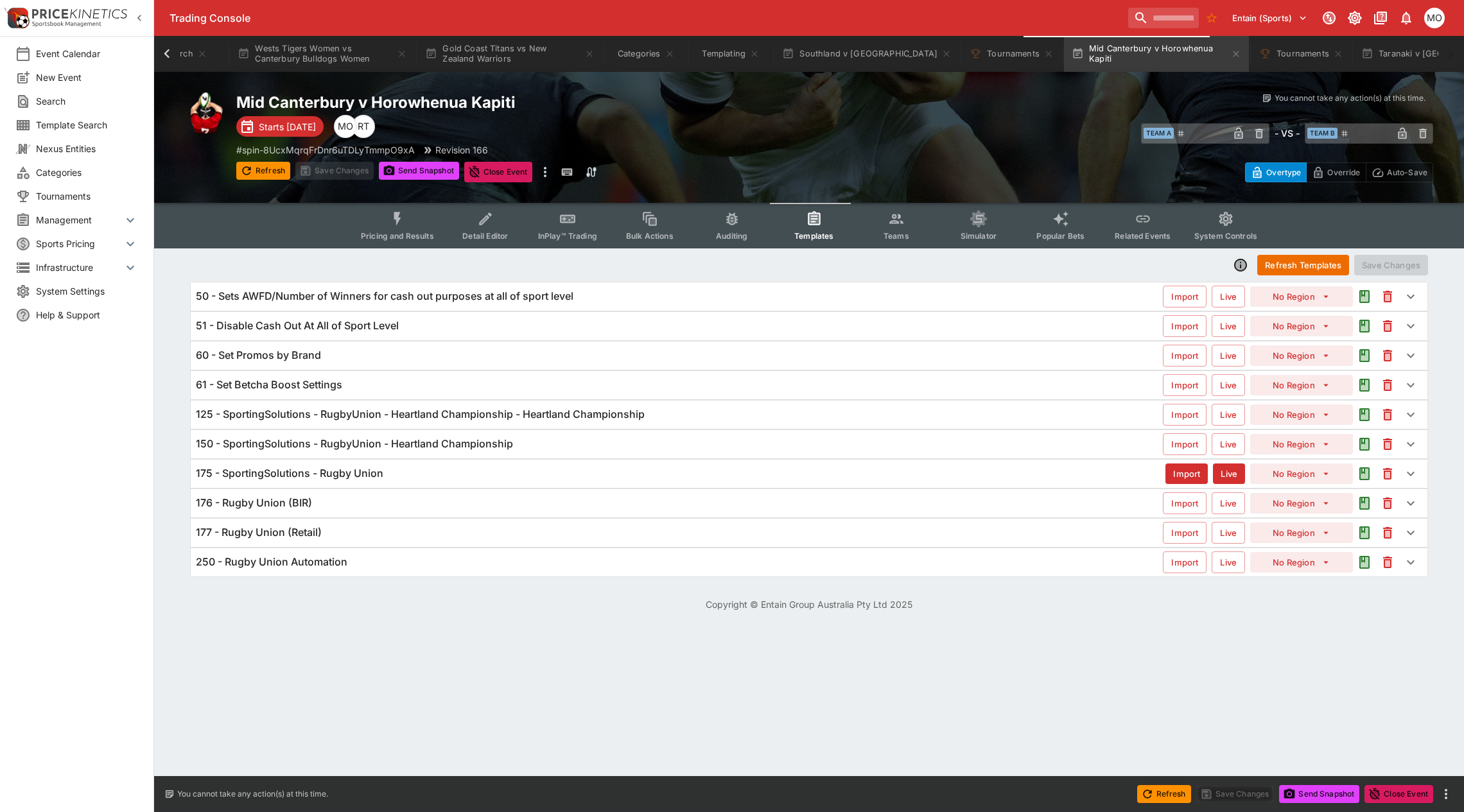
click at [387, 226] on button "Pricing and Results" at bounding box center [398, 225] width 94 height 45
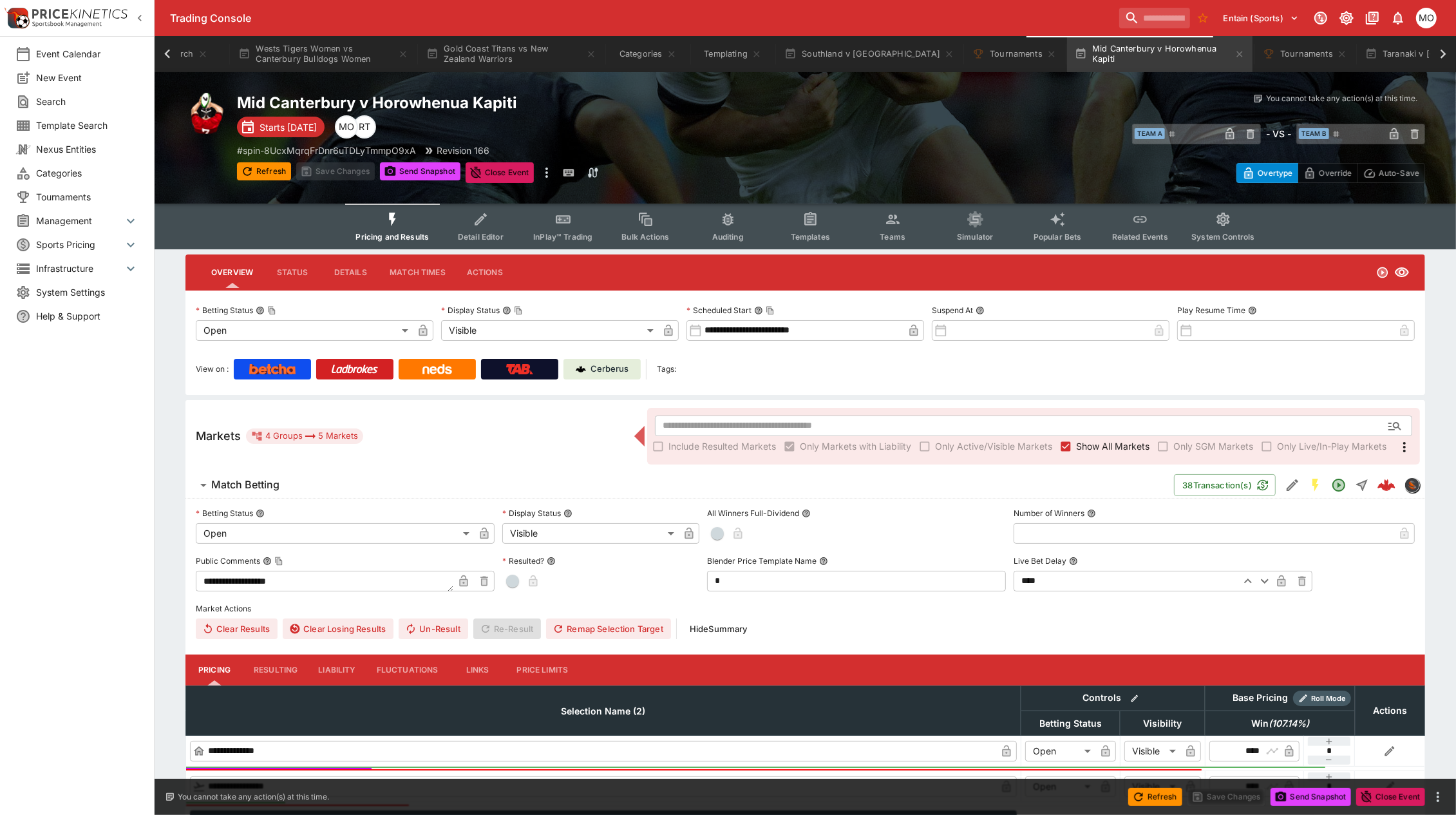
click at [587, 366] on div "Cerberus" at bounding box center [603, 370] width 54 height 13
click at [817, 229] on button "Templates" at bounding box center [810, 226] width 82 height 45
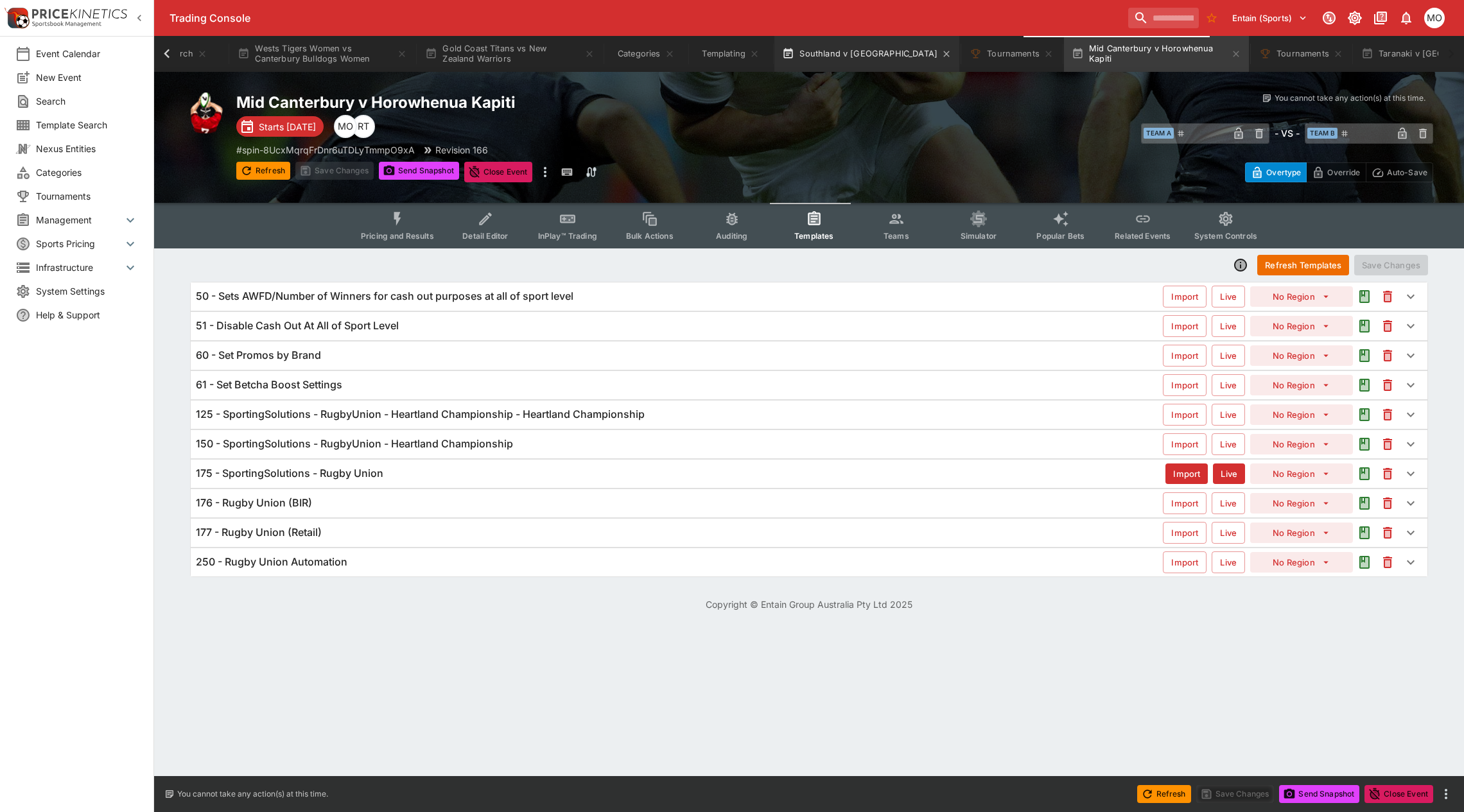
click at [829, 46] on button "Southland v Manawatu" at bounding box center [867, 54] width 185 height 36
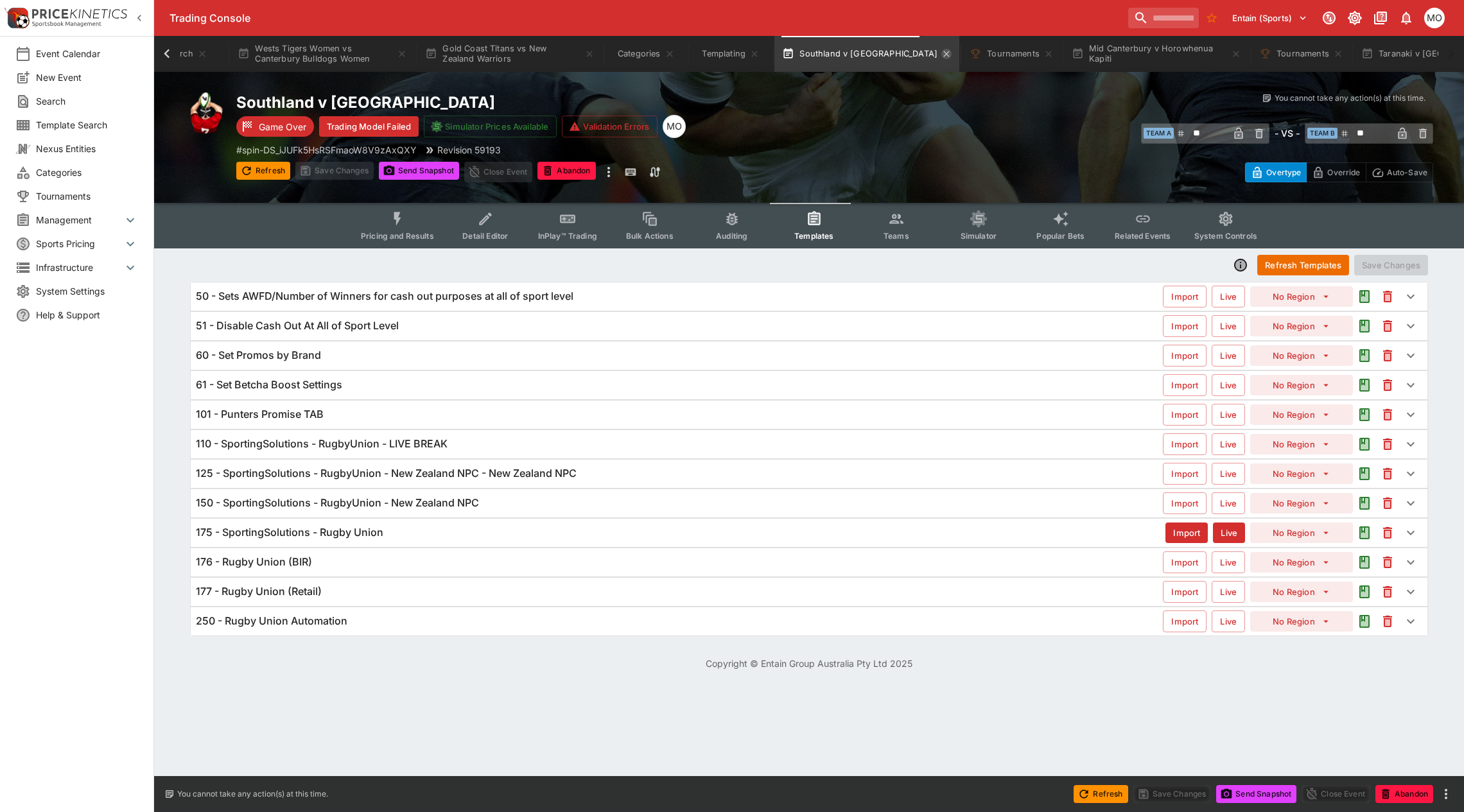
click at [942, 54] on icon "button" at bounding box center [946, 54] width 10 height 10
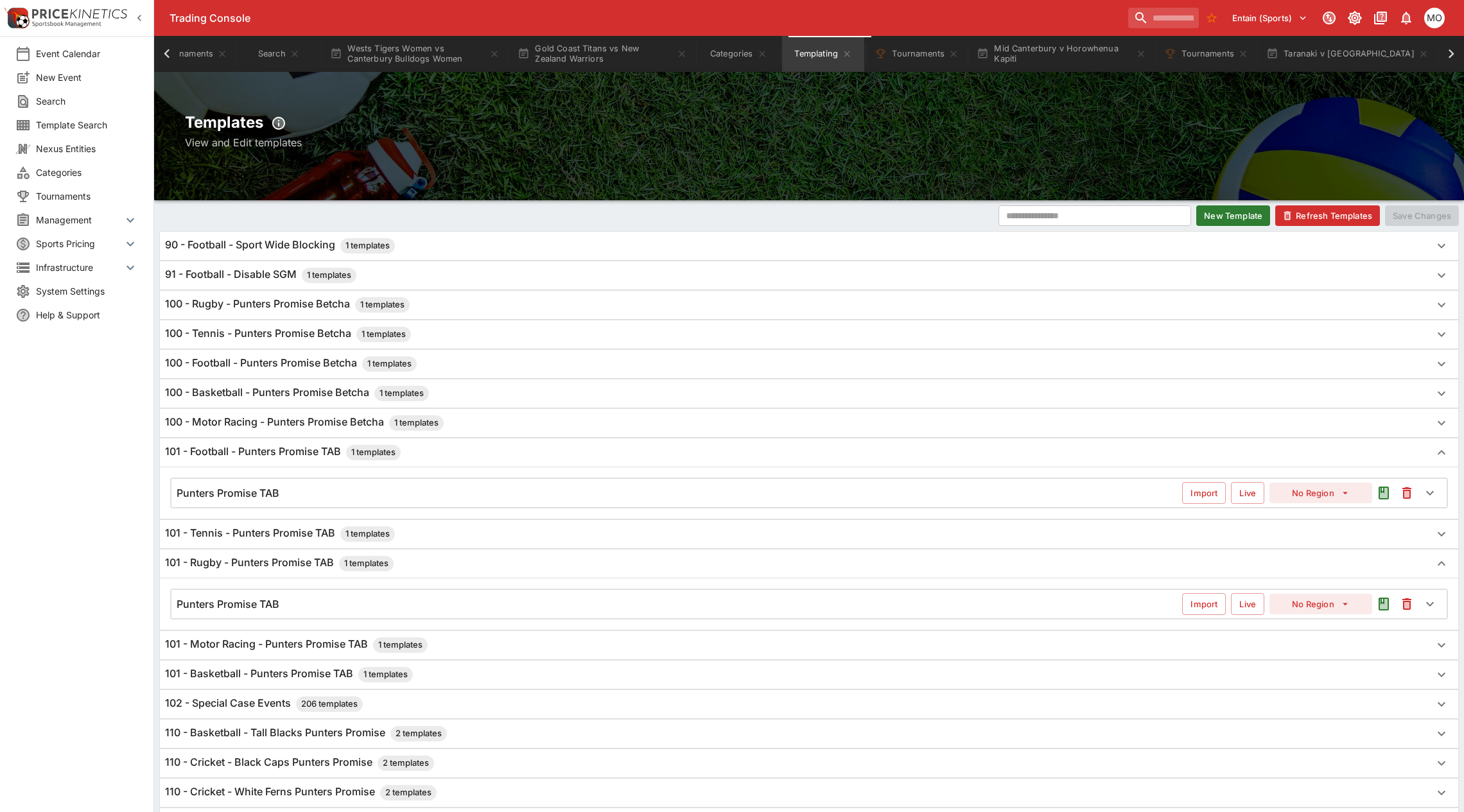
scroll to position [0, 277]
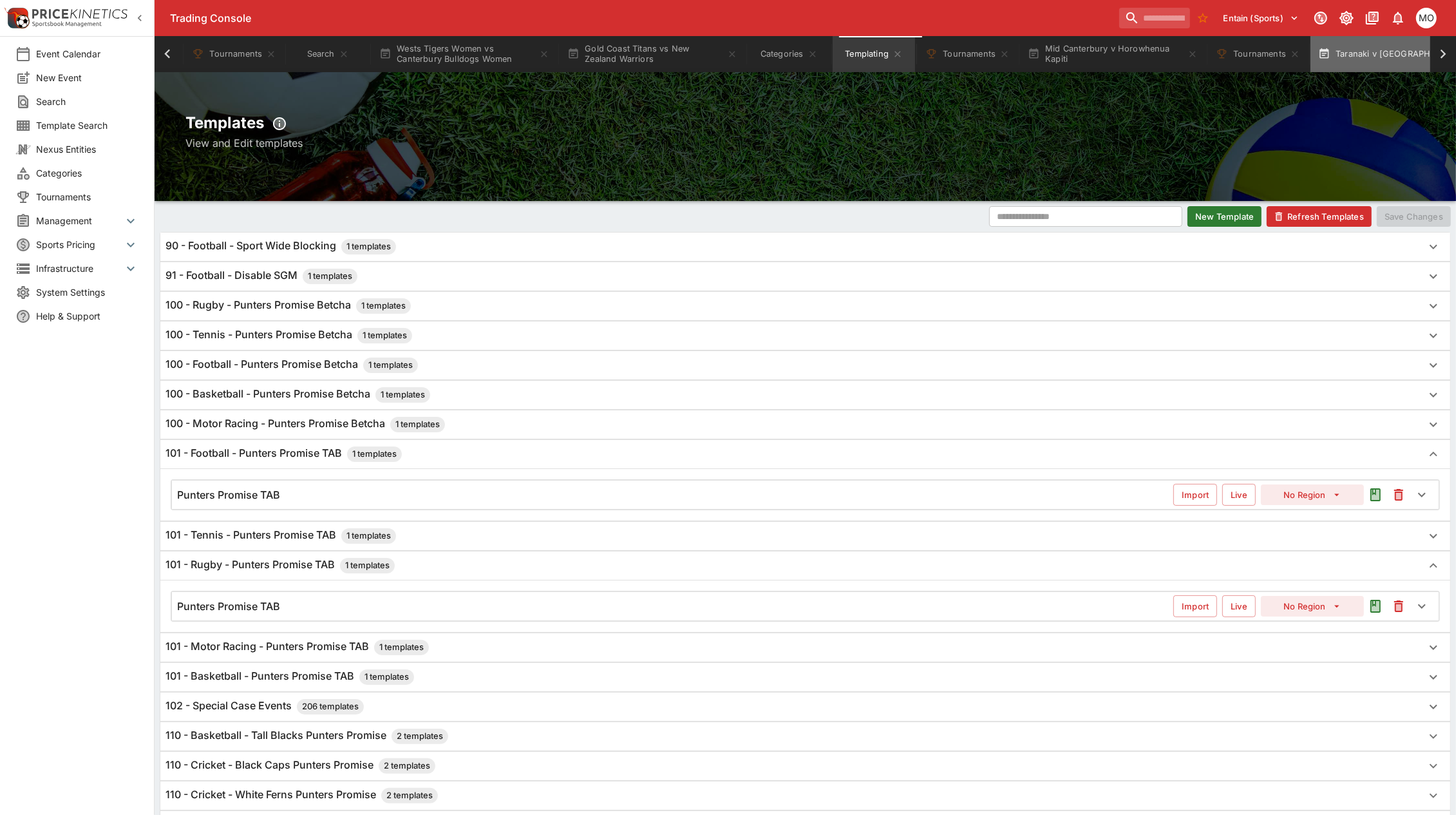
click at [1362, 53] on button "Taranaki v [GEOGRAPHIC_DATA]" at bounding box center [1400, 54] width 179 height 36
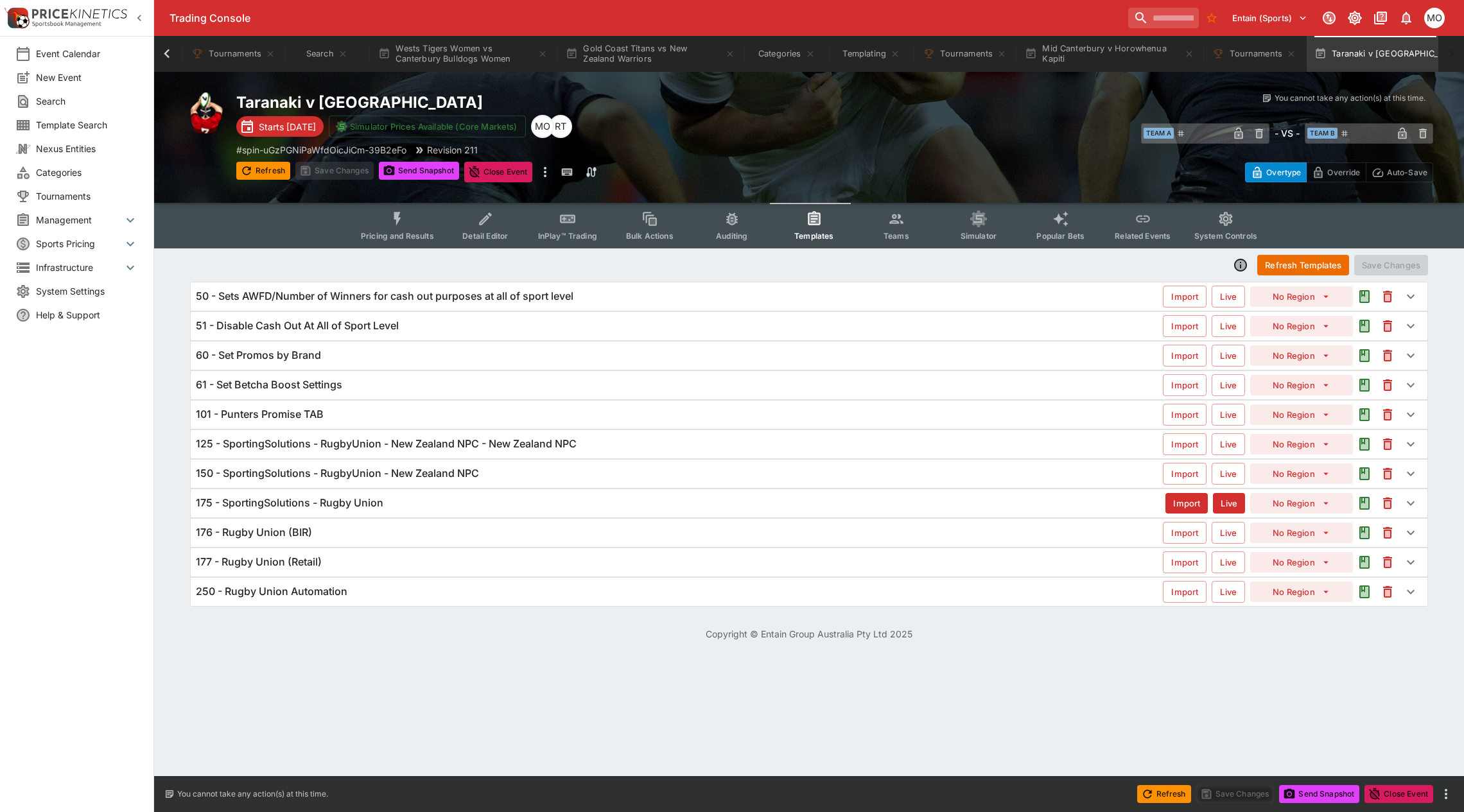
click at [283, 423] on div "101 - Punters Promise TAB Import Live No Region" at bounding box center [810, 414] width 1237 height 29
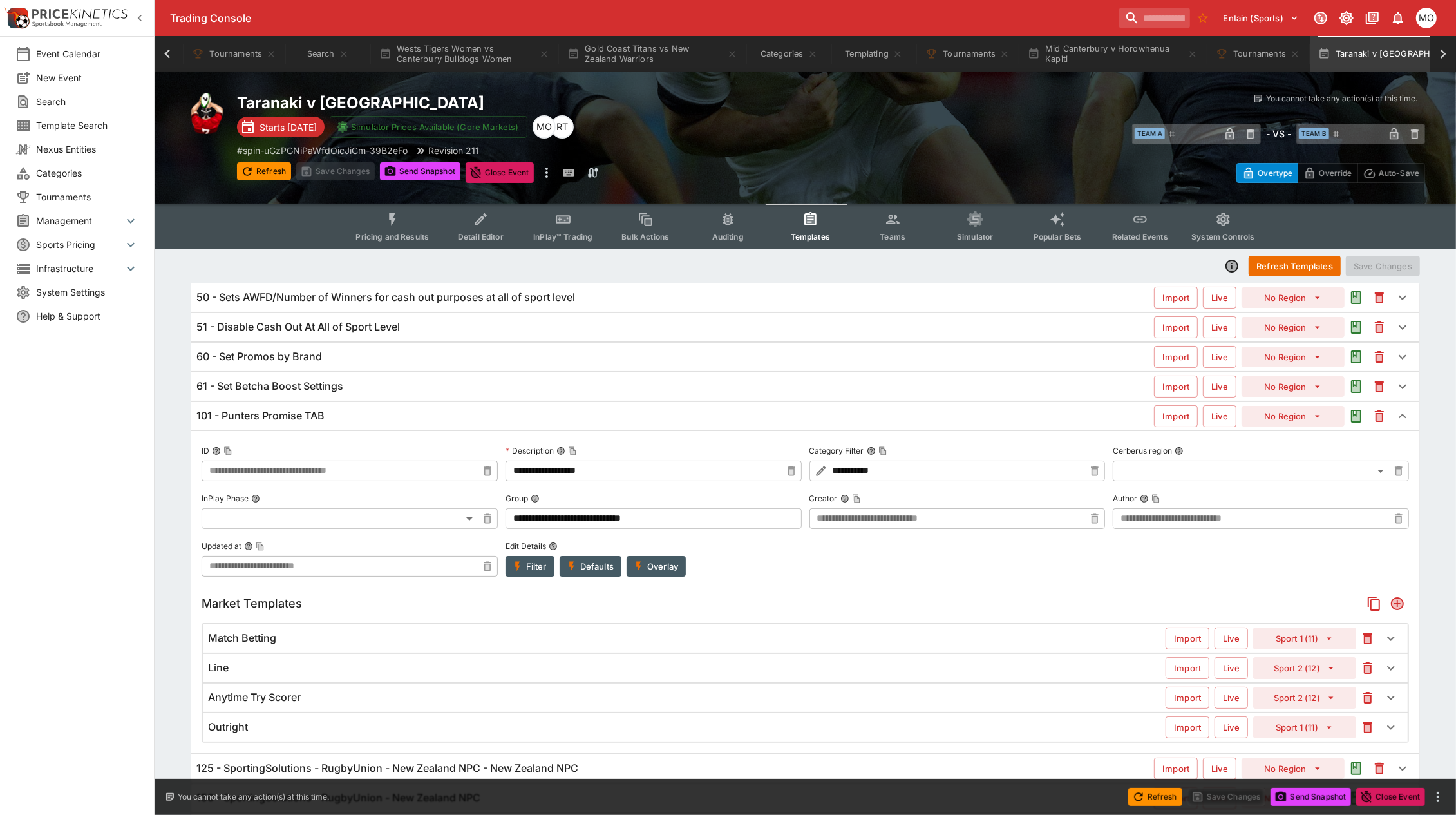
click at [284, 424] on div "101 - Punters Promise TAB Import Live No Region" at bounding box center [806, 416] width 1228 height 29
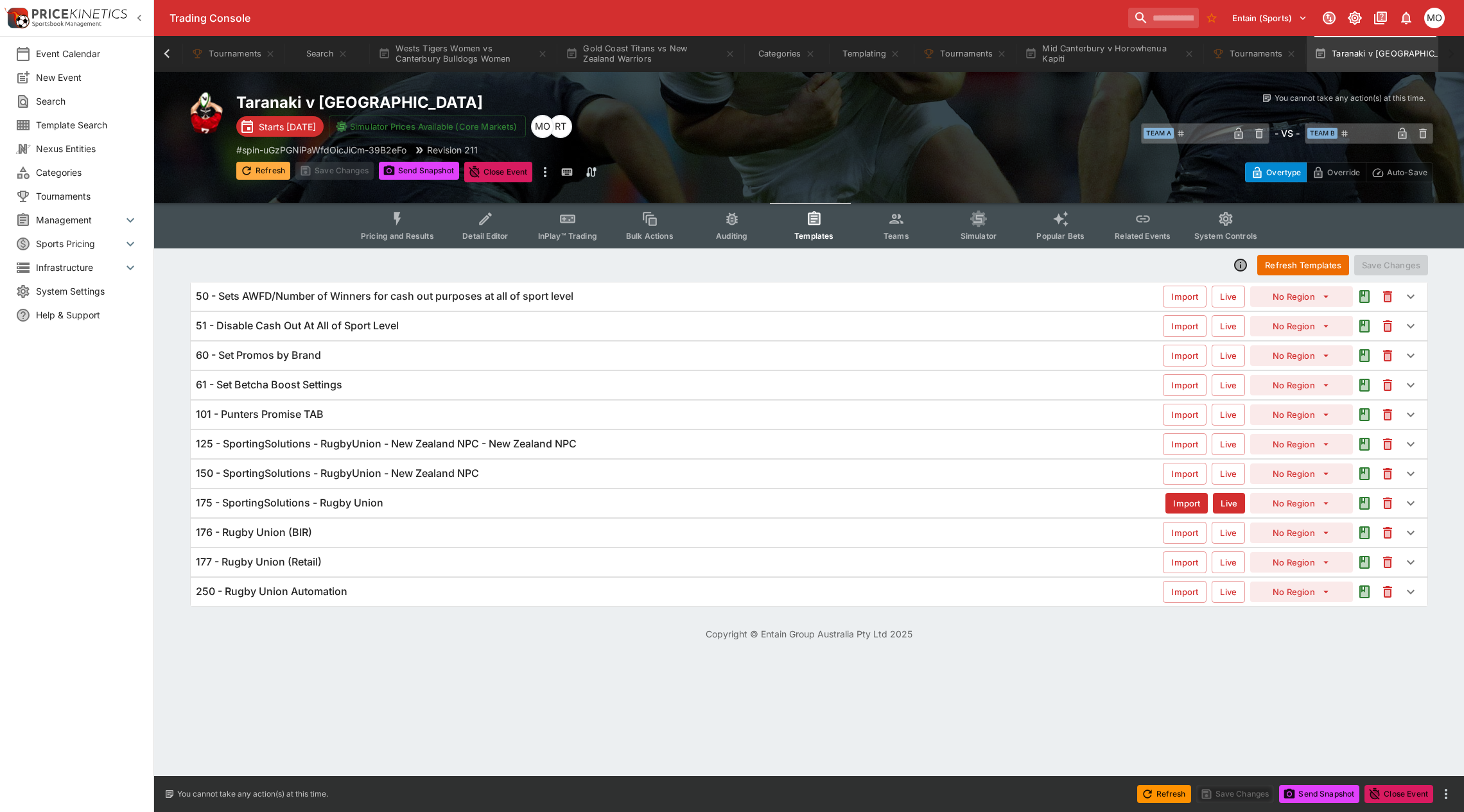
click at [256, 167] on button "Refresh" at bounding box center [263, 170] width 54 height 18
click at [218, 656] on html "**********" at bounding box center [732, 328] width 1464 height 656
click at [1105, 54] on button "Mid Canterbury v Horowhenua Kapiti" at bounding box center [1110, 54] width 185 height 36
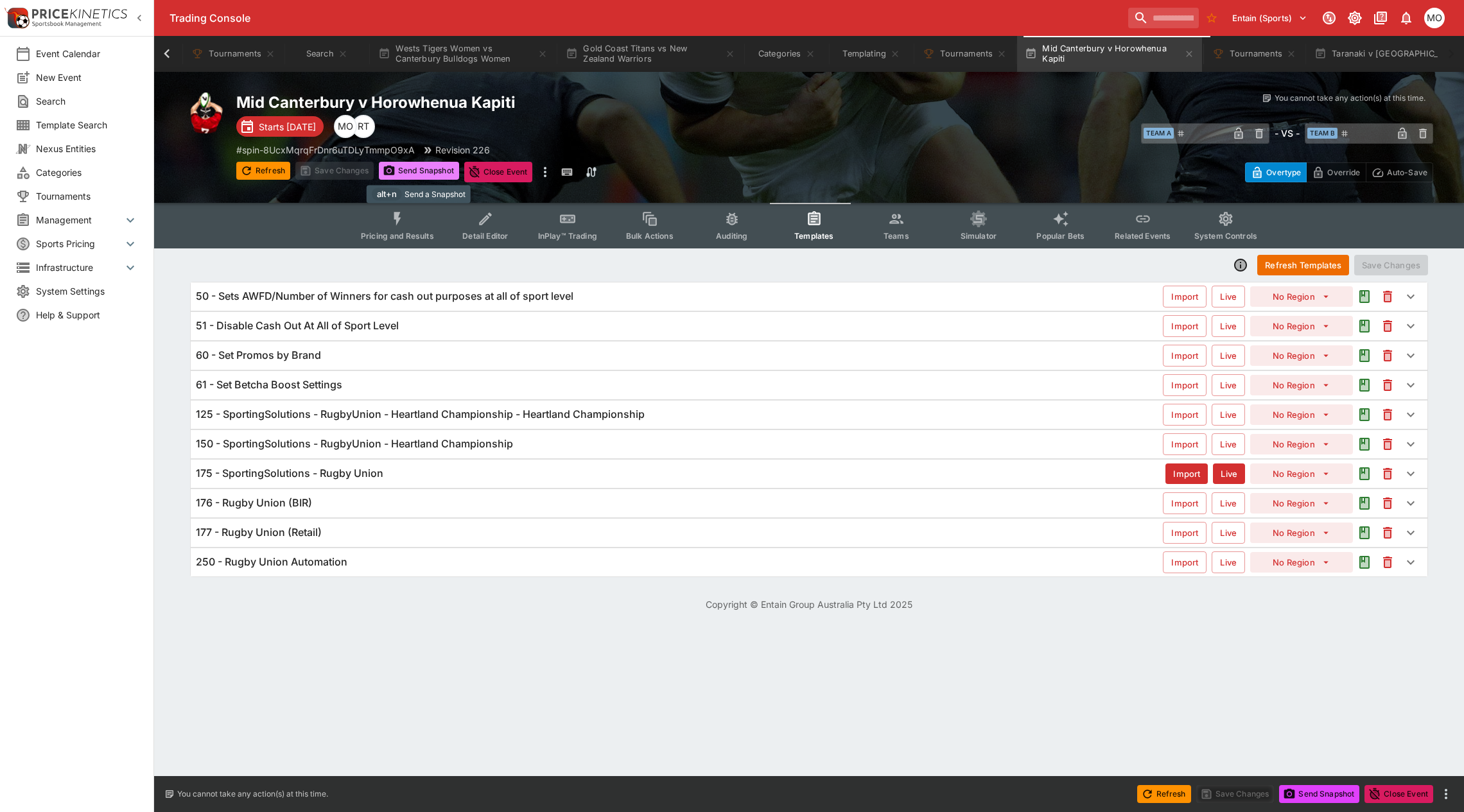
click at [441, 169] on button "Send Snapshot" at bounding box center [418, 170] width 80 height 18
click at [482, 416] on h6 "125 - SportingSolutions - RugbyUnion - Heartland Championship - Heartland Champ…" at bounding box center [420, 414] width 449 height 14
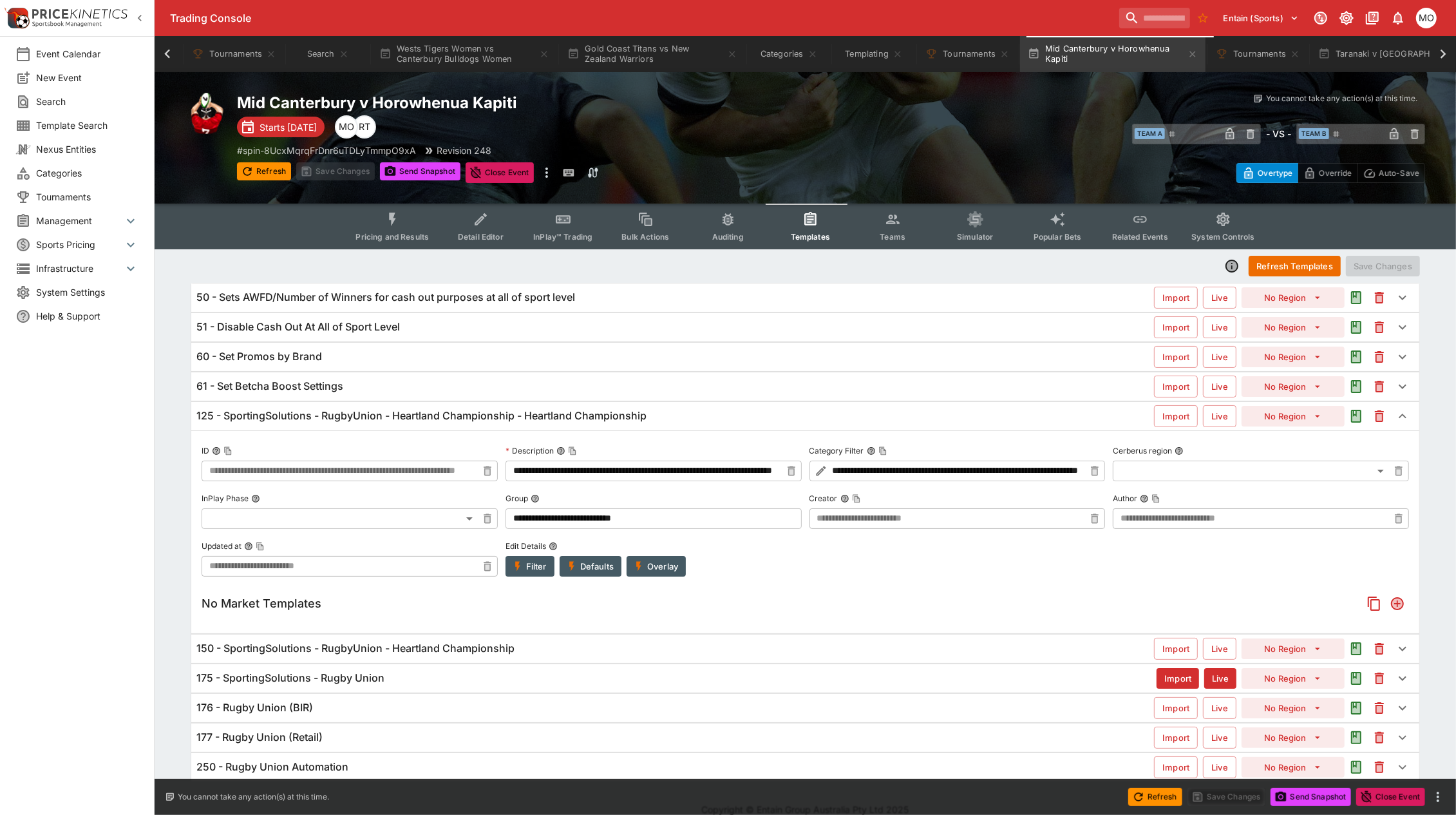
click at [654, 560] on button "Overlay" at bounding box center [657, 566] width 59 height 20
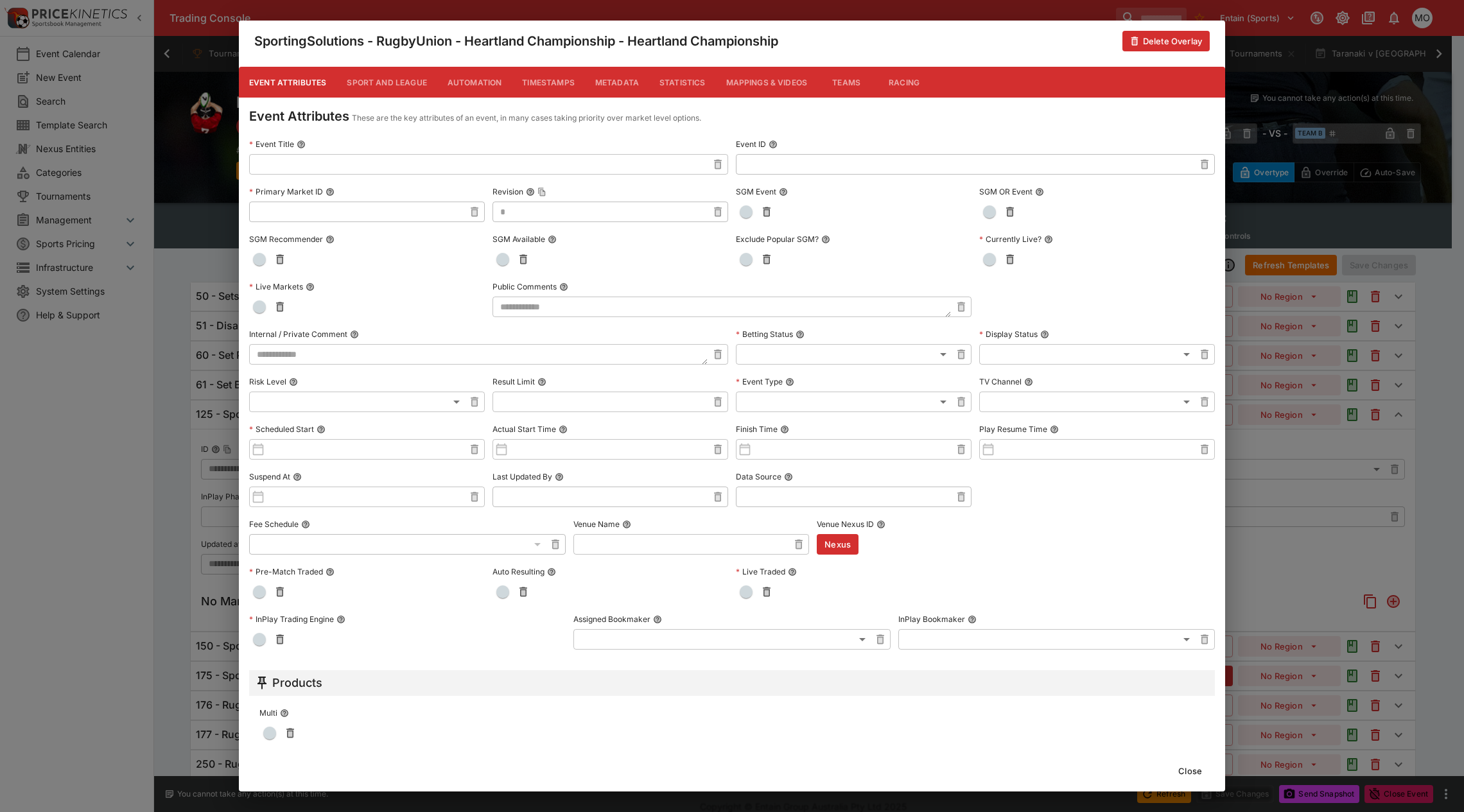
click at [612, 75] on button "Metadata" at bounding box center [618, 81] width 65 height 30
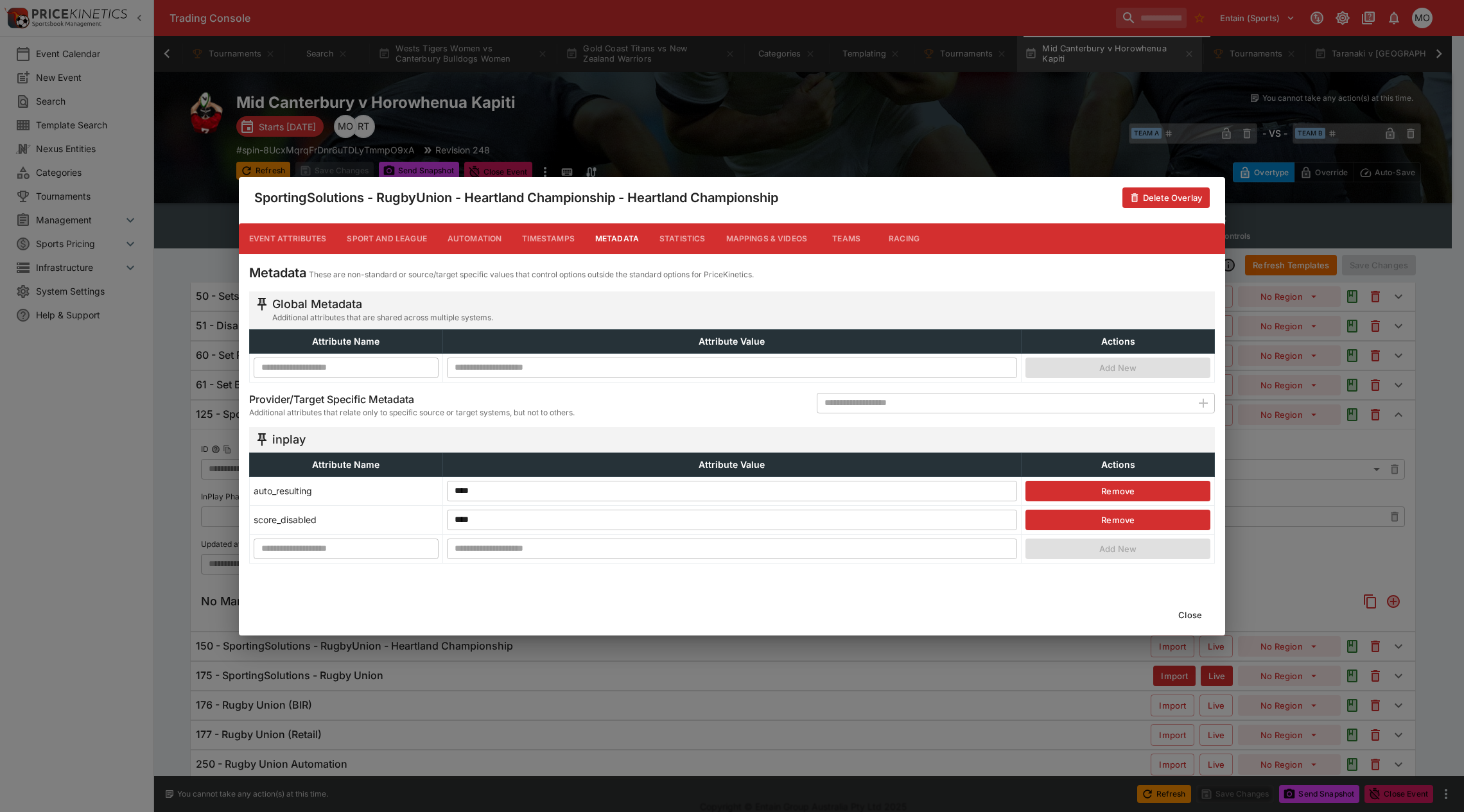
click at [1195, 615] on button "Close" at bounding box center [1190, 615] width 39 height 20
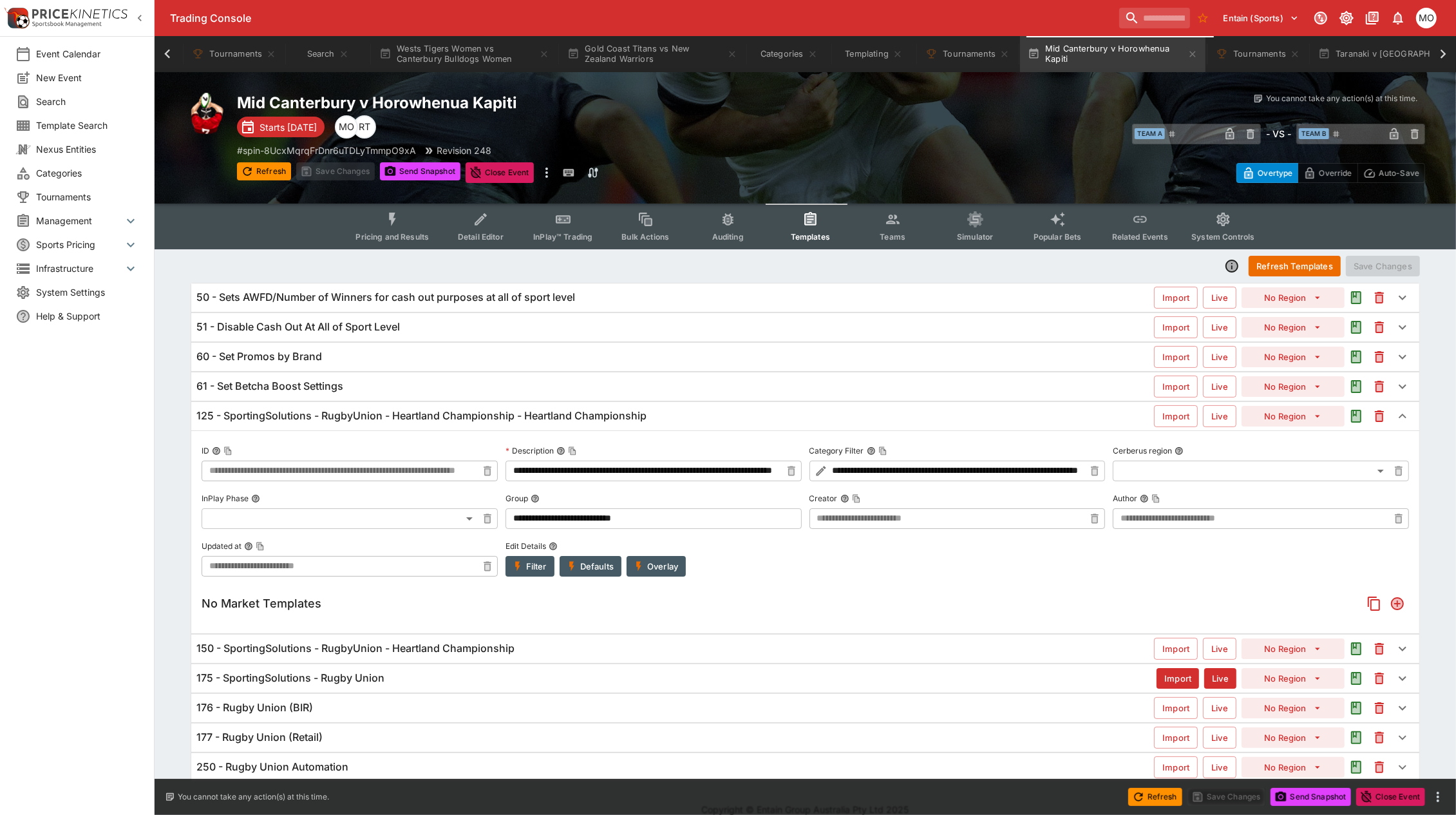
click at [529, 569] on button "Filter" at bounding box center [530, 566] width 49 height 20
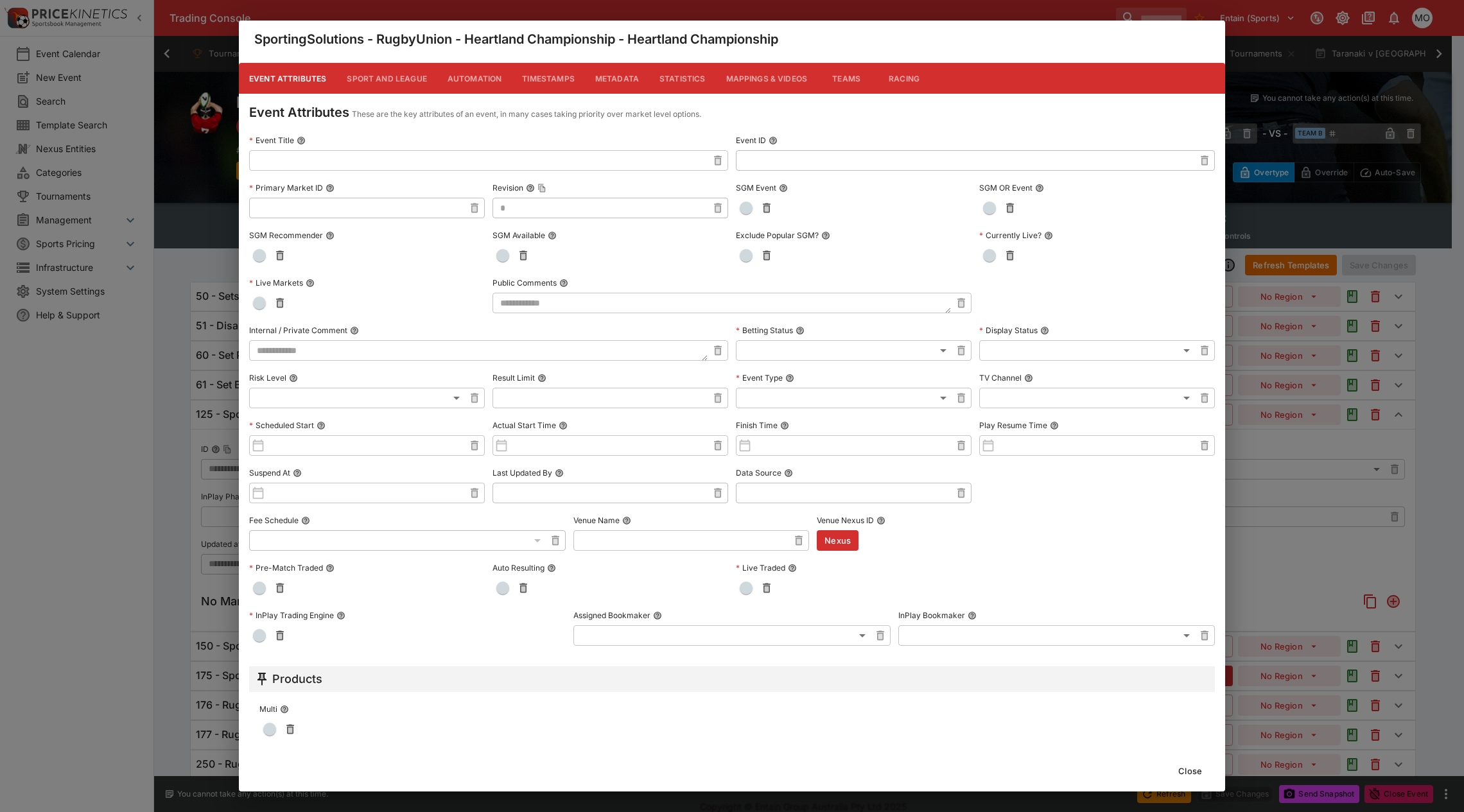
click at [610, 74] on button "Metadata" at bounding box center [618, 78] width 65 height 30
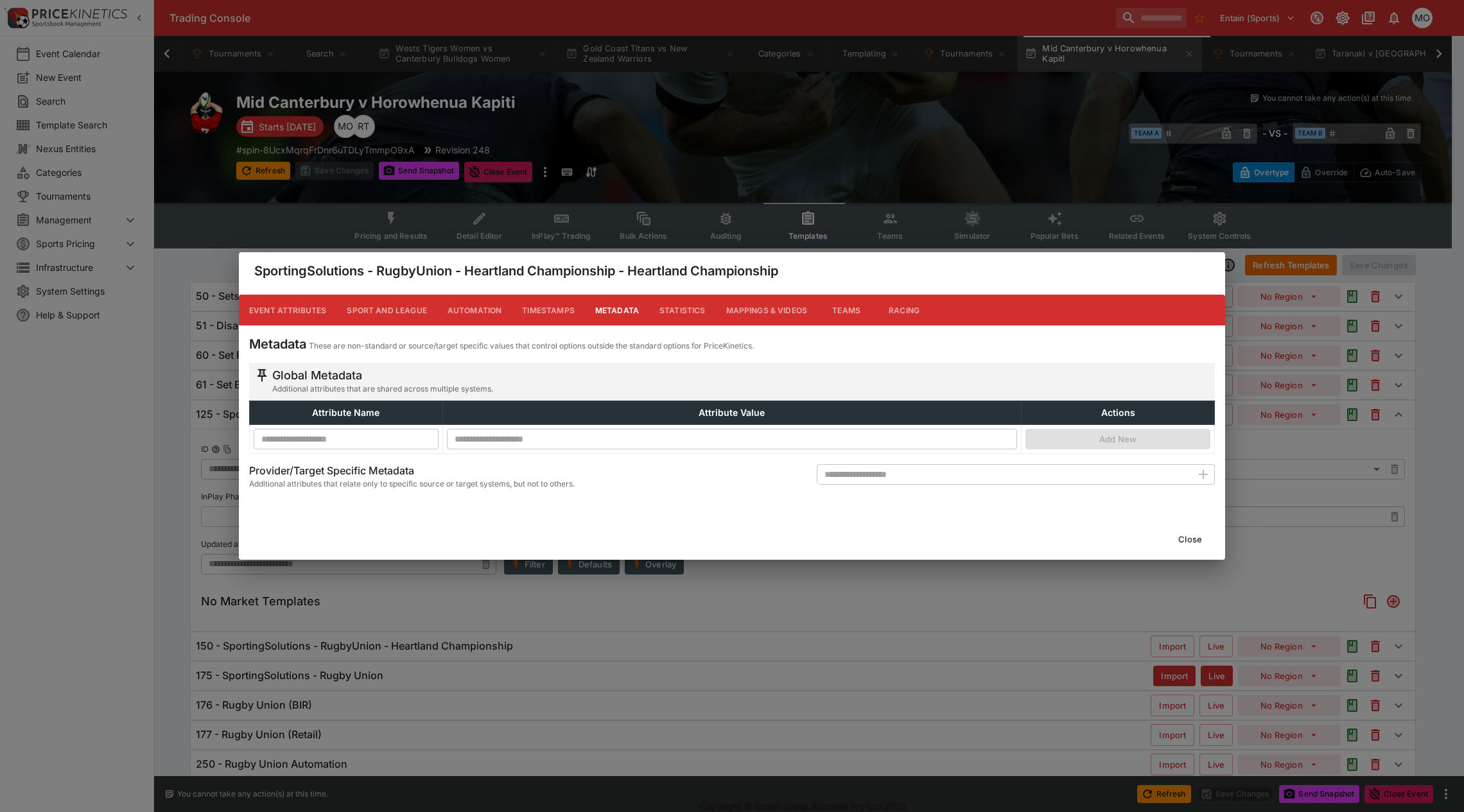
click at [1188, 539] on button "Close" at bounding box center [1190, 539] width 39 height 20
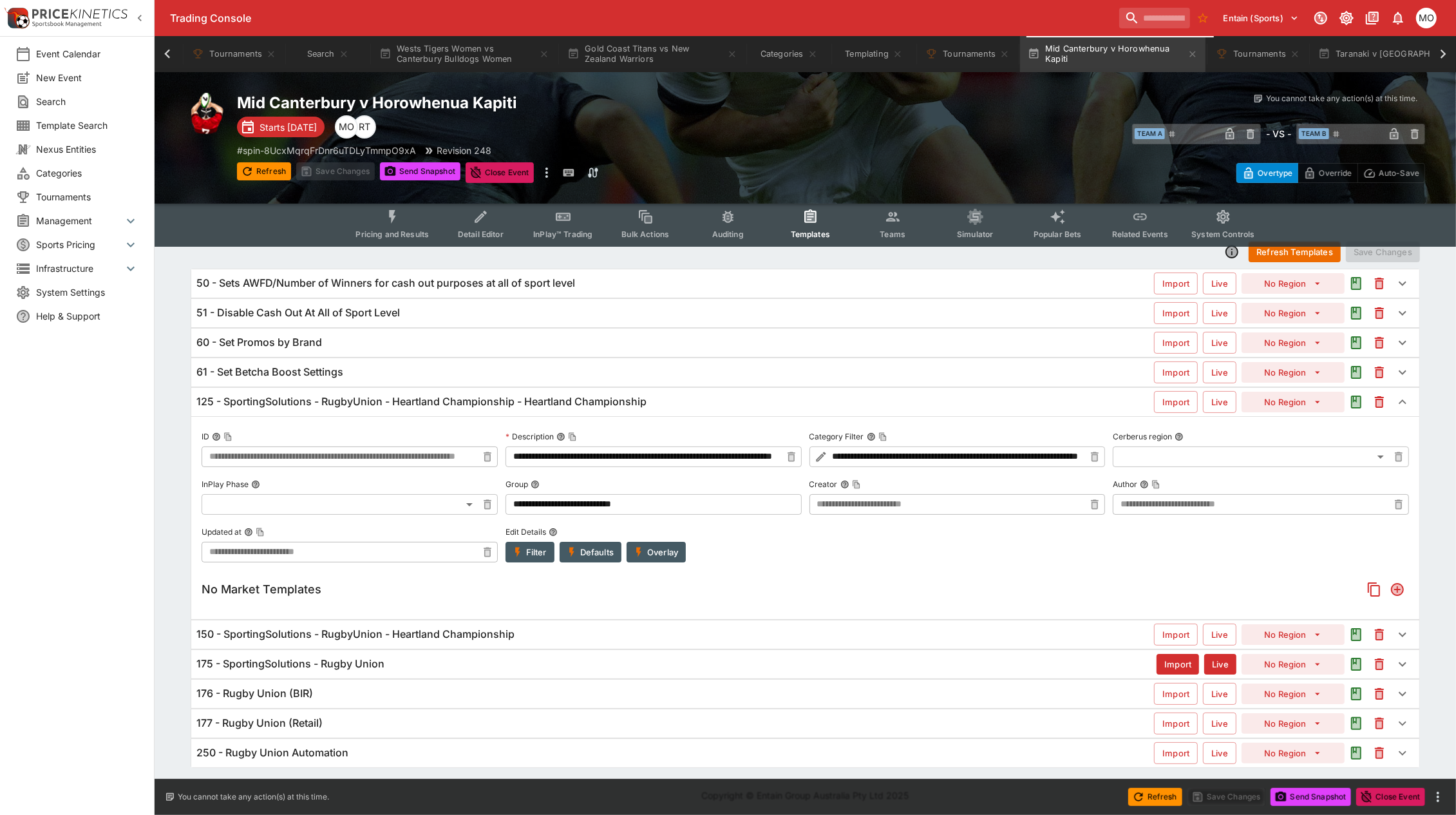
scroll to position [18, 0]
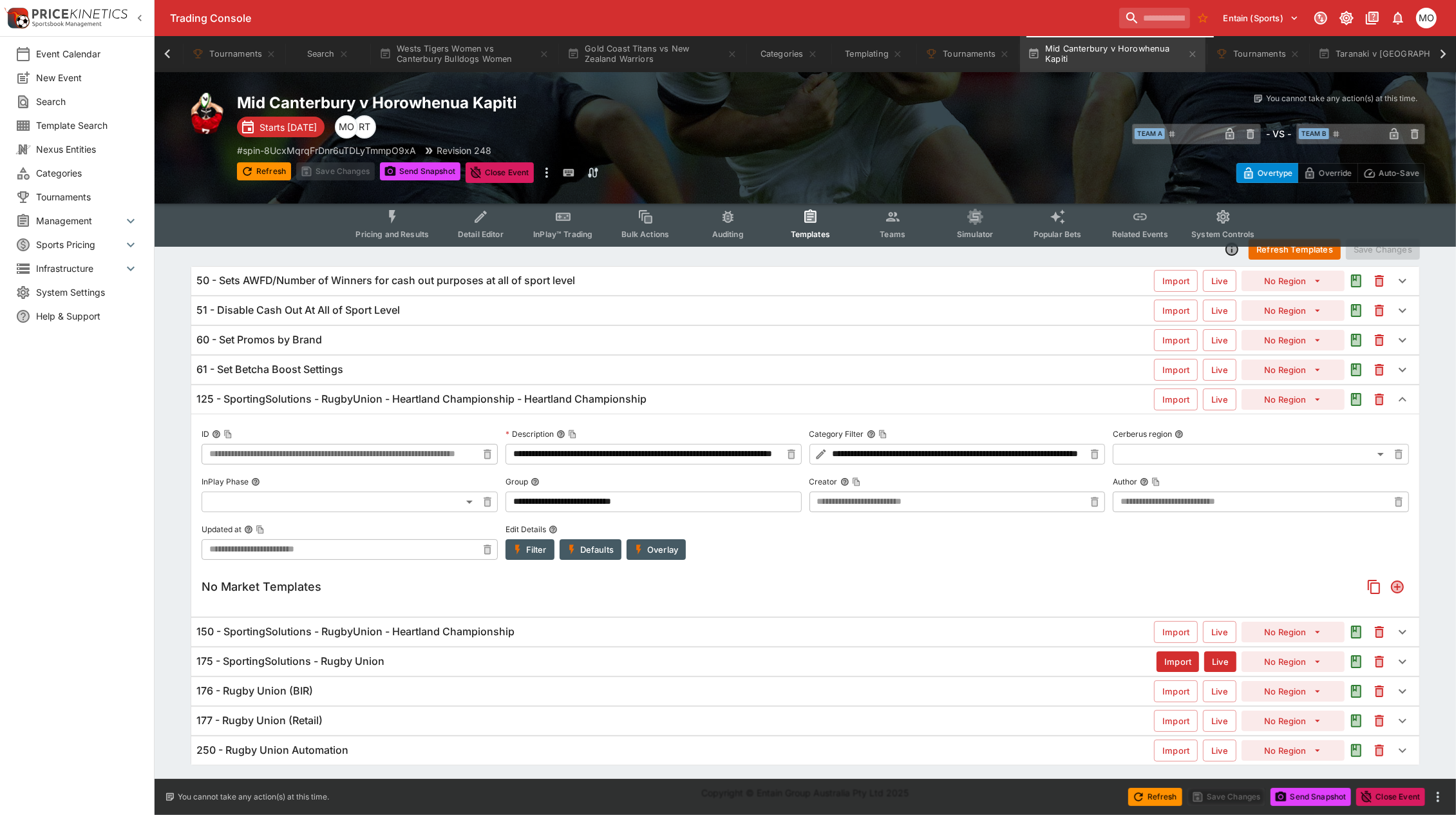
click at [684, 633] on div "150 - SportingSolutions - RugbyUnion - Heartland Championship" at bounding box center [675, 632] width 958 height 14
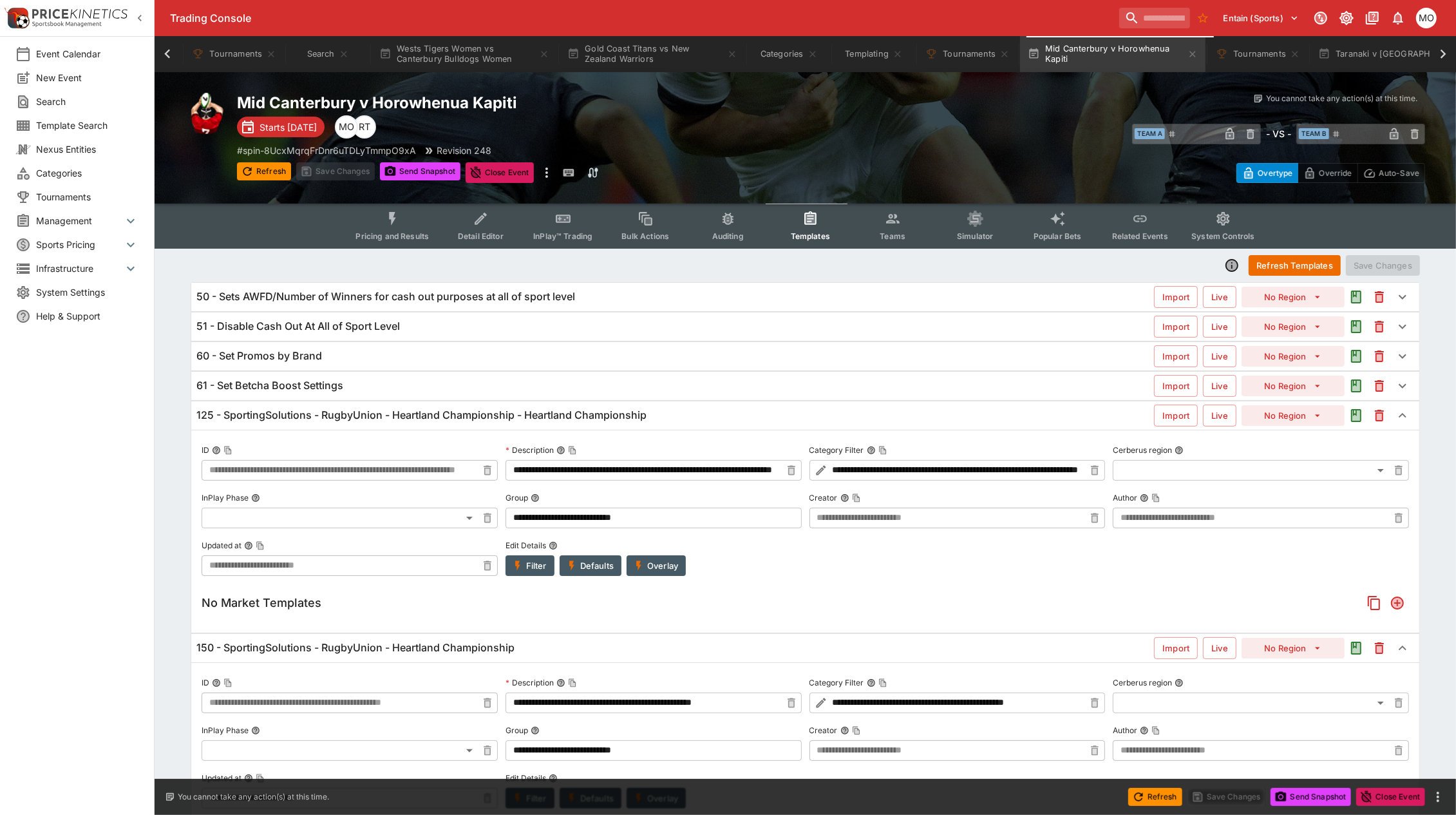
scroll to position [0, 0]
click at [413, 169] on button "Send Snapshot" at bounding box center [420, 170] width 81 height 18
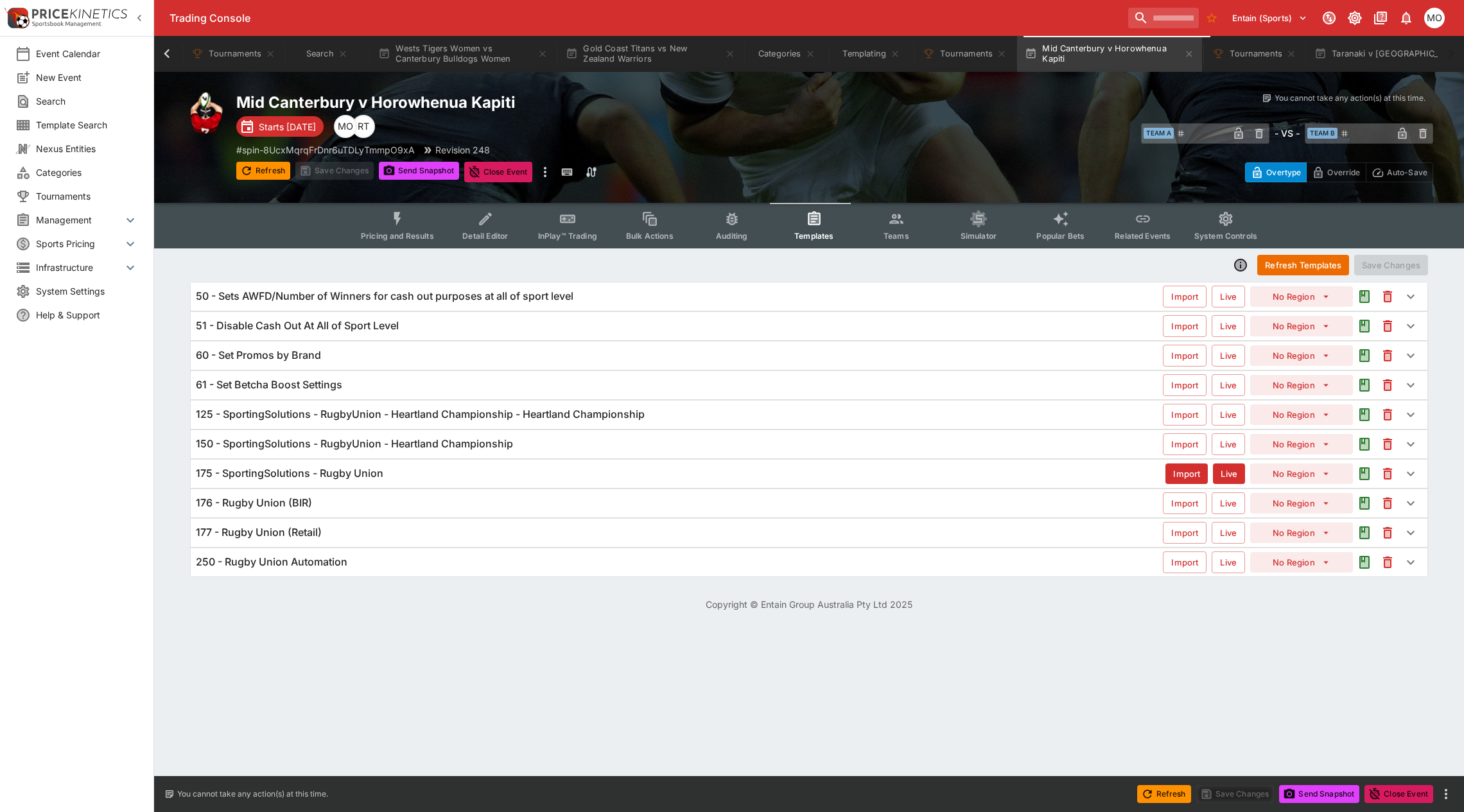
click at [528, 414] on h6 "125 - SportingSolutions - RugbyUnion - Heartland Championship - Heartland Champ…" at bounding box center [420, 414] width 449 height 14
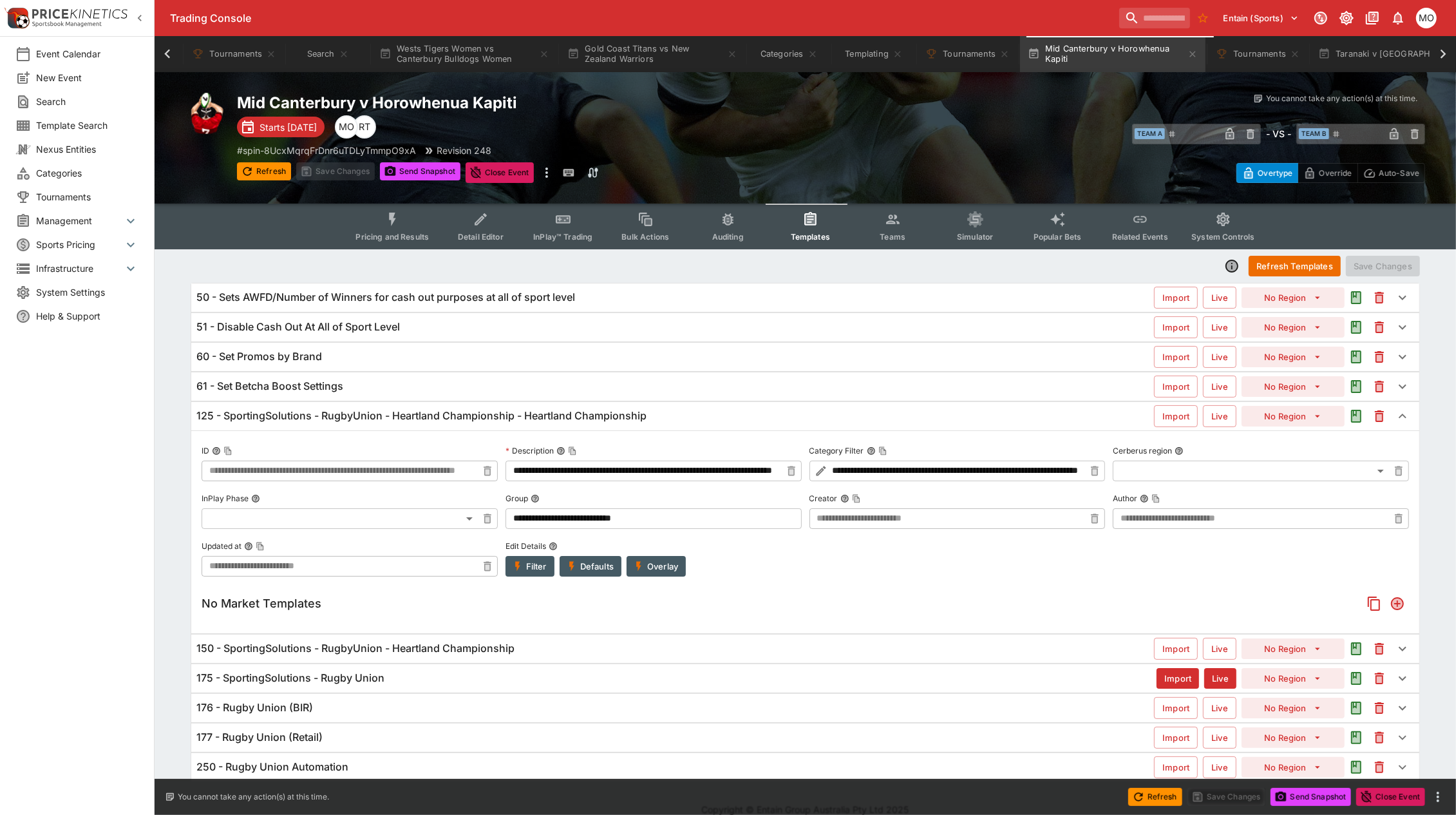
click at [1325, 264] on button "Refresh Templates" at bounding box center [1295, 266] width 92 height 20
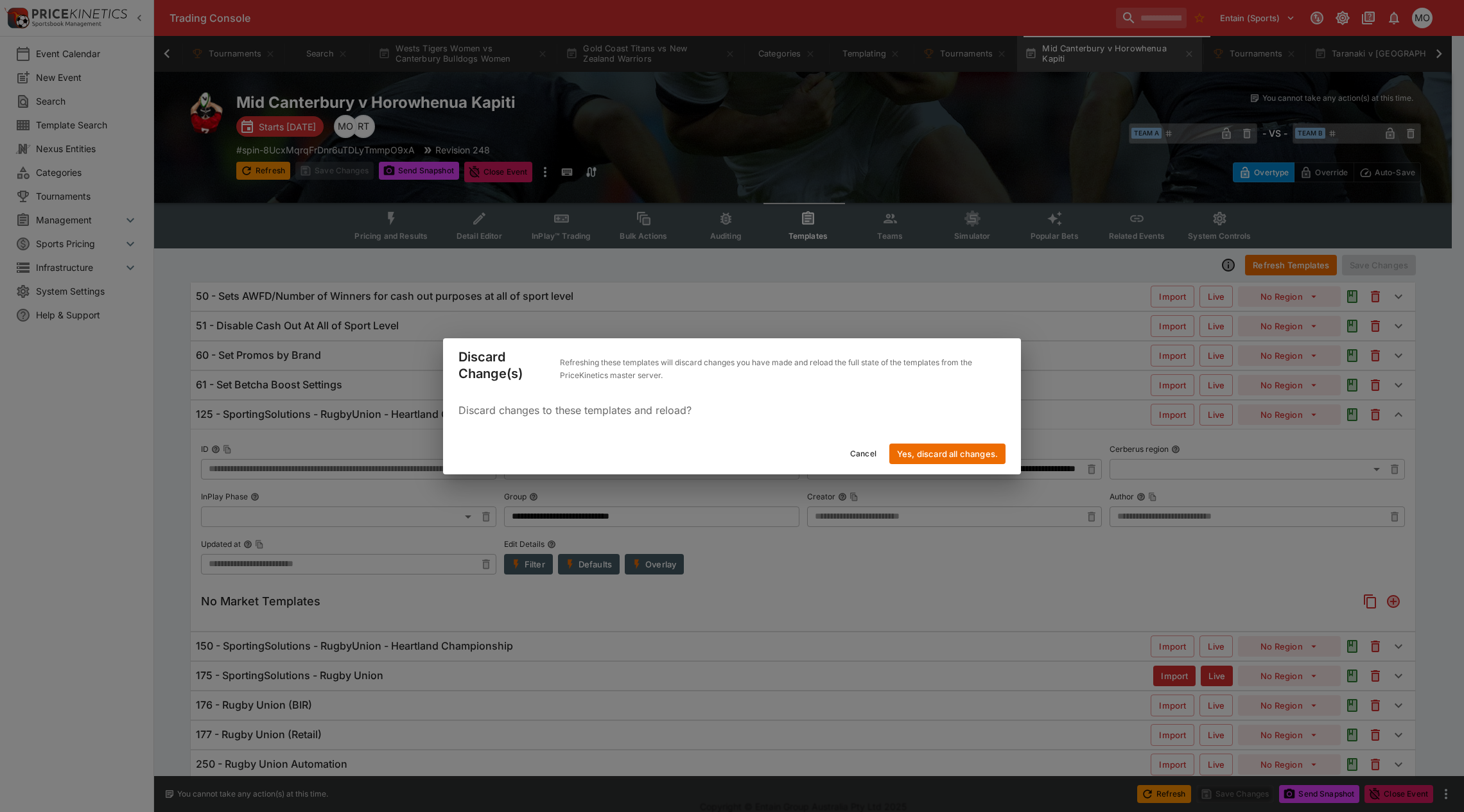
click at [954, 454] on button "Yes, discard all changes." at bounding box center [947, 454] width 116 height 20
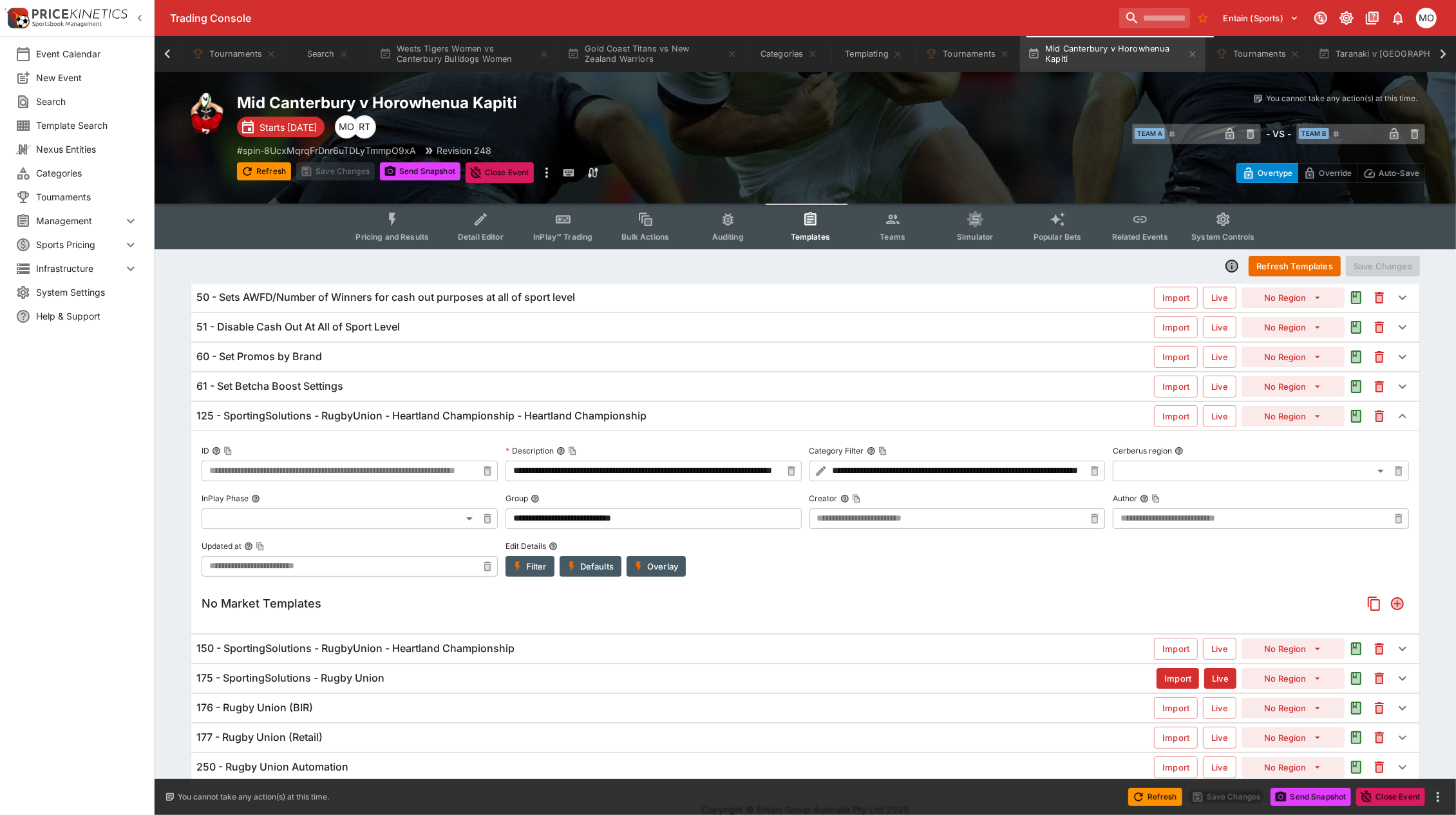
drag, startPoint x: 268, startPoint y: 171, endPoint x: 284, endPoint y: 184, distance: 20.6
click at [268, 171] on button "Refresh" at bounding box center [264, 170] width 54 height 18
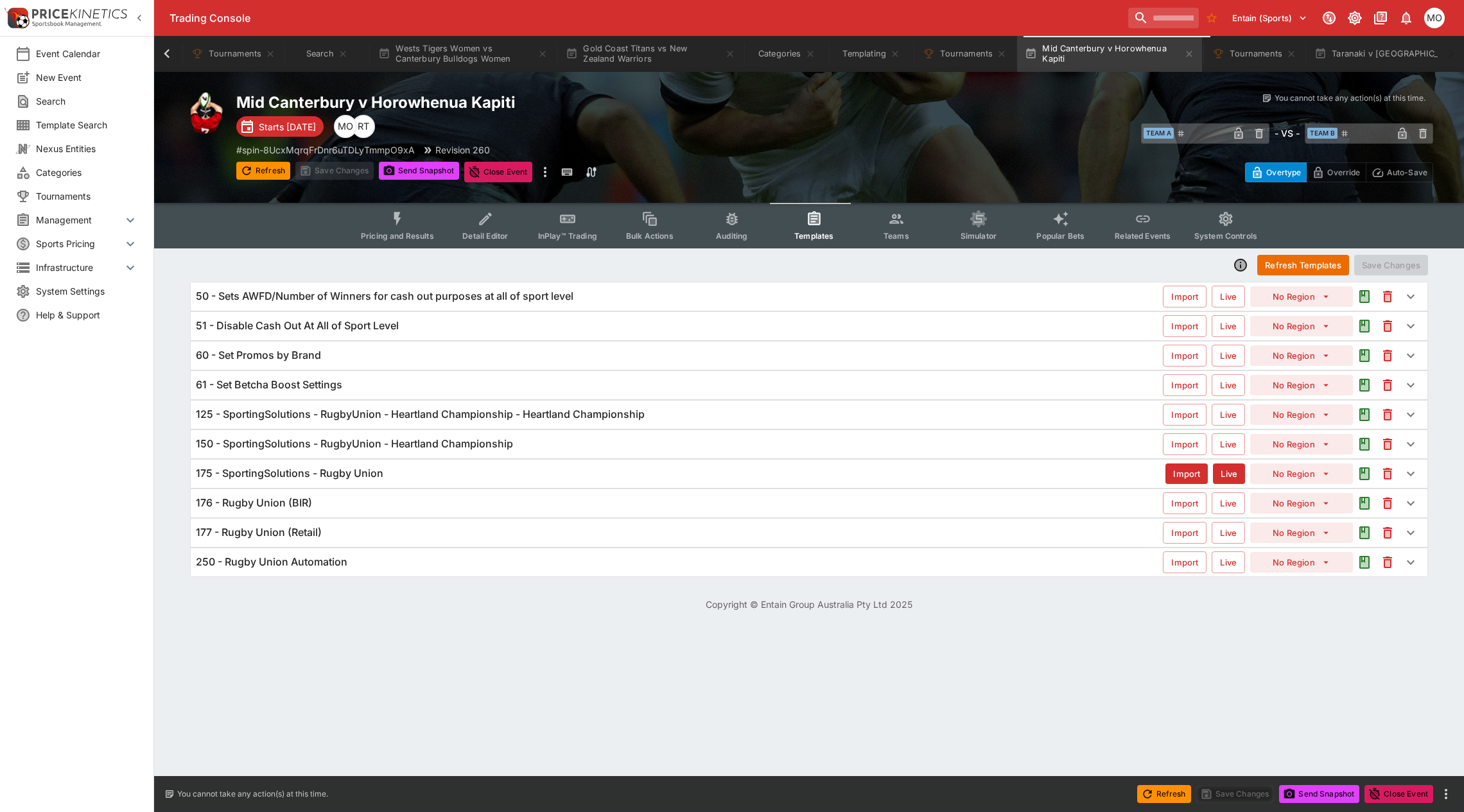
click at [464, 438] on h6 "150 - SportingSolutions - RugbyUnion - Heartland Championship" at bounding box center [354, 444] width 318 height 14
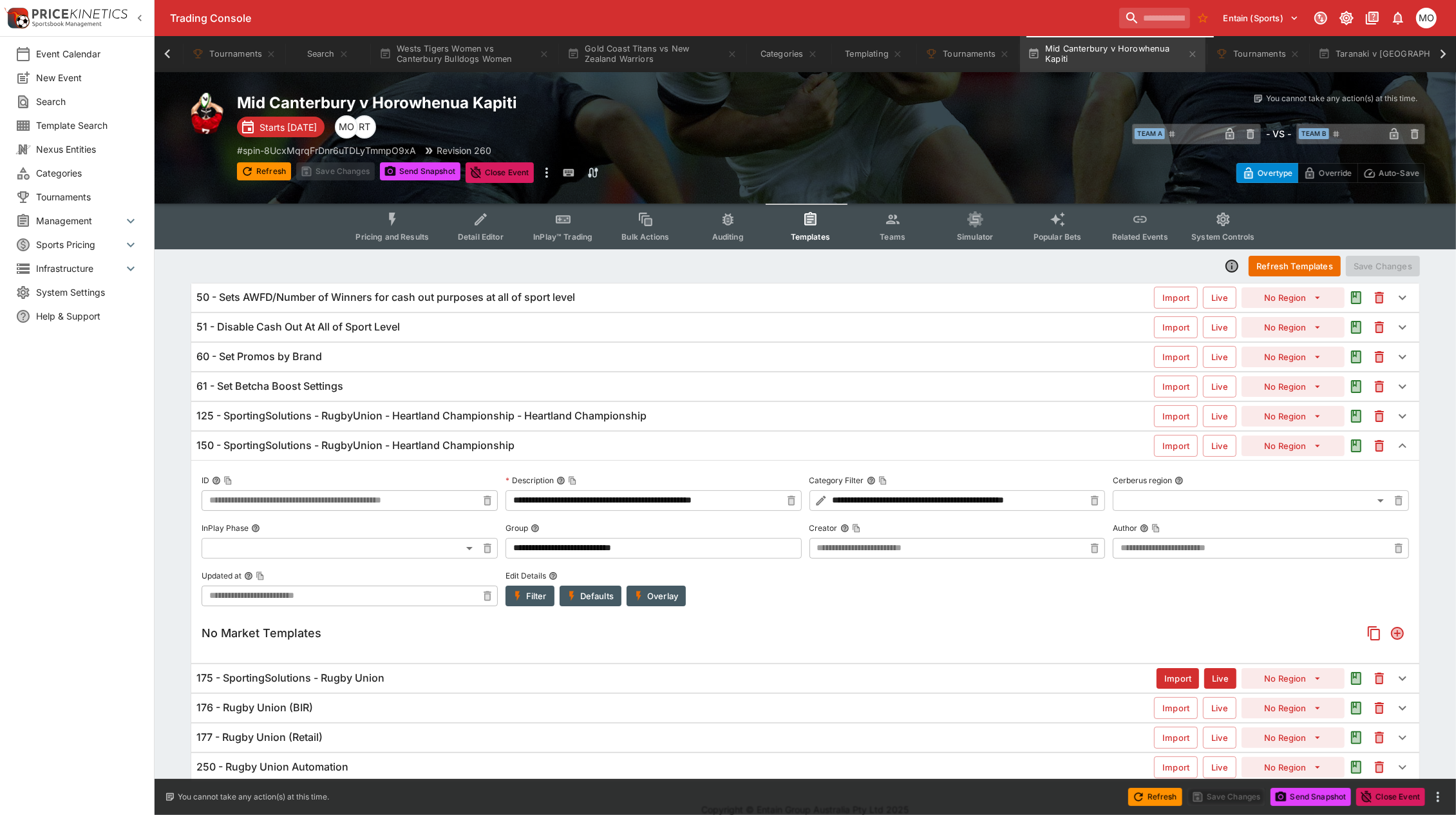
click at [469, 412] on h6 "125 - SportingSolutions - RugbyUnion - Heartland Championship - Heartland Champ…" at bounding box center [421, 416] width 450 height 14
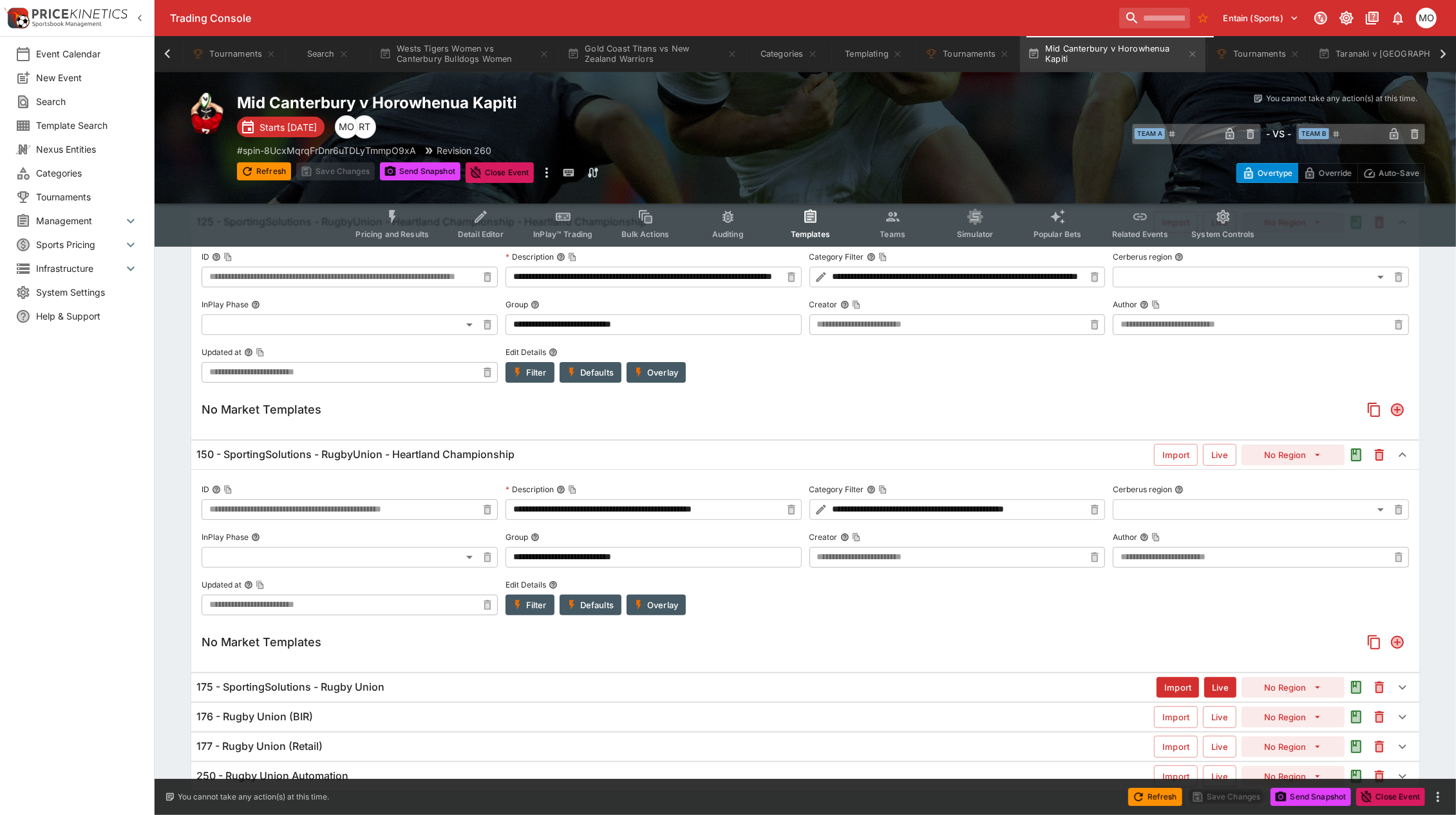
scroll to position [221, 0]
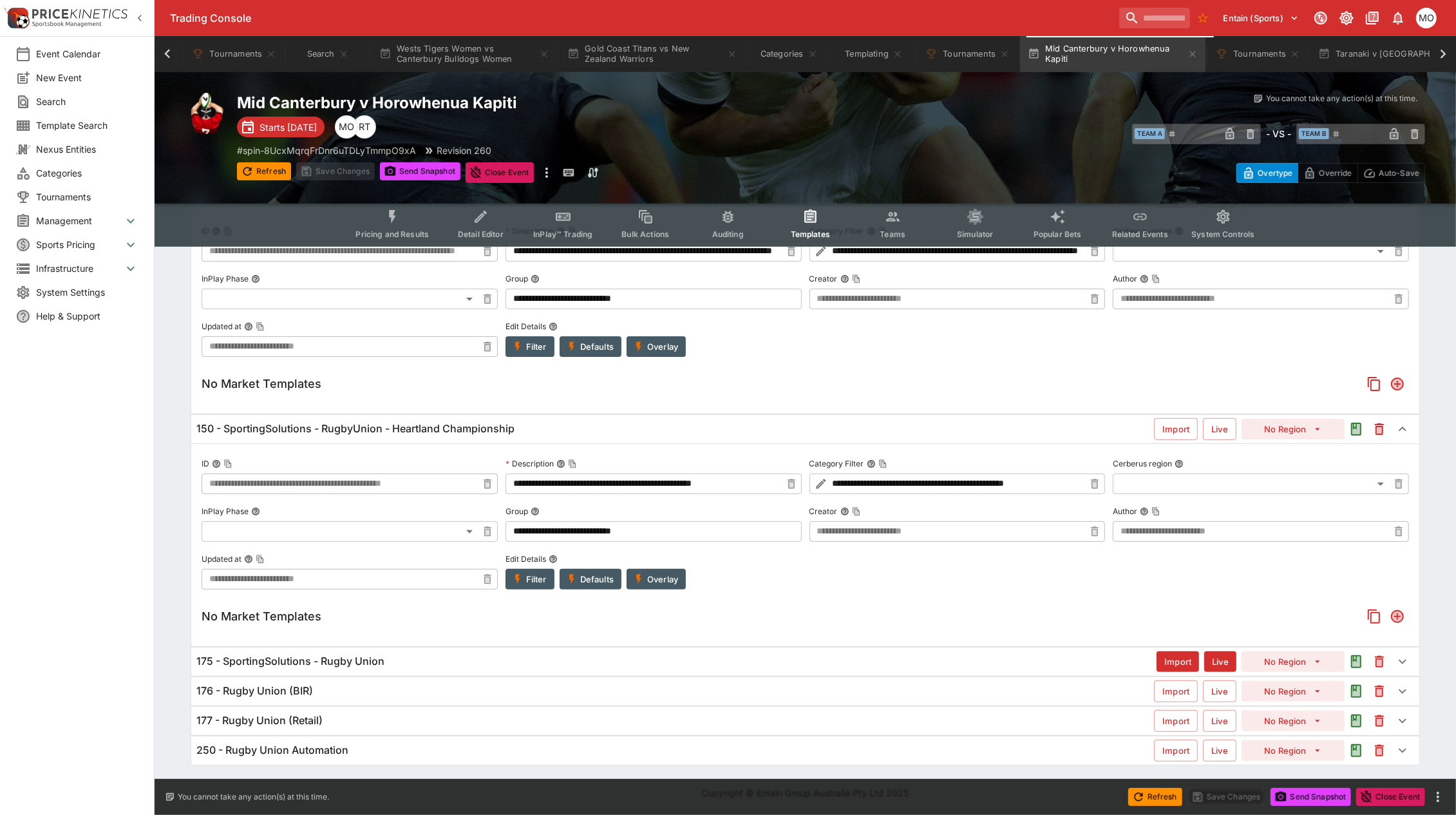
click at [318, 655] on h6 "175 - SportingSolutions - Rugby Union" at bounding box center [290, 661] width 188 height 14
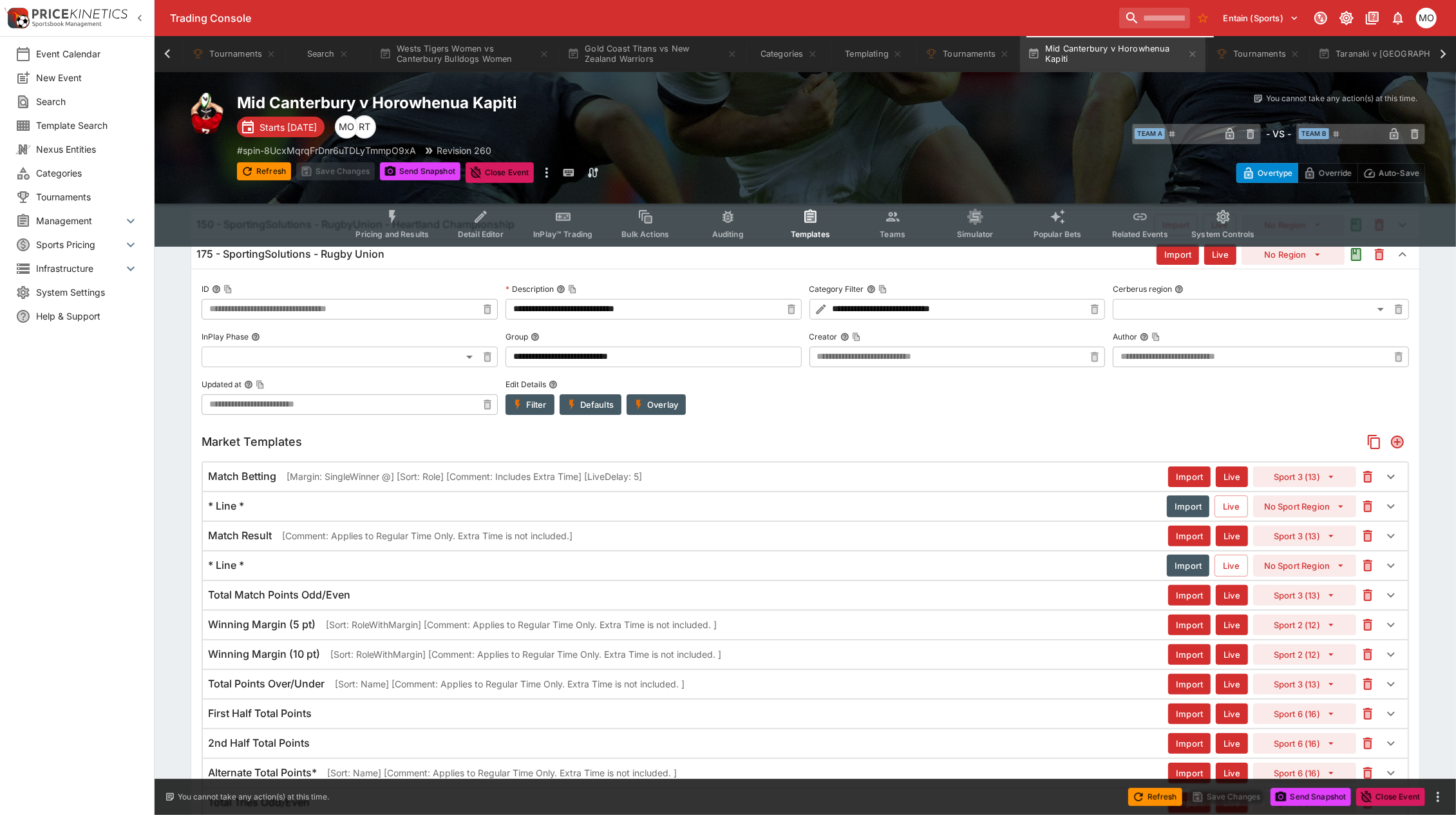
click at [482, 473] on p "[Margin: SingleWinner @] [Sort: Role] [Comment: Includes Extra Time] [LiveDelay…" at bounding box center [464, 476] width 356 height 14
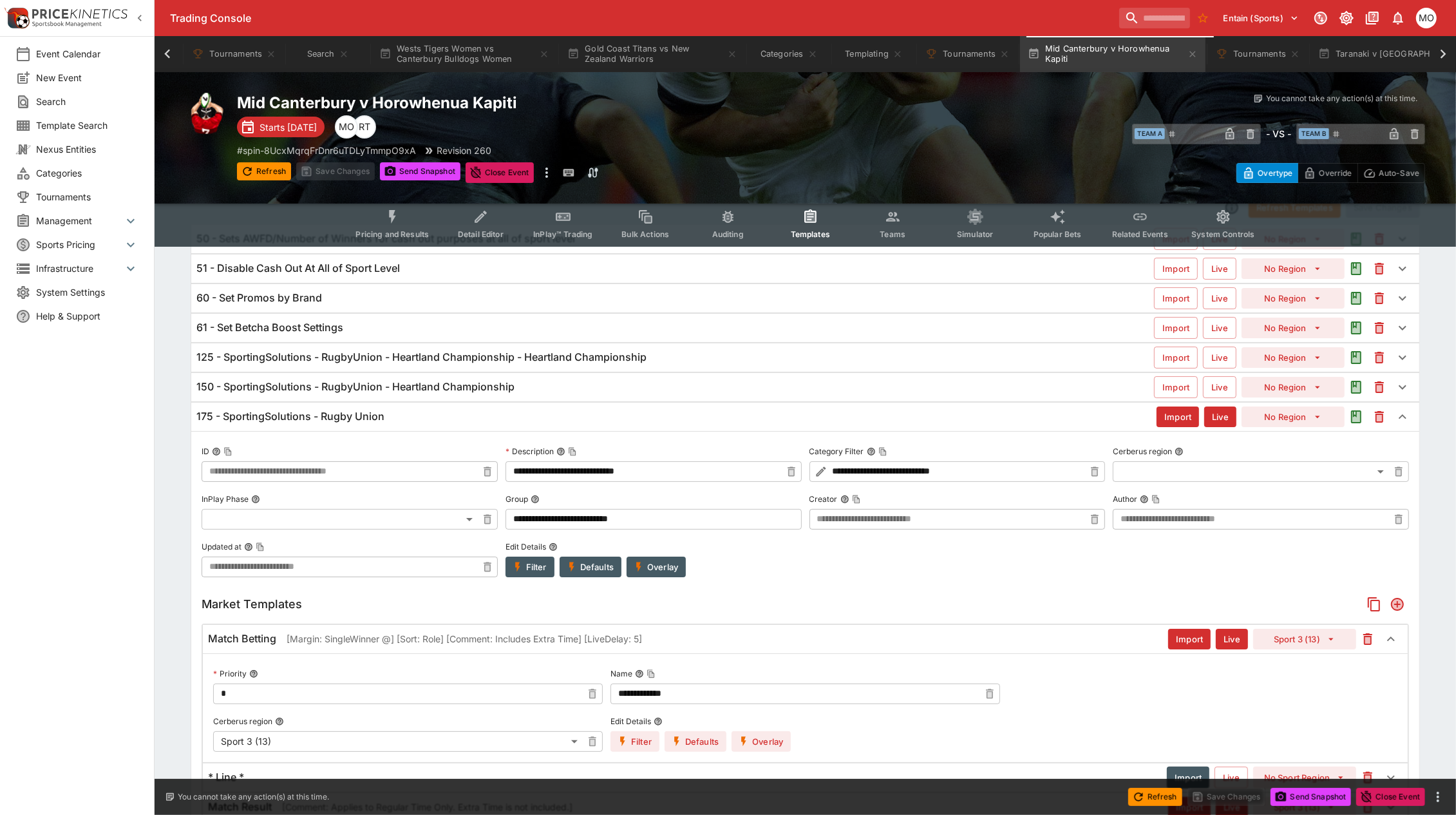
scroll to position [0, 0]
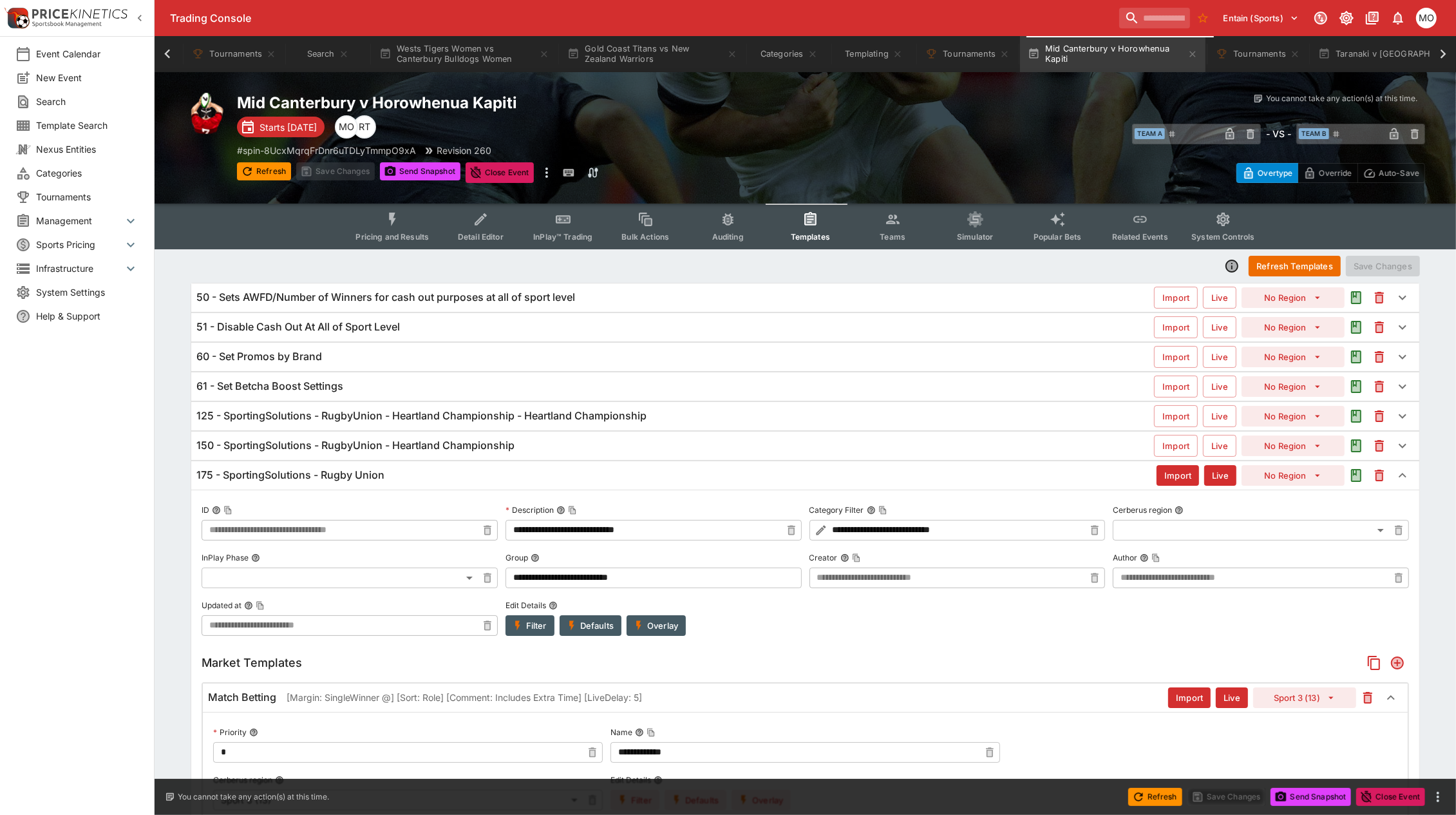
click at [393, 228] on button "Pricing and Results" at bounding box center [393, 226] width 94 height 45
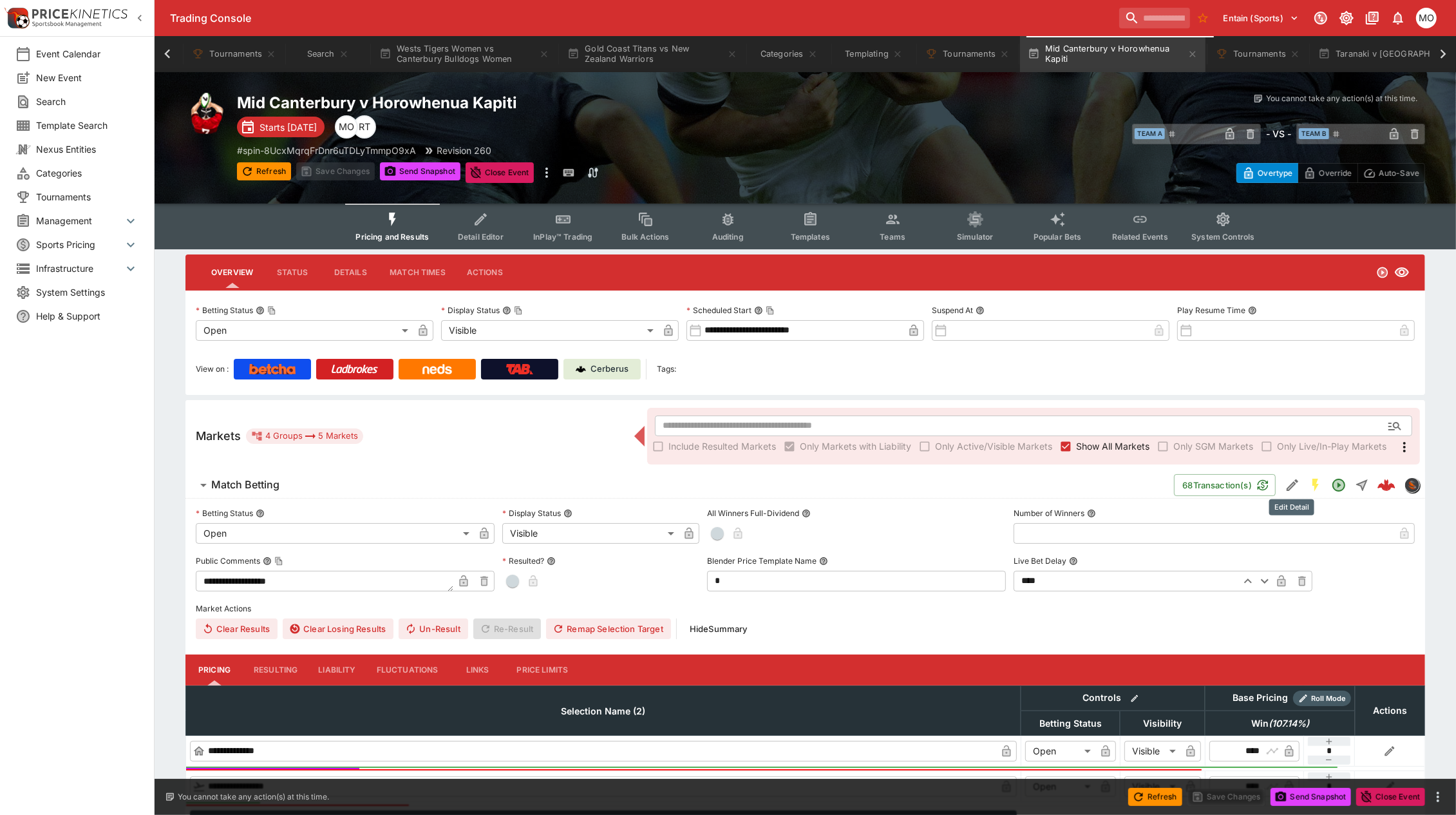
click at [1289, 481] on icon "Edit Detail" at bounding box center [1292, 484] width 16 height 16
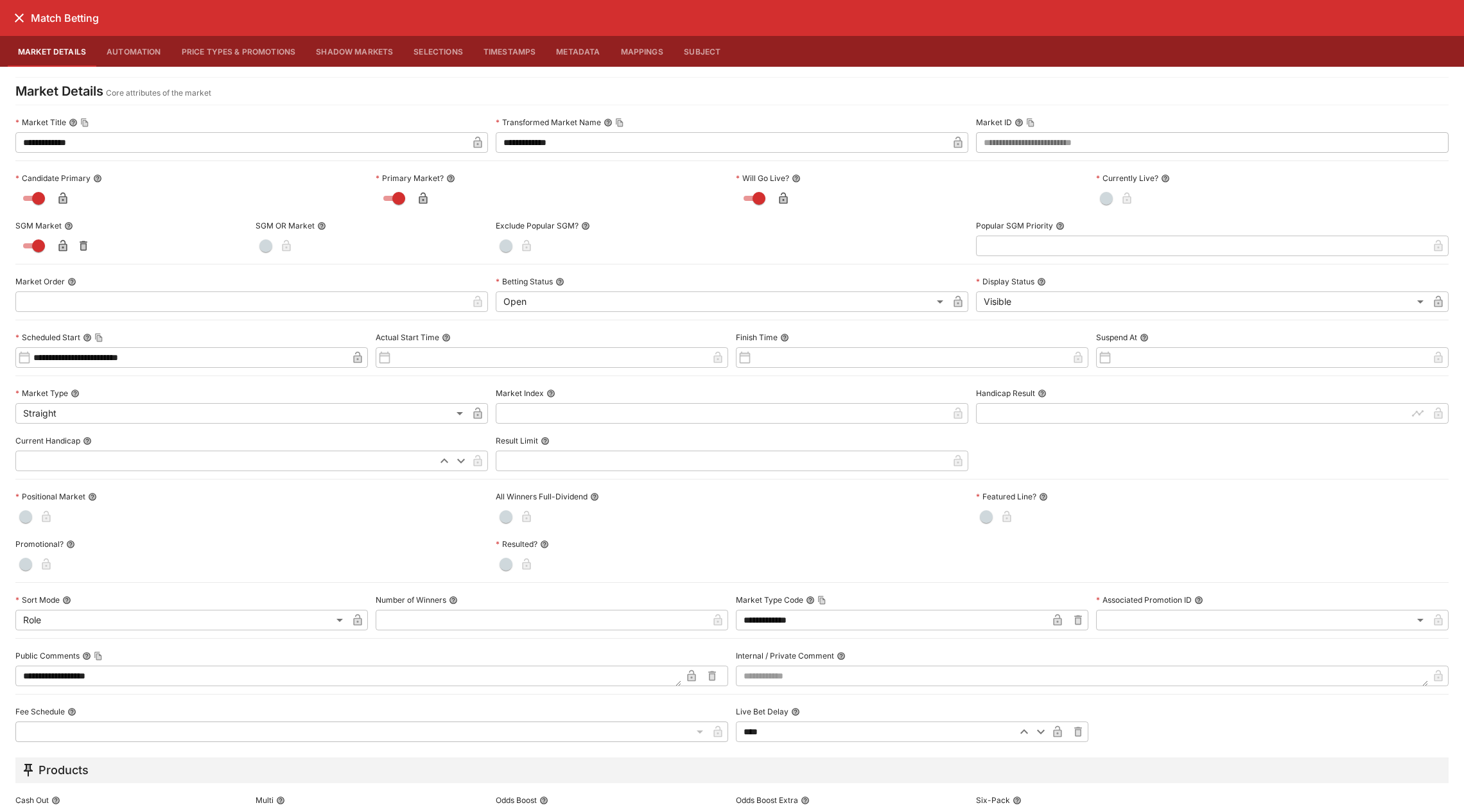
scroll to position [269, 0]
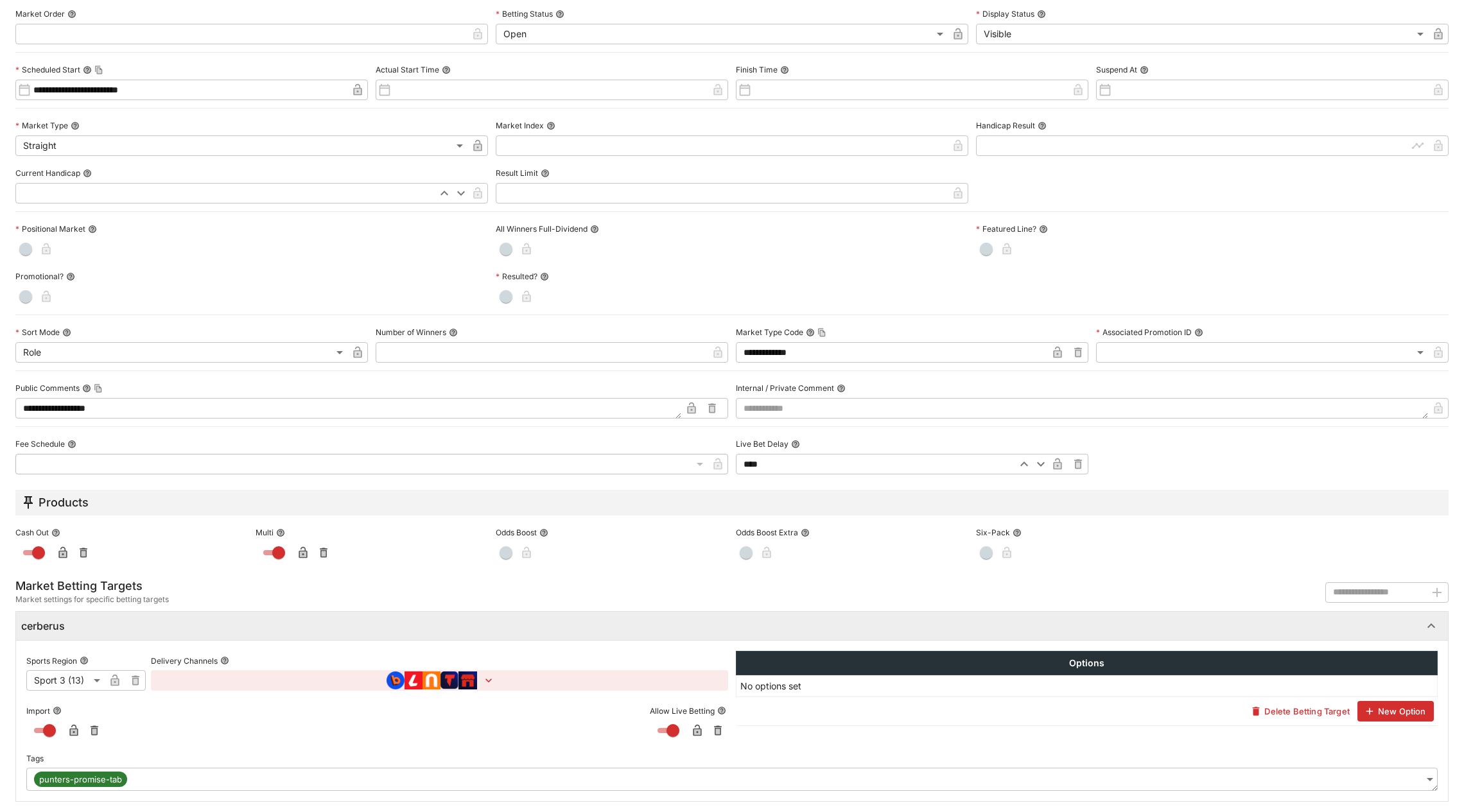
click at [1397, 770] on body "**********" at bounding box center [732, 476] width 1464 height 953
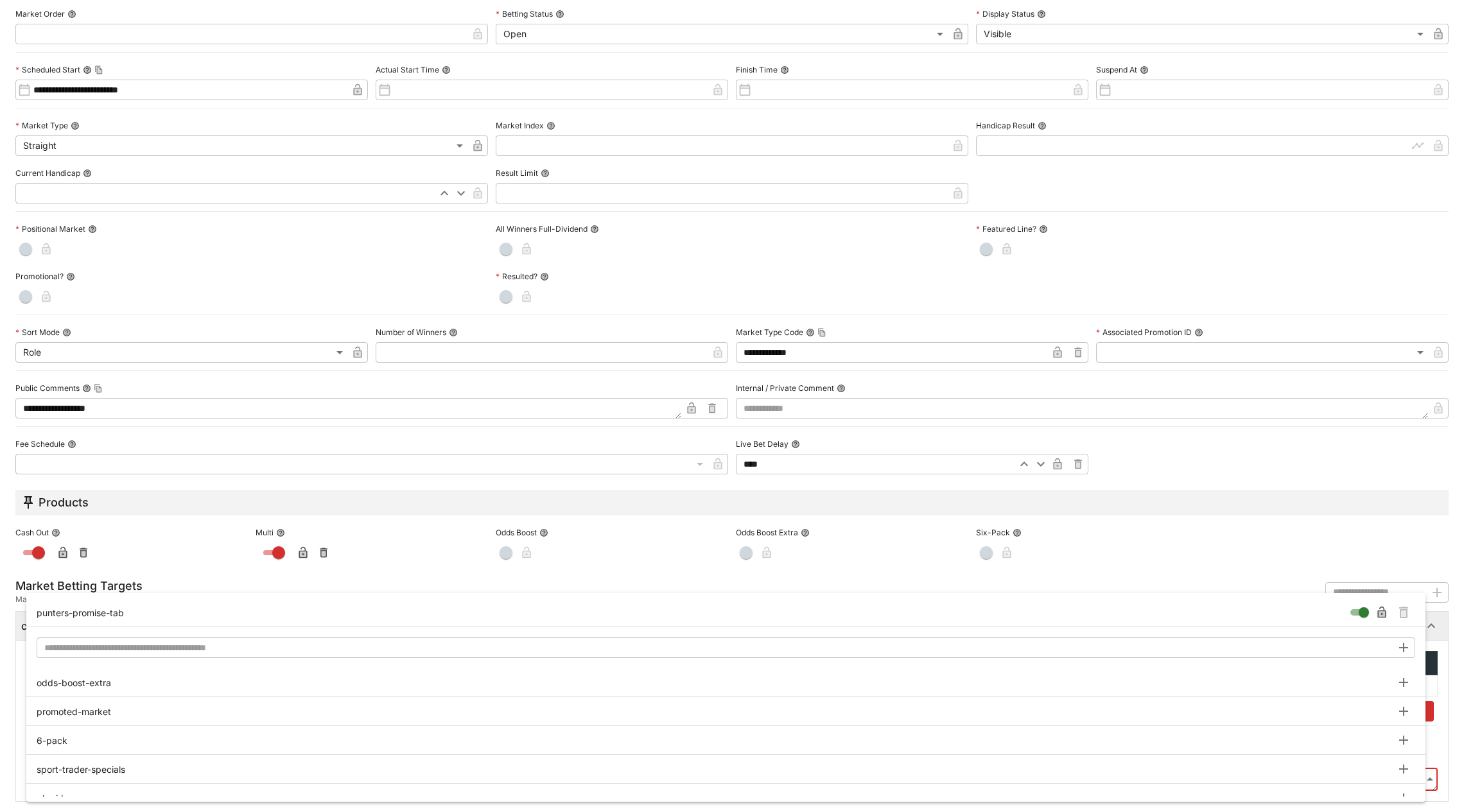
type input "**********"
click at [1403, 613] on icon "Remove Tag" at bounding box center [1404, 613] width 6 height 6
click at [1442, 633] on div at bounding box center [732, 406] width 1464 height 812
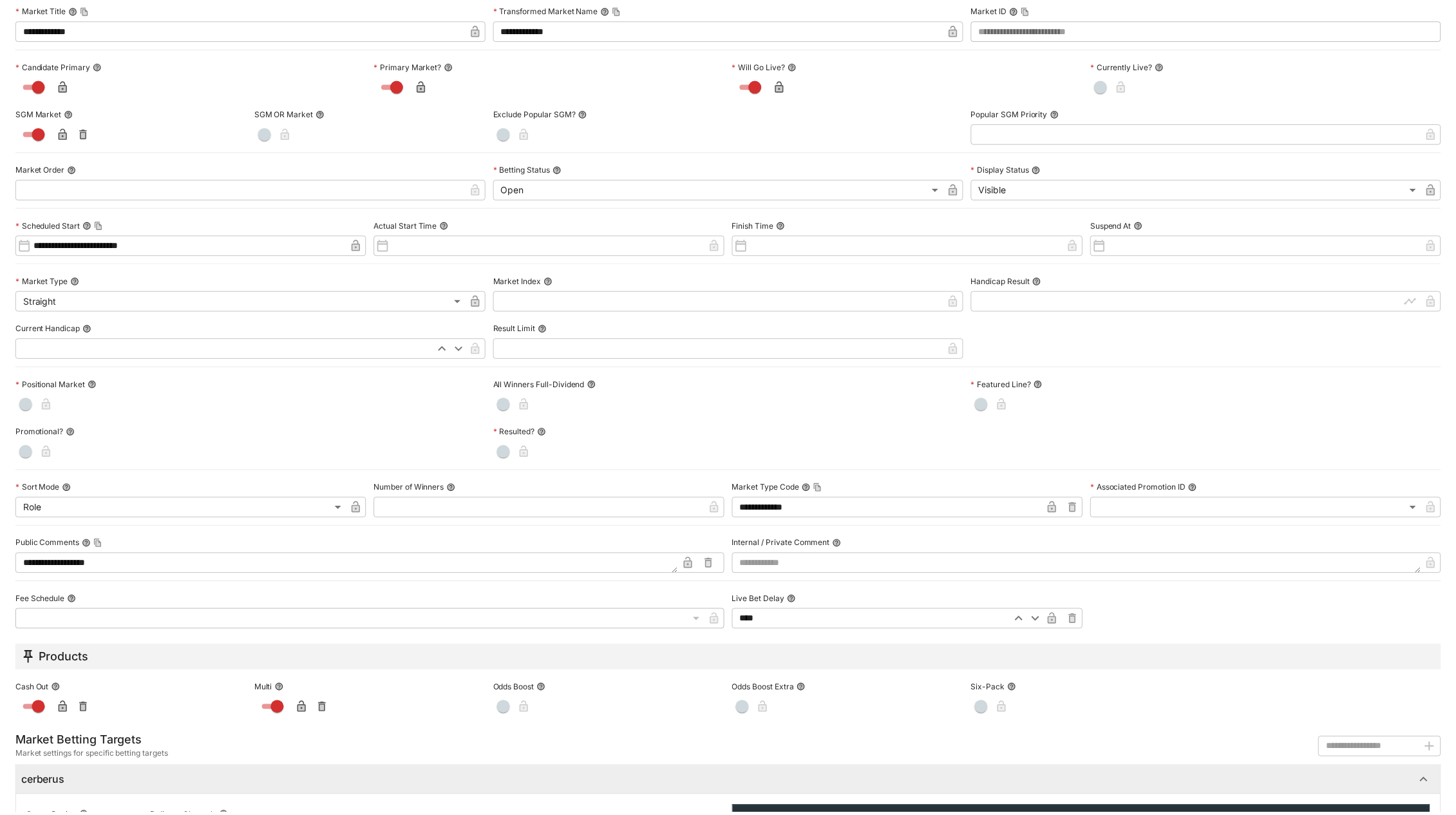
scroll to position [0, 0]
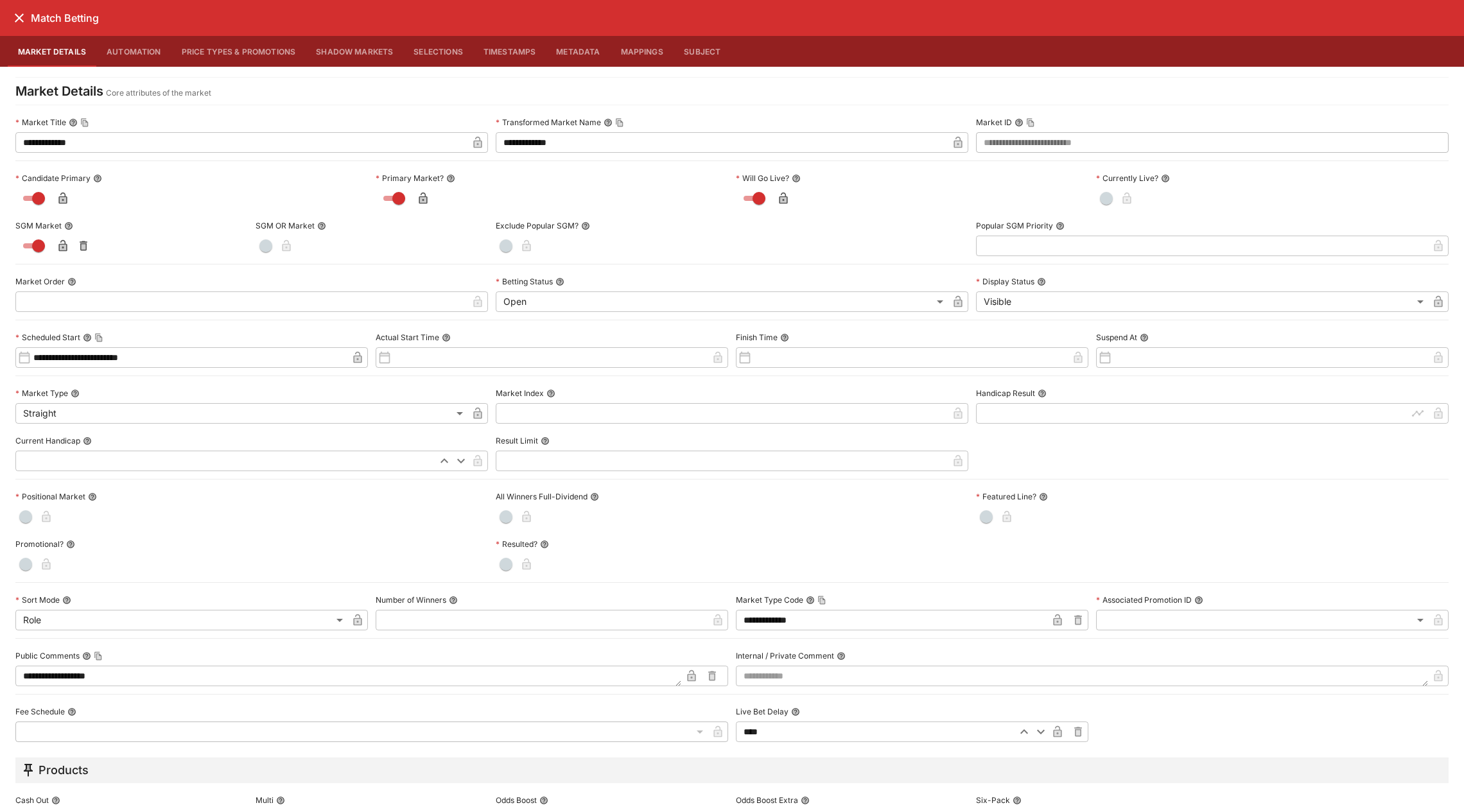
click at [12, 20] on icon "close" at bounding box center [19, 18] width 16 height 16
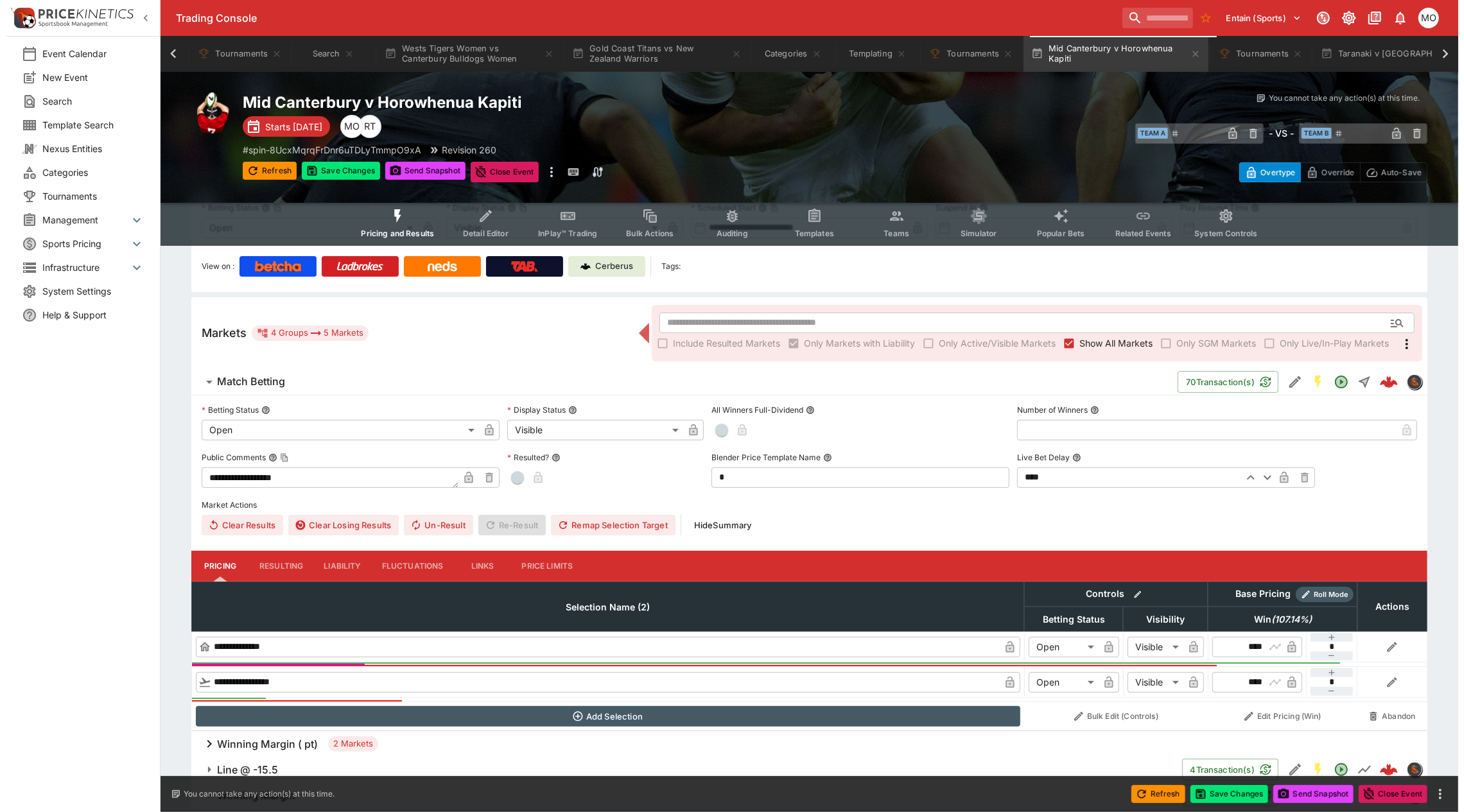
scroll to position [141, 0]
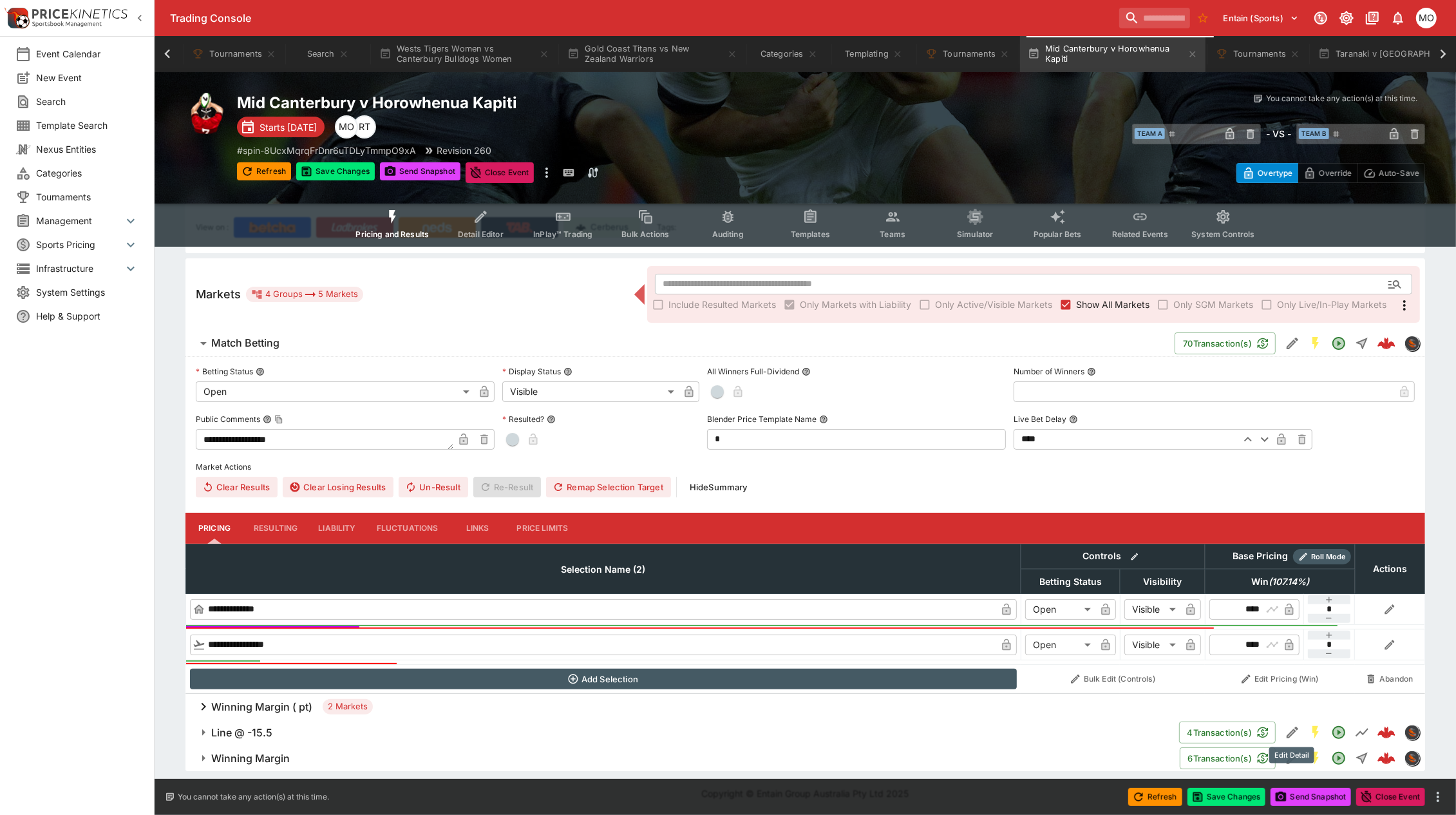
click at [1295, 735] on icon "Edit Detail" at bounding box center [1292, 732] width 16 height 16
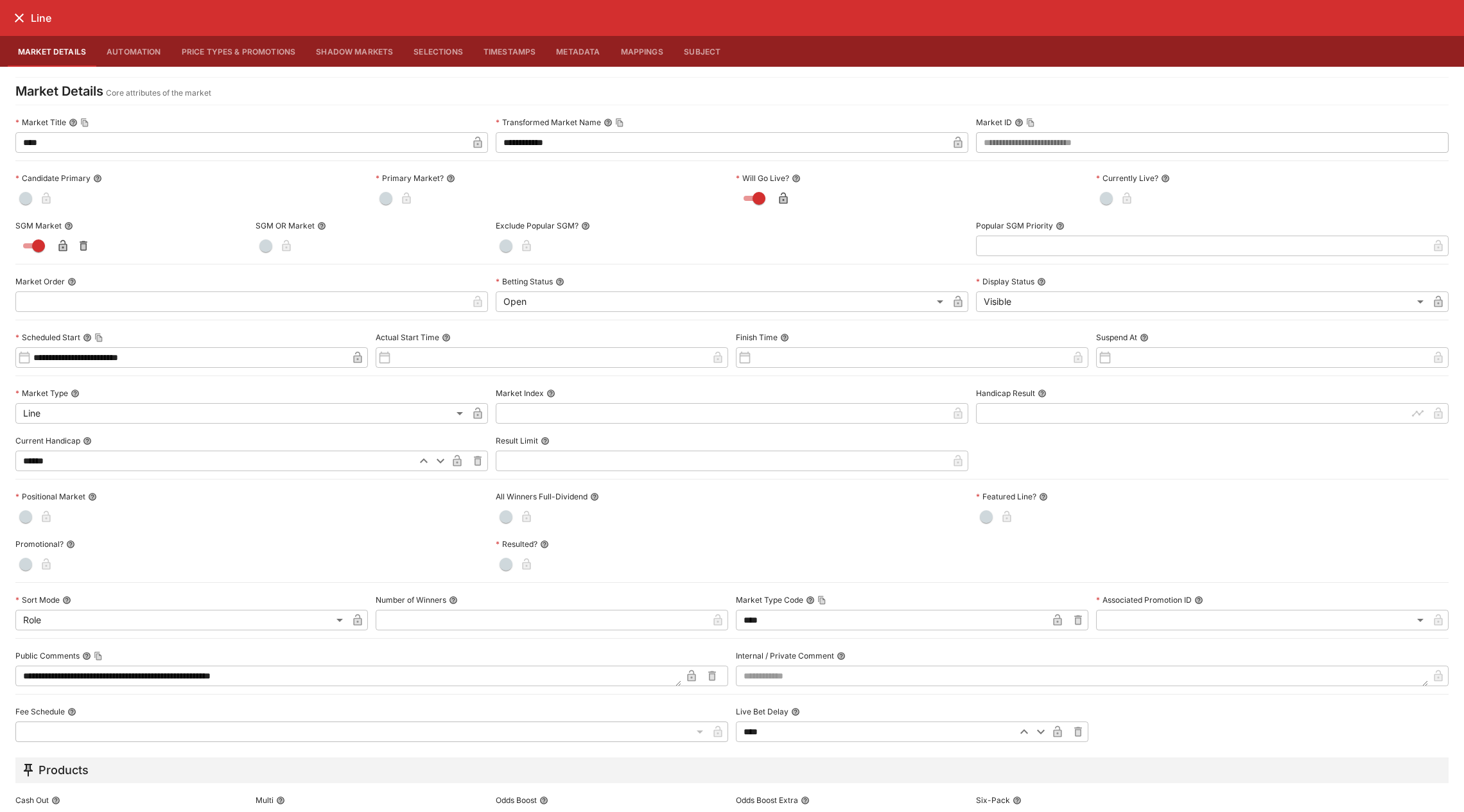
scroll to position [269, 0]
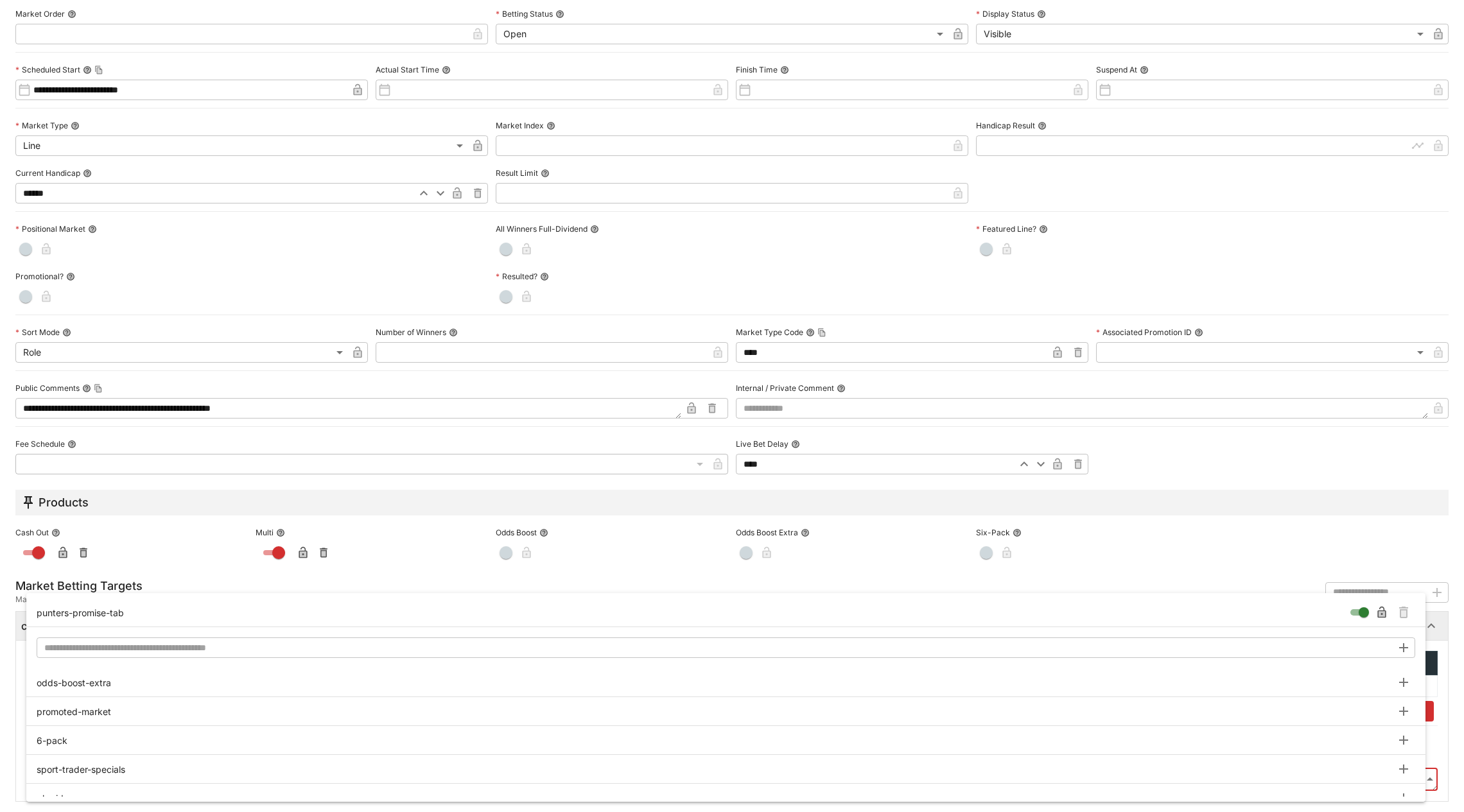
click at [1419, 779] on body "**********" at bounding box center [732, 335] width 1464 height 953
type input "**********"
click at [1403, 611] on icon "Remove Tag" at bounding box center [1404, 613] width 6 height 6
click at [1441, 627] on div at bounding box center [732, 406] width 1464 height 812
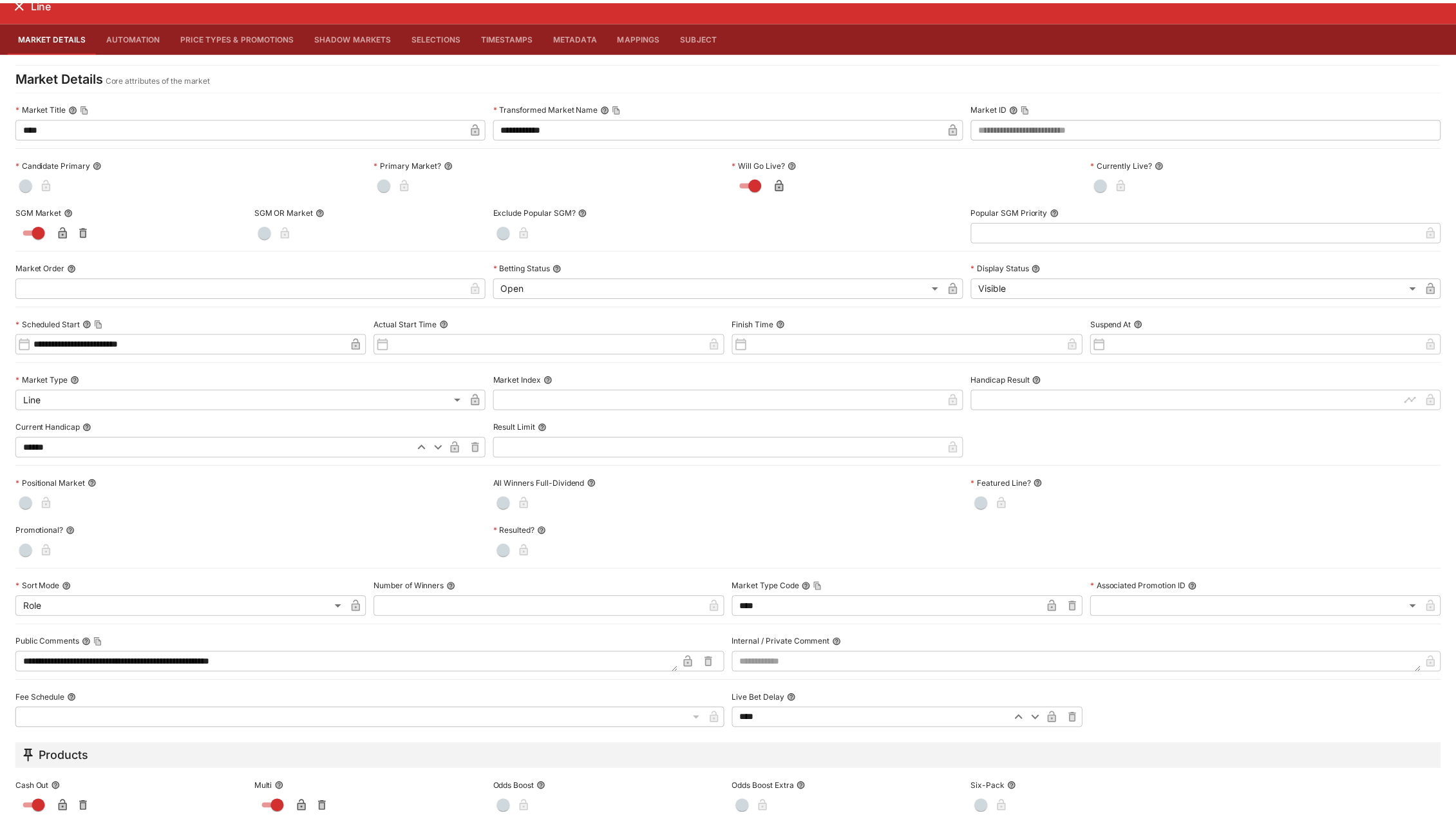
scroll to position [0, 0]
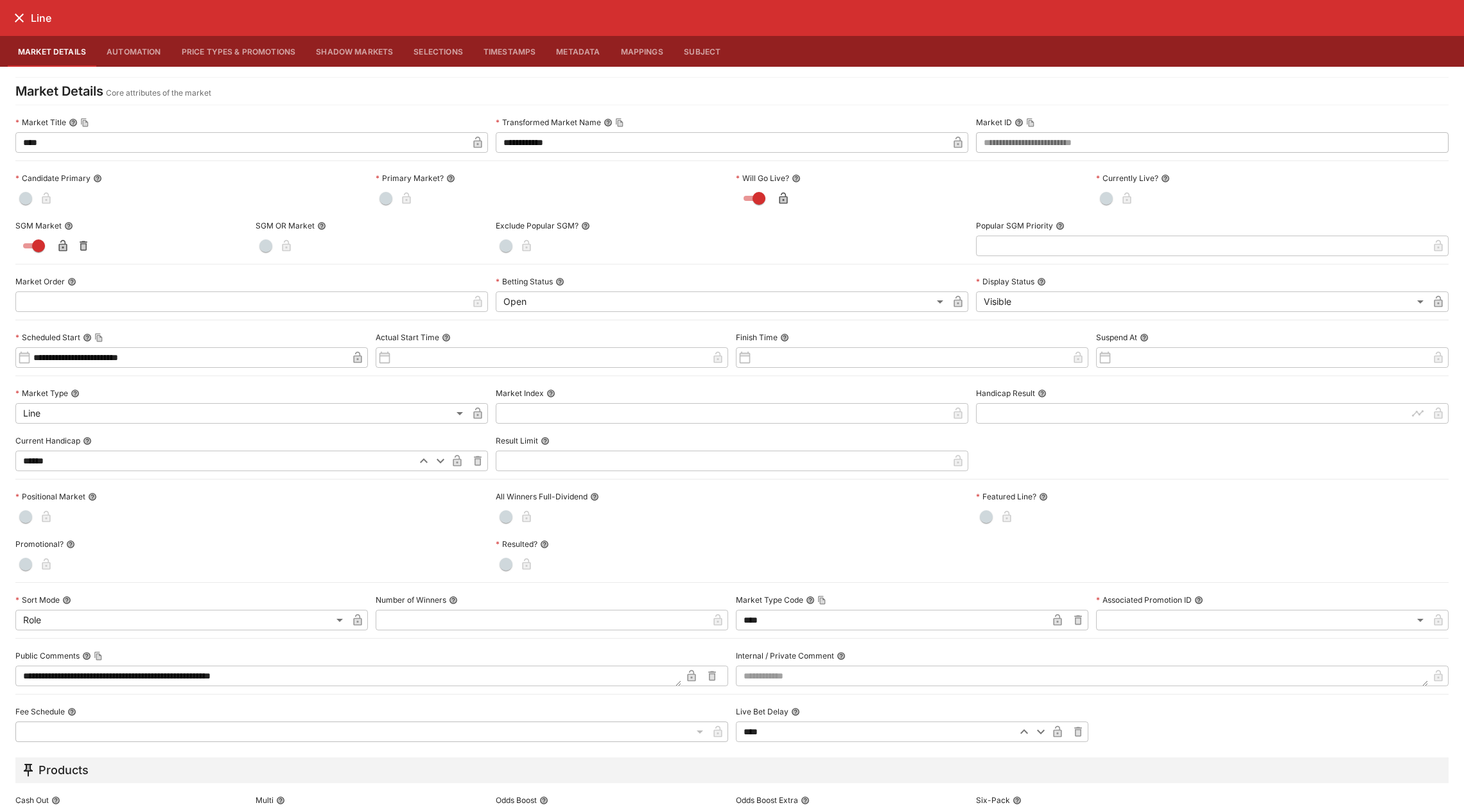
click at [18, 15] on icon "close" at bounding box center [19, 18] width 16 height 16
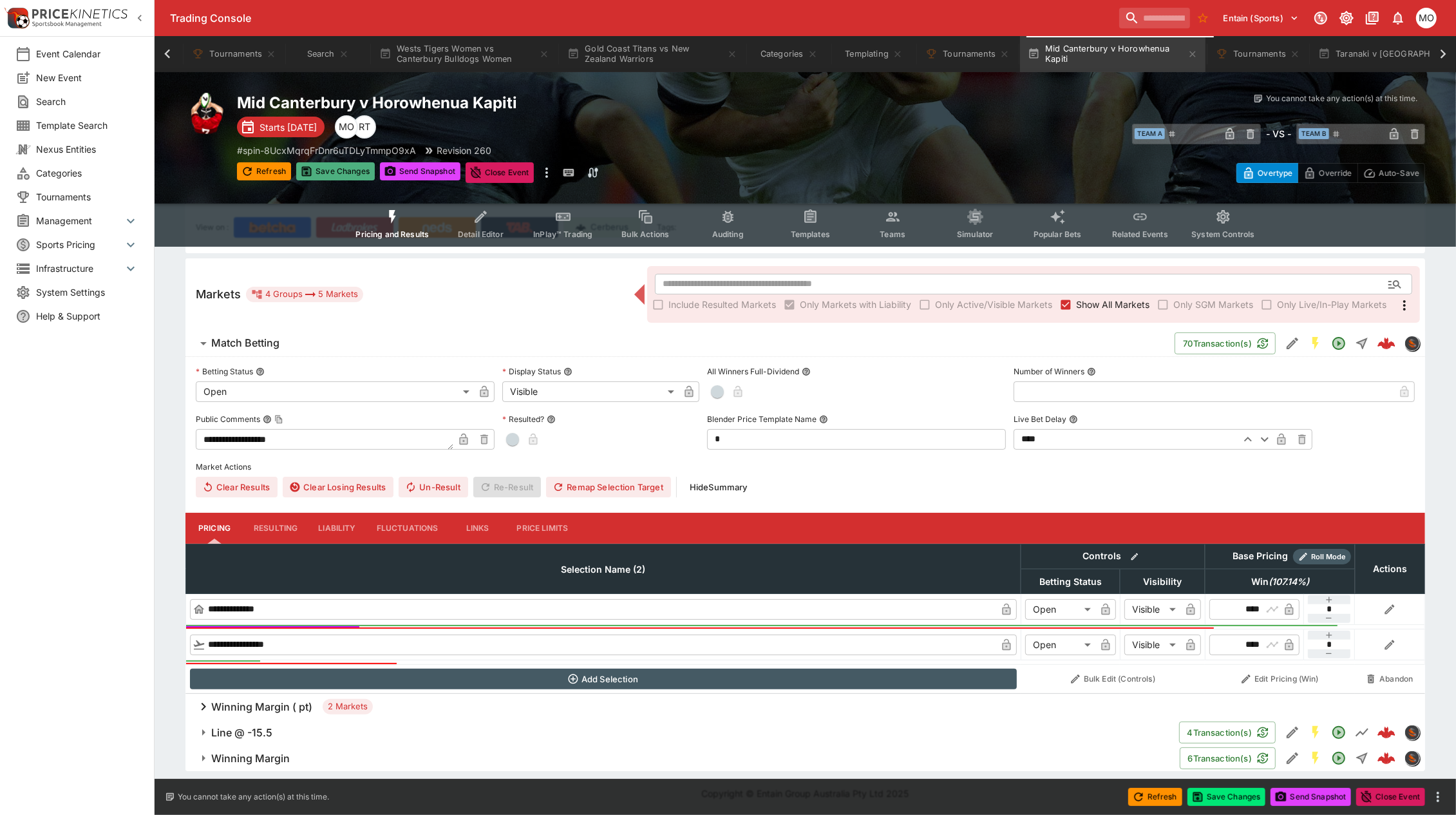
click at [326, 172] on button "Save Changes" at bounding box center [335, 170] width 79 height 18
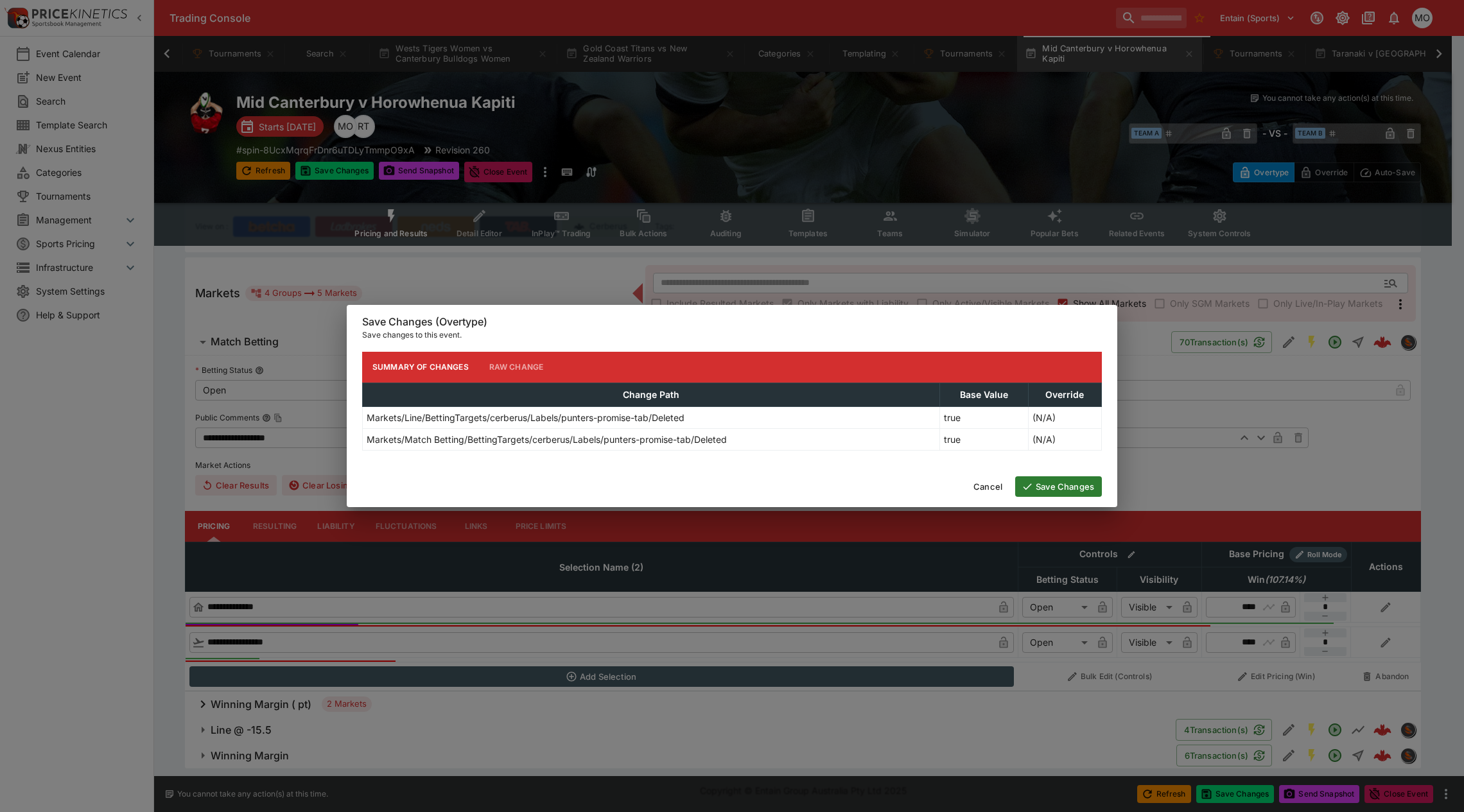
click at [1044, 483] on button "Save Changes" at bounding box center [1059, 486] width 87 height 20
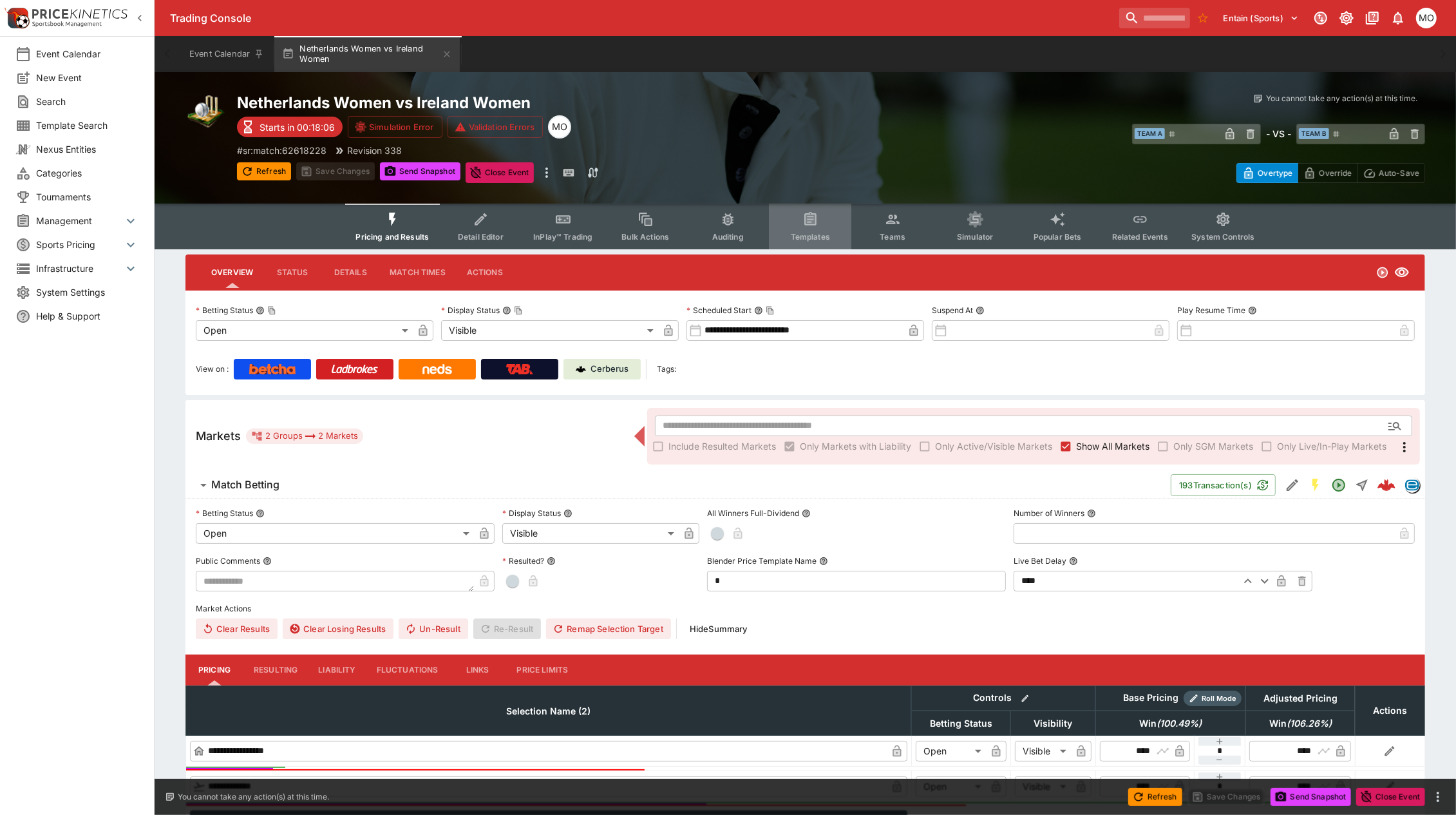
click at [822, 233] on span "Templates" at bounding box center [810, 236] width 39 height 9
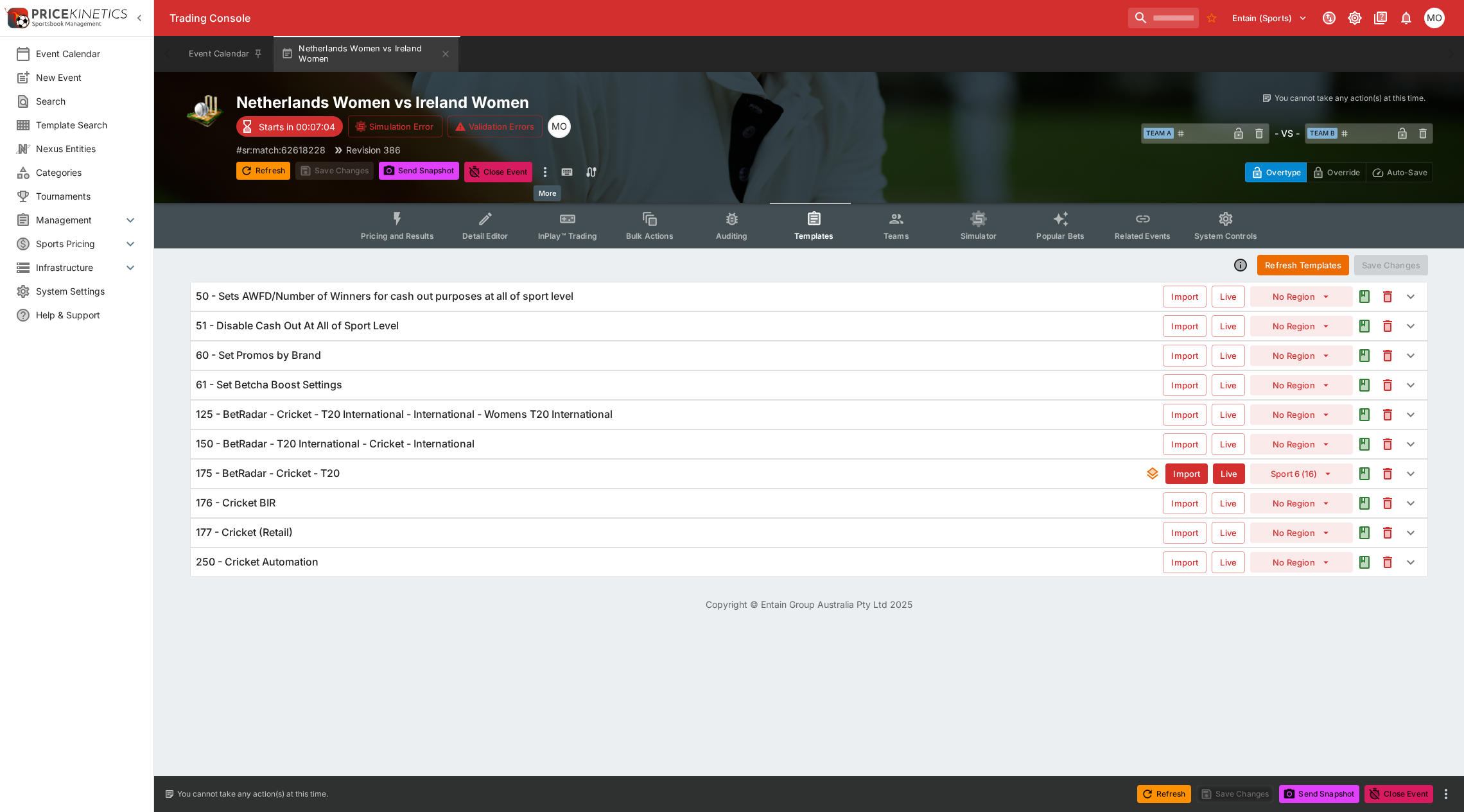
click at [547, 173] on icon "more" at bounding box center [545, 172] width 16 height 16
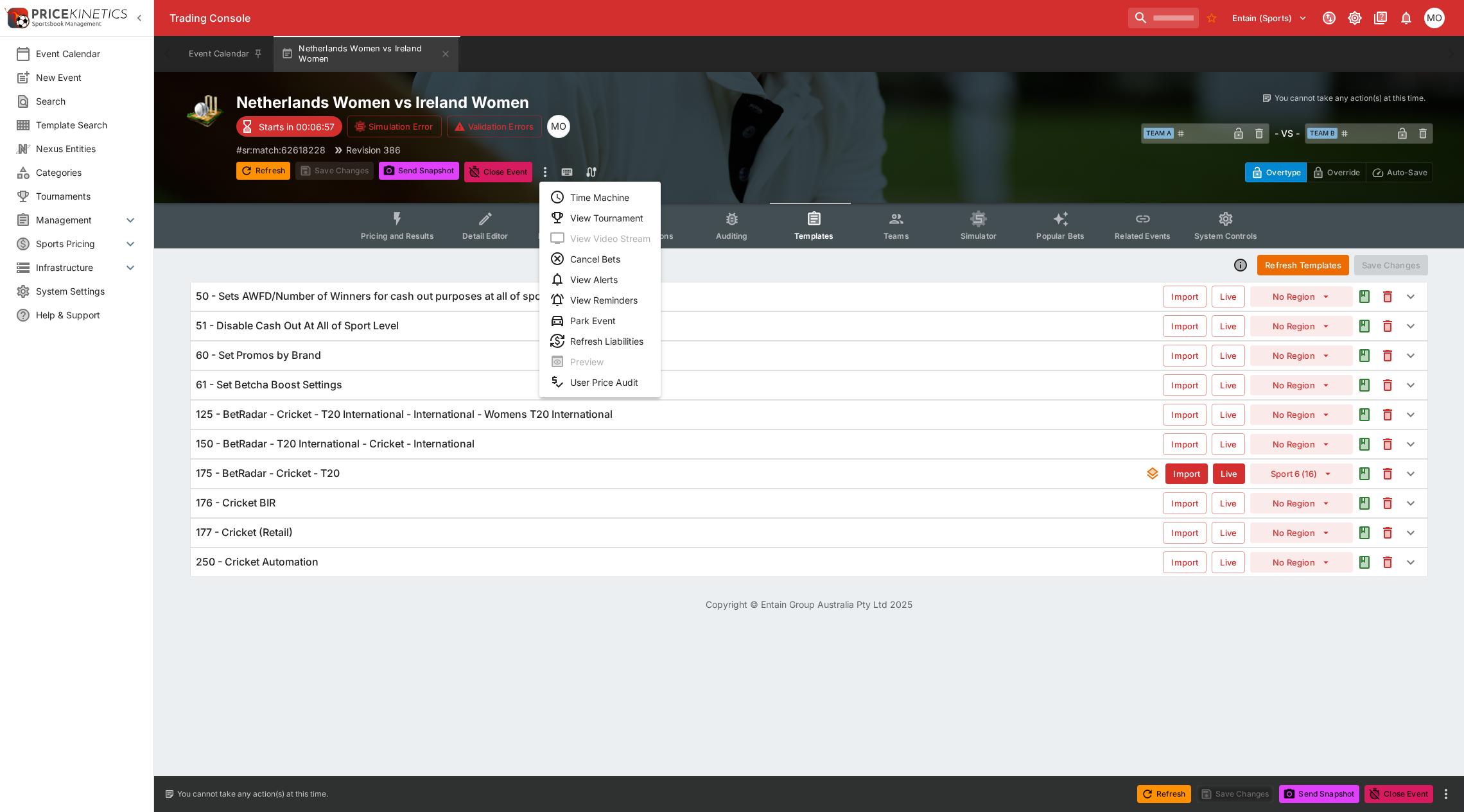
click at [573, 193] on li "Time Machine" at bounding box center [599, 197] width 121 height 20
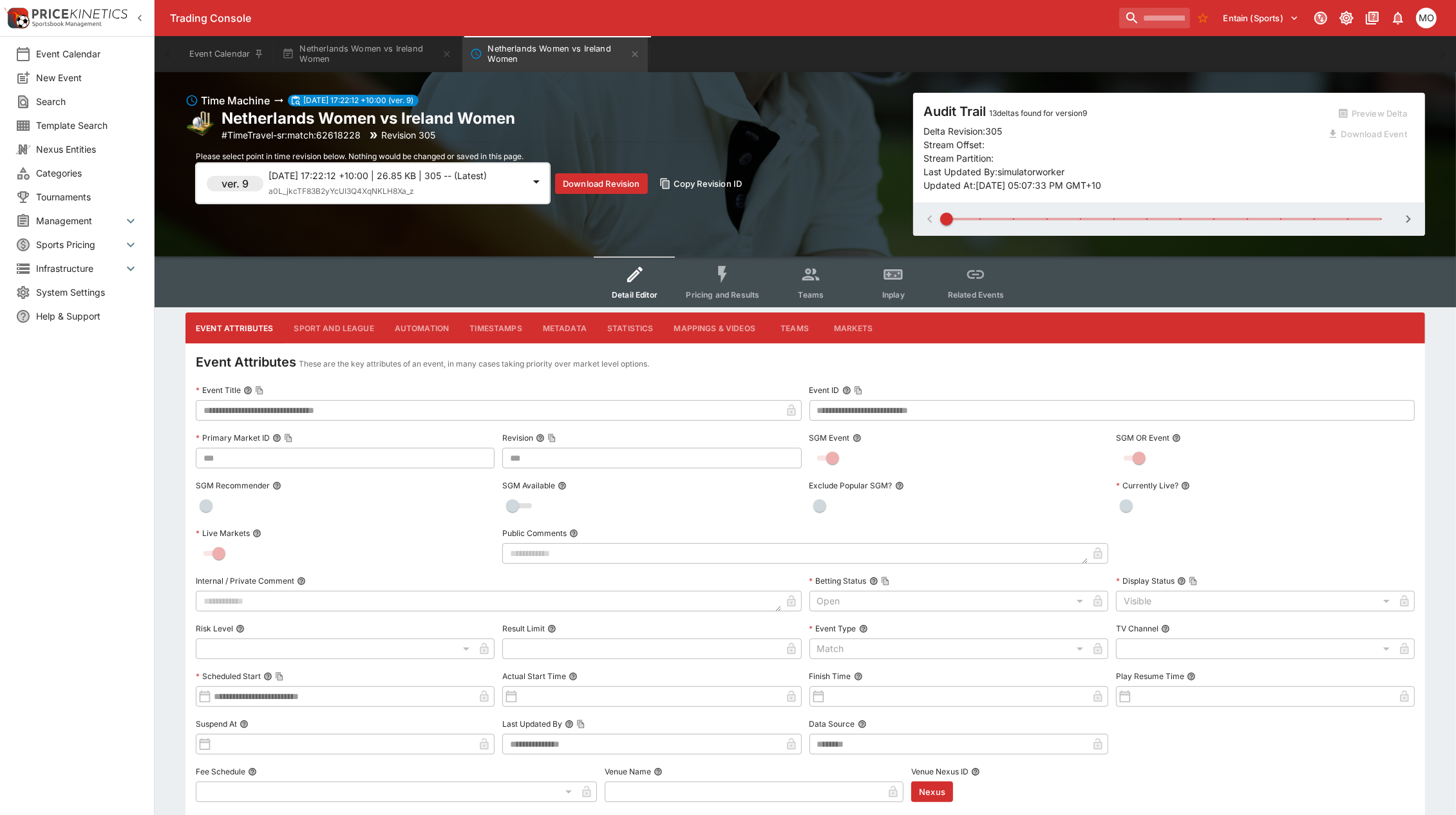
click at [754, 292] on span "Pricing and Results" at bounding box center [722, 295] width 73 height 9
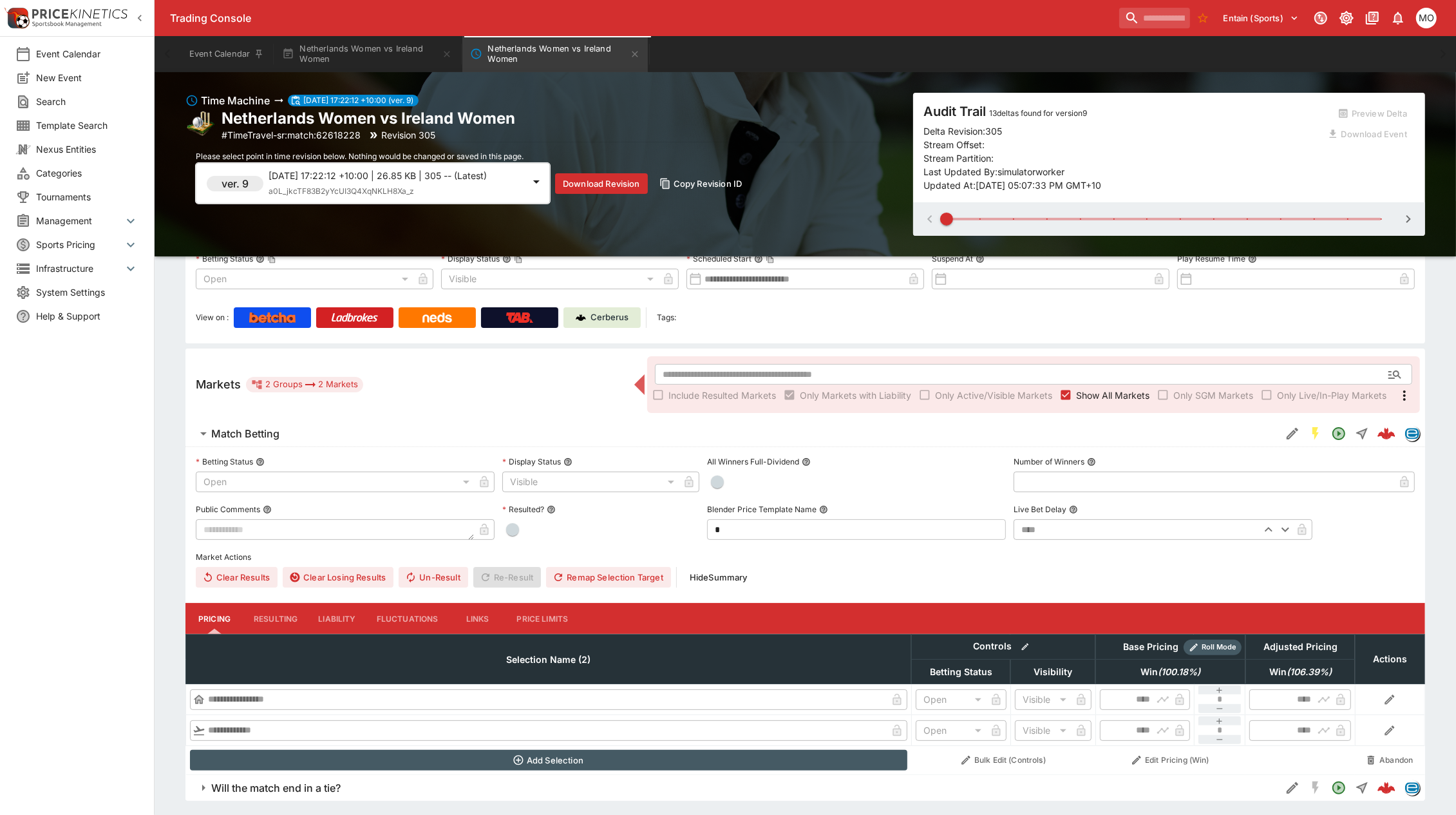
scroll to position [140, 0]
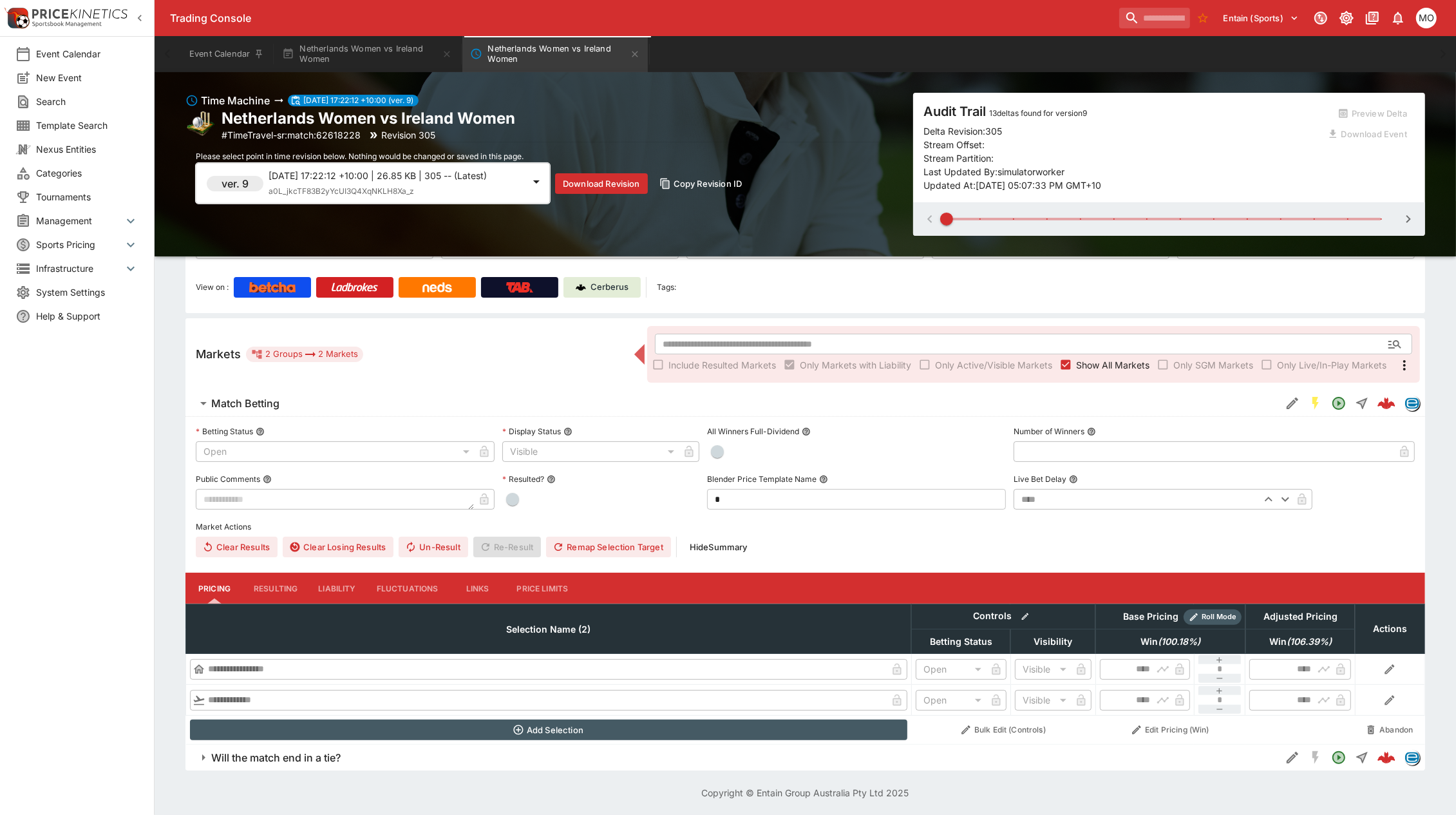
click at [983, 218] on span at bounding box center [1163, 219] width 434 height 3
type input "*"
type input "****"
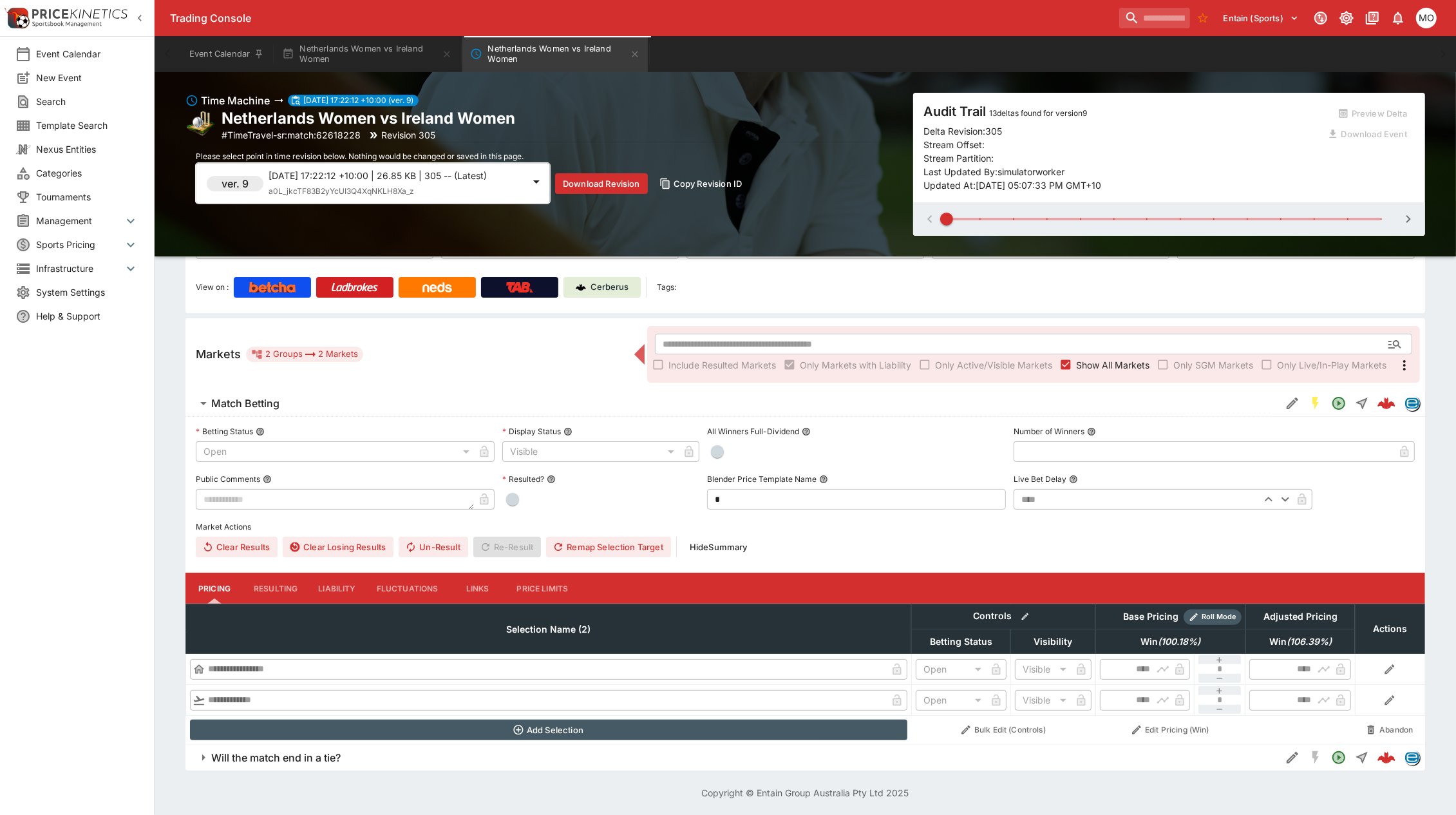
type input "****"
click at [1012, 217] on span at bounding box center [1163, 219] width 434 height 19
click at [983, 219] on span at bounding box center [1163, 219] width 434 height 19
click at [1013, 219] on span at bounding box center [1163, 219] width 434 height 3
click at [1050, 219] on span at bounding box center [1163, 219] width 434 height 3
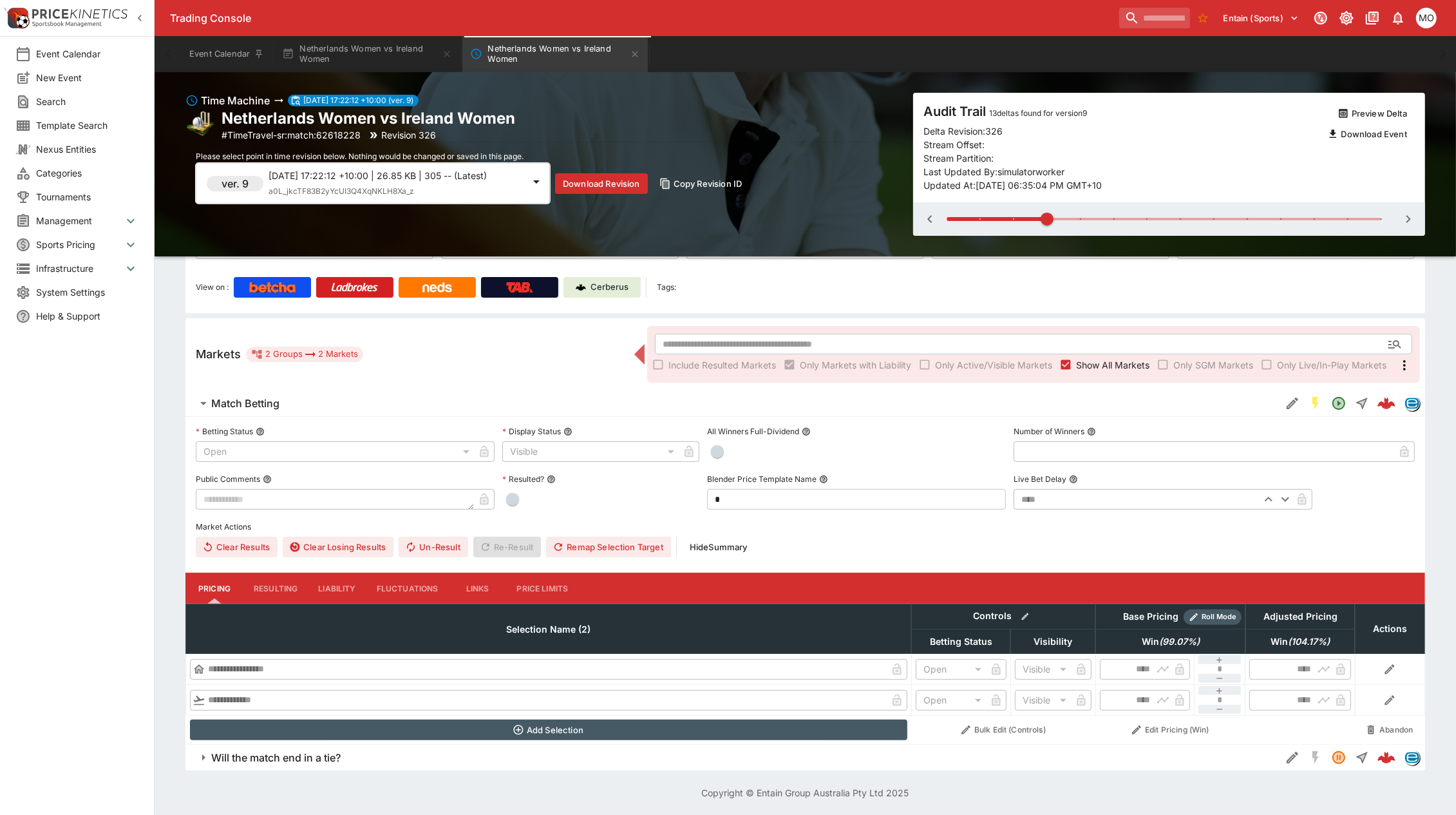
click at [1078, 219] on span at bounding box center [1163, 219] width 434 height 3
type input "*"
type input "****"
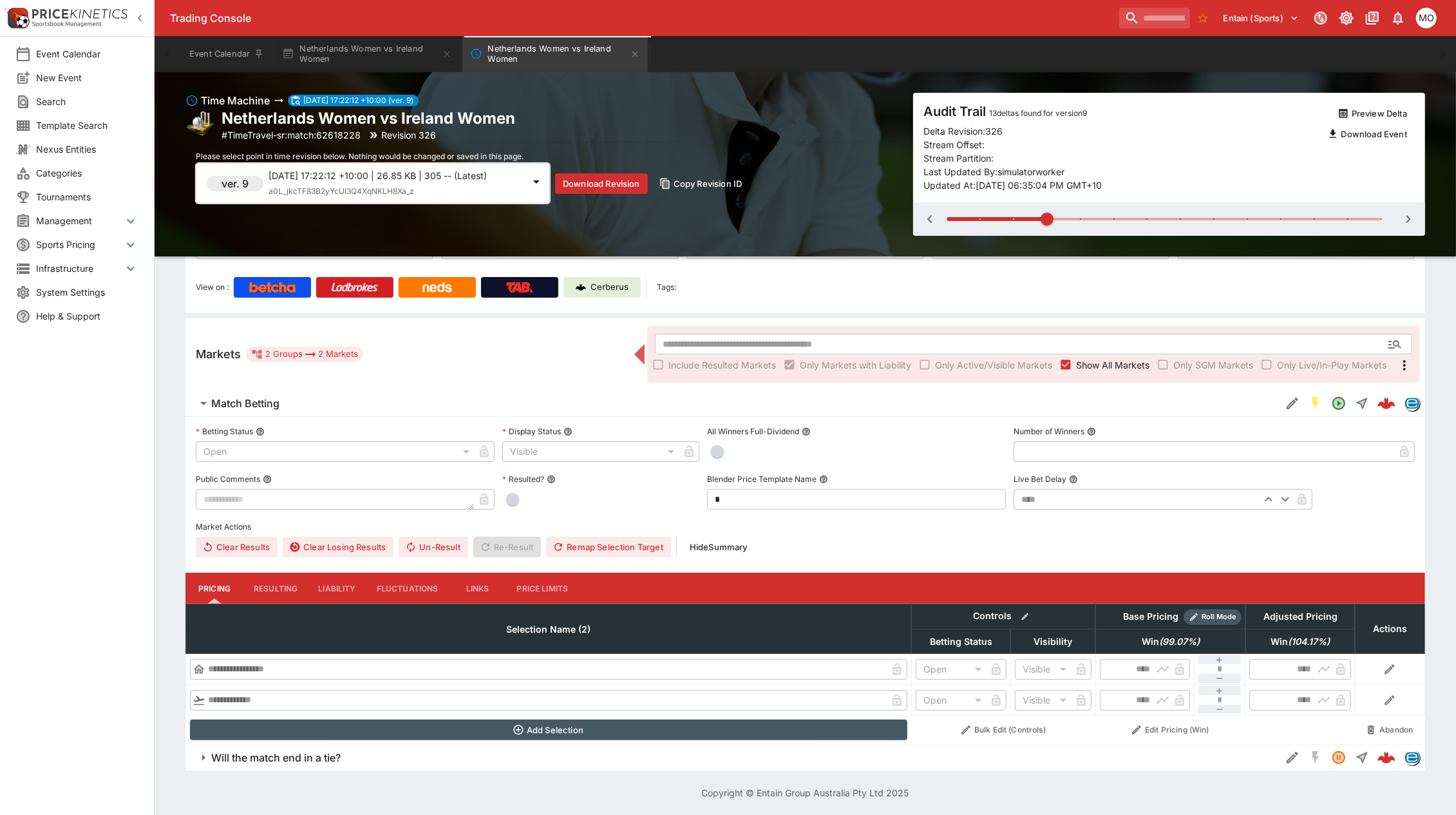
type input "****"
click at [1013, 216] on span at bounding box center [1163, 219] width 434 height 19
type input "*"
type input "****"
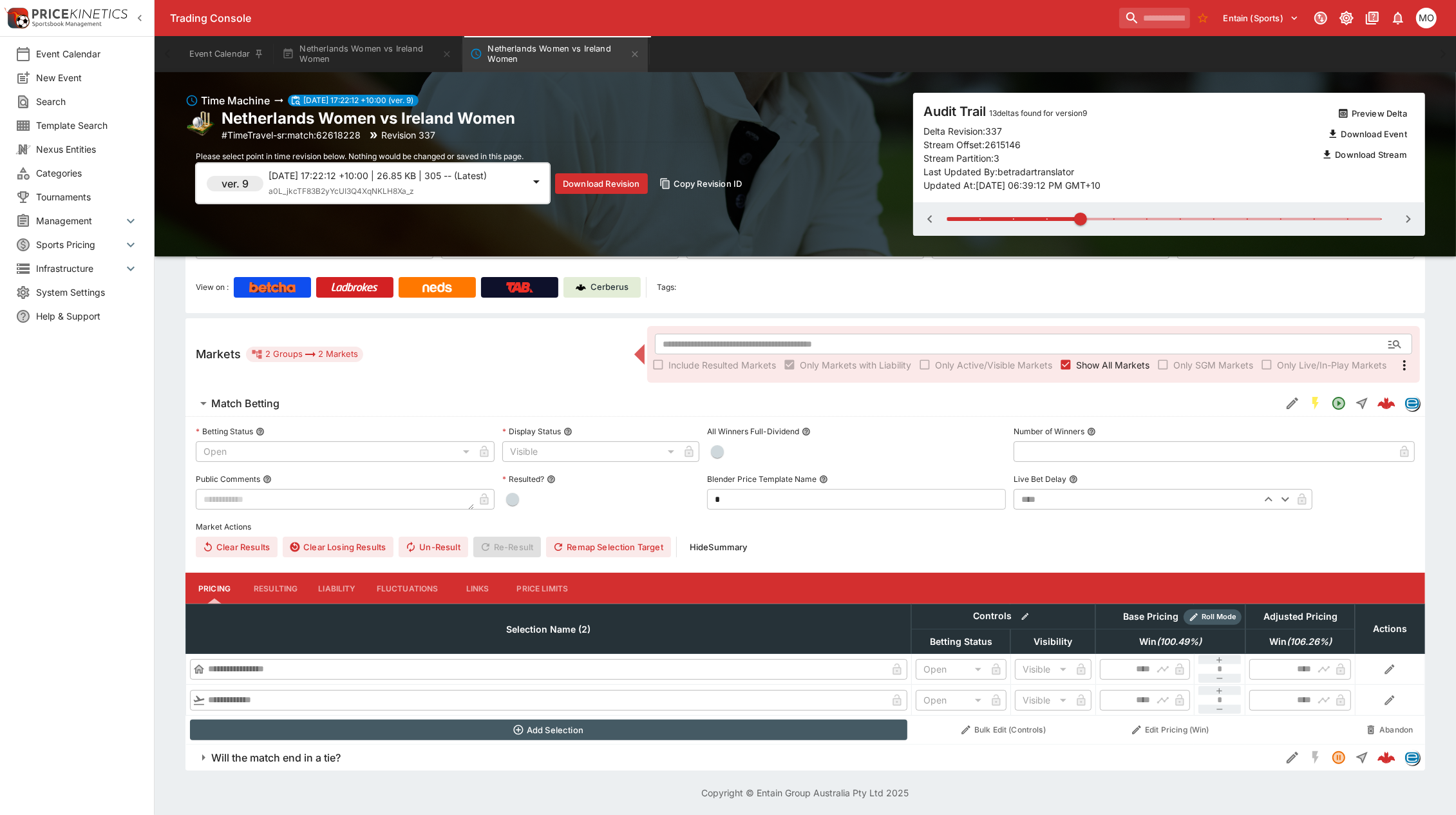
type input "****"
click at [976, 216] on span at bounding box center [1163, 219] width 434 height 19
type input "*"
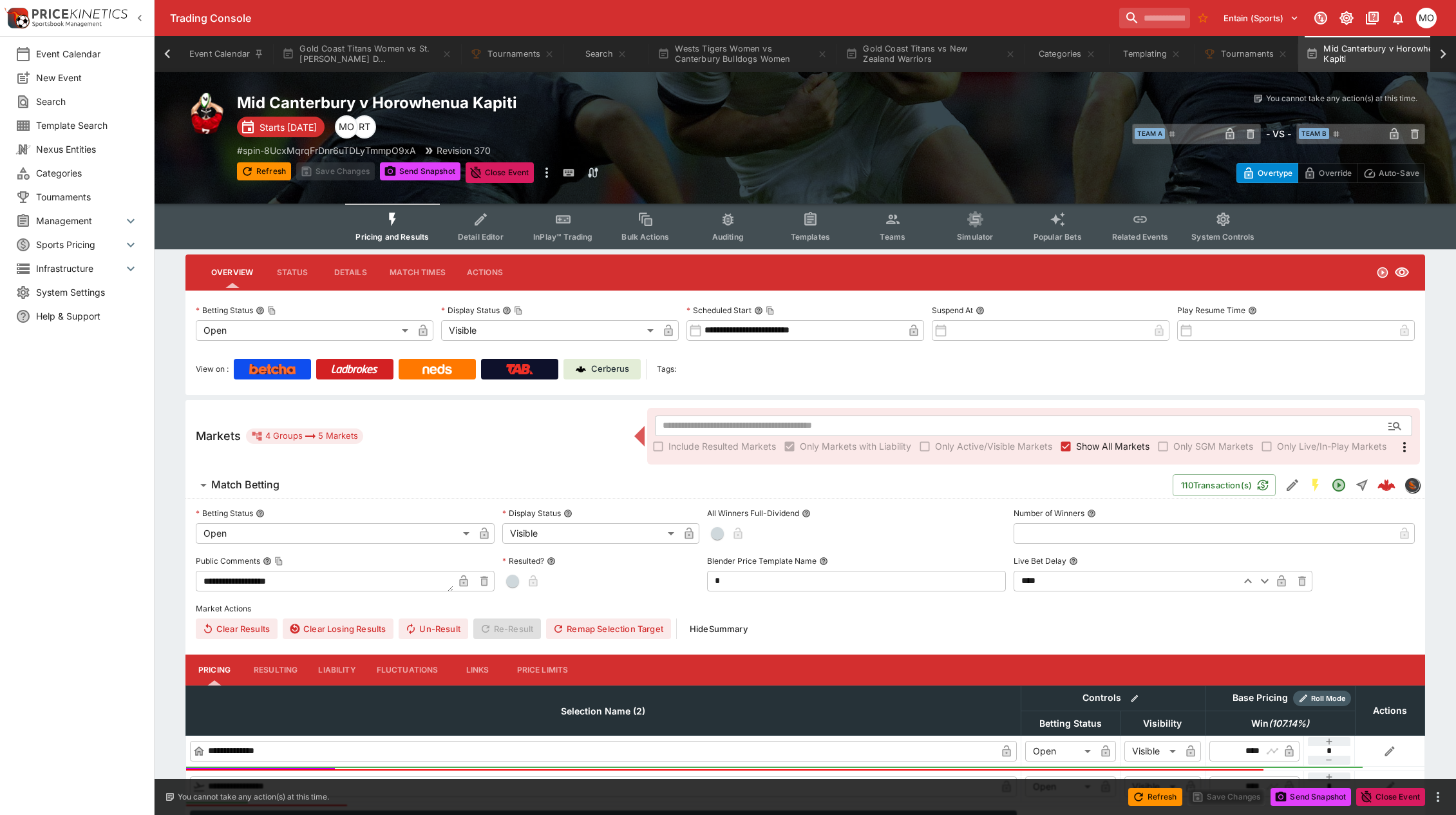
click at [274, 172] on button "Refresh" at bounding box center [264, 170] width 54 height 18
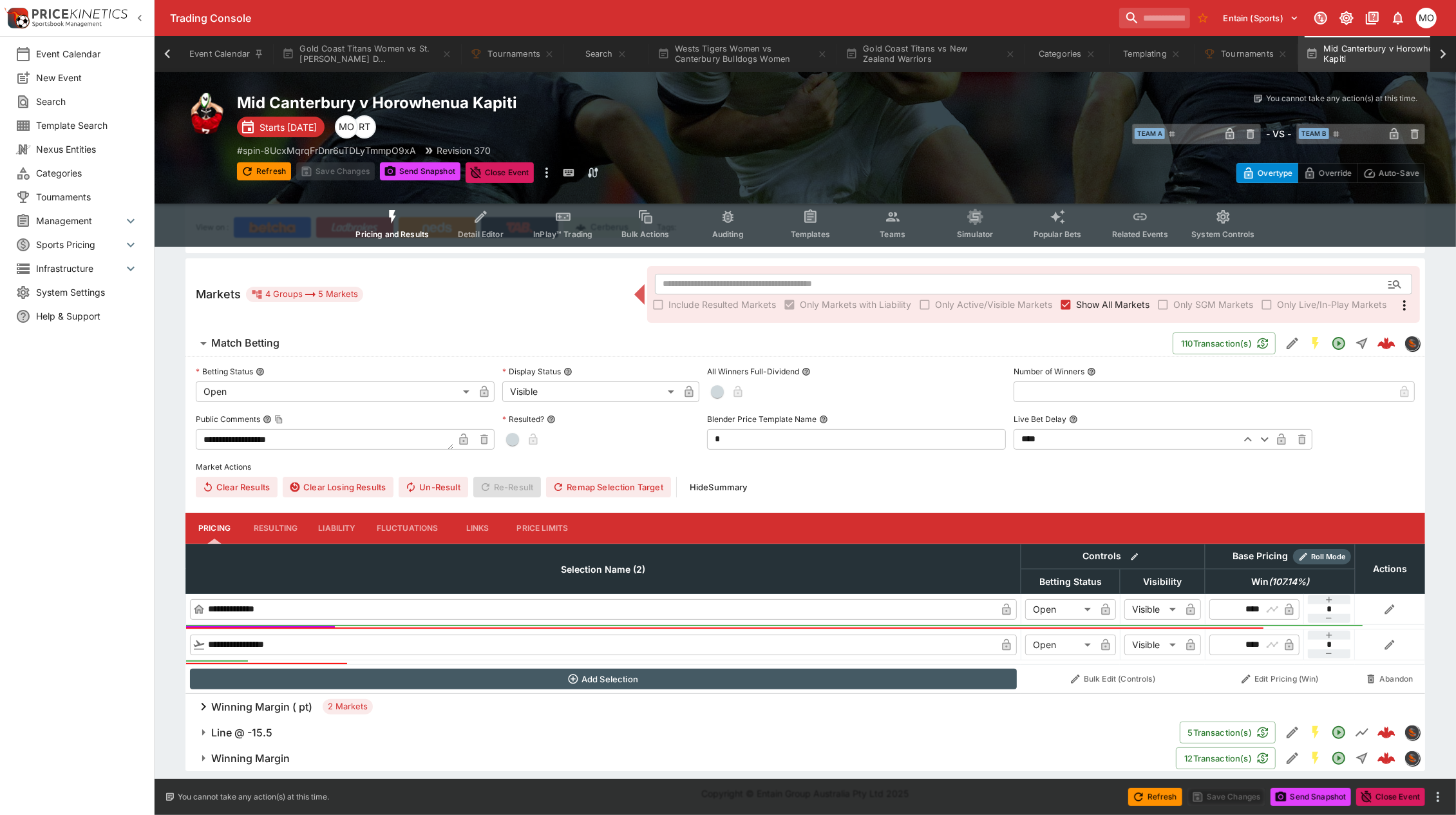
scroll to position [0, 278]
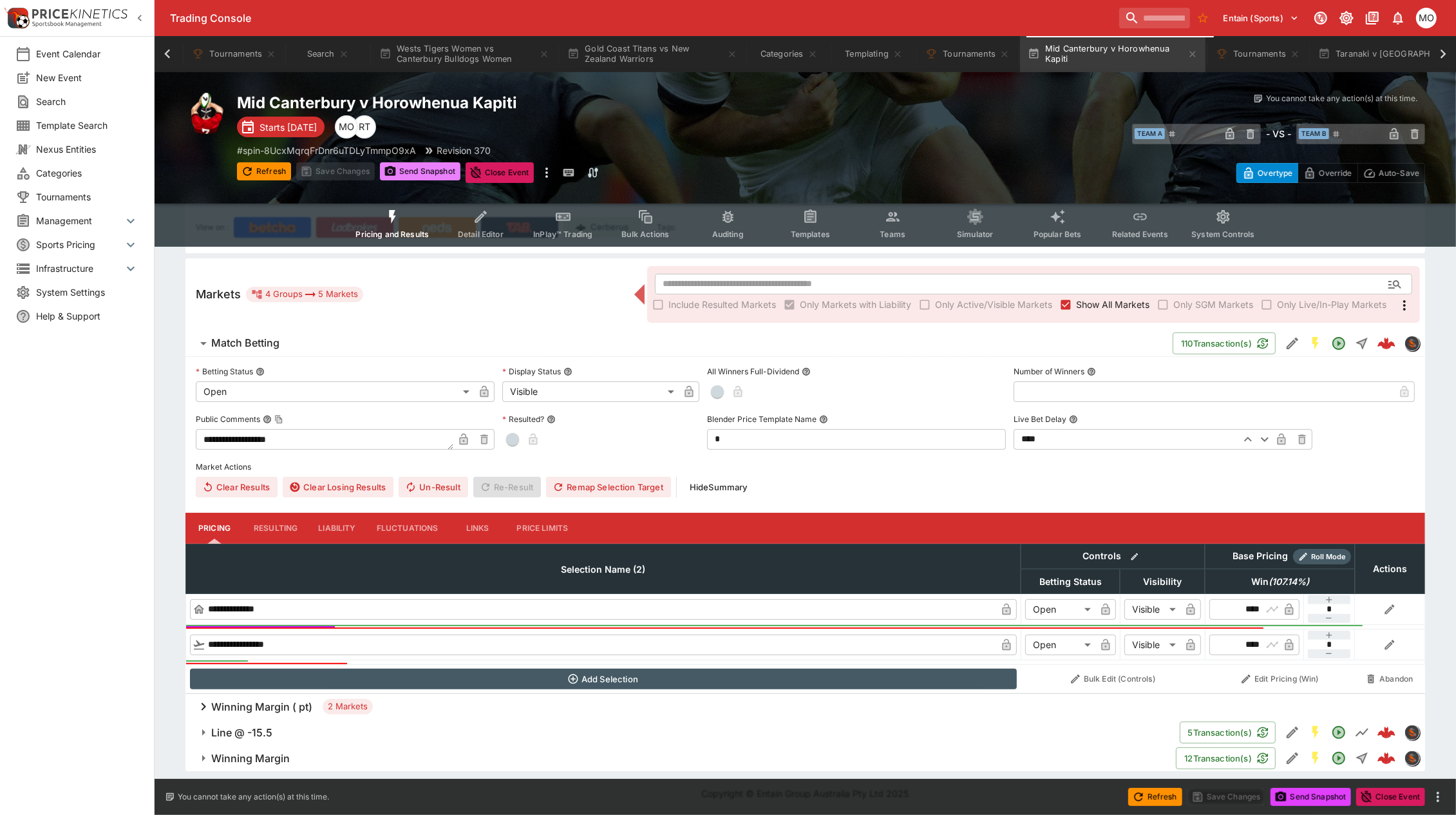
click at [437, 168] on button "Send Snapshot" at bounding box center [420, 170] width 81 height 18
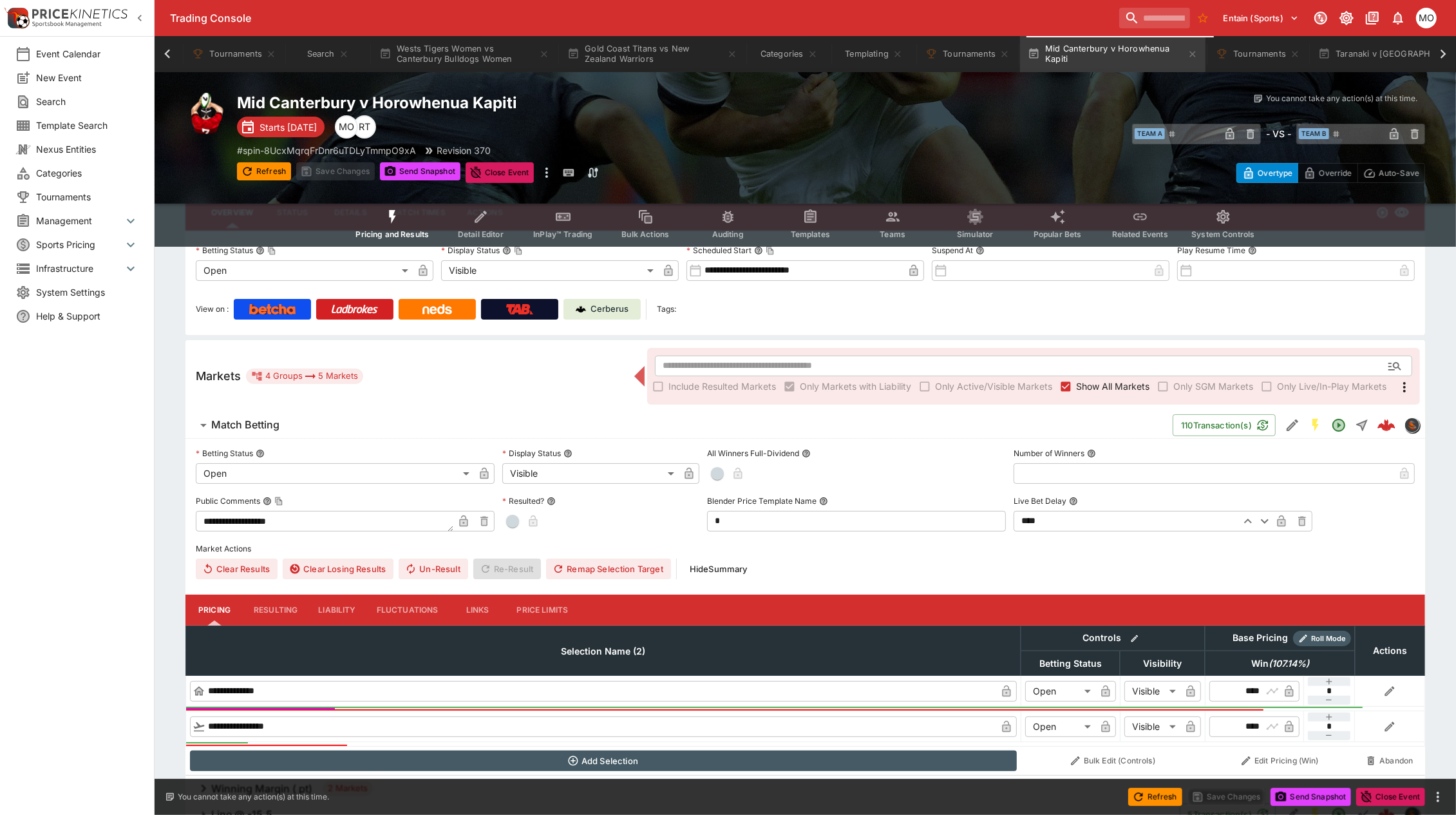
scroll to position [0, 0]
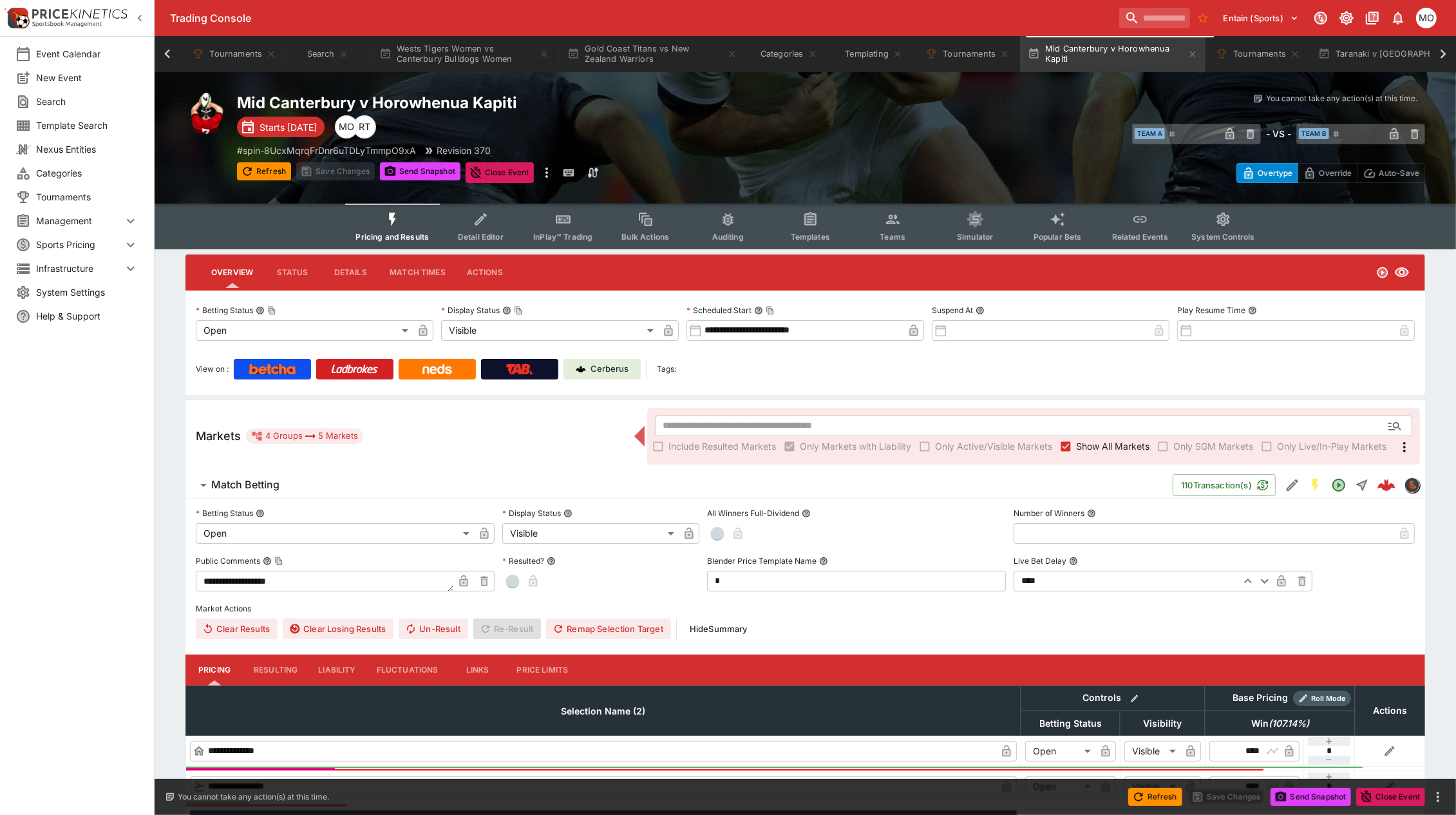
click at [595, 360] on link "Cerberus" at bounding box center [602, 369] width 77 height 20
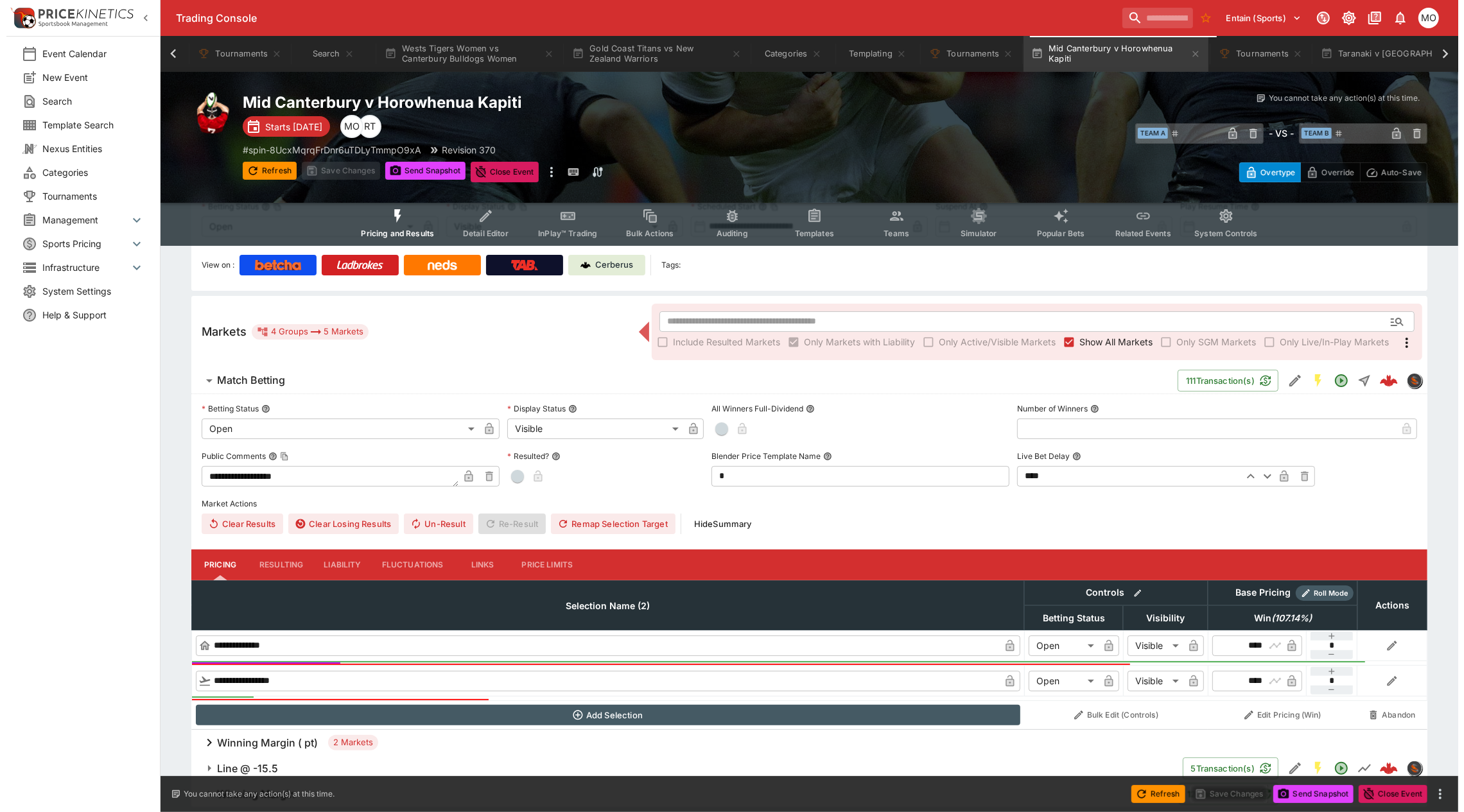
scroll to position [141, 0]
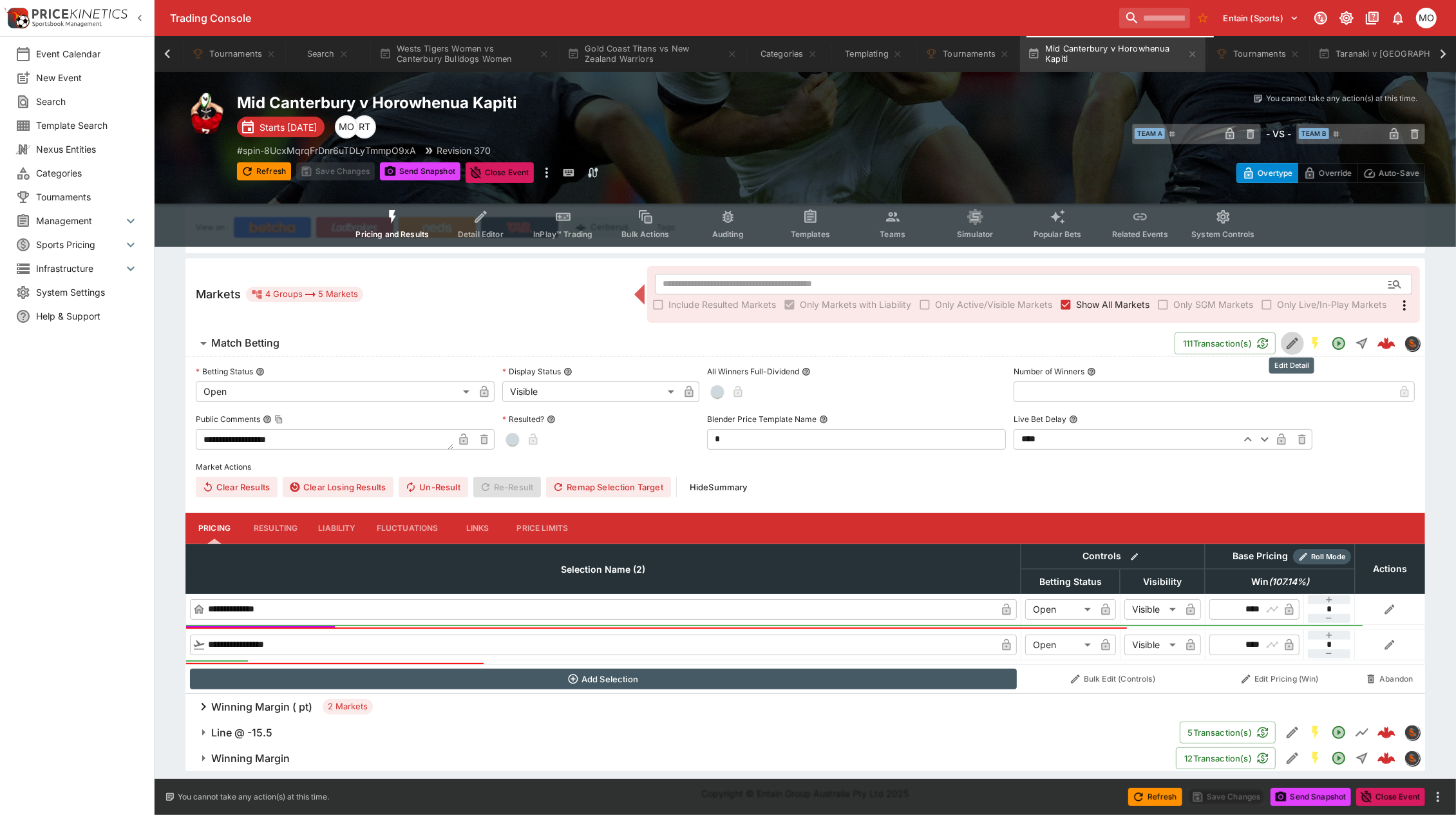
click at [1286, 337] on icon "Edit Detail" at bounding box center [1292, 343] width 16 height 16
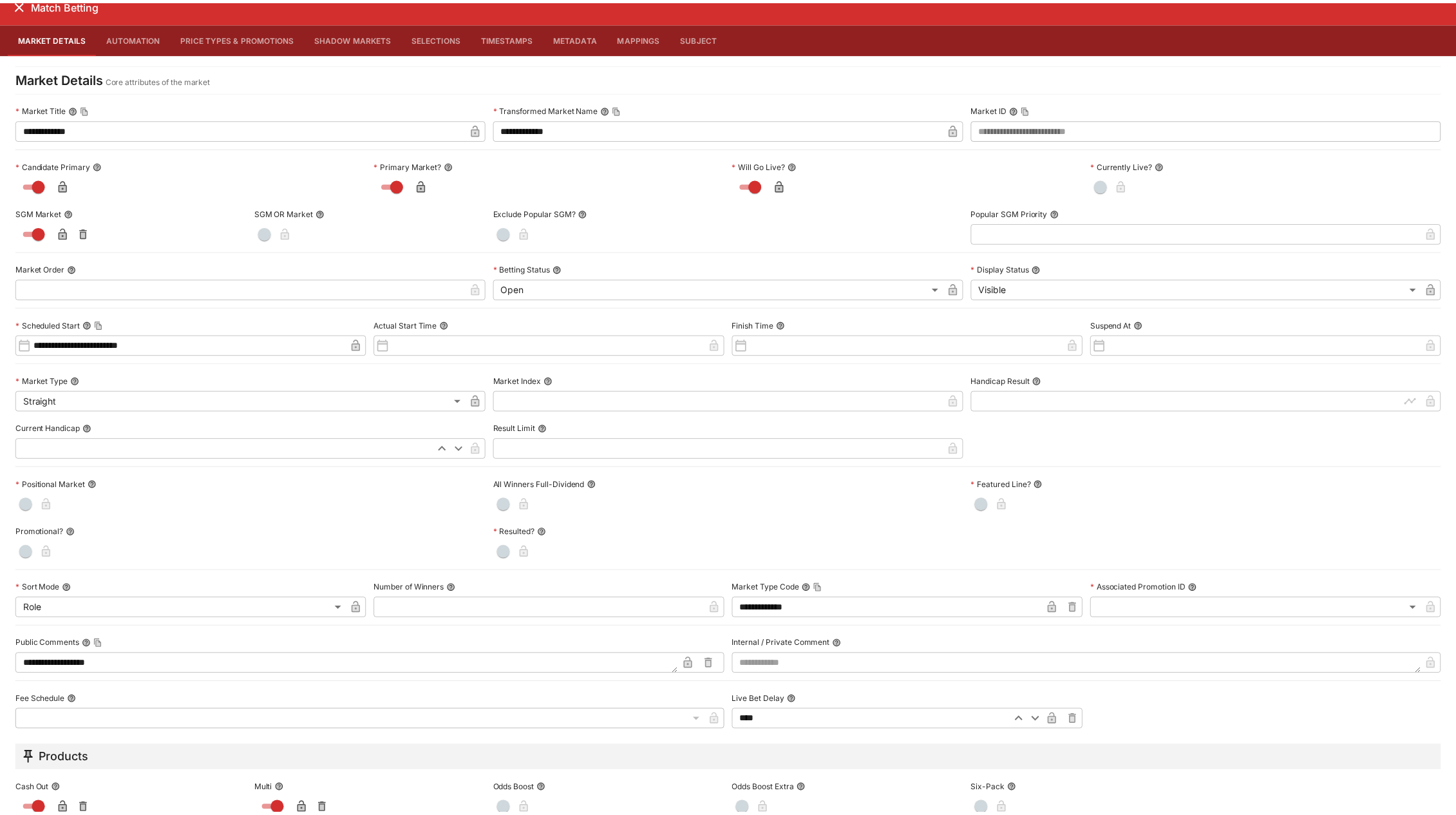
scroll to position [0, 0]
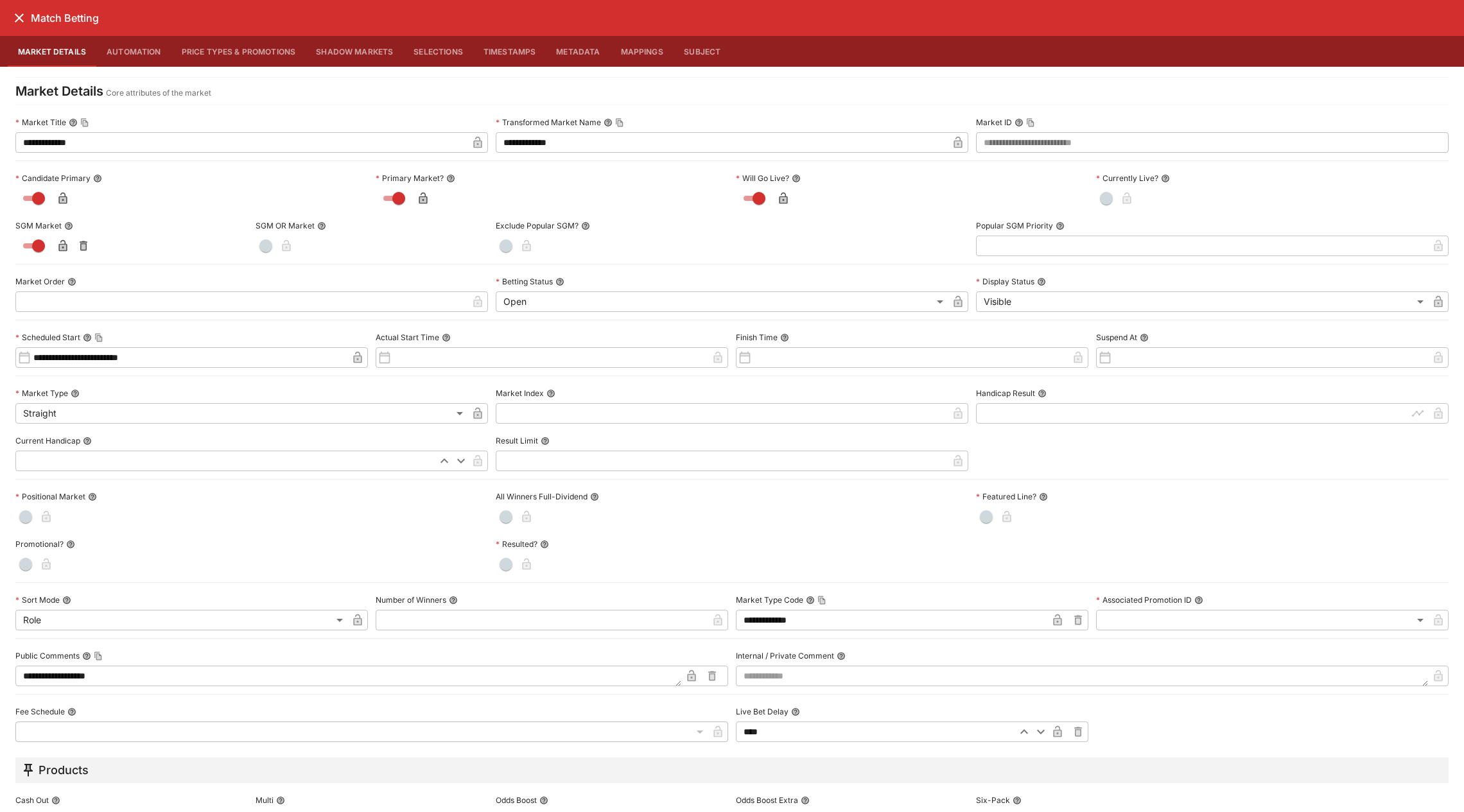
click at [24, 18] on icon "close" at bounding box center [19, 18] width 16 height 16
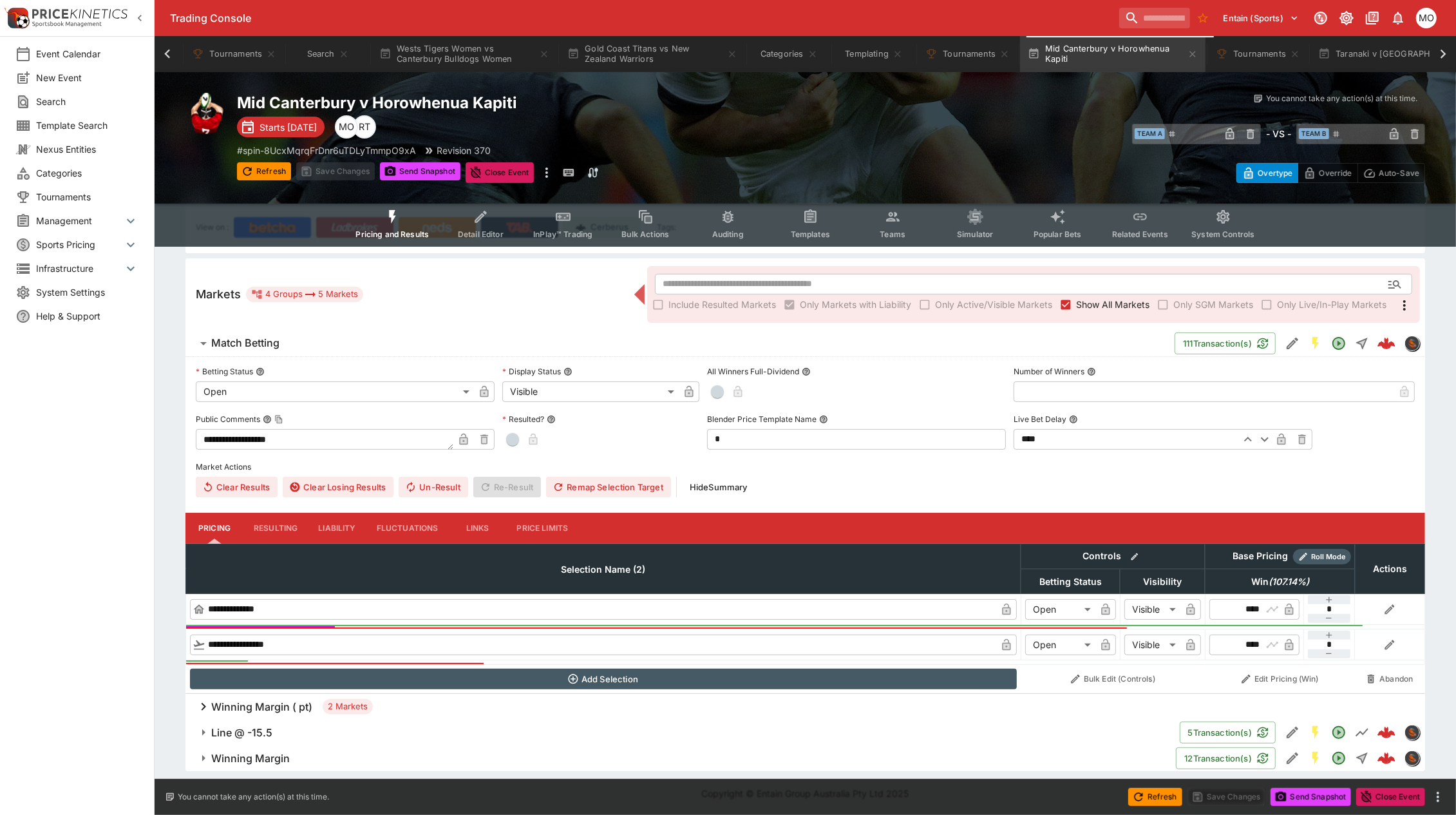
drag, startPoint x: 269, startPoint y: 166, endPoint x: 290, endPoint y: 201, distance: 40.8
click at [269, 166] on button "Refresh" at bounding box center [264, 170] width 54 height 18
click at [807, 224] on icon "Event type filters" at bounding box center [811, 217] width 17 height 17
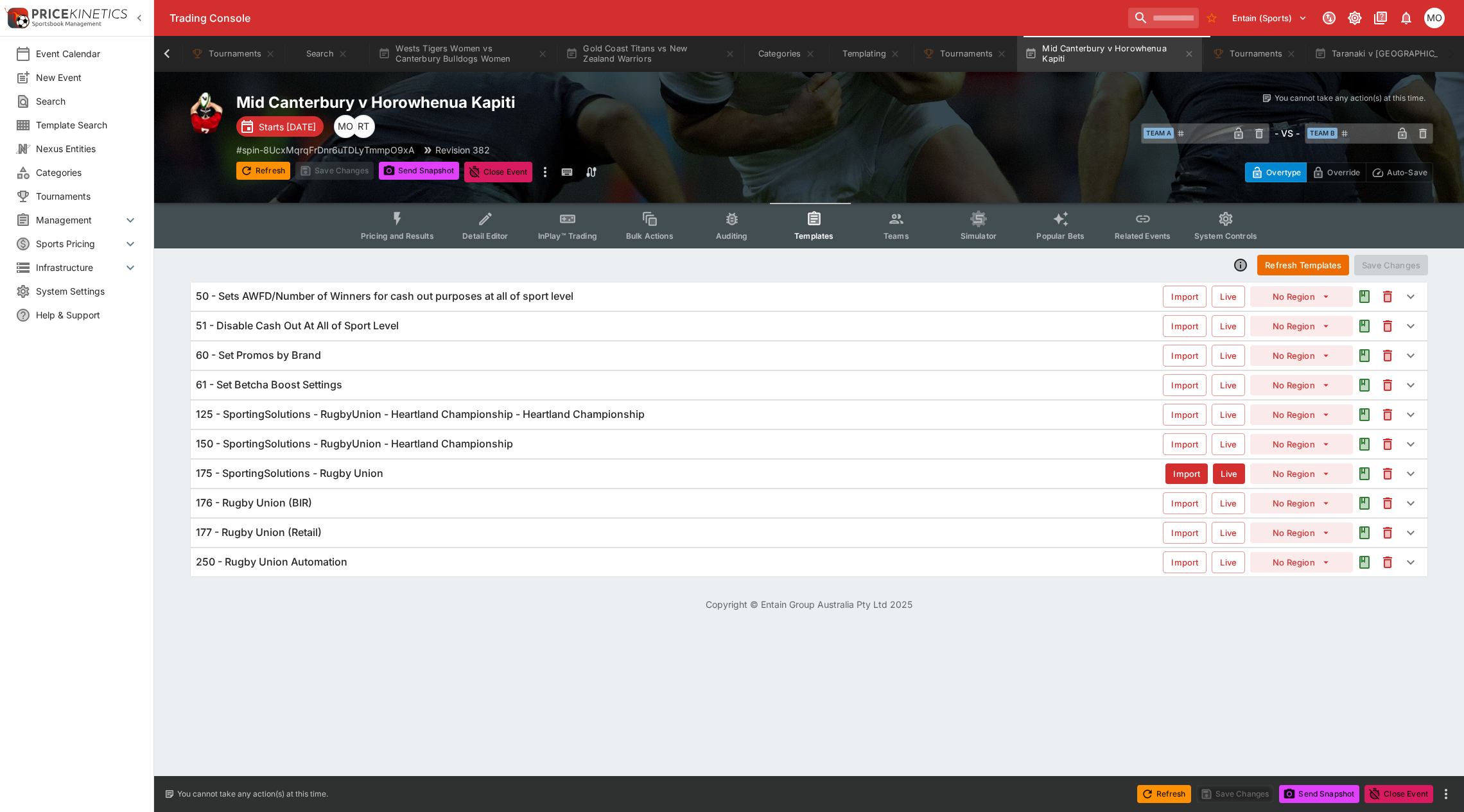
click at [409, 231] on span "Pricing and Results" at bounding box center [397, 235] width 73 height 9
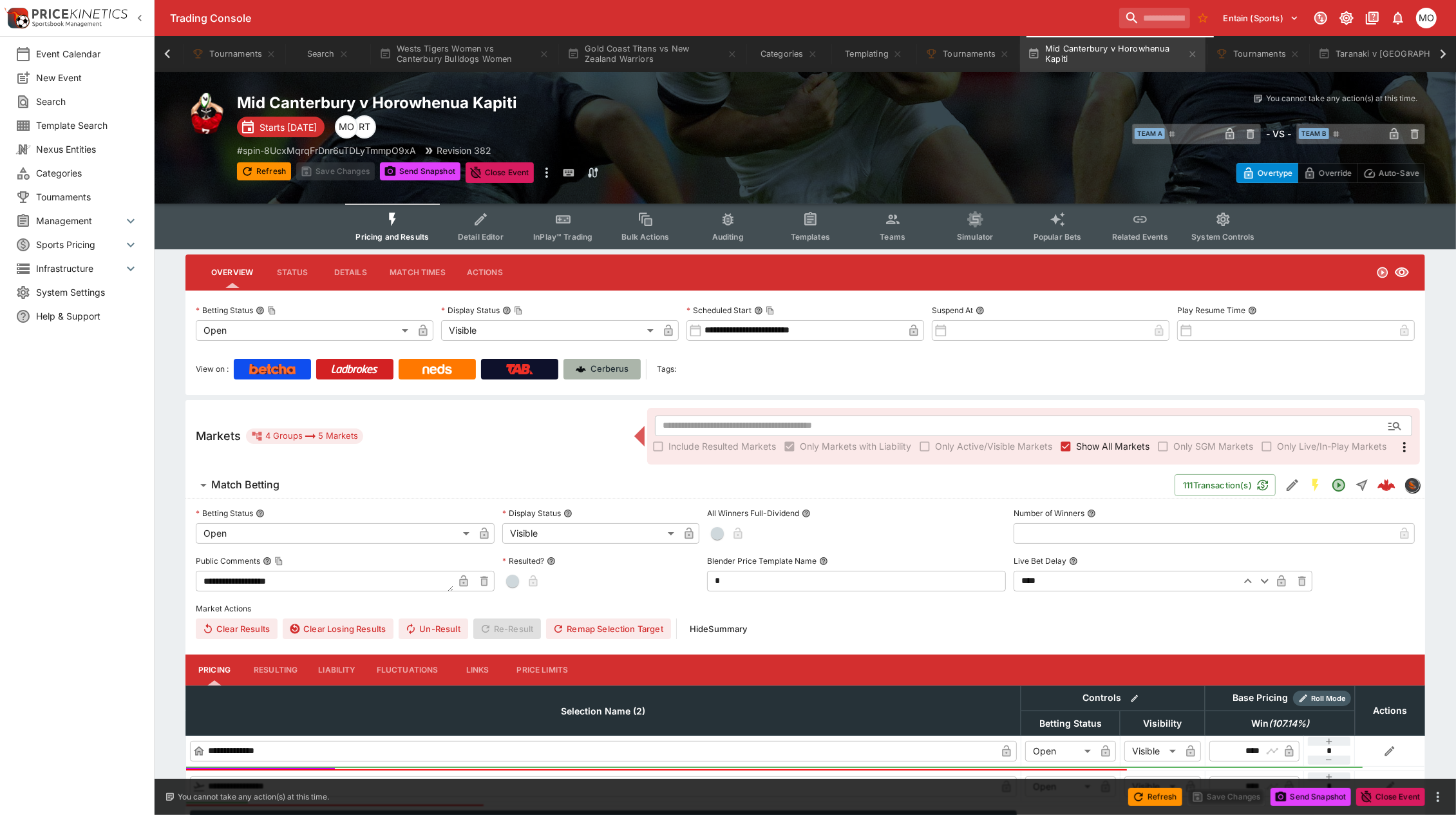
click at [615, 370] on p "Cerberus" at bounding box center [609, 370] width 38 height 13
drag, startPoint x: 419, startPoint y: 172, endPoint x: 425, endPoint y: 204, distance: 32.6
click at [419, 172] on button "Send Snapshot" at bounding box center [420, 170] width 81 height 18
click at [597, 364] on p "Cerberus" at bounding box center [609, 370] width 38 height 13
click at [968, 60] on button "Tournaments" at bounding box center [968, 54] width 100 height 36
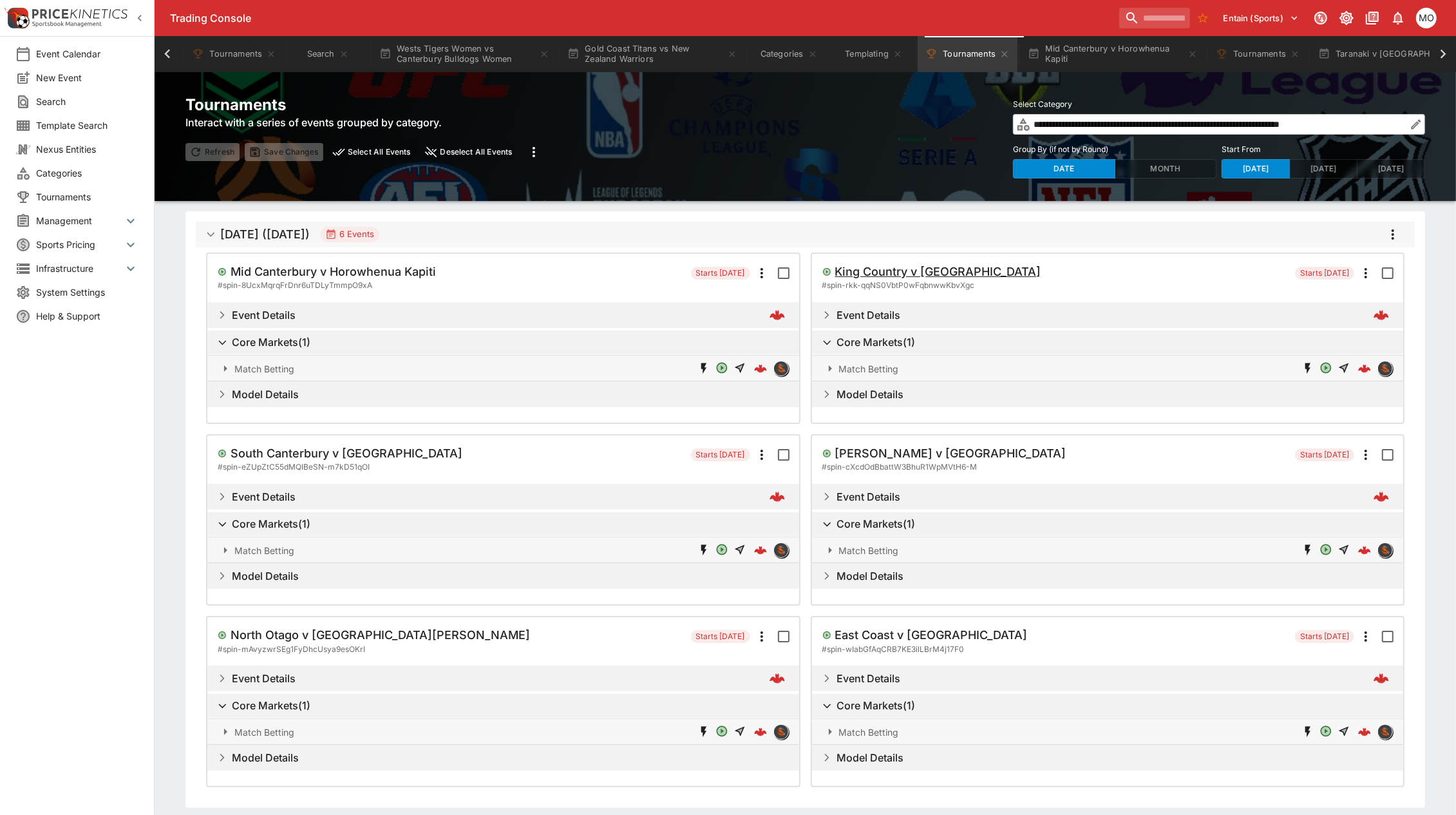
click at [897, 270] on h5 "King Country v [GEOGRAPHIC_DATA]" at bounding box center [938, 271] width 207 height 15
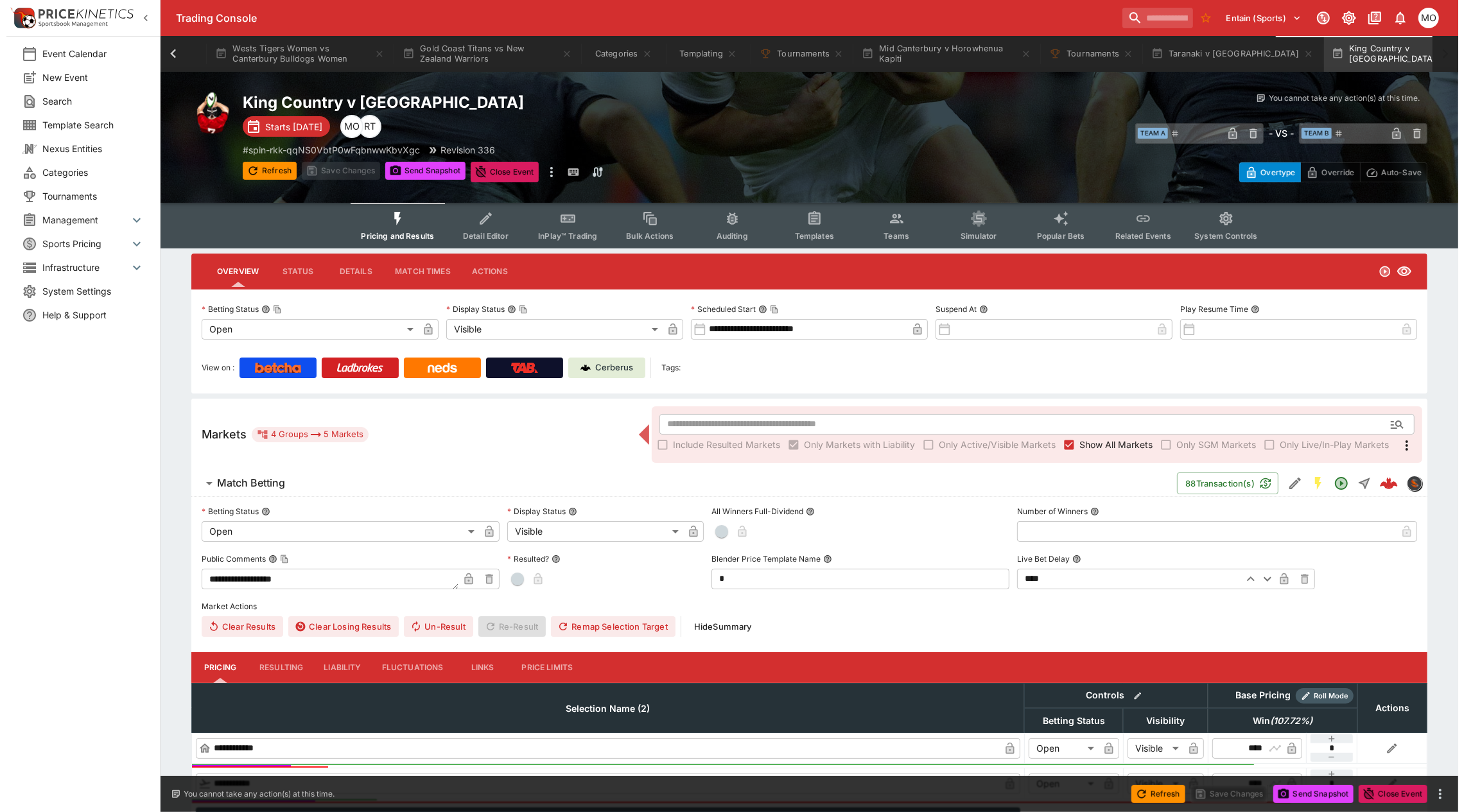
scroll to position [141, 0]
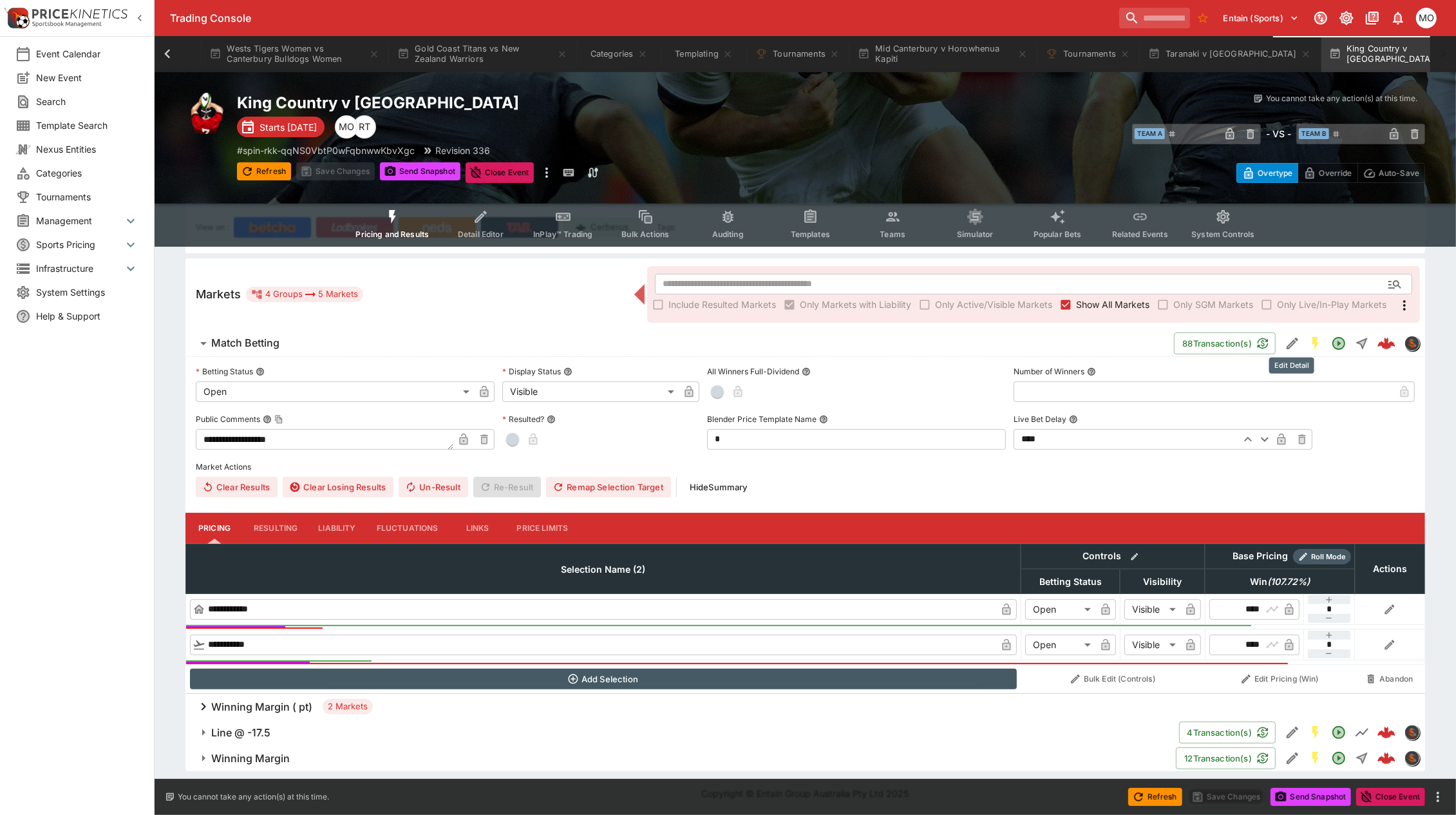
click at [1296, 342] on icon "Edit Detail" at bounding box center [1292, 343] width 16 height 16
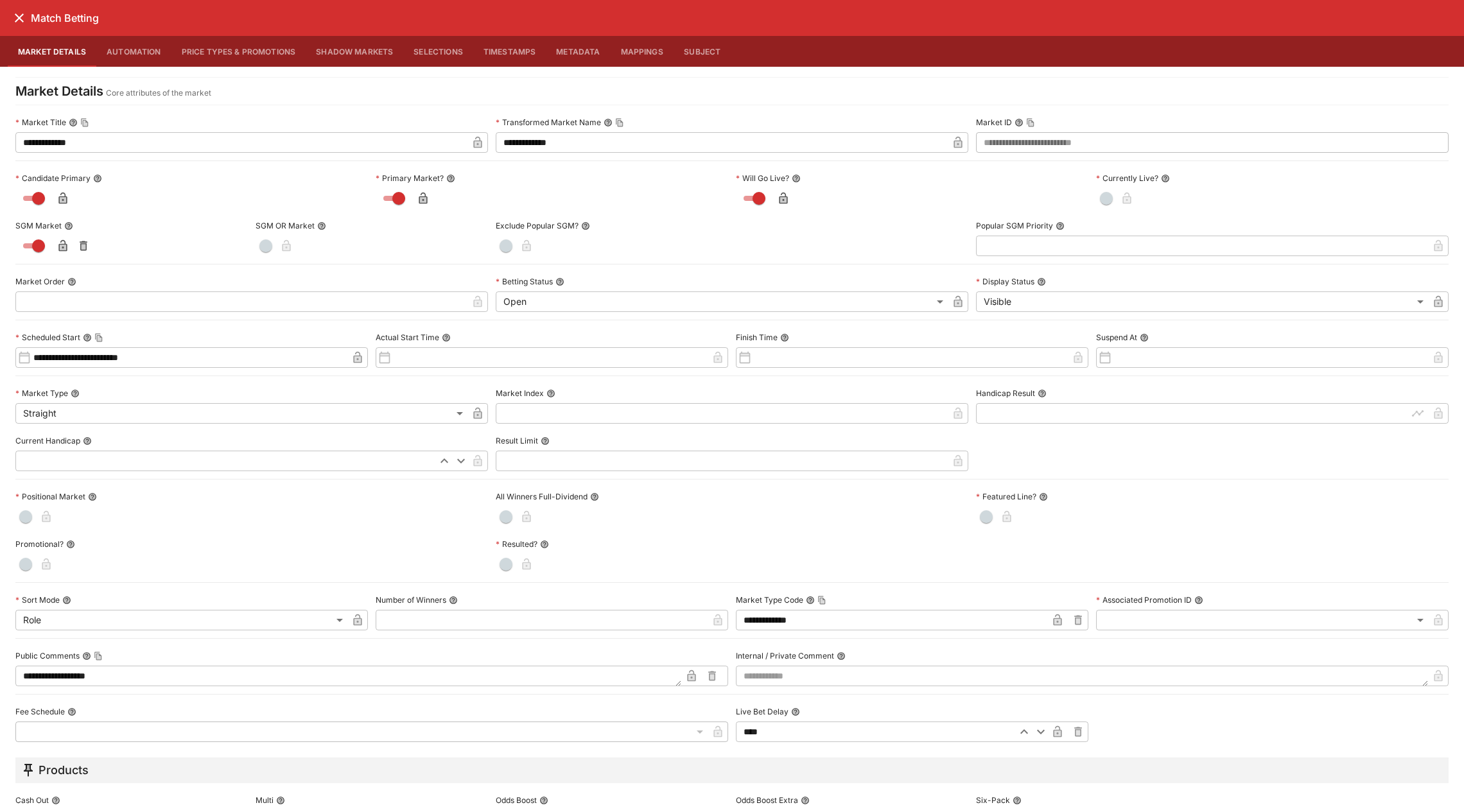
scroll to position [269, 0]
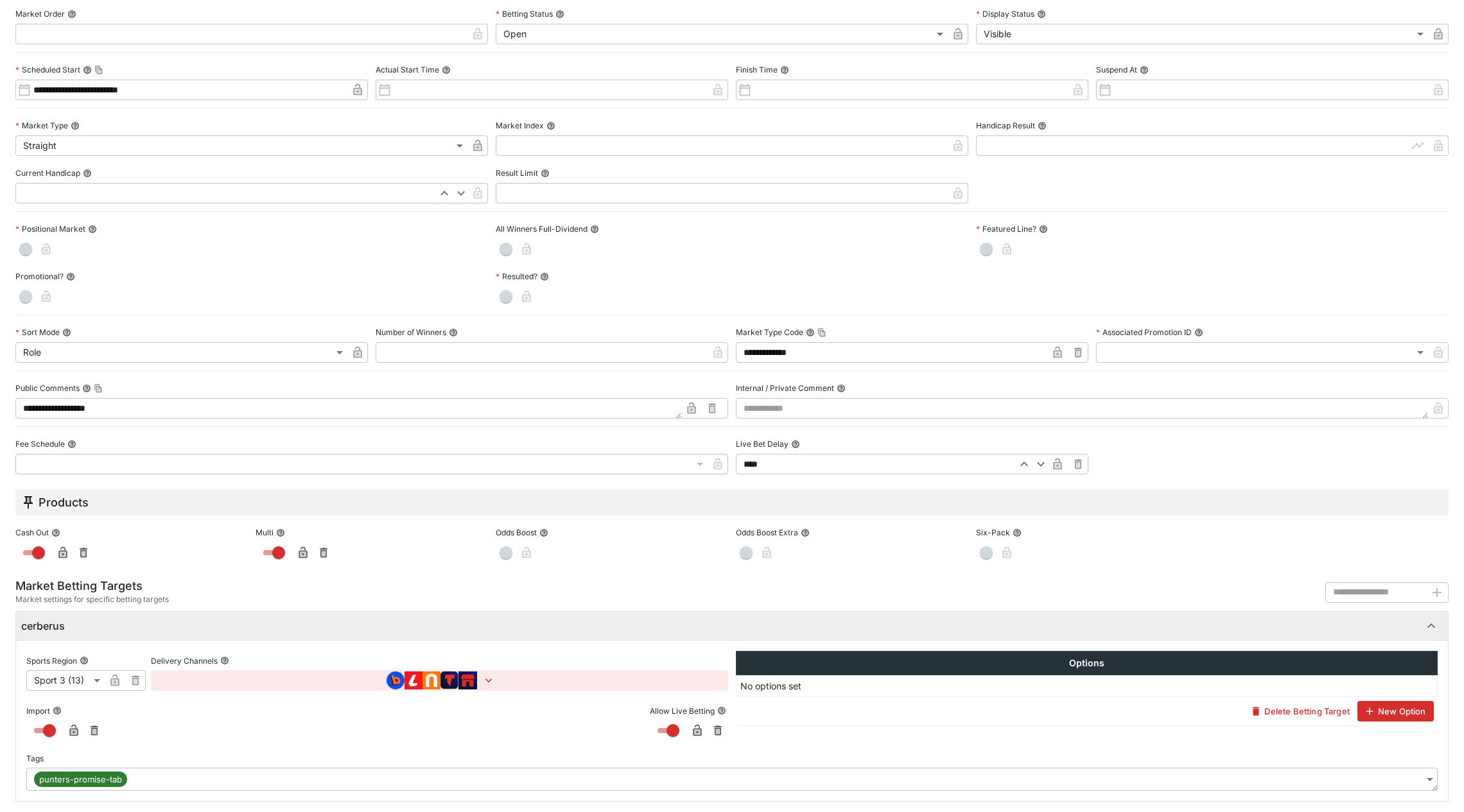
click at [680, 777] on body "**********" at bounding box center [732, 335] width 1464 height 953
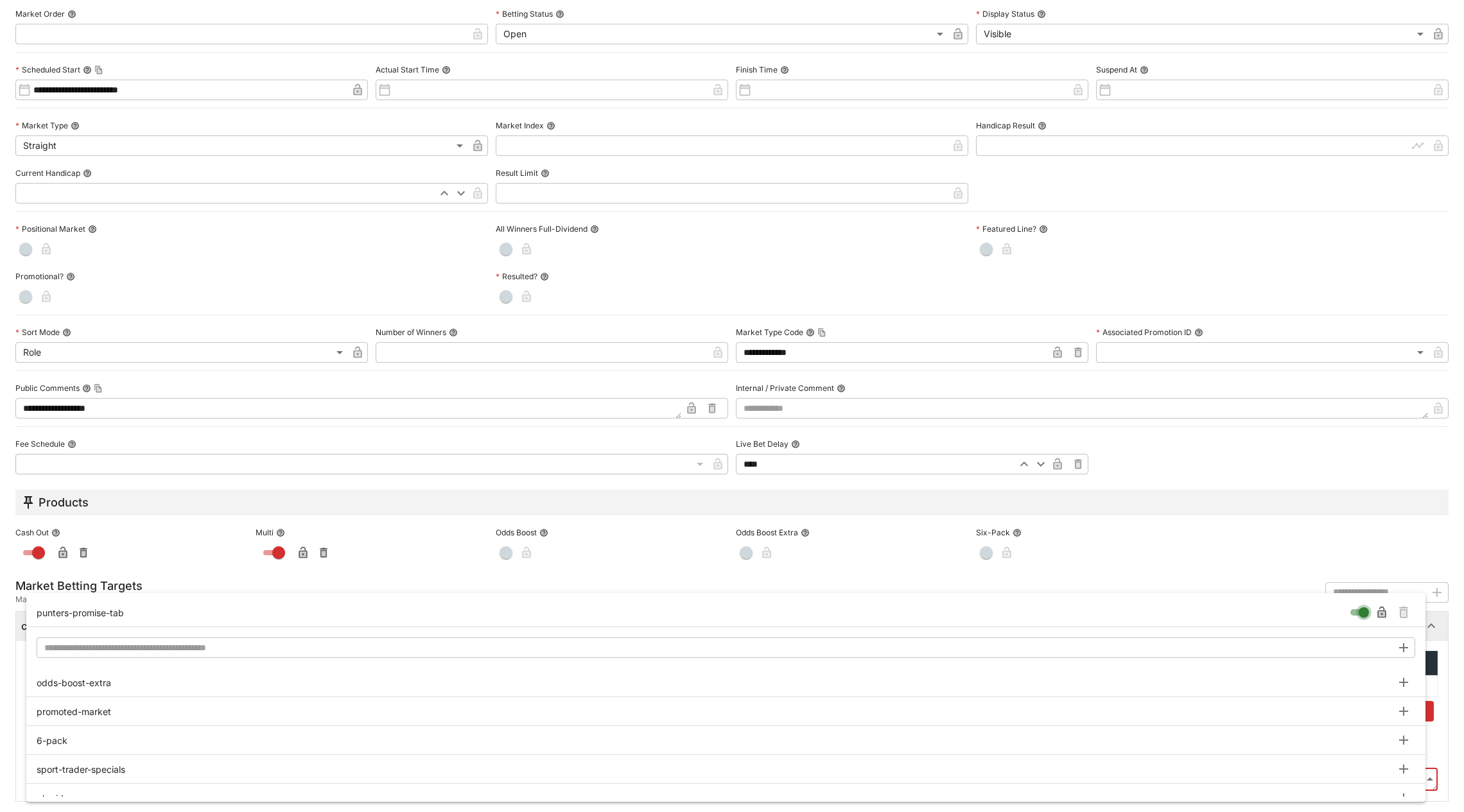
type input "**********"
click at [1404, 610] on icon "Remove Tag" at bounding box center [1404, 613] width 6 height 6
click at [1442, 675] on div at bounding box center [732, 406] width 1464 height 812
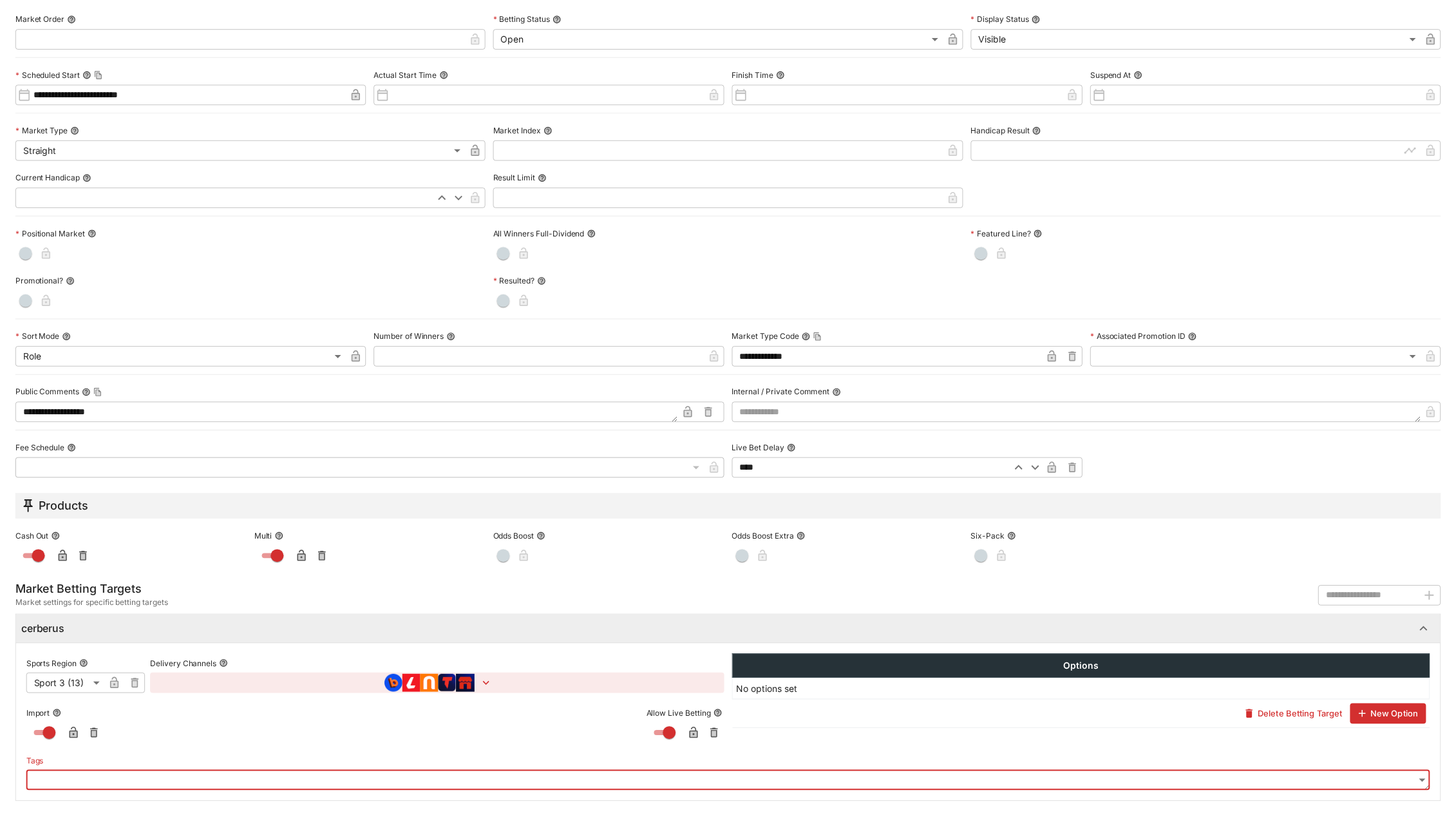
scroll to position [0, 0]
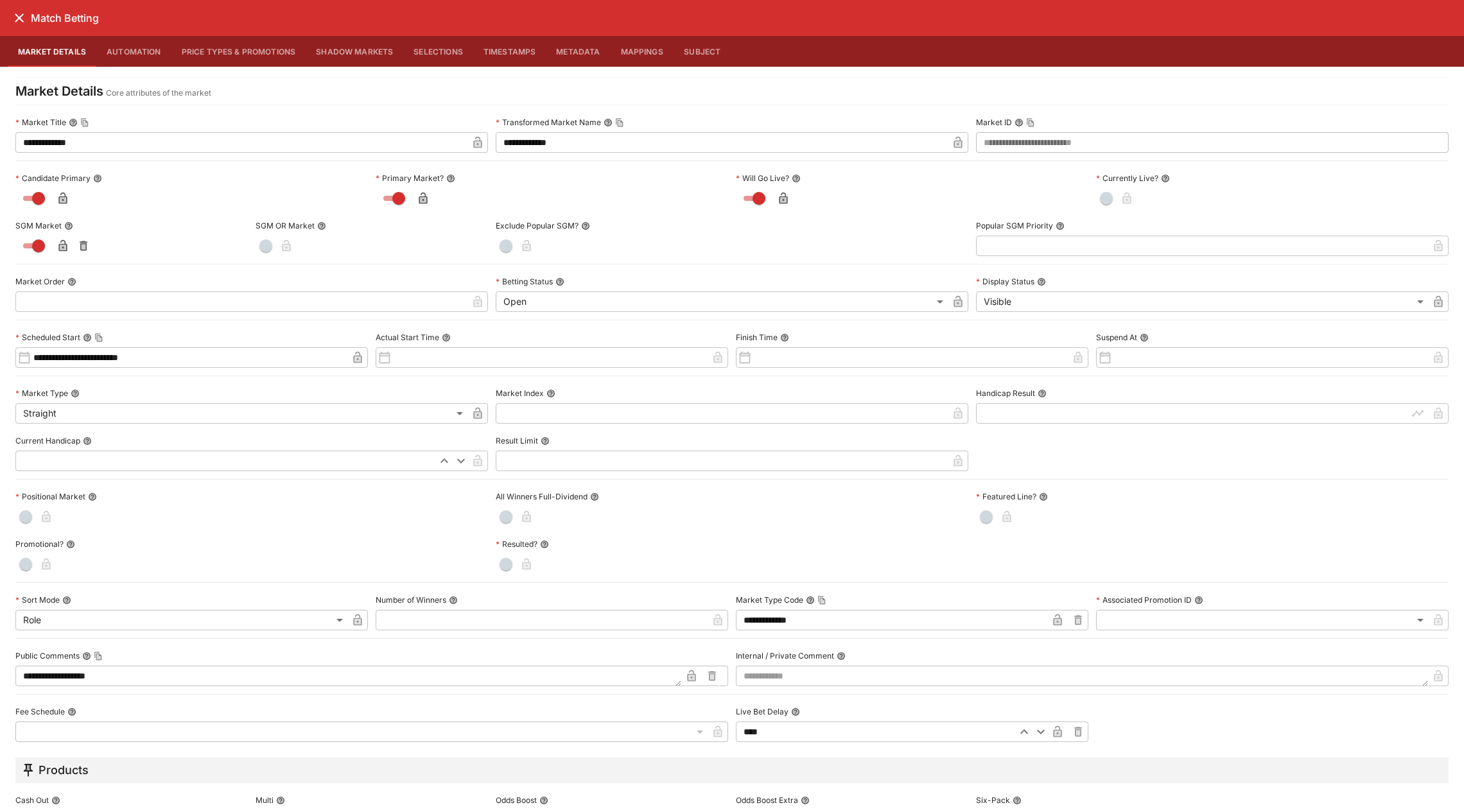
click at [18, 20] on icon "close" at bounding box center [19, 18] width 16 height 16
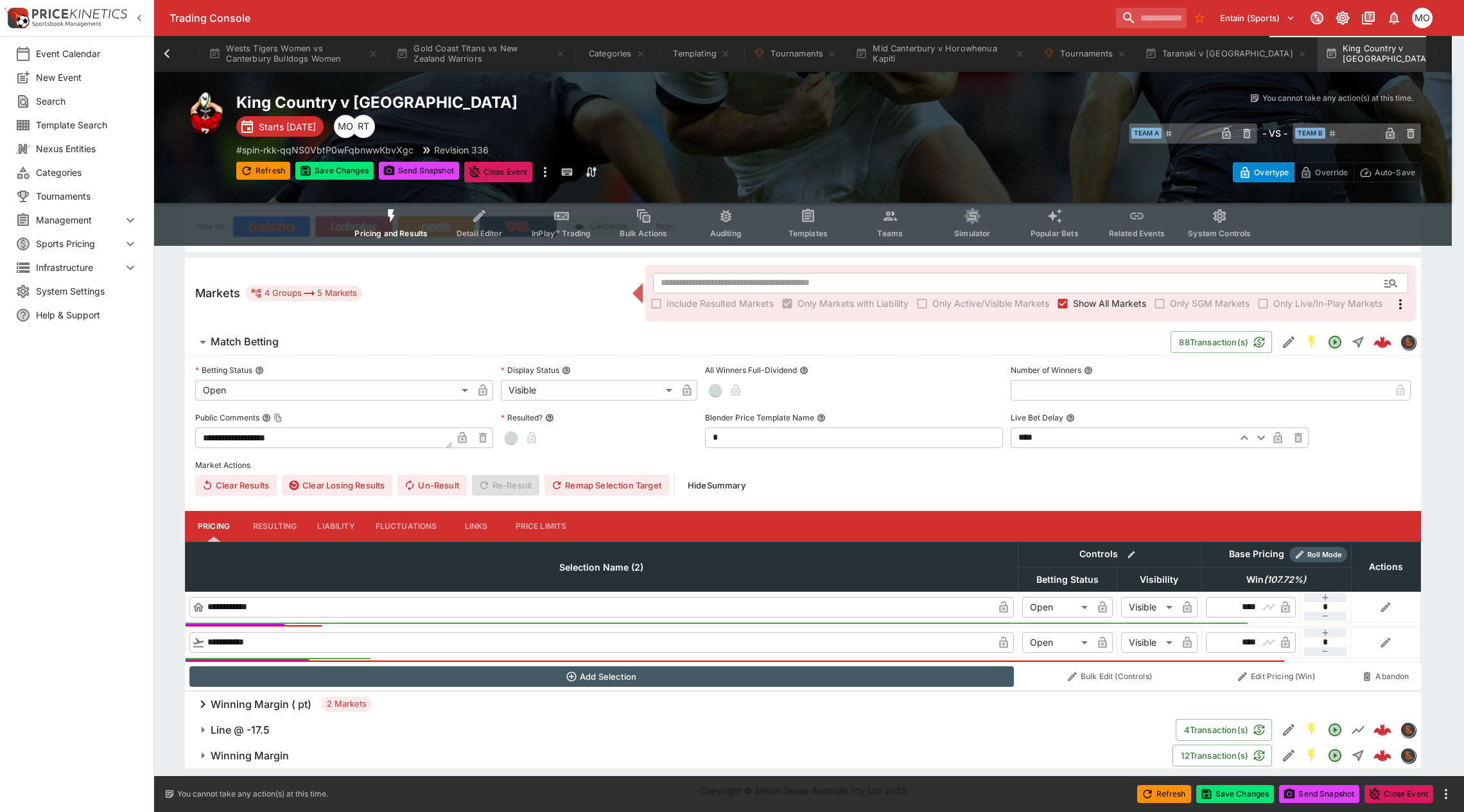
scroll to position [0, 437]
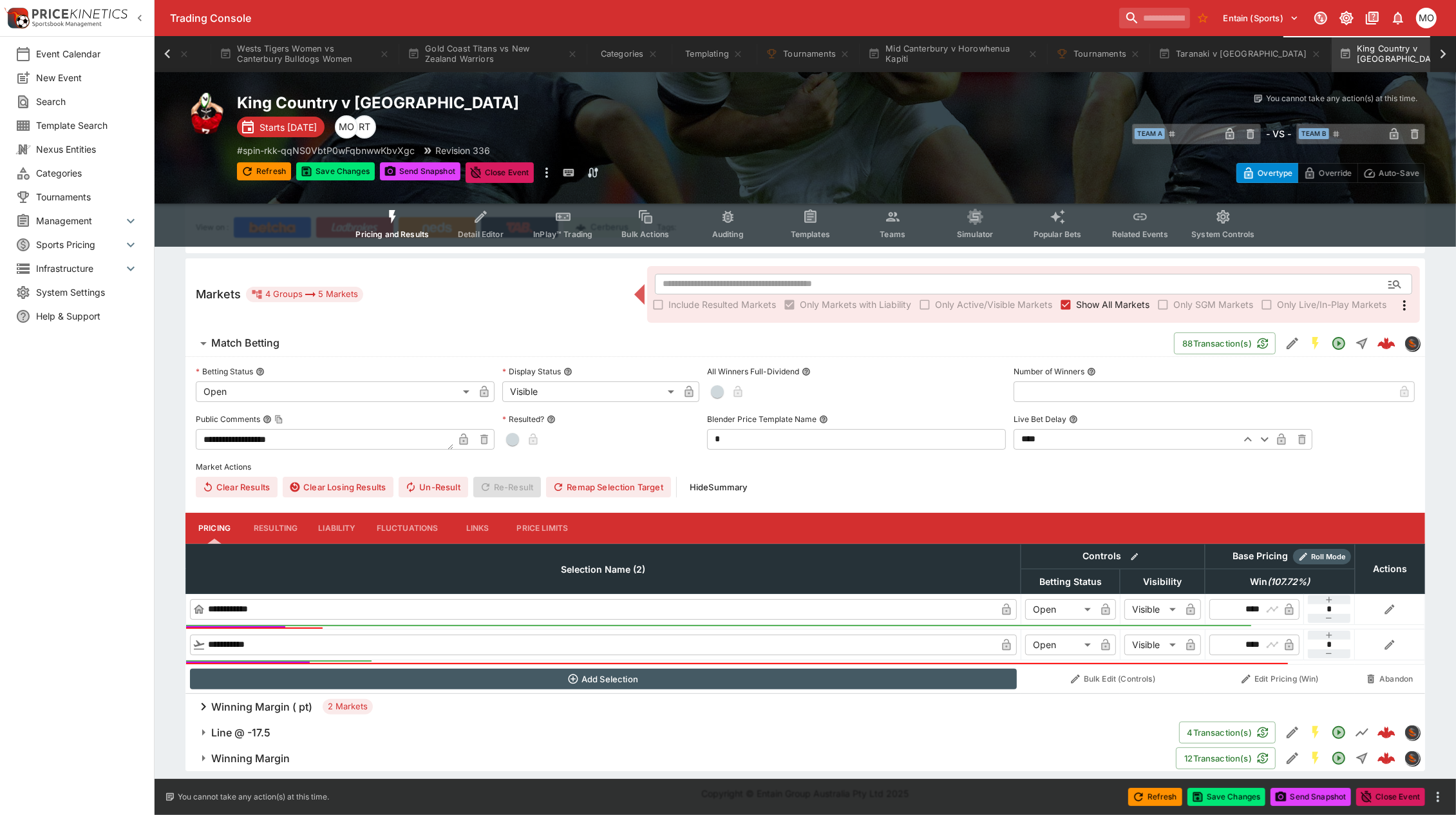
click at [1289, 733] on icon "Edit Detail" at bounding box center [1293, 733] width 12 height 12
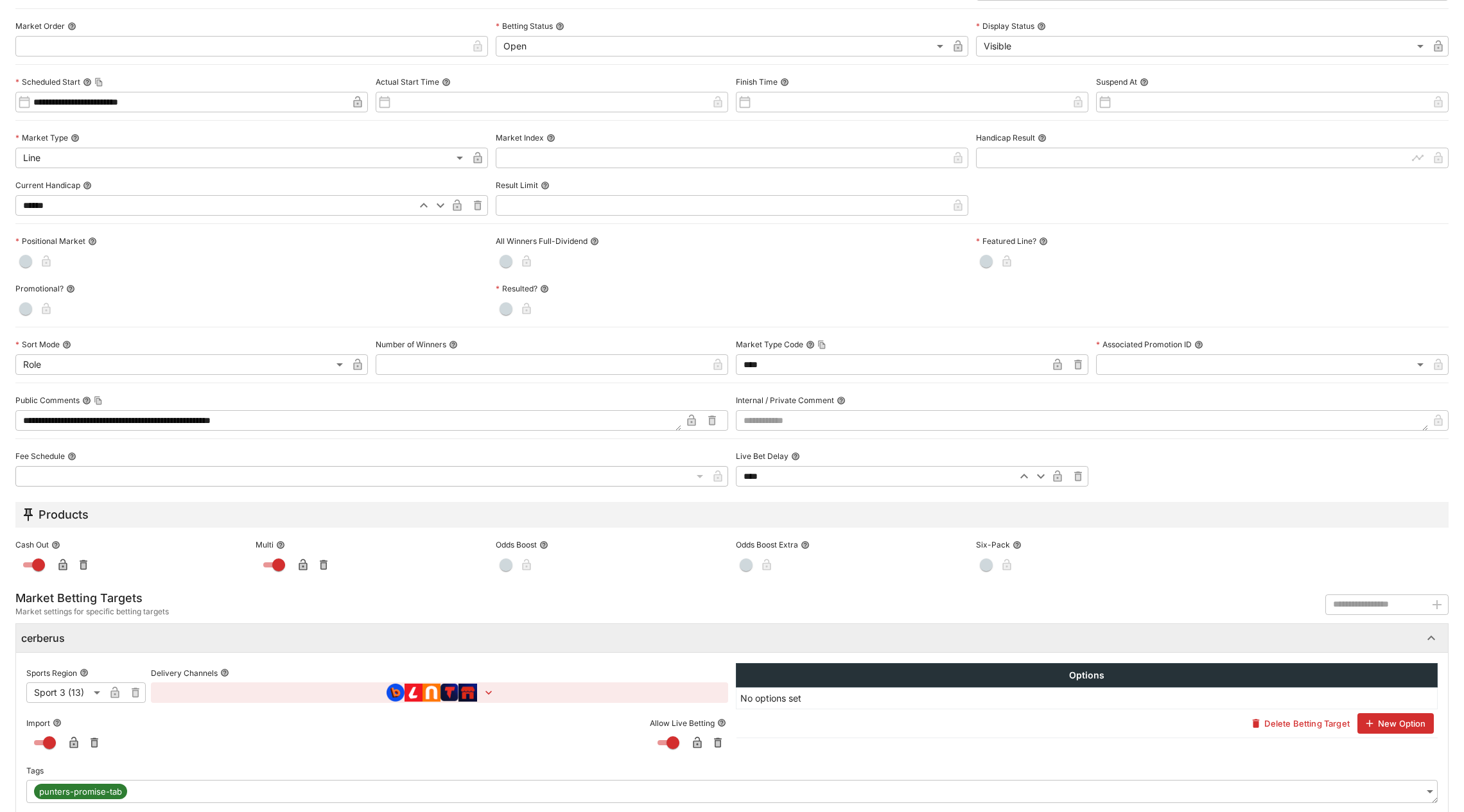
scroll to position [269, 0]
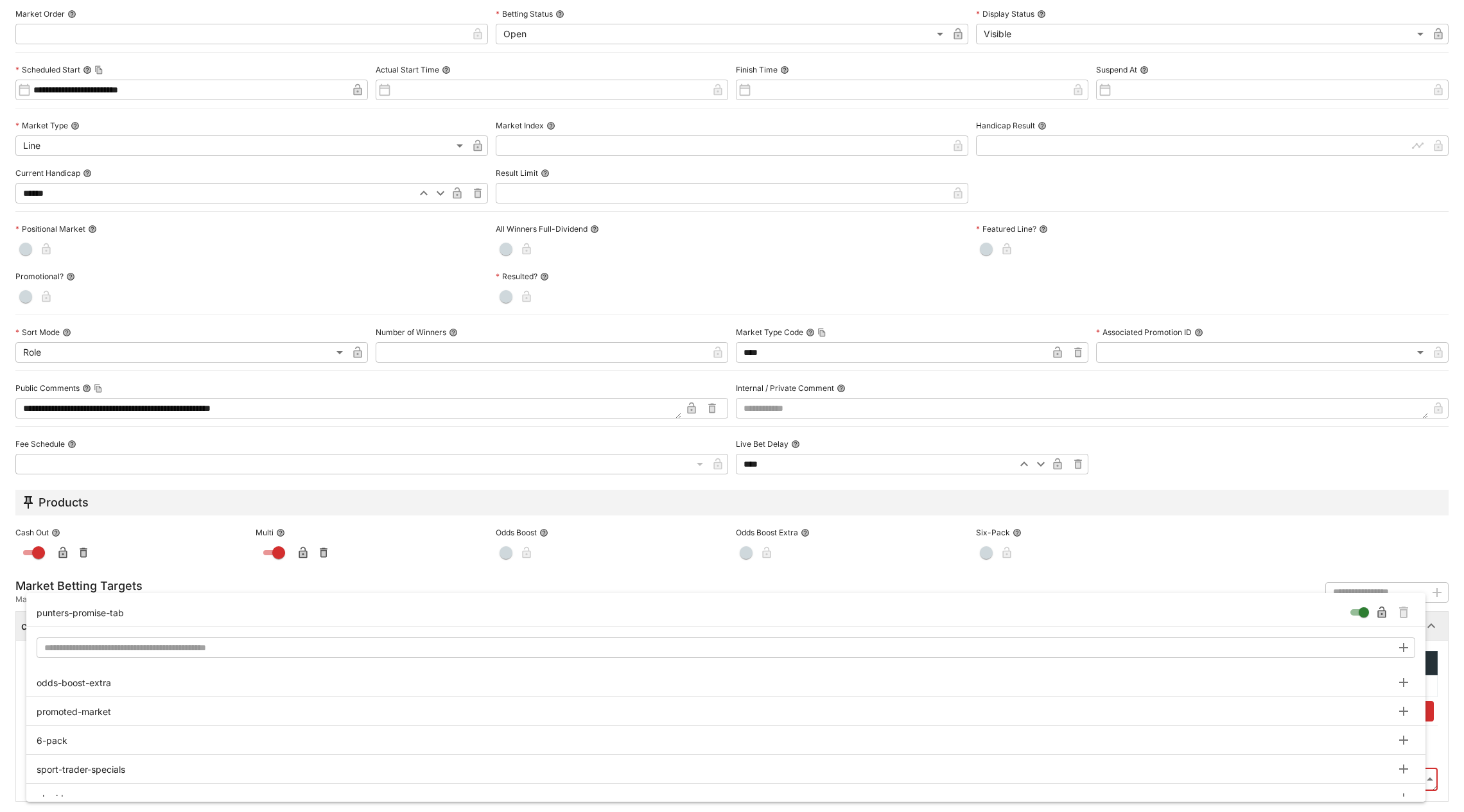
click at [1403, 772] on body "**********" at bounding box center [732, 335] width 1464 height 953
type input "**********"
click at [1406, 612] on icon "Remove Tag" at bounding box center [1403, 612] width 9 height 12
click at [1443, 621] on div at bounding box center [732, 406] width 1464 height 812
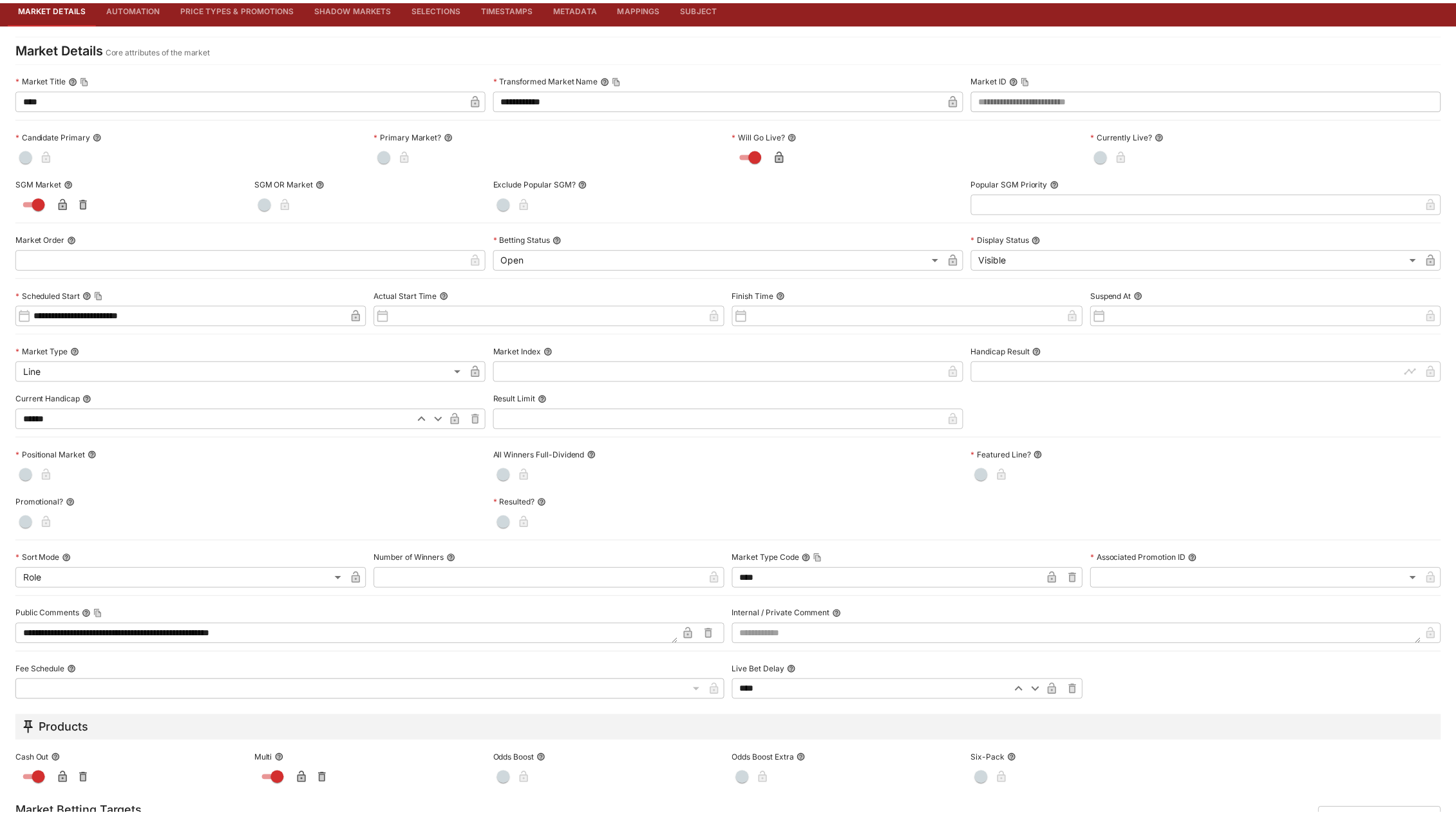
scroll to position [0, 0]
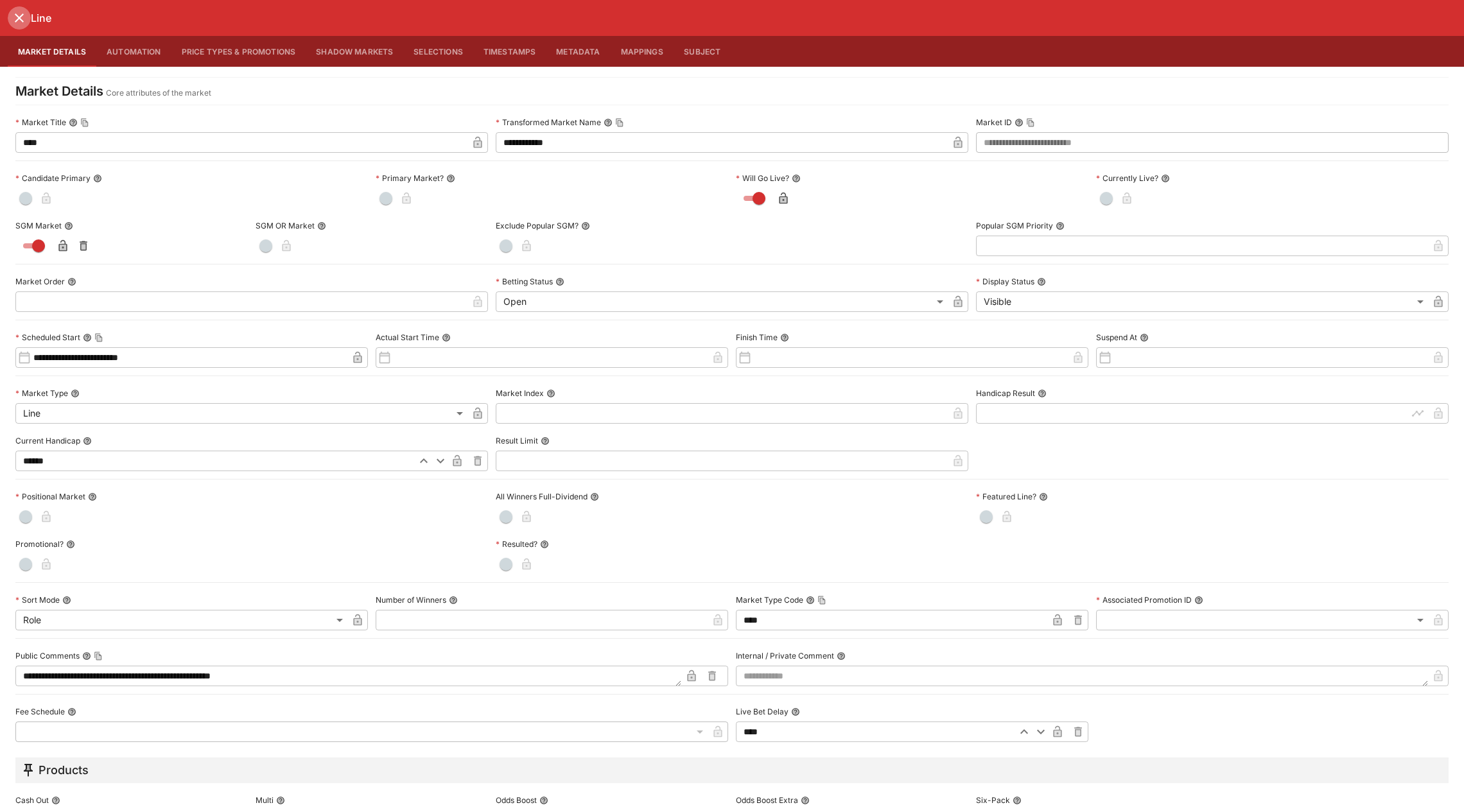
click at [18, 15] on icon "close" at bounding box center [19, 18] width 16 height 16
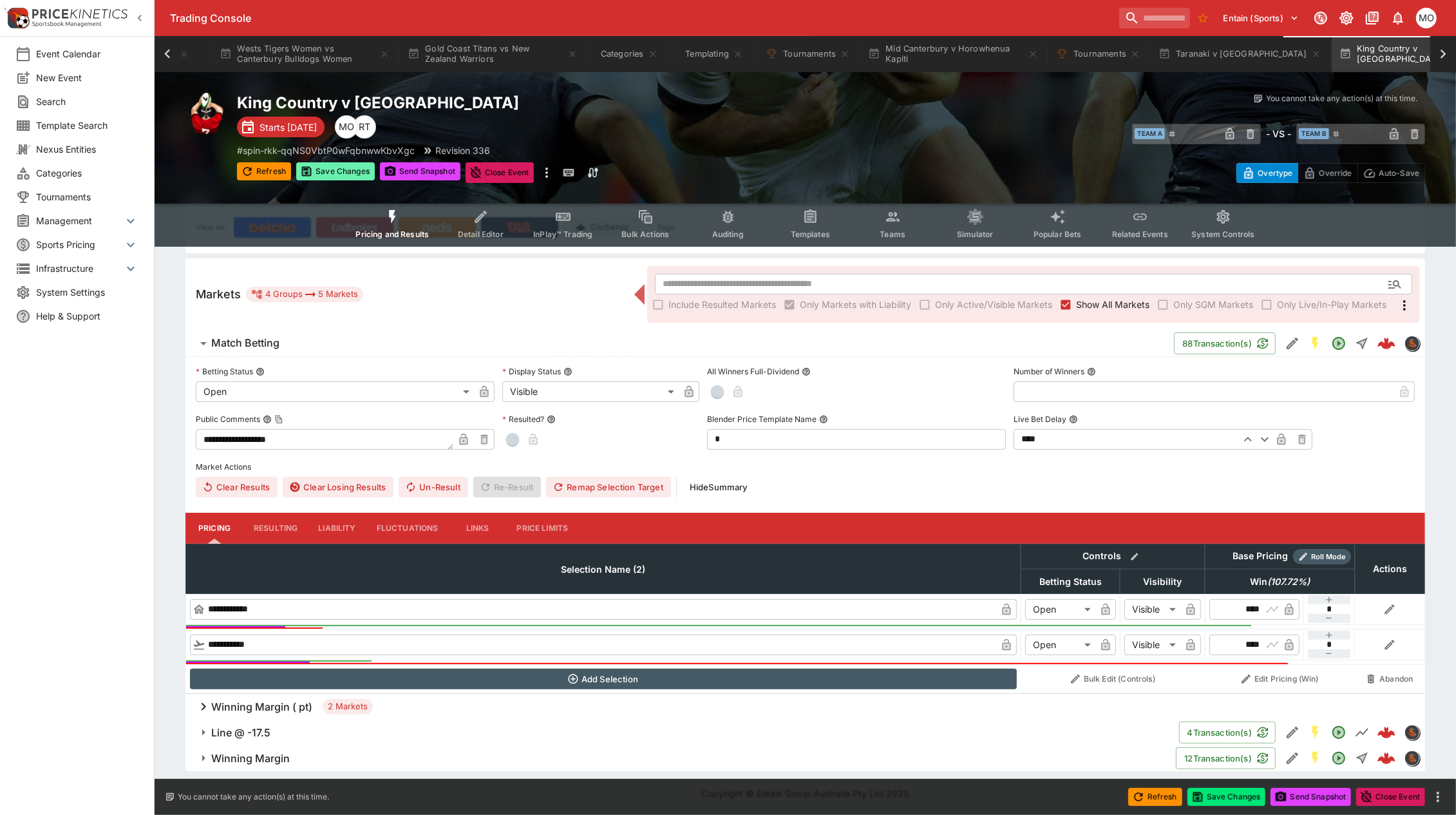
click at [339, 172] on button "Save Changes" at bounding box center [335, 170] width 79 height 18
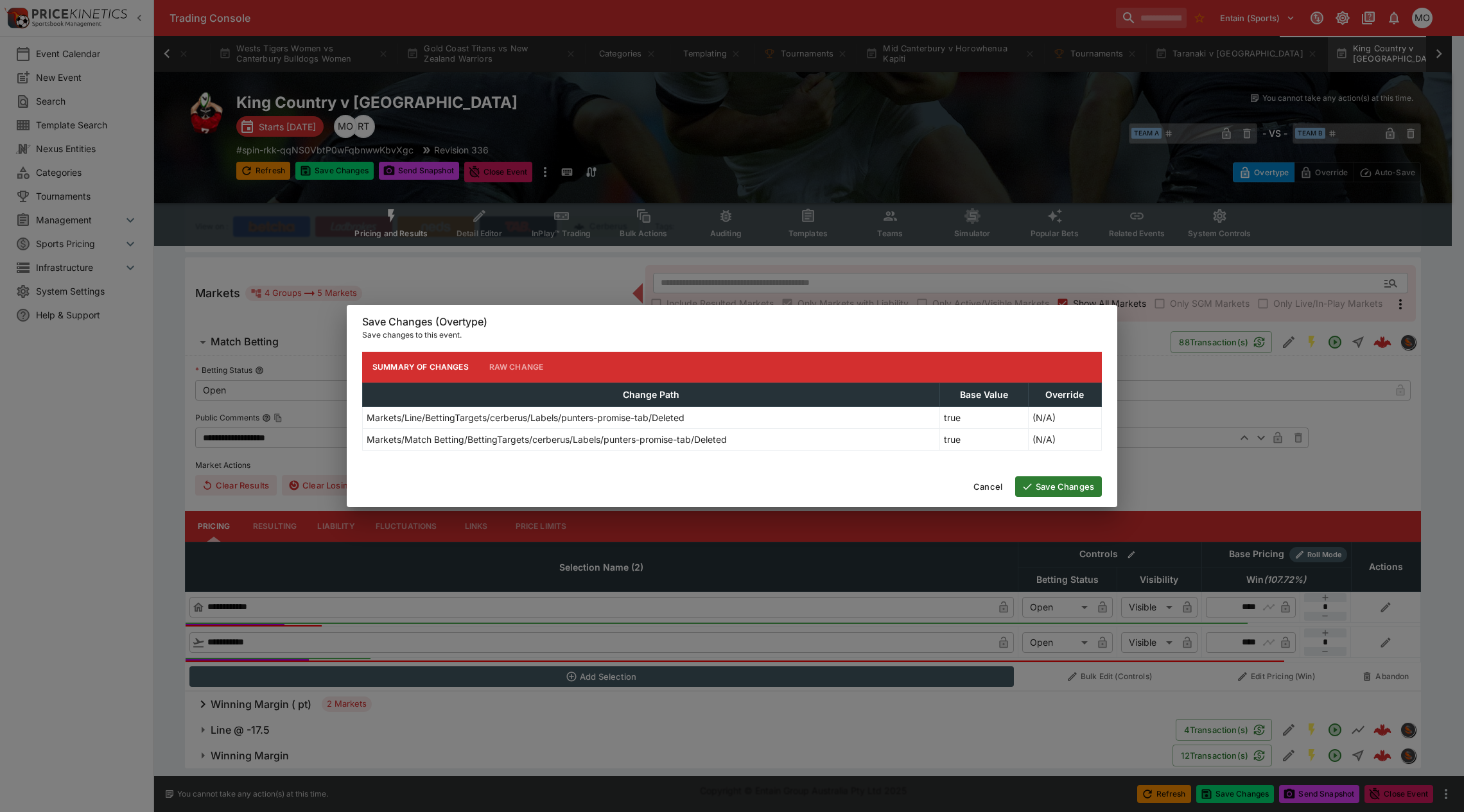
click at [1038, 483] on button "Save Changes" at bounding box center [1059, 486] width 87 height 20
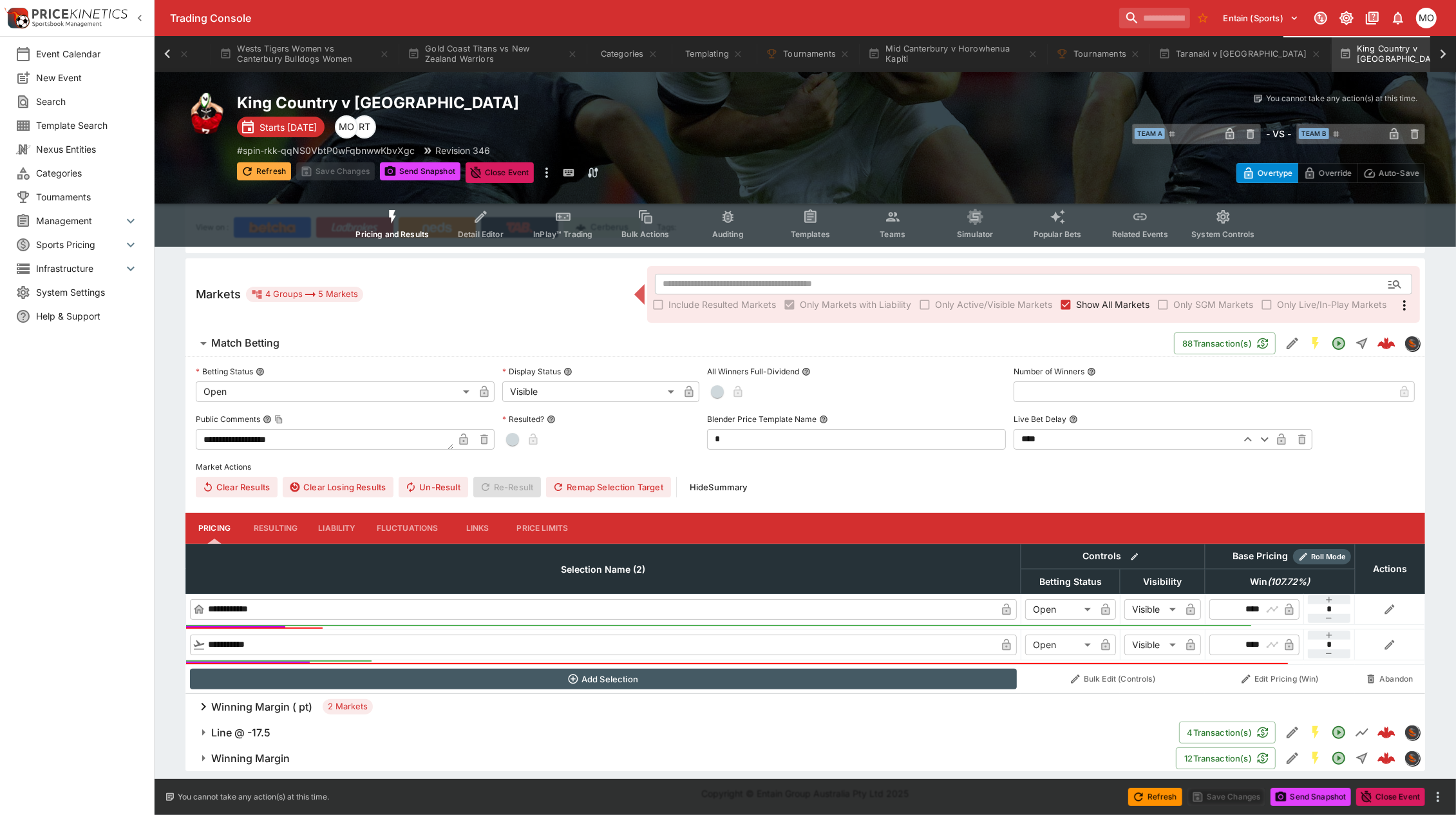
click at [271, 172] on button "Refresh" at bounding box center [264, 170] width 54 height 18
click at [1093, 53] on button "Tournaments" at bounding box center [1098, 54] width 100 height 36
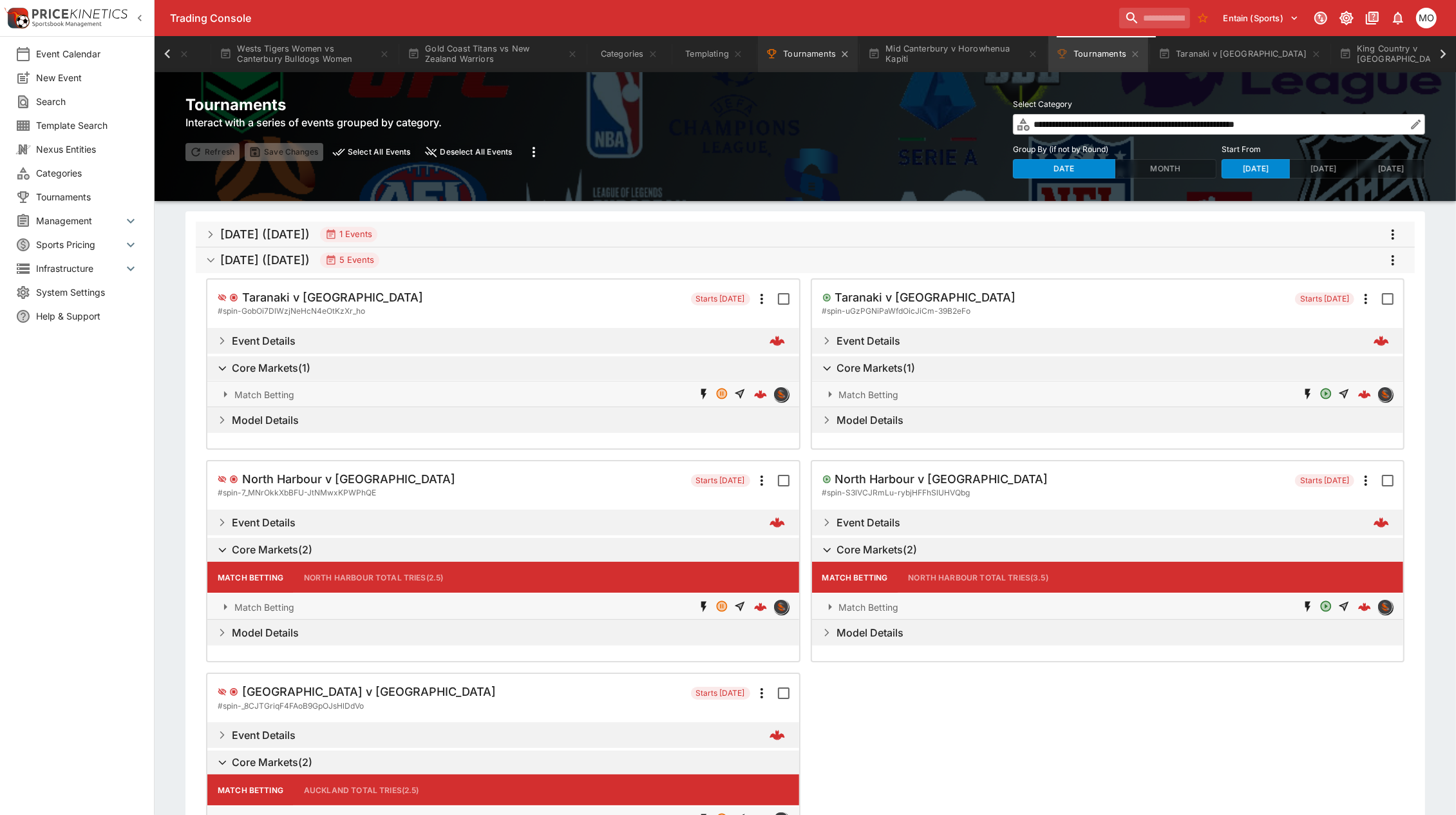
click at [809, 52] on button "Tournaments" at bounding box center [809, 54] width 100 height 36
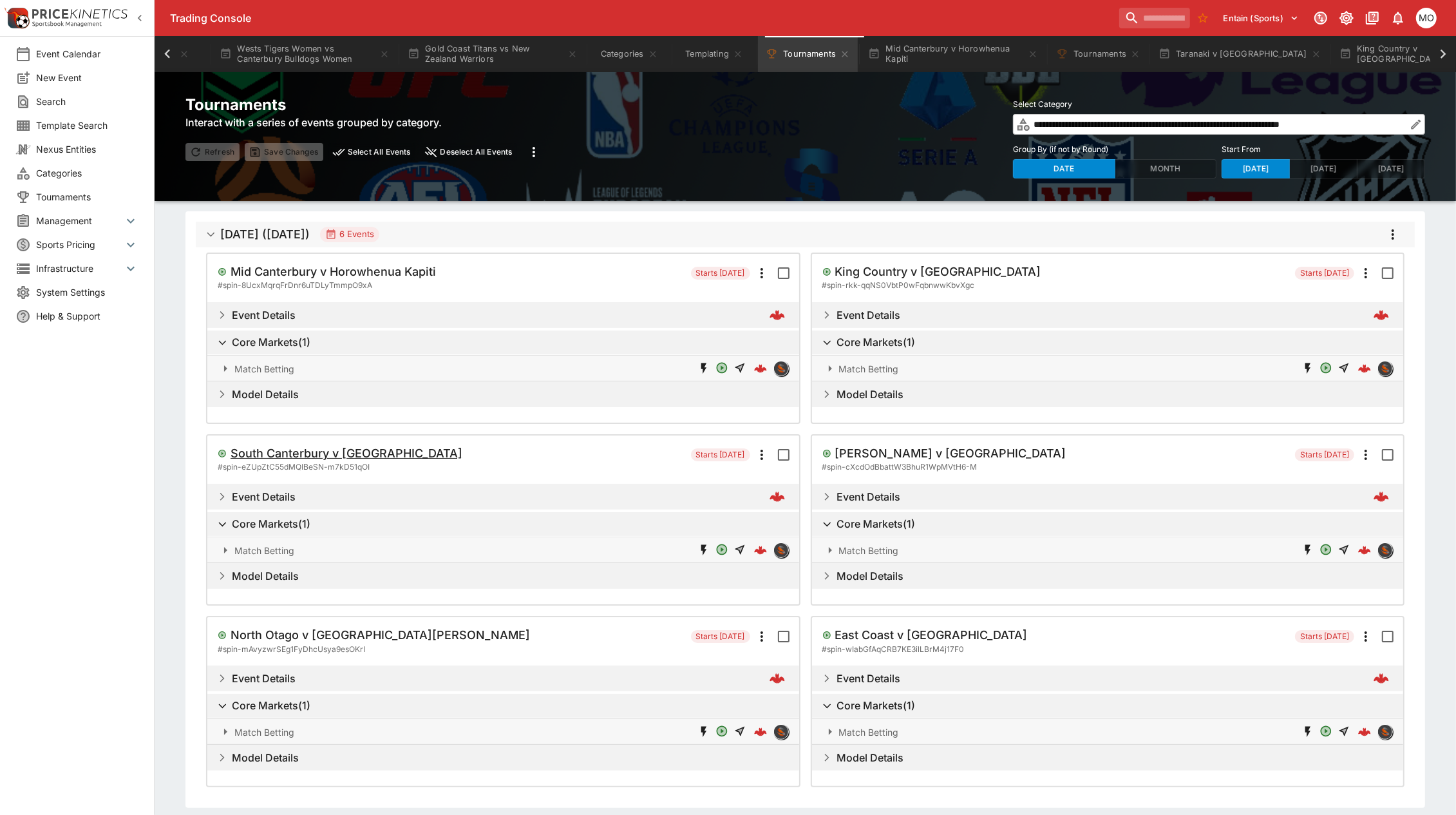
click at [317, 449] on h5 "South Canterbury v [GEOGRAPHIC_DATA]" at bounding box center [346, 453] width 232 height 15
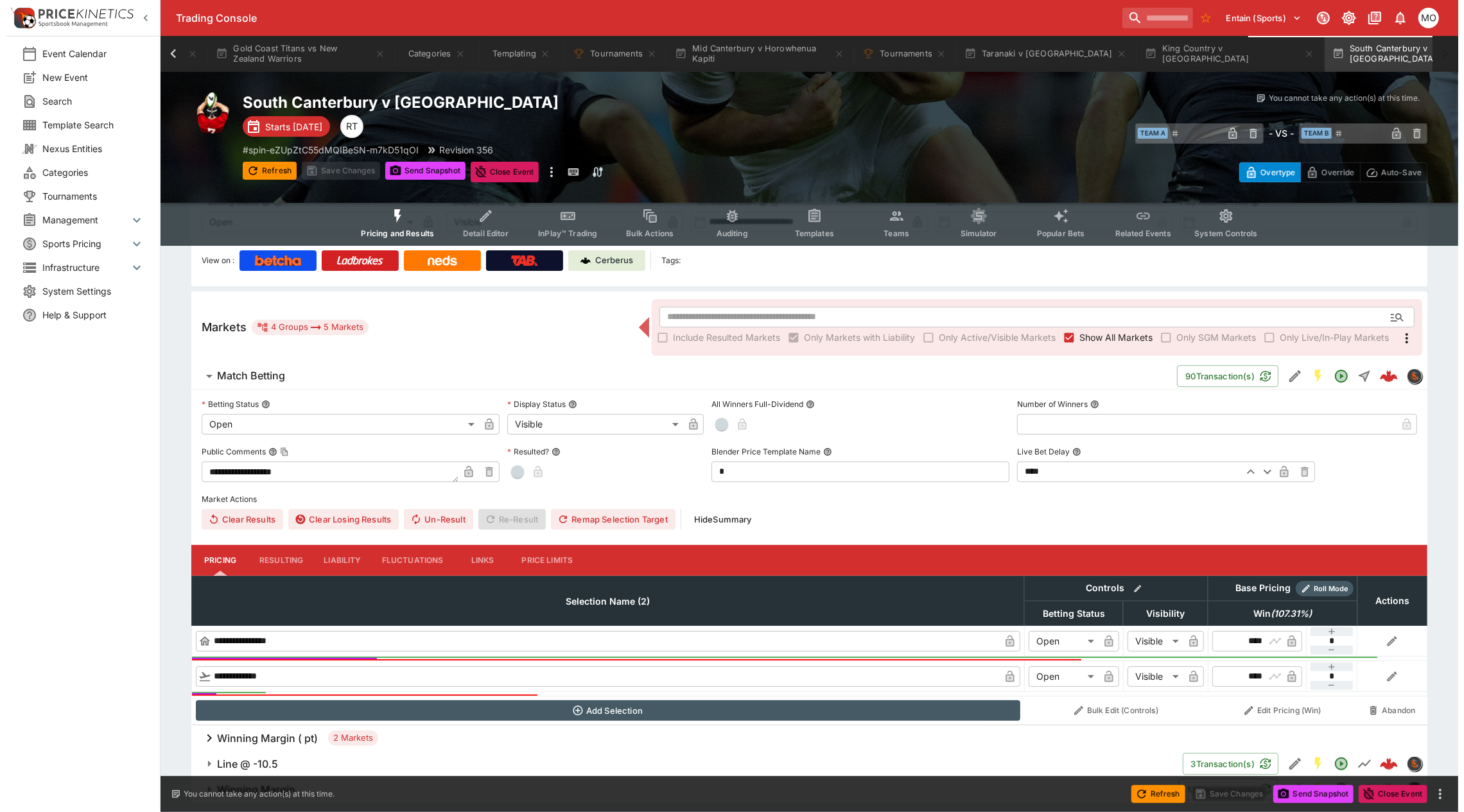
scroll to position [141, 0]
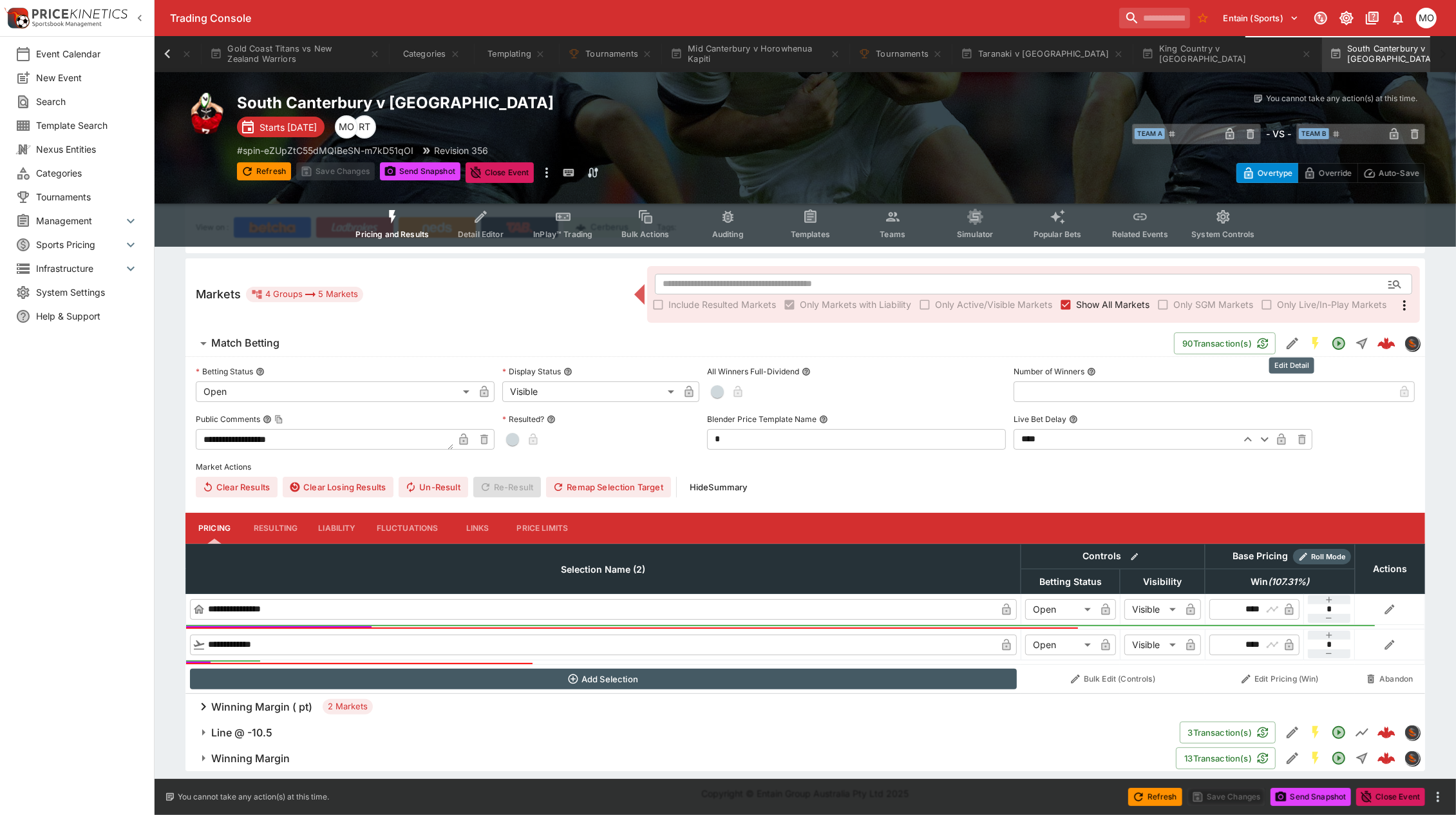
click at [1289, 339] on icon "Edit Detail" at bounding box center [1292, 343] width 16 height 16
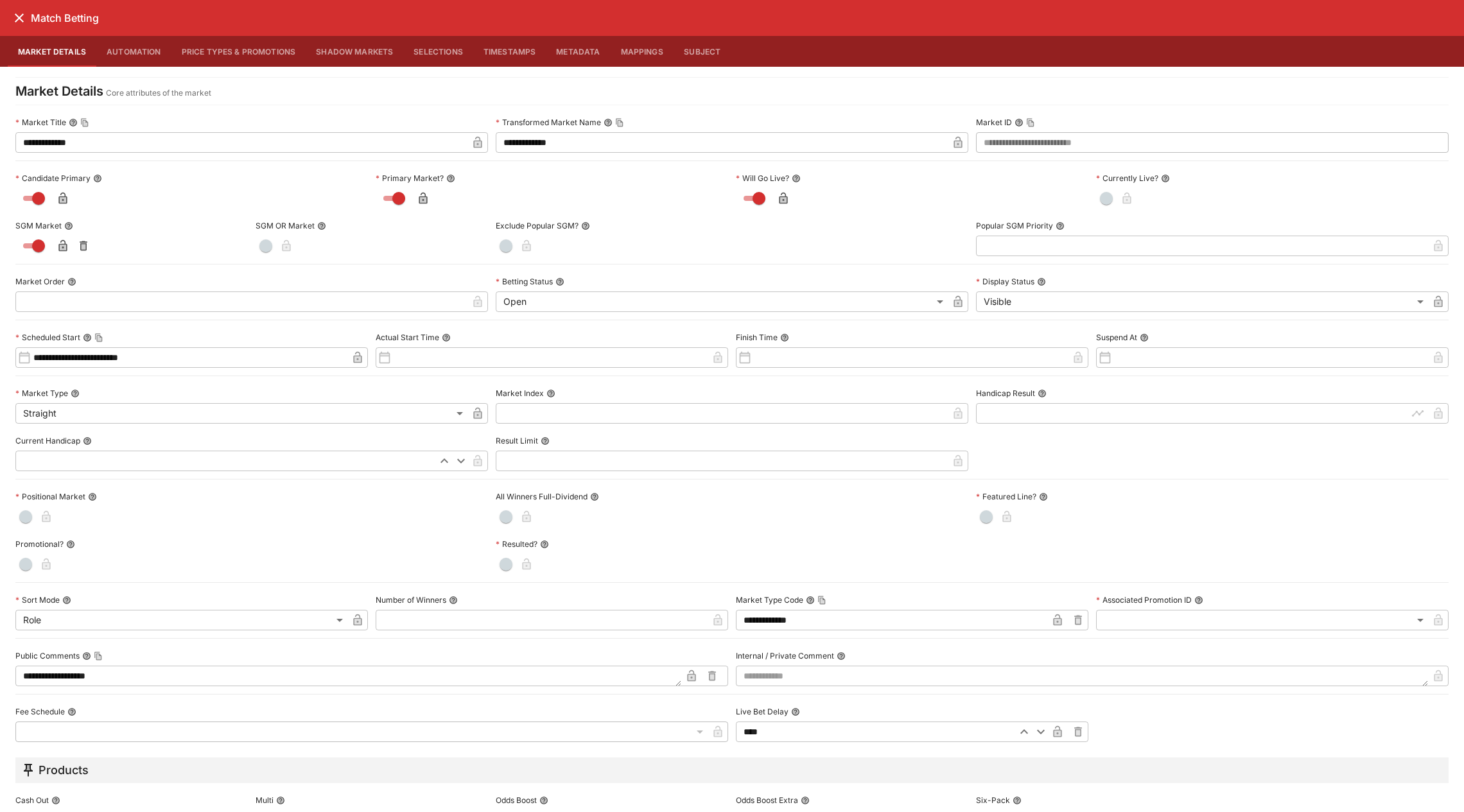
scroll to position [269, 0]
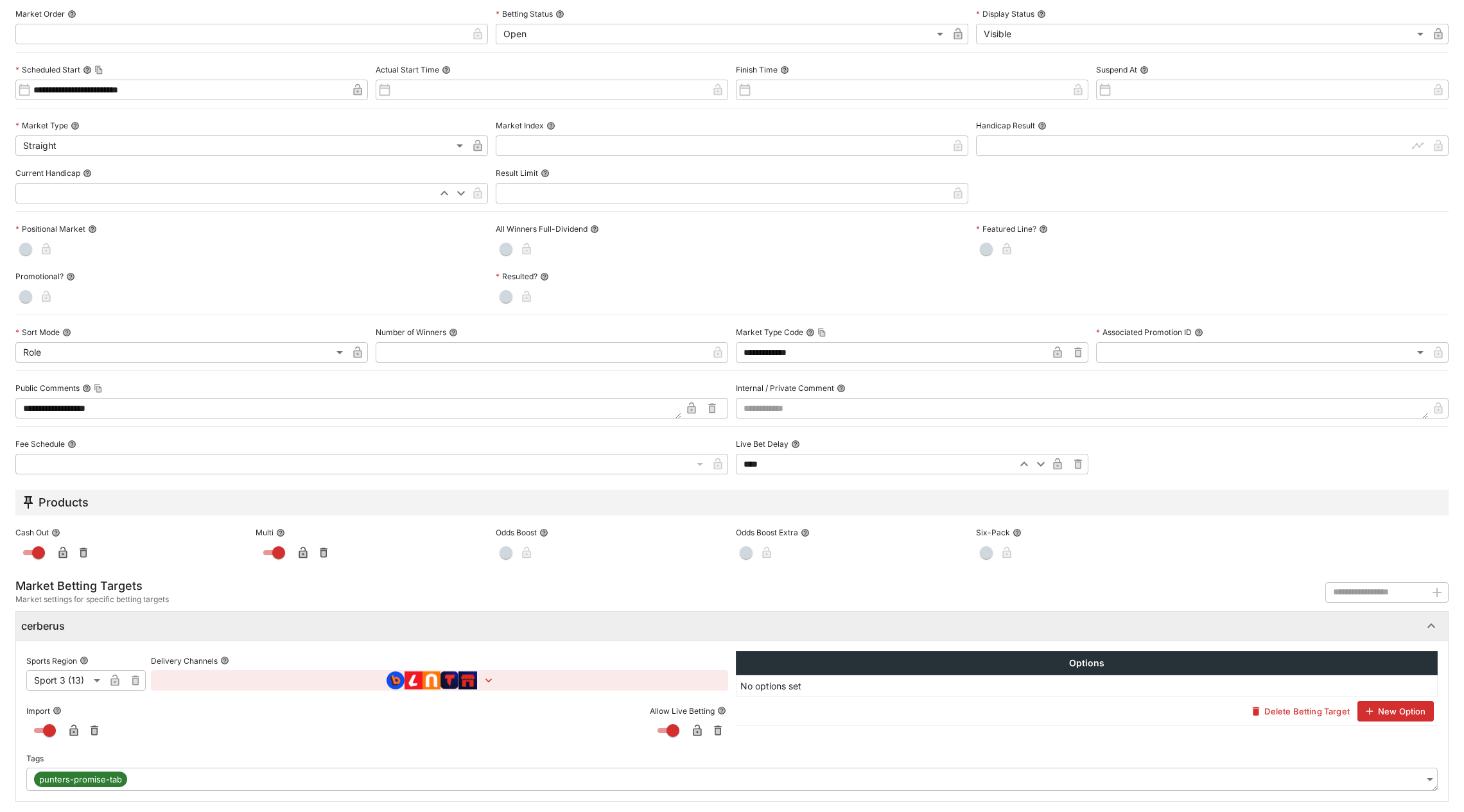
click at [1413, 779] on body "**********" at bounding box center [732, 335] width 1464 height 953
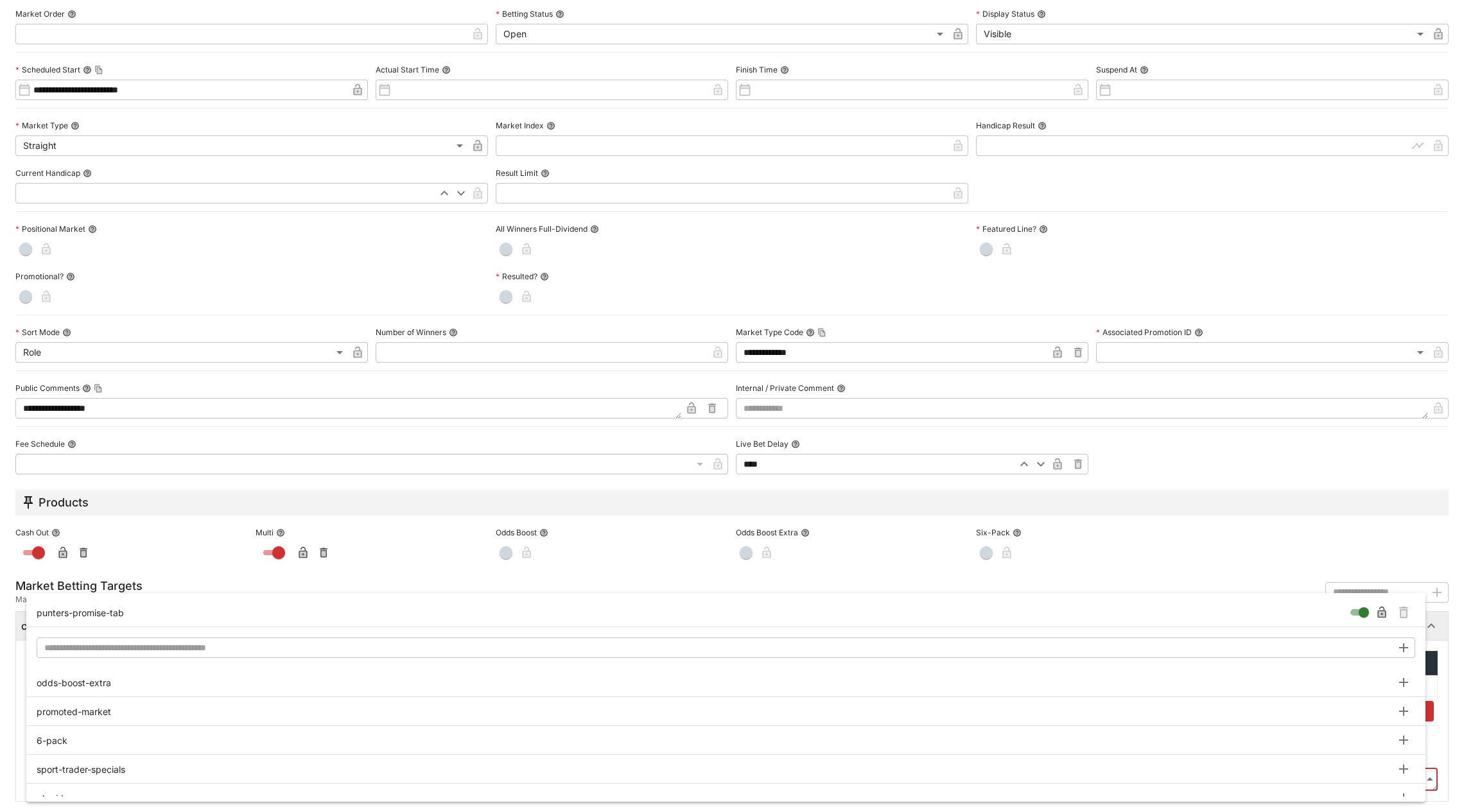
type input "**********"
click at [1397, 610] on icon "Remove Tag" at bounding box center [1403, 612] width 16 height 16
click at [1449, 603] on div at bounding box center [732, 406] width 1464 height 812
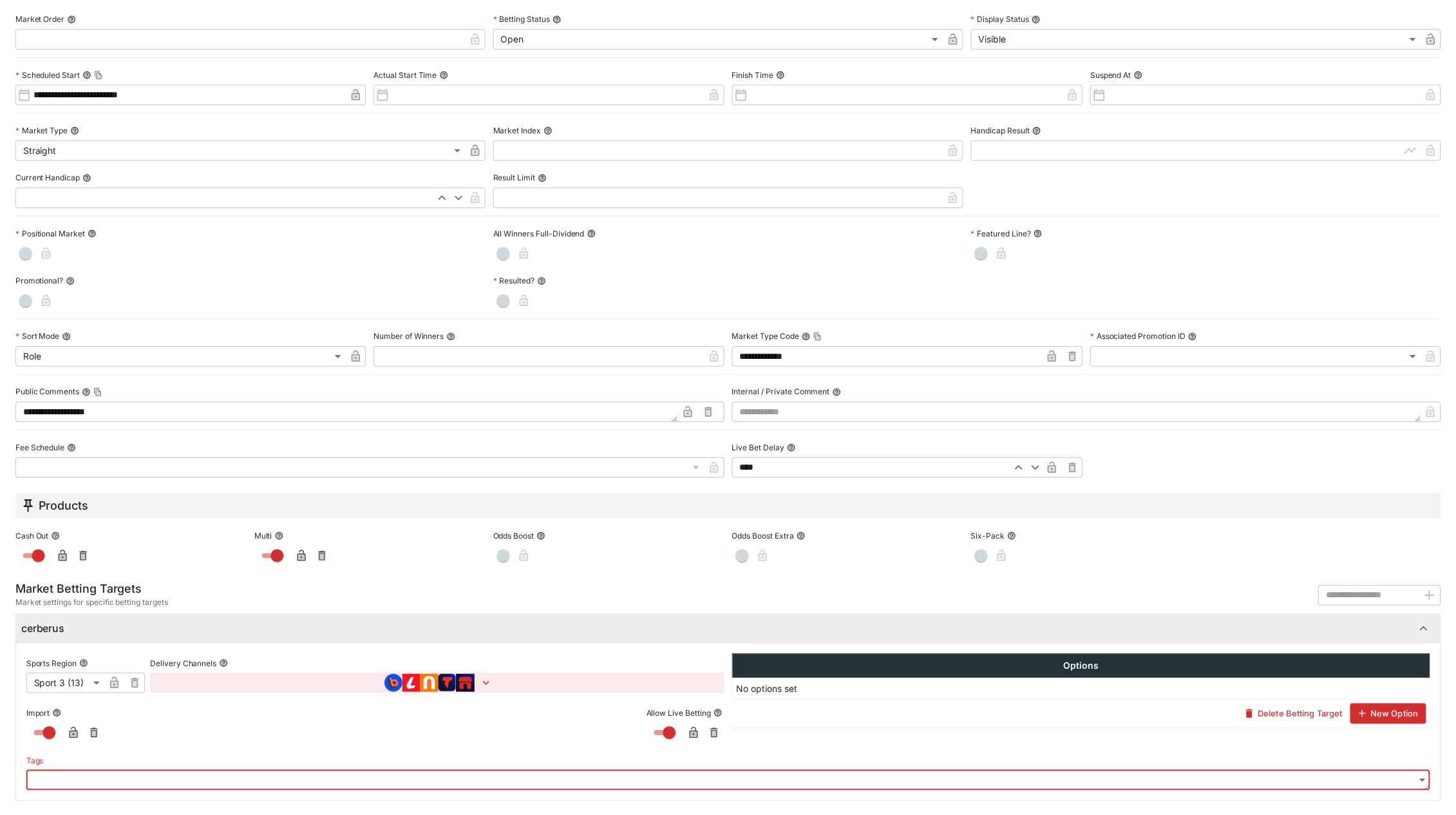
scroll to position [0, 0]
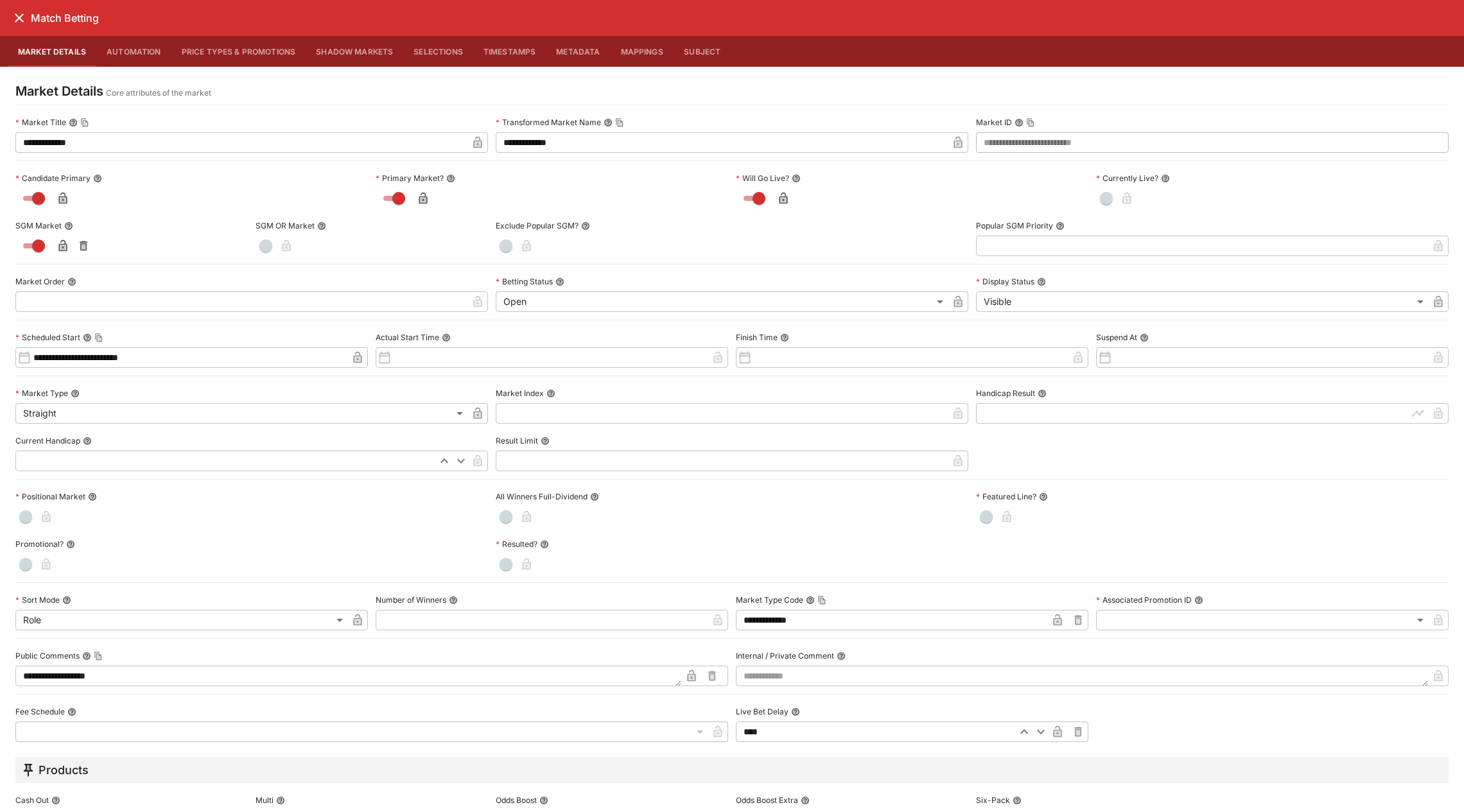
click at [19, 16] on icon "close" at bounding box center [19, 18] width 16 height 16
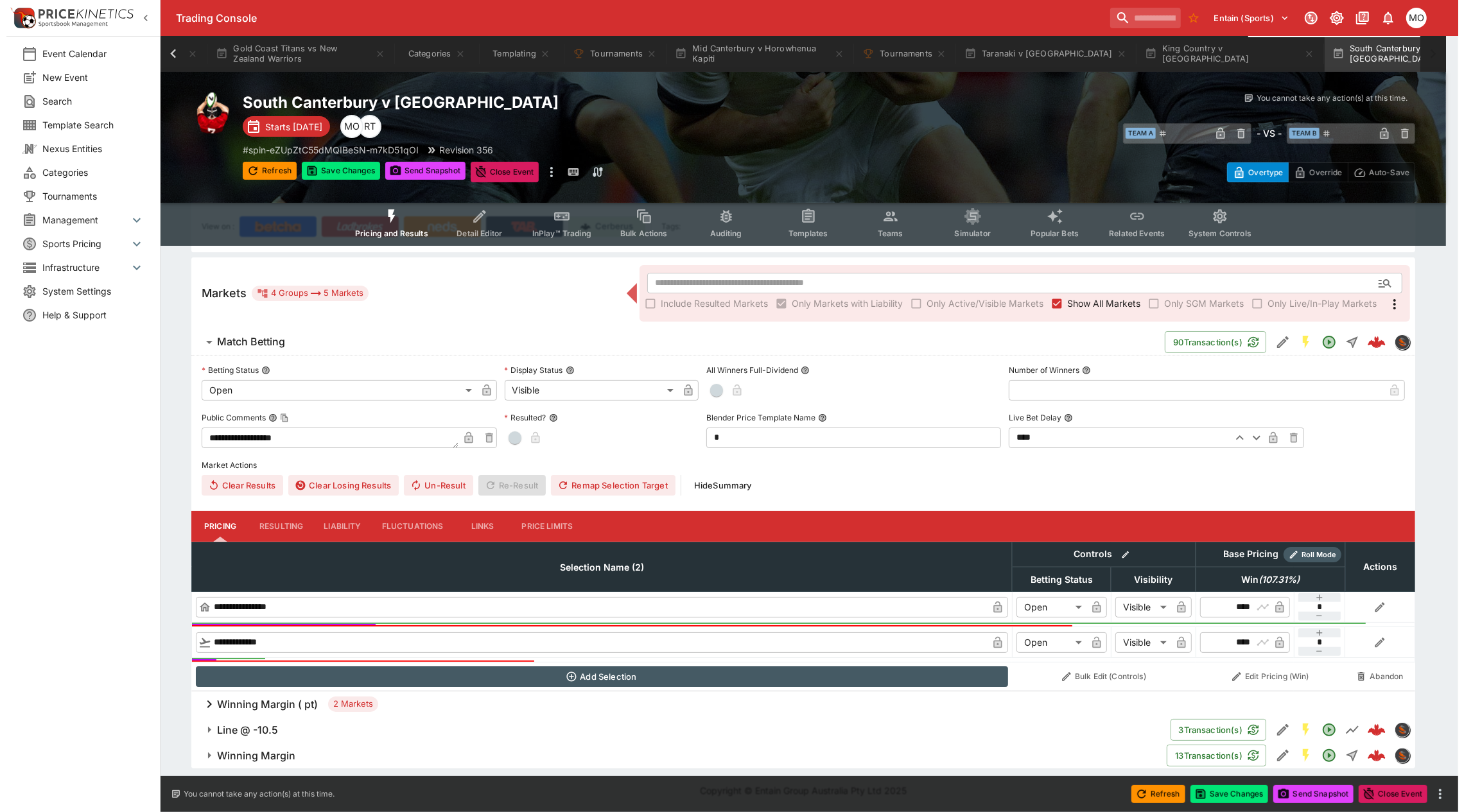
scroll to position [0, 623]
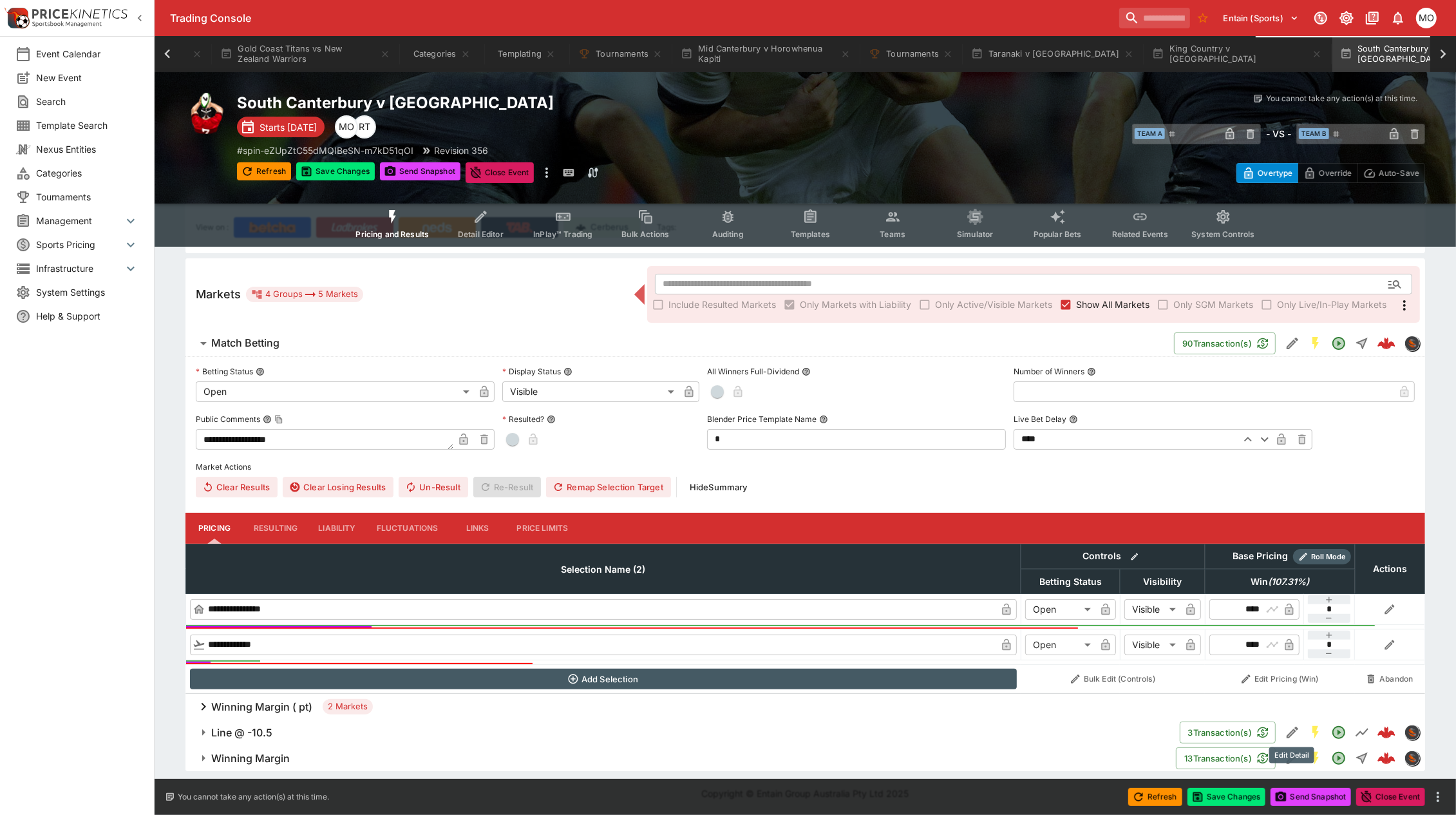
click at [1295, 728] on icon "Edit Detail" at bounding box center [1293, 733] width 12 height 12
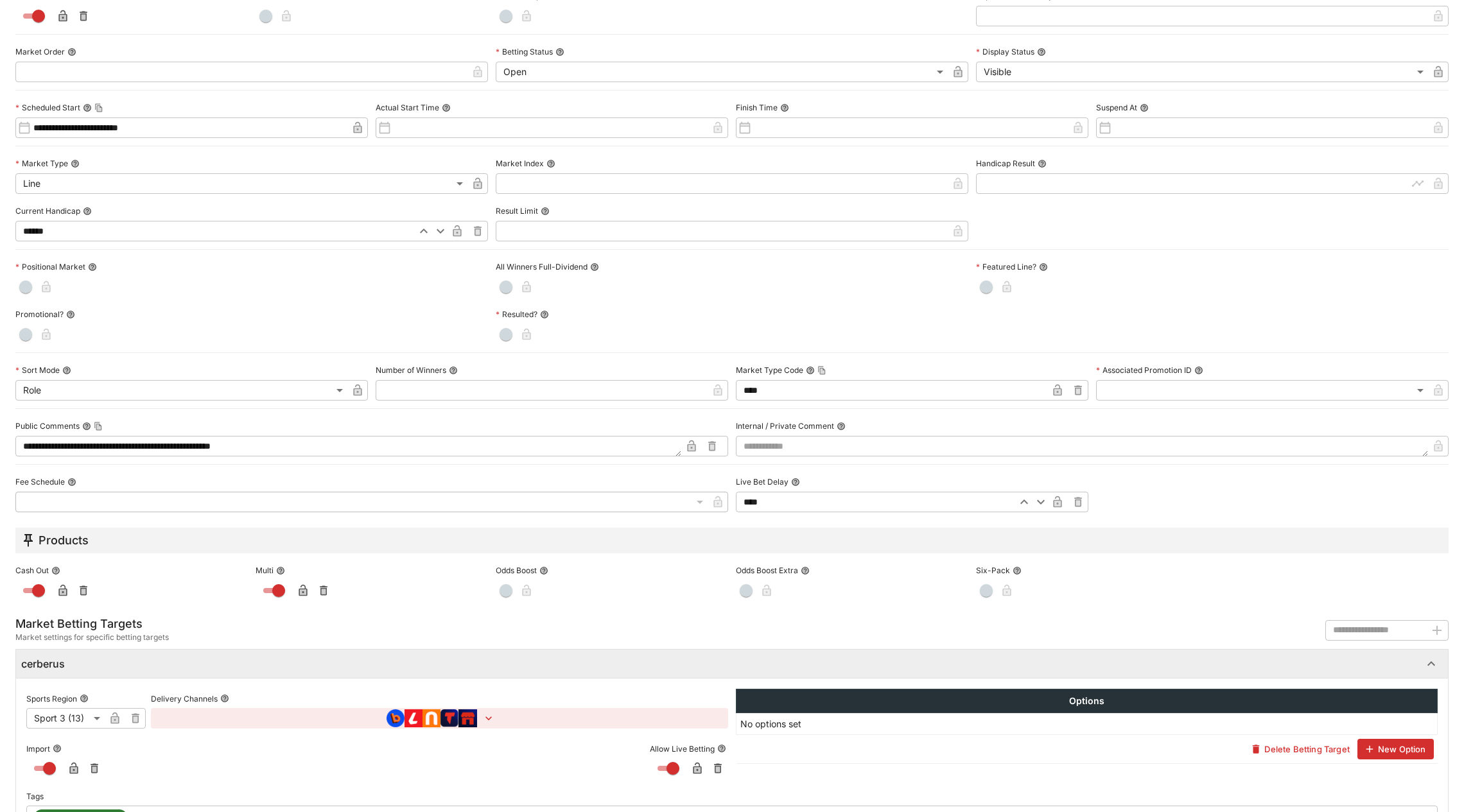
scroll to position [269, 0]
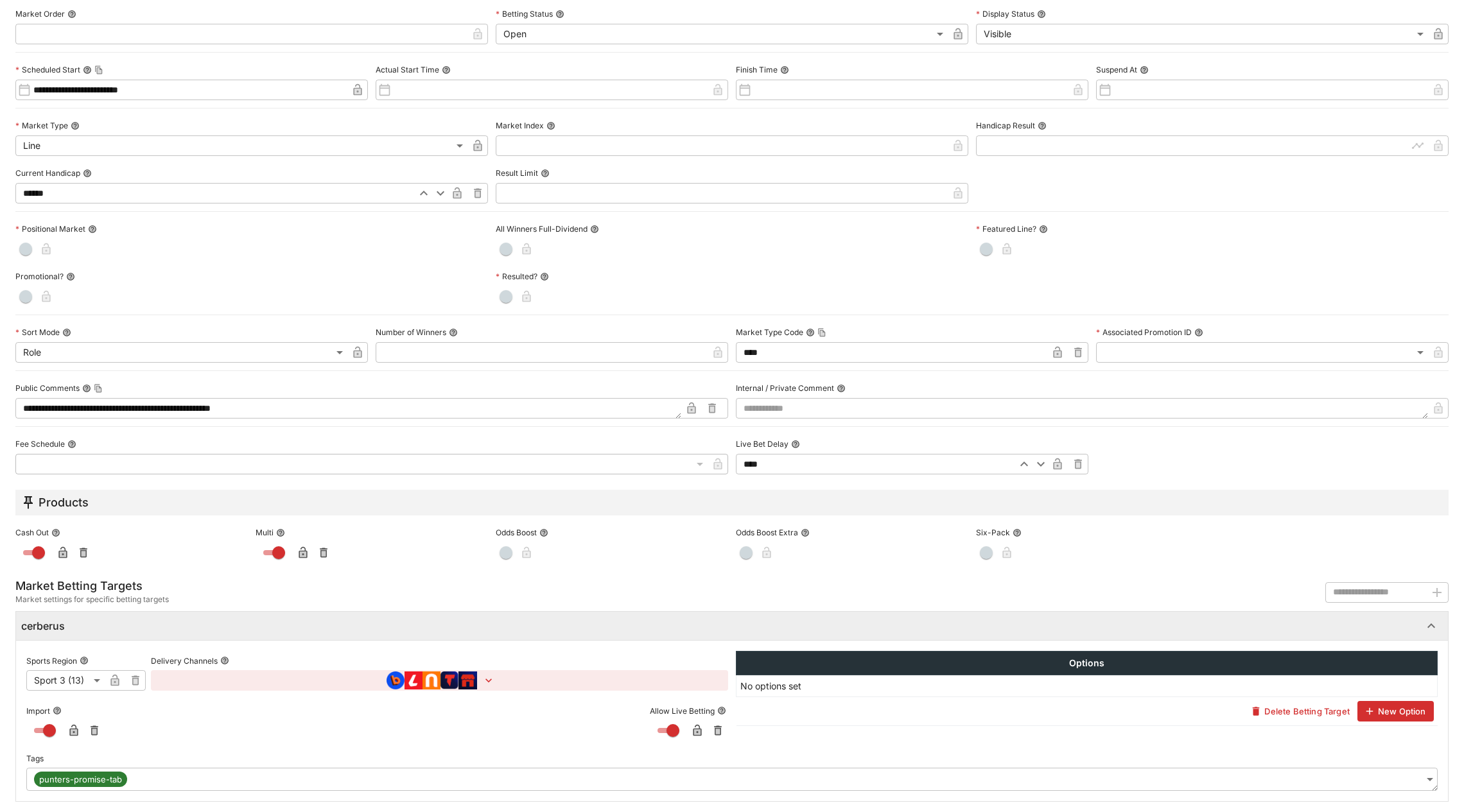
click at [1413, 777] on body "**********" at bounding box center [732, 335] width 1464 height 953
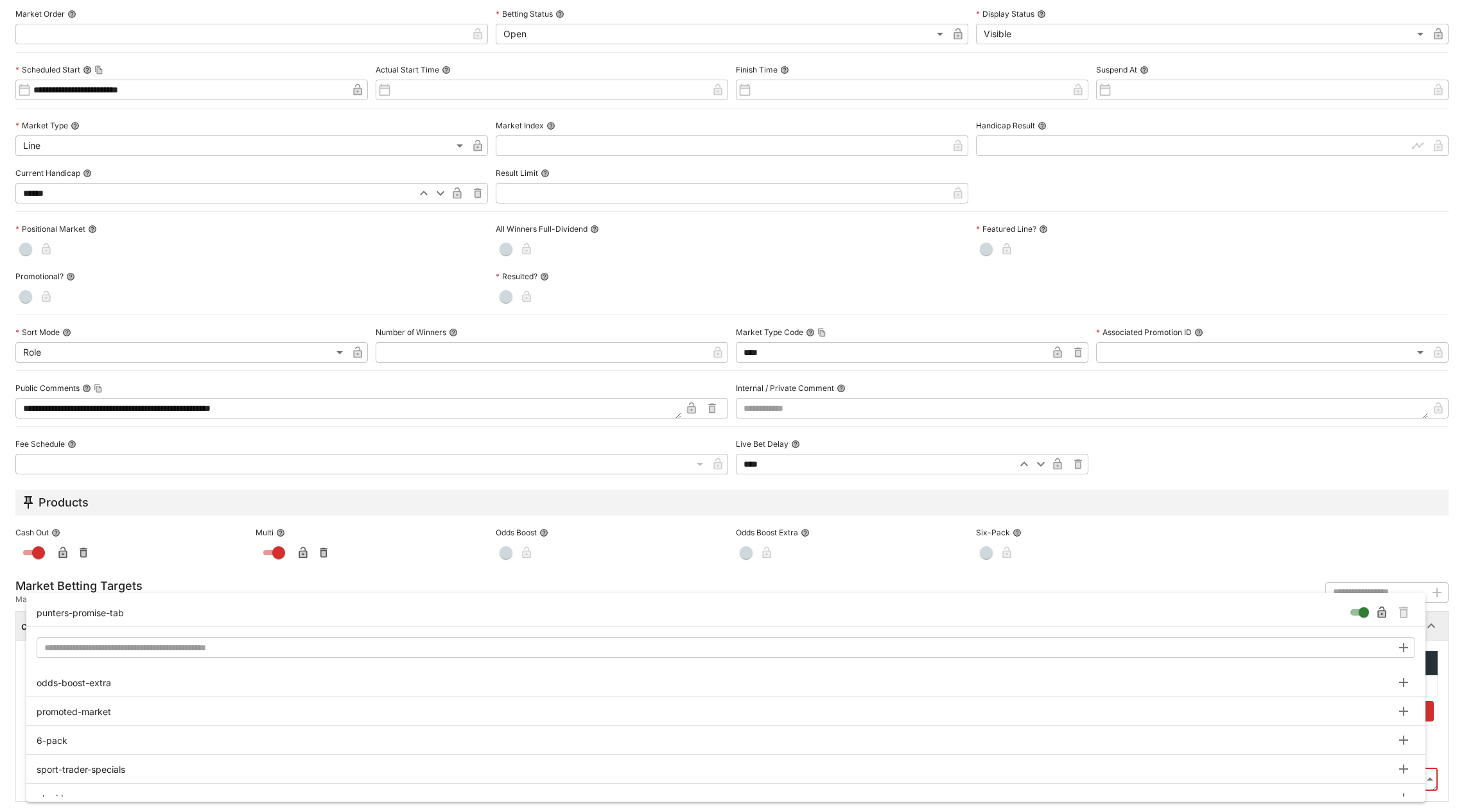
type input "**********"
click at [1405, 612] on icon "Remove Tag" at bounding box center [1404, 613] width 6 height 6
click at [1440, 633] on div at bounding box center [732, 406] width 1464 height 812
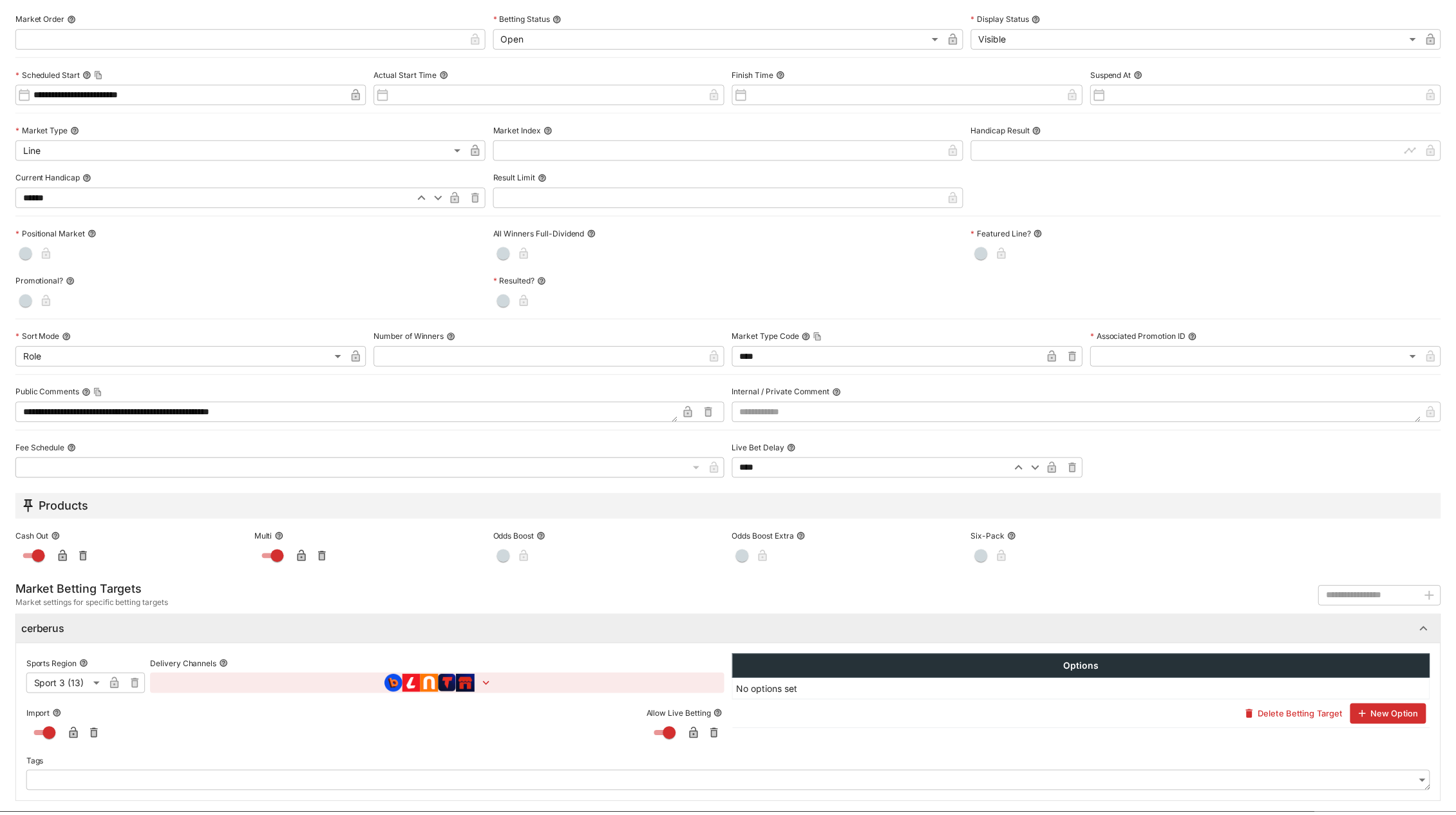
scroll to position [0, 0]
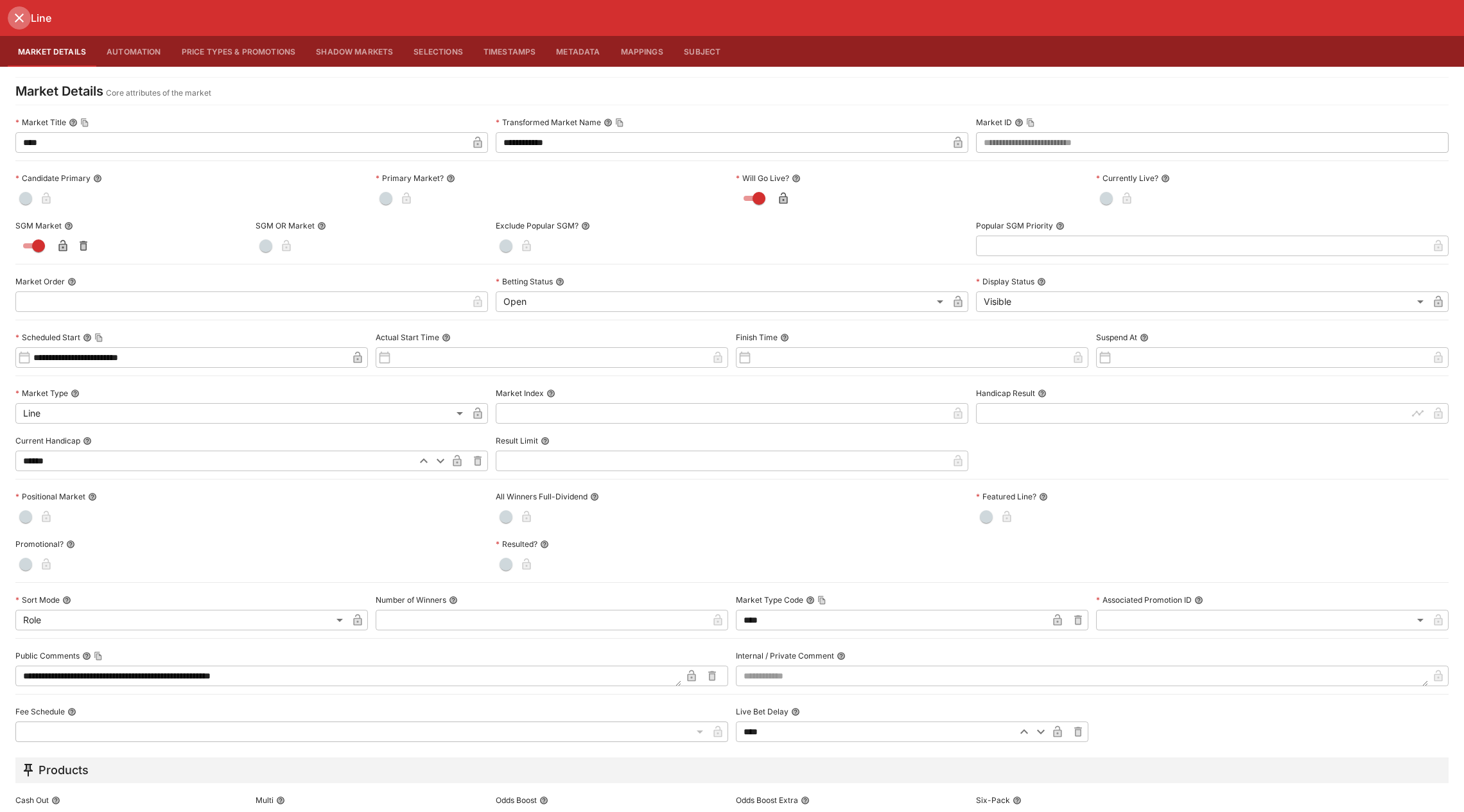
click at [20, 17] on icon "close" at bounding box center [19, 18] width 16 height 16
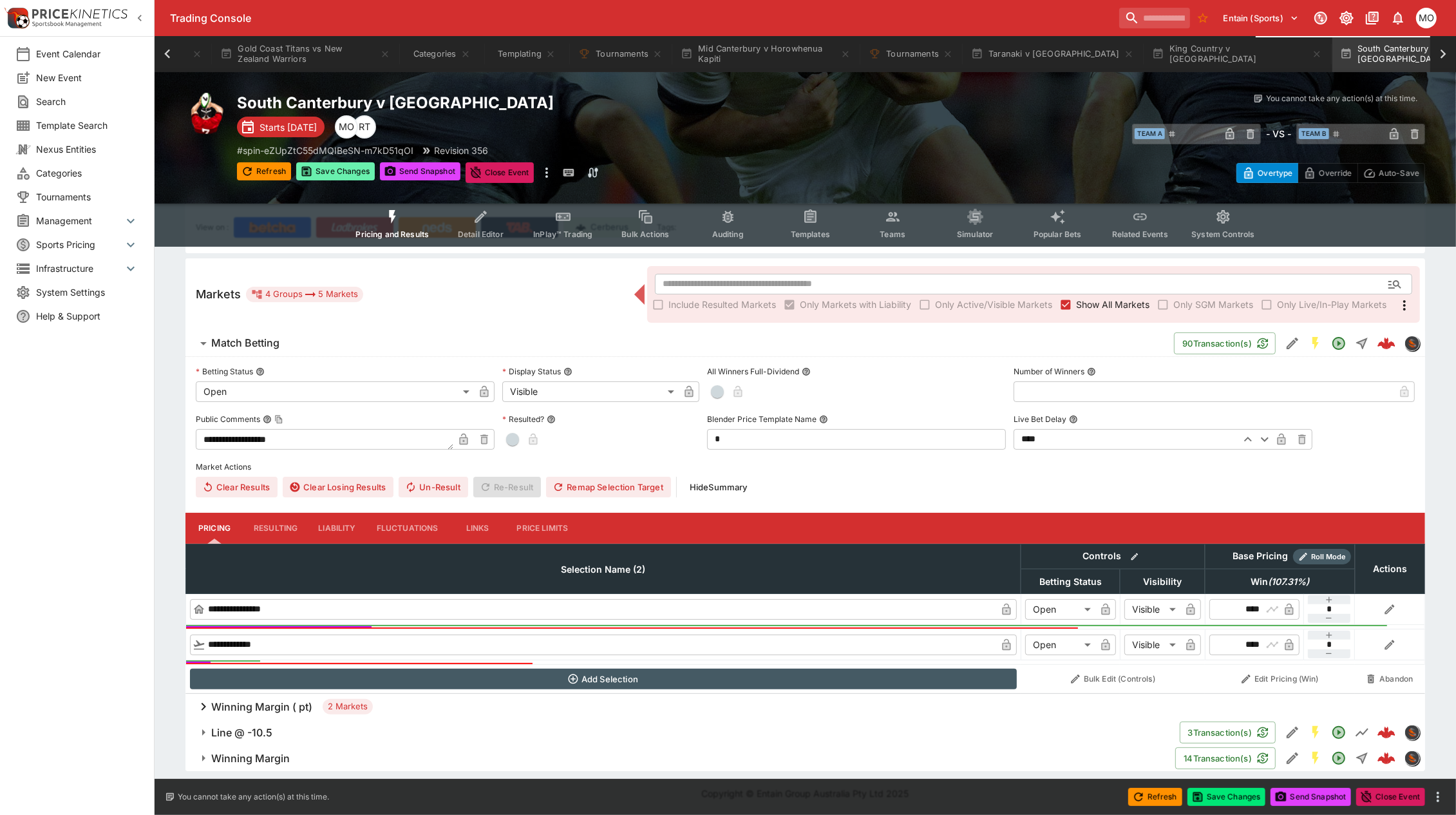
click at [336, 169] on button "Save Changes" at bounding box center [335, 170] width 79 height 18
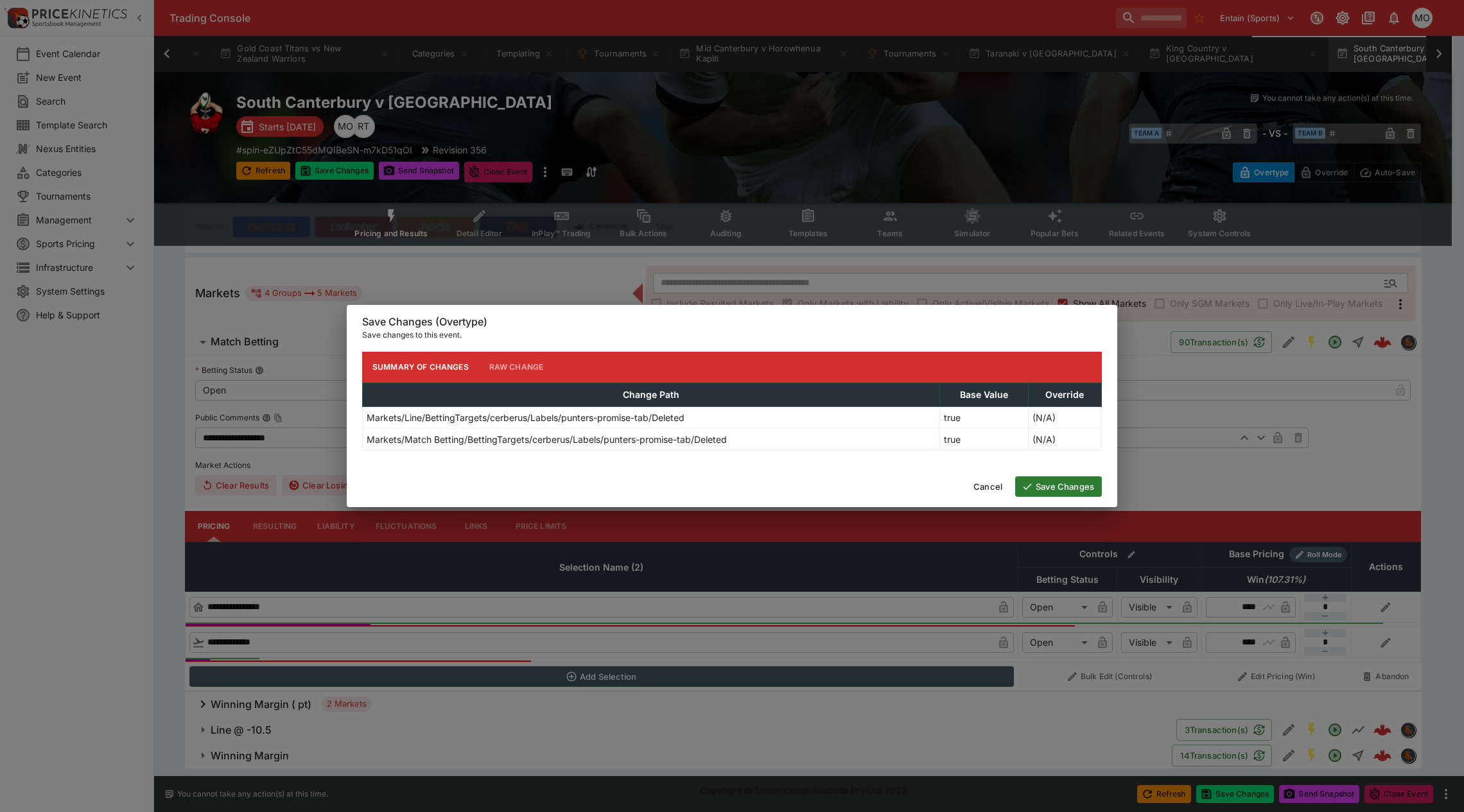
click at [1025, 473] on div "Cancel Save Changes" at bounding box center [732, 486] width 771 height 42
click at [1040, 484] on button "Save Changes" at bounding box center [1059, 486] width 87 height 20
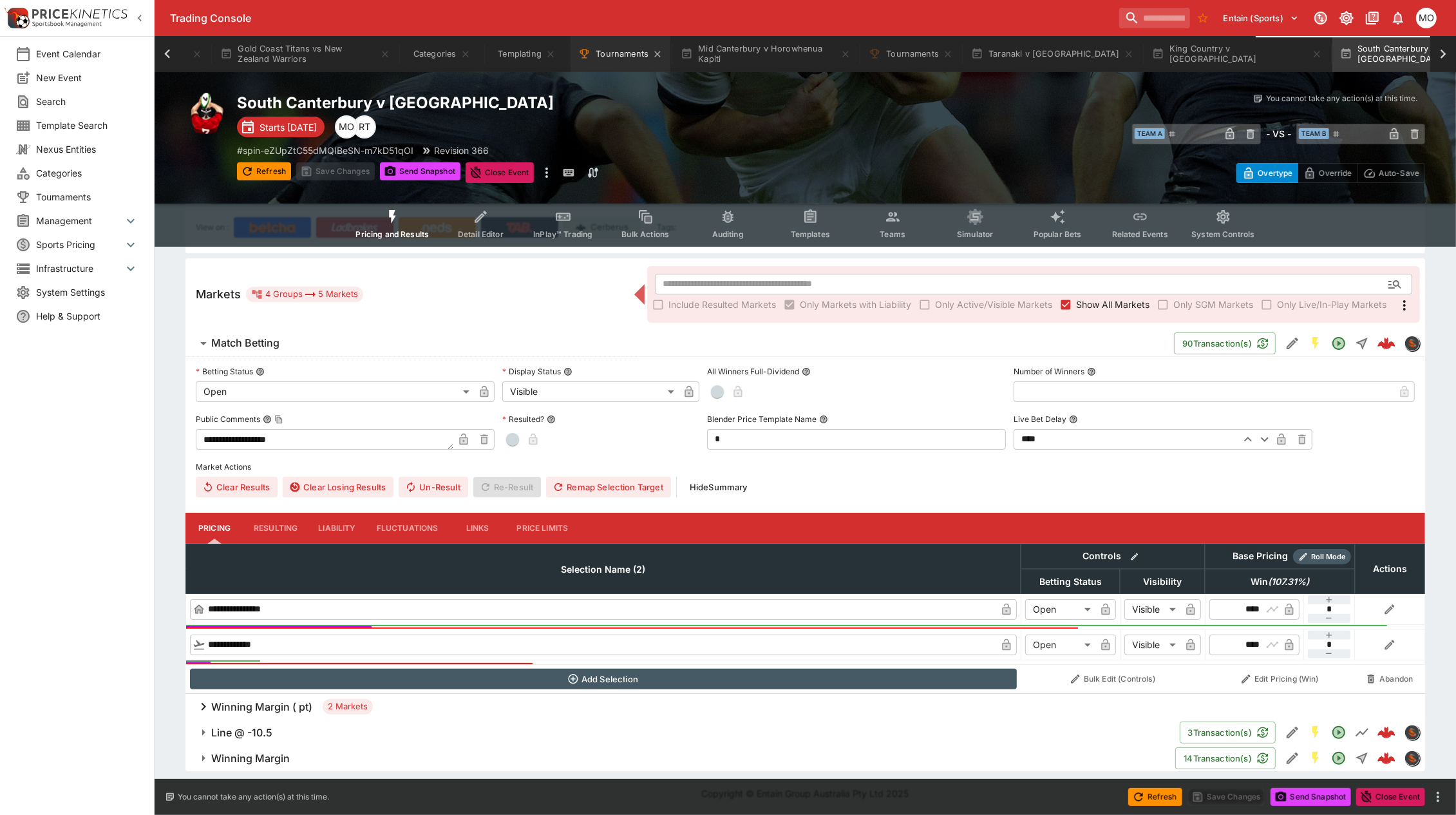
click at [617, 56] on button "Tournaments" at bounding box center [621, 54] width 100 height 36
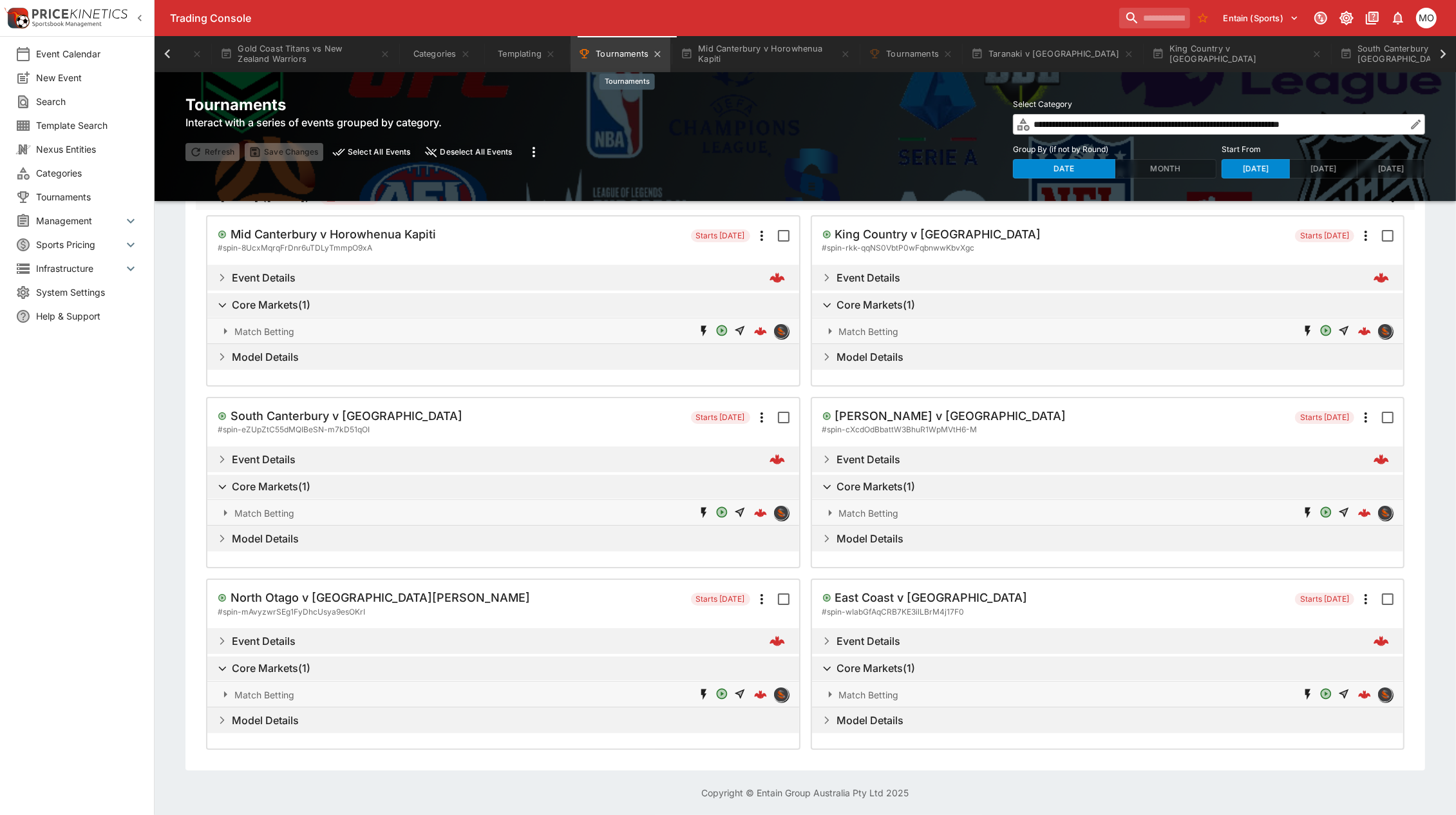
scroll to position [34, 0]
click at [881, 411] on h5 "[PERSON_NAME] v [GEOGRAPHIC_DATA]" at bounding box center [951, 419] width 232 height 15
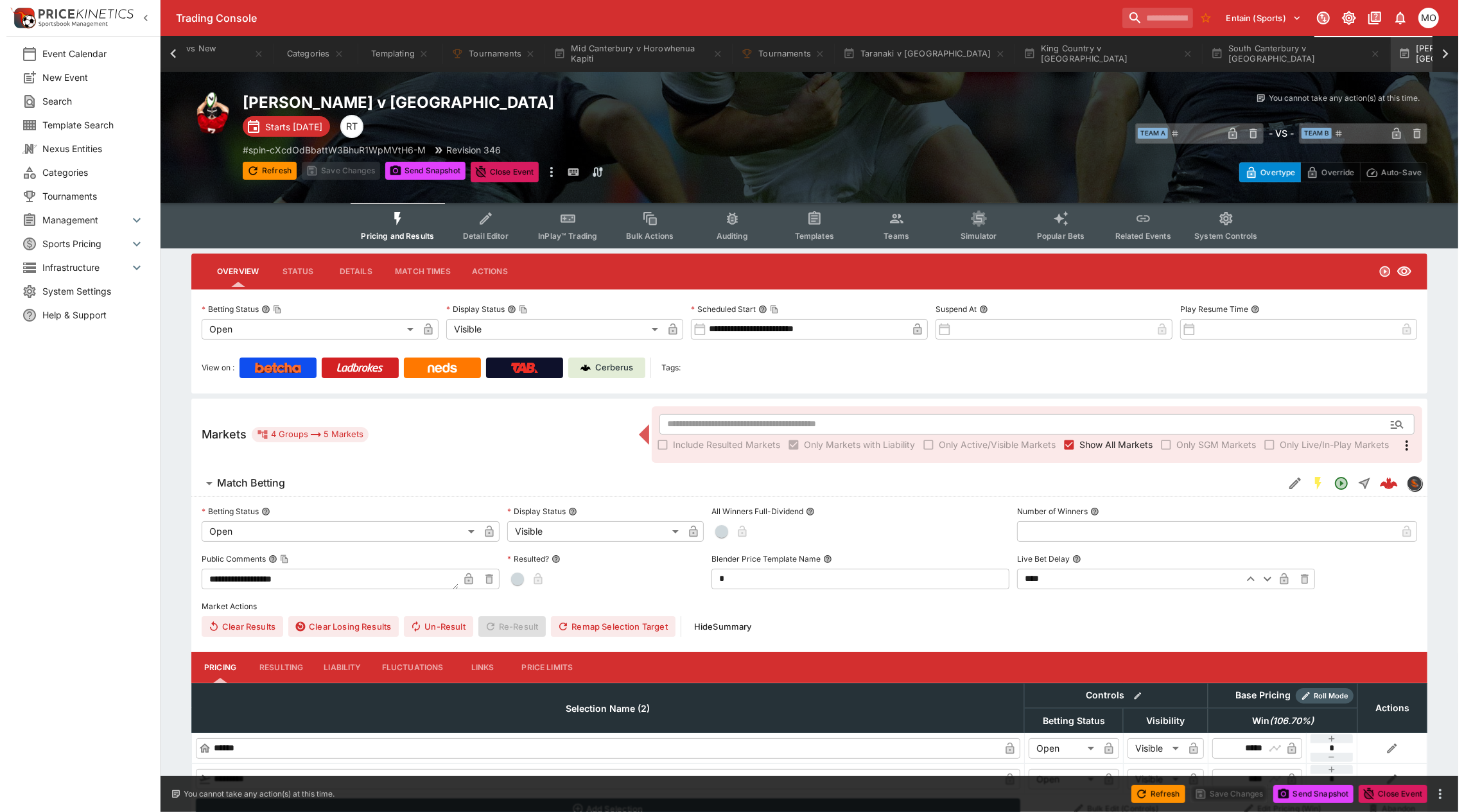
scroll to position [0, 761]
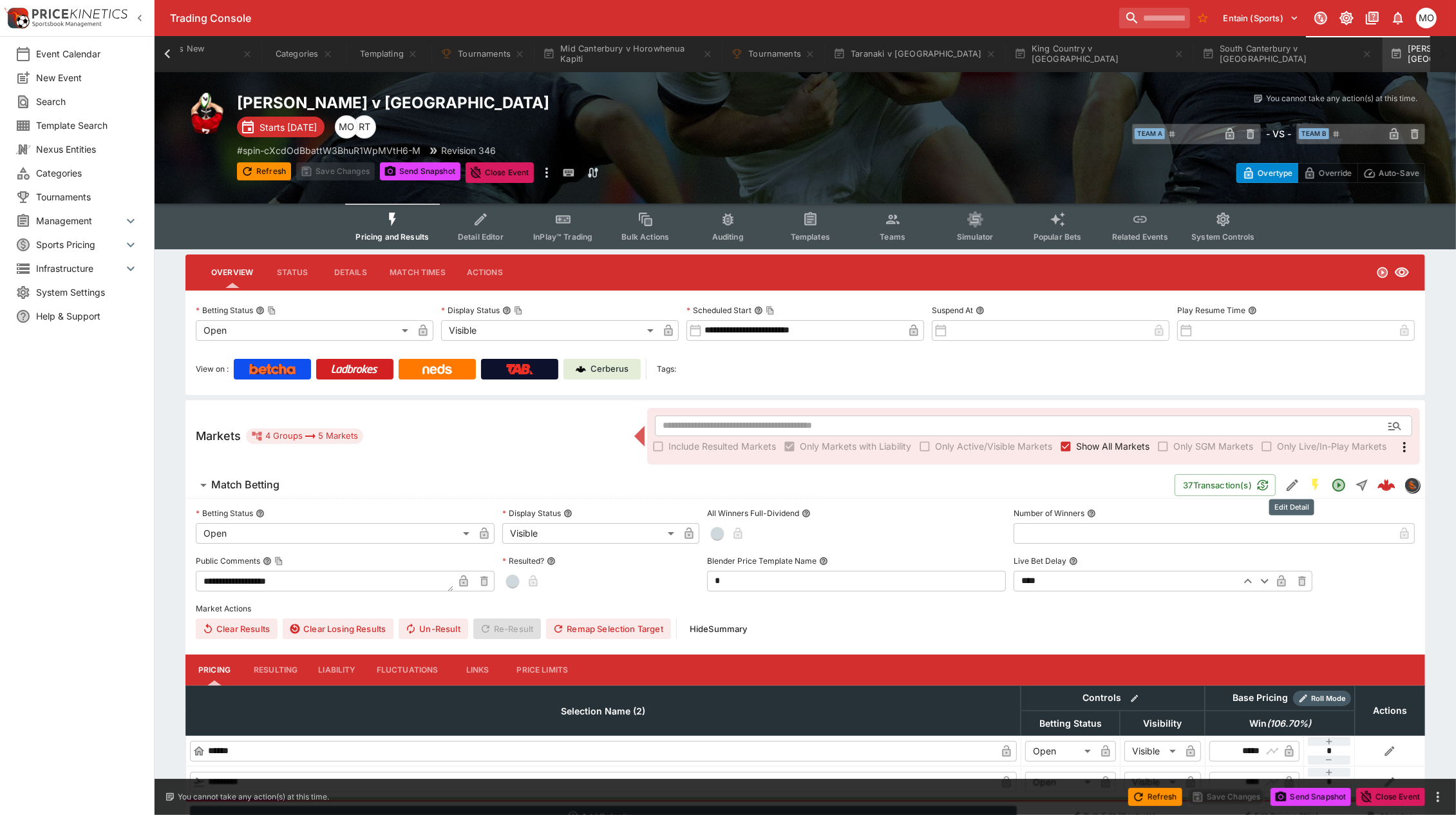
click at [1296, 482] on icon "Edit Detail" at bounding box center [1292, 484] width 16 height 16
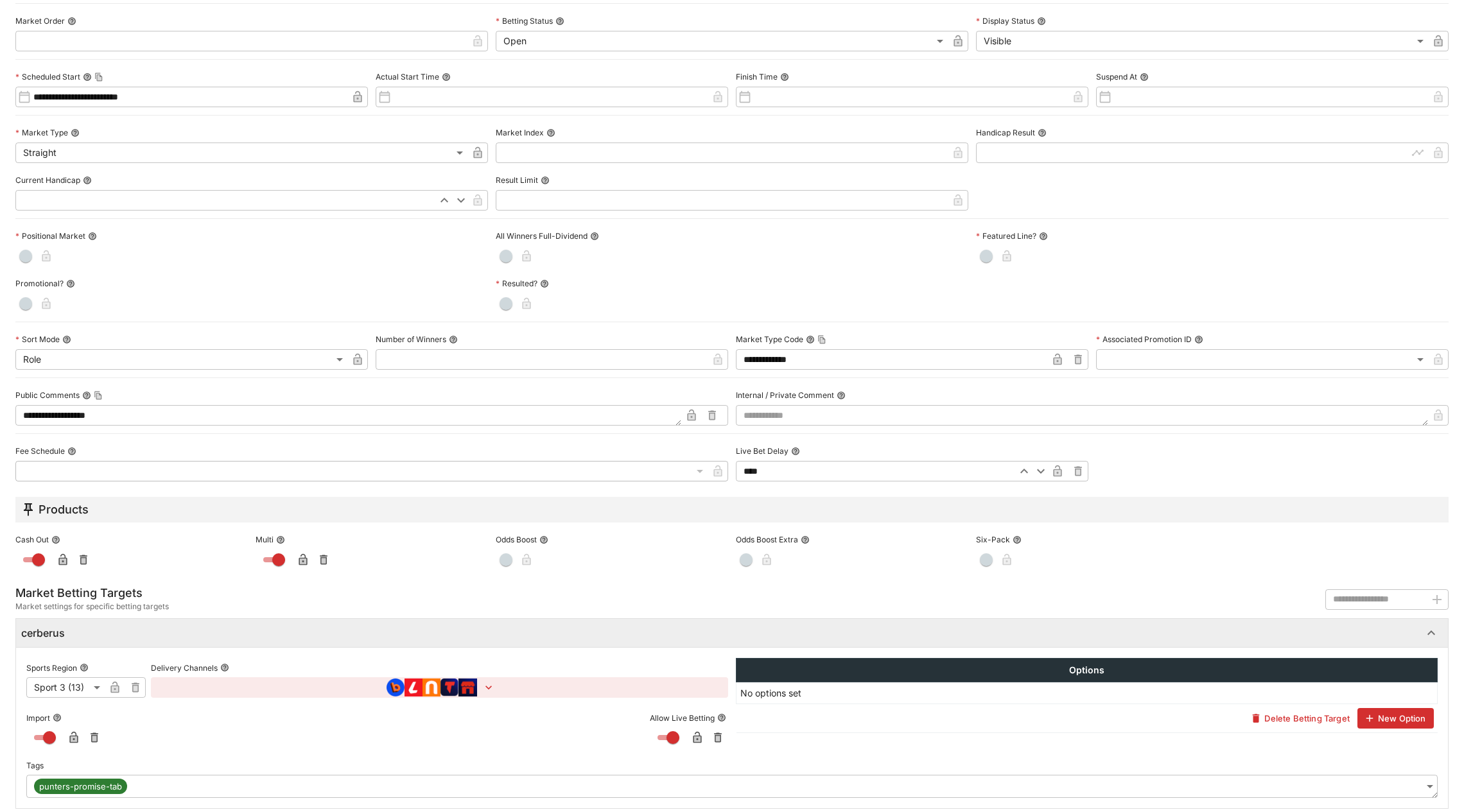
scroll to position [269, 0]
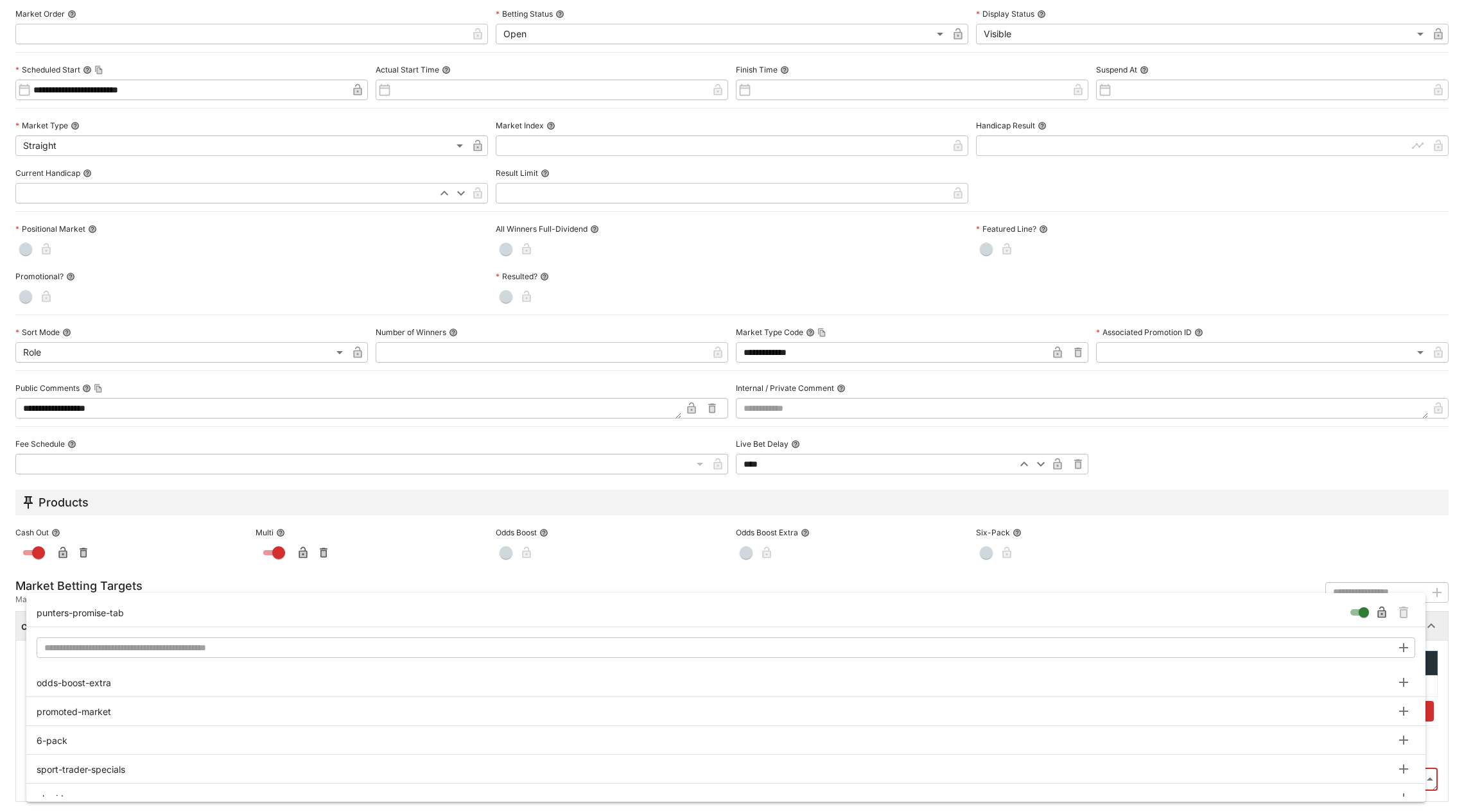
click at [1406, 775] on body "**********" at bounding box center [732, 474] width 1464 height 949
type input "**********"
click at [1404, 614] on icon "Remove Tag" at bounding box center [1404, 613] width 6 height 6
click at [1445, 636] on div at bounding box center [732, 406] width 1464 height 812
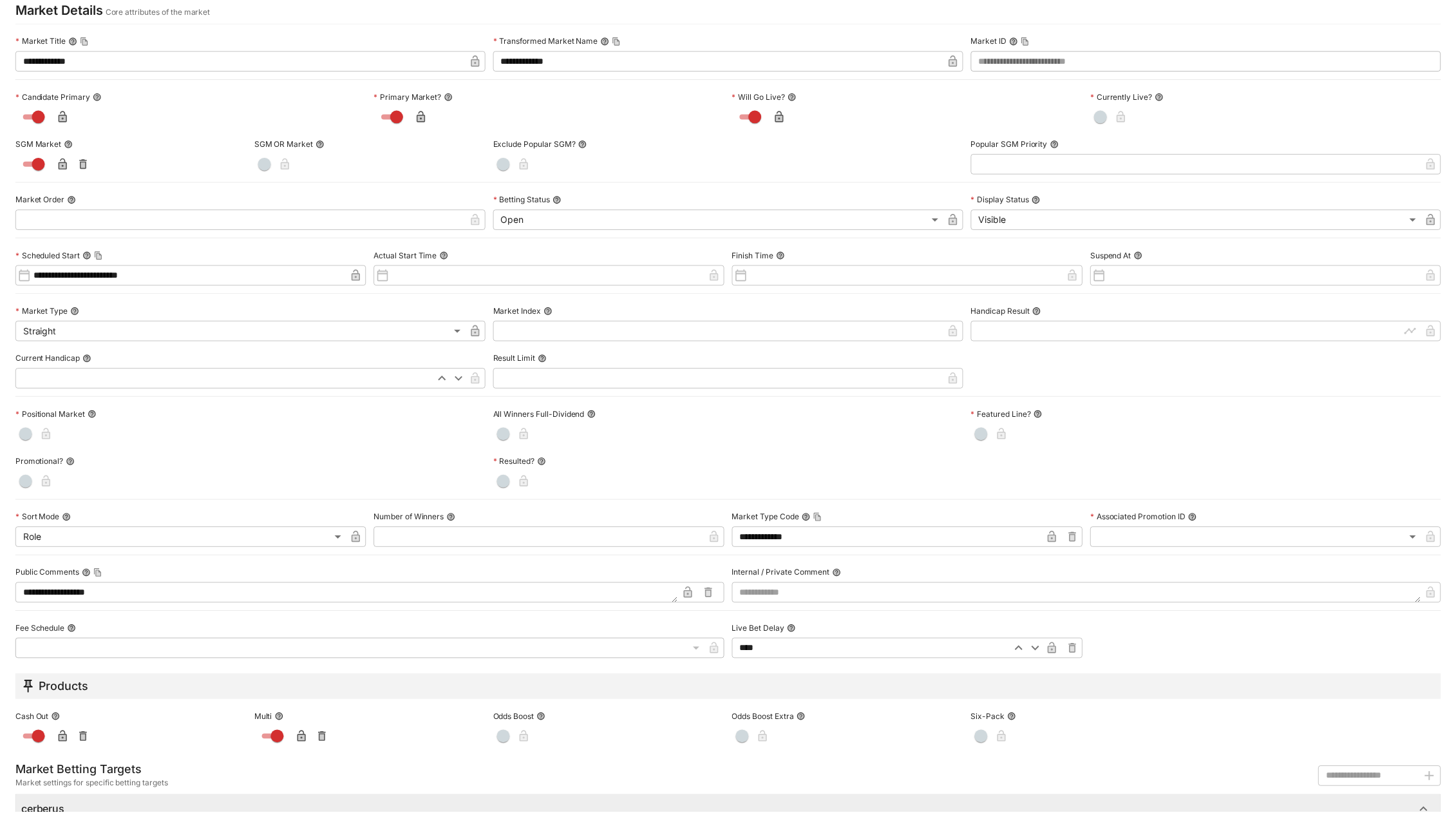
scroll to position [0, 0]
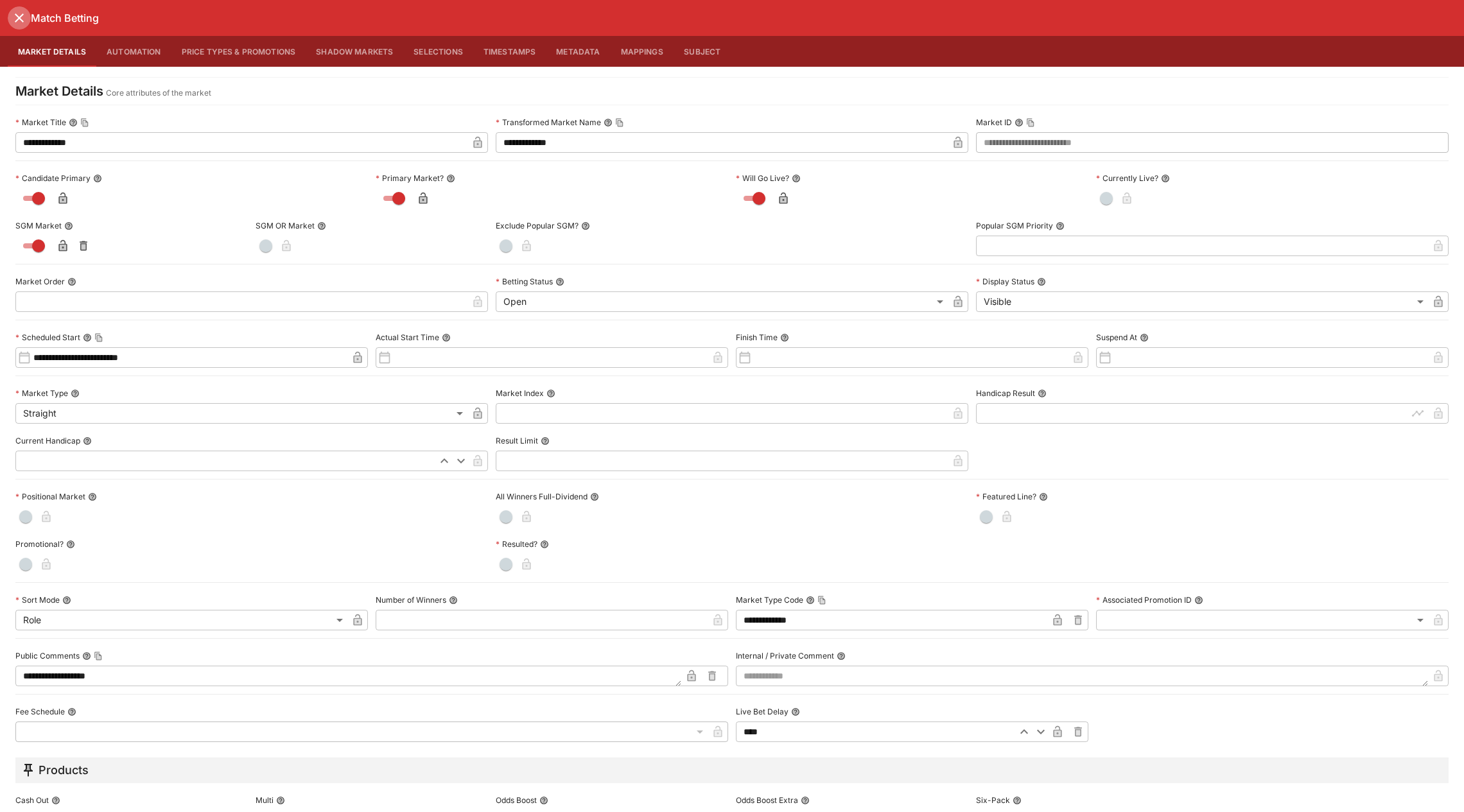
click at [20, 19] on icon "close" at bounding box center [19, 18] width 9 height 9
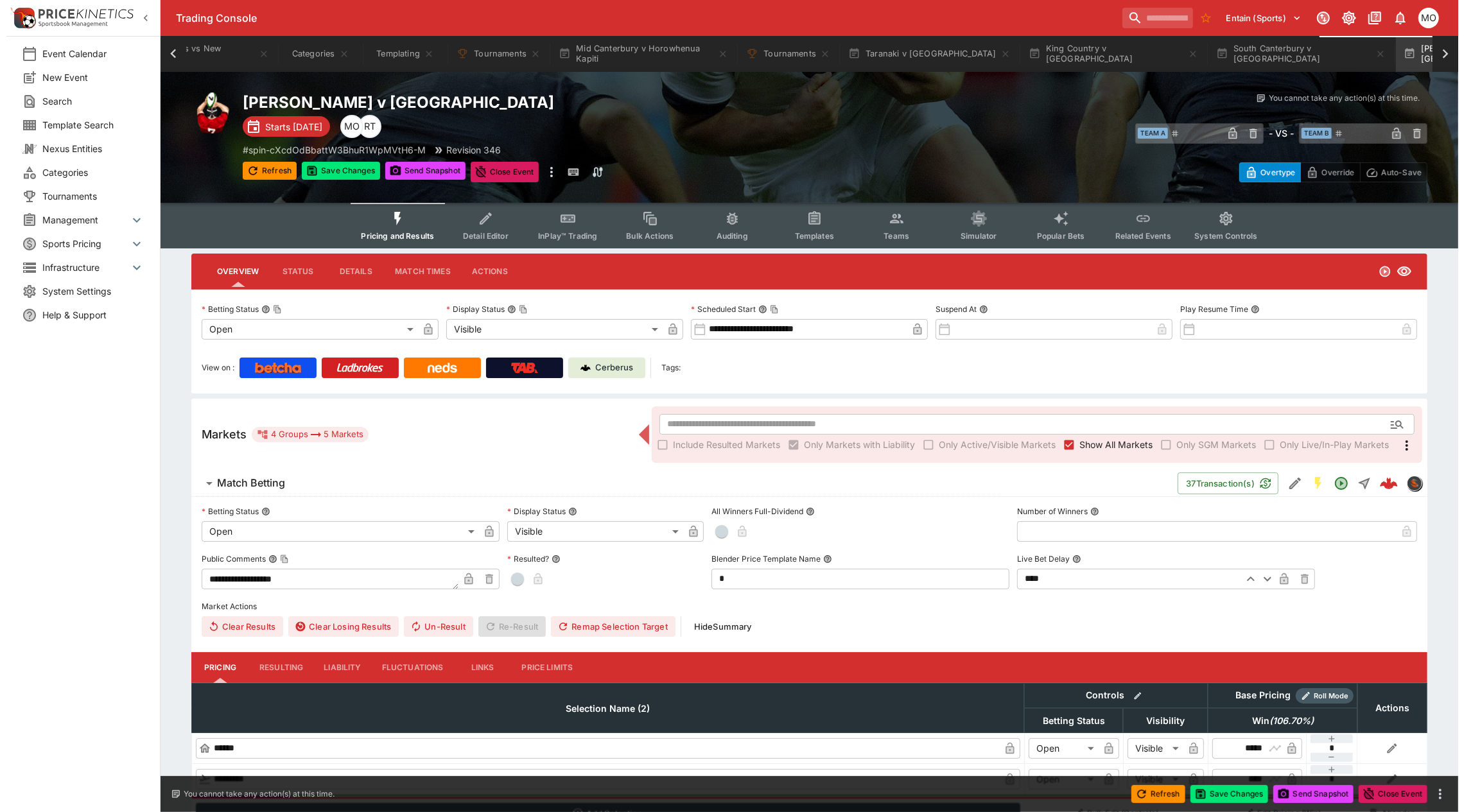
scroll to position [136, 0]
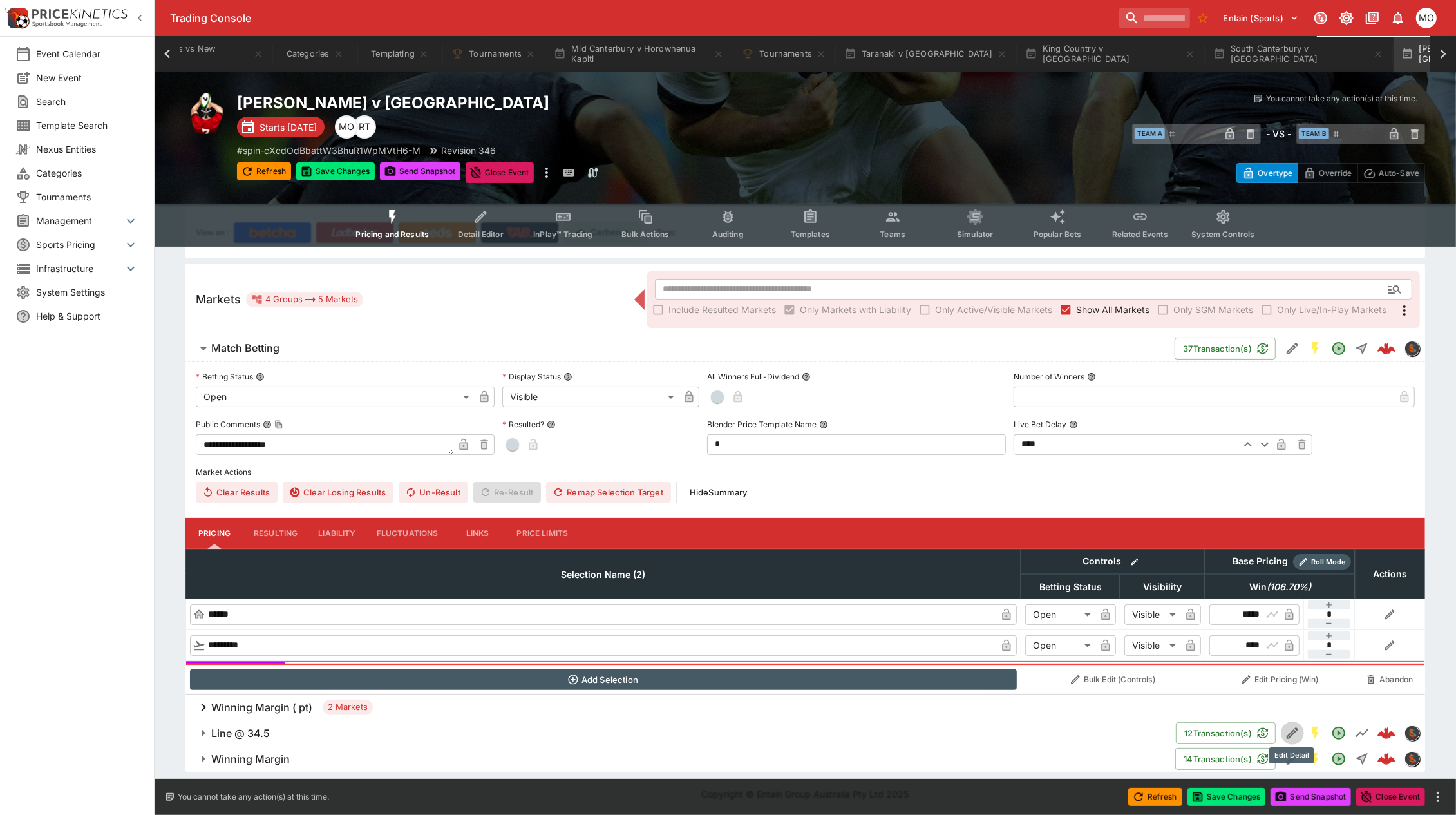
click at [1285, 732] on icon "Edit Detail" at bounding box center [1292, 733] width 16 height 16
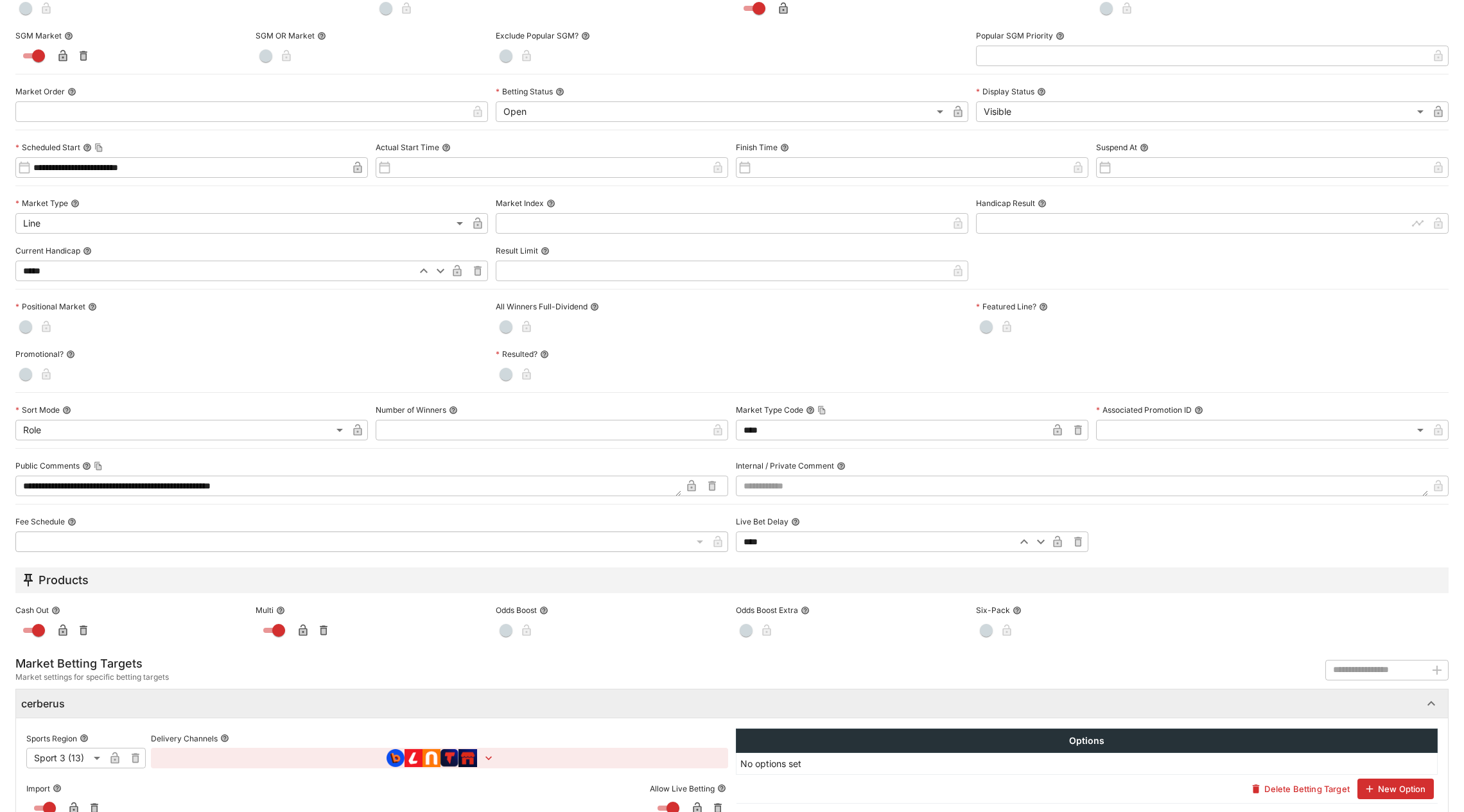
scroll to position [269, 0]
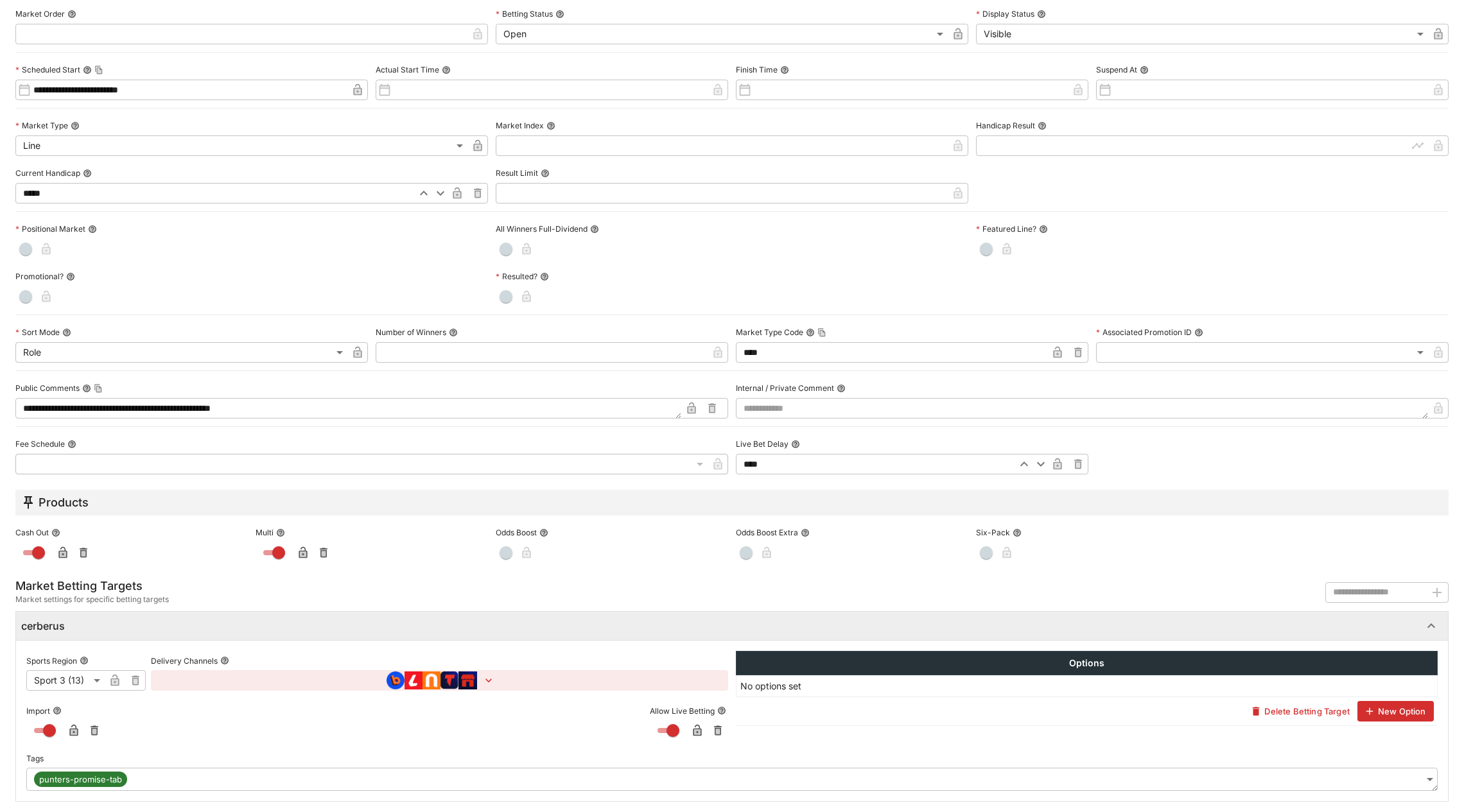
click at [1294, 780] on body "**********" at bounding box center [732, 339] width 1464 height 949
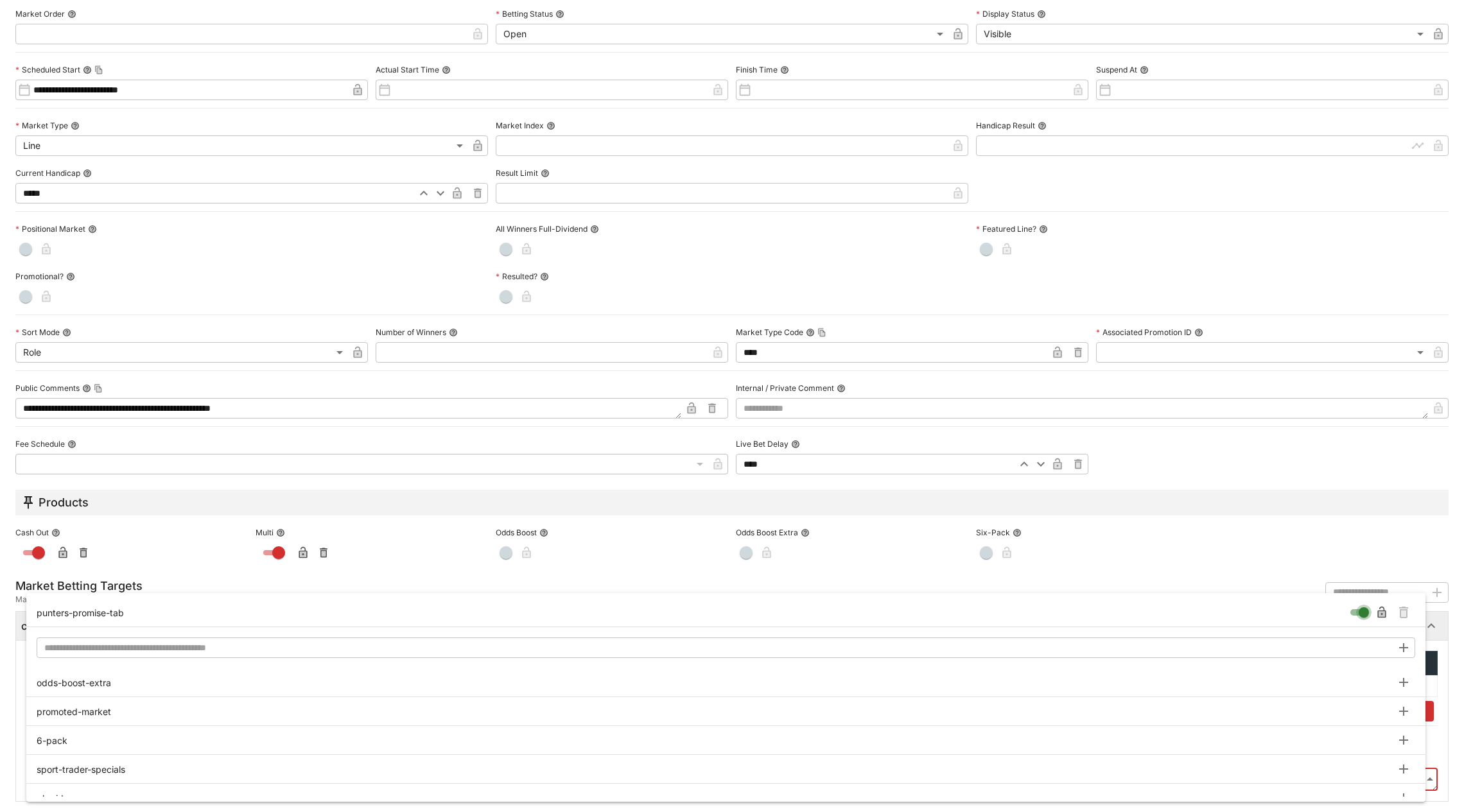
type input "**********"
click at [1405, 612] on icon "Remove Tag" at bounding box center [1404, 613] width 6 height 6
click at [1446, 684] on div at bounding box center [732, 406] width 1464 height 812
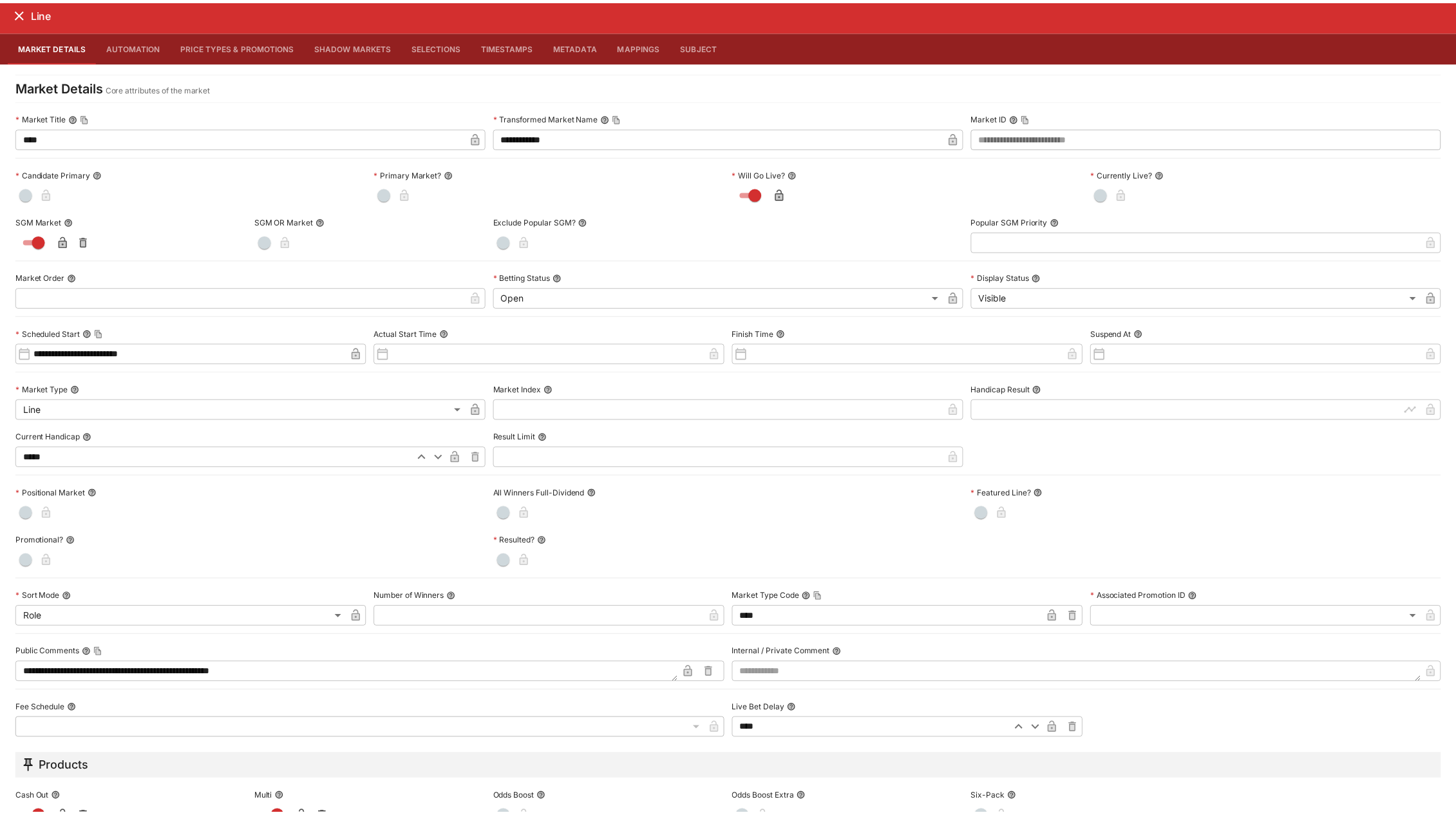
scroll to position [0, 0]
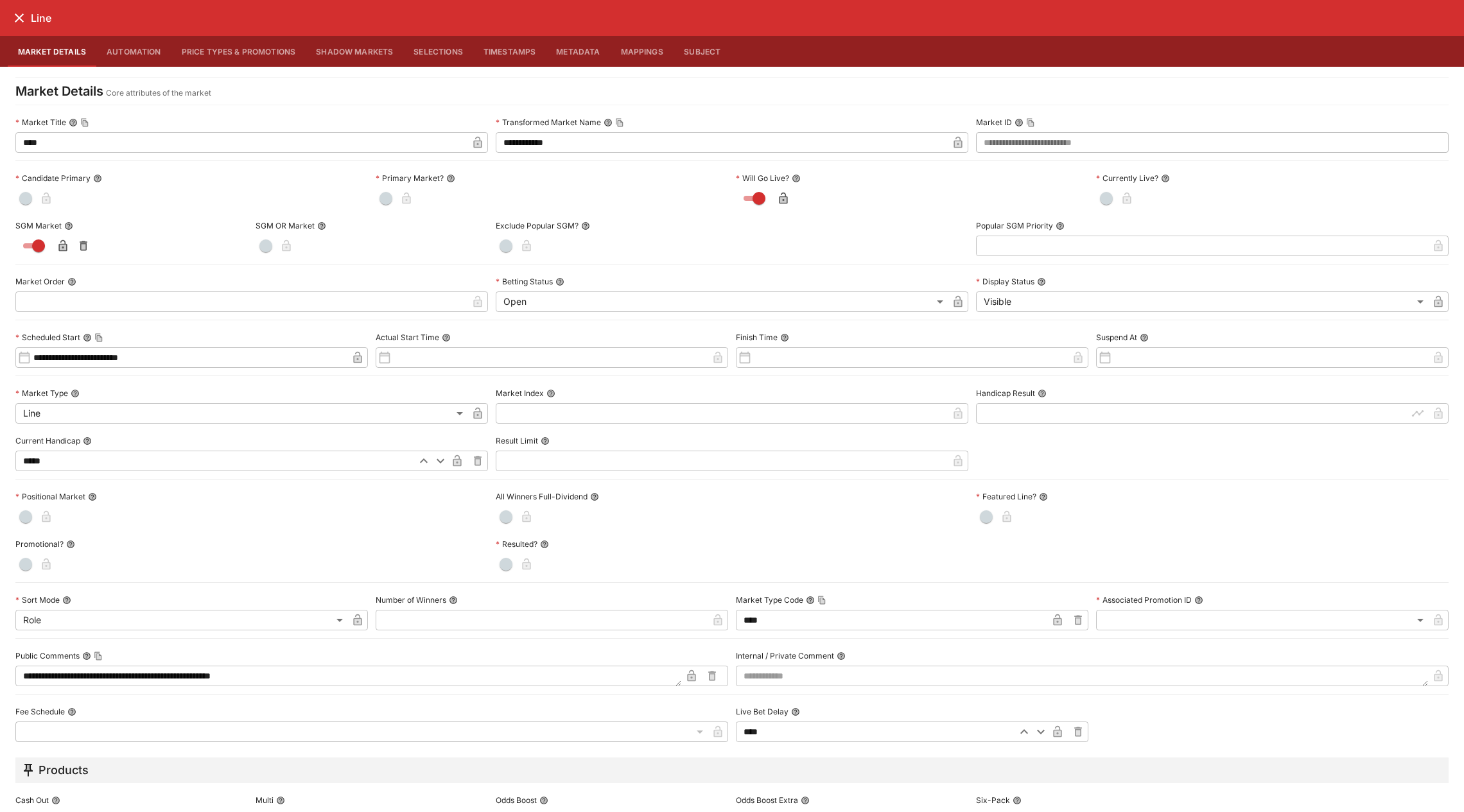
click at [20, 17] on icon "close" at bounding box center [19, 18] width 9 height 9
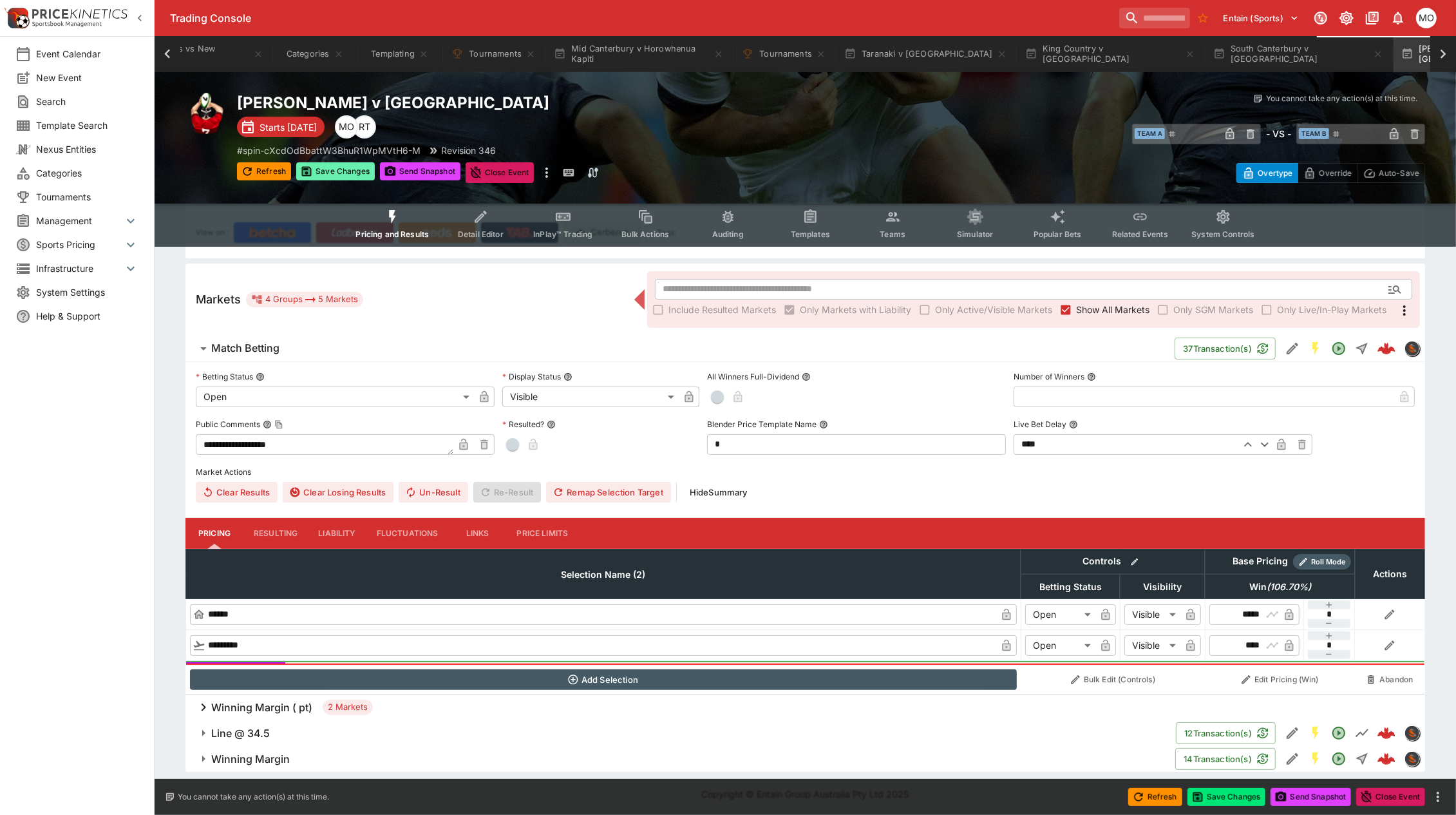
click at [331, 166] on button "Save Changes" at bounding box center [335, 170] width 79 height 18
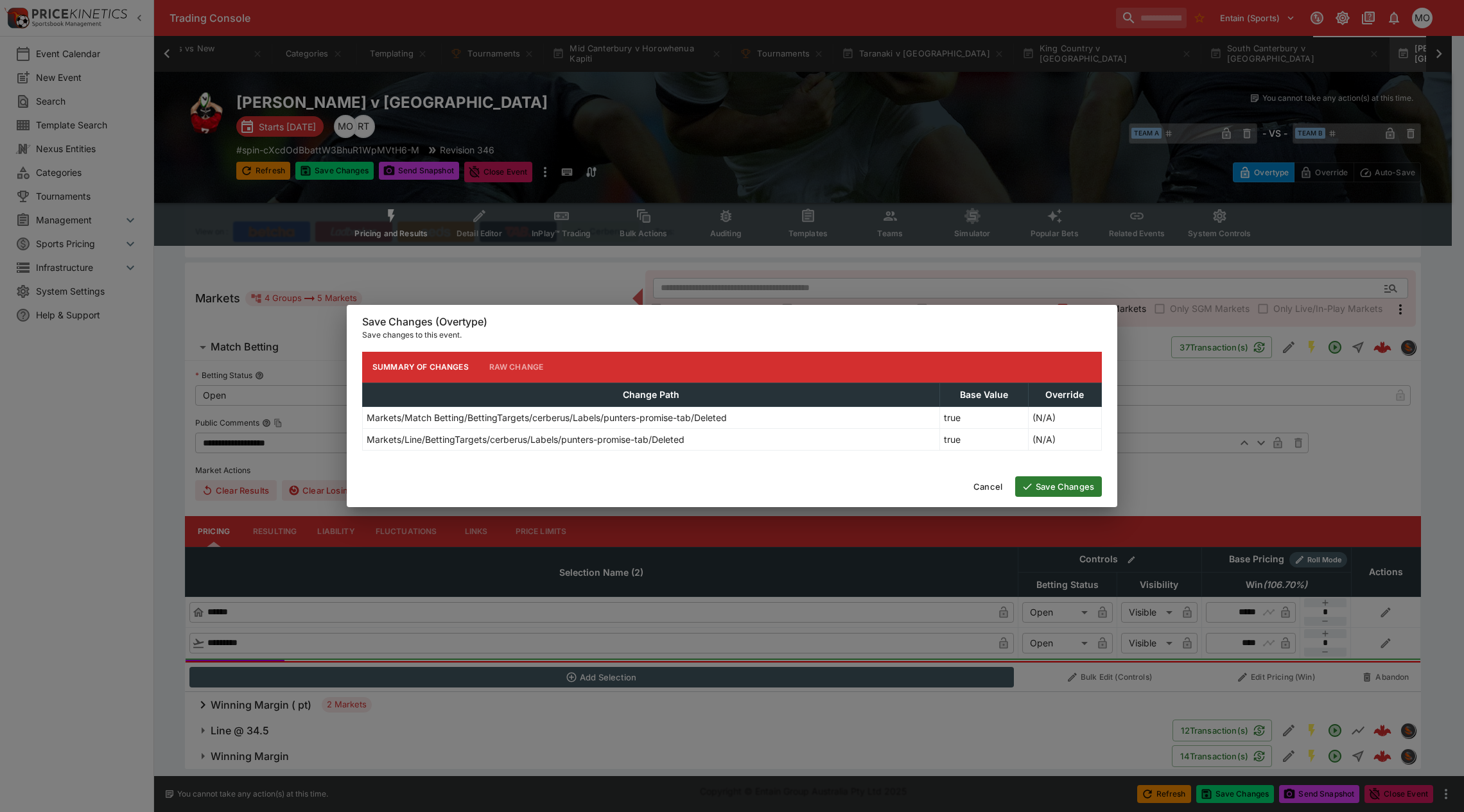
click at [1053, 480] on button "Save Changes" at bounding box center [1059, 486] width 87 height 20
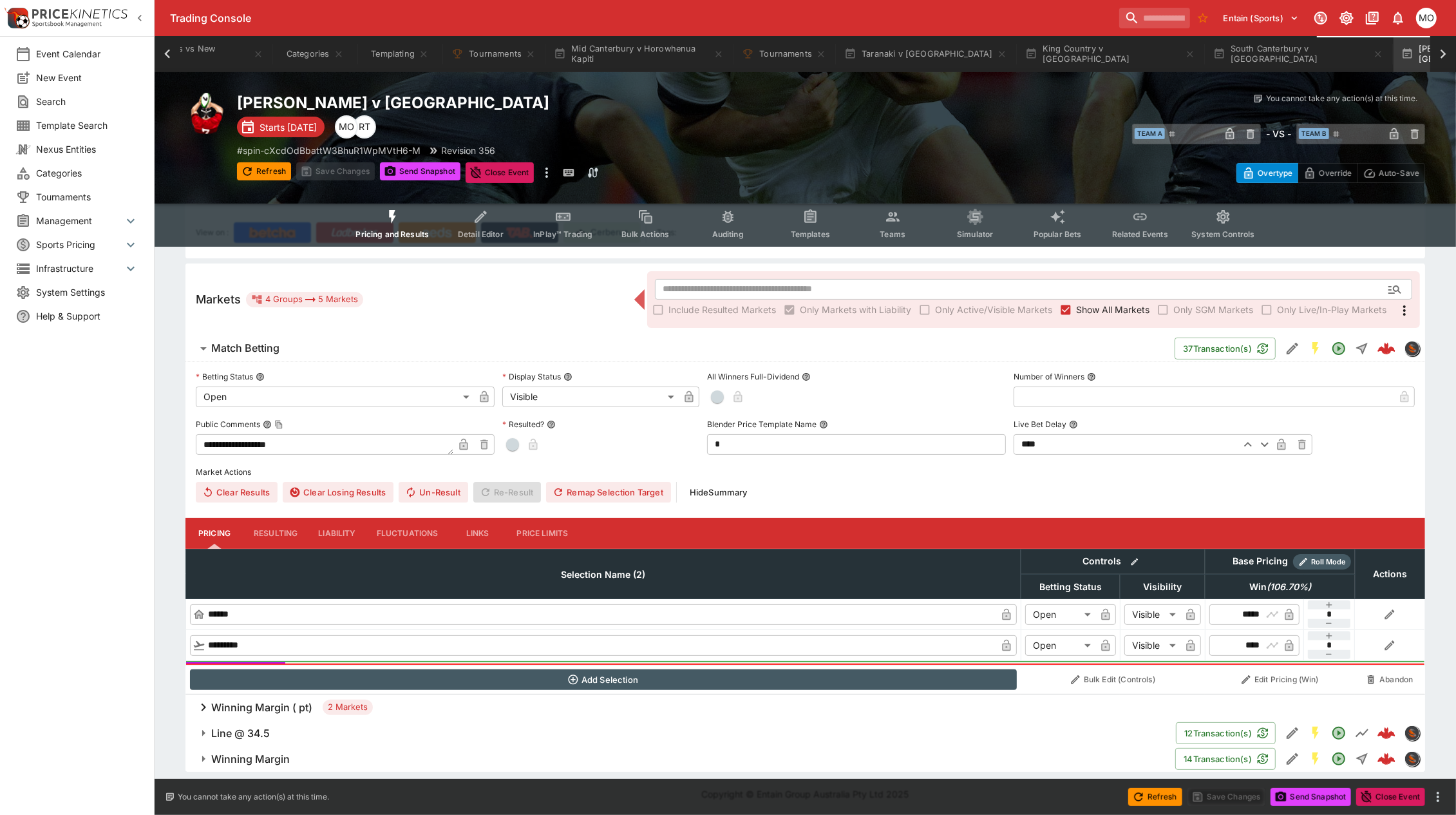
drag, startPoint x: 261, startPoint y: 162, endPoint x: 278, endPoint y: 223, distance: 63.3
click at [261, 168] on button "Refresh" at bounding box center [264, 170] width 54 height 18
click at [504, 55] on button "Tournaments" at bounding box center [494, 54] width 100 height 36
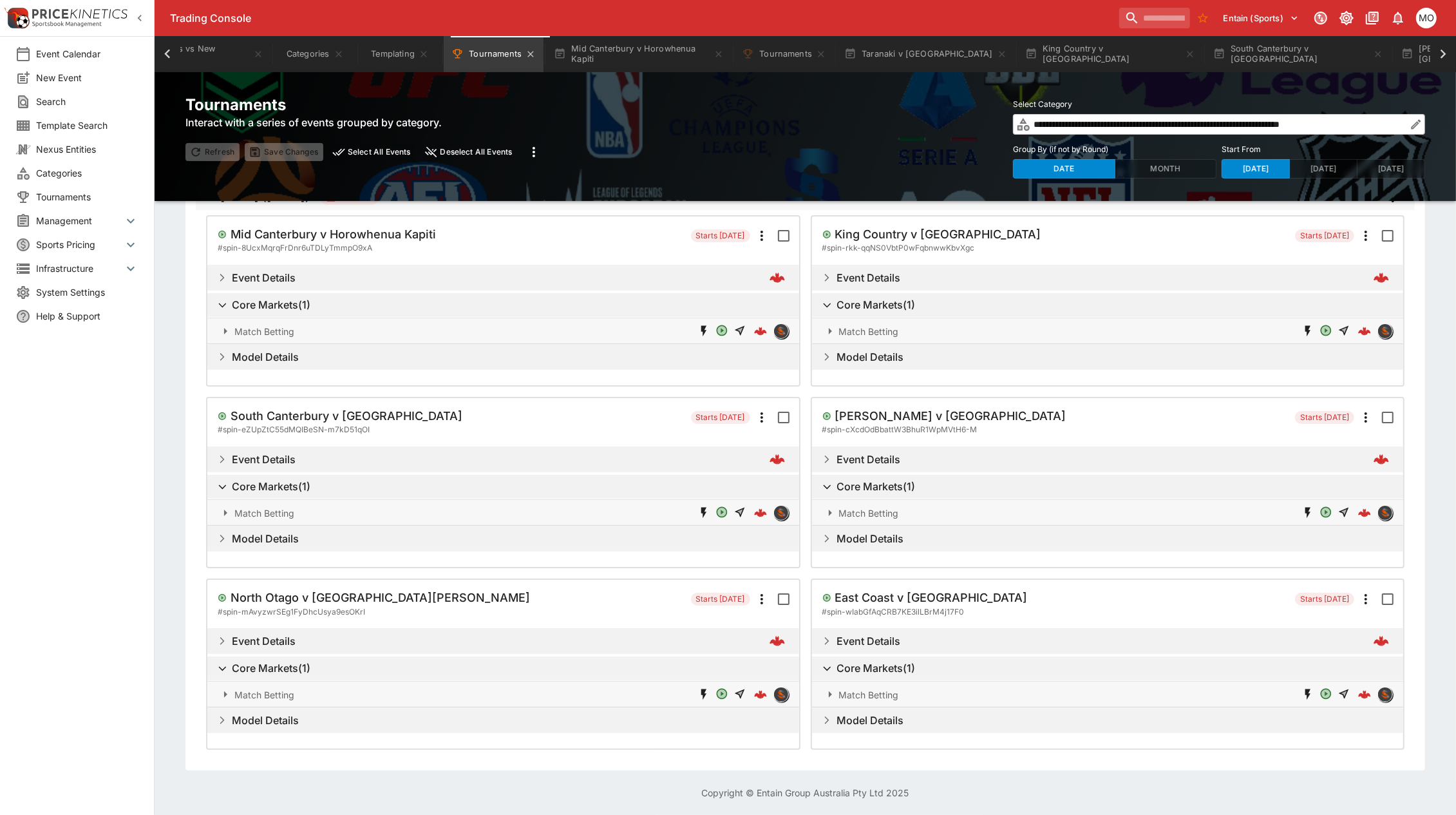
scroll to position [34, 0]
click at [352, 601] on h5 "North Otago v [GEOGRAPHIC_DATA][PERSON_NAME]" at bounding box center [380, 601] width 299 height 15
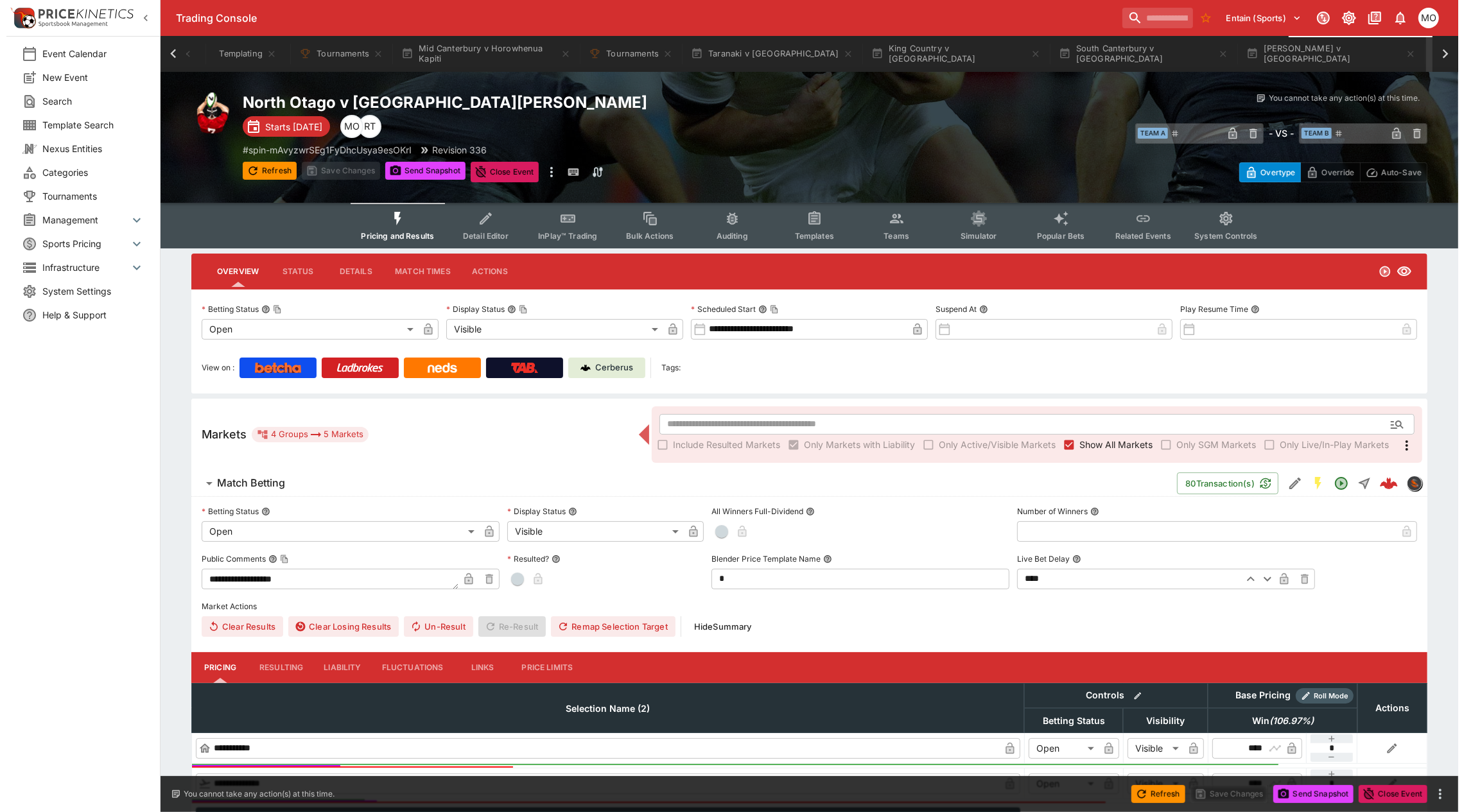
scroll to position [0, 930]
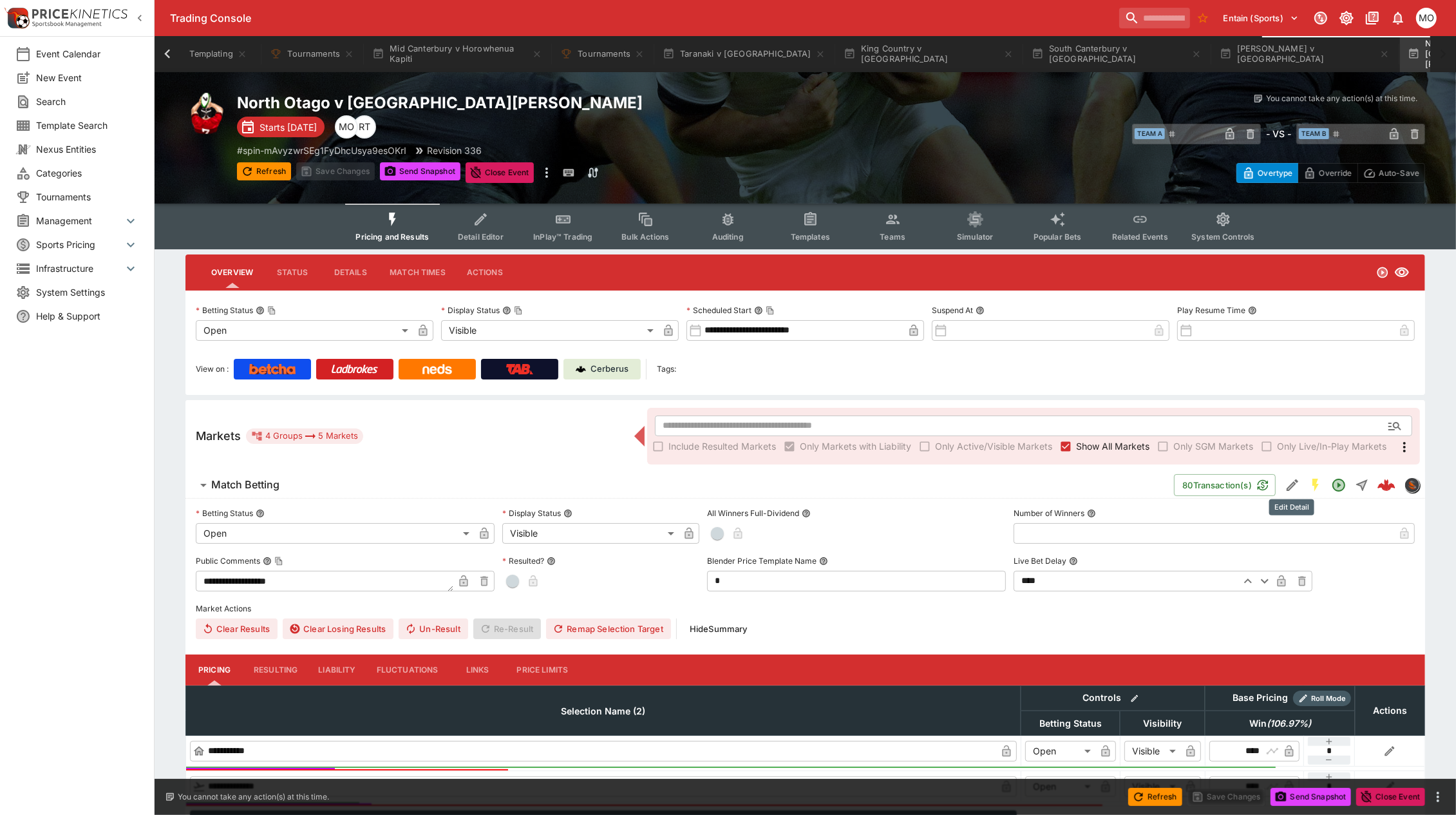
click at [1298, 480] on icon "Edit Detail" at bounding box center [1292, 484] width 16 height 16
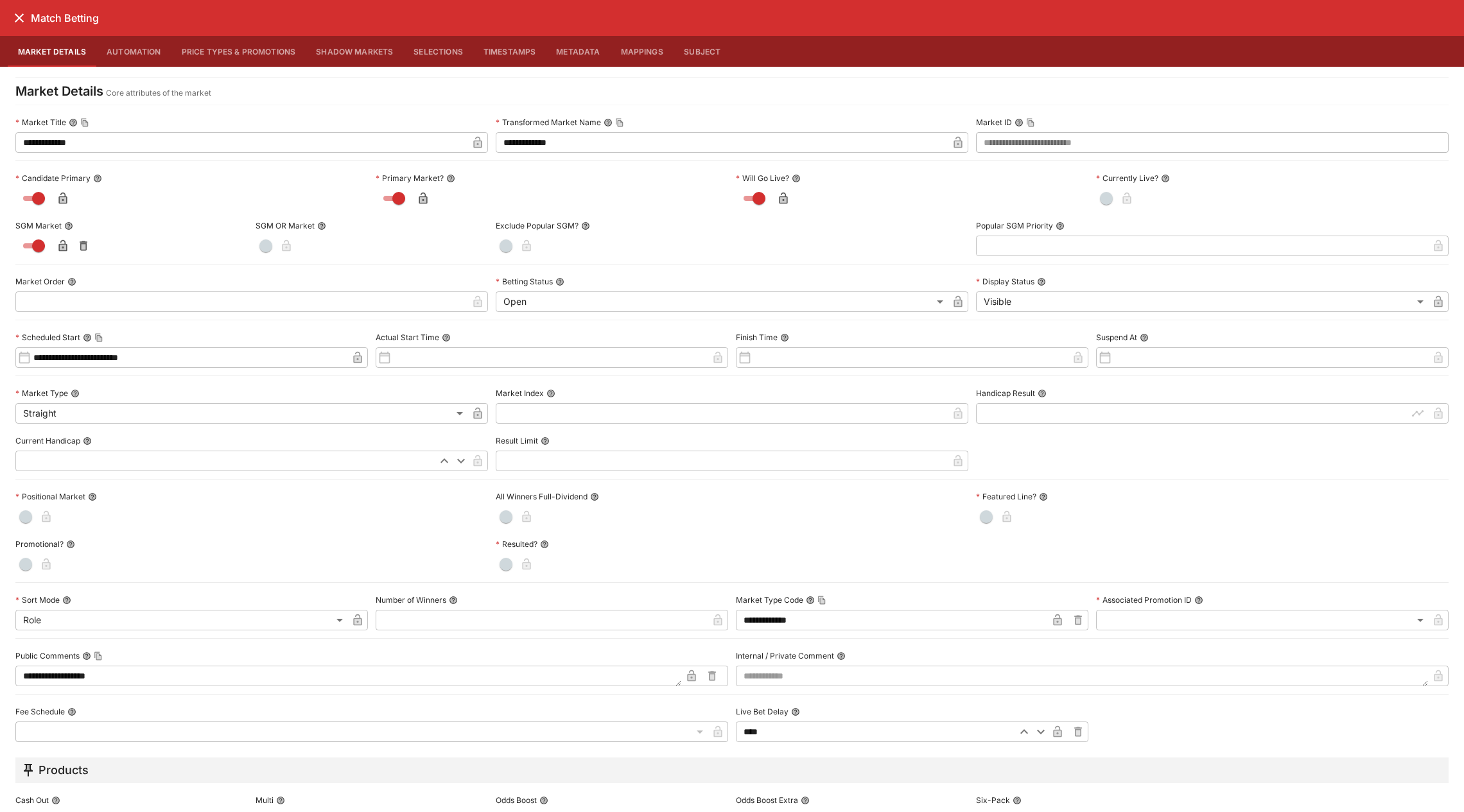
scroll to position [269, 0]
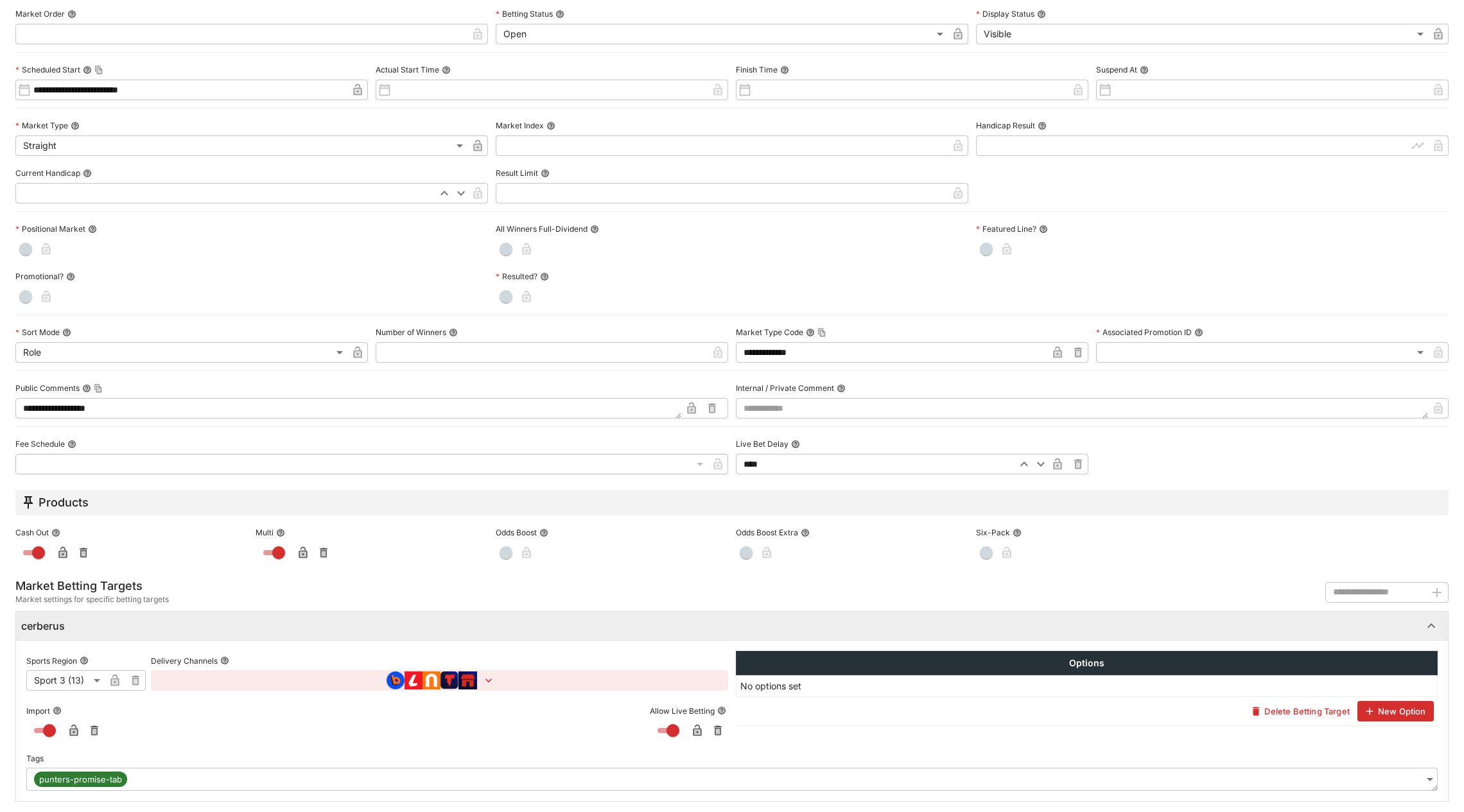
click at [1258, 781] on body "**********" at bounding box center [732, 476] width 1464 height 953
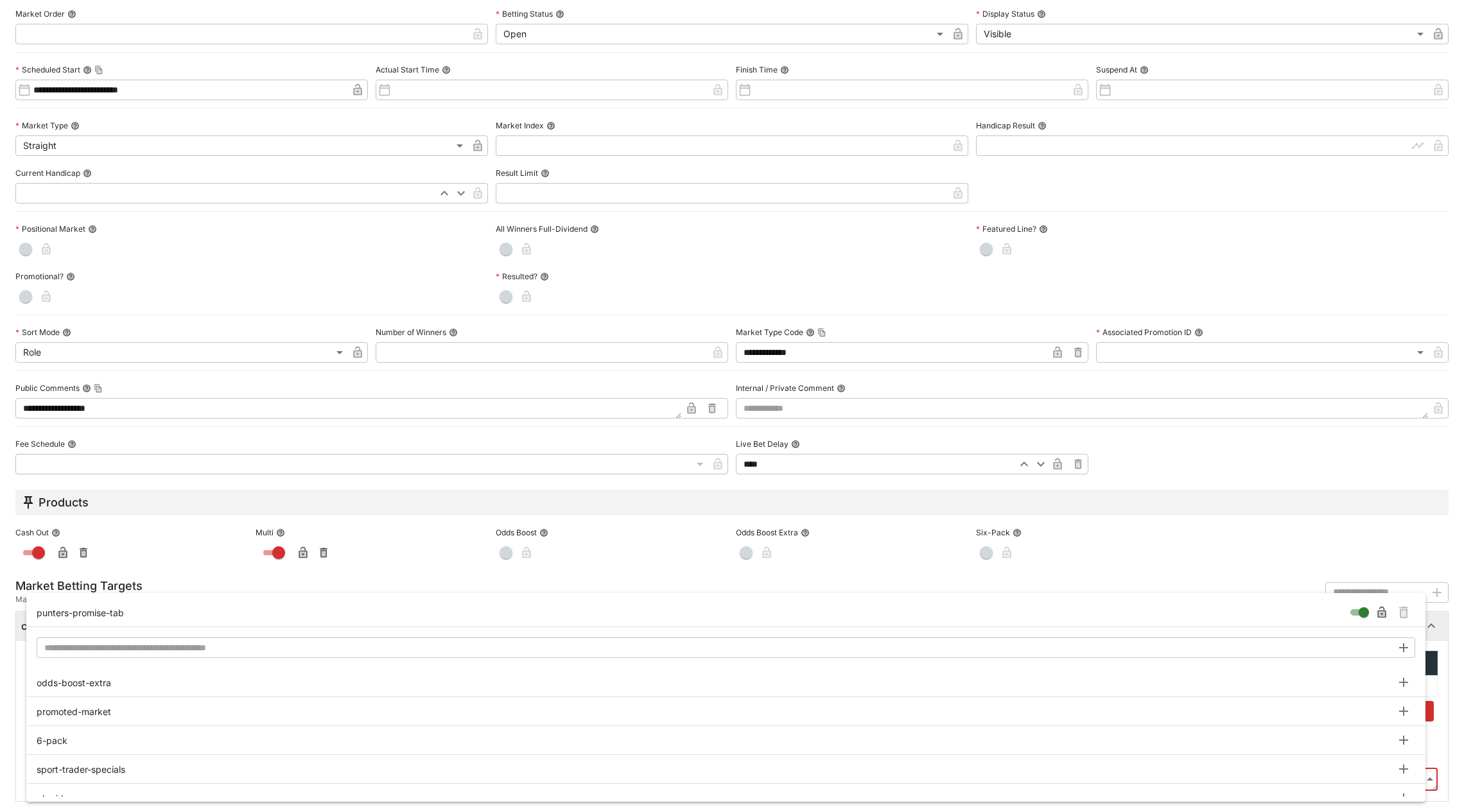
type input "**********"
click at [1404, 610] on icon "Remove Tag" at bounding box center [1404, 613] width 6 height 6
click at [1445, 631] on div at bounding box center [732, 406] width 1464 height 812
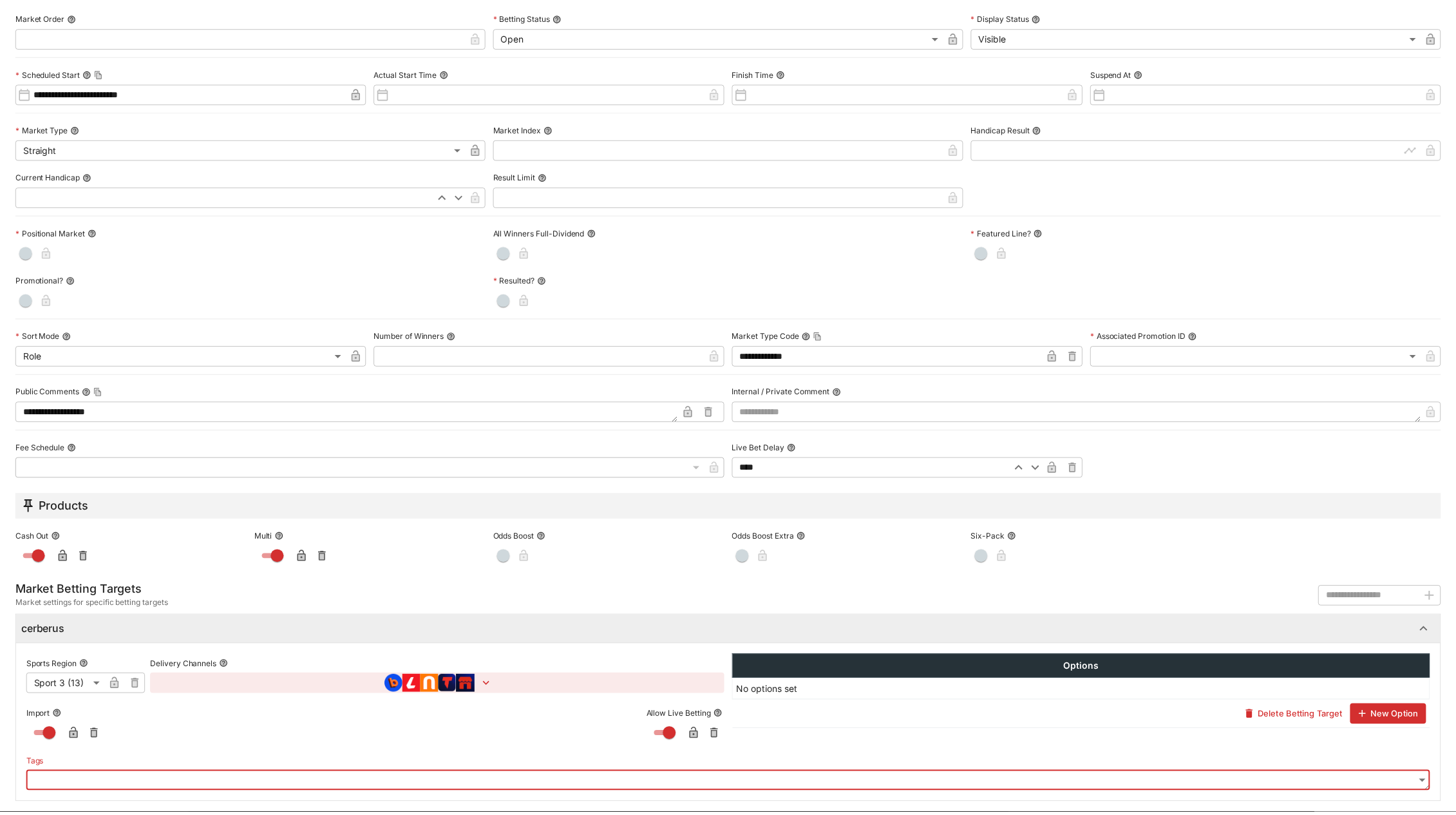
scroll to position [0, 0]
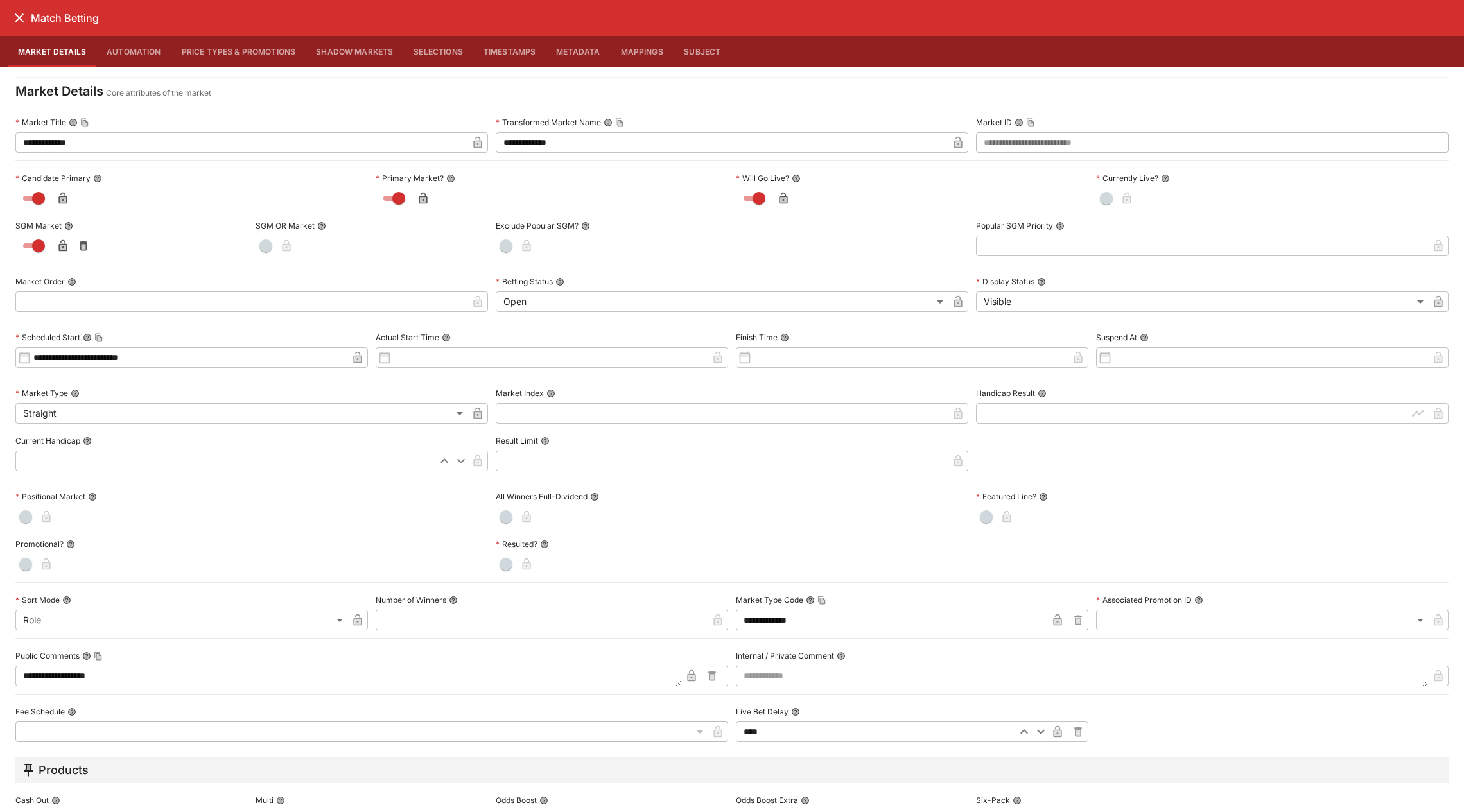
click at [20, 7] on button "close" at bounding box center [18, 18] width 23 height 23
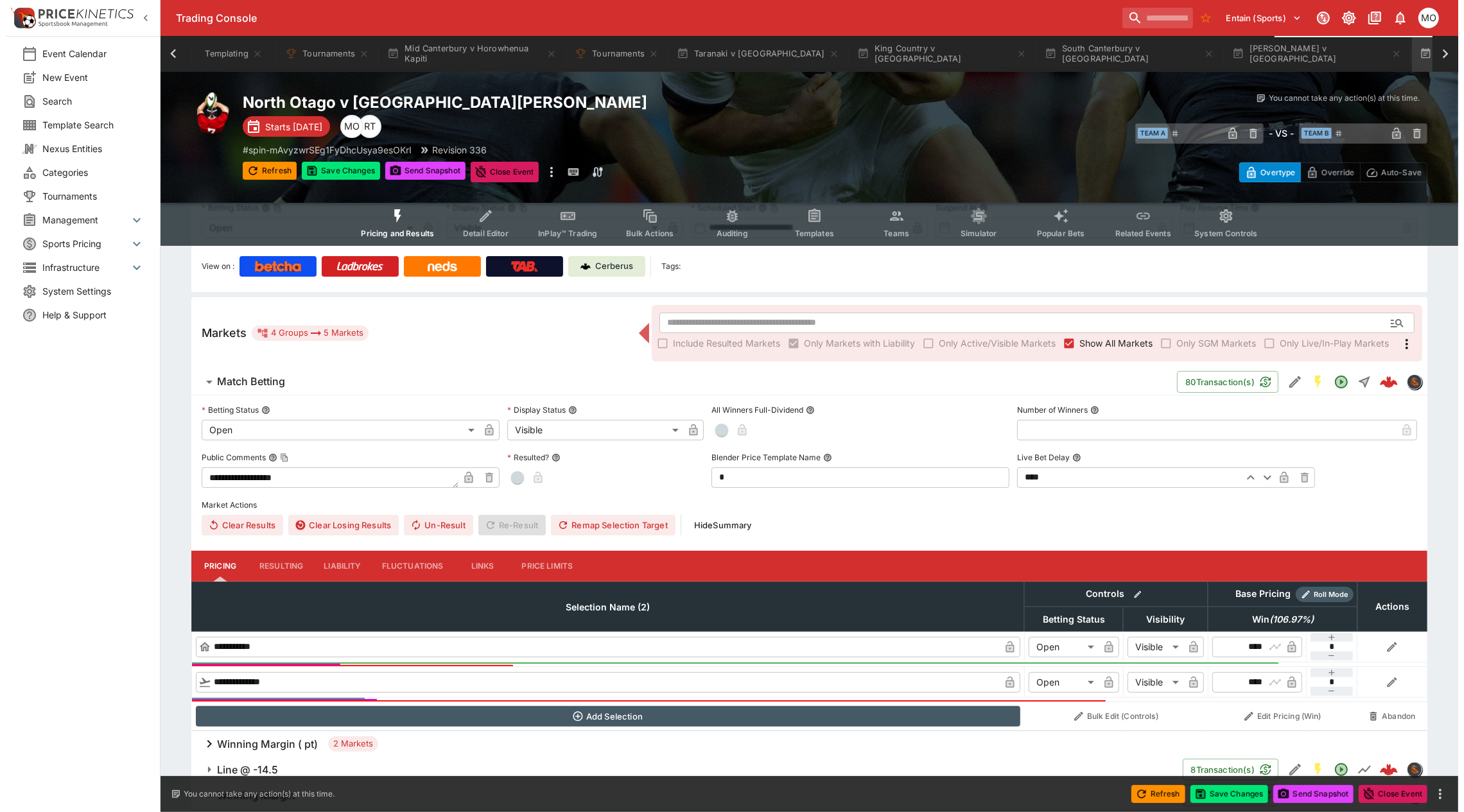
scroll to position [141, 0]
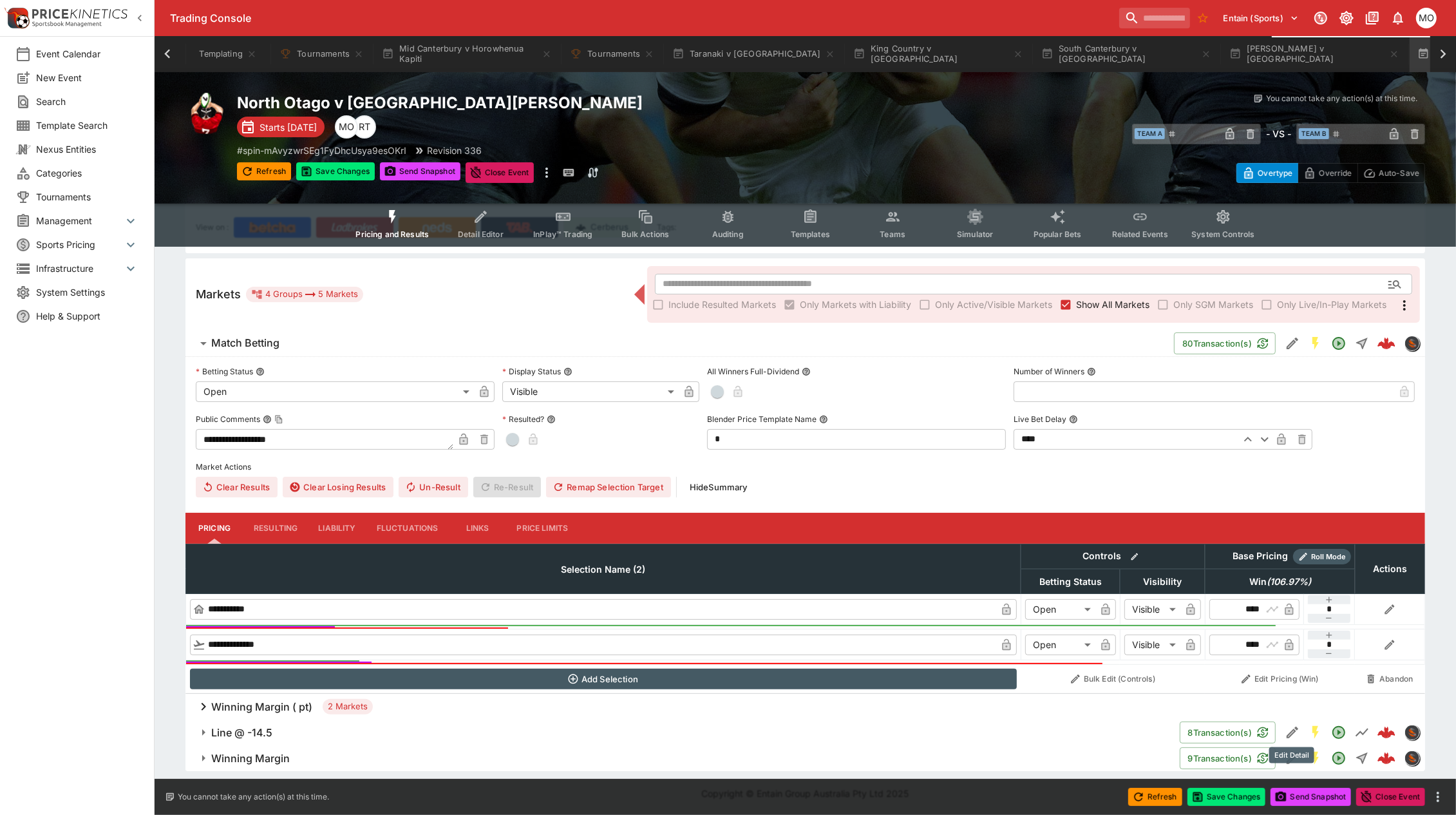
click at [1288, 729] on icon "Edit Detail" at bounding box center [1292, 732] width 16 height 16
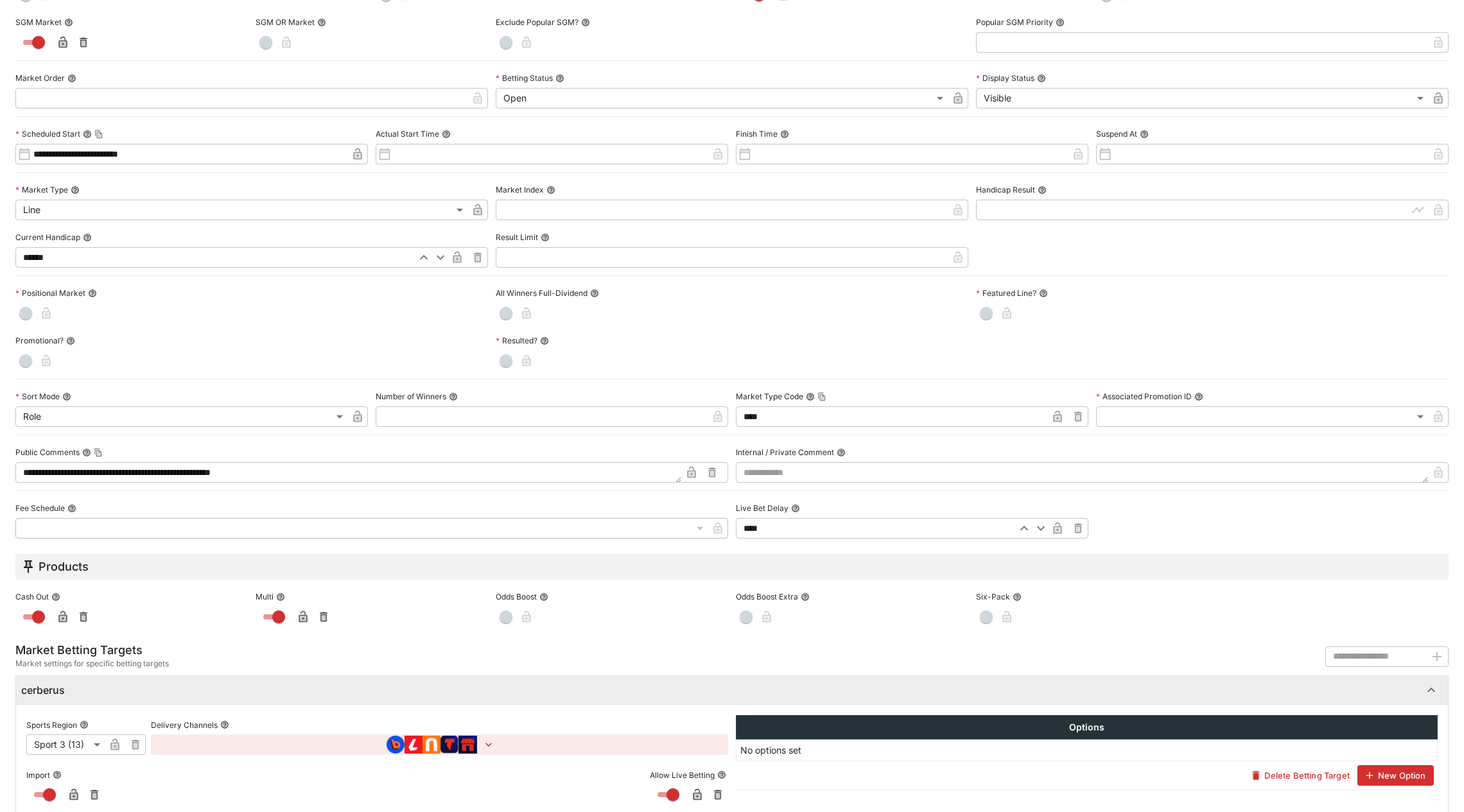
scroll to position [269, 0]
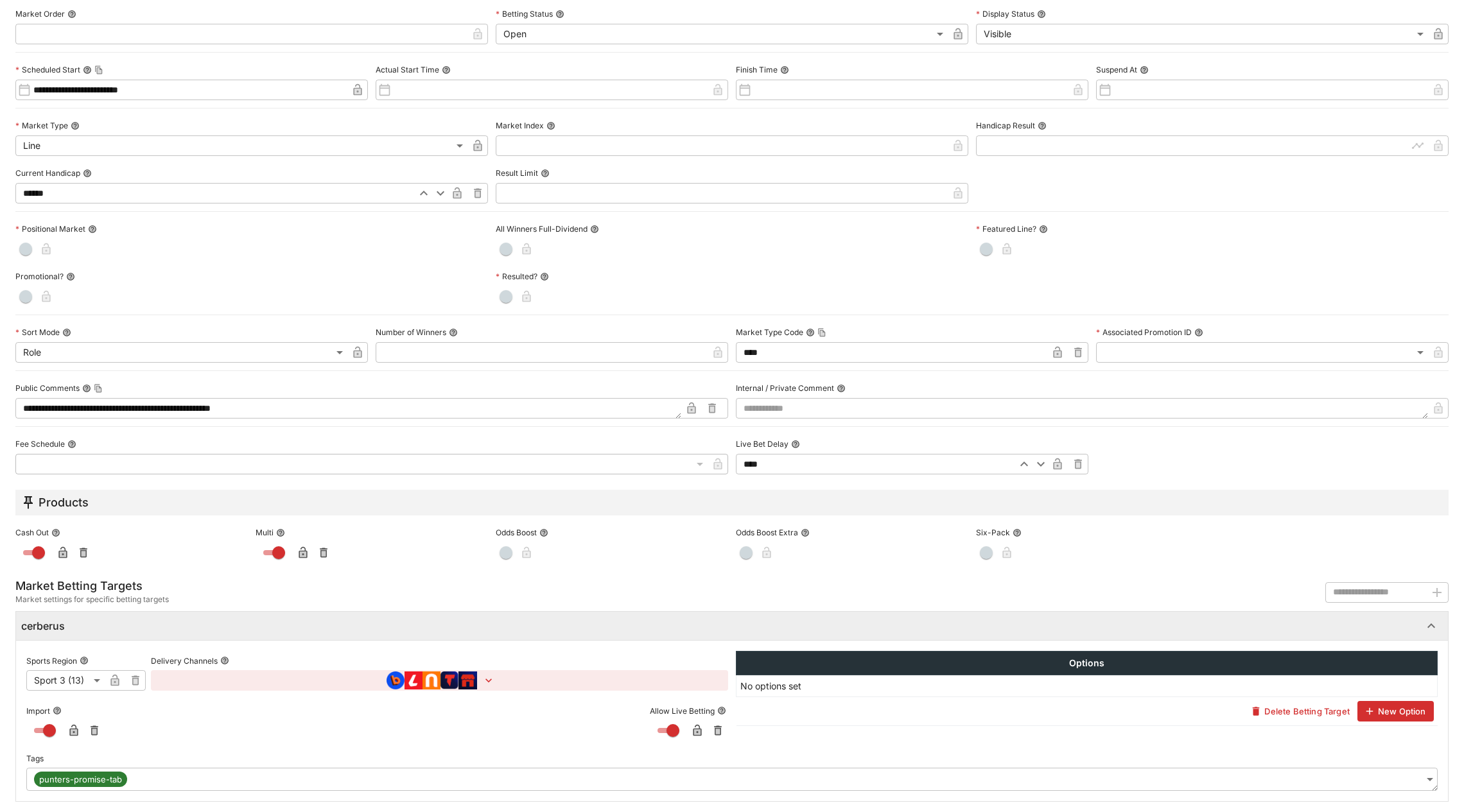
click at [798, 767] on label "Tags" at bounding box center [732, 758] width 1411 height 19
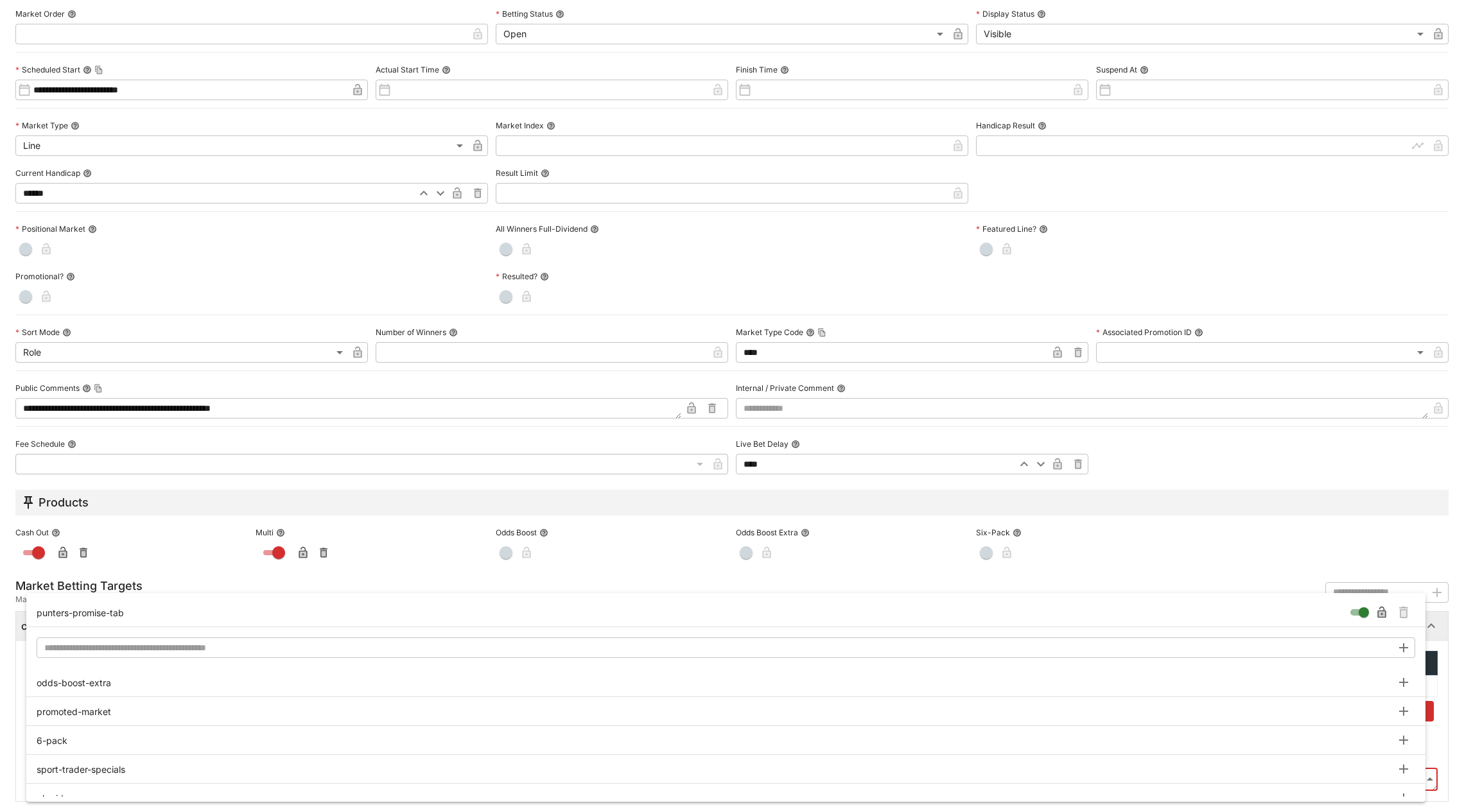
click at [819, 781] on body "**********" at bounding box center [732, 335] width 1464 height 953
type input "**********"
click at [1408, 611] on icon "Remove Tag" at bounding box center [1403, 612] width 16 height 16
click at [1426, 565] on div at bounding box center [732, 406] width 1464 height 812
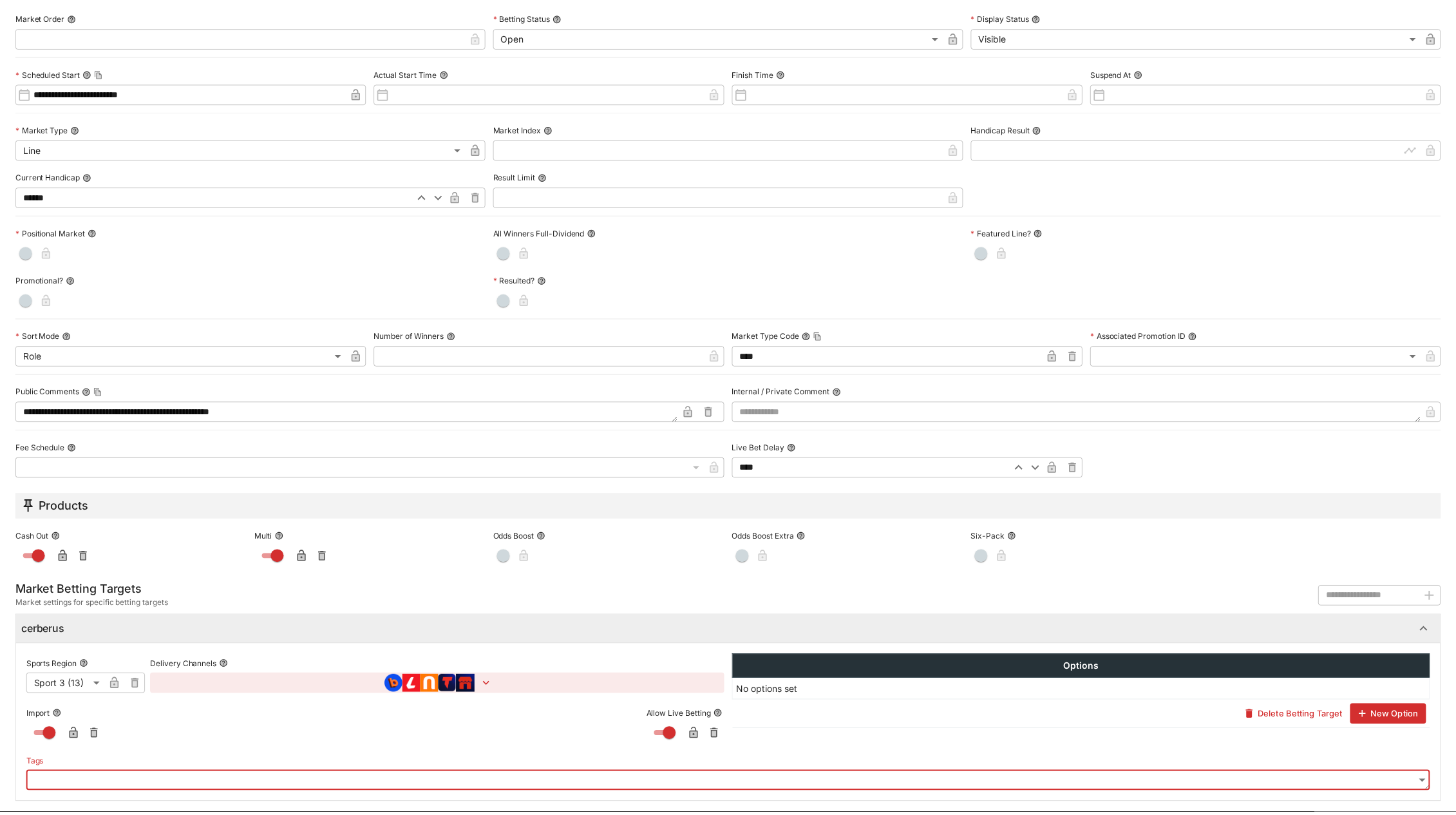
scroll to position [0, 0]
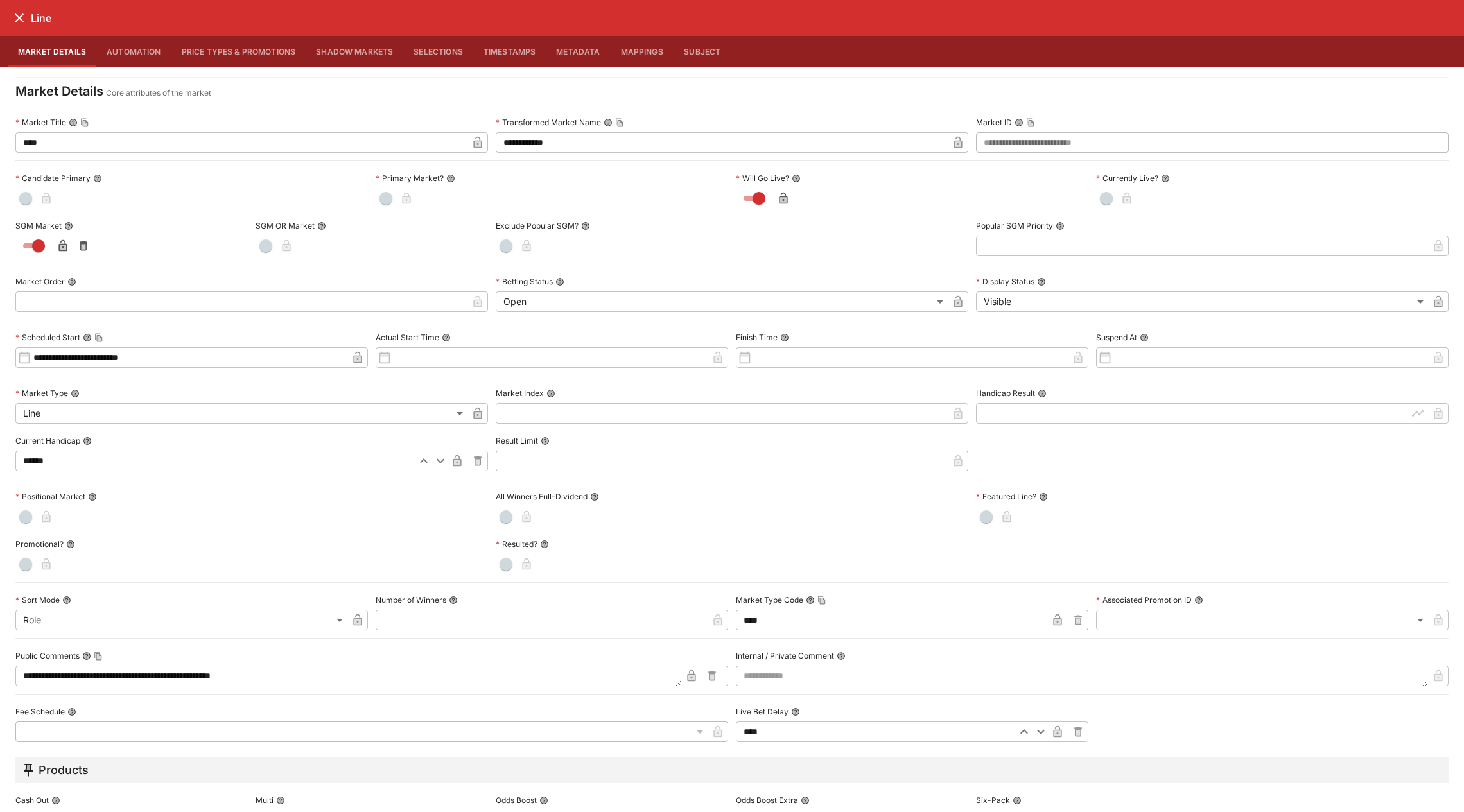
click at [35, 17] on h6 "Line" at bounding box center [41, 18] width 20 height 14
click at [20, 18] on icon "close" at bounding box center [19, 18] width 16 height 16
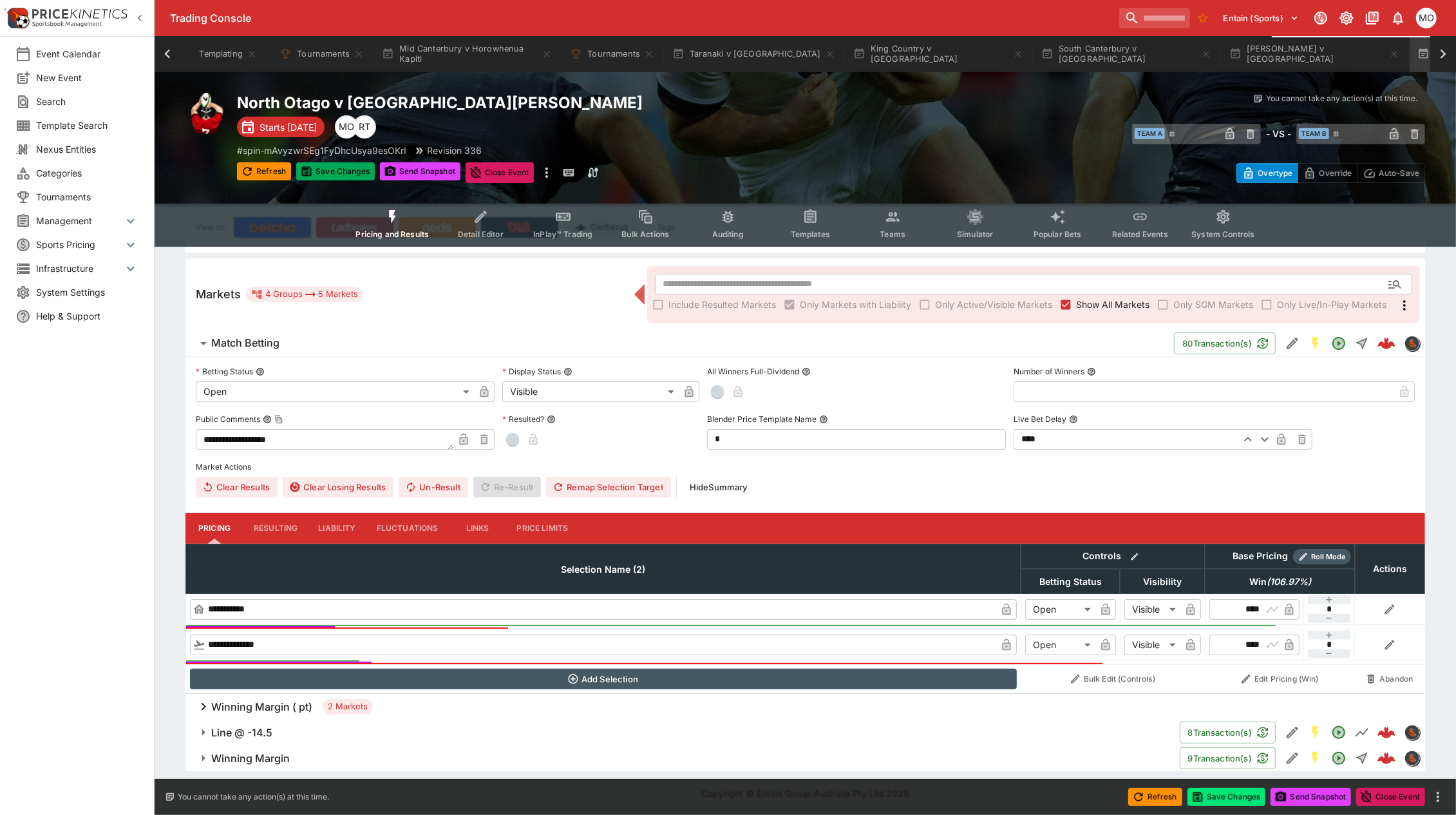
click at [322, 159] on div "North Otago v [GEOGRAPHIC_DATA] [PERSON_NAME] Starts [DATE] RT MO # spin-mAvyzw…" at bounding box center [534, 137] width 595 height 90
click at [335, 170] on button "Save Changes" at bounding box center [335, 170] width 79 height 18
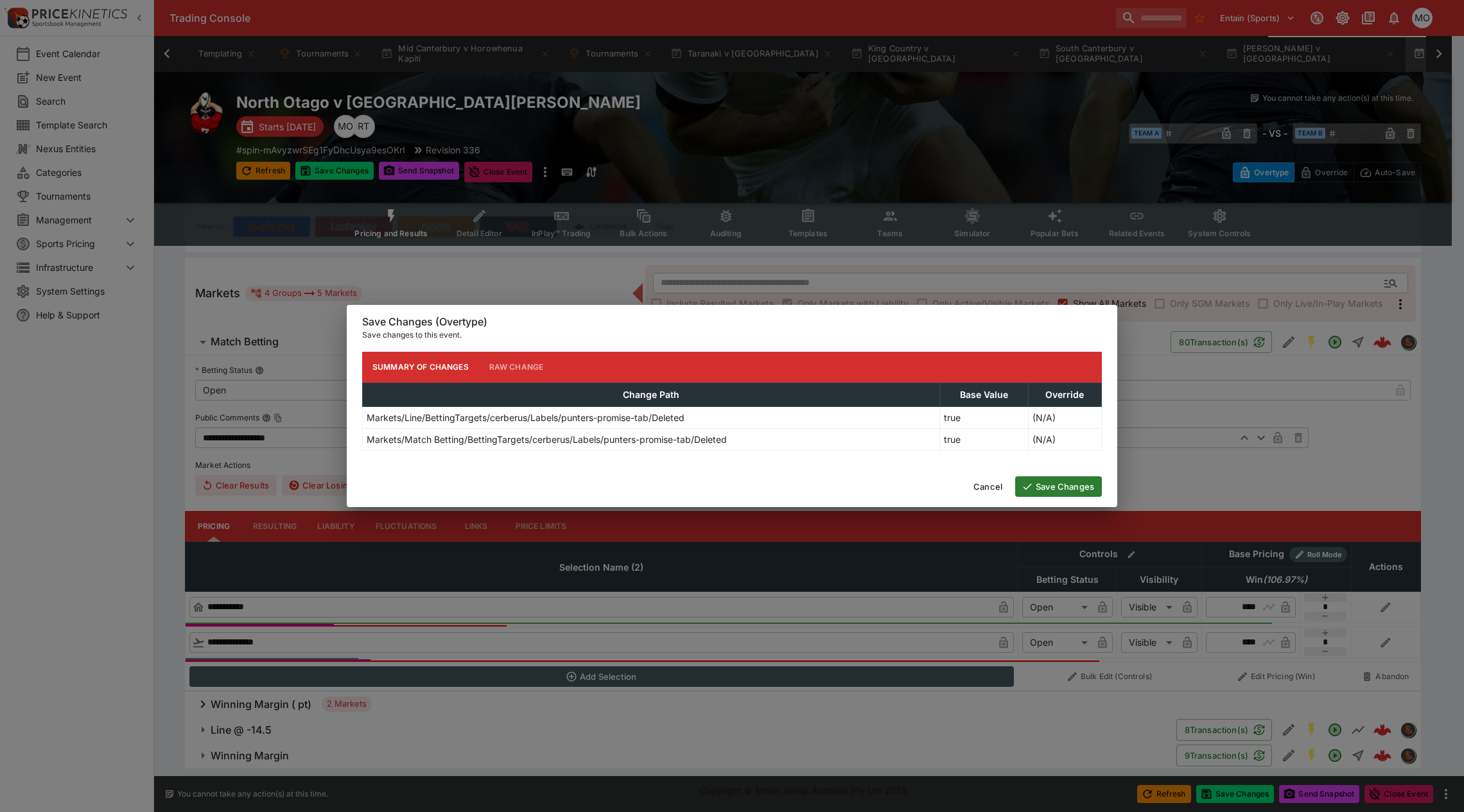
click at [1062, 482] on button "Save Changes" at bounding box center [1059, 486] width 87 height 20
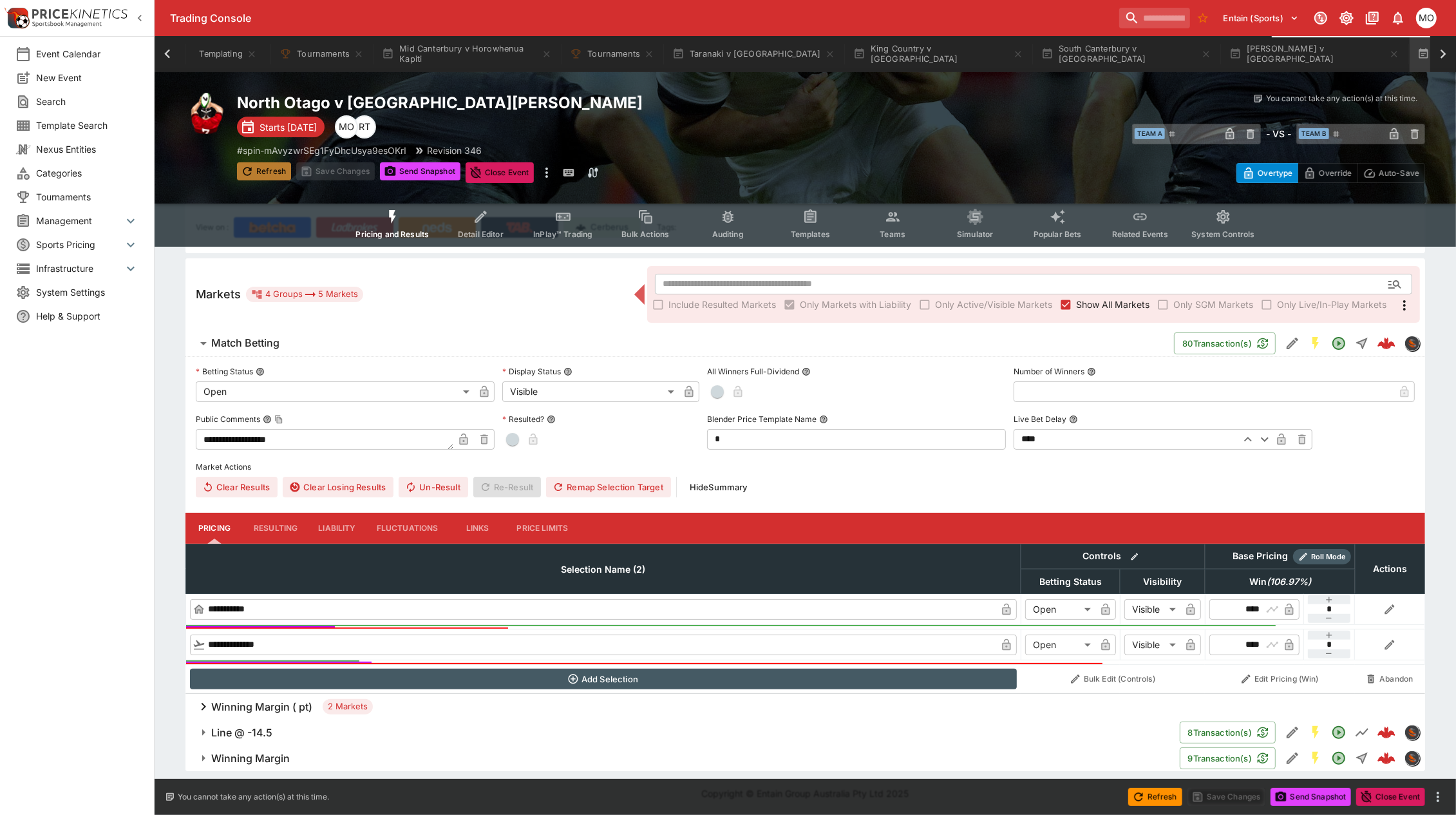
click at [248, 165] on icon "button" at bounding box center [247, 171] width 13 height 13
type input "****"
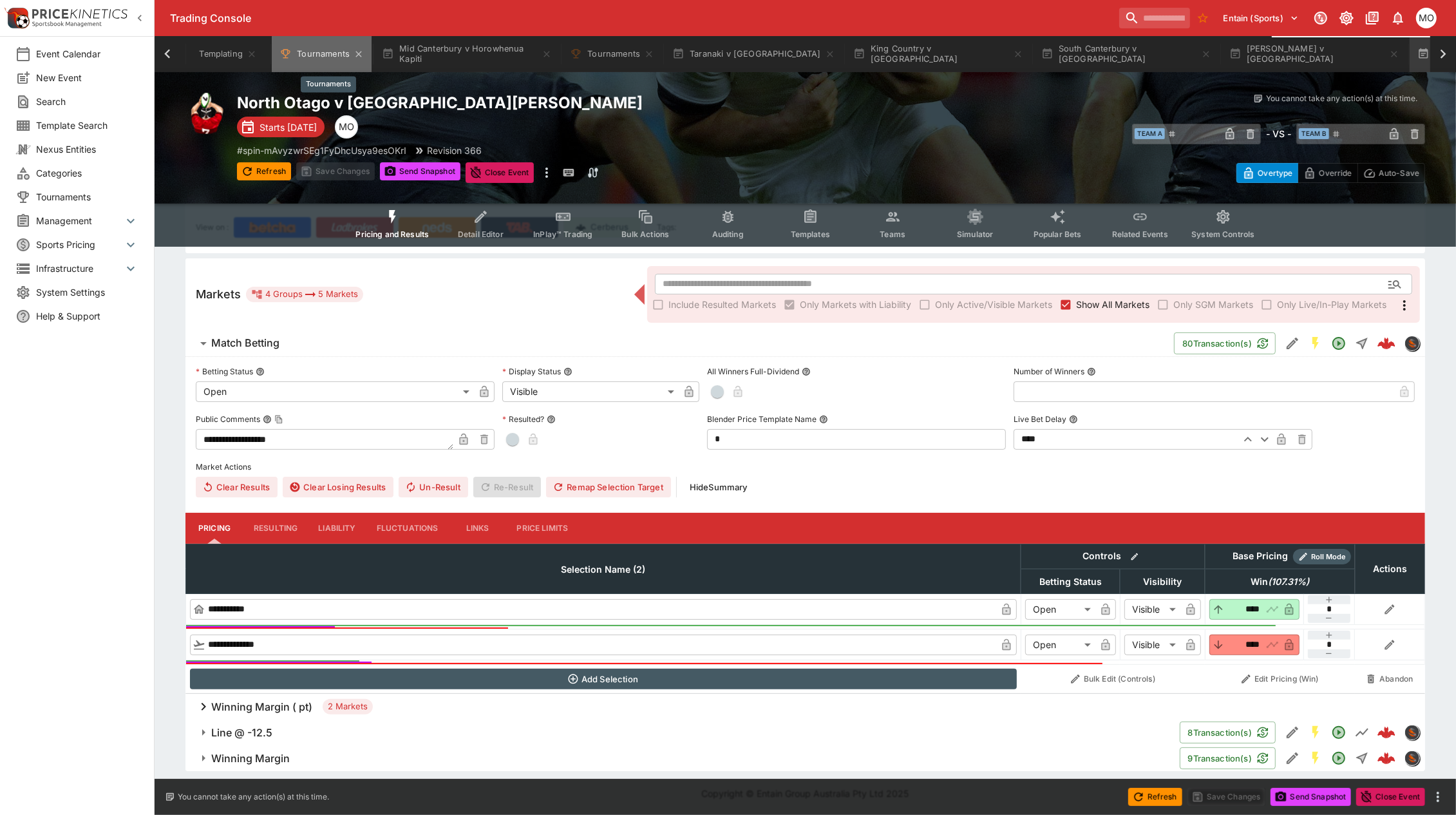
click at [316, 59] on button "Tournaments" at bounding box center [321, 54] width 100 height 36
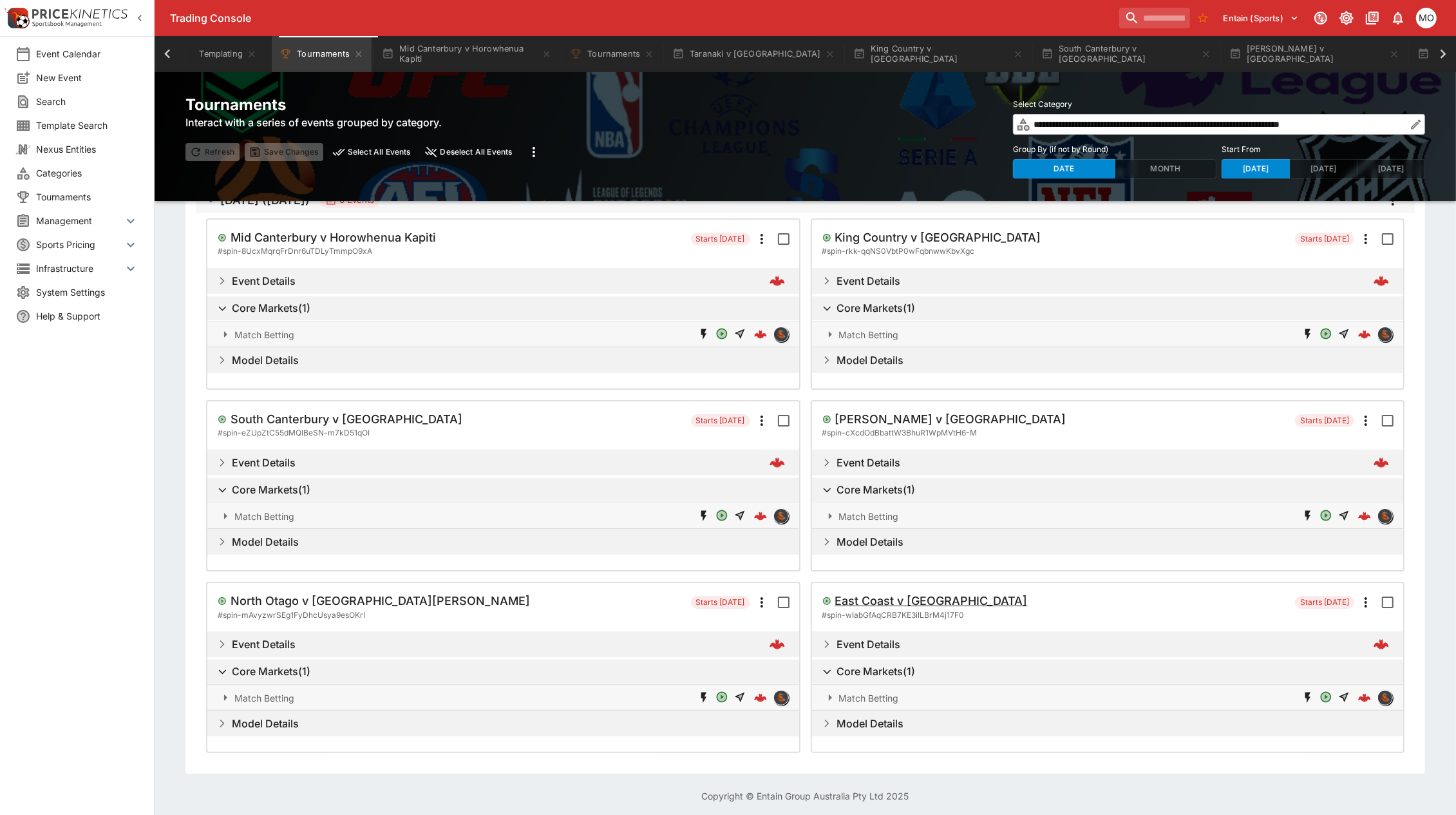
click at [885, 596] on h5 "East Coast v [GEOGRAPHIC_DATA]" at bounding box center [932, 601] width 193 height 15
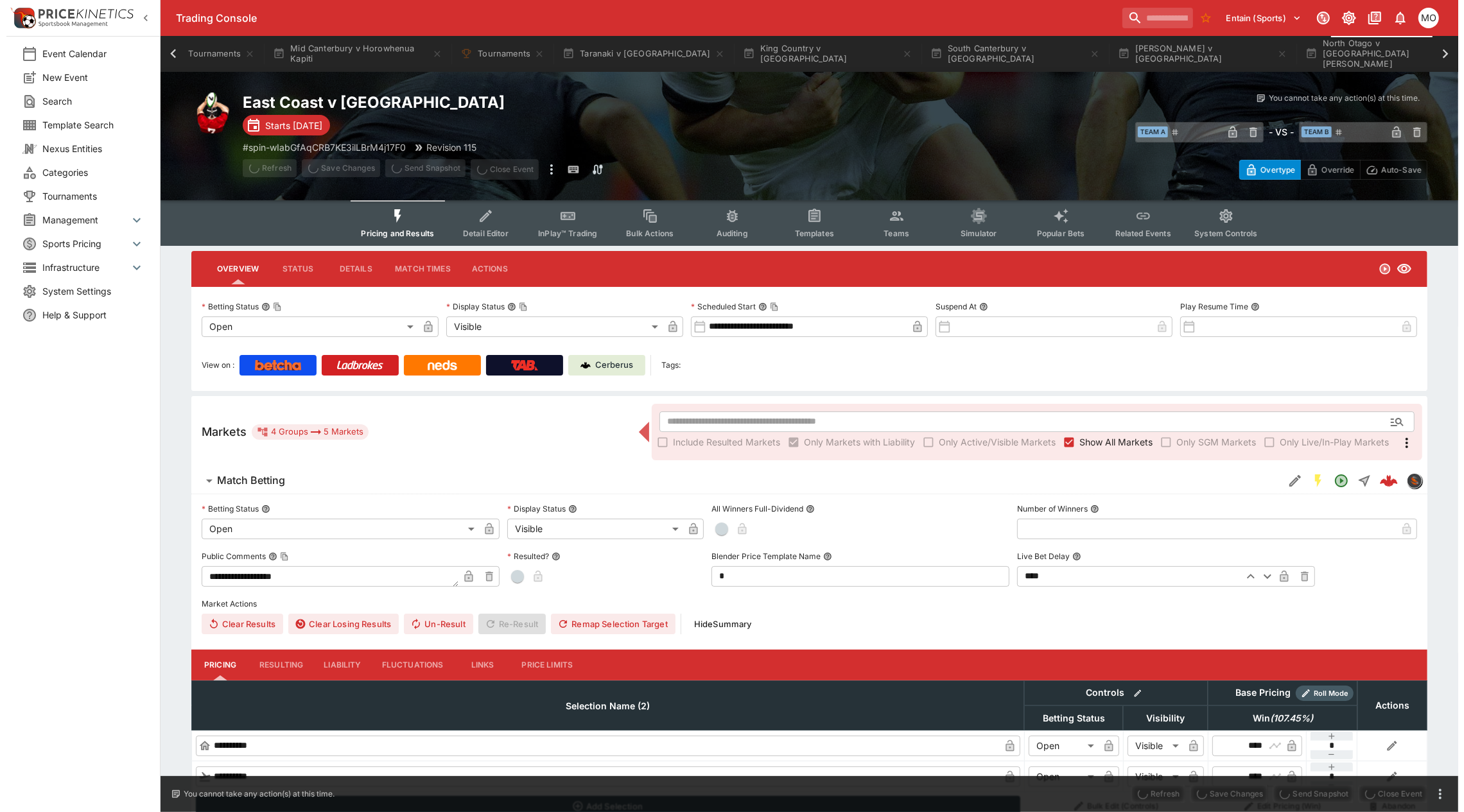
scroll to position [0, 1045]
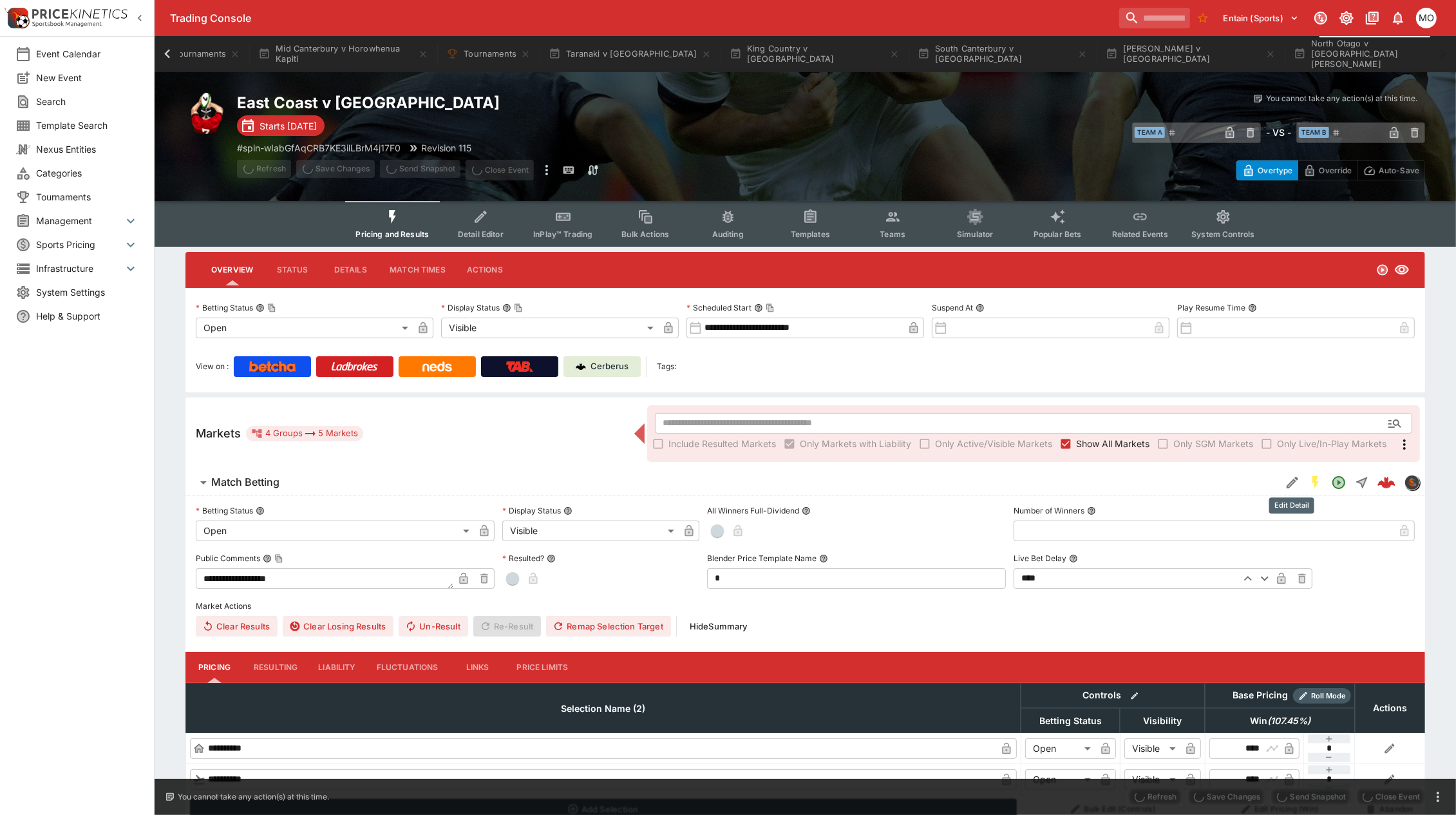
click at [1293, 479] on icon "Edit Detail" at bounding box center [1292, 483] width 16 height 16
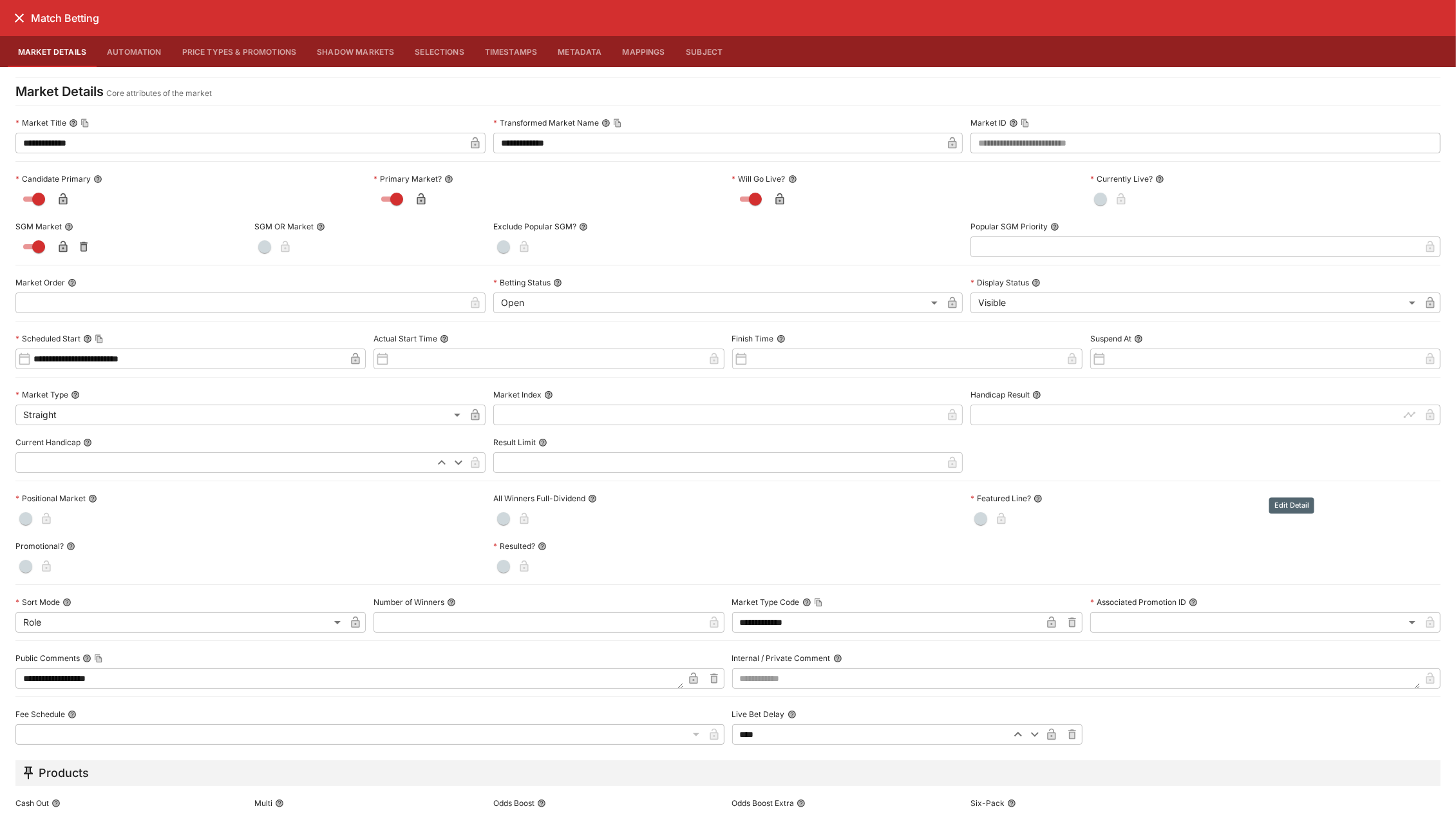
type input "**"
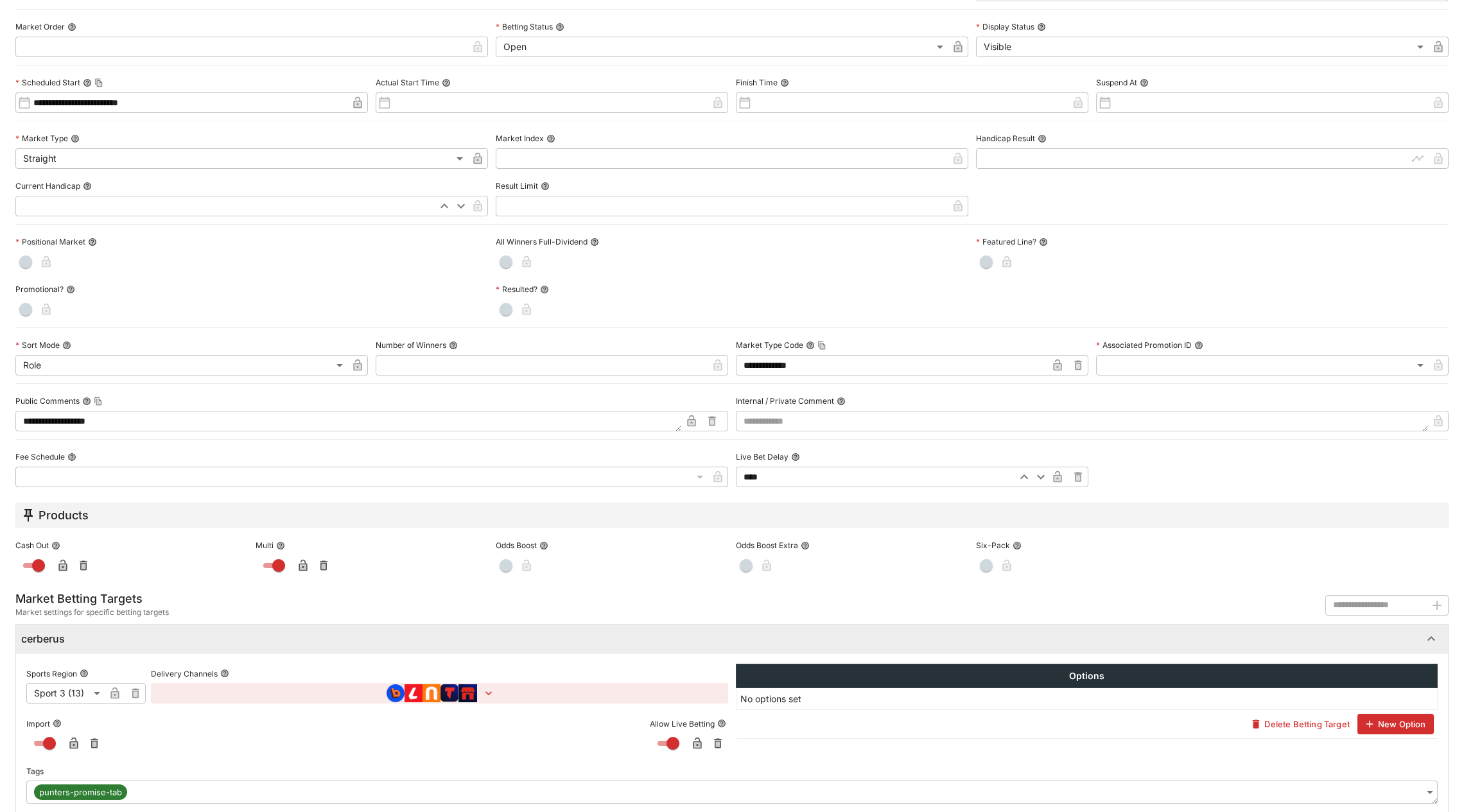
scroll to position [269, 0]
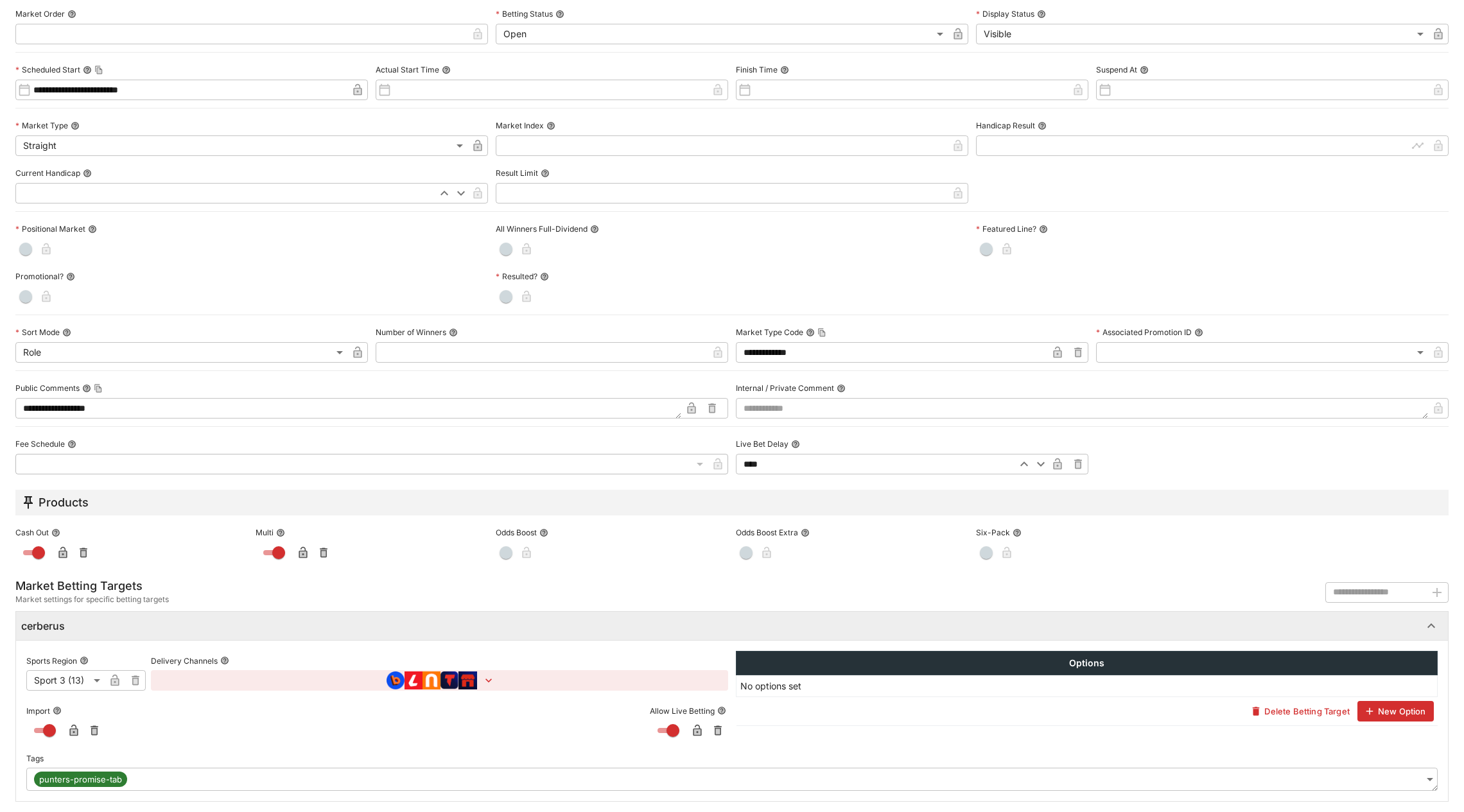
click at [1410, 771] on body "**********" at bounding box center [732, 476] width 1464 height 953
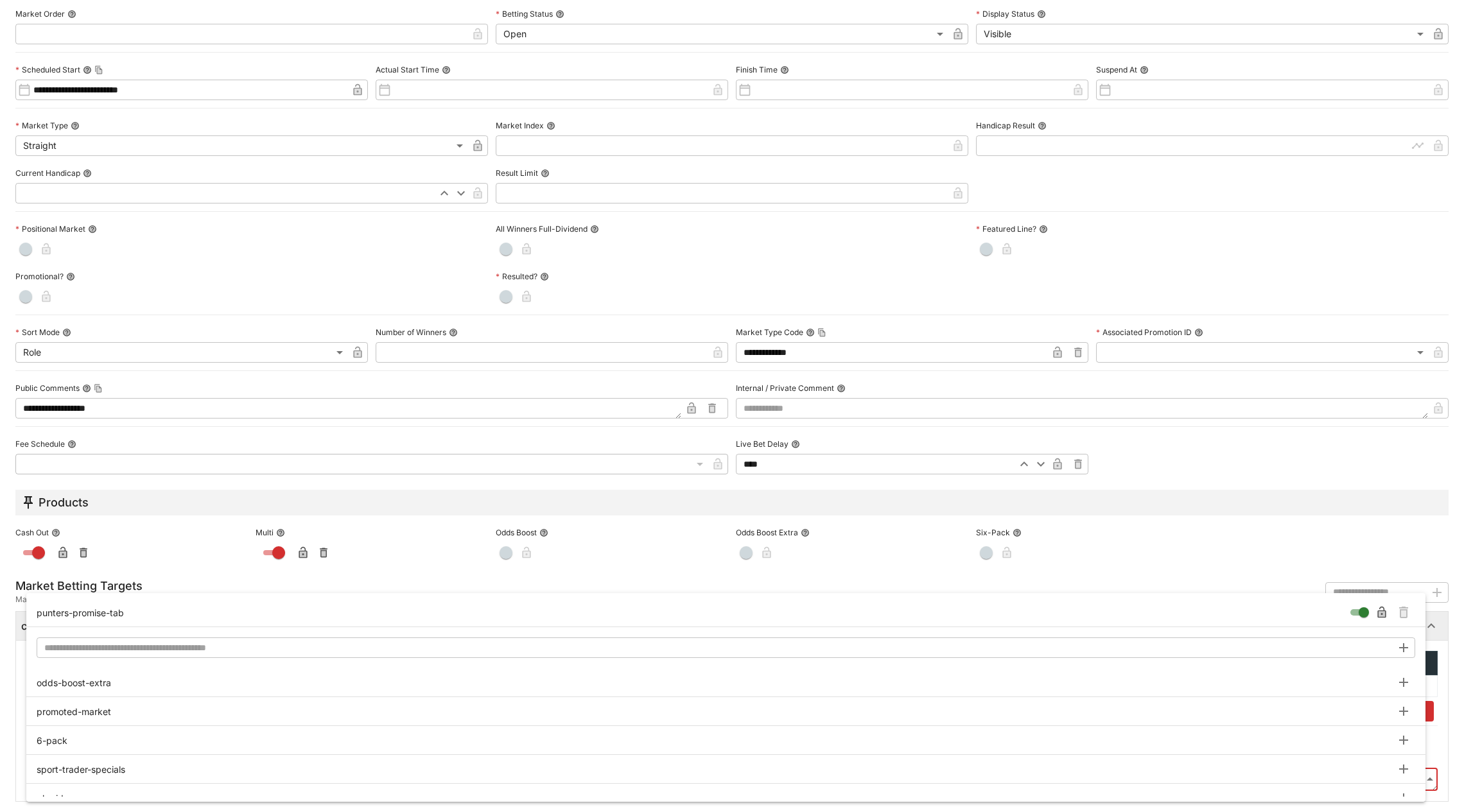
type input "**********"
click at [1403, 611] on icon "Remove Tag" at bounding box center [1404, 613] width 6 height 6
click at [1446, 685] on div at bounding box center [732, 406] width 1464 height 812
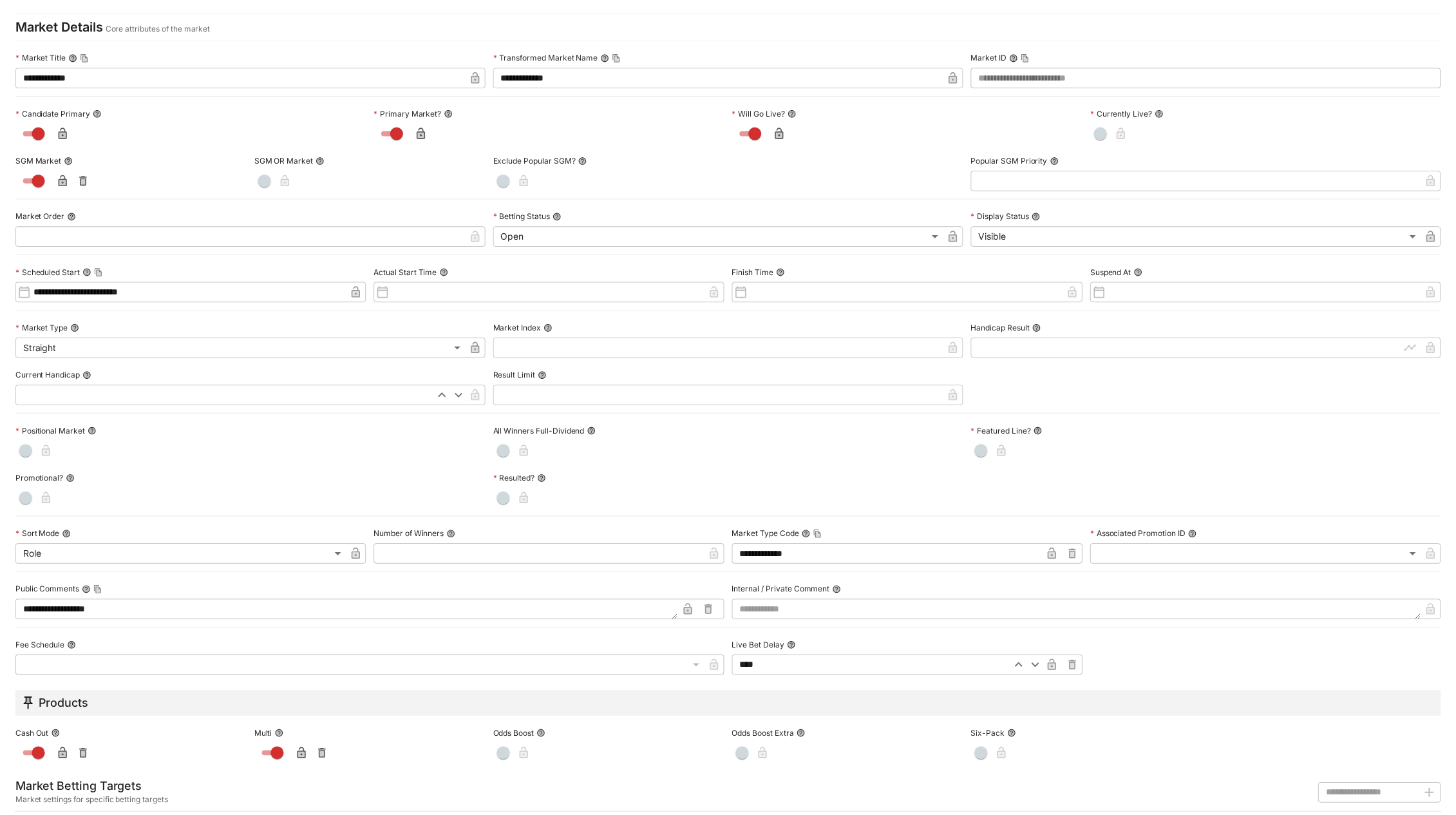
scroll to position [0, 0]
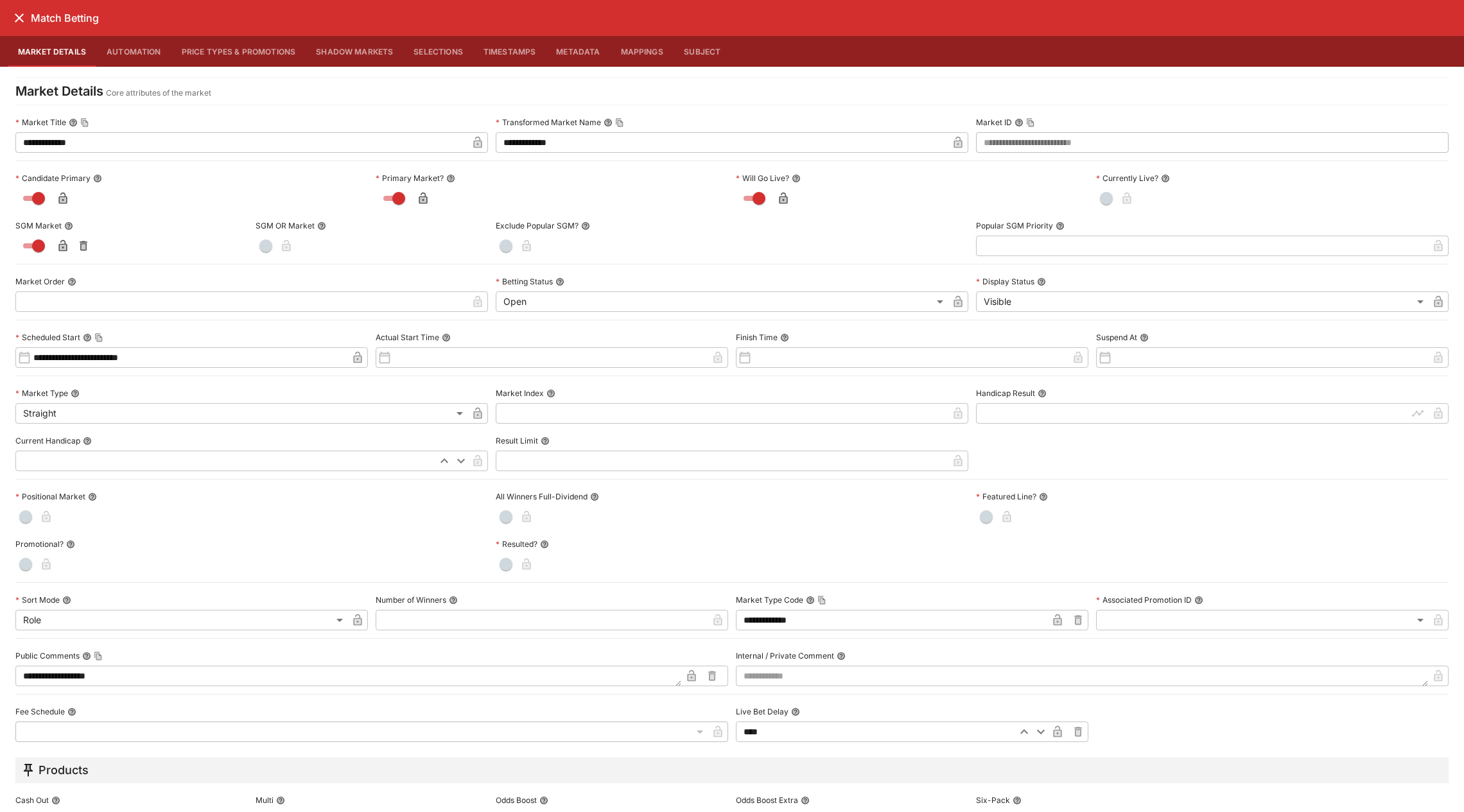
click at [18, 18] on icon "close" at bounding box center [19, 18] width 9 height 9
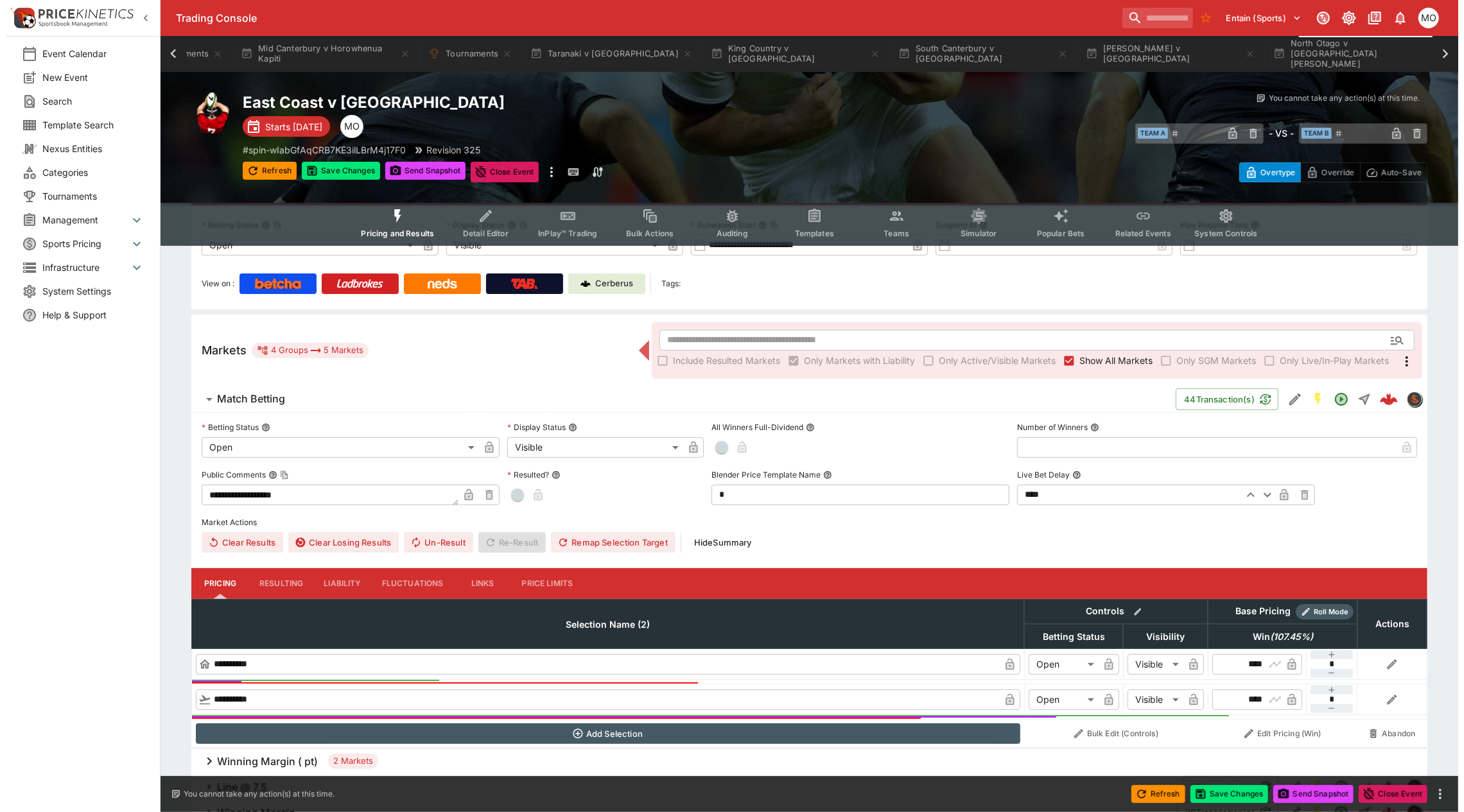
scroll to position [141, 0]
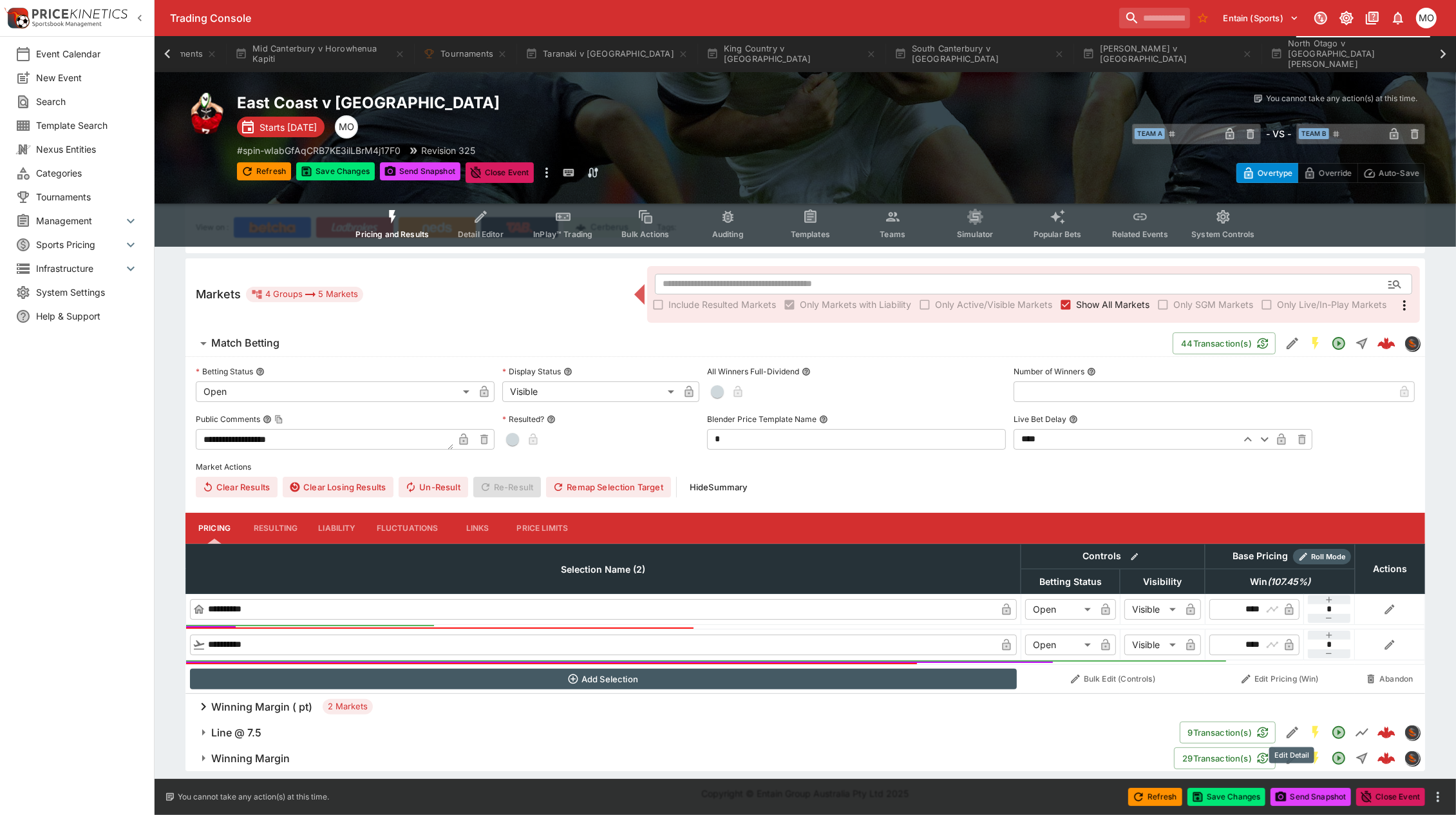
click at [1292, 733] on icon "Edit Detail" at bounding box center [1293, 733] width 12 height 12
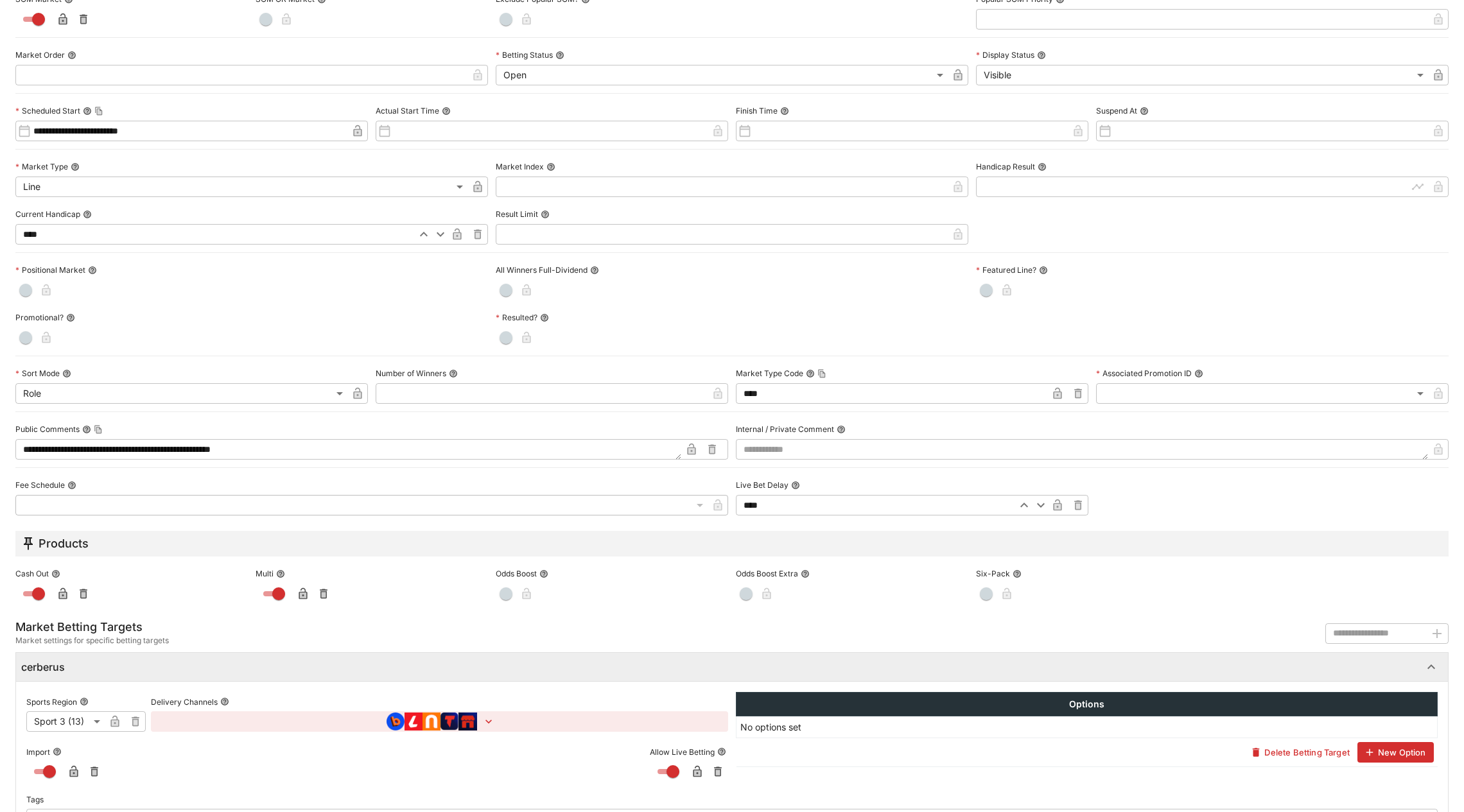
scroll to position [269, 0]
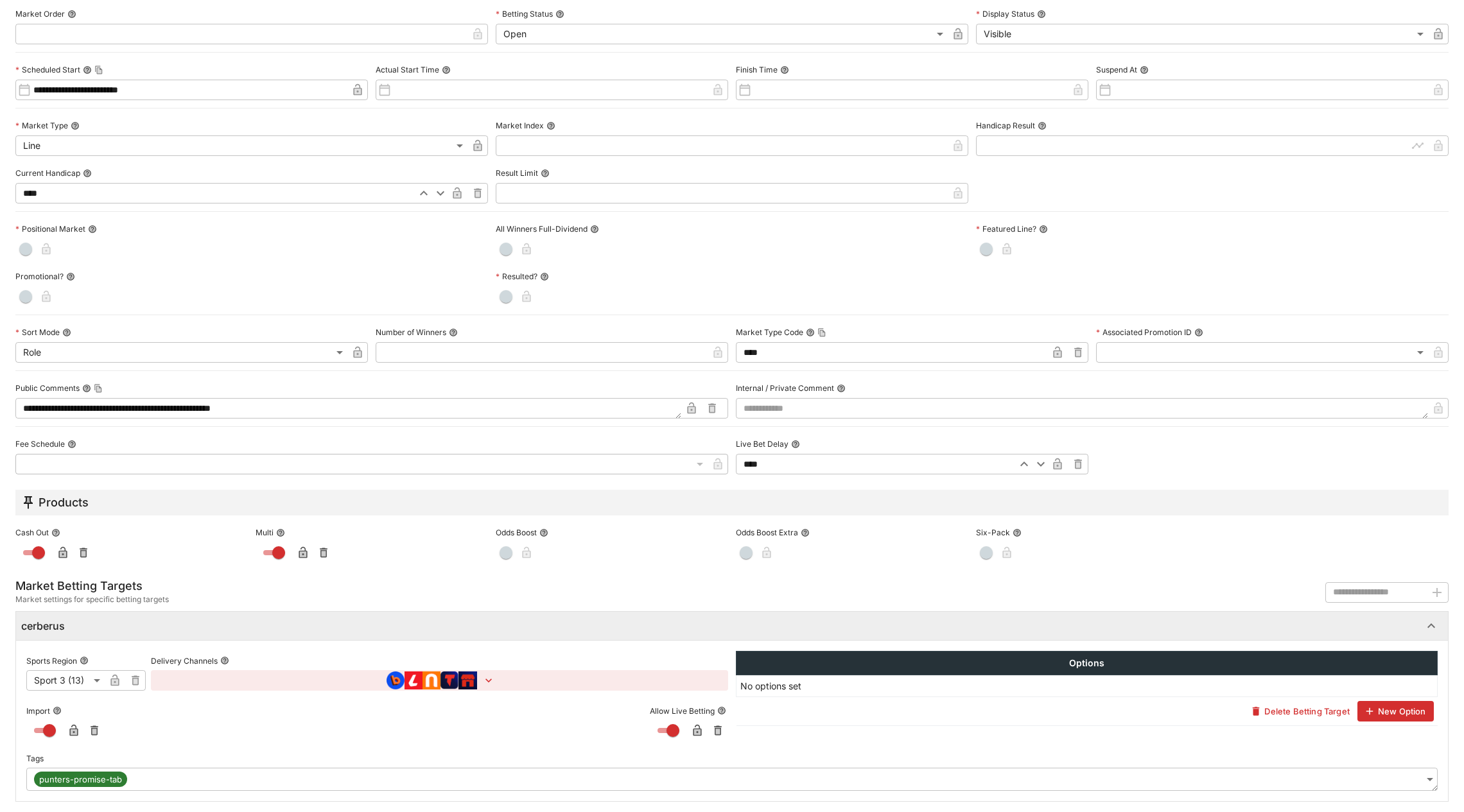
click at [1412, 774] on body "**********" at bounding box center [732, 335] width 1464 height 953
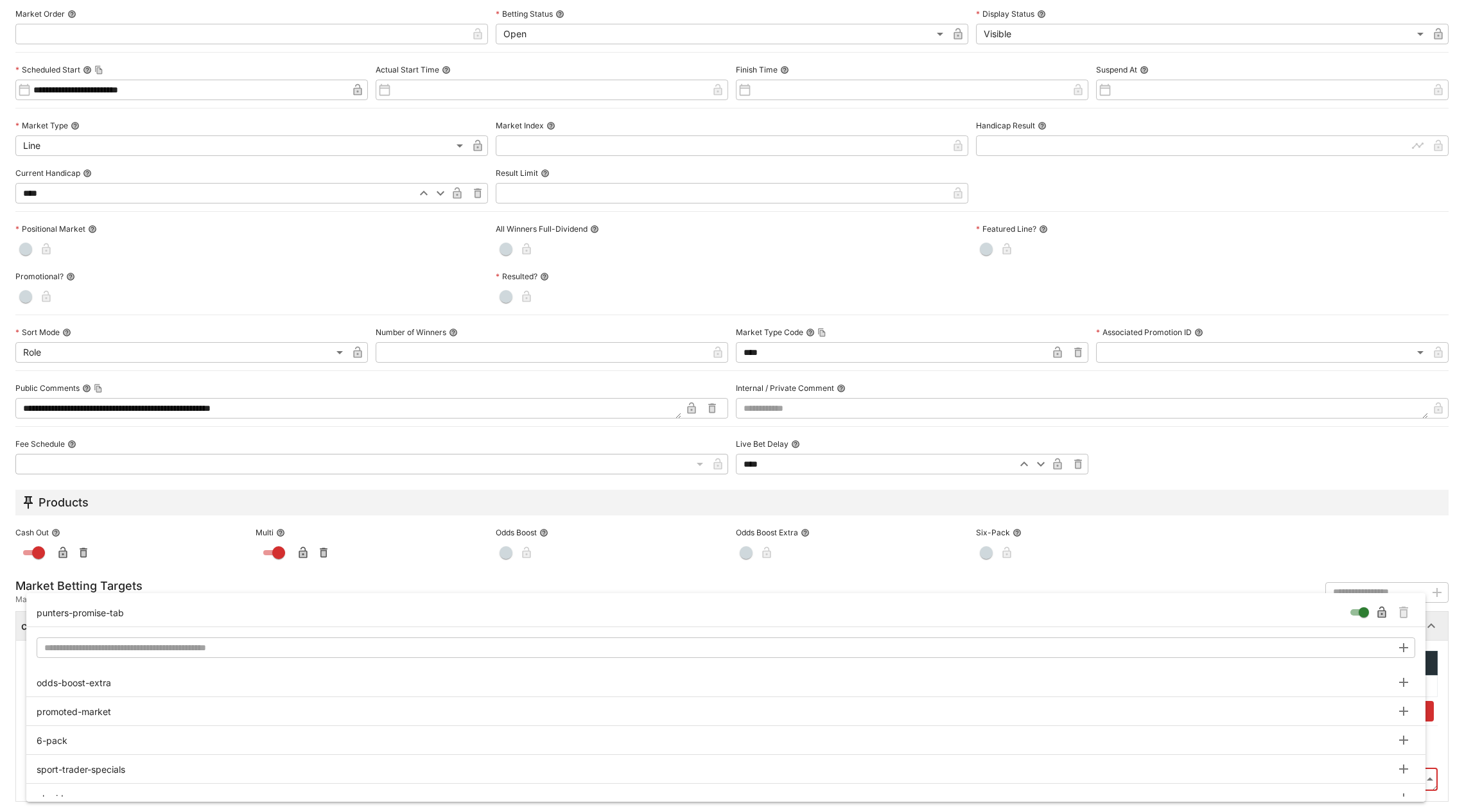
type input "**********"
click at [1405, 614] on icon "Remove Tag" at bounding box center [1404, 613] width 6 height 6
click at [1448, 602] on div at bounding box center [732, 406] width 1464 height 812
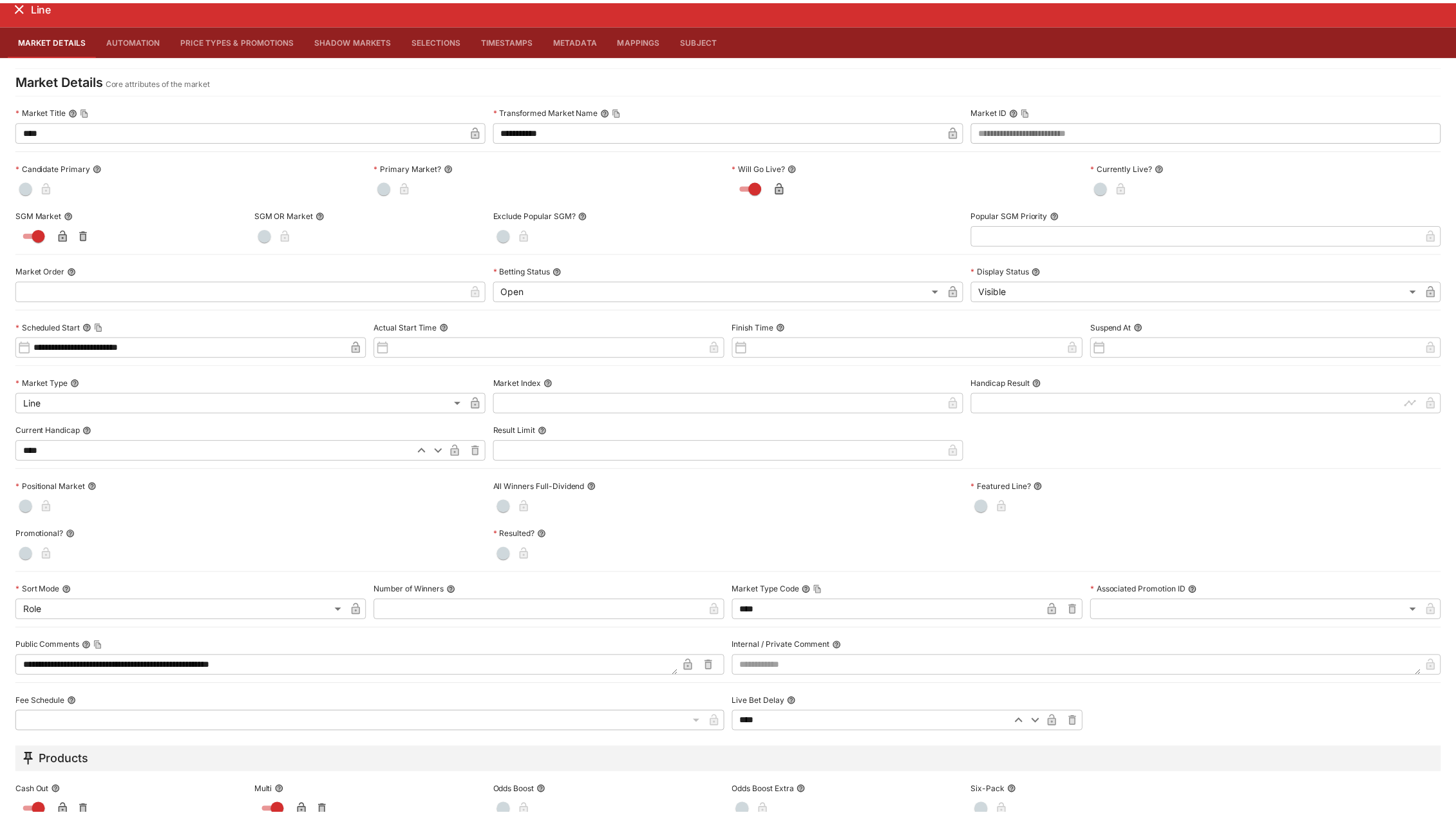
scroll to position [0, 0]
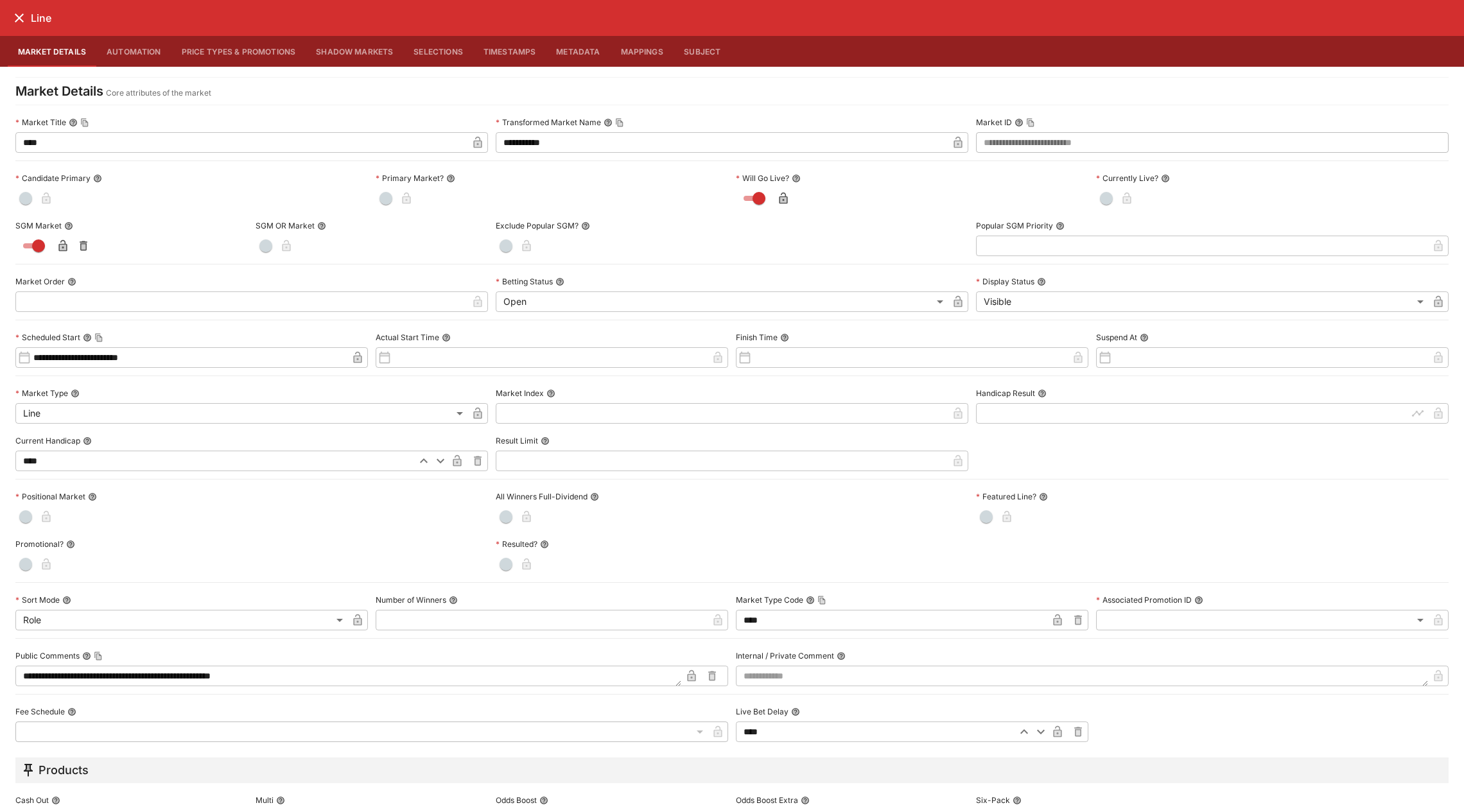
click at [14, 20] on icon "close" at bounding box center [19, 18] width 16 height 16
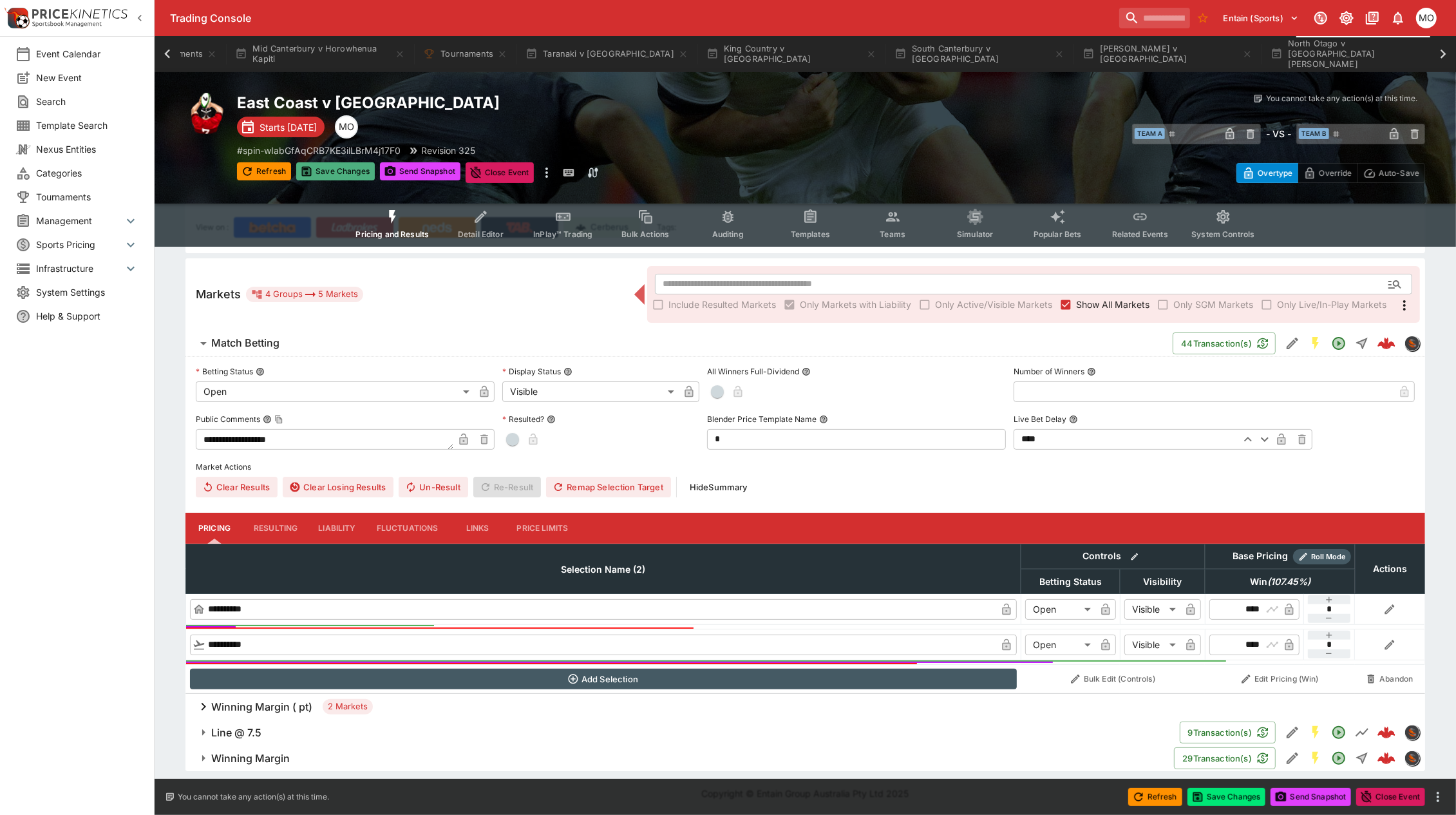
click at [319, 174] on button "Save Changes" at bounding box center [335, 170] width 79 height 18
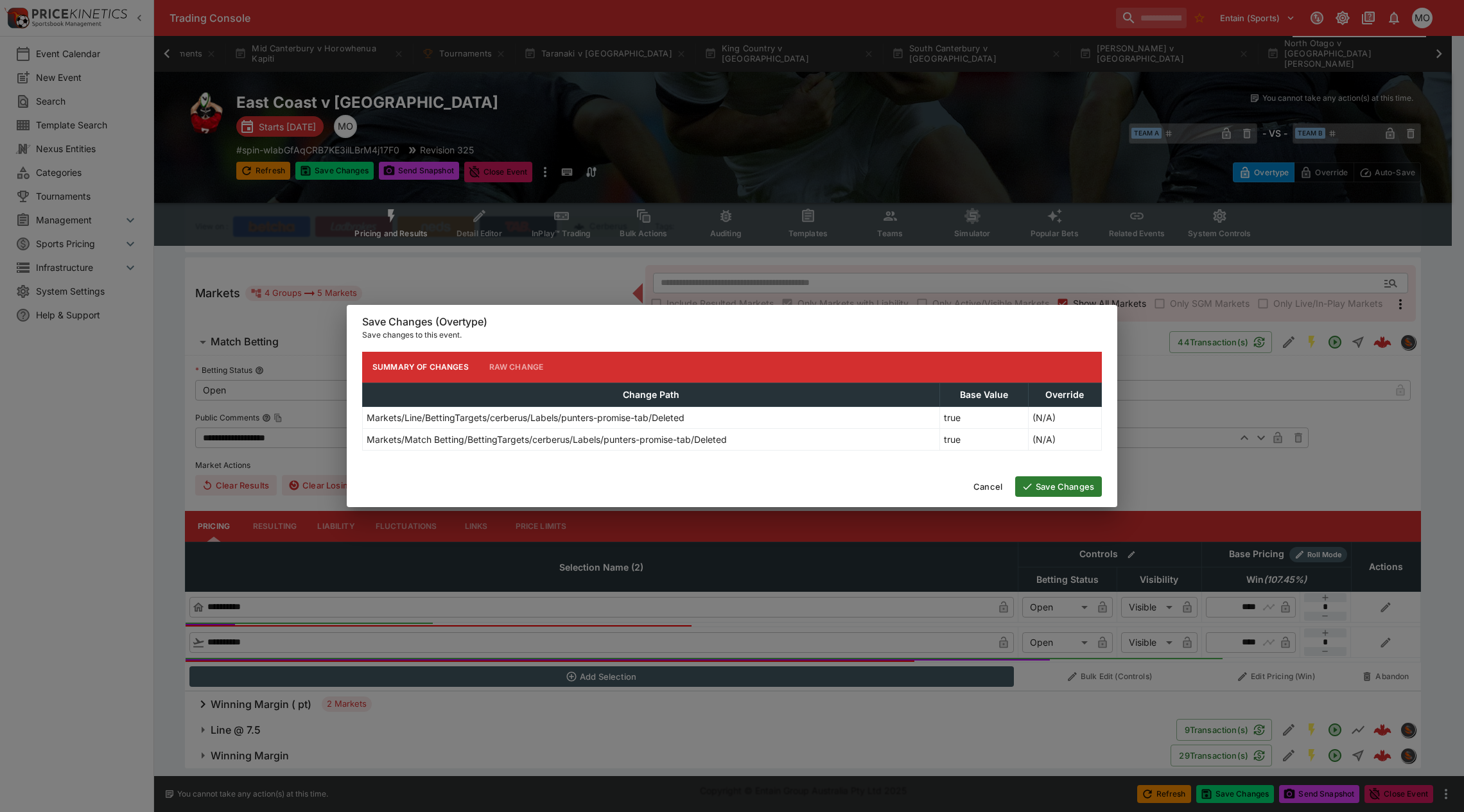
click at [1038, 484] on button "Save Changes" at bounding box center [1059, 486] width 87 height 20
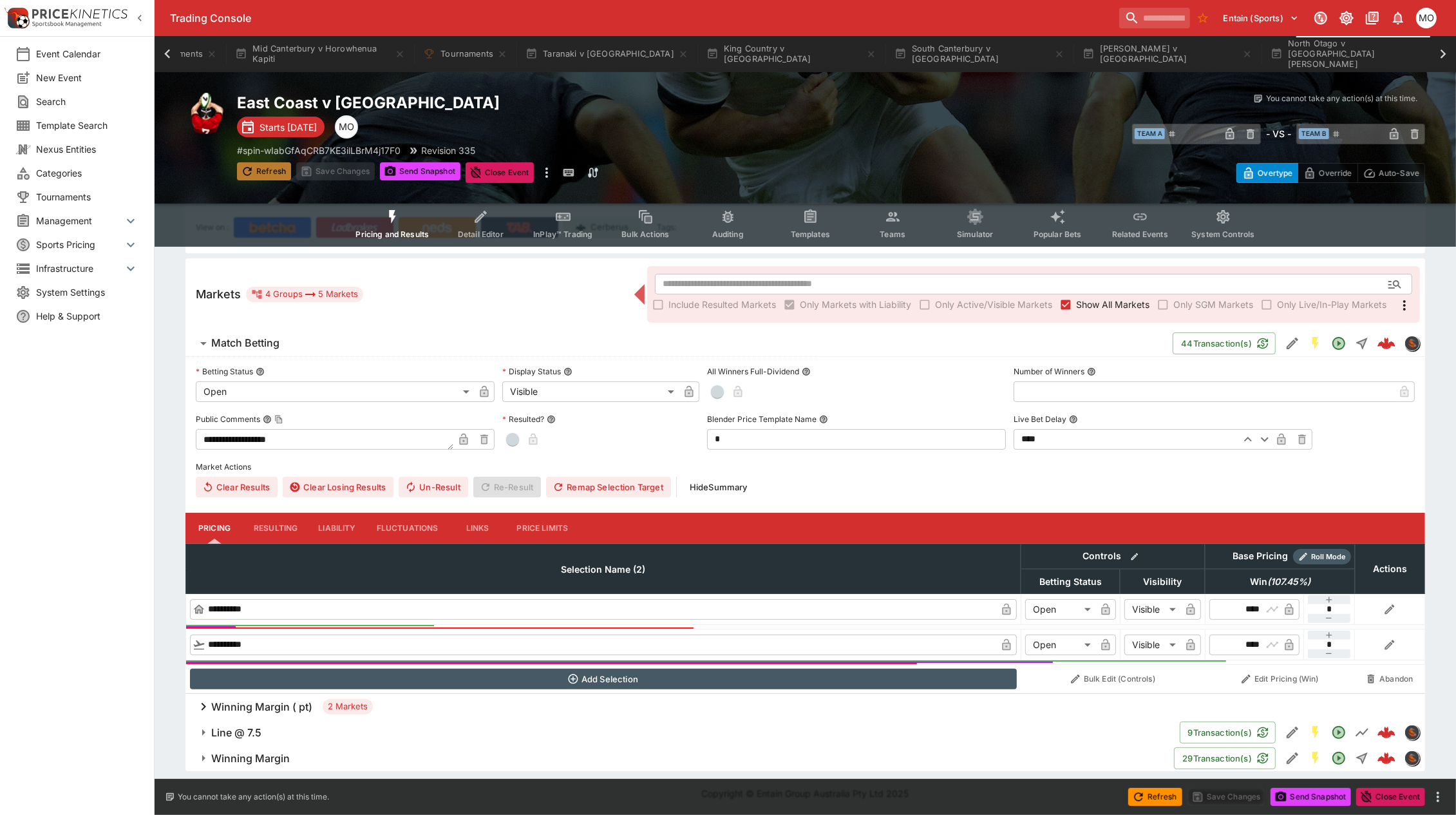
click at [259, 170] on button "Refresh" at bounding box center [264, 170] width 54 height 18
click at [418, 166] on button "Send Snapshot" at bounding box center [420, 170] width 81 height 18
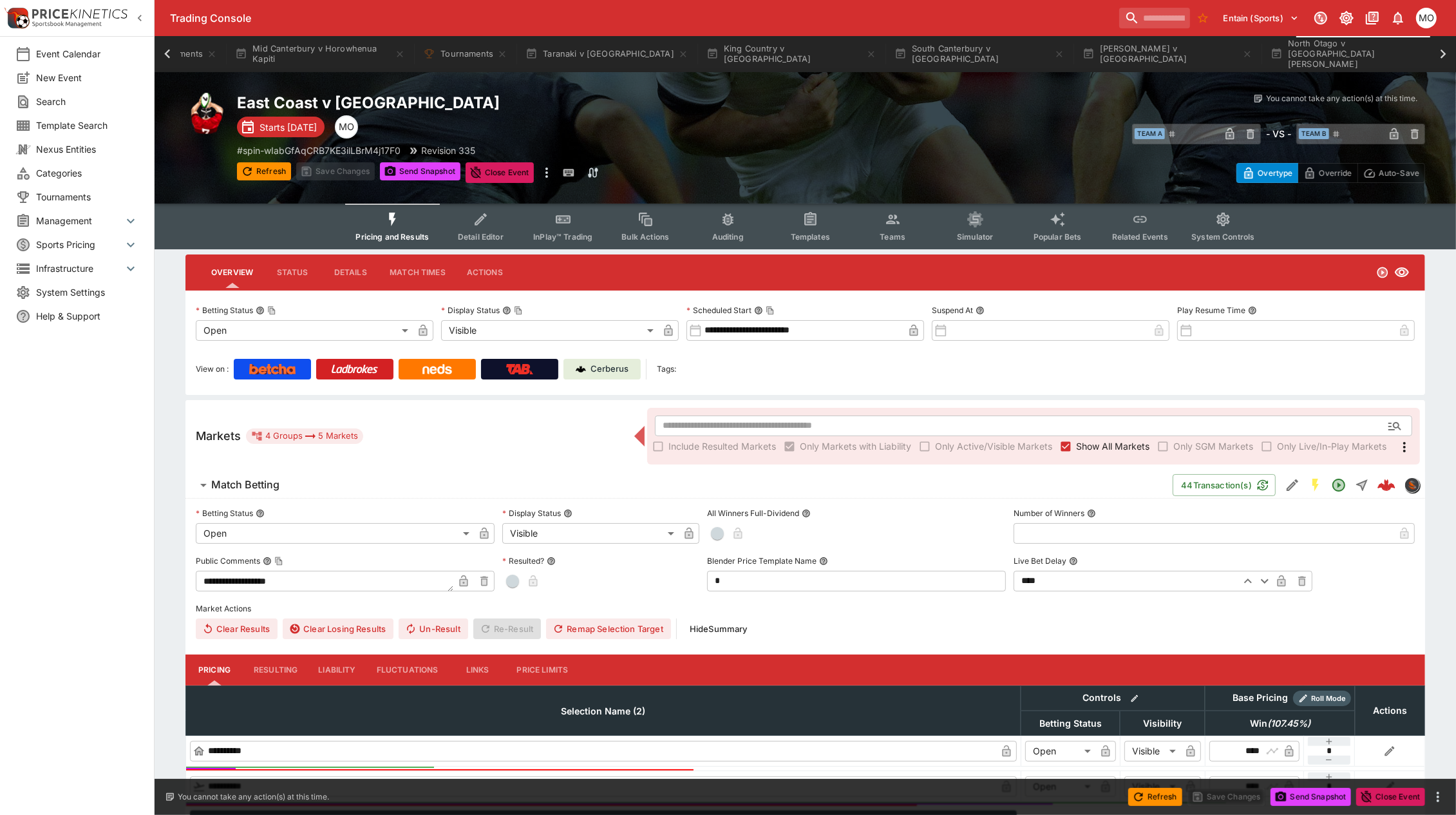
click at [595, 365] on p "Cerberus" at bounding box center [609, 370] width 38 height 13
click at [616, 367] on p "Cerberus" at bounding box center [609, 370] width 38 height 13
click at [1437, 52] on icon at bounding box center [1443, 54] width 18 height 18
click at [1251, 52] on button "North Otago v [GEOGRAPHIC_DATA][PERSON_NAME]" at bounding box center [1344, 54] width 185 height 36
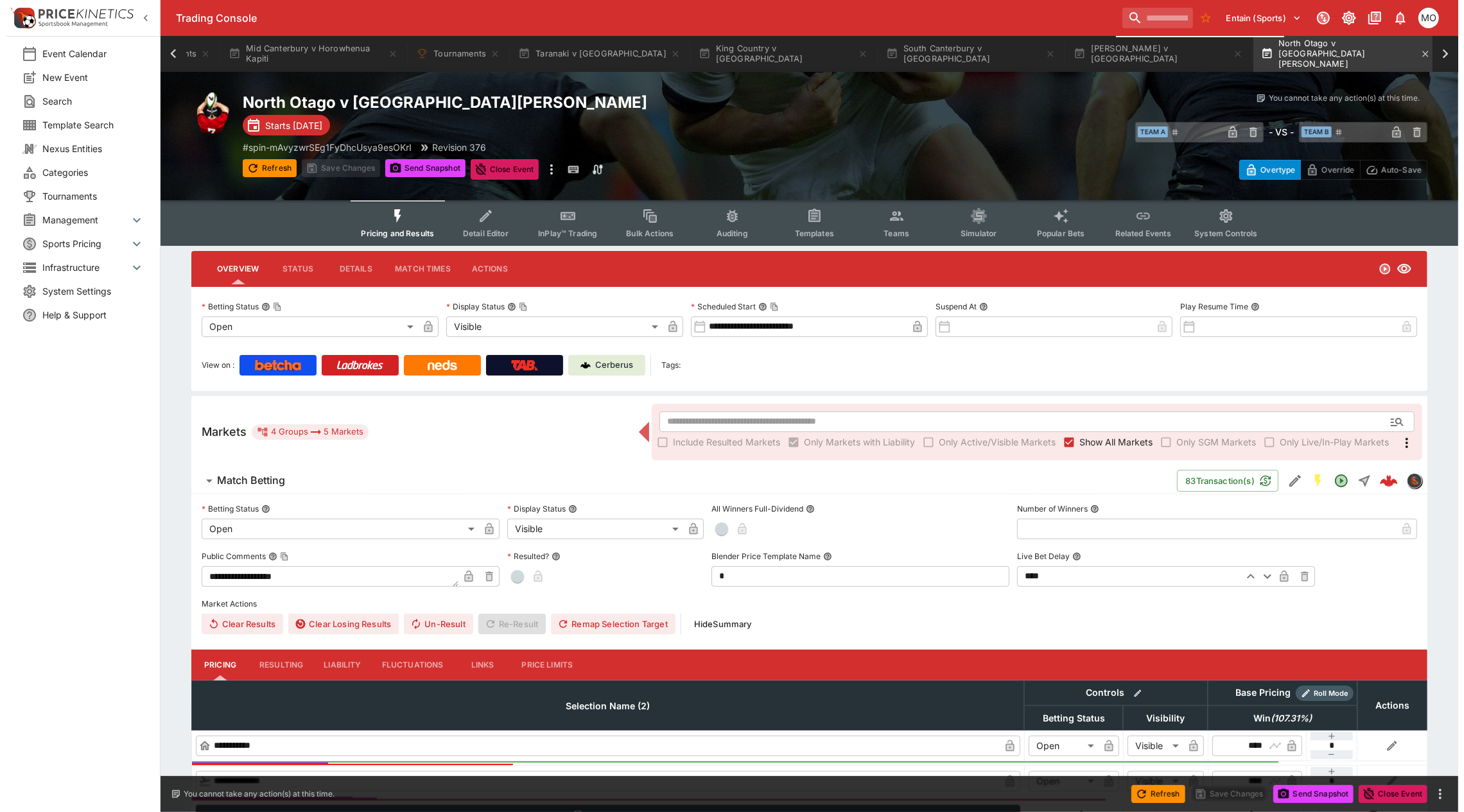
scroll to position [0, 1068]
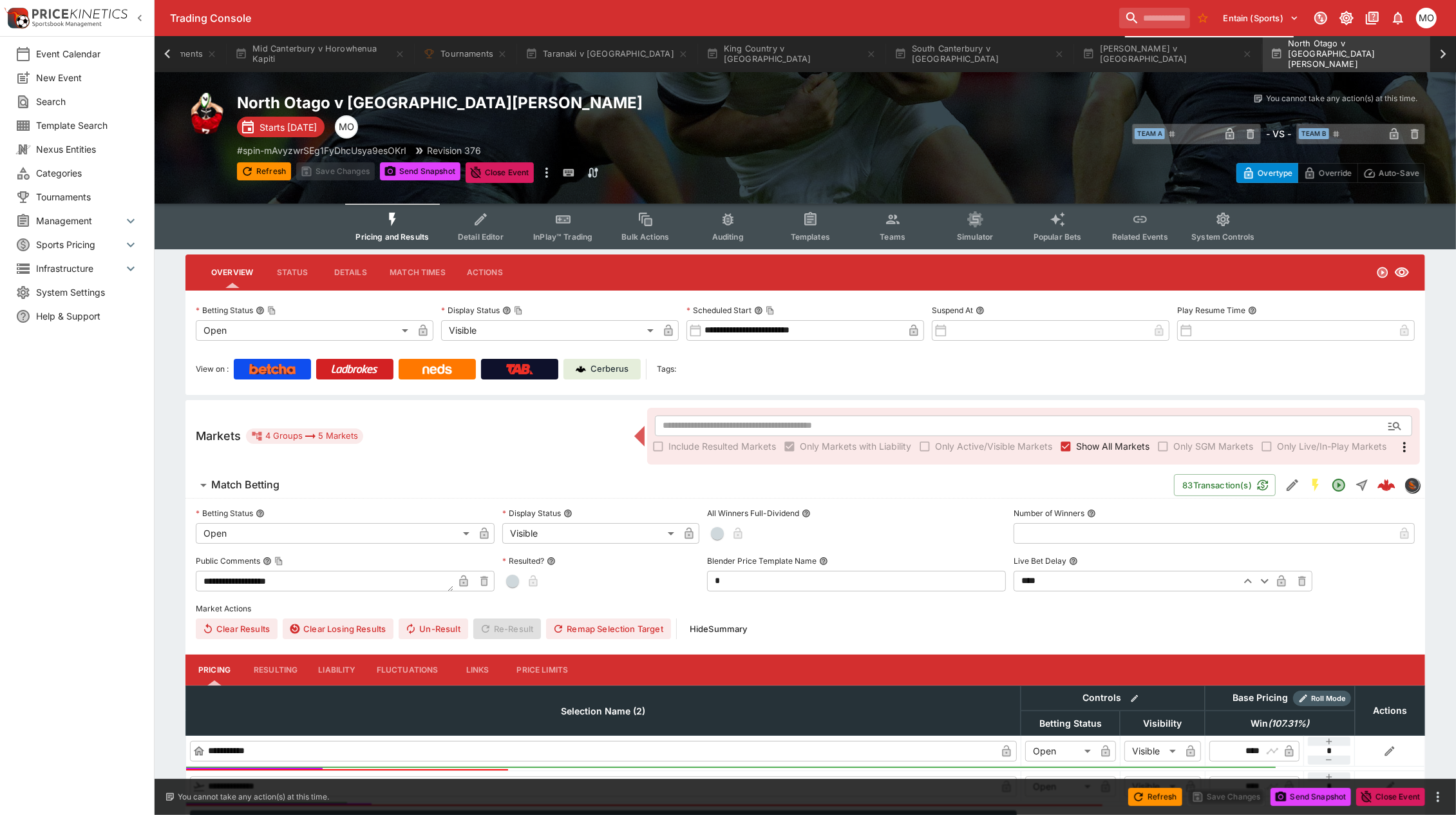
click at [620, 360] on link "Cerberus" at bounding box center [602, 369] width 77 height 20
click at [1075, 56] on button "[PERSON_NAME] v [GEOGRAPHIC_DATA]" at bounding box center [1168, 54] width 185 height 36
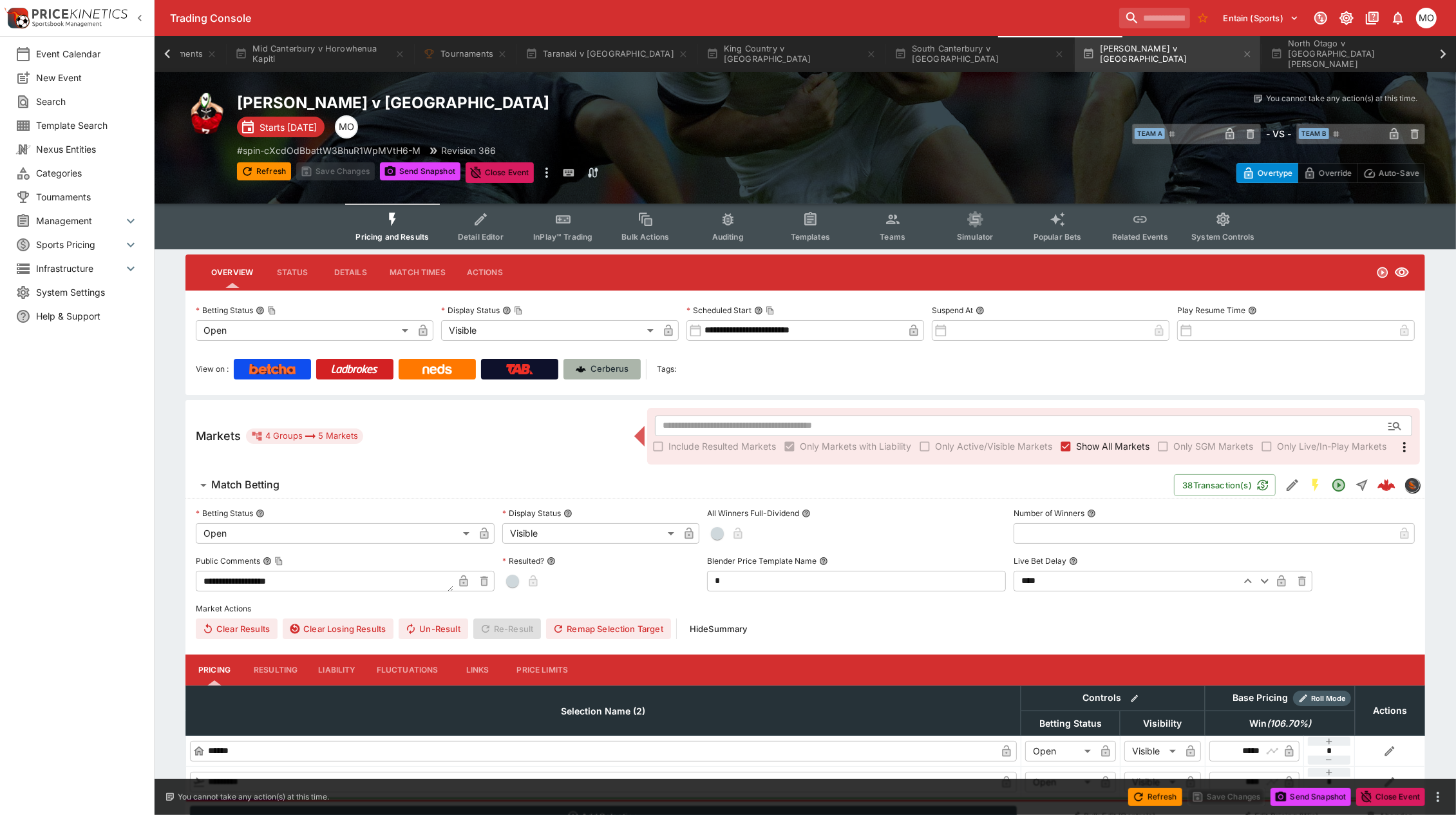
click at [609, 372] on p "Cerberus" at bounding box center [609, 370] width 38 height 13
click at [899, 53] on button "South Canterbury v [GEOGRAPHIC_DATA]" at bounding box center [980, 54] width 185 height 36
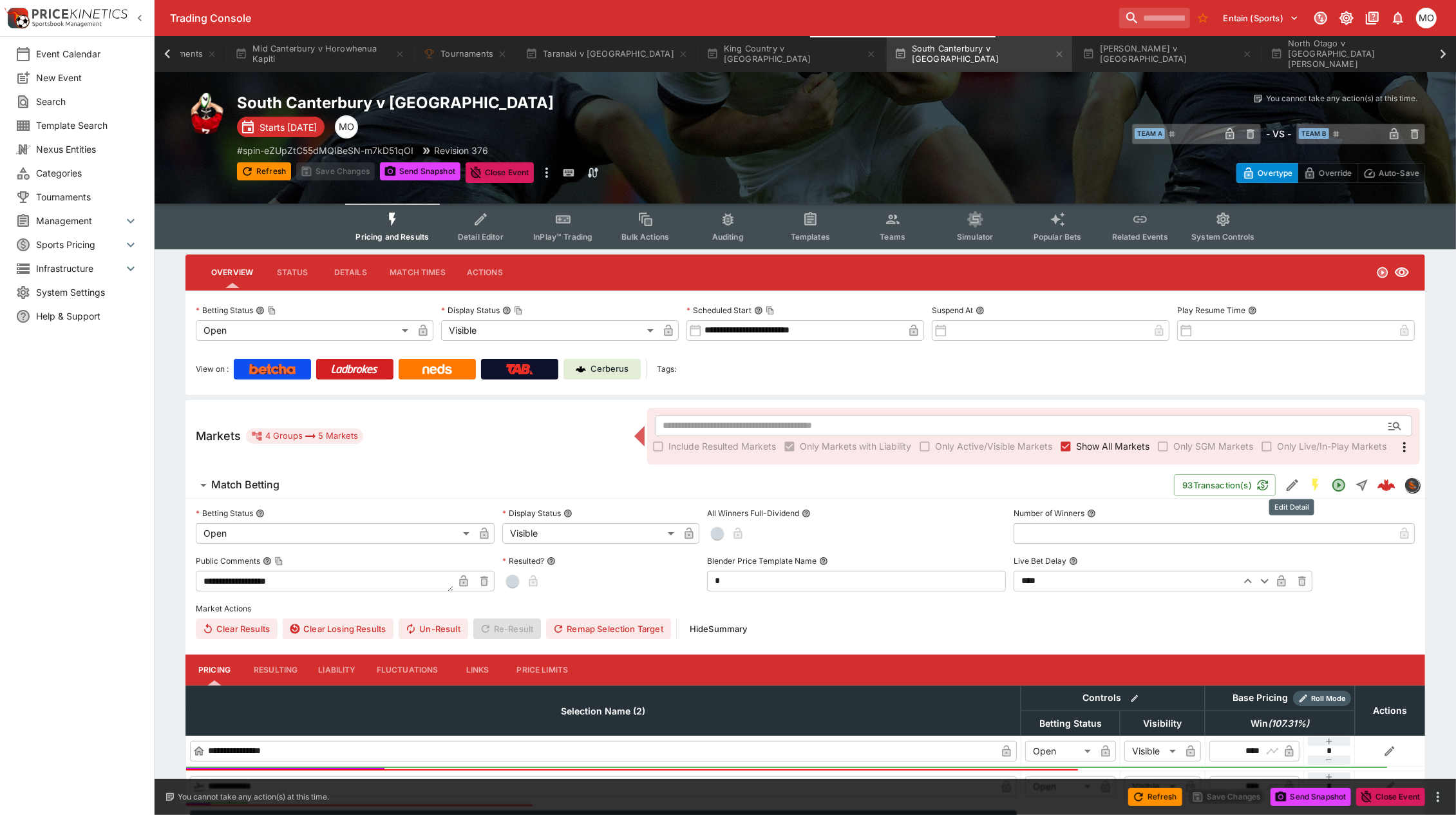
click at [1290, 477] on icon "Edit Detail" at bounding box center [1292, 484] width 16 height 16
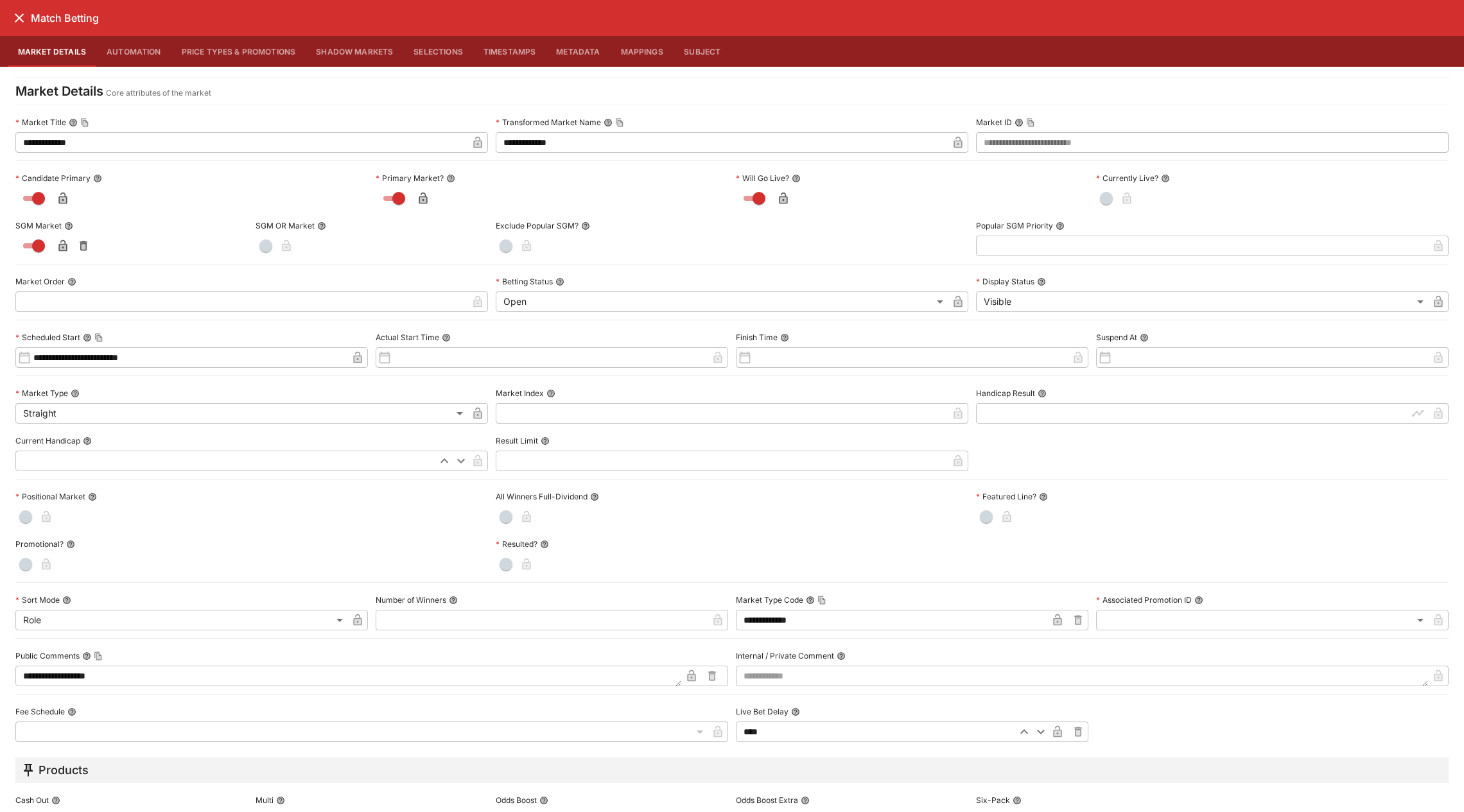
click at [20, 18] on icon "close" at bounding box center [19, 18] width 9 height 9
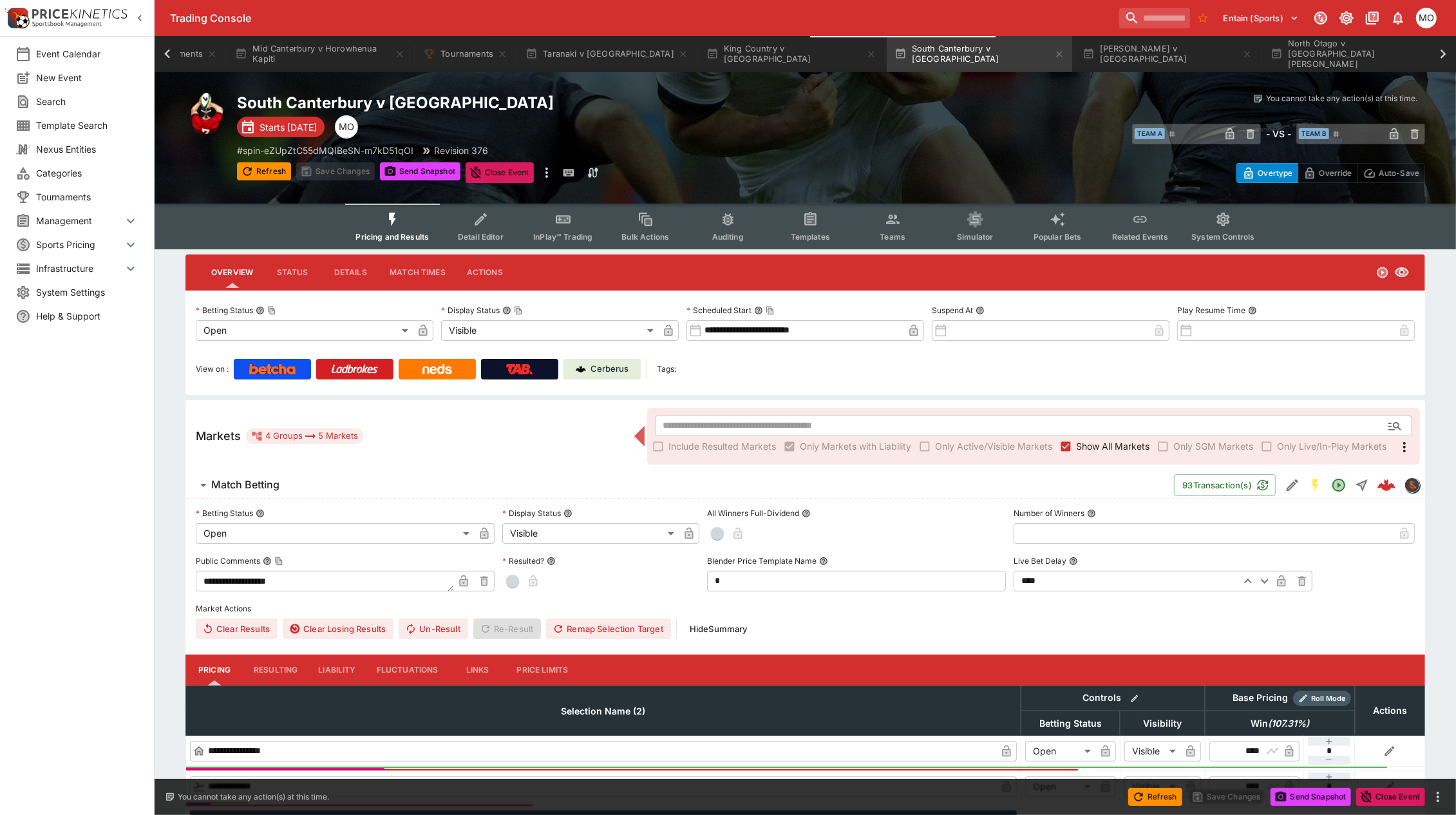
click at [604, 370] on p "Cerberus" at bounding box center [609, 370] width 38 height 13
click at [717, 53] on button "King Country v [GEOGRAPHIC_DATA]" at bounding box center [792, 54] width 185 height 36
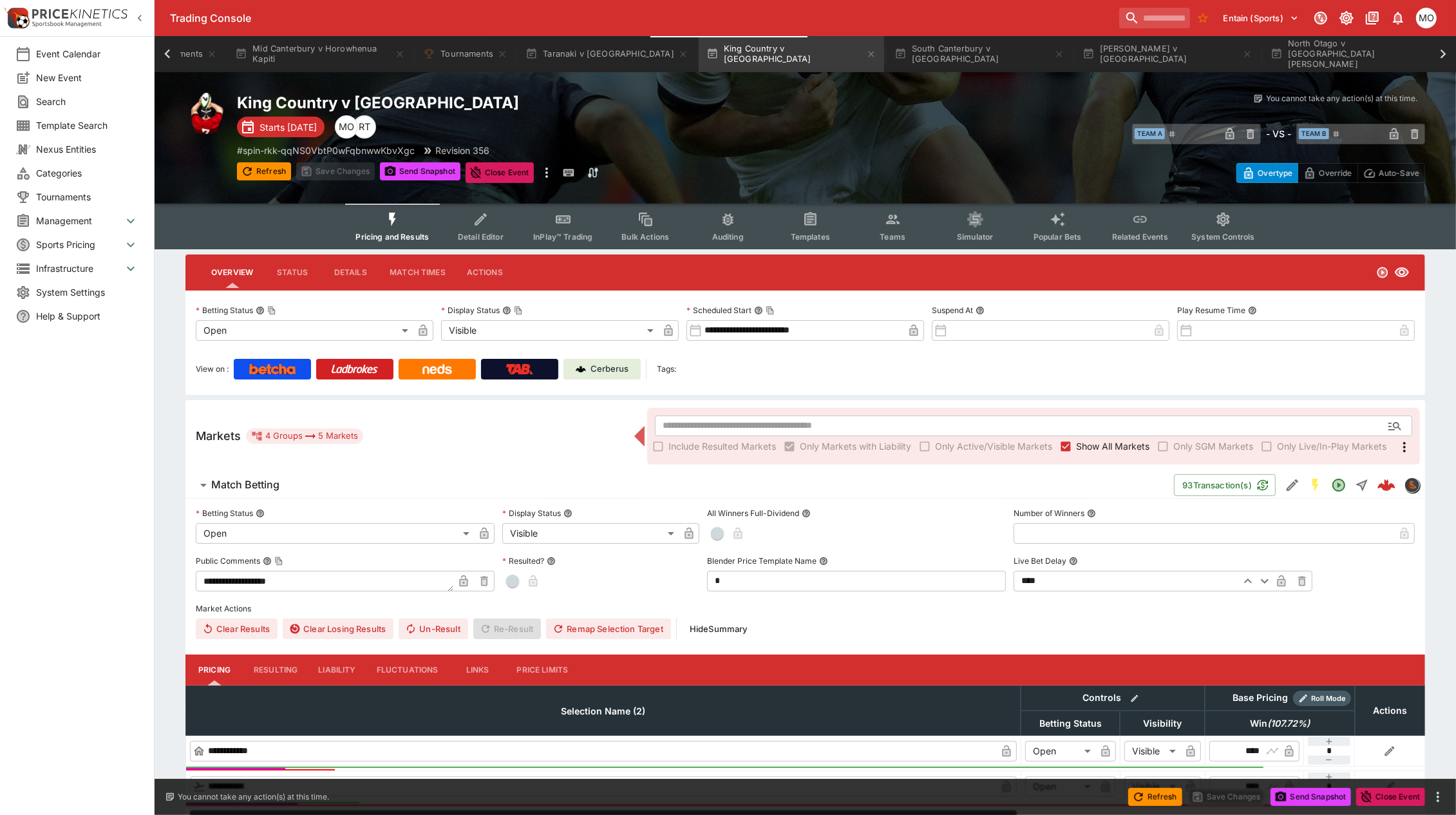
click at [612, 366] on p "Cerberus" at bounding box center [609, 370] width 38 height 13
click at [345, 43] on button "Mid Canterbury v Horowhenua Kapiti" at bounding box center [320, 54] width 185 height 36
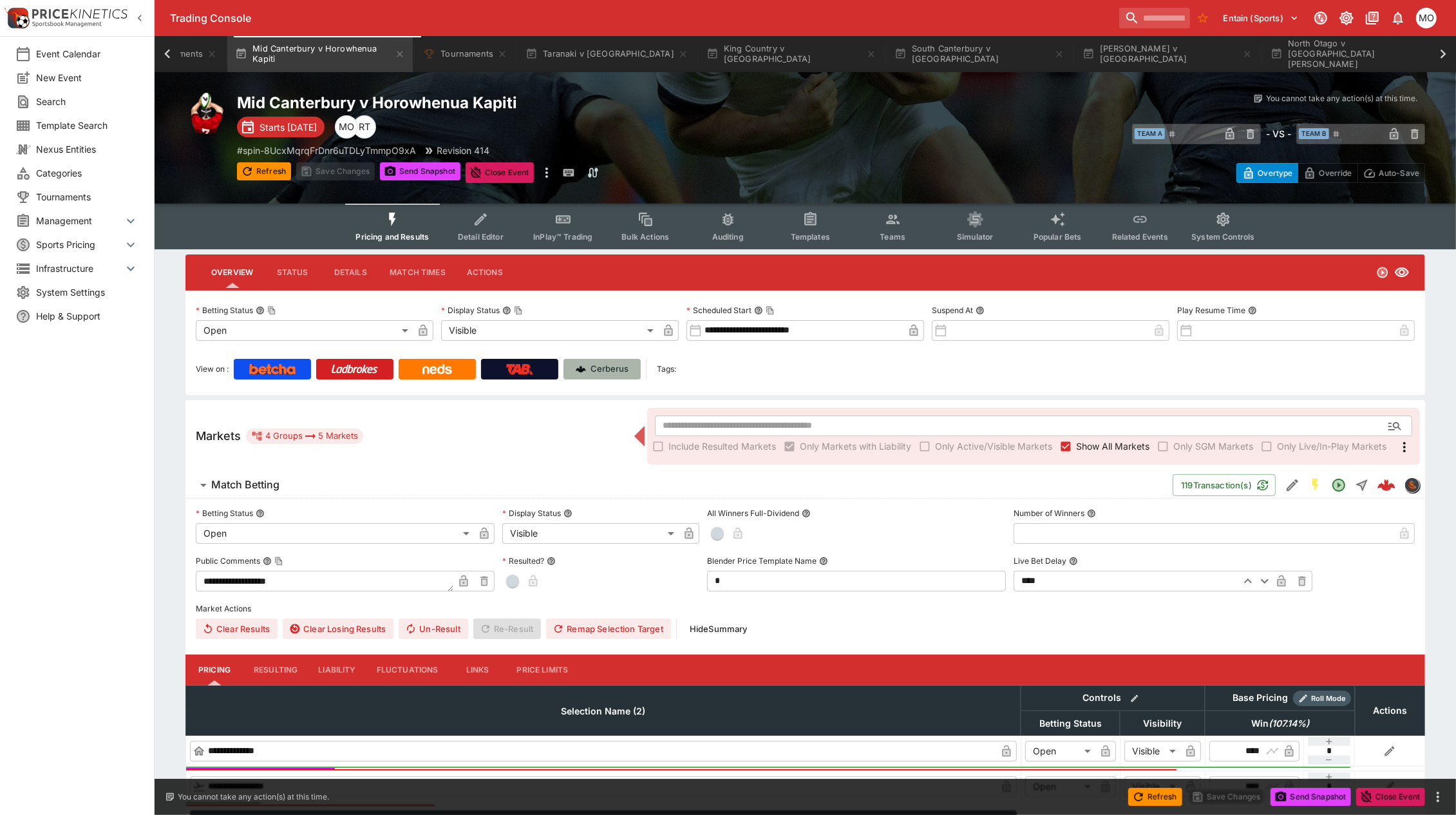
click at [595, 367] on p "Cerberus" at bounding box center [609, 370] width 38 height 13
click at [426, 176] on button "Send Snapshot" at bounding box center [420, 170] width 81 height 18
click at [712, 48] on button "King Country v [GEOGRAPHIC_DATA]" at bounding box center [792, 54] width 185 height 36
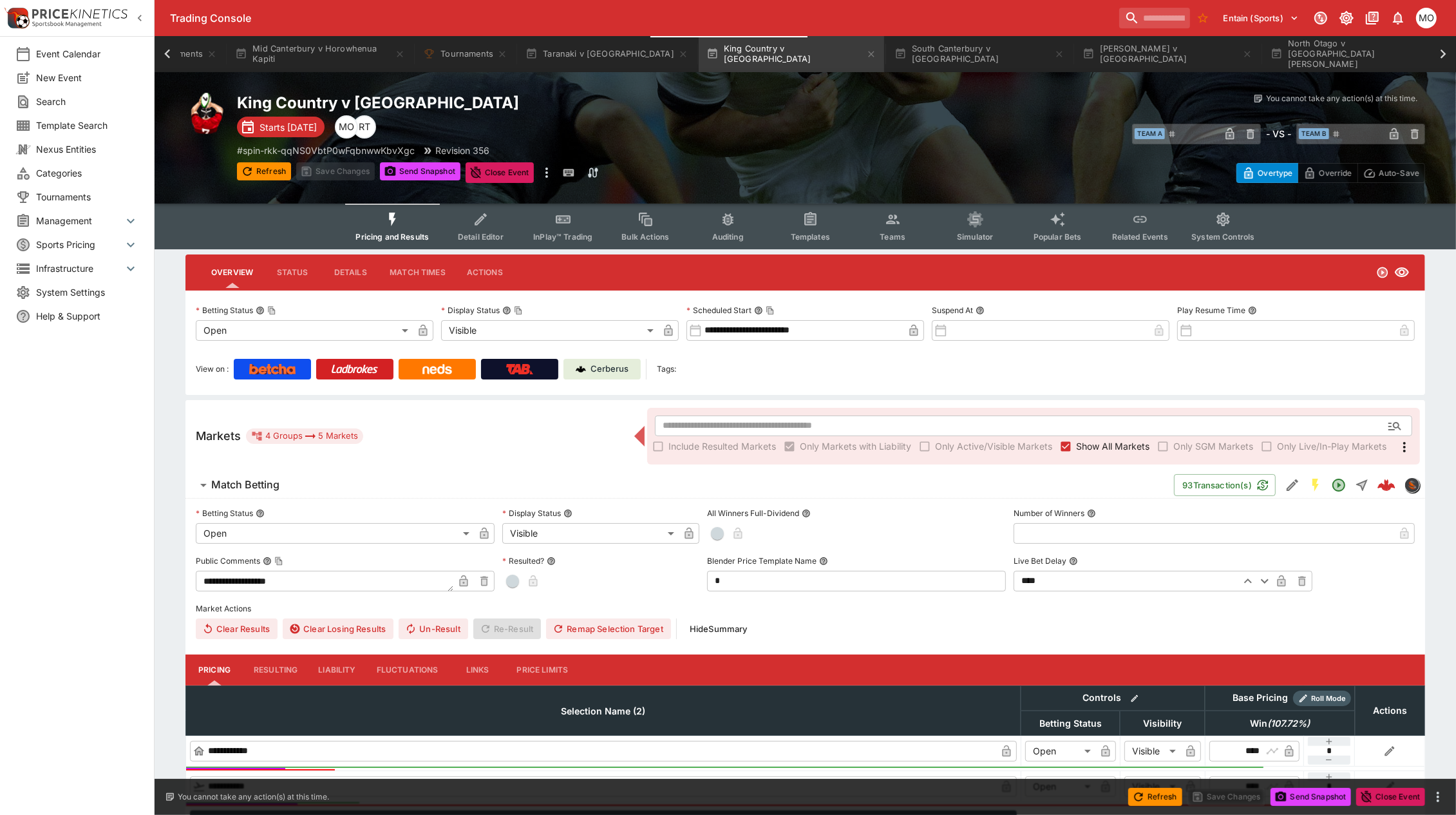
click at [603, 370] on p "Cerberus" at bounding box center [609, 370] width 38 height 13
click at [887, 54] on button "South Canterbury v [GEOGRAPHIC_DATA]" at bounding box center [980, 54] width 185 height 36
